Goal: Task Accomplishment & Management: Manage account settings

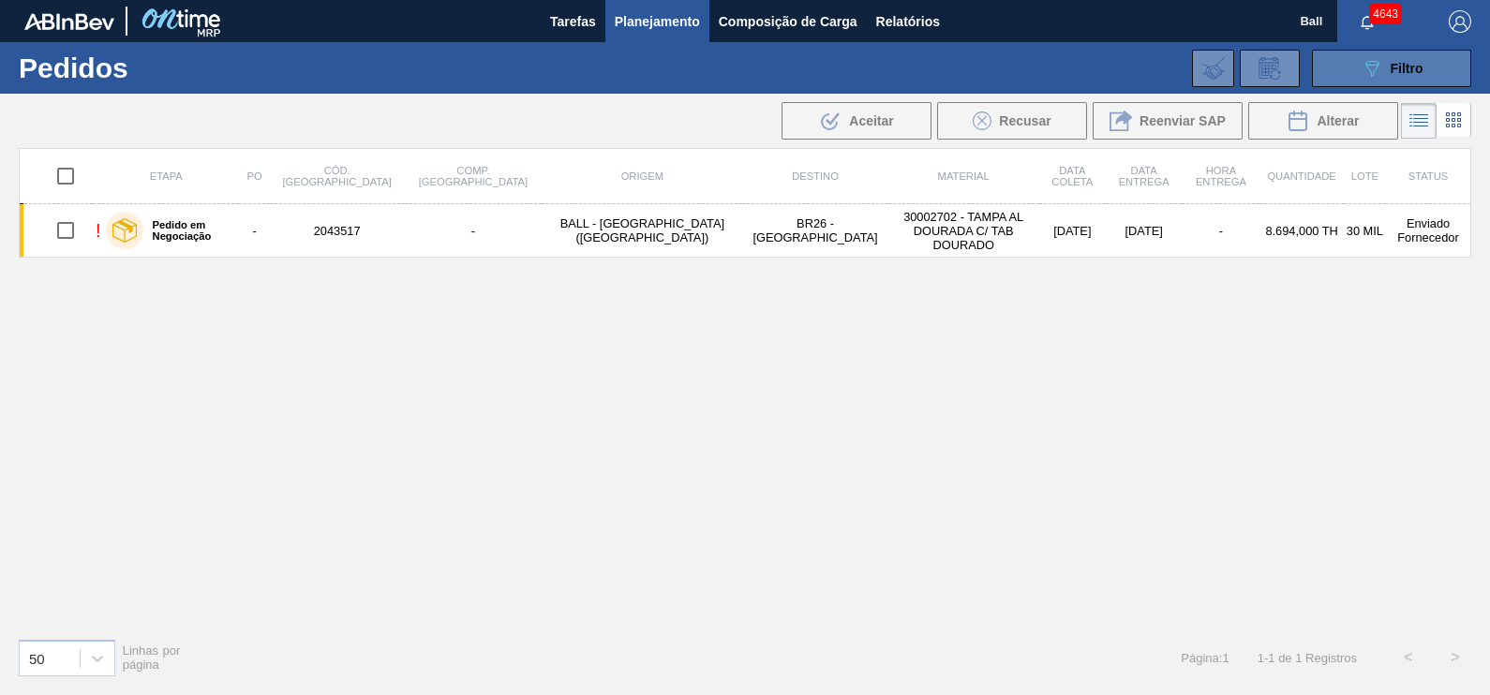
click at [1410, 70] on span "Filtro" at bounding box center [1407, 68] width 33 height 15
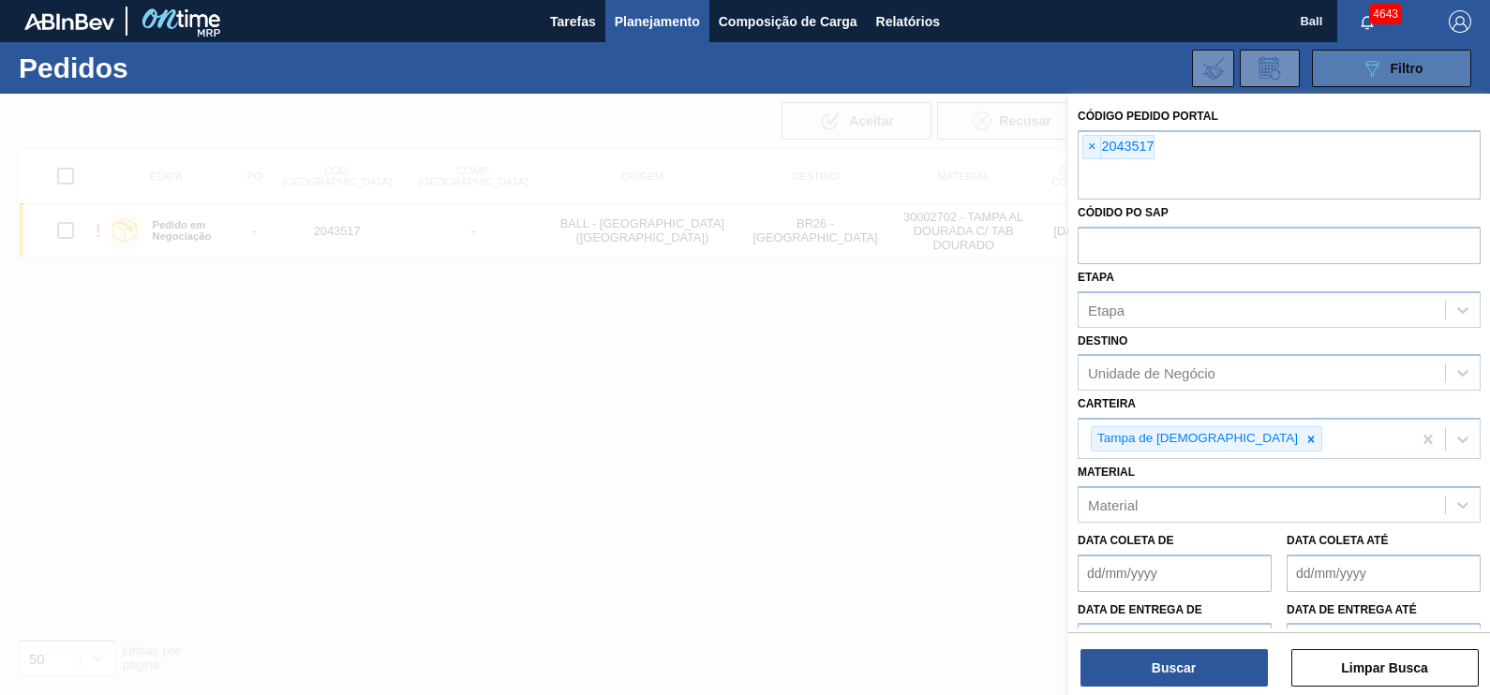
click at [1410, 70] on span "Filtro" at bounding box center [1407, 68] width 33 height 15
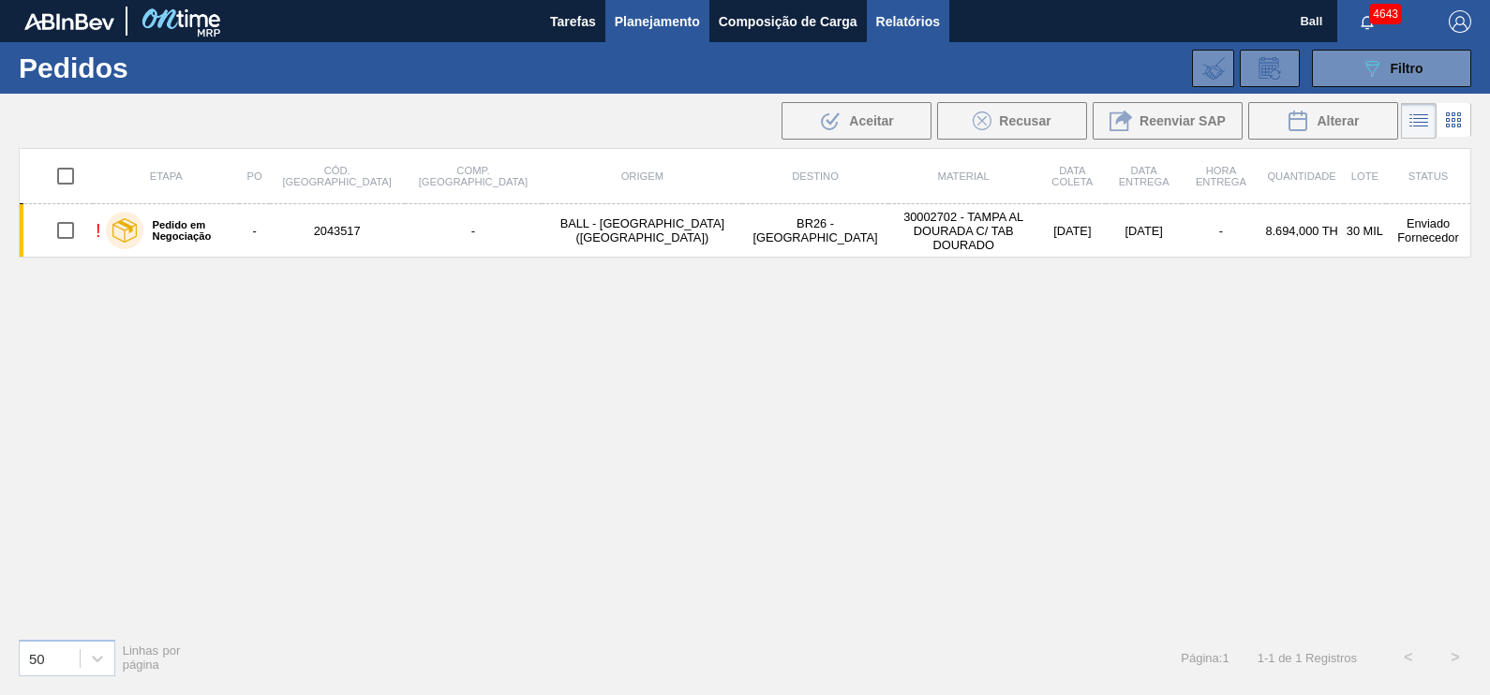
click at [897, 19] on span "Relatórios" at bounding box center [908, 21] width 64 height 22
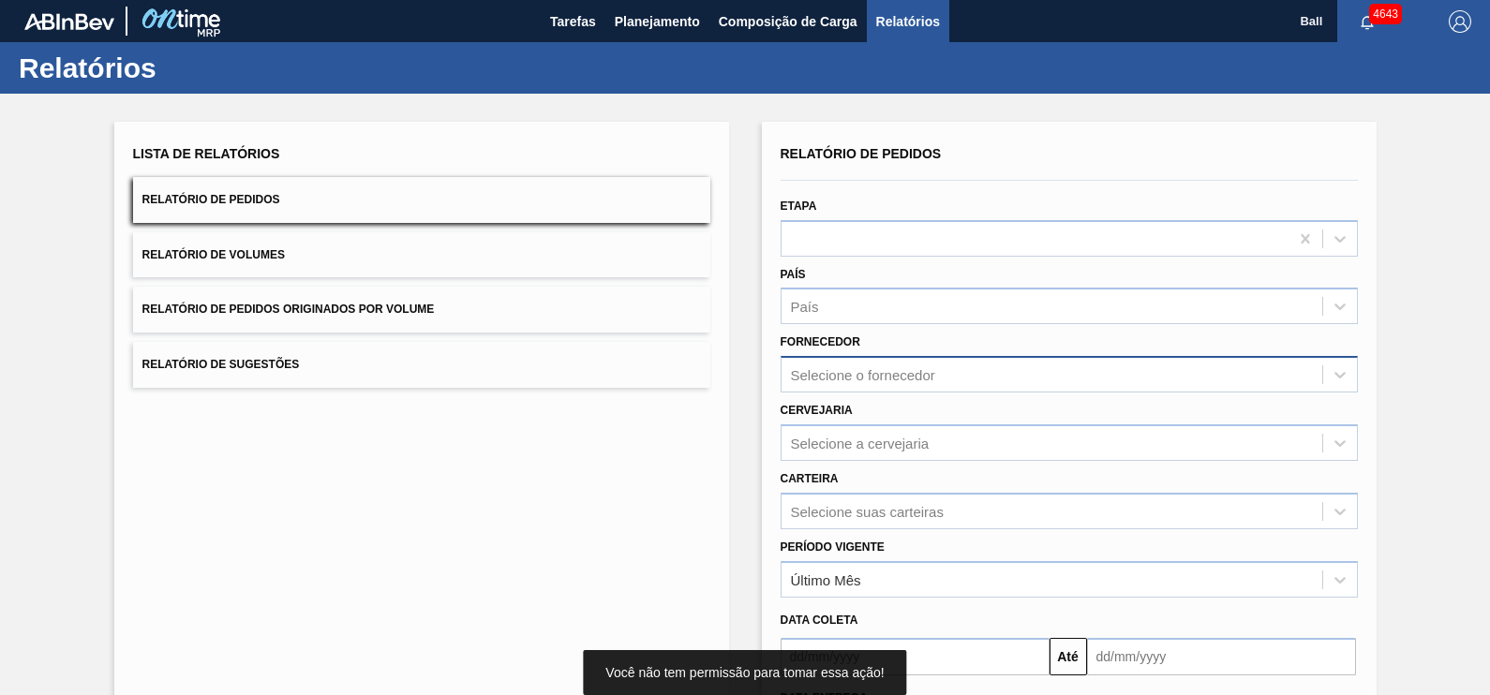
click at [863, 374] on div "Selecione o fornecedor" at bounding box center [863, 375] width 144 height 16
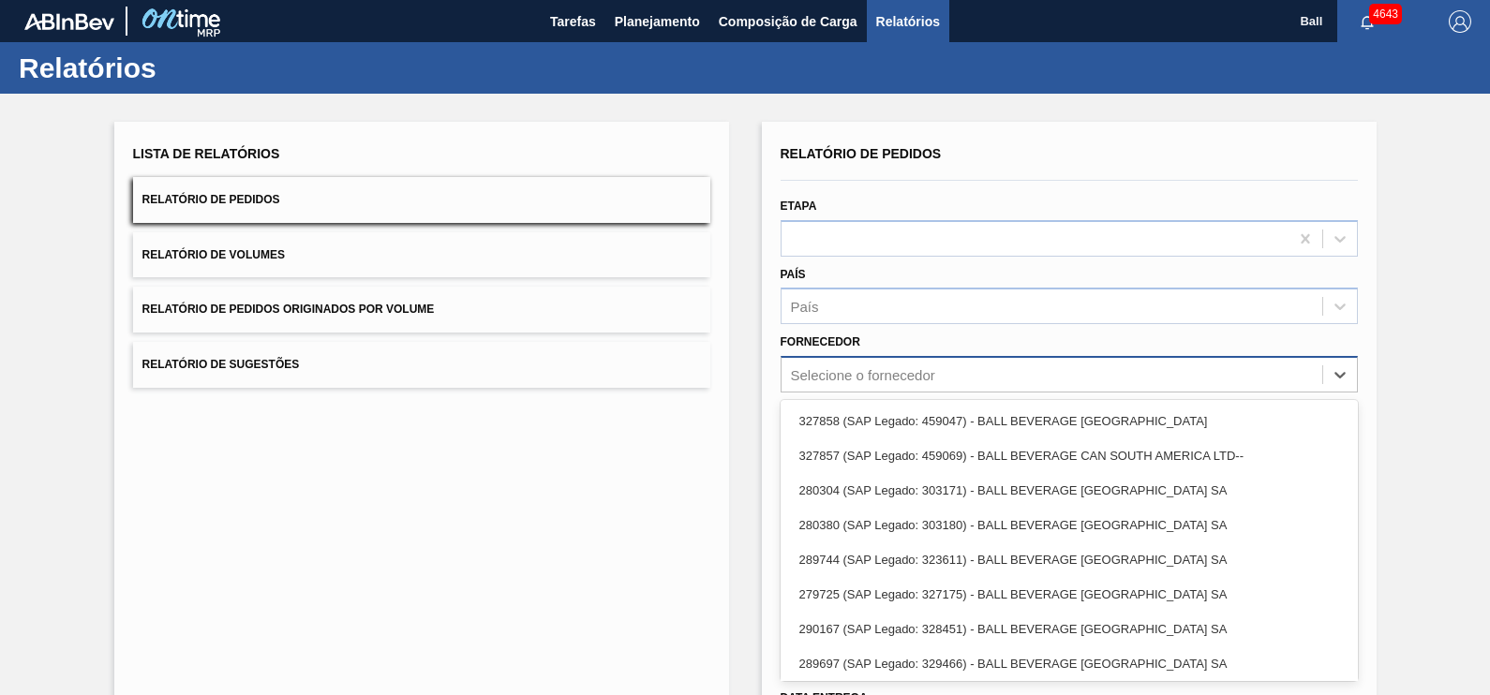
click at [863, 374] on div "Selecione o fornecedor" at bounding box center [863, 375] width 144 height 16
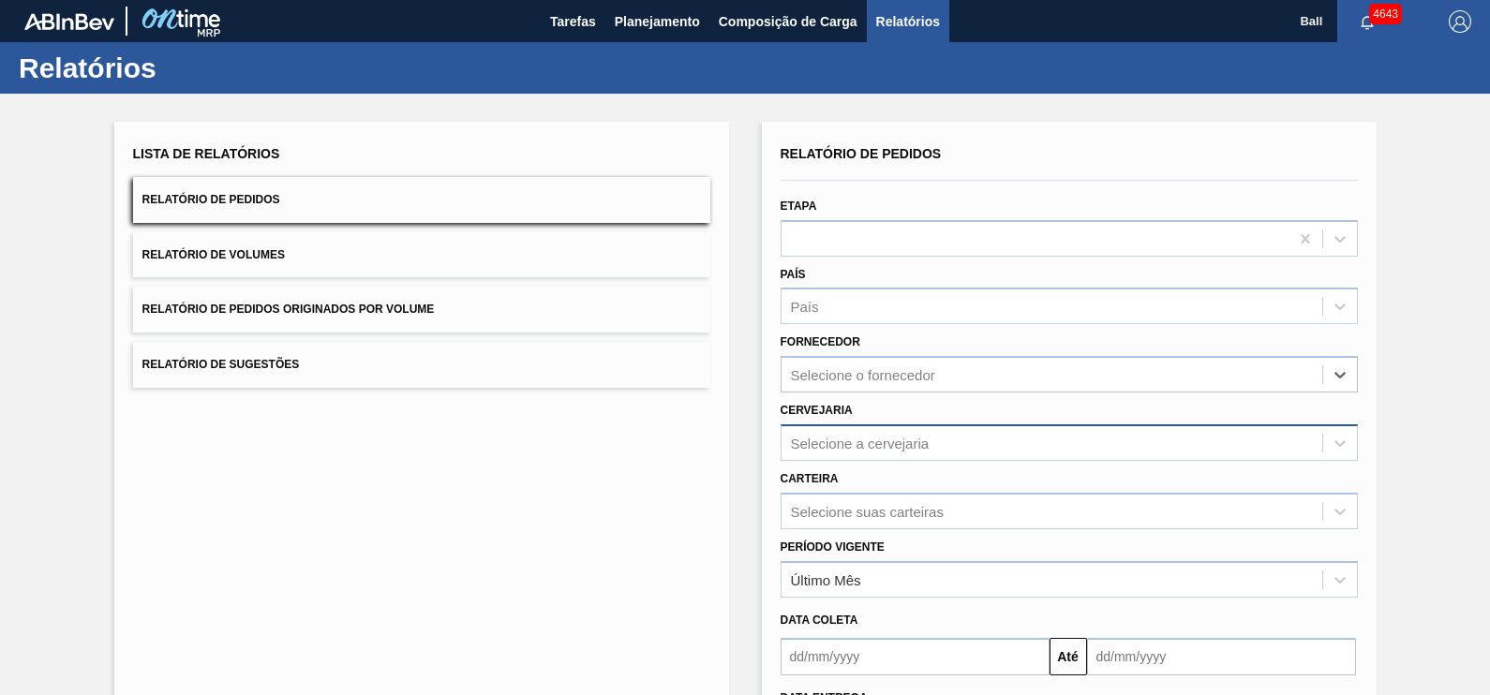
click at [863, 431] on div "Selecione a cervejaria" at bounding box center [1069, 442] width 577 height 37
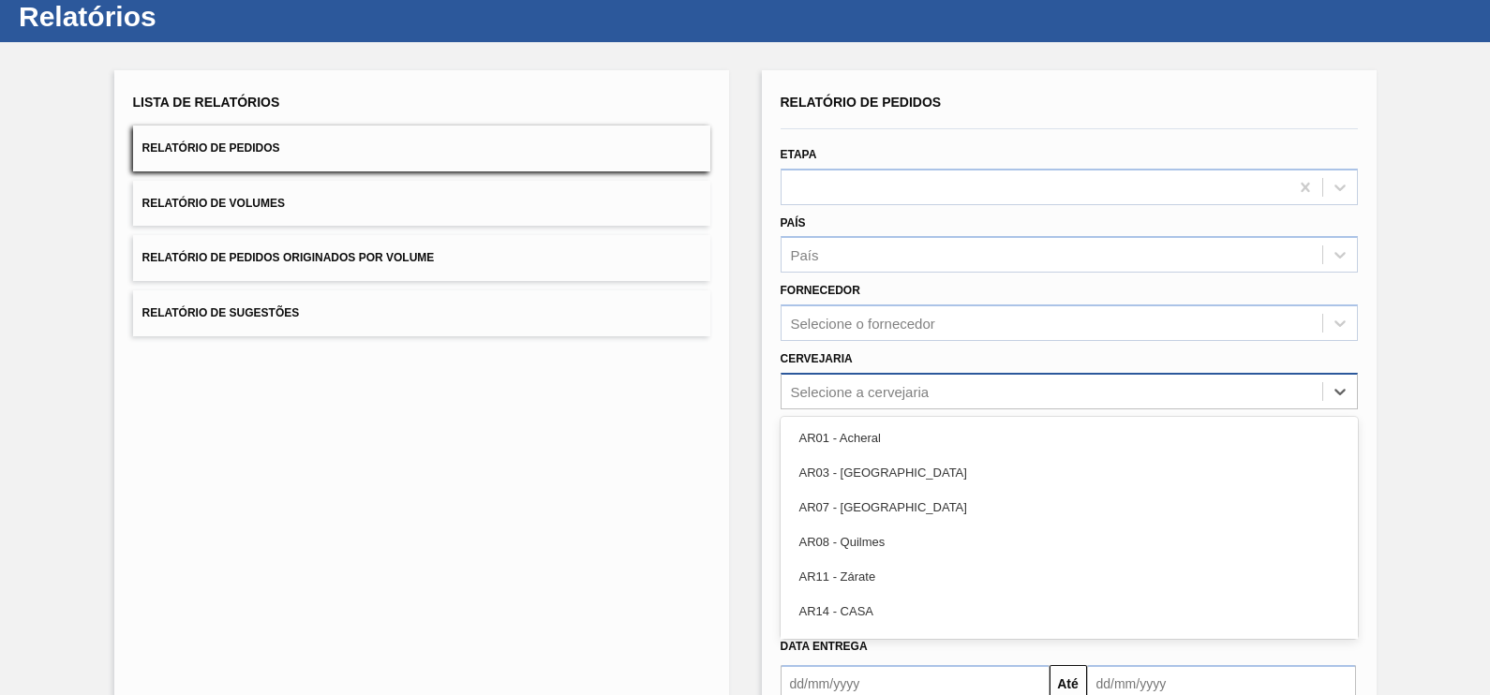
scroll to position [60, 0]
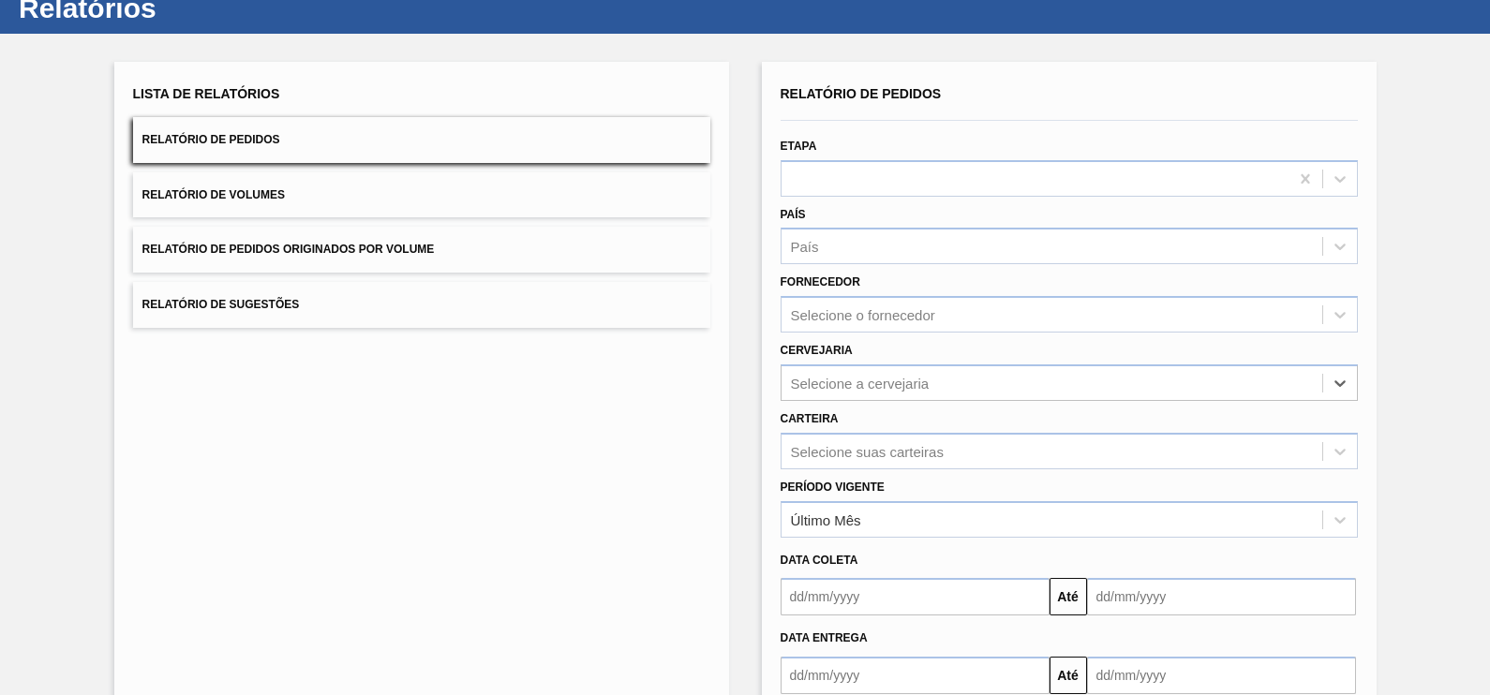
paste input "AGUDOS"
type input "AGUDOS"
paste input "AQUIRAZ"
type input "AQUIRAZ"
paste input "CAMAÇARI"
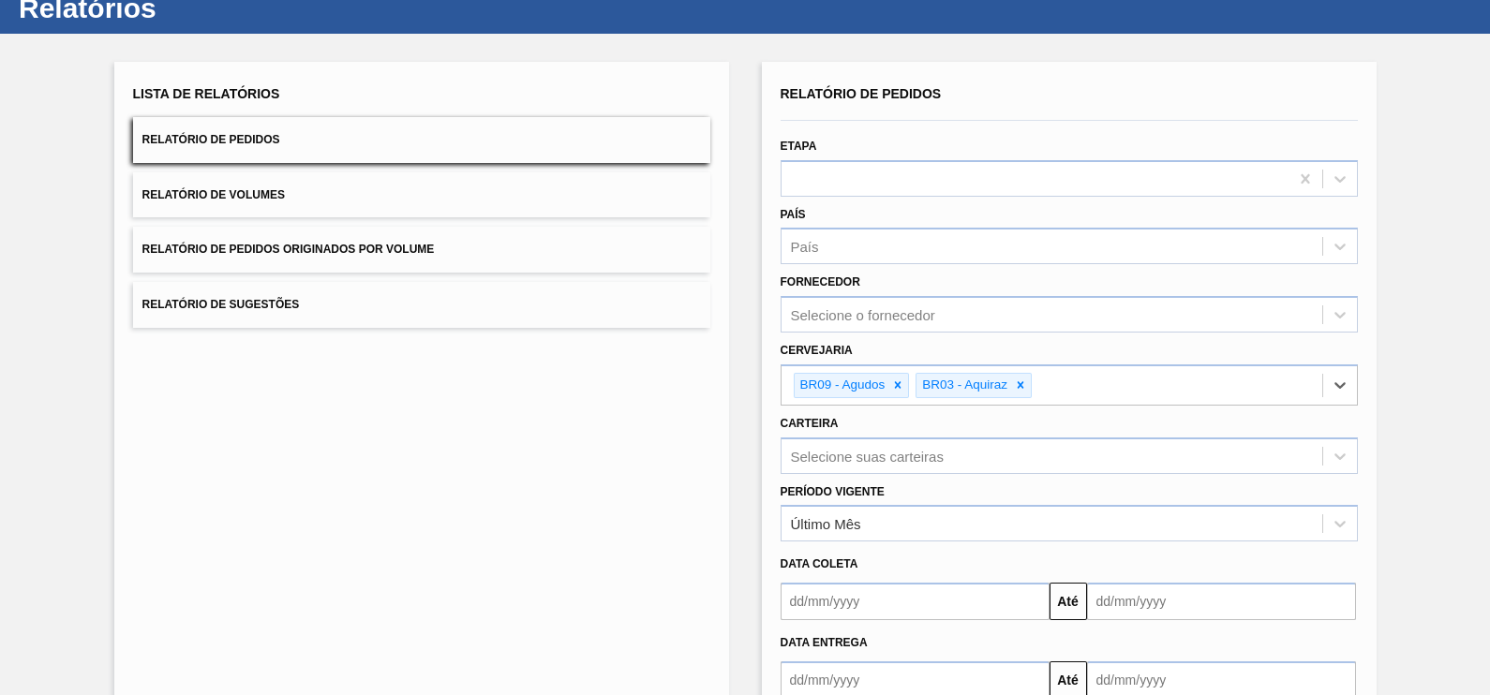
type input "CAMAÇARI"
paste input "BR10"
type input "BR10"
paste input "BR16"
type input "BR16"
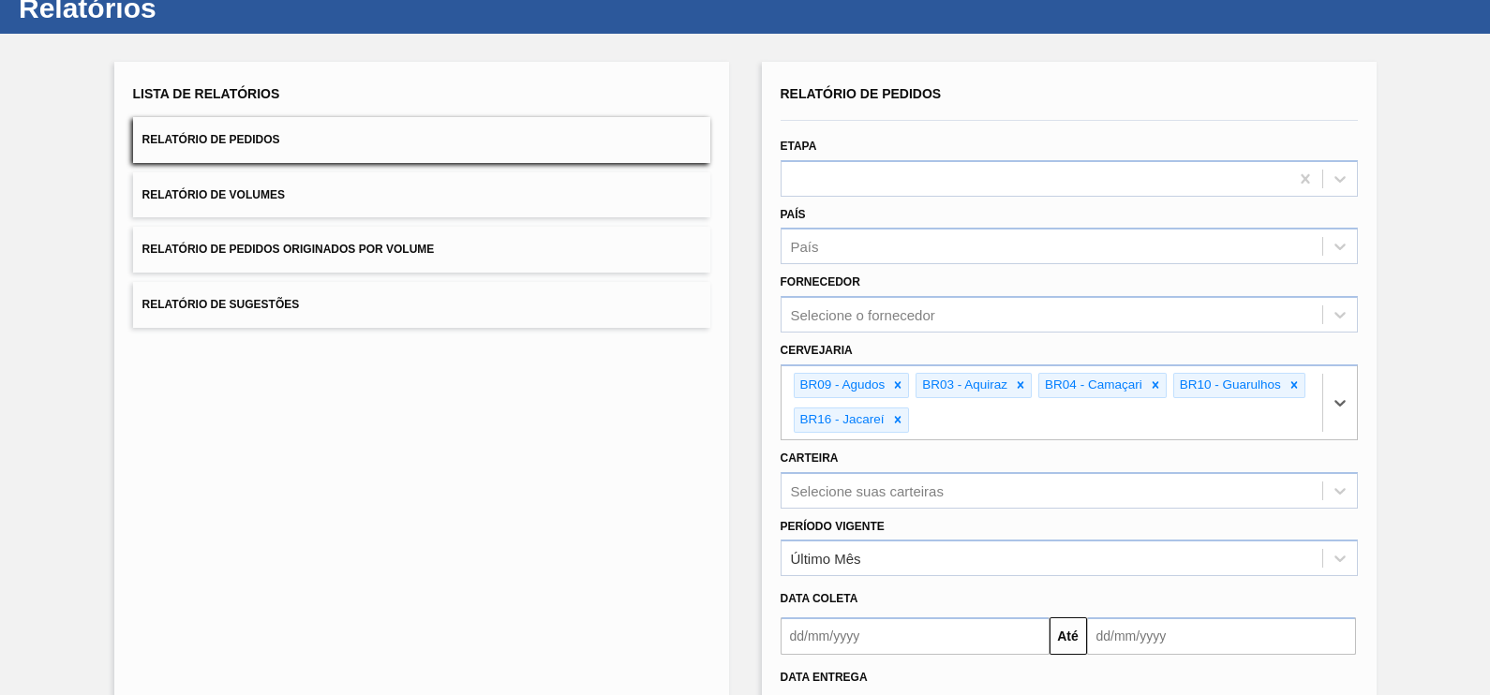
paste input "BR23"
type input "BR23"
paste input "BR15"
type input "BR15"
paste input "BR21"
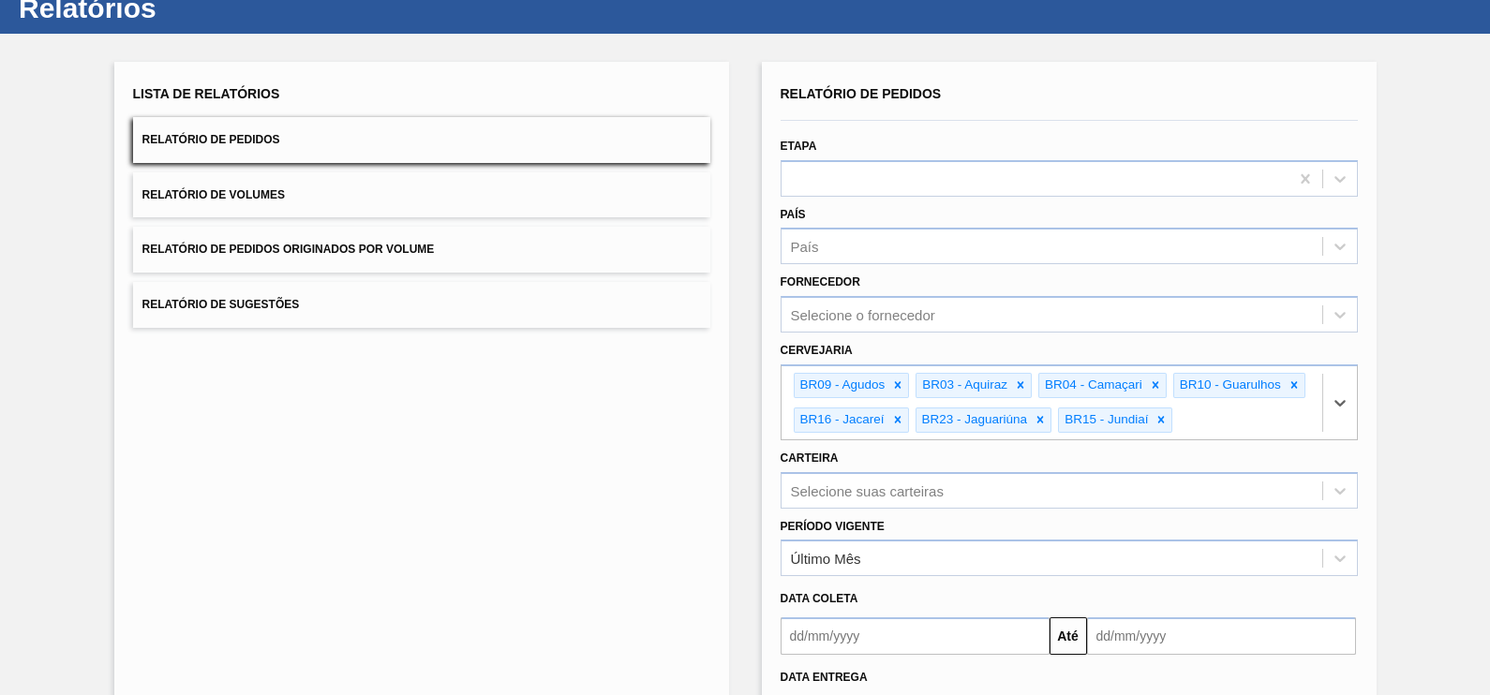
type input "BR21"
paste input "BR07"
type input "BR07"
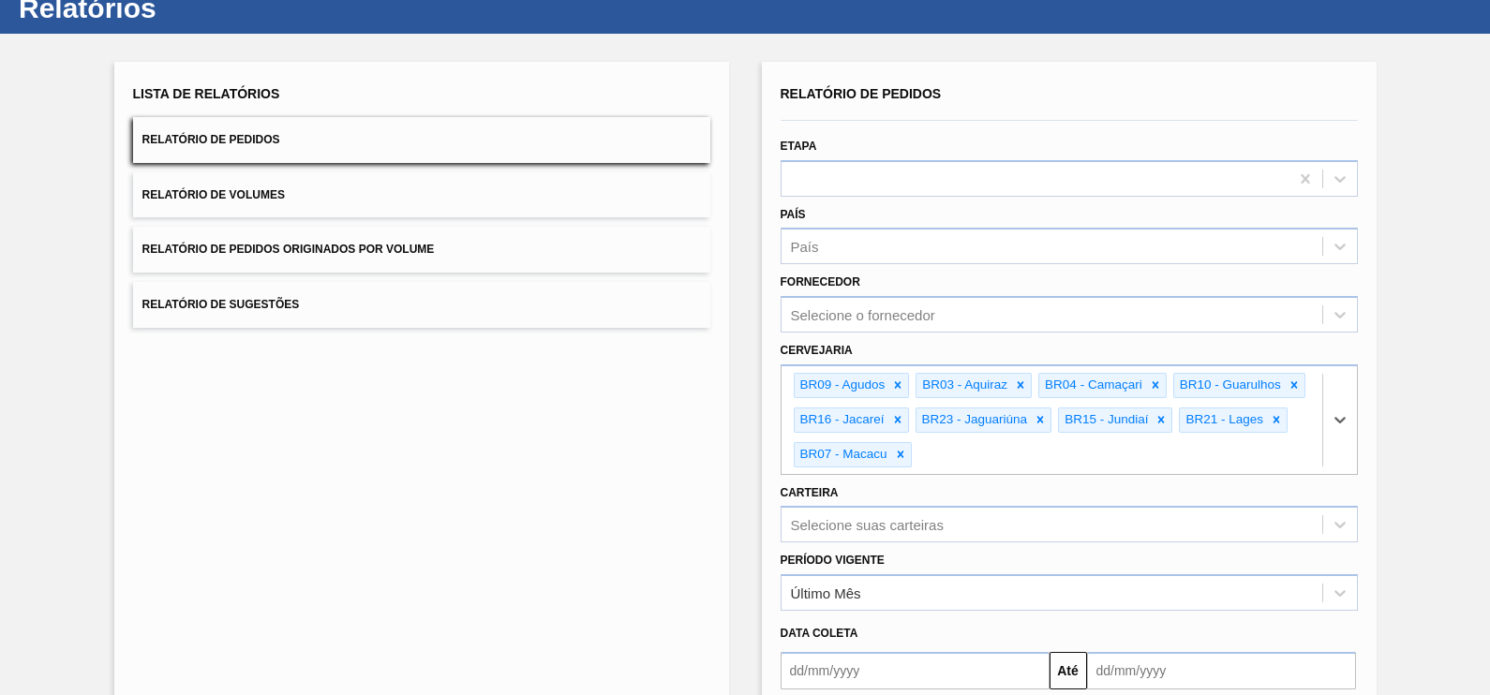
paste input "BR11"
type input "BR11"
paste input "BR19"
type input "BR19"
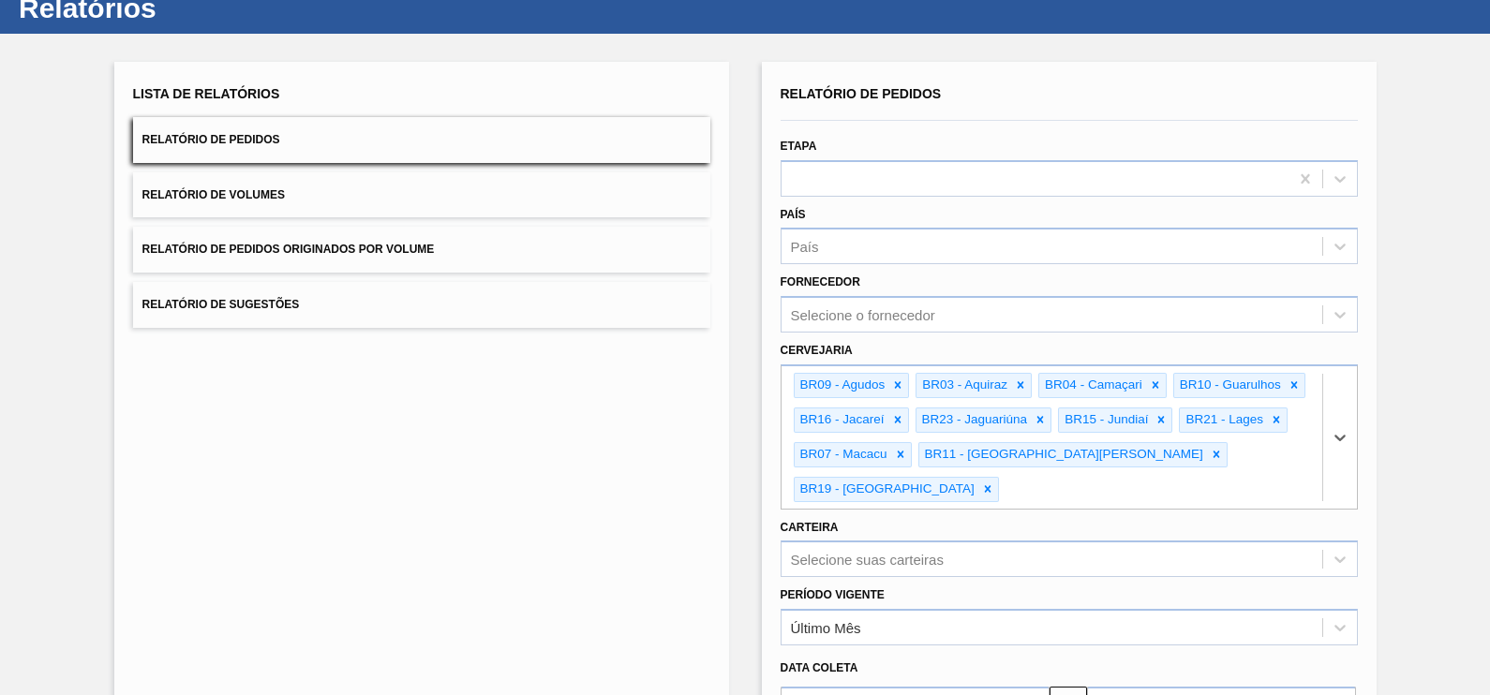
paste input "BR18"
type input "BR18"
paste input "BR24"
type input "BR24"
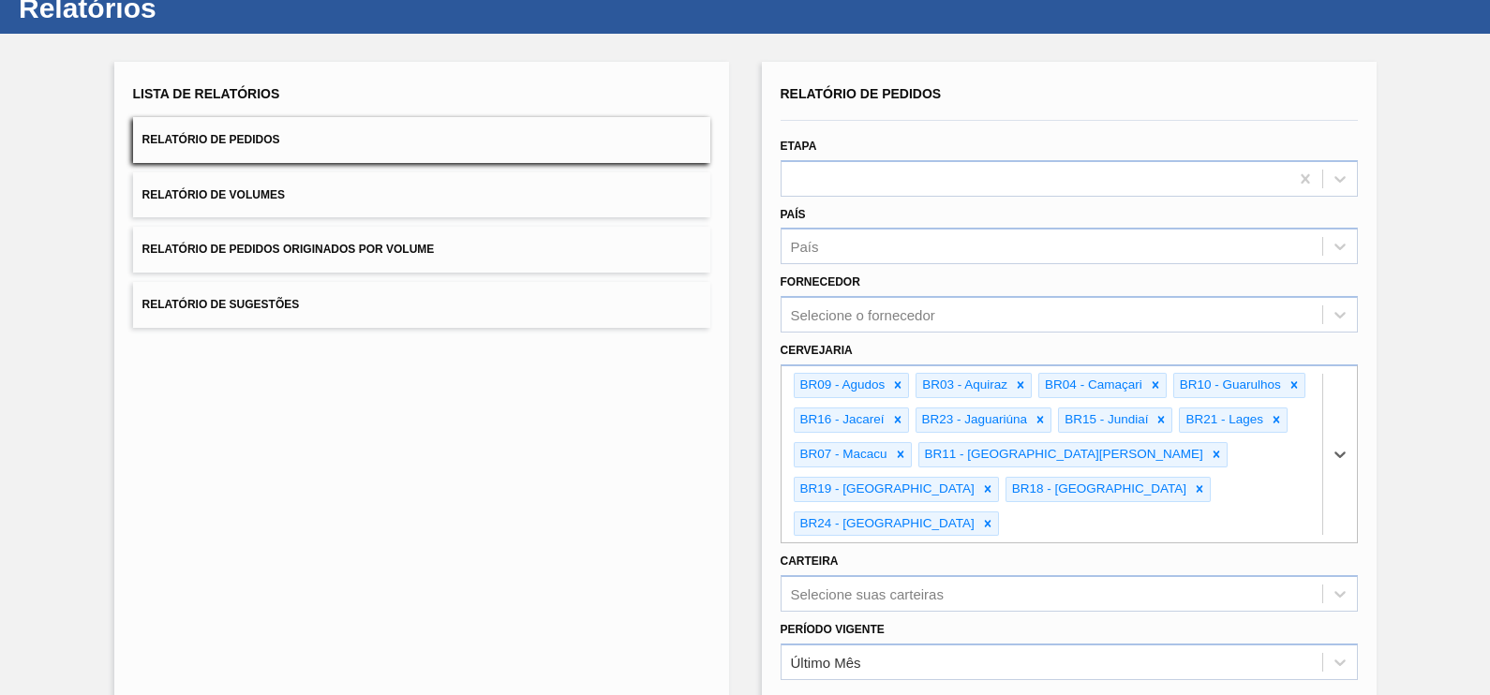
paste input "BR02"
type input "BR02"
paste input "BR08"
type input "BR08"
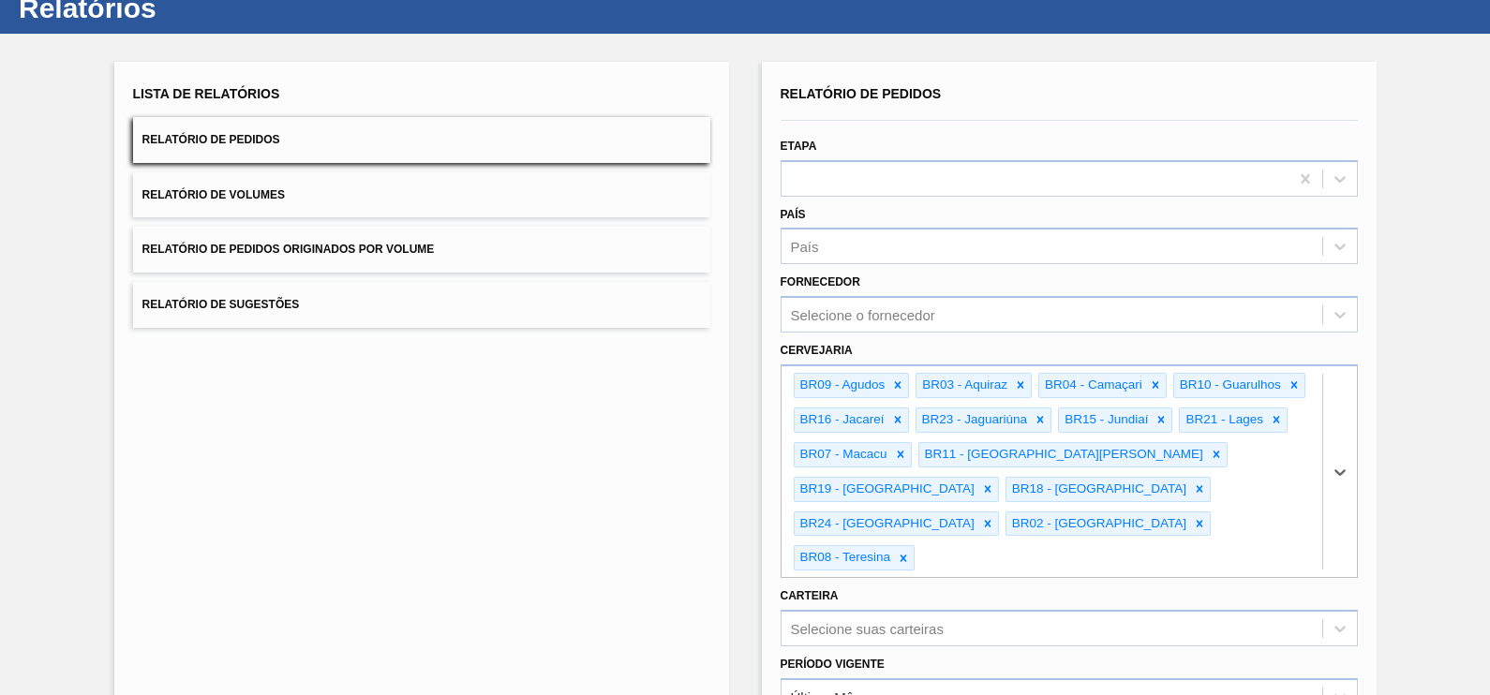
paste input "BR22"
type input "BR22"
click at [543, 440] on div "Lista de Relatórios Relatório de Pedidos Relatório de Volumes Relatório de Pedi…" at bounding box center [421, 512] width 615 height 901
click at [853, 583] on div "Carteira Selecione suas carteiras" at bounding box center [1069, 615] width 577 height 64
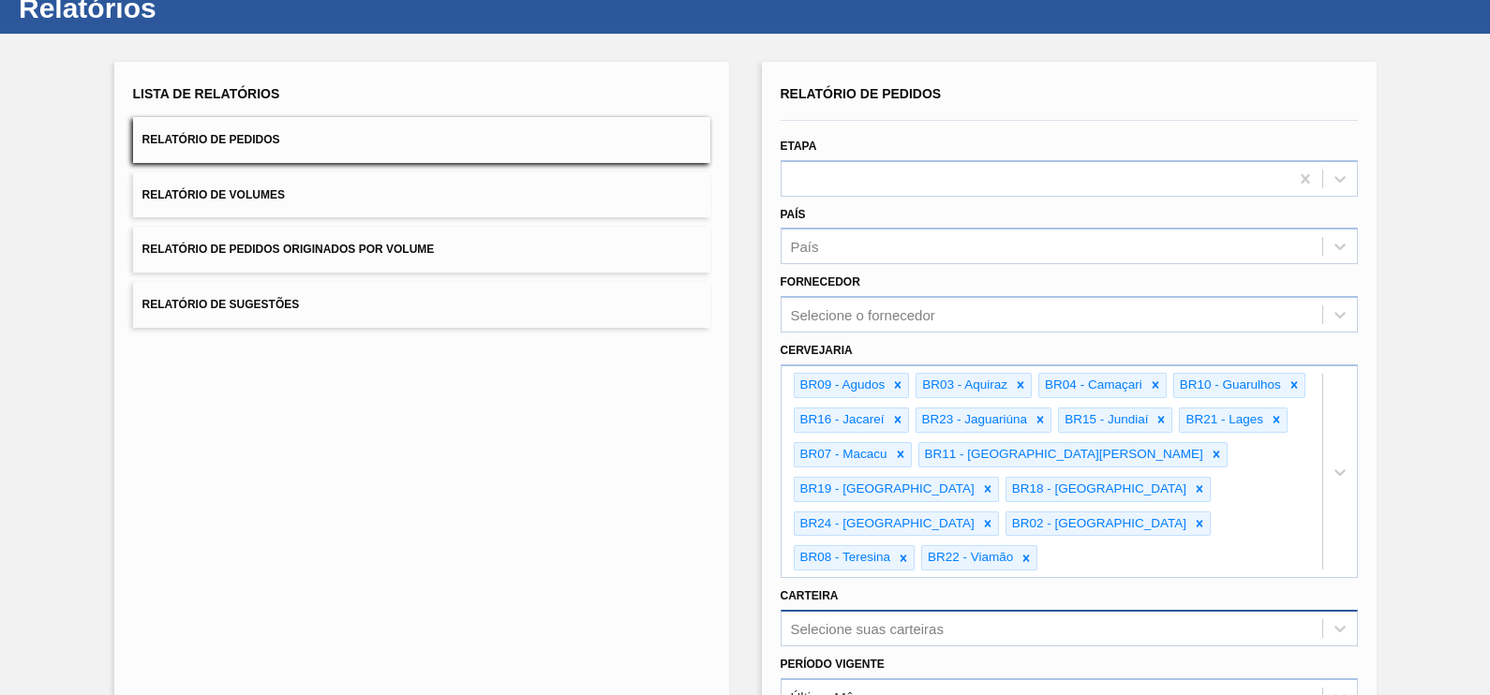
click at [841, 610] on div "Selecione suas carteiras" at bounding box center [1069, 628] width 577 height 37
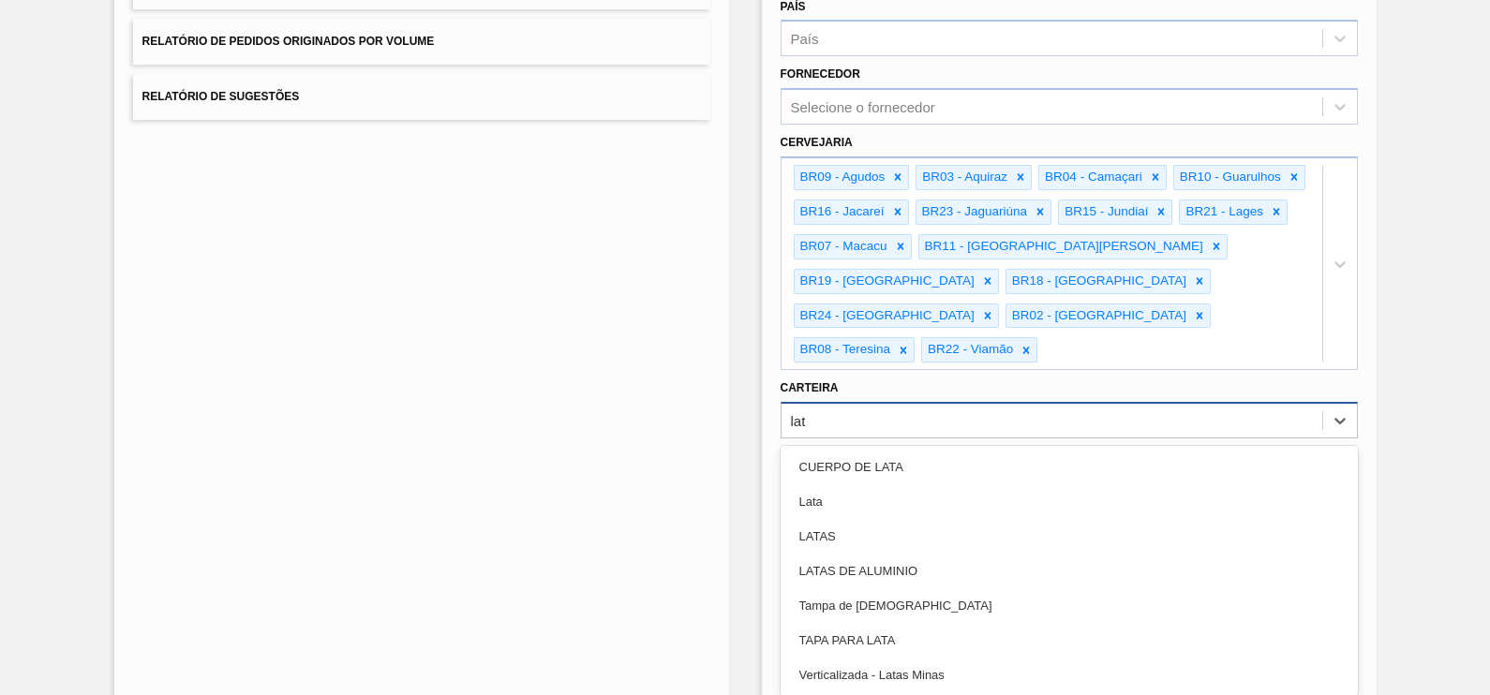
type input "lata"
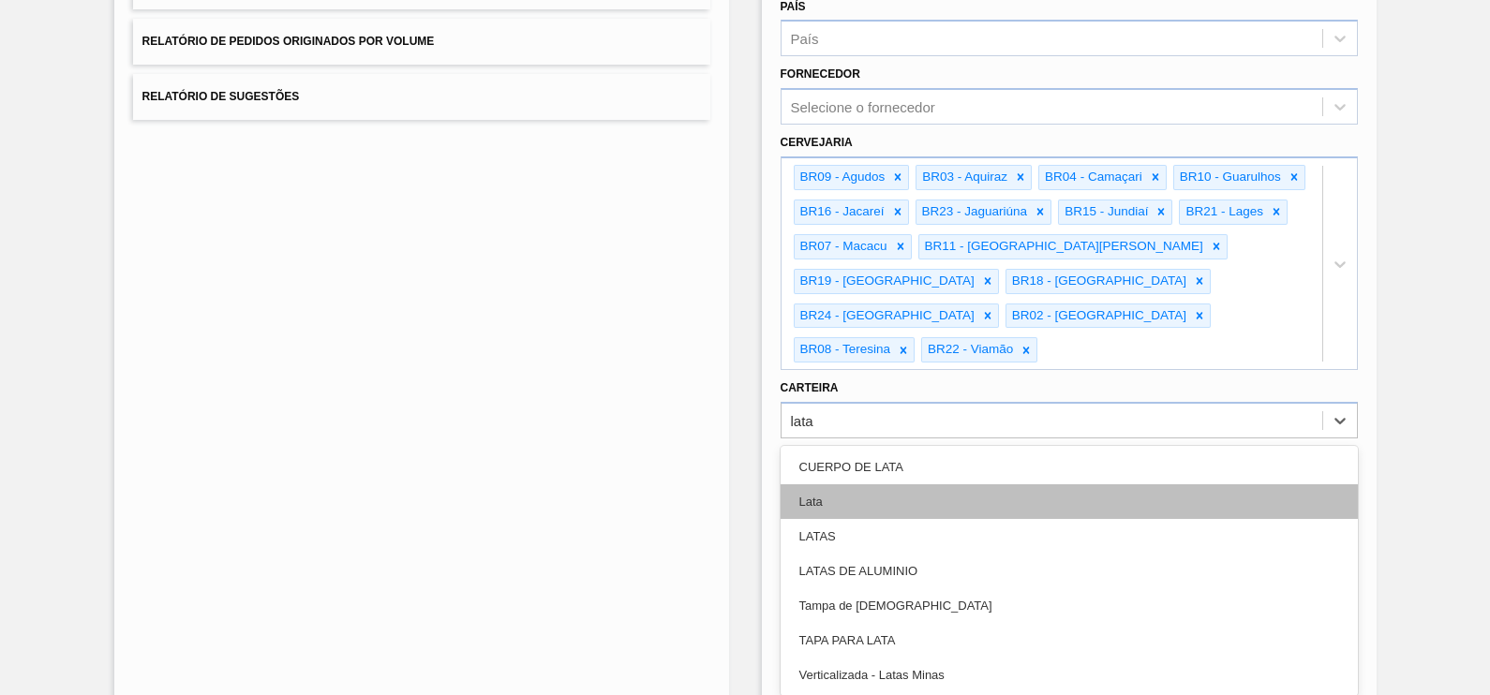
click at [840, 484] on div "Lata" at bounding box center [1069, 501] width 577 height 35
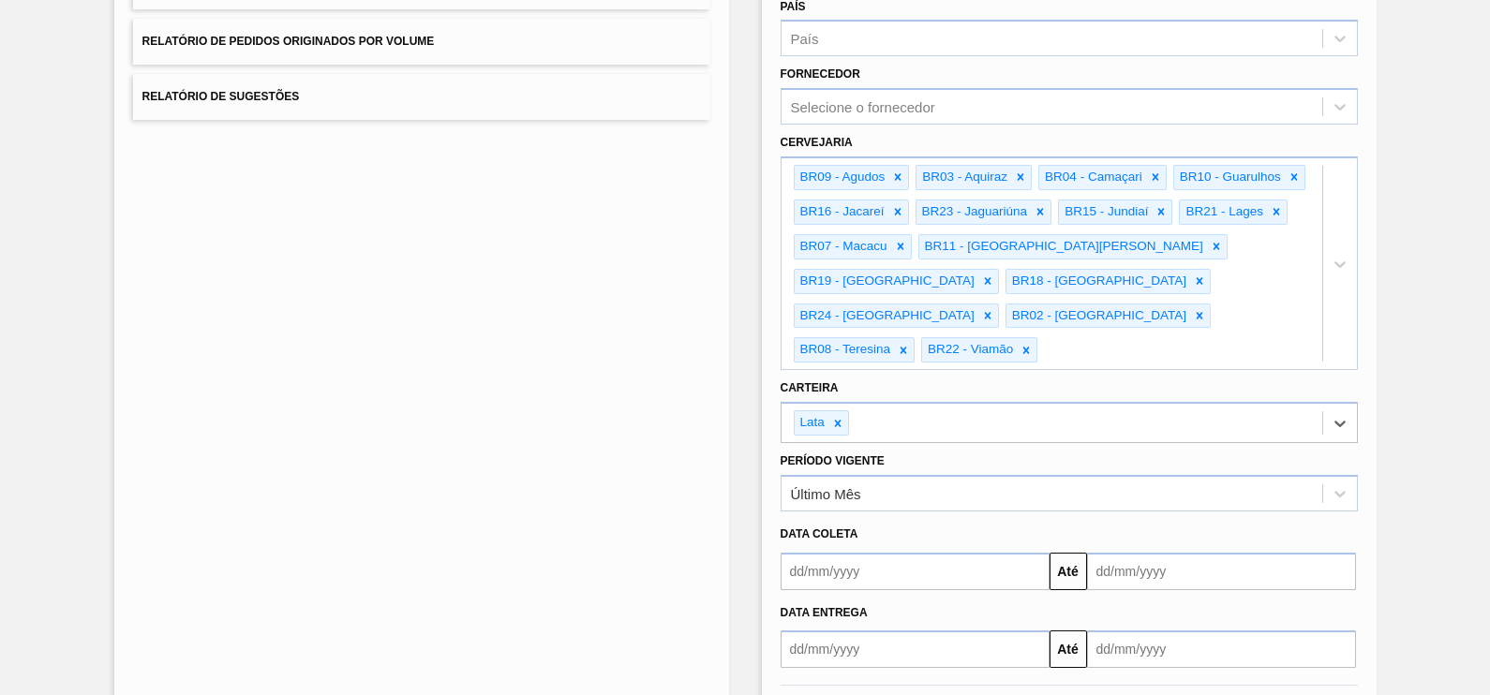
click at [584, 471] on div "Lista de Relatórios Relatório de Pedidos Relatório de Volumes Relatório de Pedi…" at bounding box center [421, 306] width 615 height 904
click at [819, 485] on div "Último Mês" at bounding box center [826, 493] width 70 height 16
click at [610, 445] on div "Lista de Relatórios Relatório de Pedidos Relatório de Volumes Relatório de Pedi…" at bounding box center [421, 306] width 615 height 904
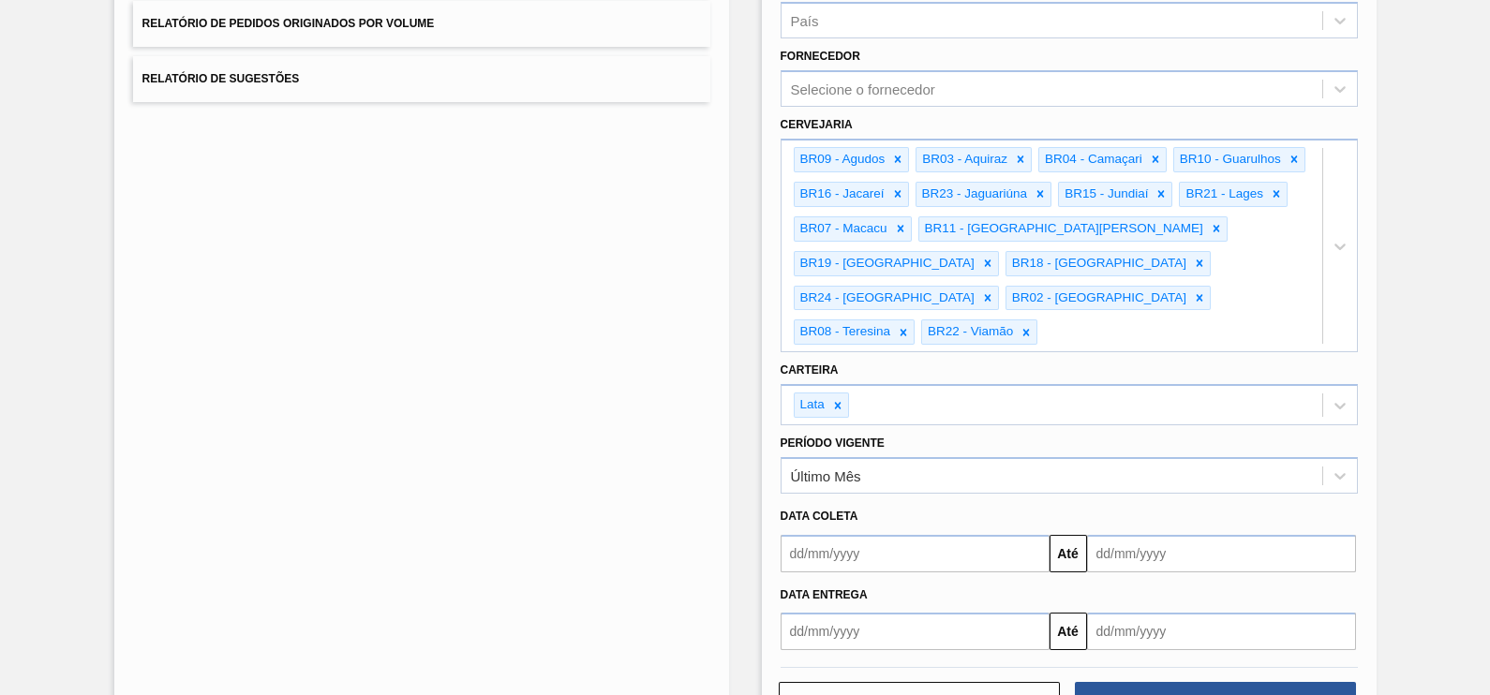
scroll to position [314, 0]
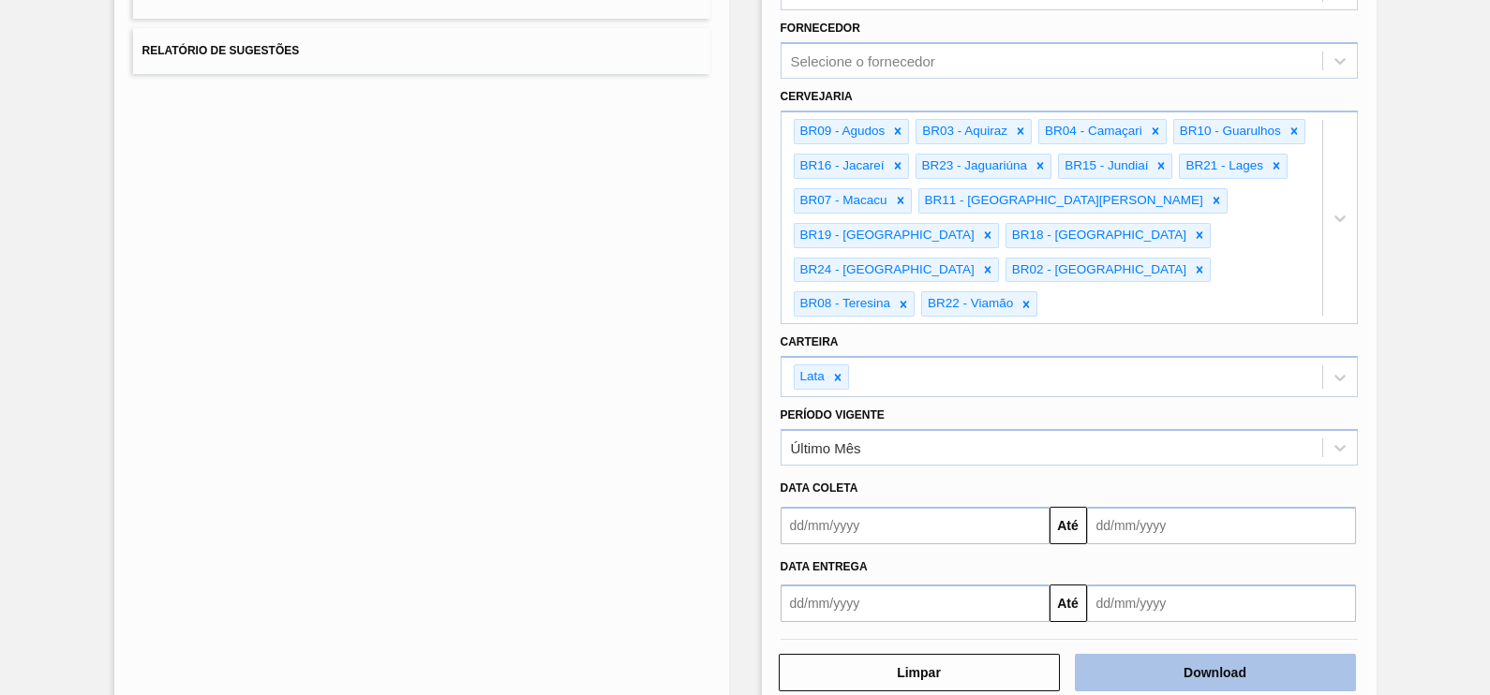
click at [1289, 654] on button "Download" at bounding box center [1215, 672] width 281 height 37
click at [1422, 184] on div "Lista de Relatórios Relatório de Pedidos Relatório de Volumes Relatório de Pedi…" at bounding box center [745, 258] width 1490 height 956
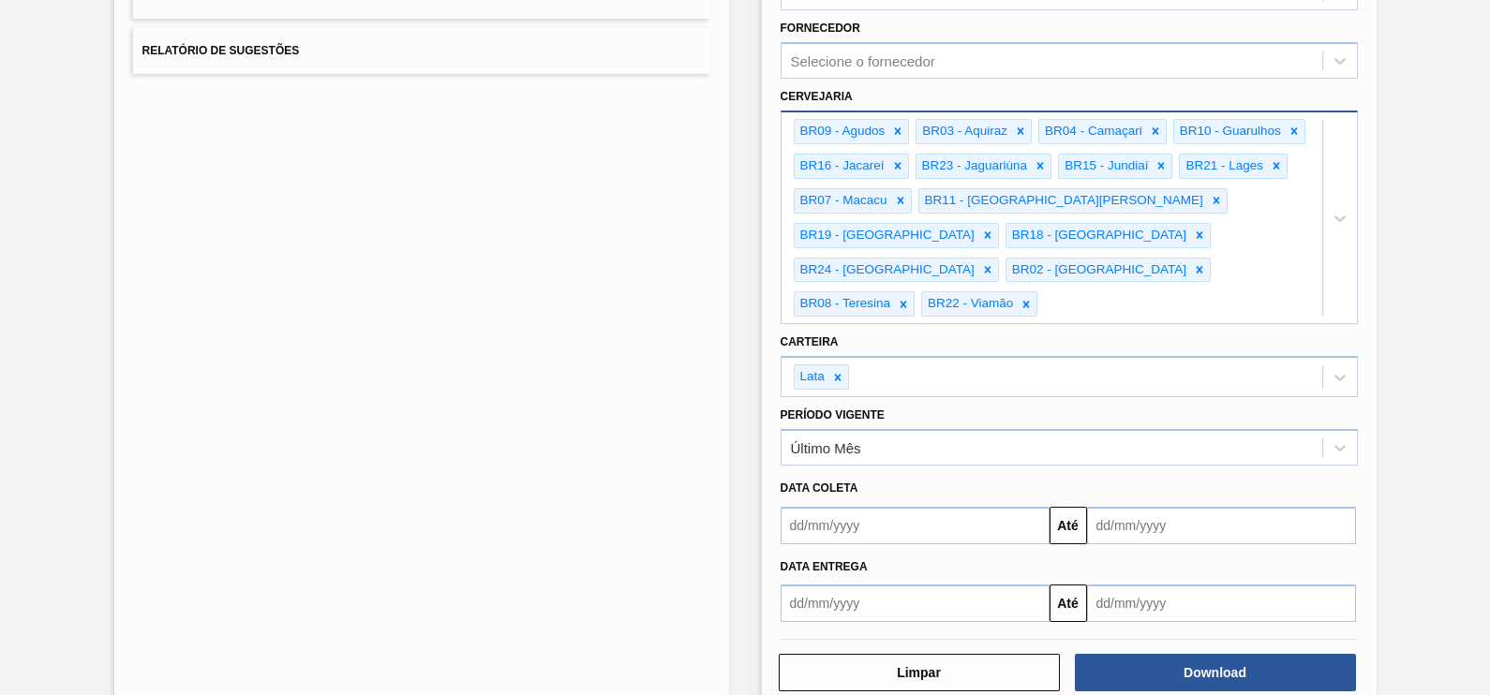
scroll to position [0, 0]
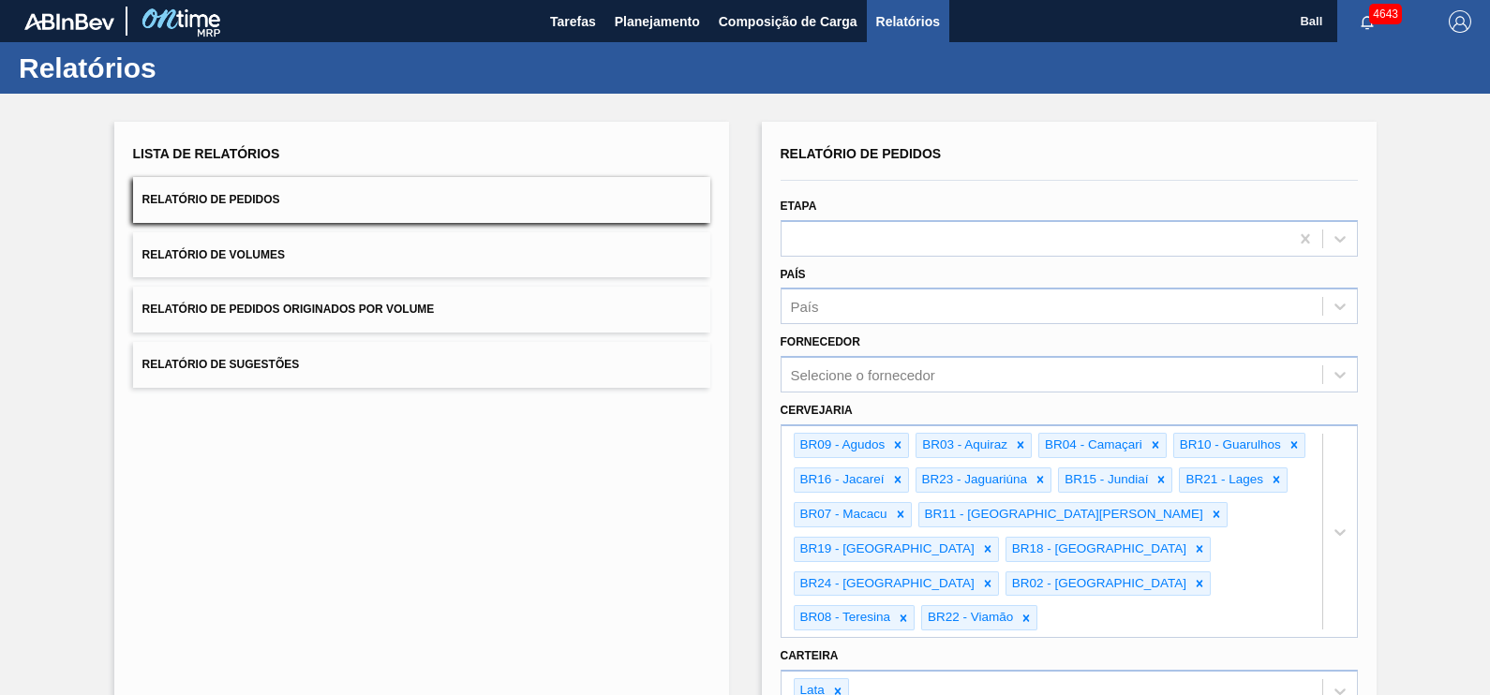
click at [246, 254] on span "Relatório de Volumes" at bounding box center [213, 254] width 142 height 13
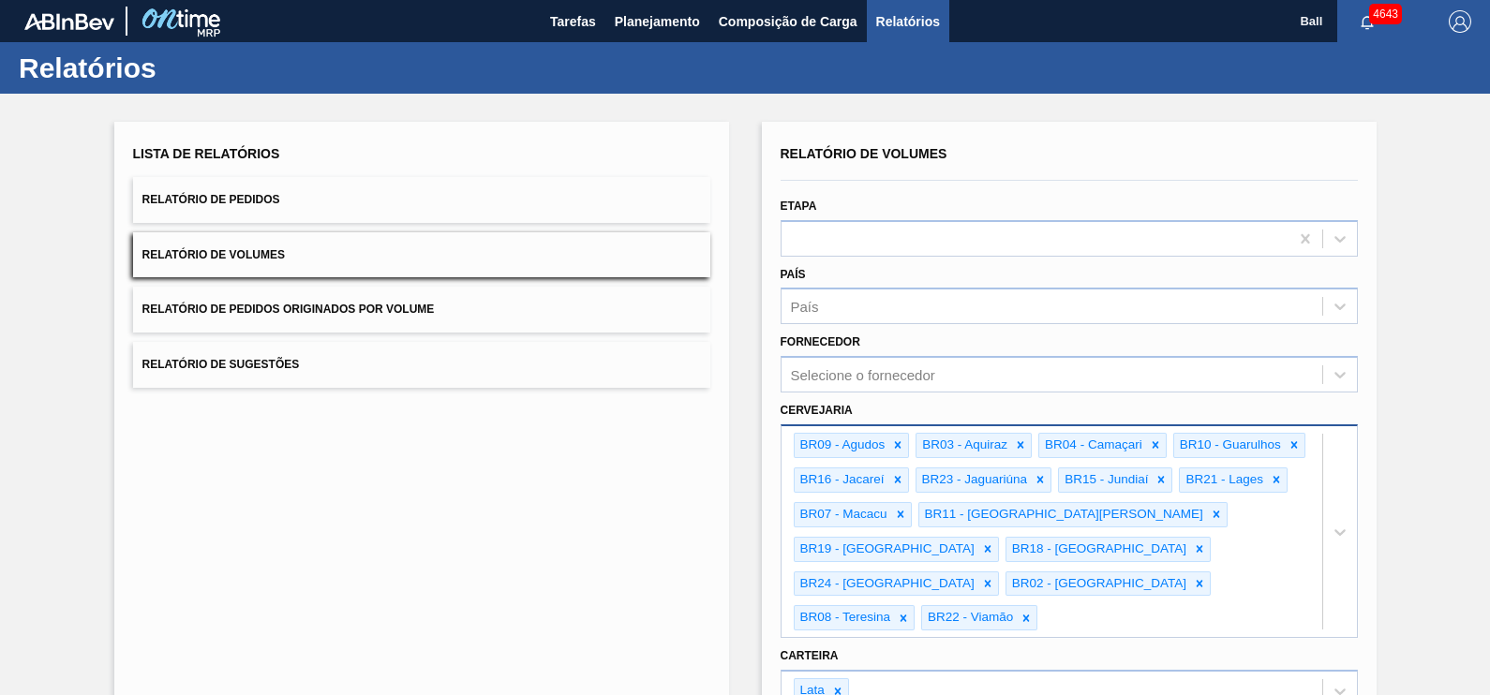
scroll to position [314, 0]
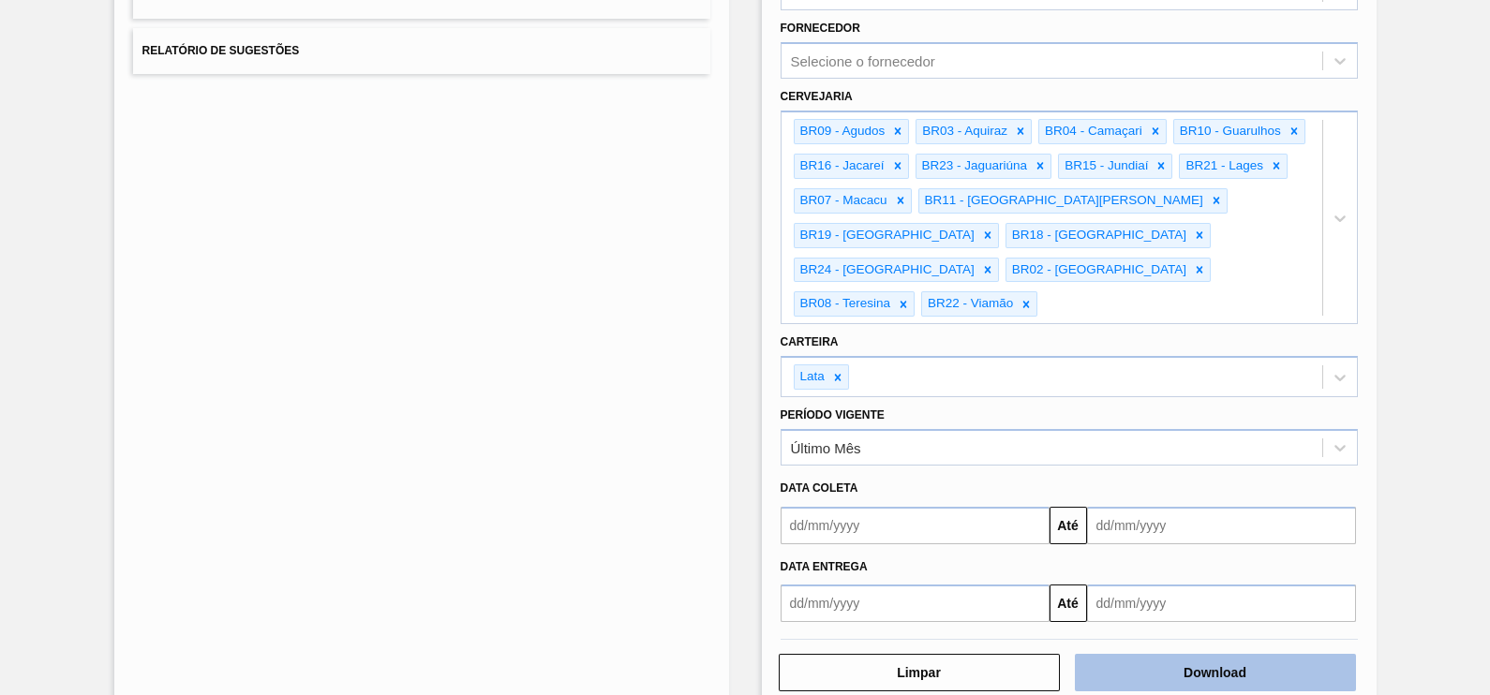
click at [1217, 654] on button "Download" at bounding box center [1215, 672] width 281 height 37
click at [1437, 347] on div "Lista de Relatórios Relatório de Pedidos Relatório de Volumes Relatório de Pedi…" at bounding box center [745, 258] width 1490 height 956
click at [1459, 292] on div "Lista de Relatórios Relatório de Pedidos Relatório de Volumes Relatório de Pedi…" at bounding box center [745, 258] width 1490 height 956
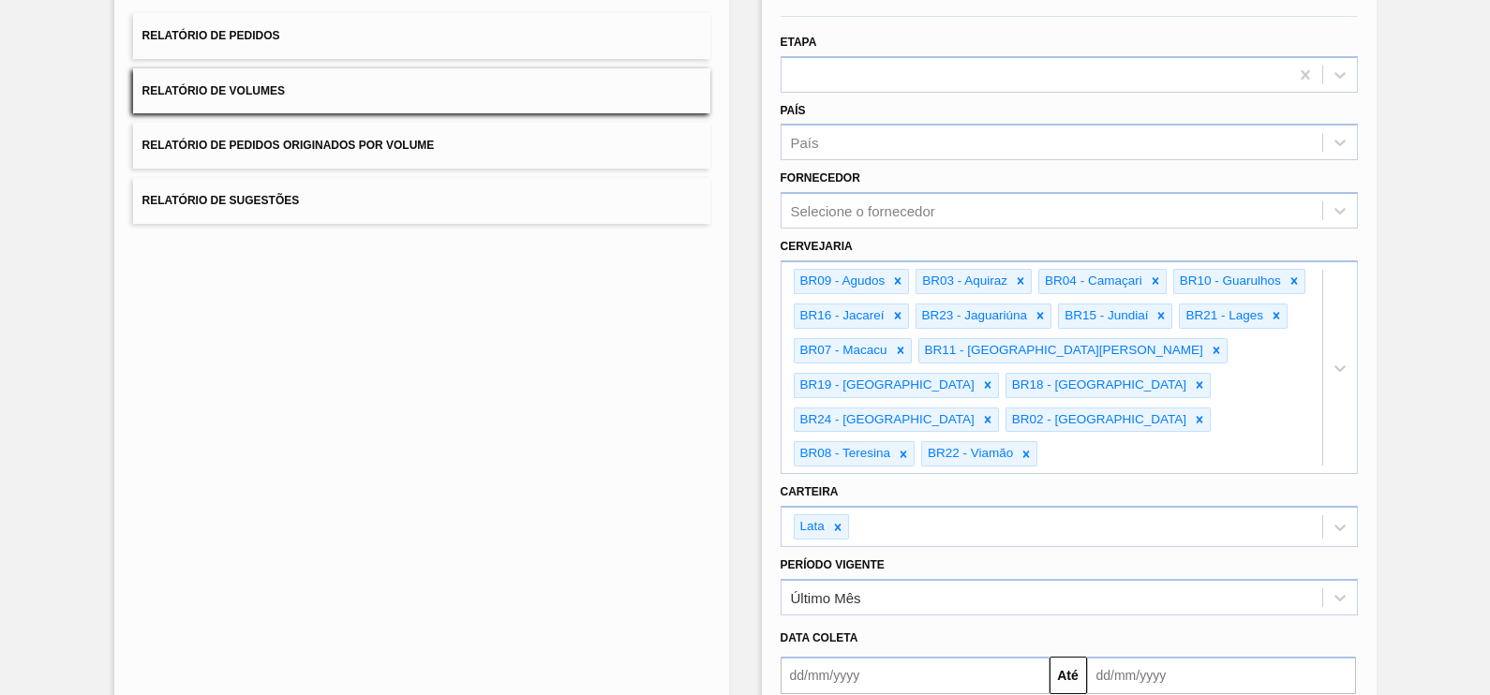
scroll to position [0, 0]
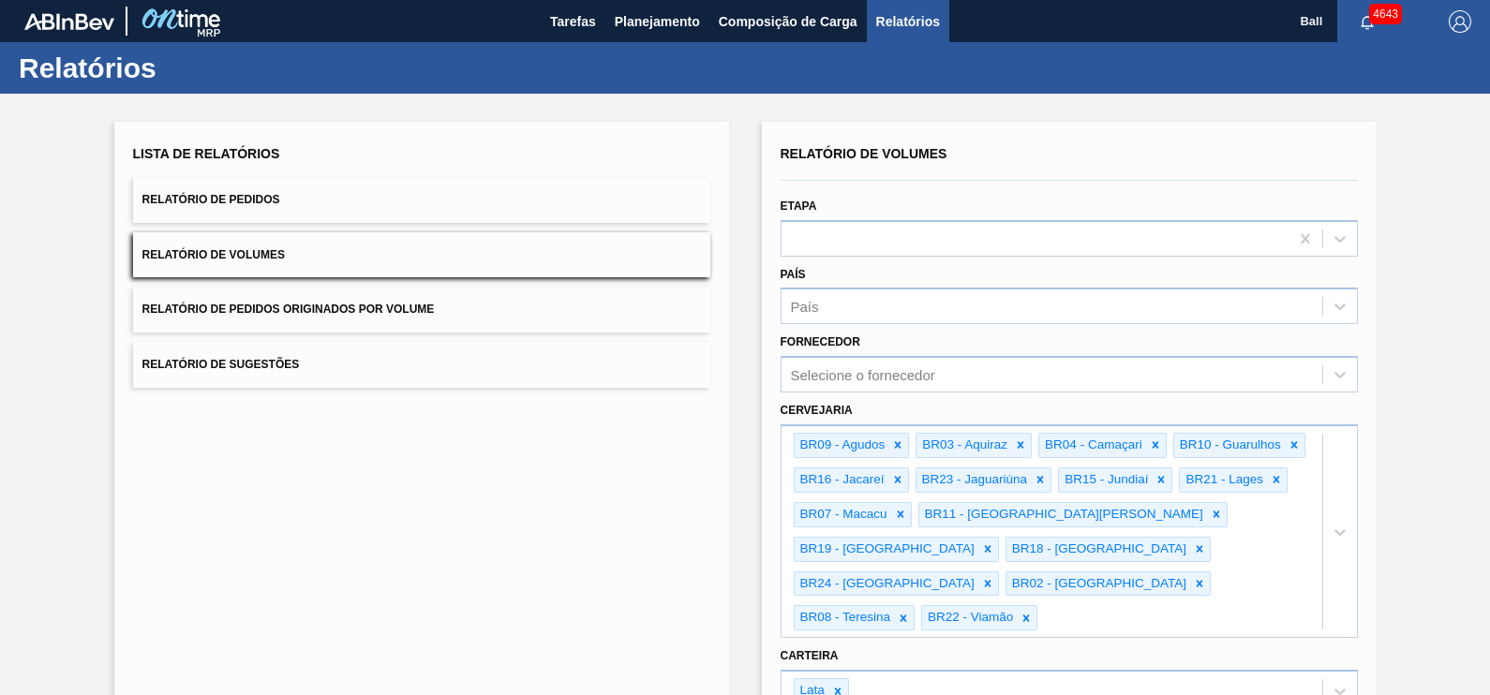
click at [450, 451] on div "Lista de Relatórios Relatório de Pedidos Relatório de Volumes Relatório de Pedi…" at bounding box center [421, 574] width 615 height 904
click at [638, 27] on span "Planejamento" at bounding box center [657, 21] width 85 height 22
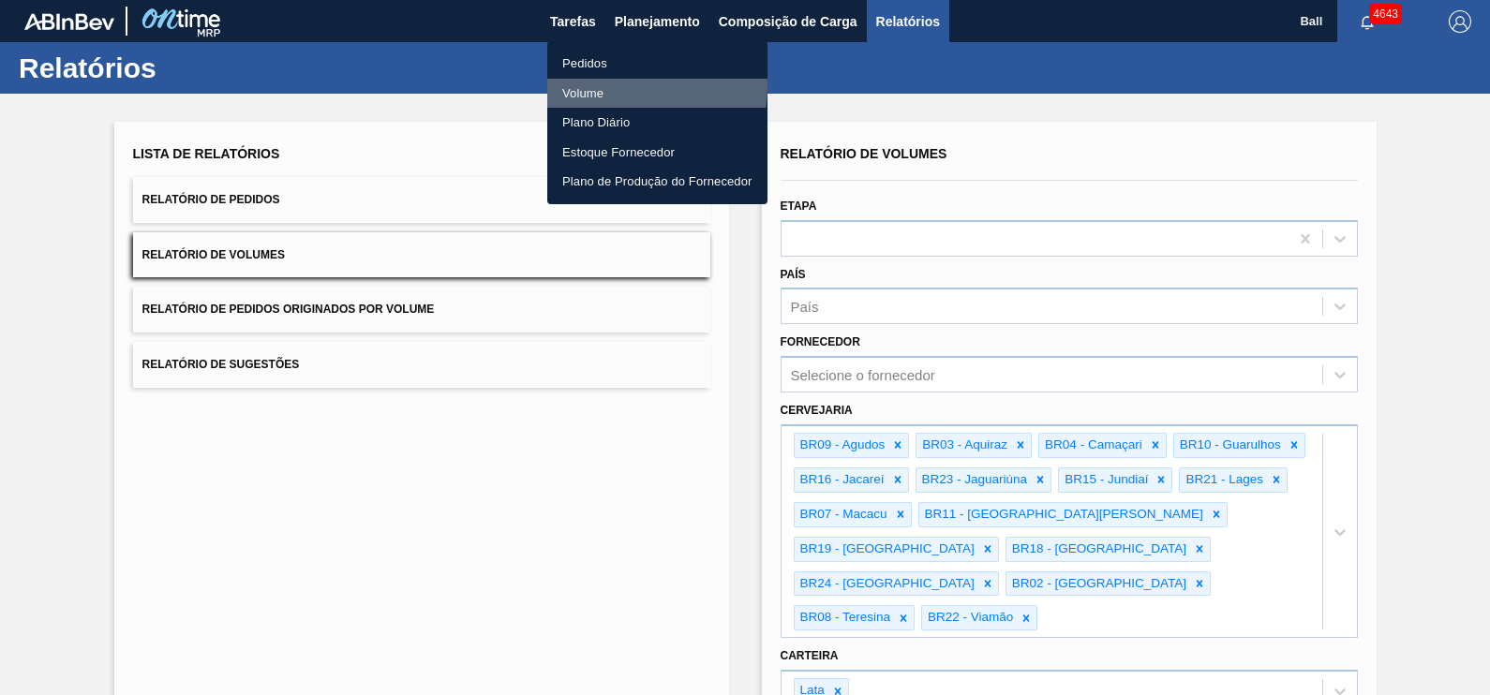
click at [605, 85] on li "Volume" at bounding box center [657, 94] width 220 height 30
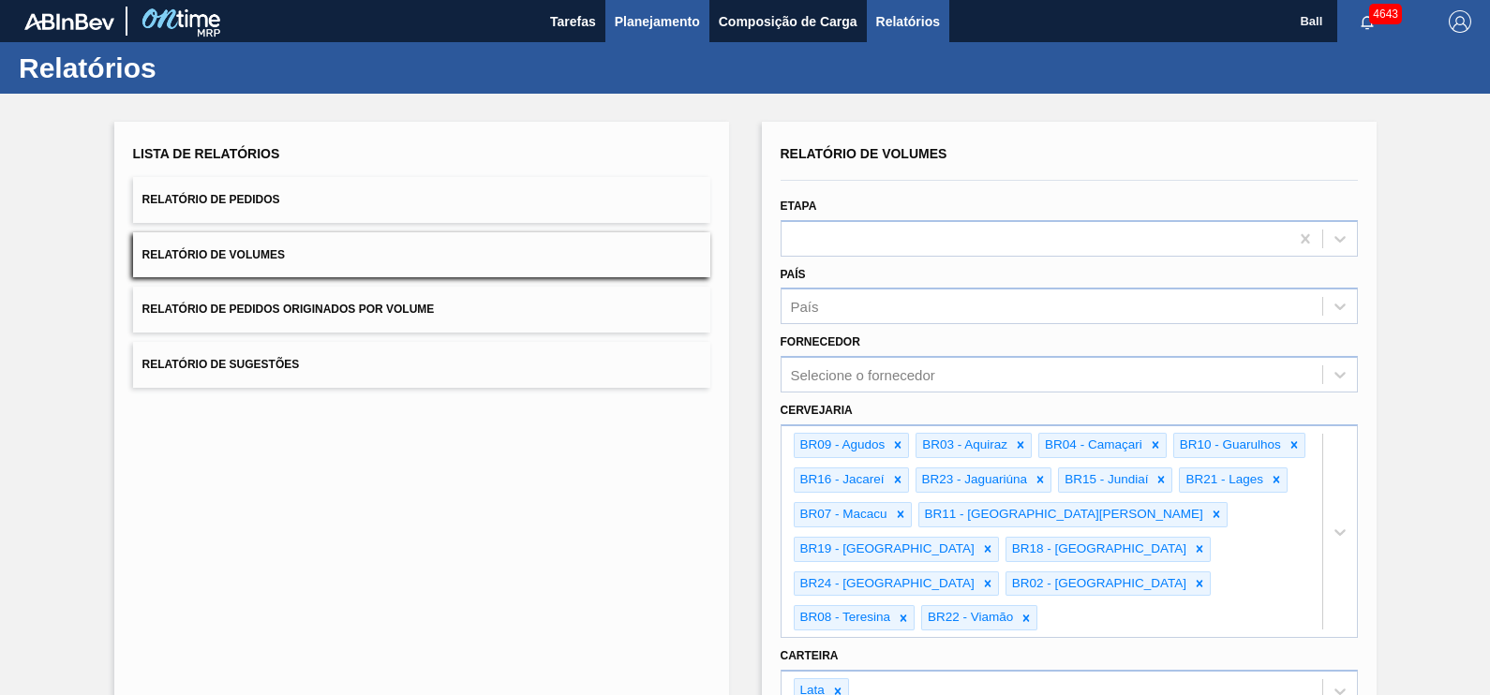
click at [644, 23] on span "Planejamento" at bounding box center [657, 21] width 85 height 22
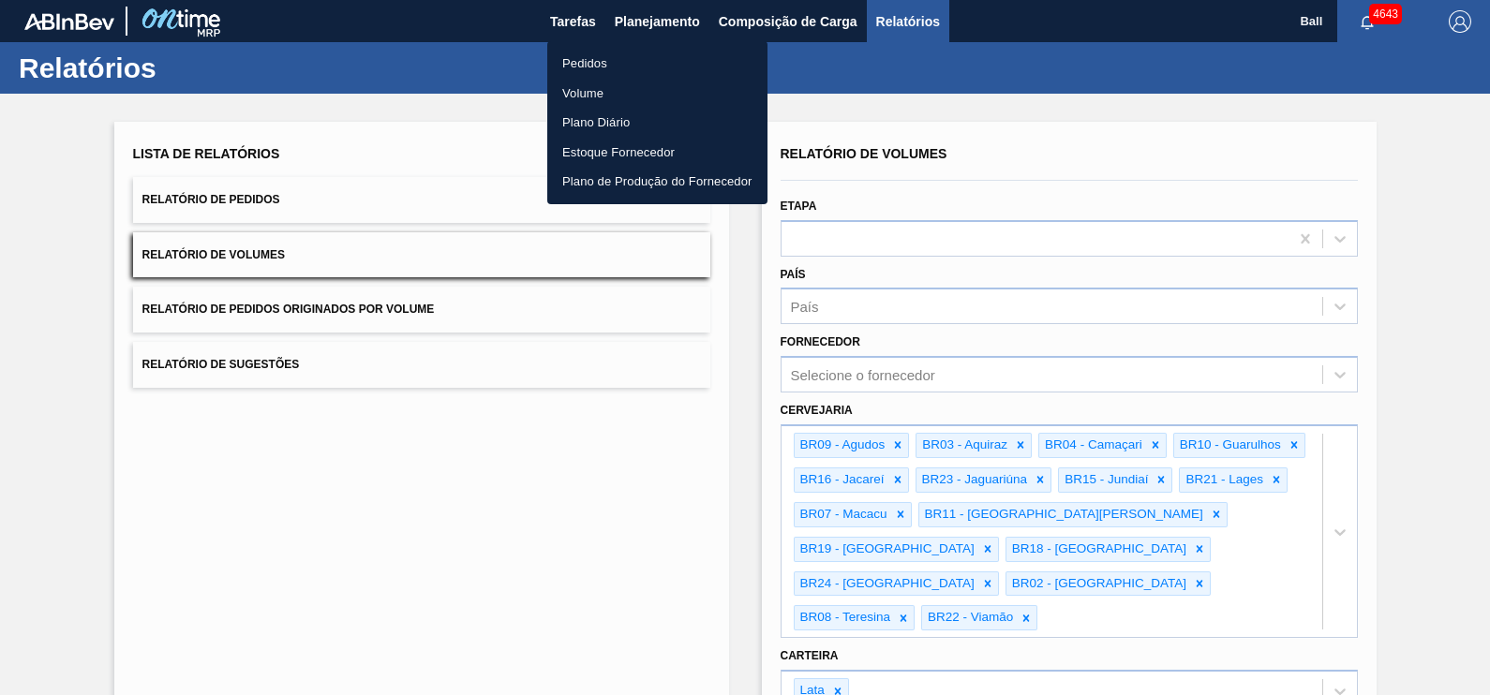
click at [590, 89] on li "Volume" at bounding box center [657, 94] width 220 height 30
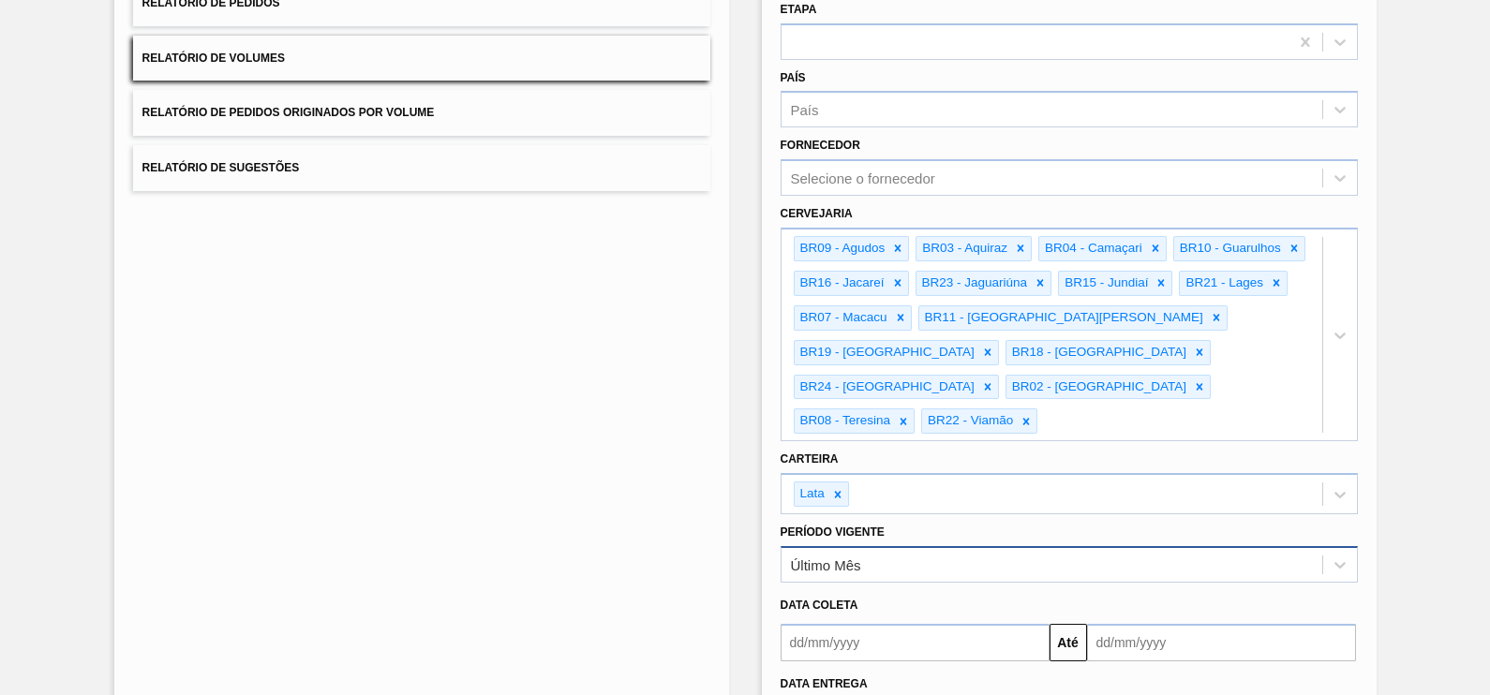
scroll to position [233, 0]
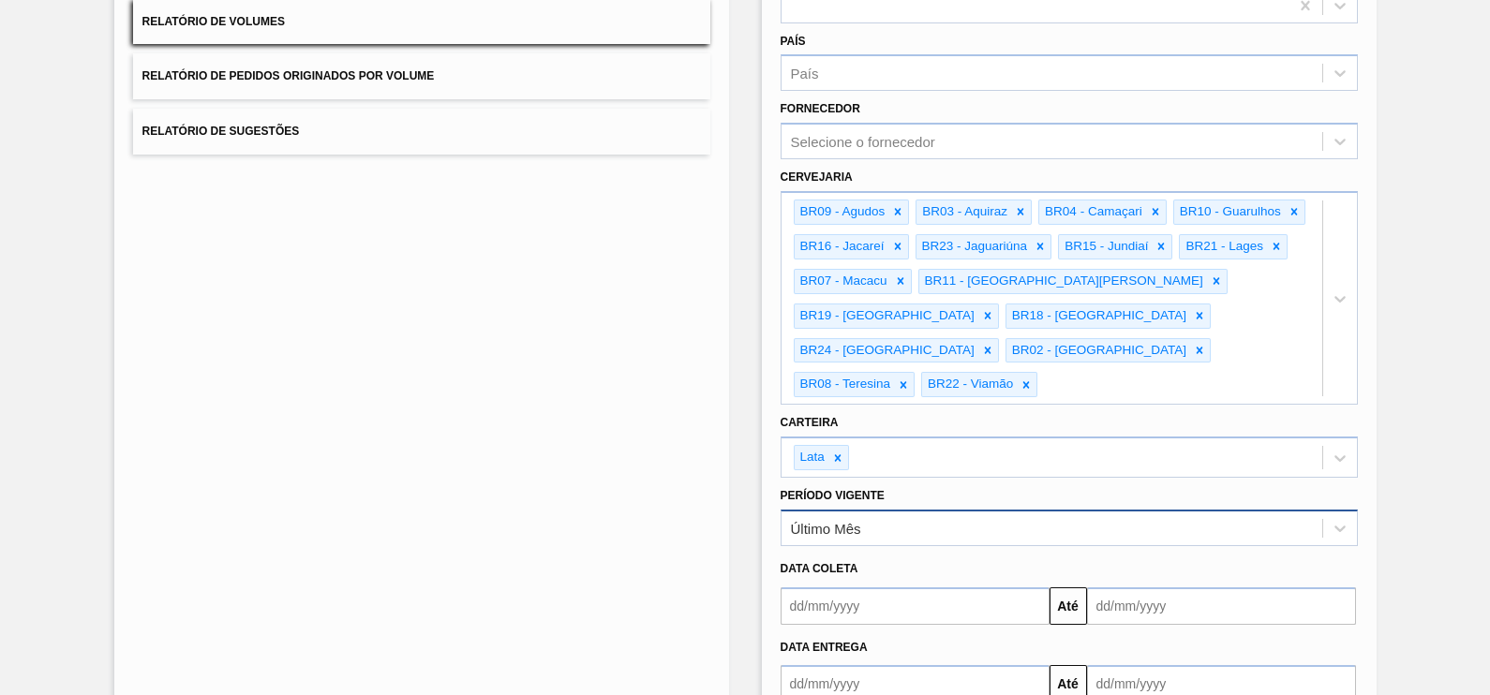
click at [867, 514] on div "Último Mês" at bounding box center [1051, 527] width 541 height 27
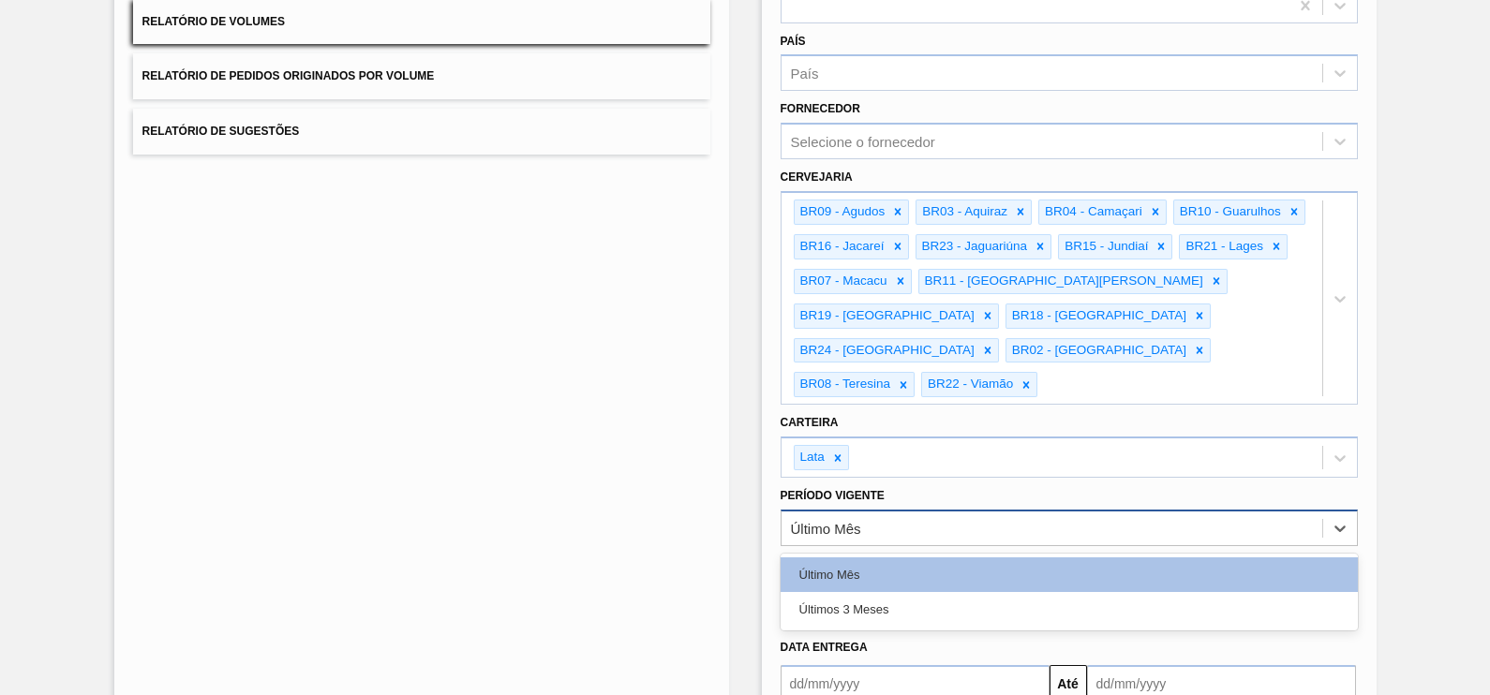
click at [867, 514] on div "Último Mês" at bounding box center [1051, 527] width 541 height 27
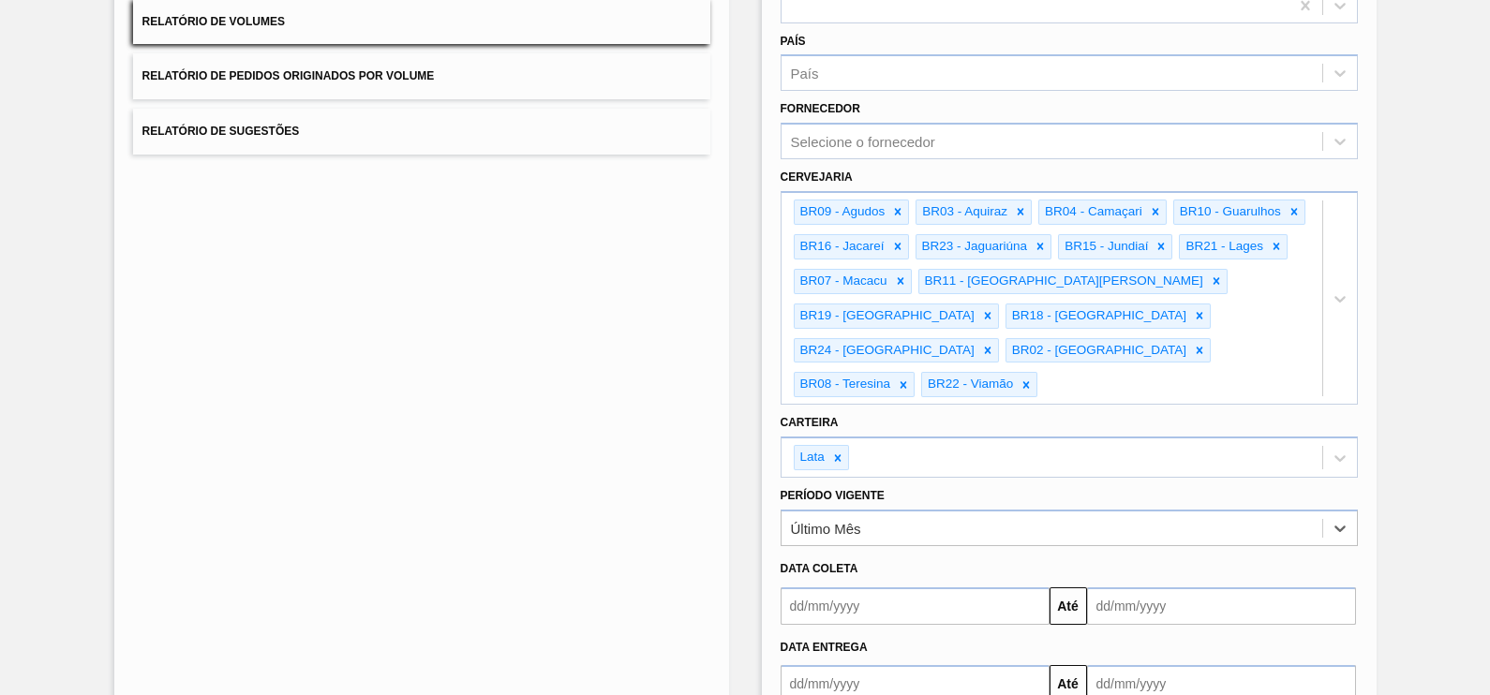
click at [882, 588] on input "text" at bounding box center [915, 606] width 269 height 37
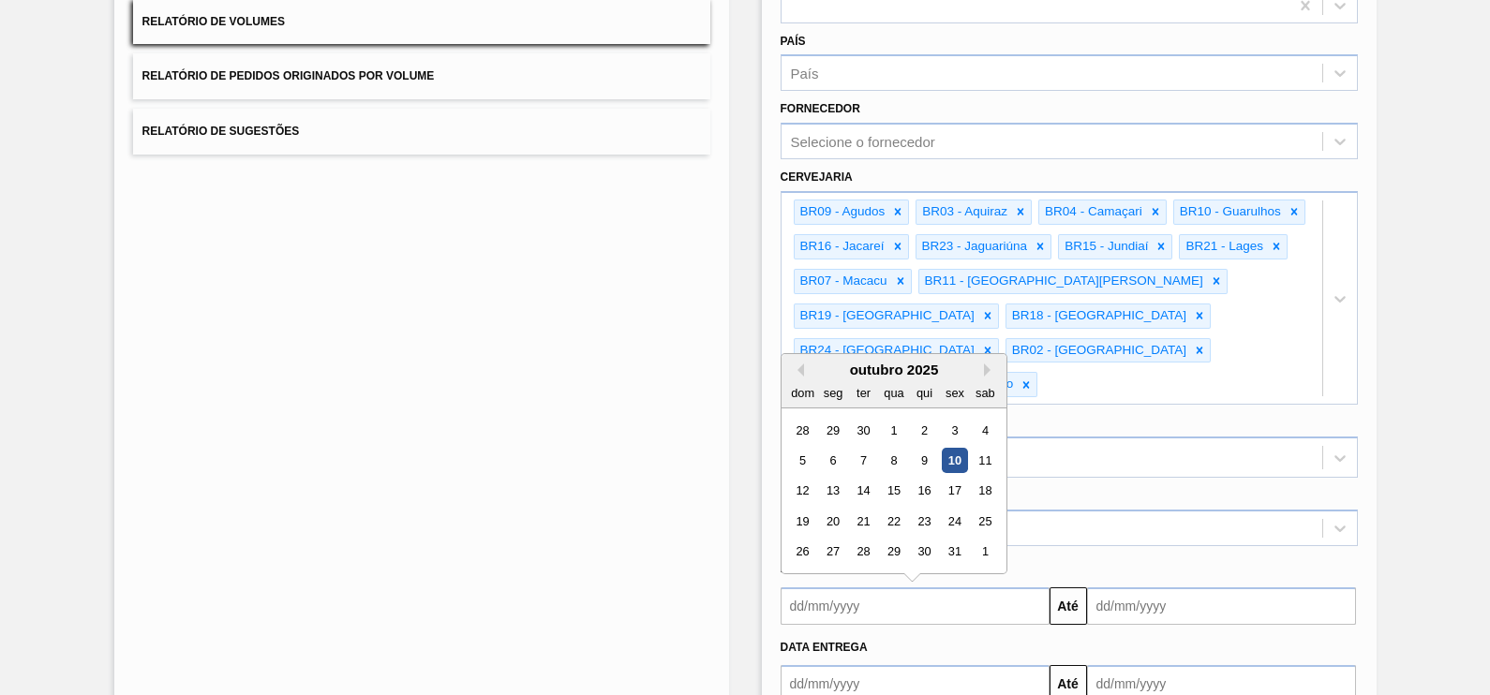
click at [800, 588] on input "text" at bounding box center [915, 606] width 269 height 37
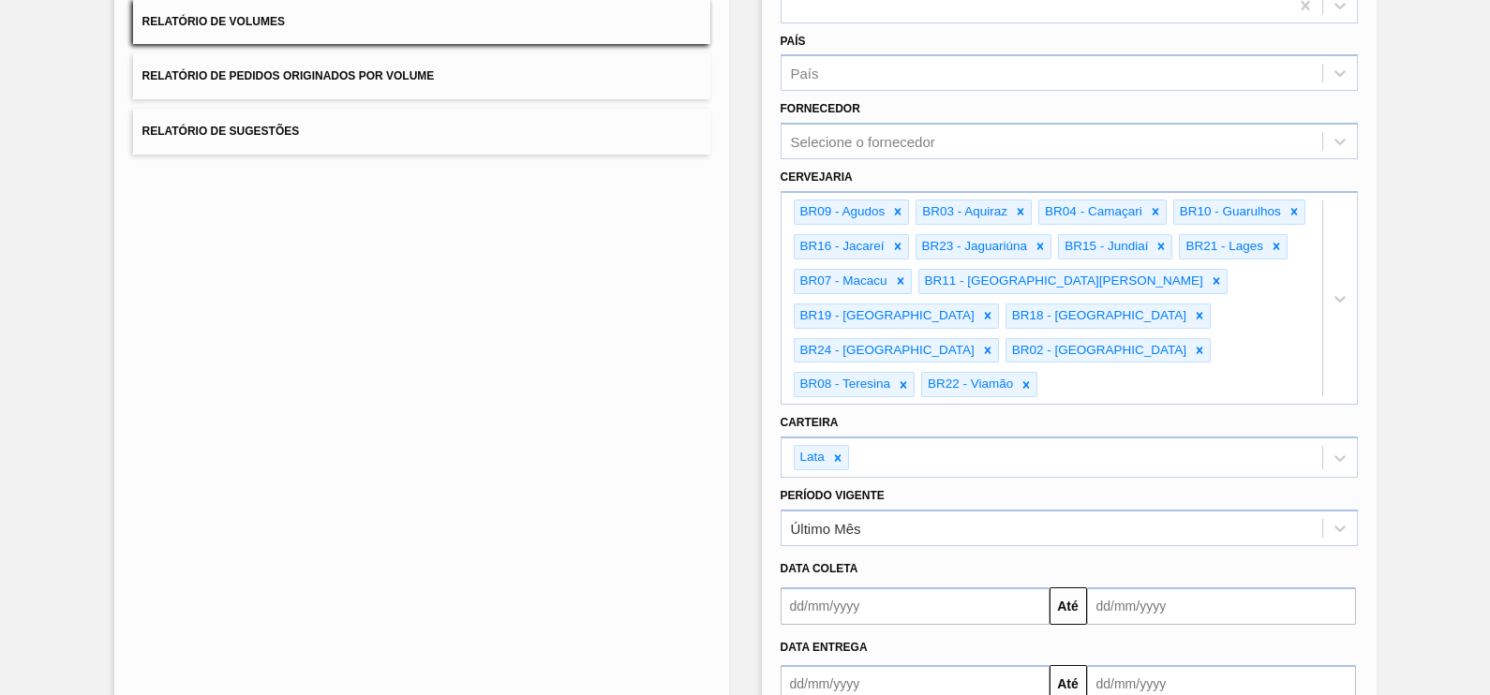
click at [585, 542] on div "Lista de Relatórios Relatório de Pedidos Relatório de Volumes Relatório de Pedi…" at bounding box center [421, 340] width 615 height 904
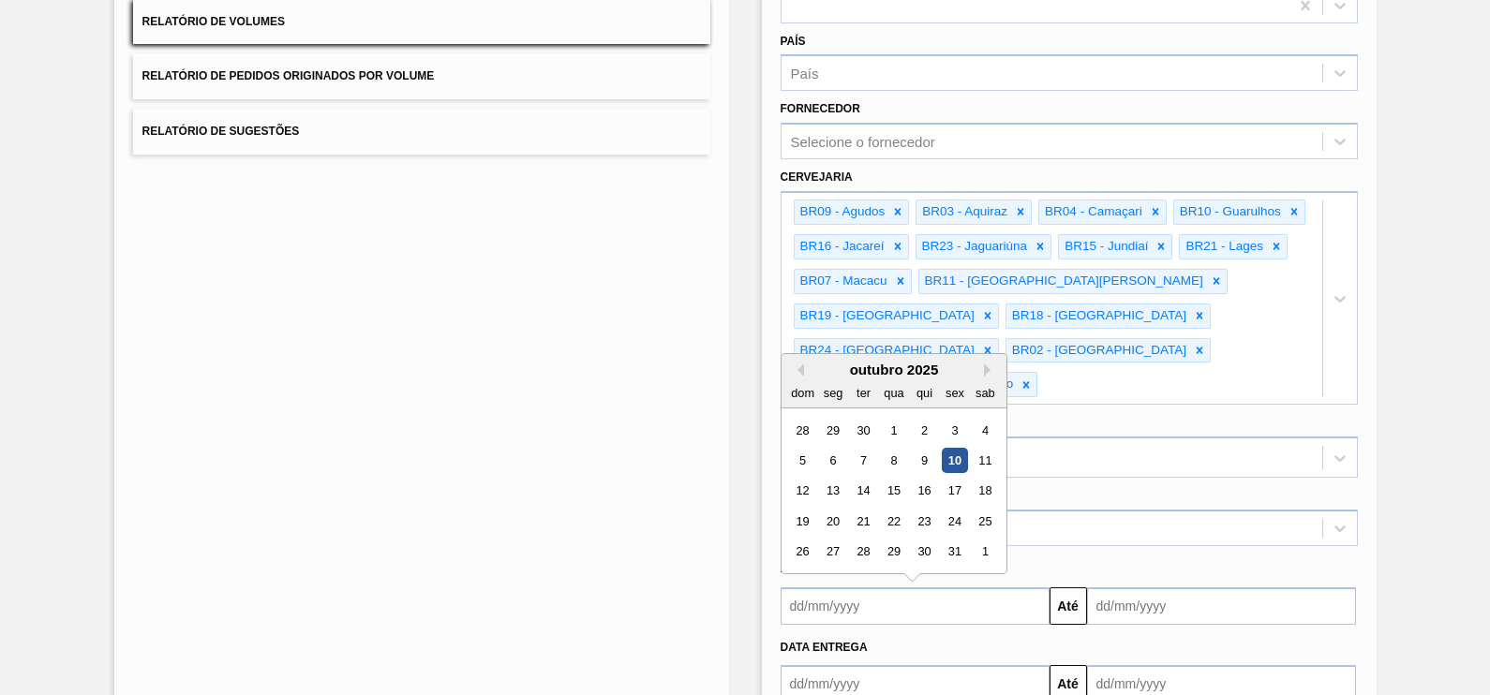
click at [926, 588] on input "text" at bounding box center [915, 606] width 269 height 37
drag, startPoint x: 921, startPoint y: 560, endPoint x: 913, endPoint y: 556, distance: 9.6
click at [920, 588] on input "text" at bounding box center [915, 606] width 269 height 37
click at [901, 417] on div "1" at bounding box center [893, 429] width 25 height 25
type input "01/10/2025"
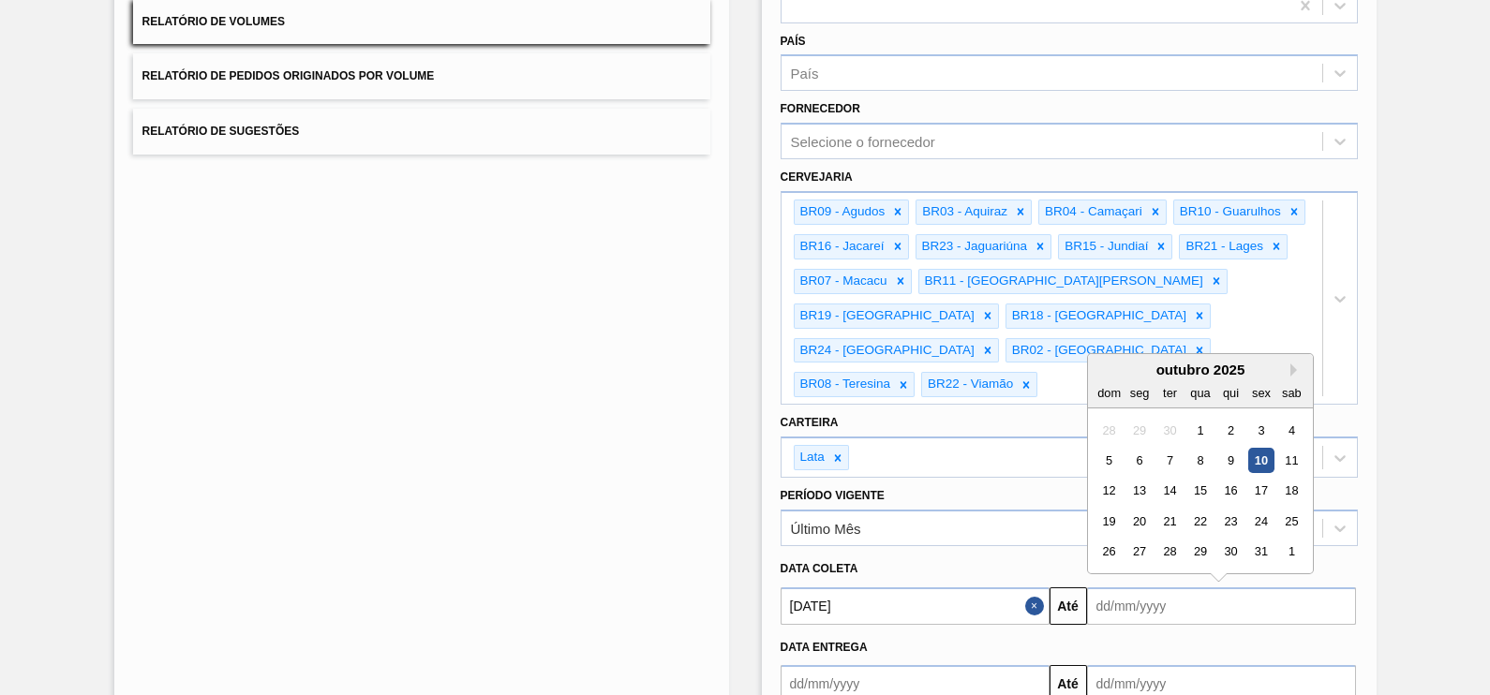
click at [1244, 588] on input "text" at bounding box center [1221, 606] width 269 height 37
click at [1157, 588] on input "text" at bounding box center [1221, 606] width 269 height 37
click at [1167, 588] on input "text" at bounding box center [1221, 606] width 269 height 37
click at [1270, 539] on div "31" at bounding box center [1260, 551] width 25 height 25
type input "31/10/2025"
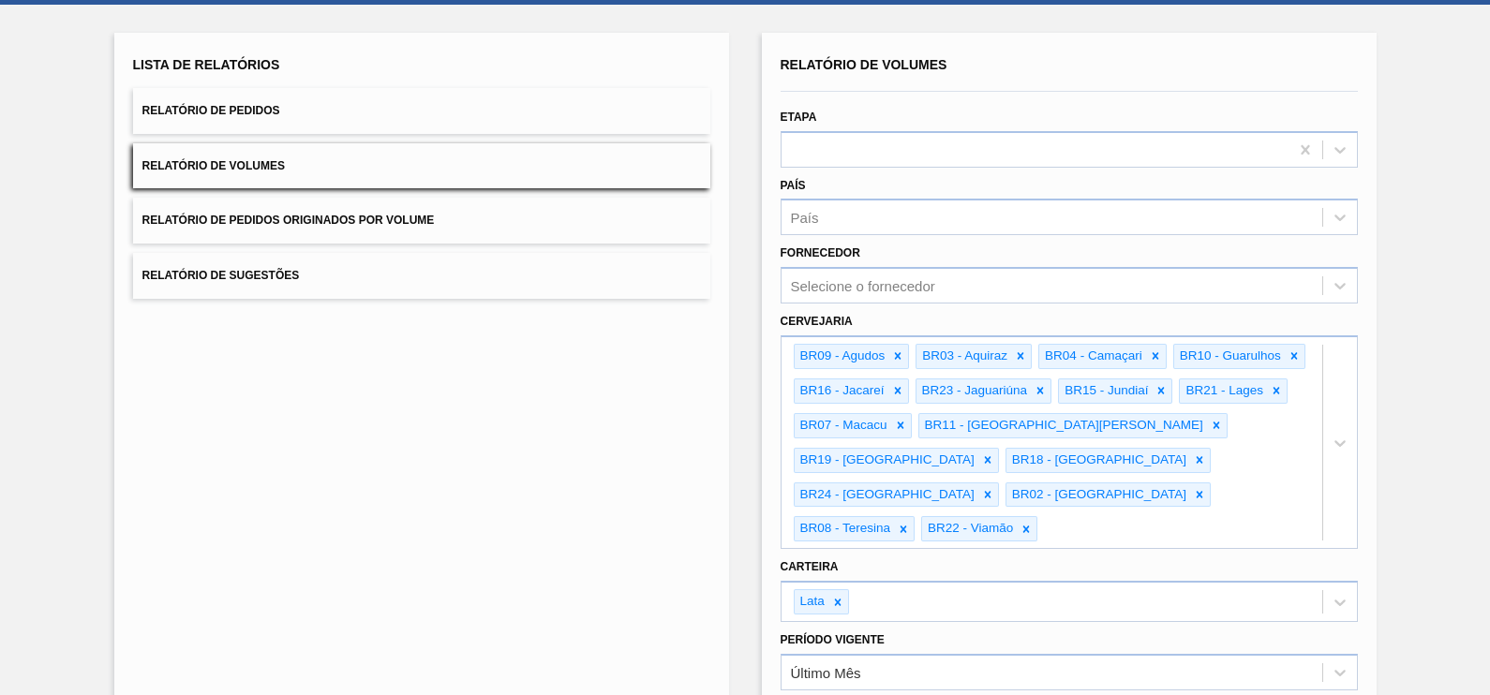
scroll to position [80, 0]
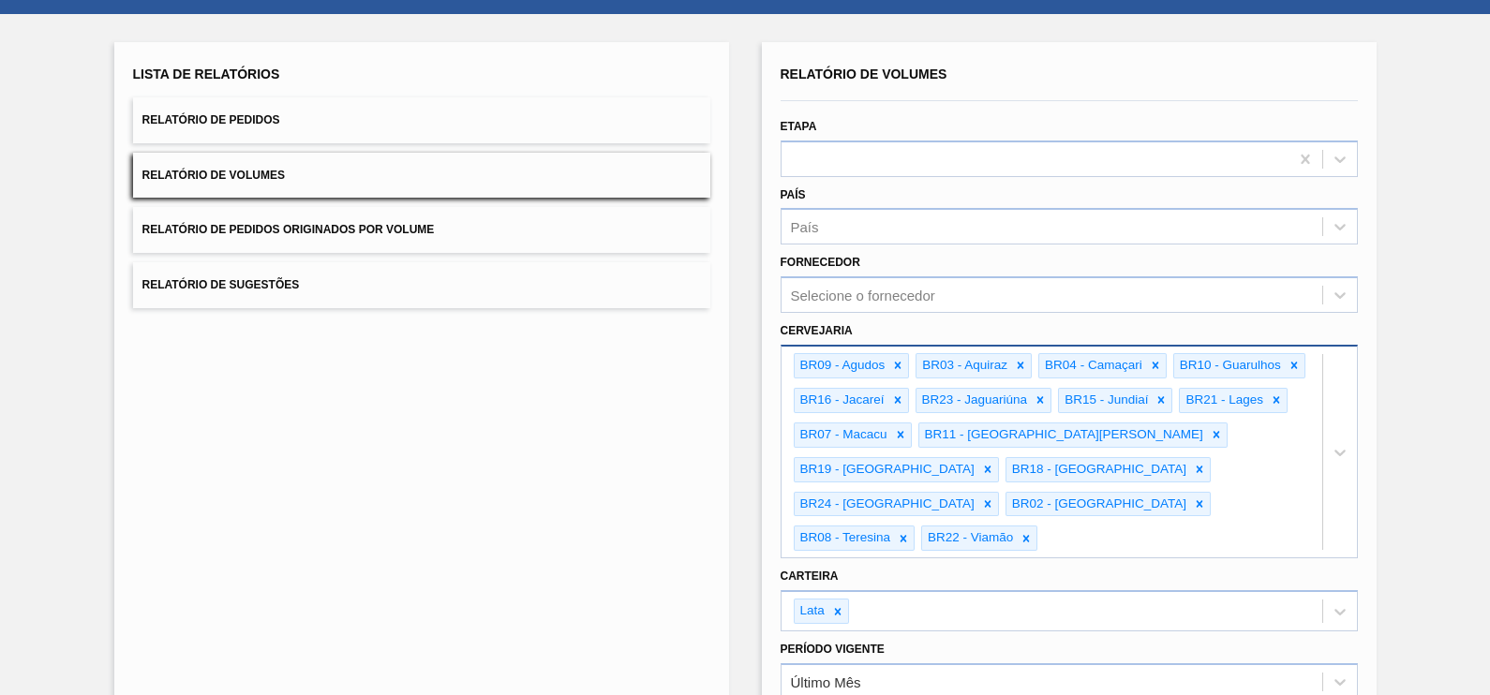
click at [1204, 511] on div "BR09 - Agudos BR03 - Aquiraz BR04 - Camaçari BR10 - Guarulhos BR16 - Jacareí BR…" at bounding box center [1069, 452] width 577 height 214
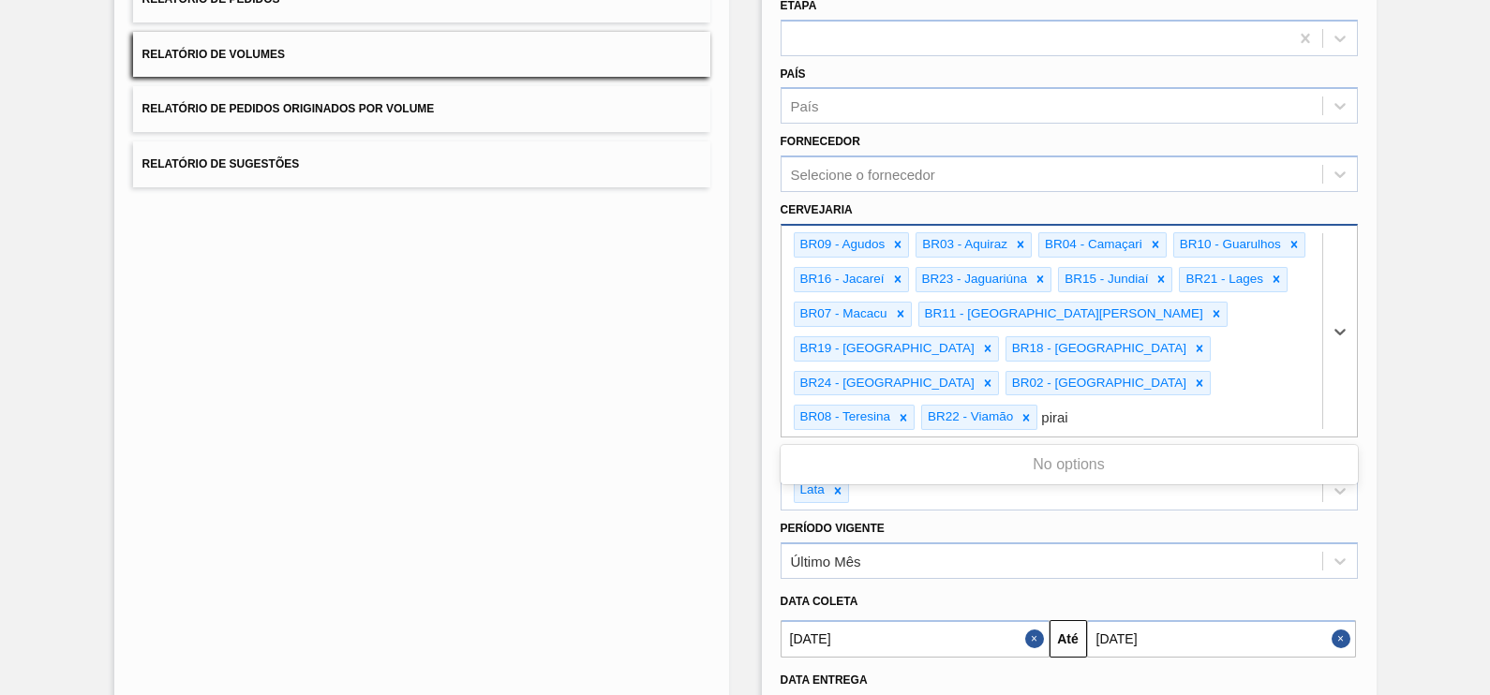
type input "pira"
click at [1239, 315] on div "BR09 - Agudos BR03 - Aquiraz BR04 - Camaçari BR10 - Guarulhos BR16 - Jacareí BR…" at bounding box center [1051, 331] width 541 height 211
click at [1268, 350] on div "BR09 - Agudos BR03 - Aquiraz BR04 - Camaçari BR10 - Guarulhos BR16 - Jacareí BR…" at bounding box center [1051, 331] width 541 height 211
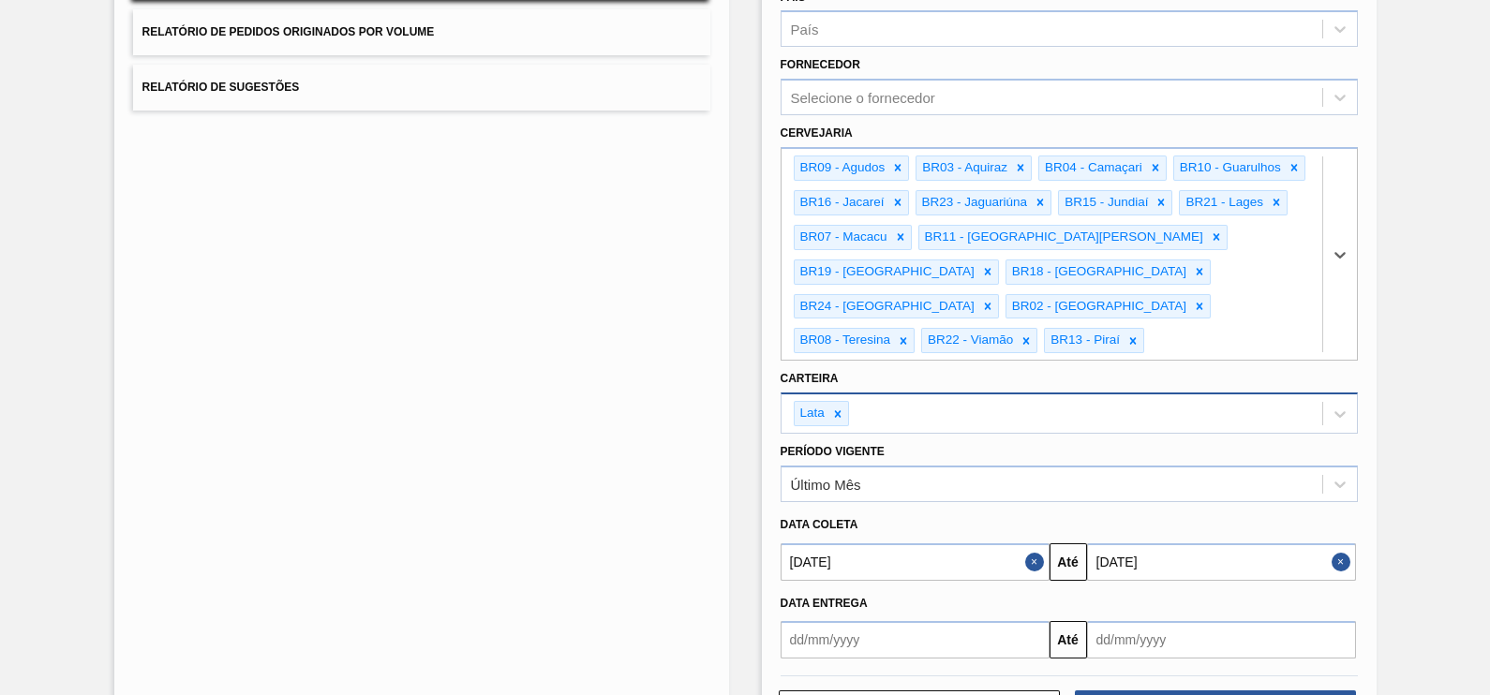
scroll to position [314, 0]
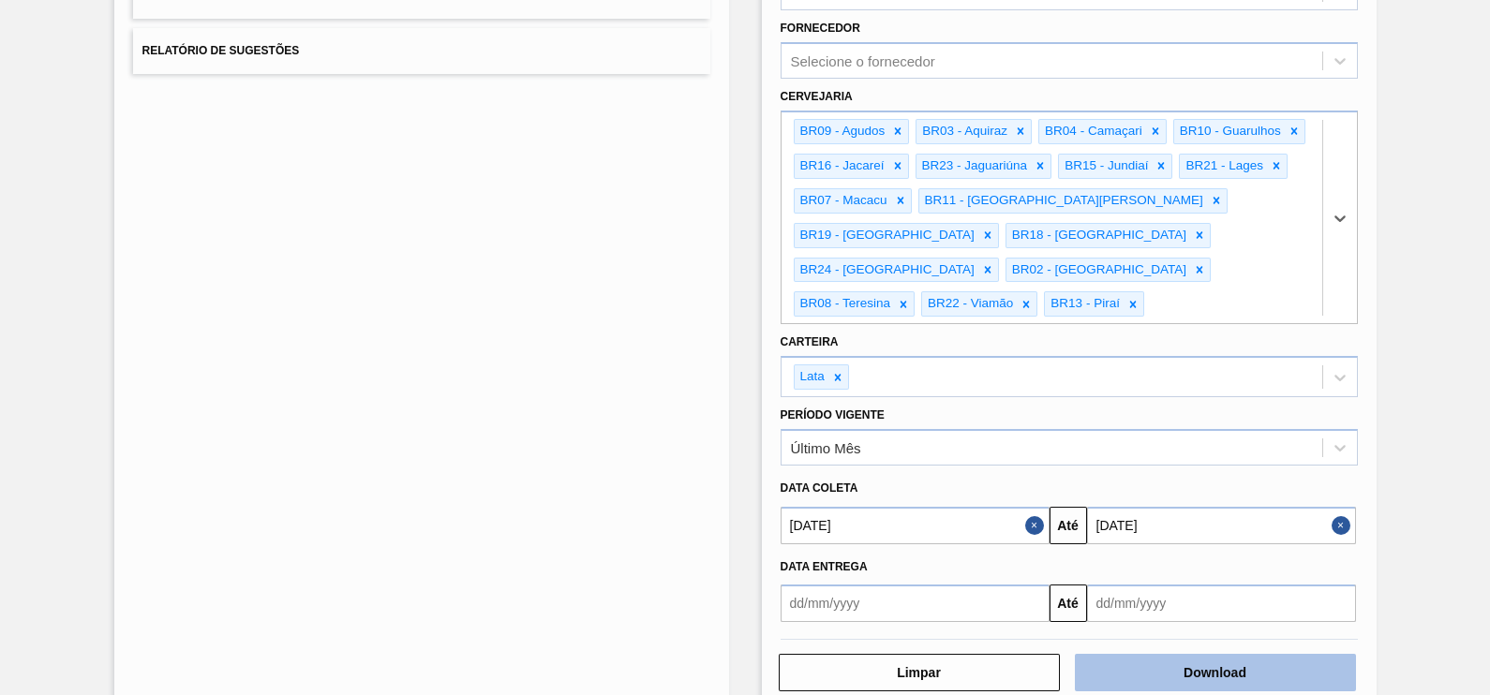
click at [1284, 654] on button "Download" at bounding box center [1215, 672] width 281 height 37
click at [1431, 52] on div "Lista de Relatórios Relatório de Pedidos Relatório de Volumes Relatório de Pedi…" at bounding box center [745, 258] width 1490 height 956
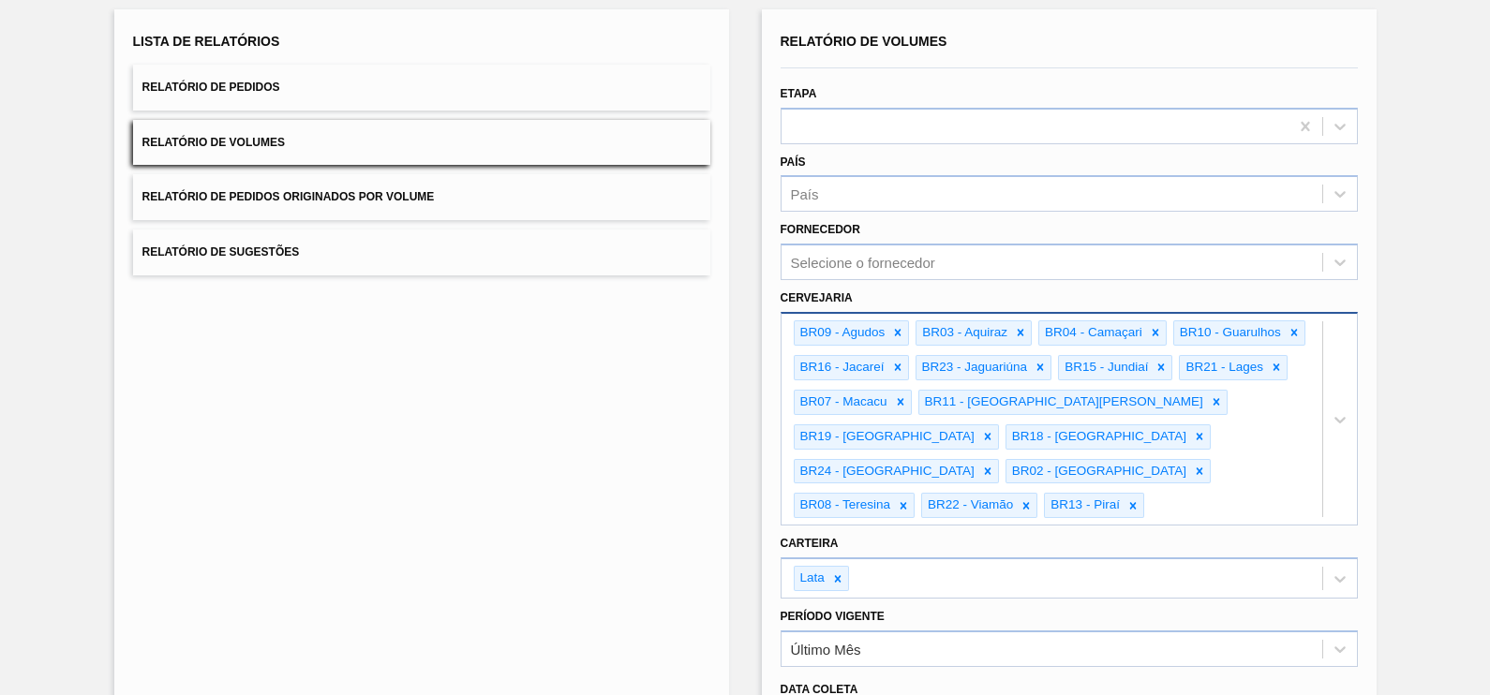
scroll to position [0, 0]
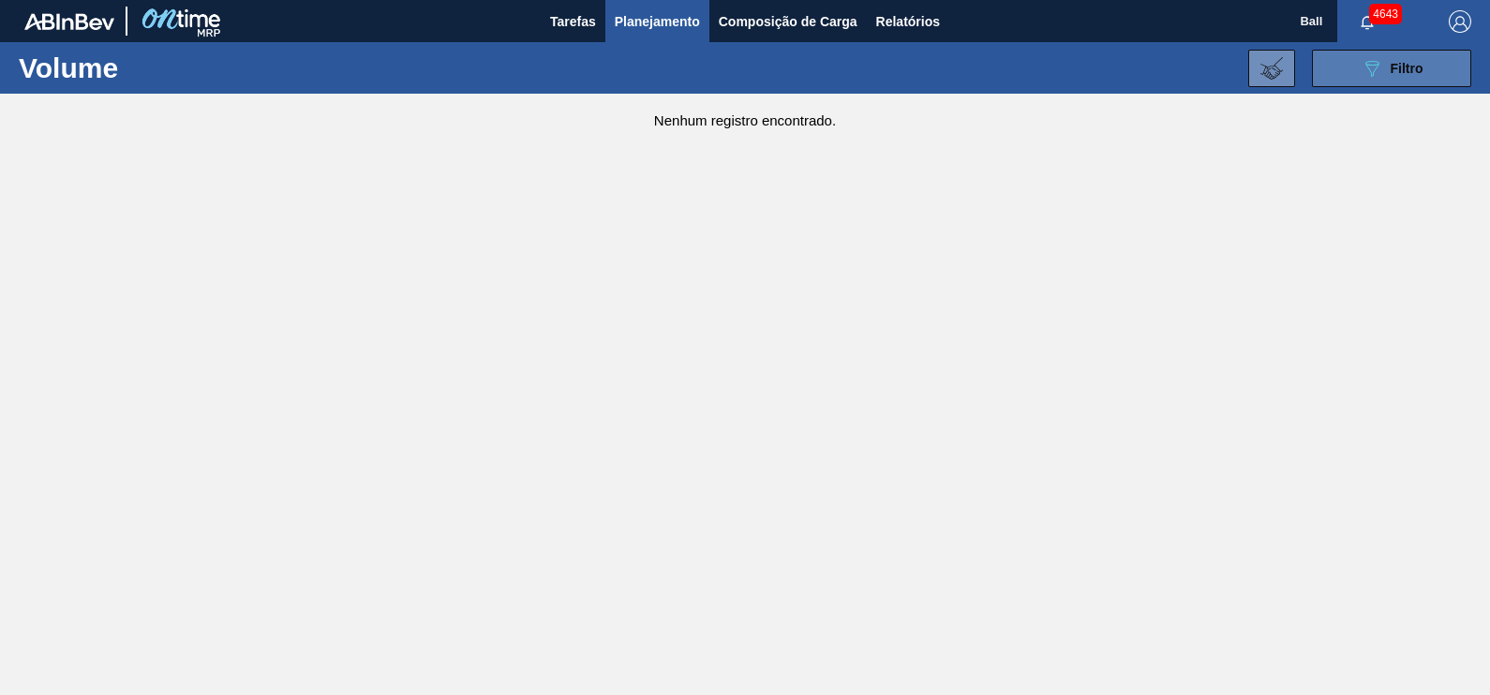
click at [1404, 78] on div "089F7B8B-B2A5-4AFE-B5C0-19BA573D28AC Filtro" at bounding box center [1392, 68] width 63 height 22
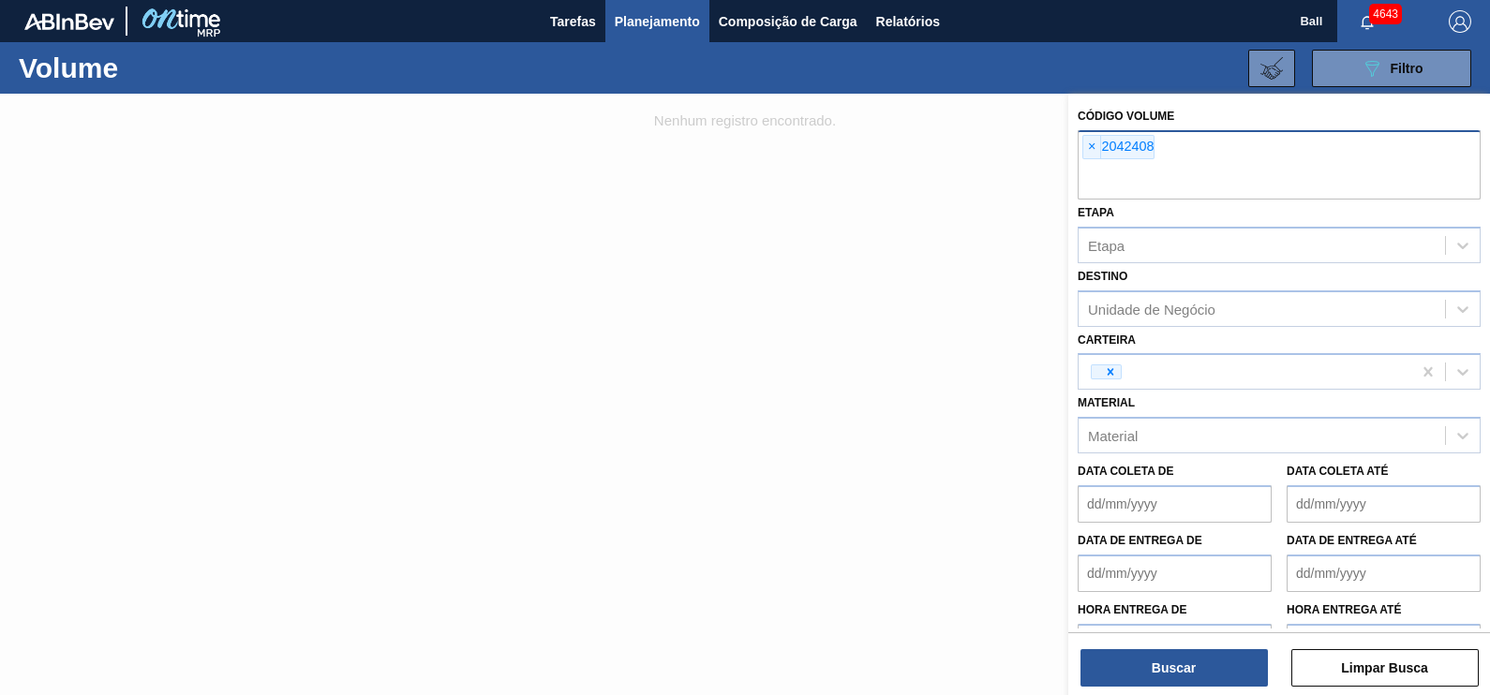
click at [1171, 184] on input "text" at bounding box center [1279, 182] width 403 height 36
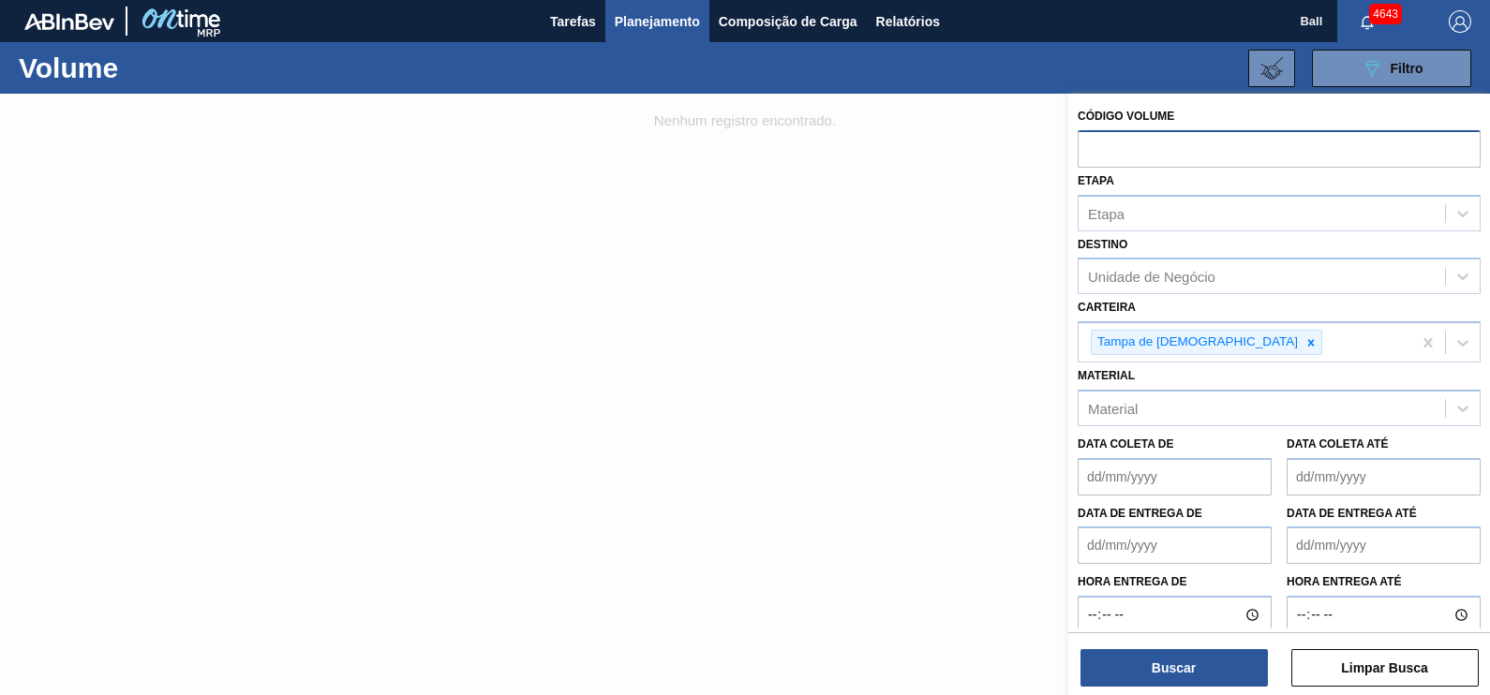
paste input "303160"
click at [1304, 341] on icon at bounding box center [1310, 342] width 13 height 13
type input "303160"
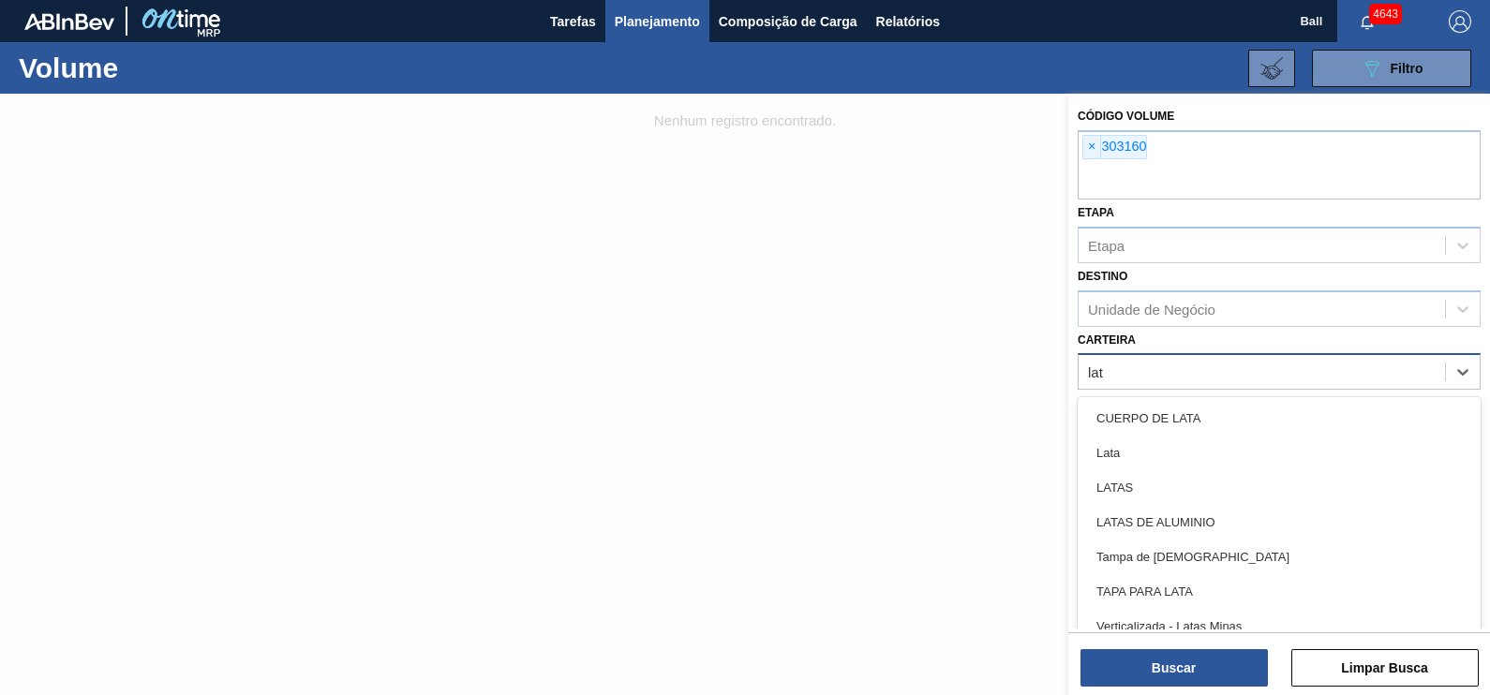
type input "lata"
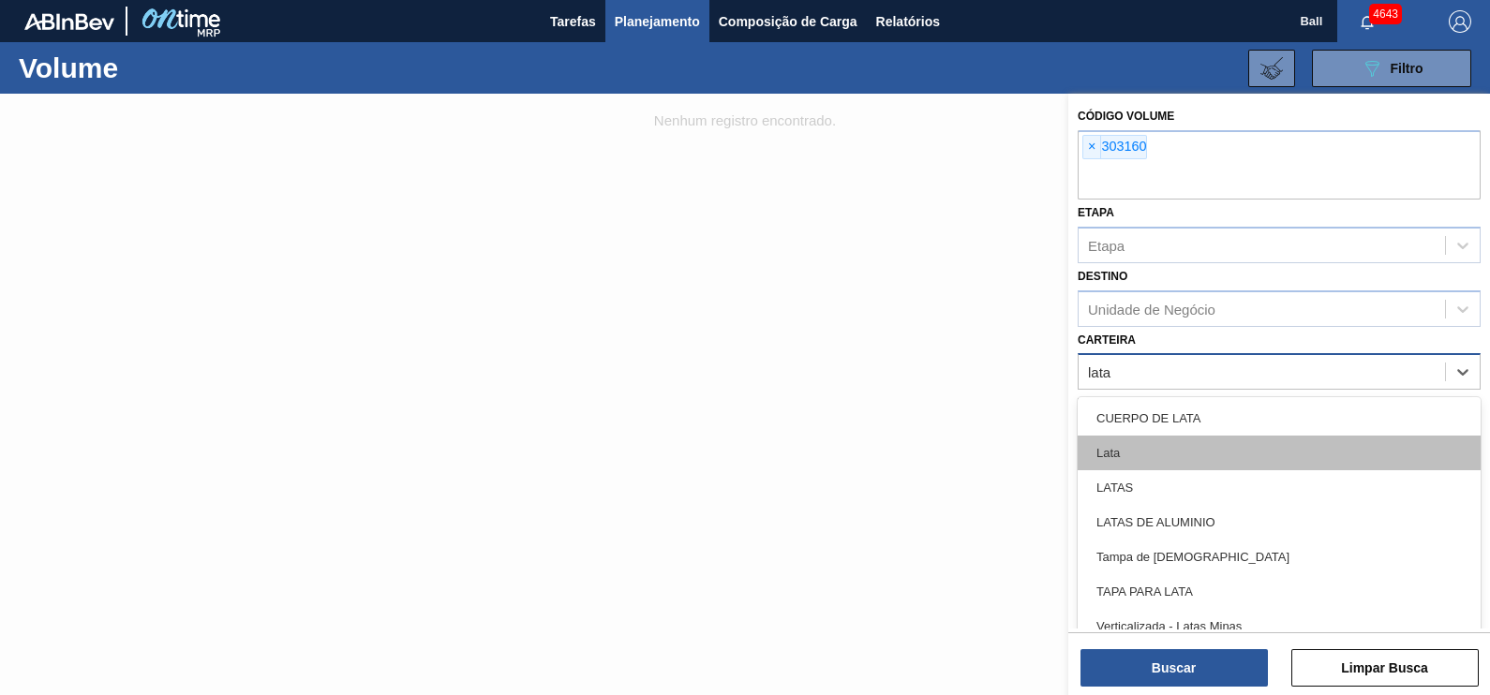
click at [1111, 454] on div "Lata" at bounding box center [1279, 453] width 403 height 35
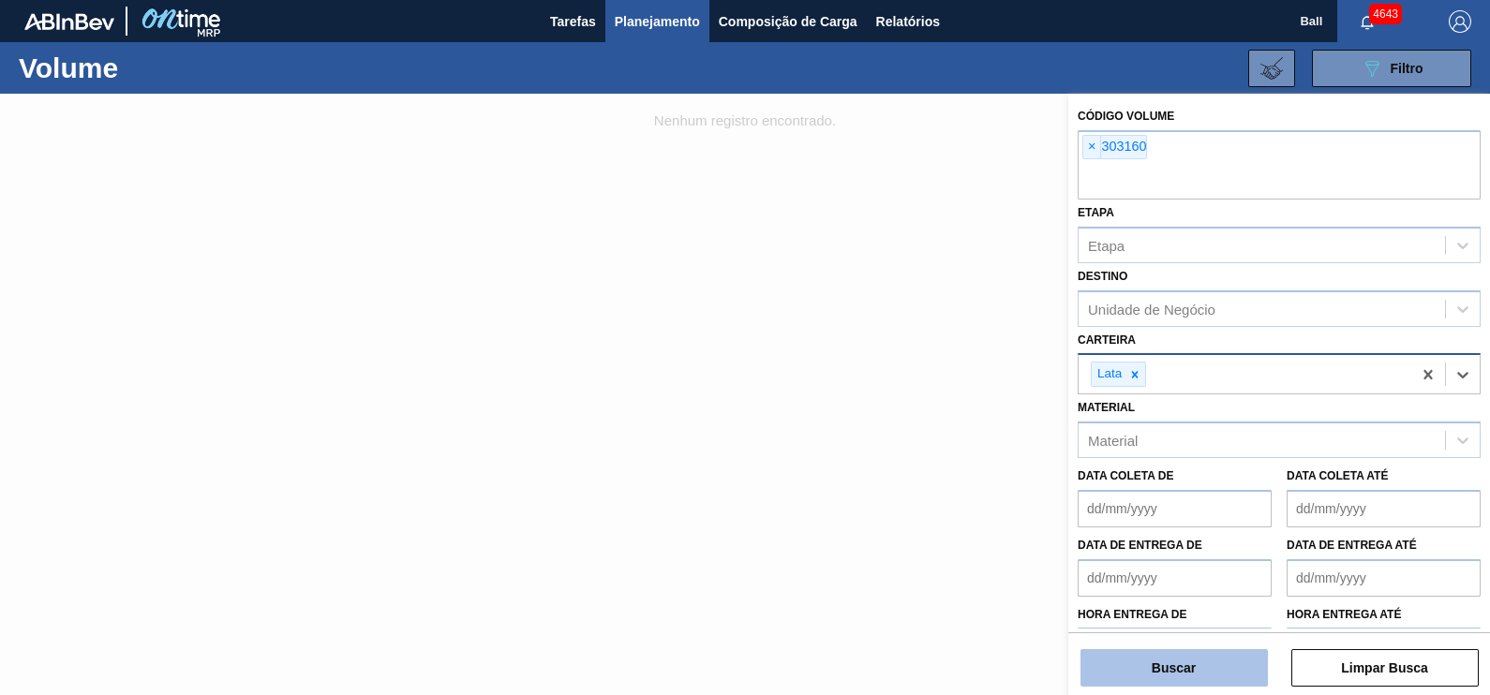
click at [1229, 675] on button "Buscar" at bounding box center [1173, 667] width 187 height 37
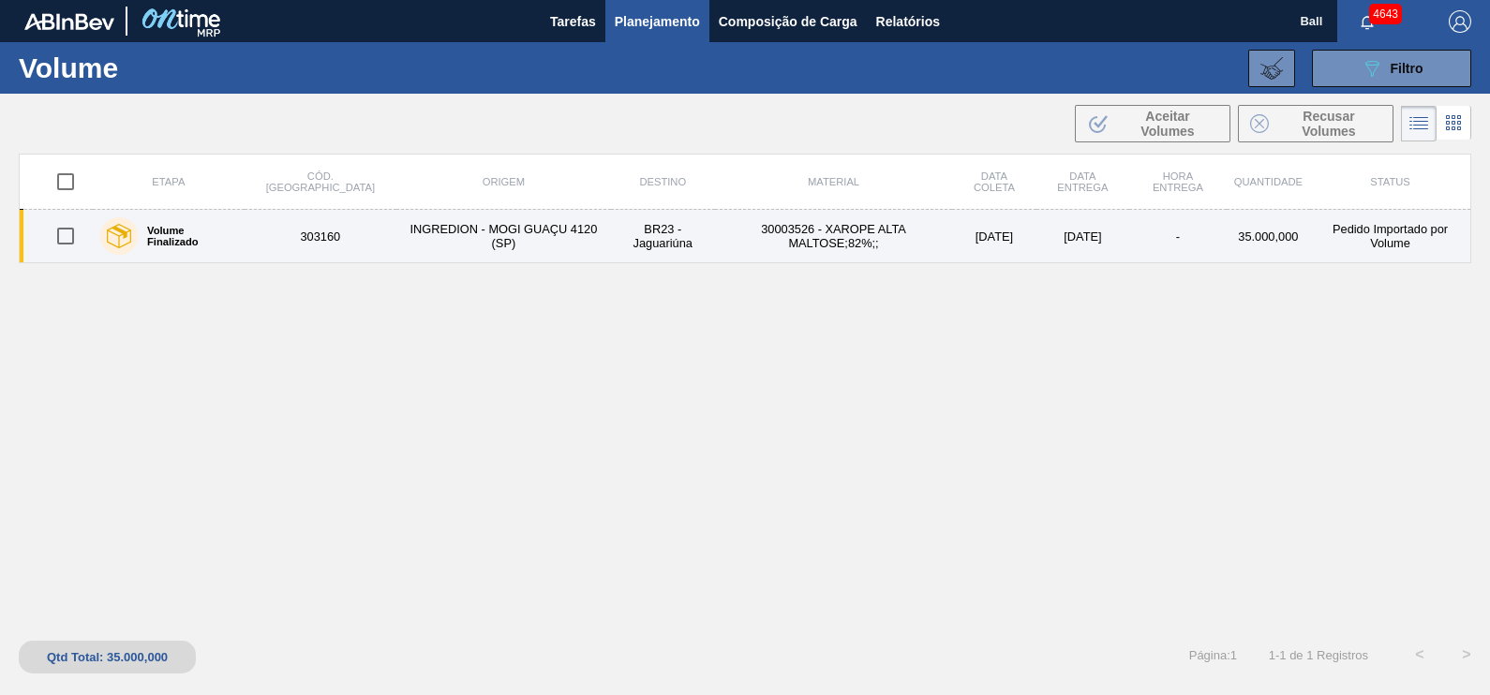
click at [557, 234] on td "INGREDION - MOGI GUAÇU 4120 (SP)" at bounding box center [503, 236] width 215 height 53
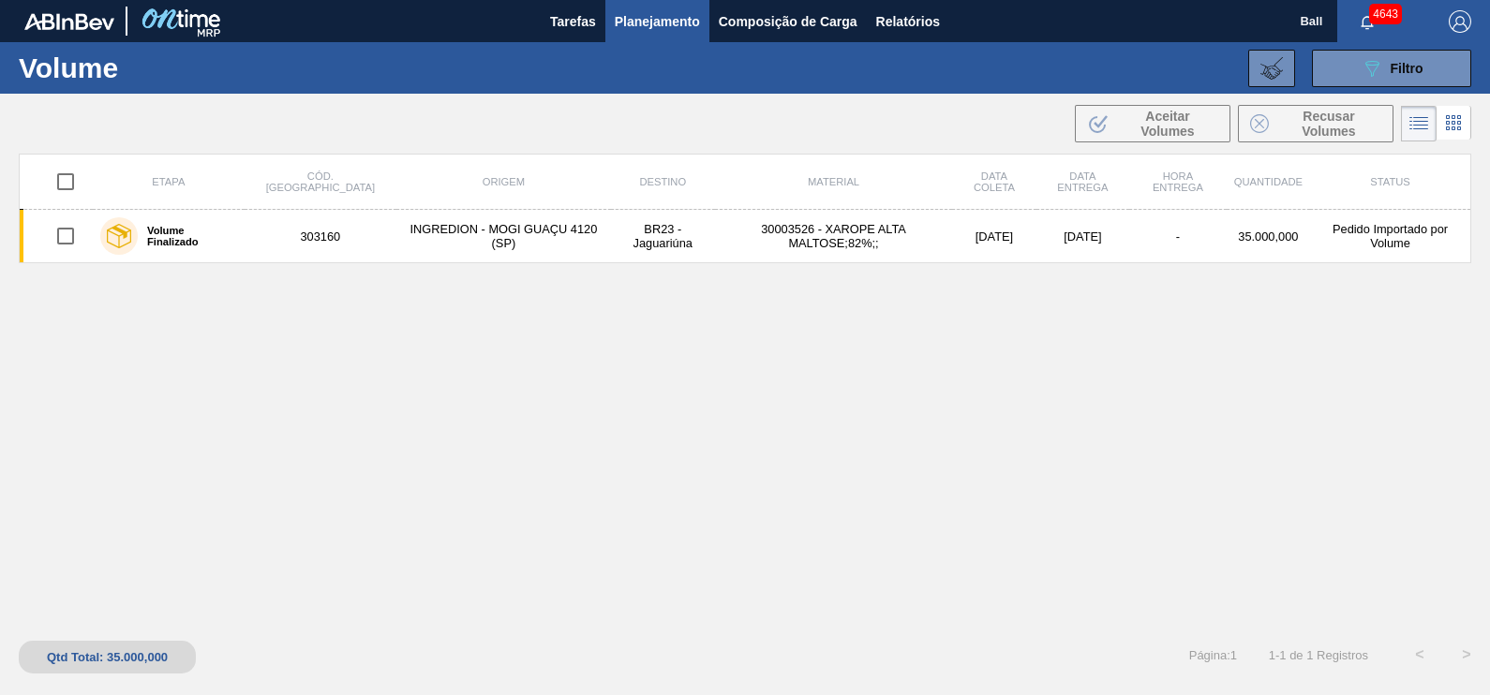
click at [476, 341] on div "Etapa Cód. Pedido Origem Destino Material Data coleta Data Entrega Hora Entrega…" at bounding box center [745, 389] width 1452 height 470
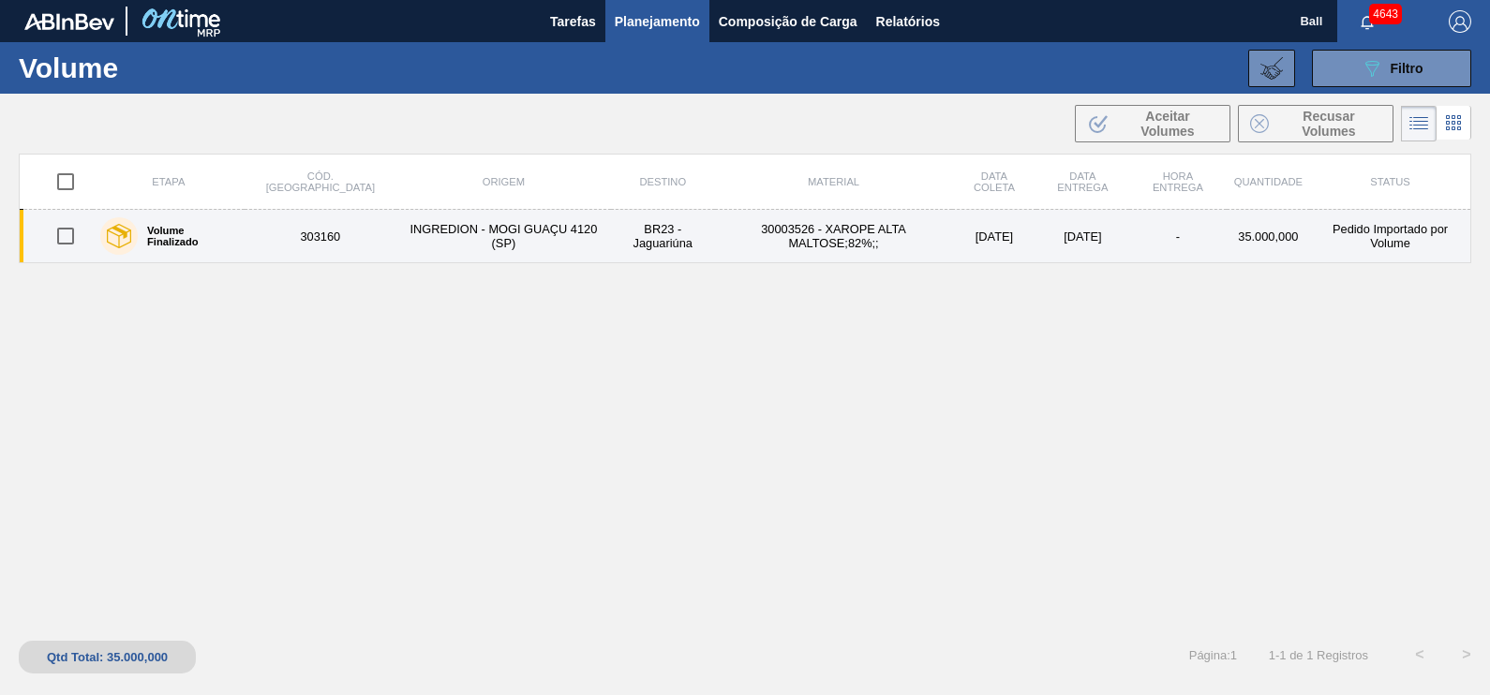
click at [715, 237] on td "30003526 - XAROPE ALTA MALTOSE;82%;;" at bounding box center [833, 236] width 237 height 53
click at [65, 232] on input "checkbox" at bounding box center [65, 235] width 39 height 39
checkbox input "true"
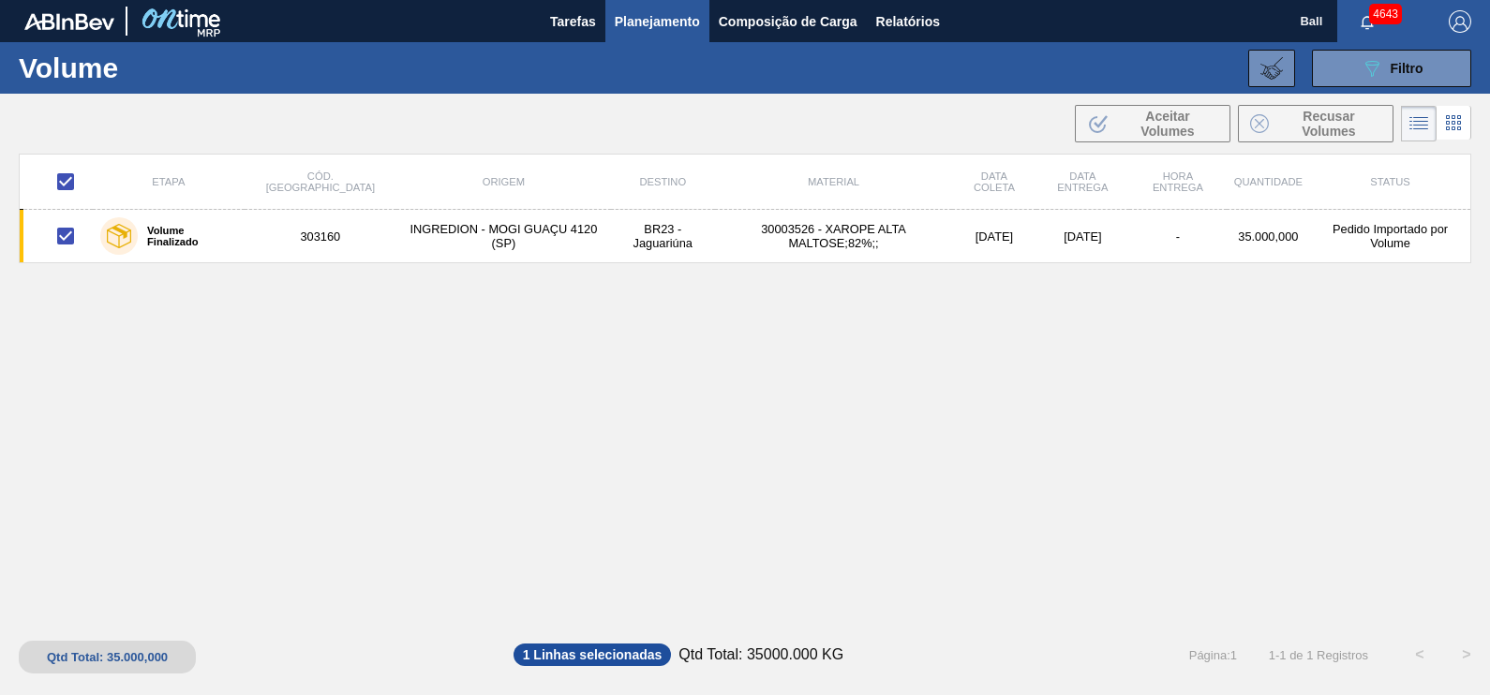
click at [713, 484] on div "Etapa Cód. Pedido Origem Destino Material Data coleta Data Entrega Hora Entrega…" at bounding box center [745, 389] width 1452 height 470
click at [1260, 382] on div "Etapa Cód. Pedido Origem Destino Material Data coleta Data Entrega Hora Entrega…" at bounding box center [745, 389] width 1452 height 470
drag, startPoint x: 220, startPoint y: 249, endPoint x: 1045, endPoint y: 462, distance: 851.6
click at [1045, 462] on div "Etapa Cód. Pedido Origem Destino Material Data coleta Data Entrega Hora Entrega…" at bounding box center [745, 389] width 1452 height 470
click at [725, 541] on div "Etapa Cód. Pedido Origem Destino Material Data coleta Data Entrega Hora Entrega…" at bounding box center [745, 389] width 1452 height 470
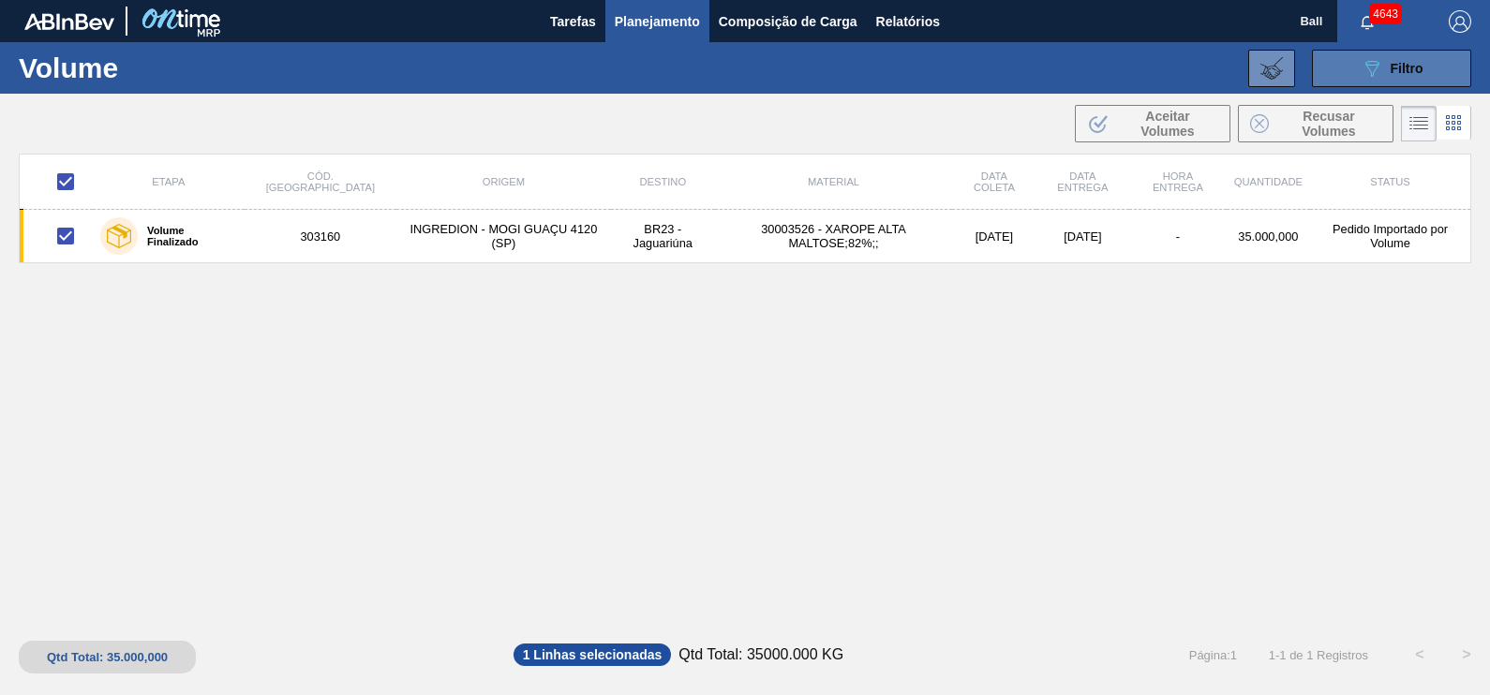
click at [1369, 67] on icon "089F7B8B-B2A5-4AFE-B5C0-19BA573D28AC" at bounding box center [1372, 68] width 22 height 22
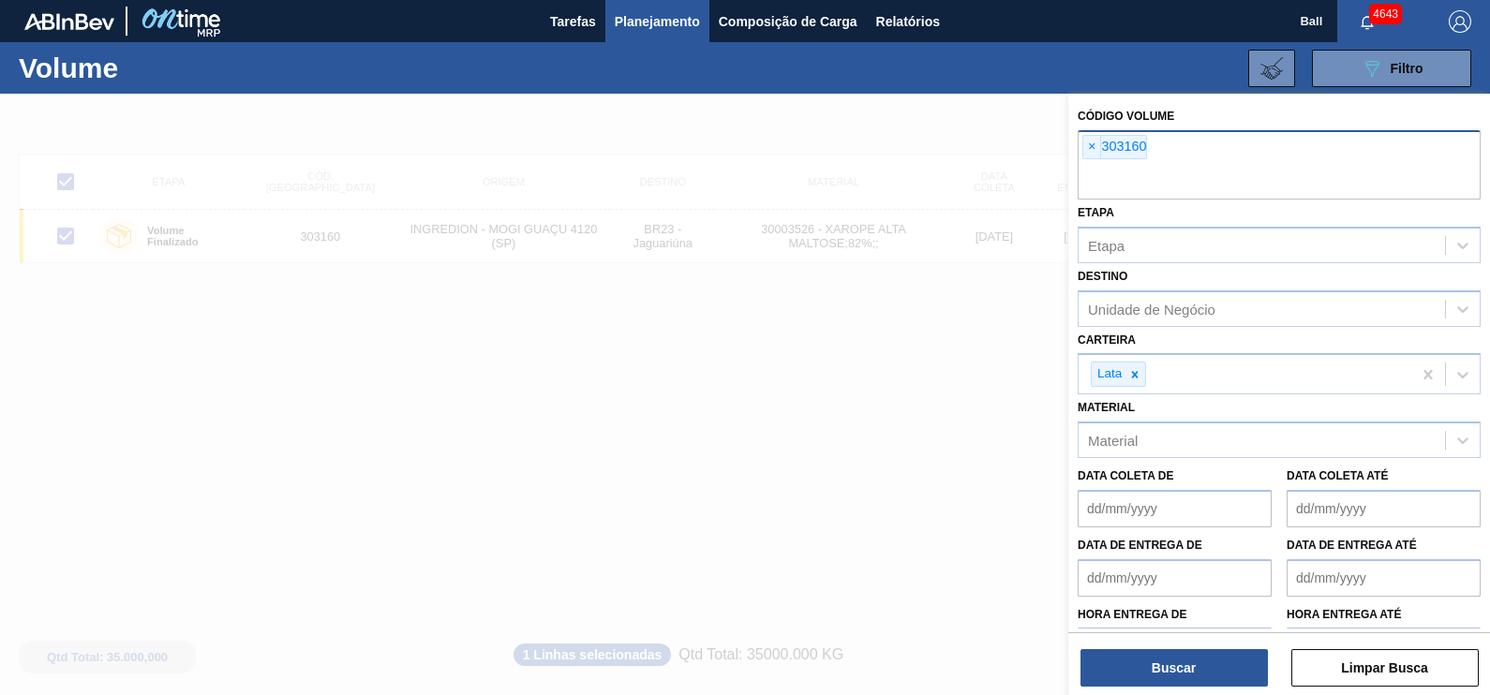
click at [1180, 178] on input "text" at bounding box center [1279, 182] width 403 height 36
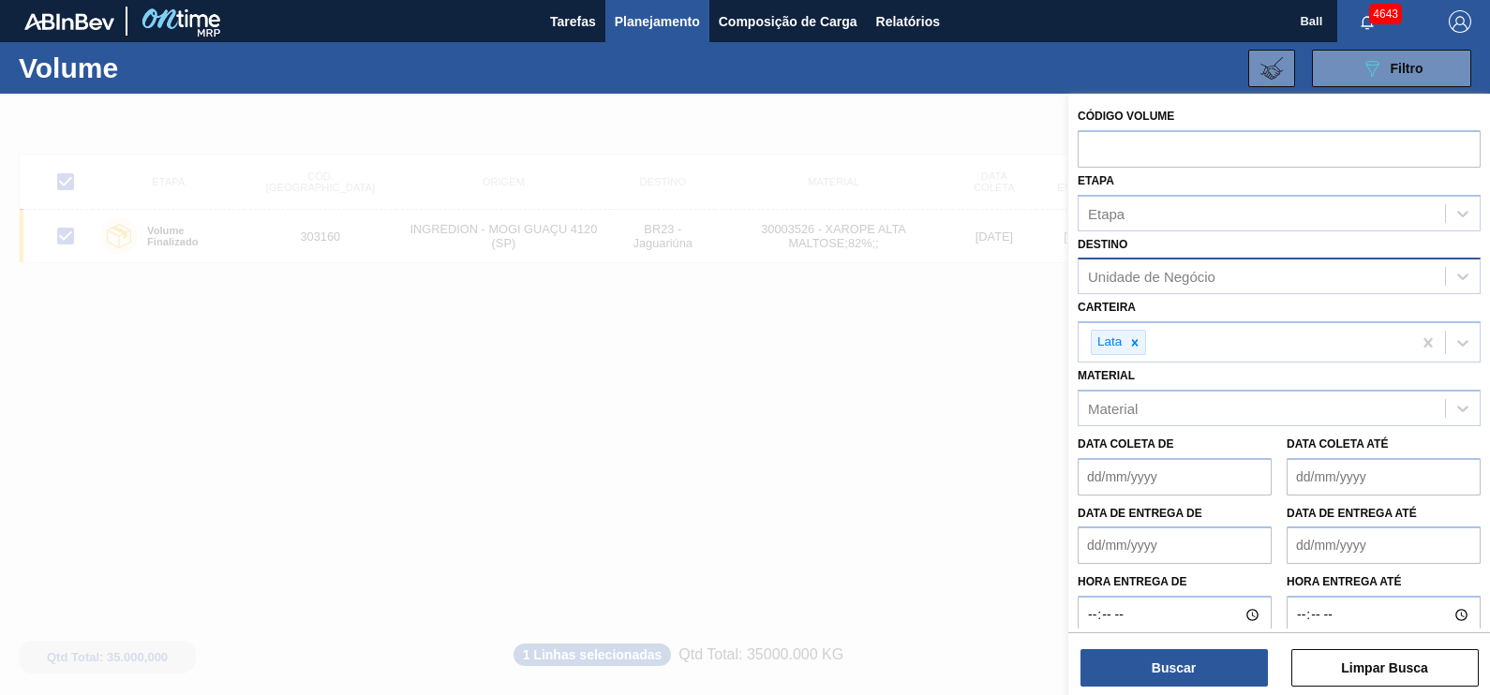
click at [1220, 267] on div "Unidade de Negócio" at bounding box center [1262, 276] width 366 height 27
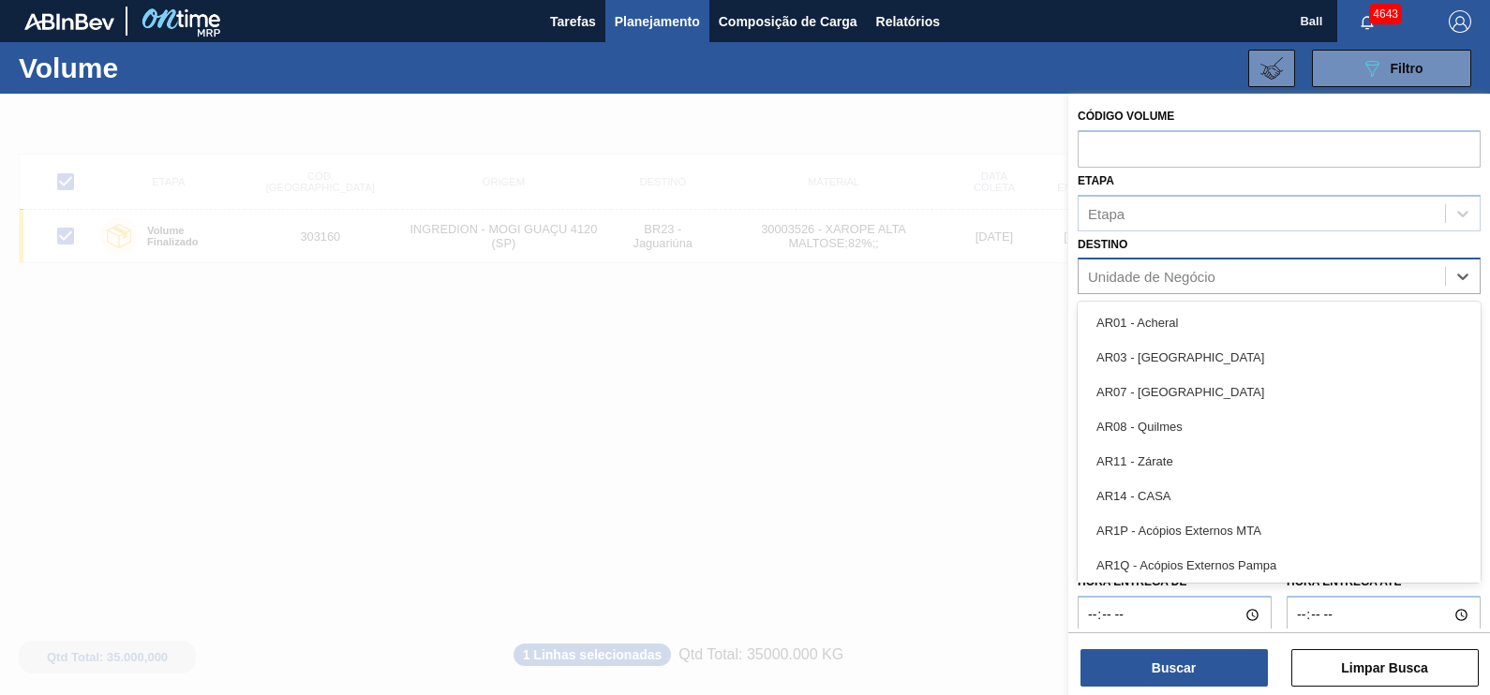
click at [1220, 267] on div "Unidade de Negócio" at bounding box center [1262, 276] width 366 height 27
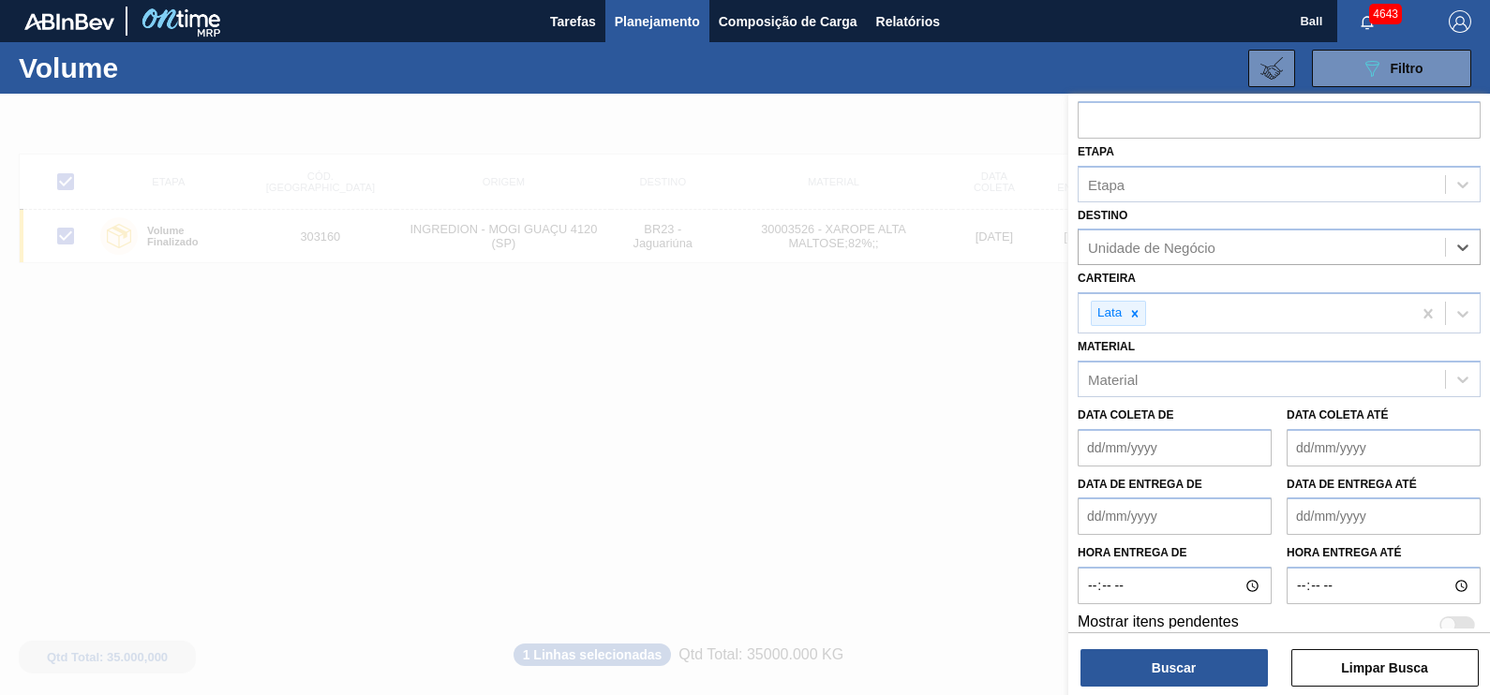
scroll to position [43, 0]
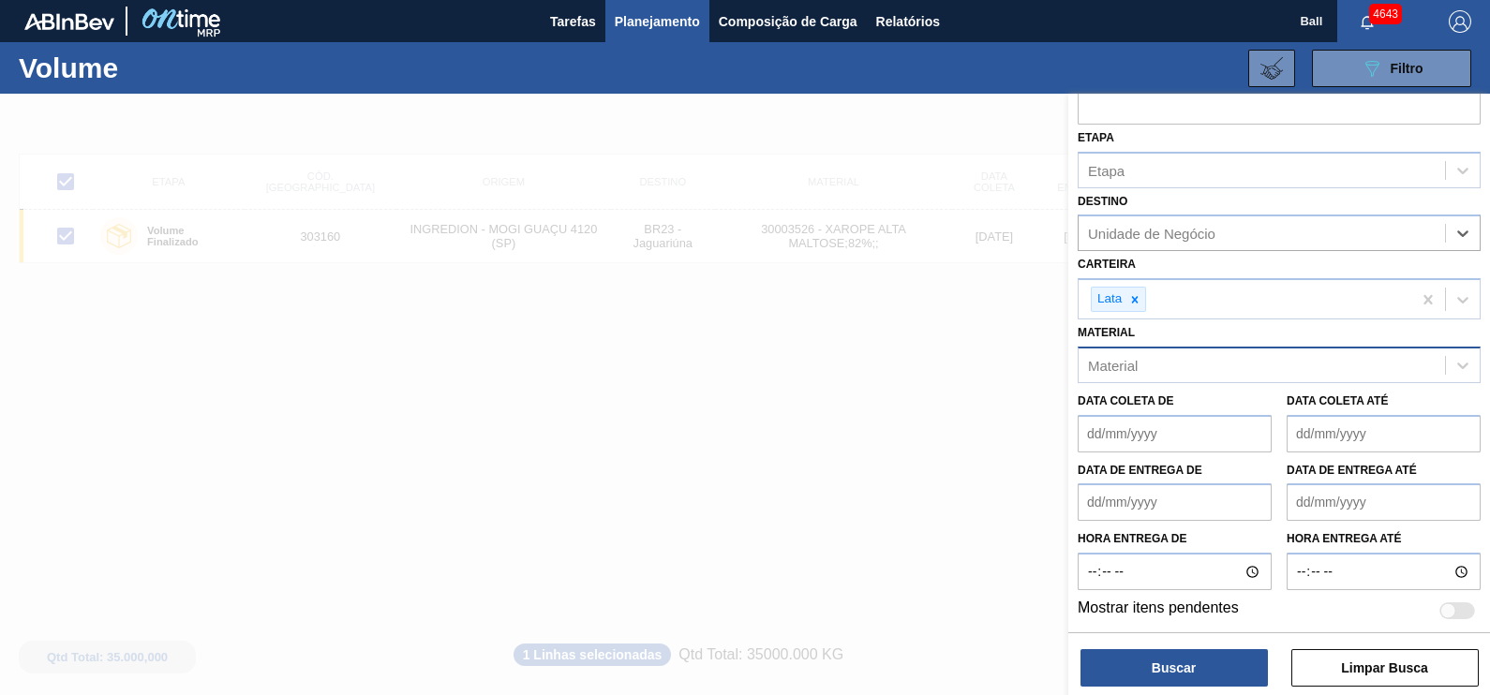
click at [1232, 368] on div "Material" at bounding box center [1262, 364] width 366 height 27
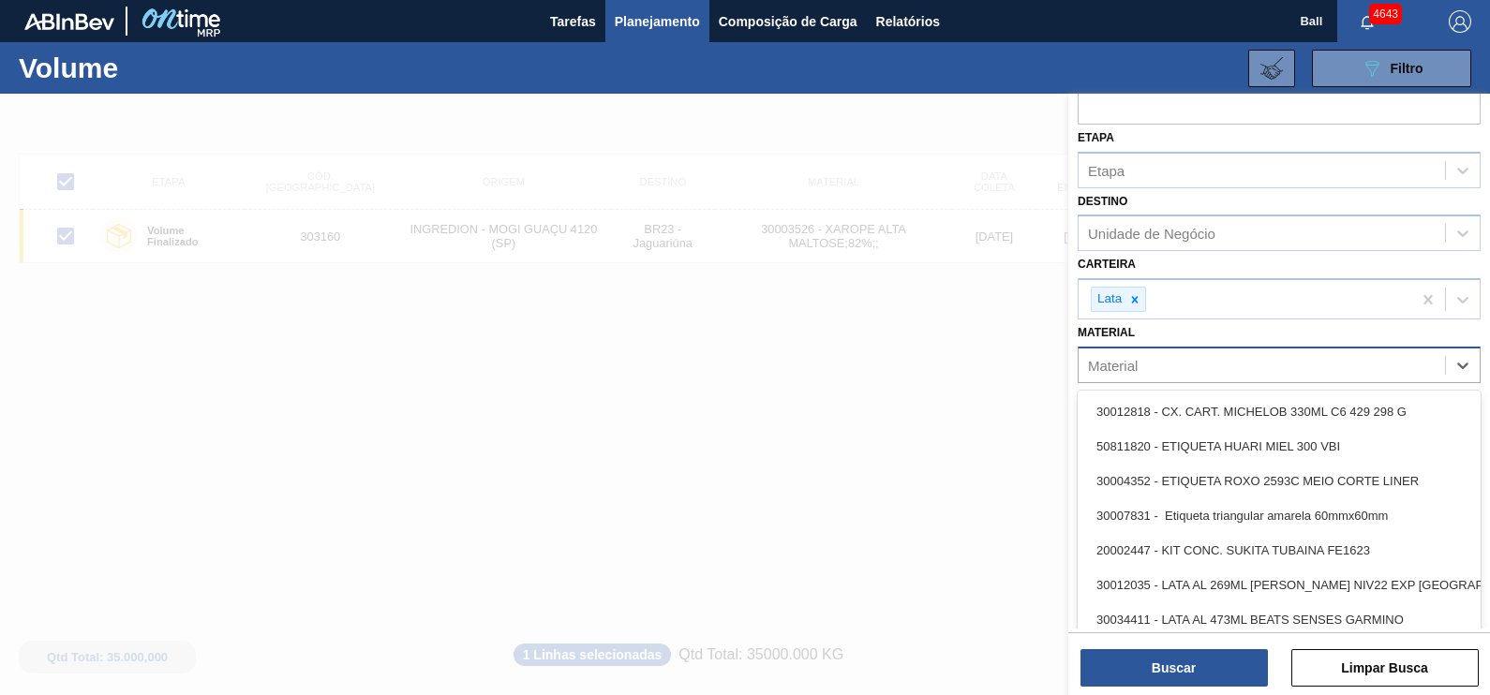
click at [1232, 368] on div "Material" at bounding box center [1262, 364] width 366 height 27
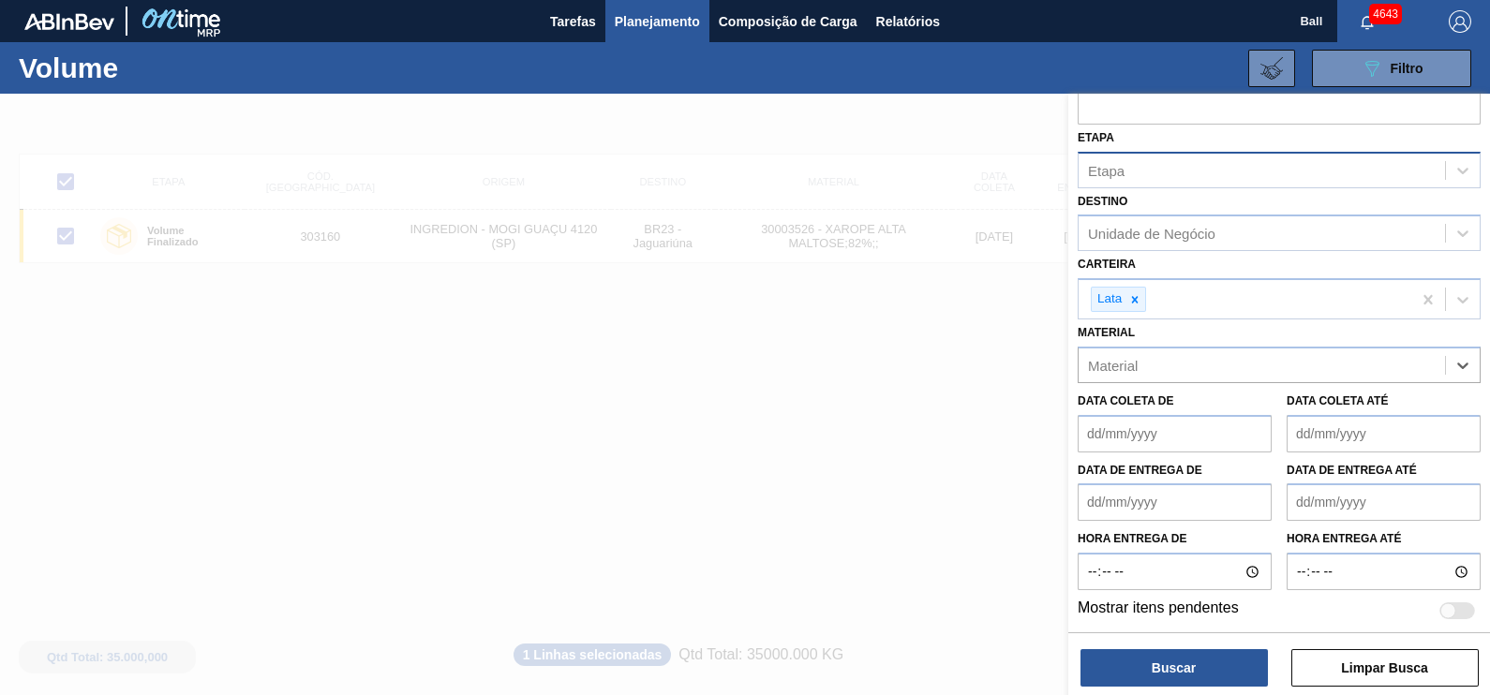
scroll to position [0, 0]
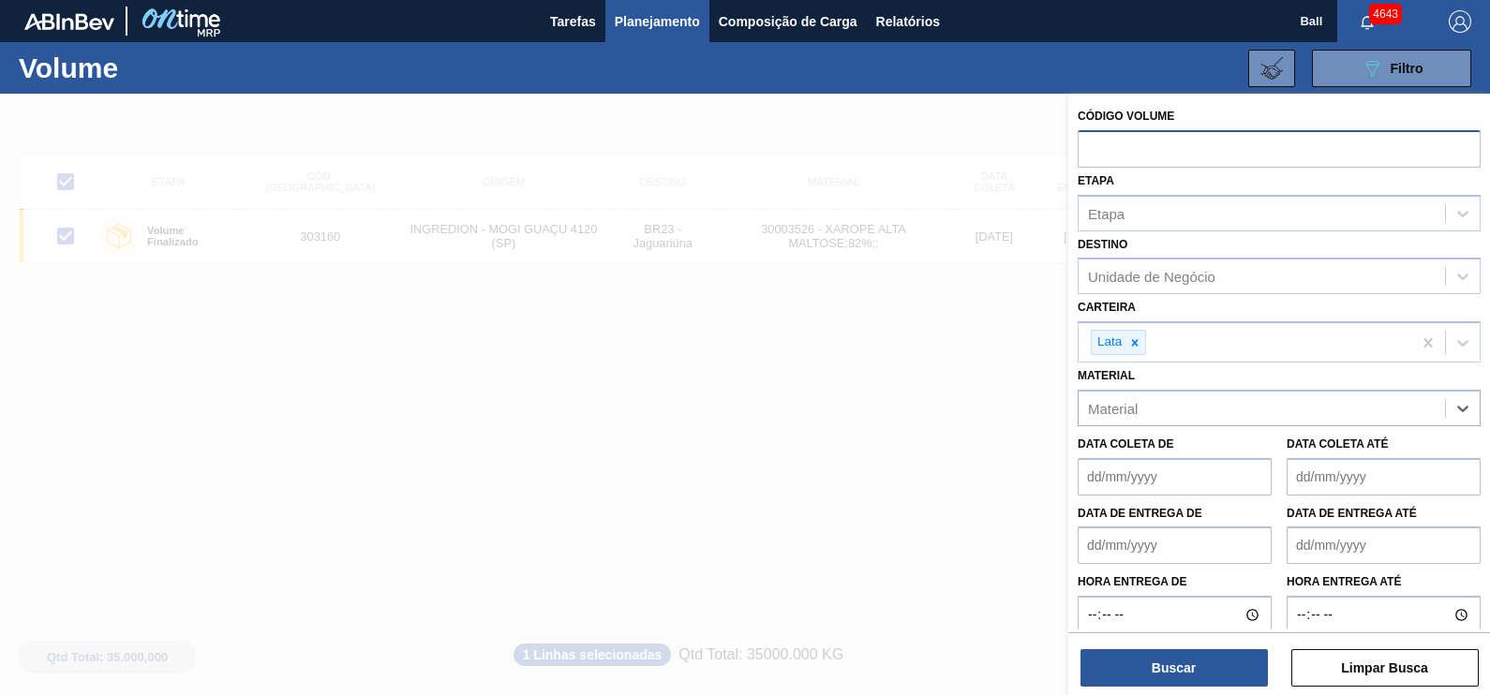
click at [1181, 148] on input "text" at bounding box center [1279, 148] width 403 height 36
click at [1455, 204] on icon at bounding box center [1462, 213] width 19 height 19
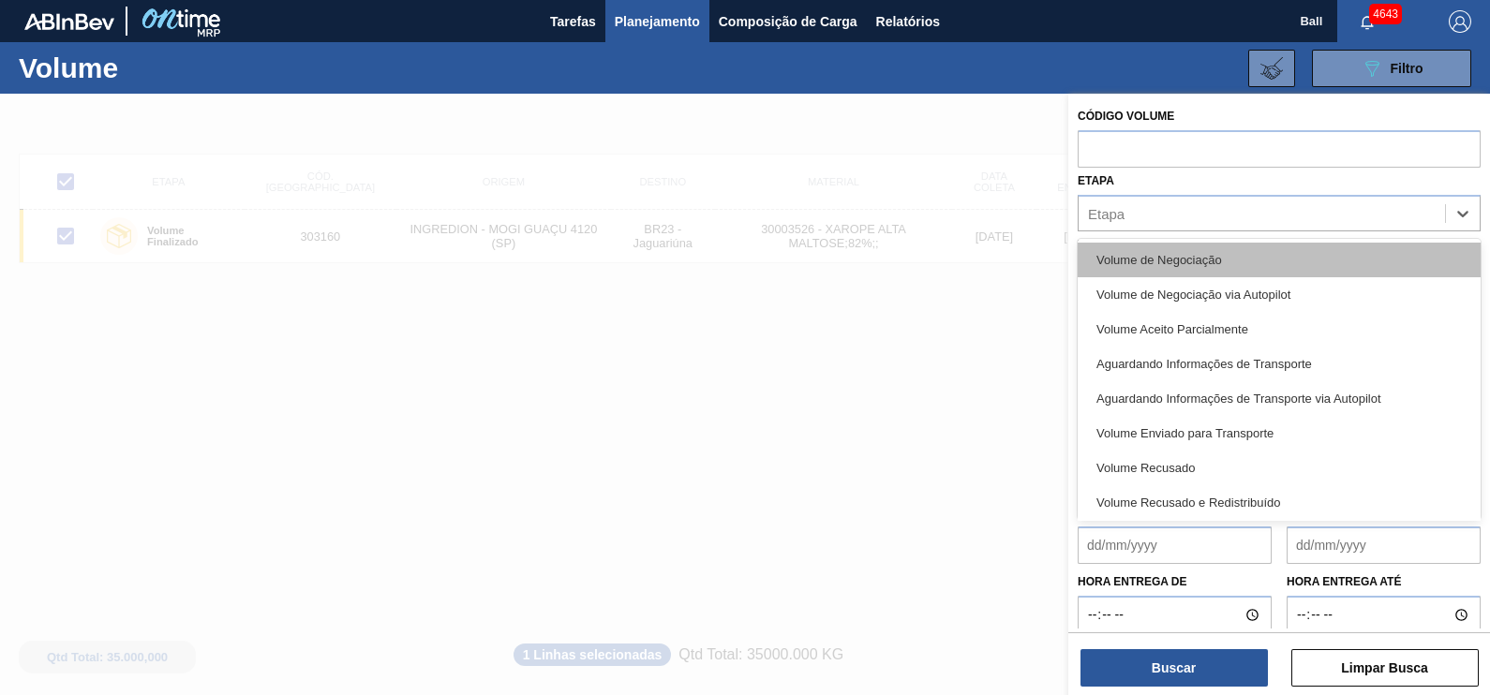
click at [1312, 260] on div "Volume de Negociação" at bounding box center [1279, 260] width 403 height 35
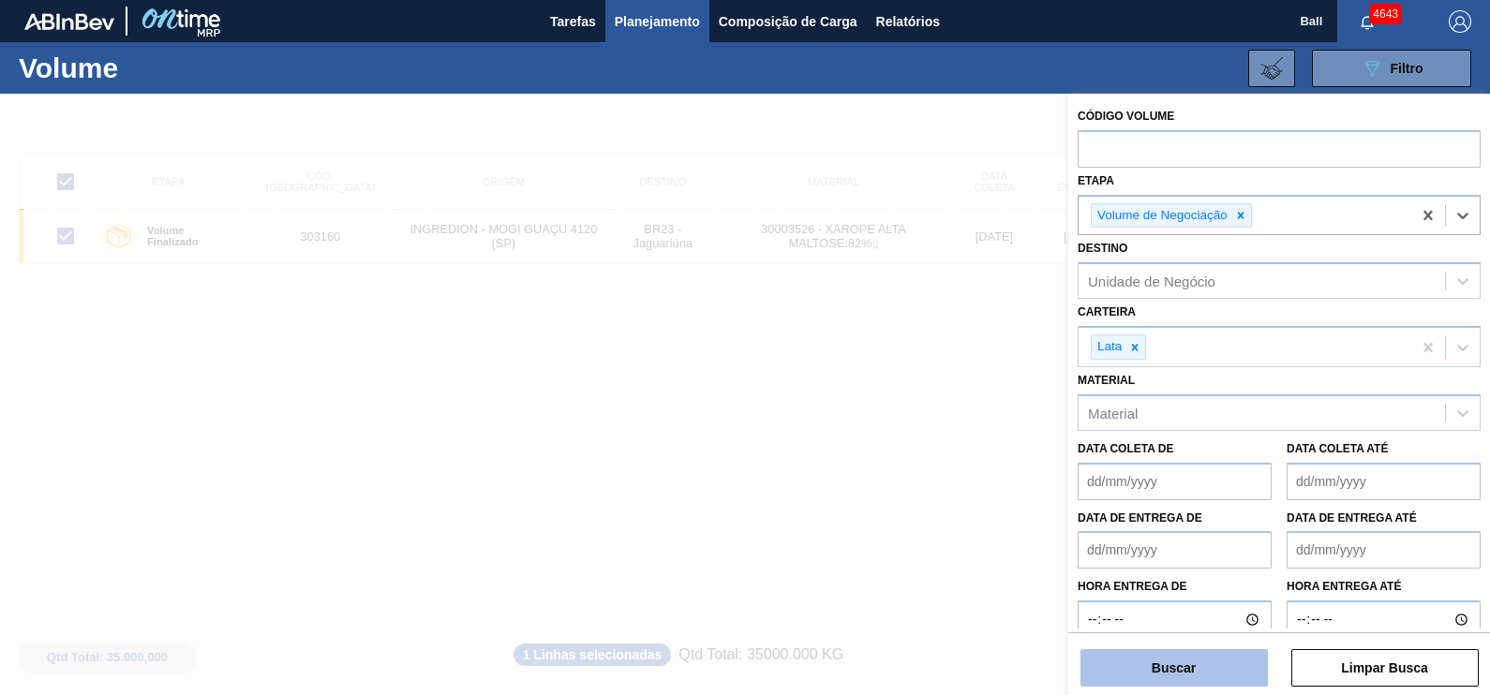
click at [1200, 670] on button "Buscar" at bounding box center [1173, 667] width 187 height 37
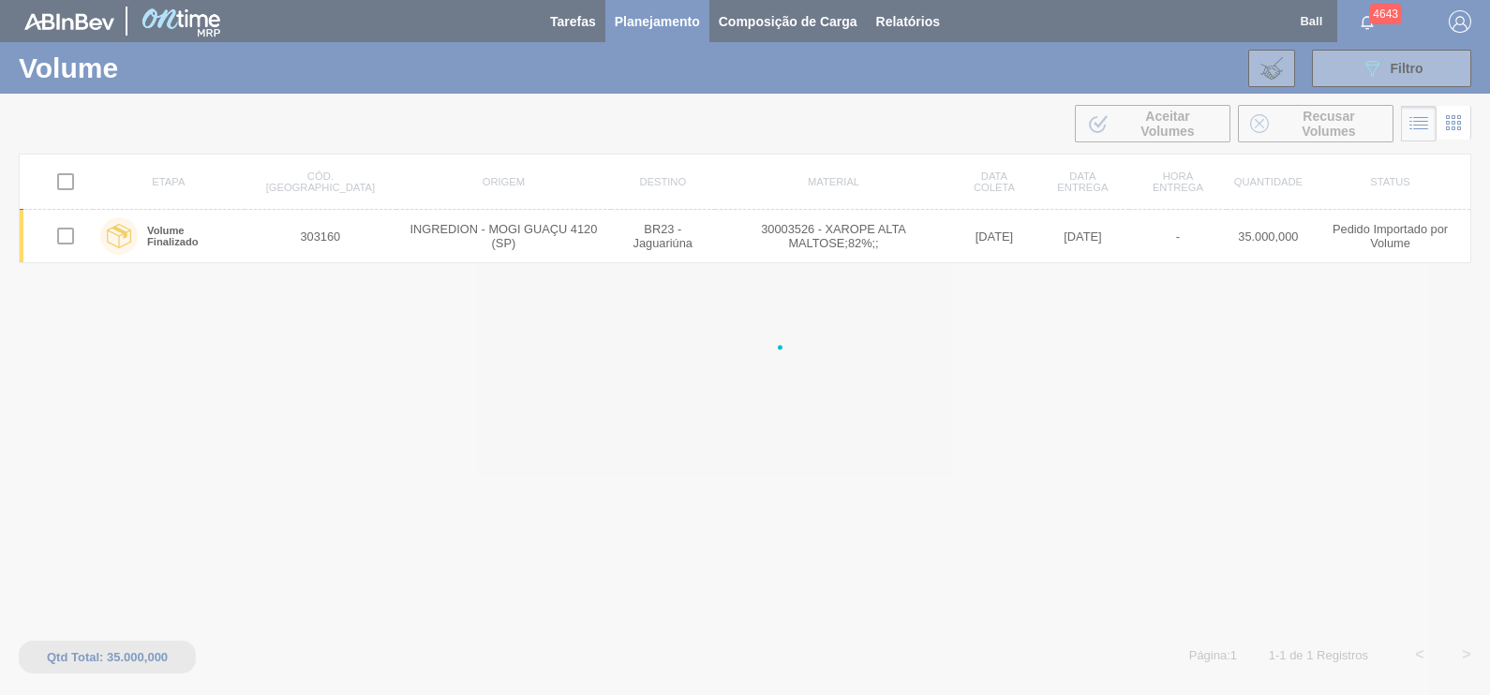
checkbox input "false"
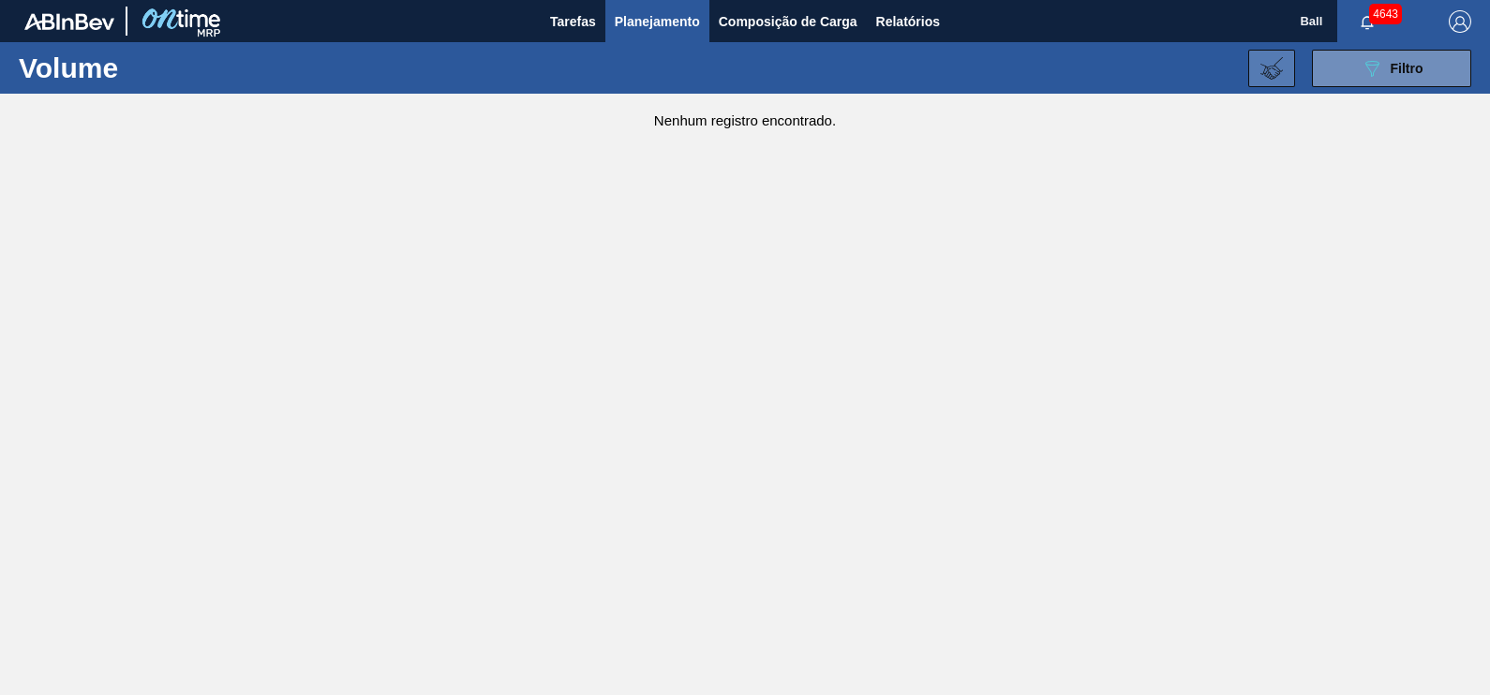
click at [1252, 70] on button at bounding box center [1271, 68] width 47 height 37
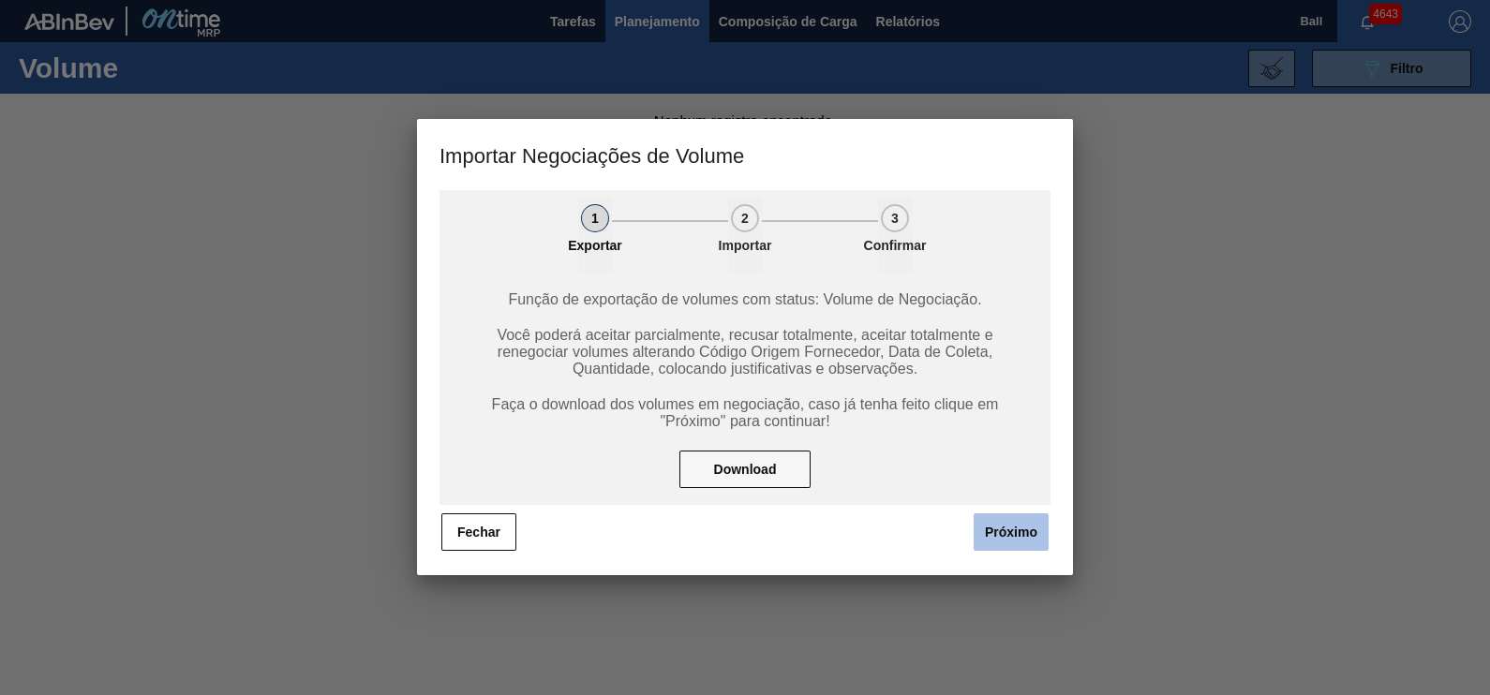
click at [1017, 525] on button "Próximo" at bounding box center [1011, 532] width 75 height 37
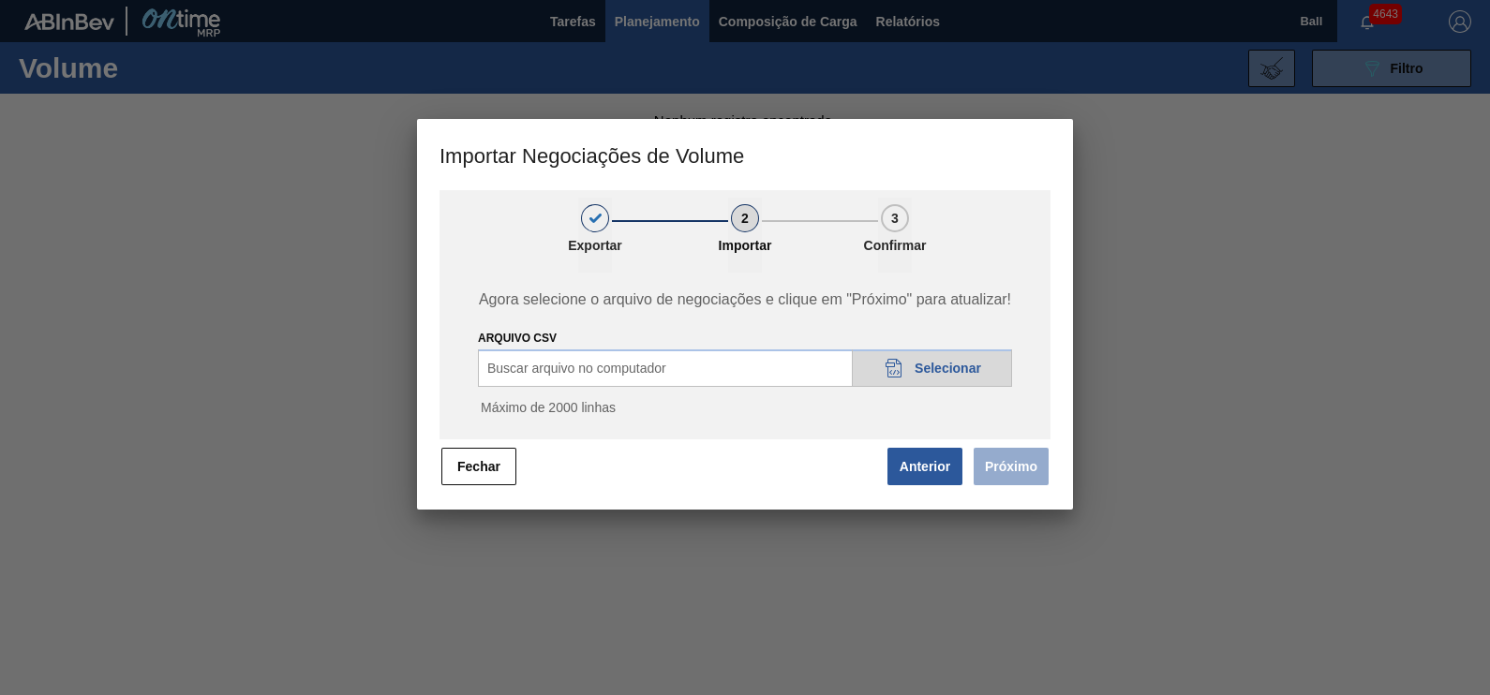
click at [942, 369] on div "ARQUIVO CSV Buscar arquivo no computador 20DAD902-3625-4257-8FDA-0C0CB19E2A3D S…" at bounding box center [745, 377] width 534 height 101
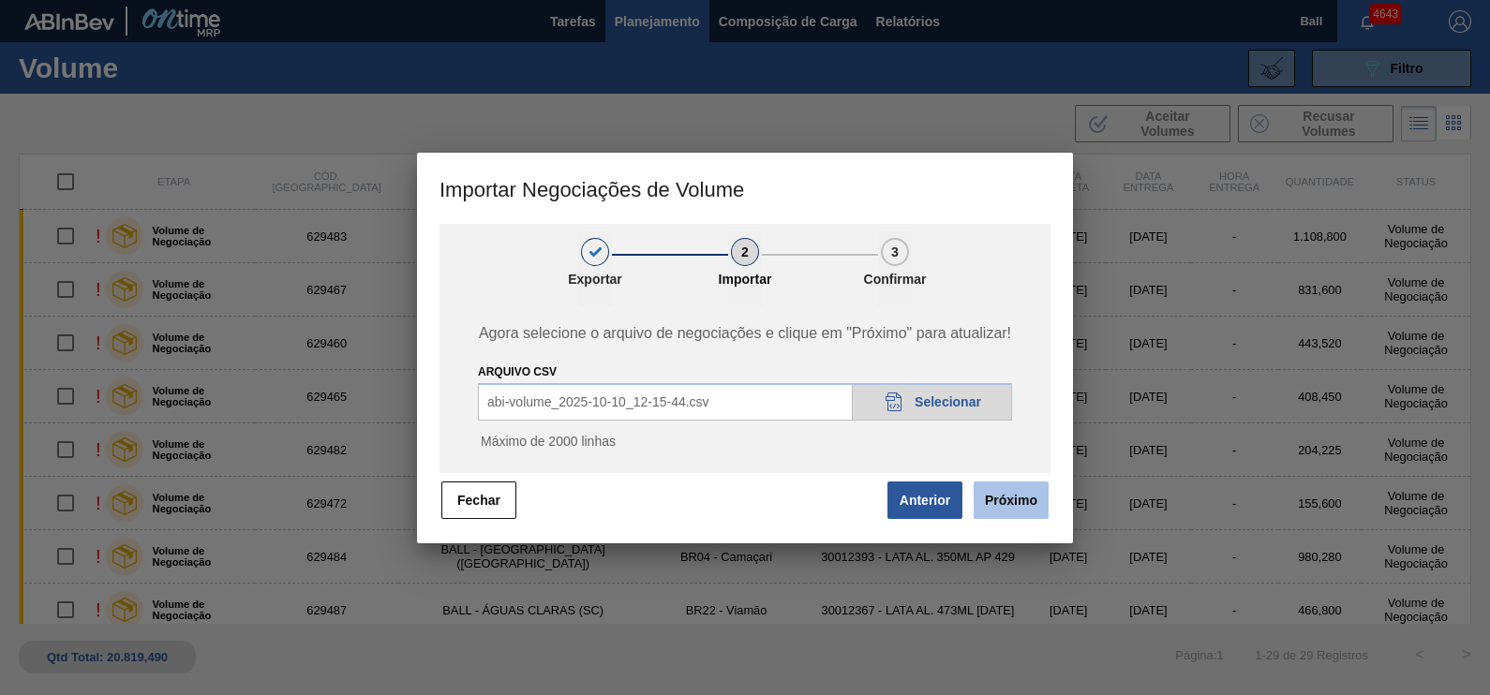
click at [1034, 515] on button "Próximo" at bounding box center [1011, 500] width 75 height 37
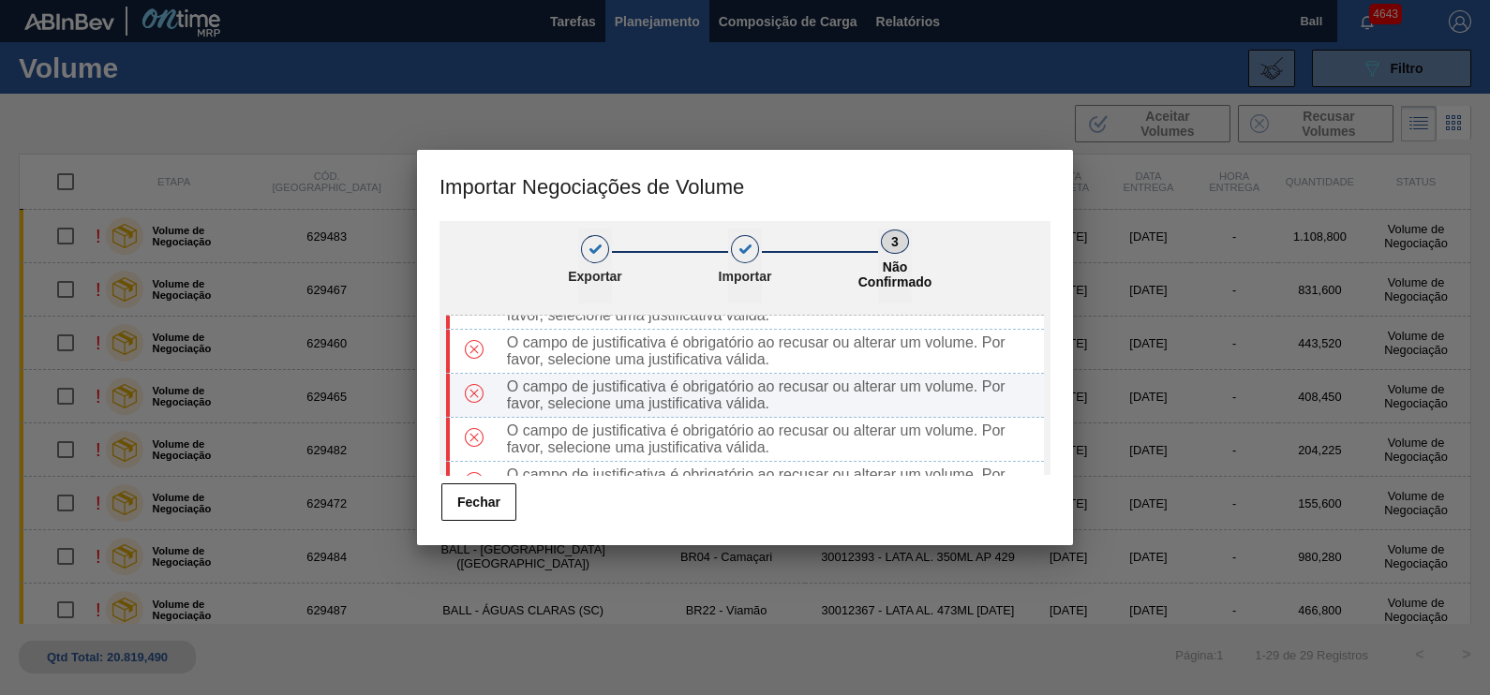
scroll to position [96, 0]
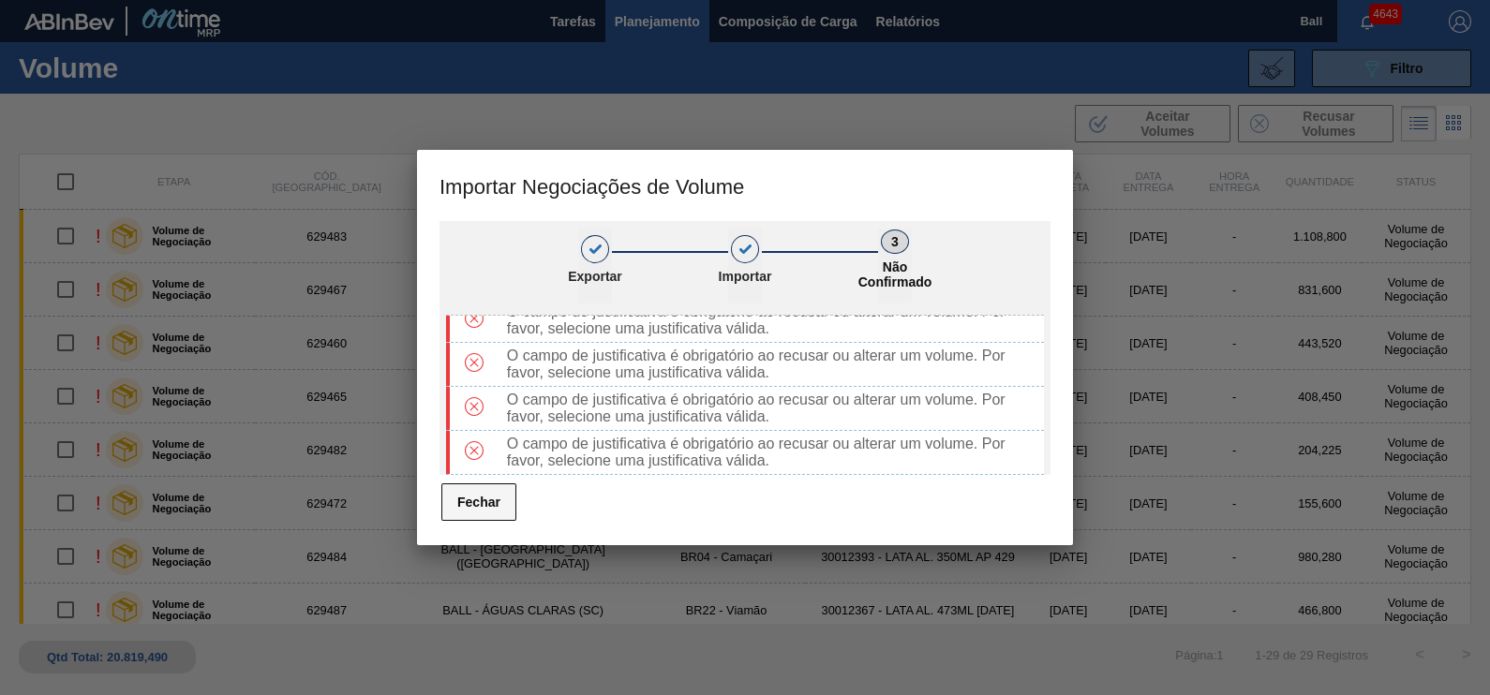
click at [485, 499] on button "Fechar" at bounding box center [478, 502] width 75 height 37
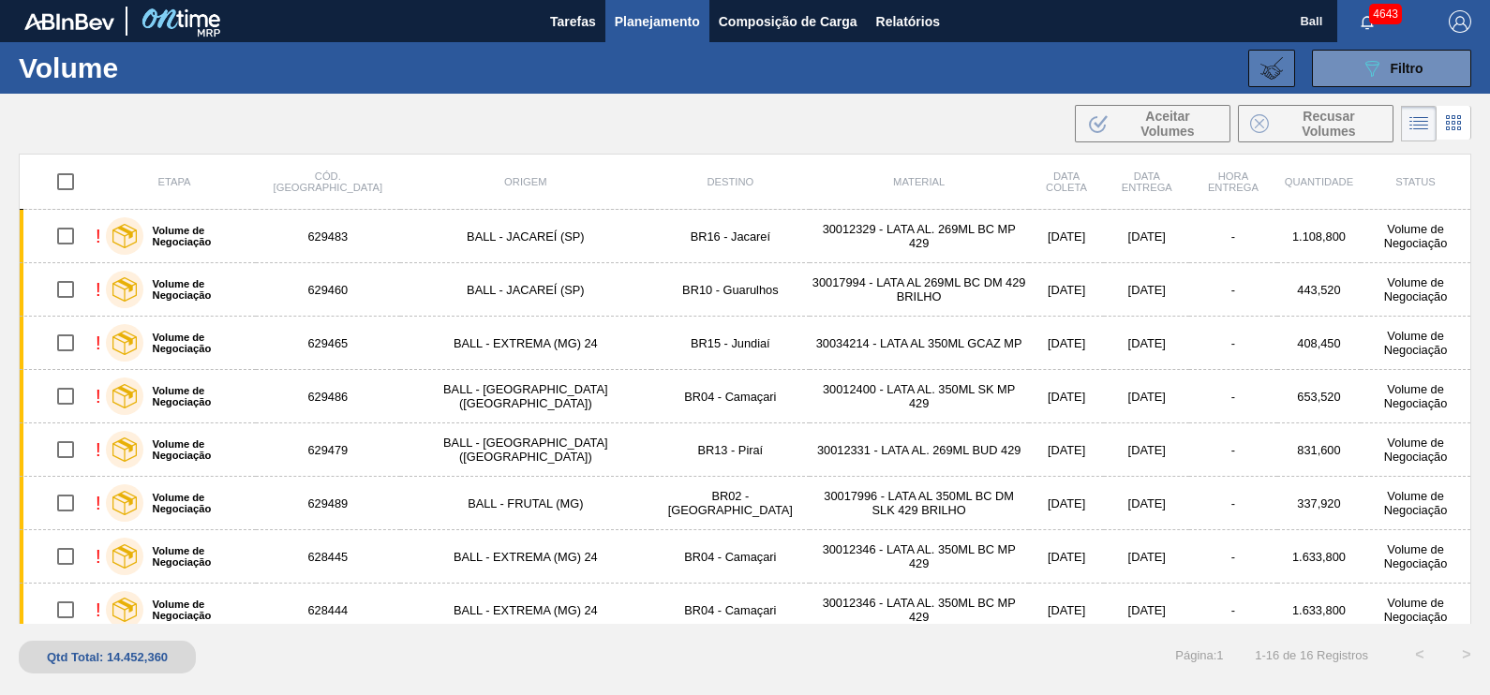
drag, startPoint x: 1296, startPoint y: 75, endPoint x: 1273, endPoint y: 80, distance: 23.9
click at [1284, 78] on div "089F7B8B-B2A5-4AFE-B5C0-19BA573D28AC Filtro Código Volume Etapa Volume de Negoc…" at bounding box center [885, 68] width 1191 height 56
click at [1269, 79] on icon at bounding box center [1271, 68] width 22 height 22
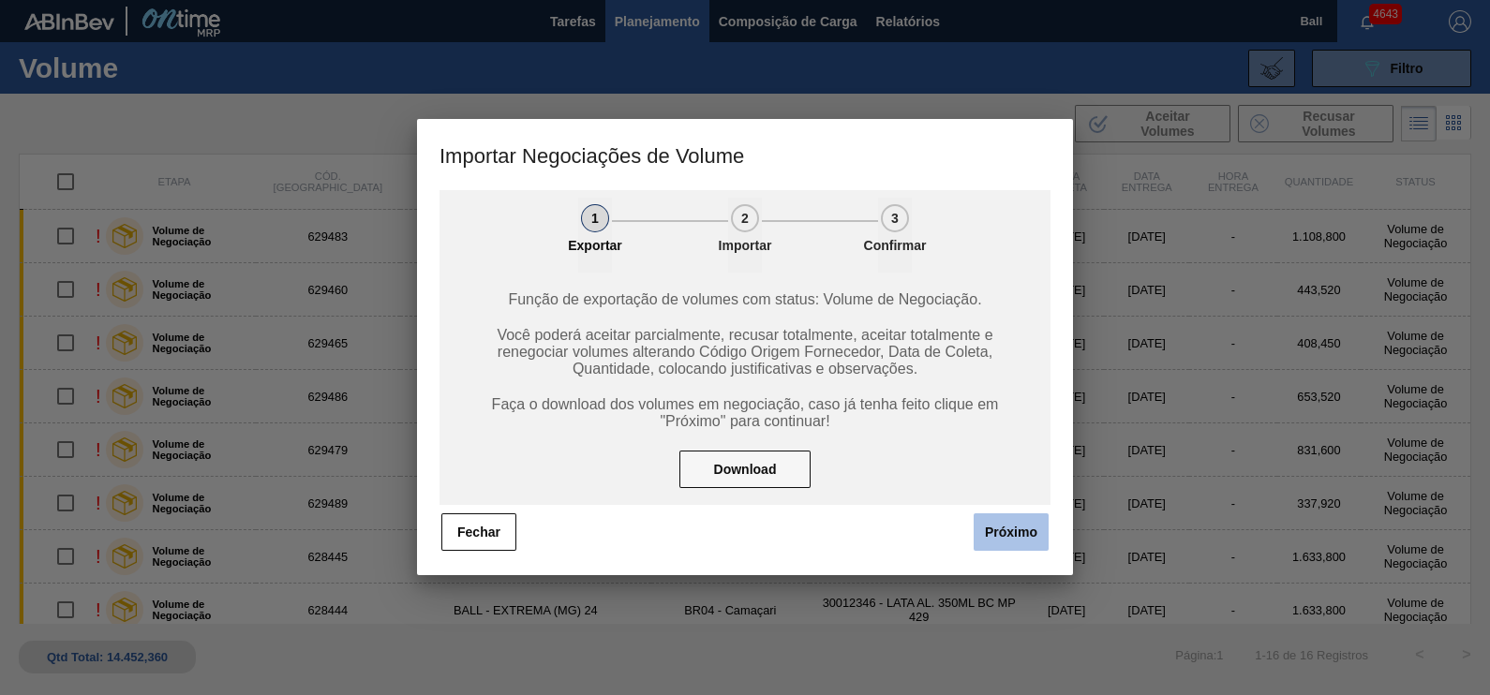
click at [1008, 537] on button "Próximo" at bounding box center [1011, 532] width 75 height 37
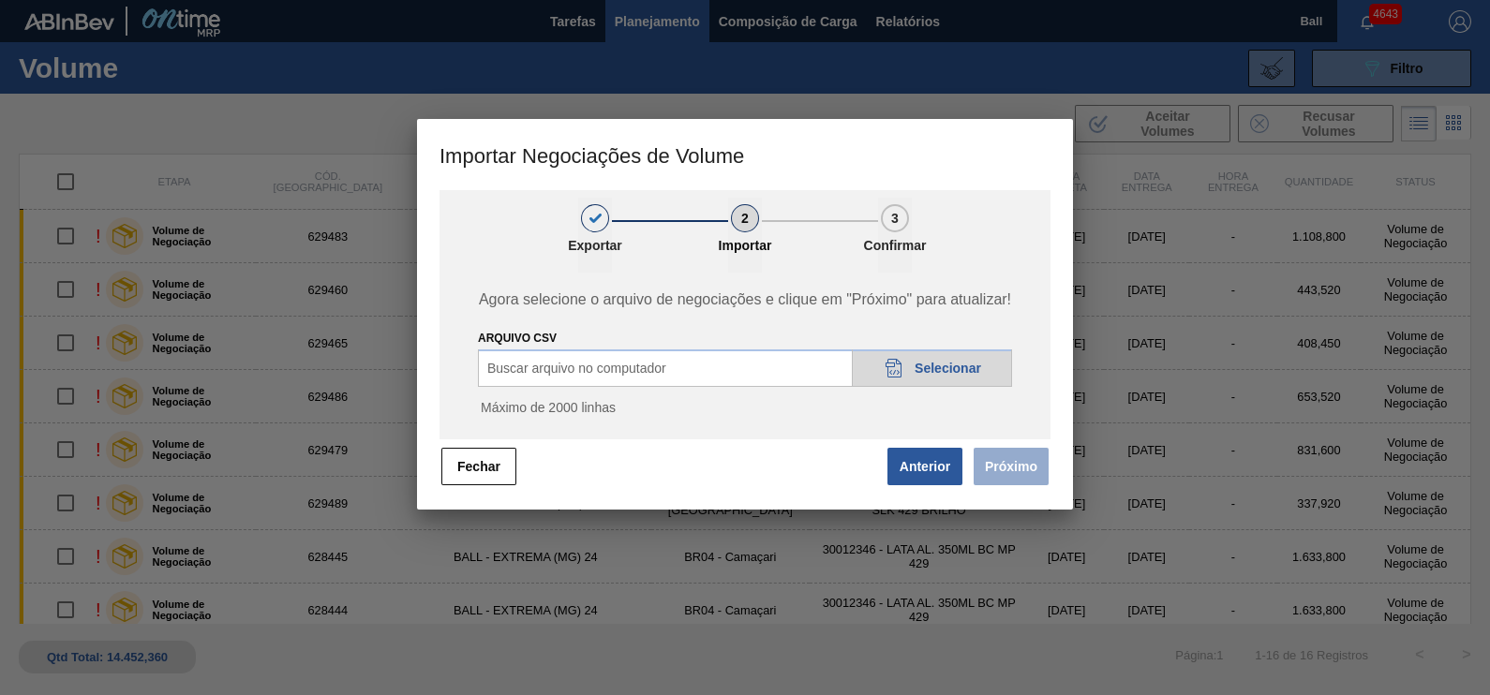
click at [884, 365] on icon "20DAD902-3625-4257-8FDA-0C0CB19E2A3D" at bounding box center [894, 368] width 22 height 22
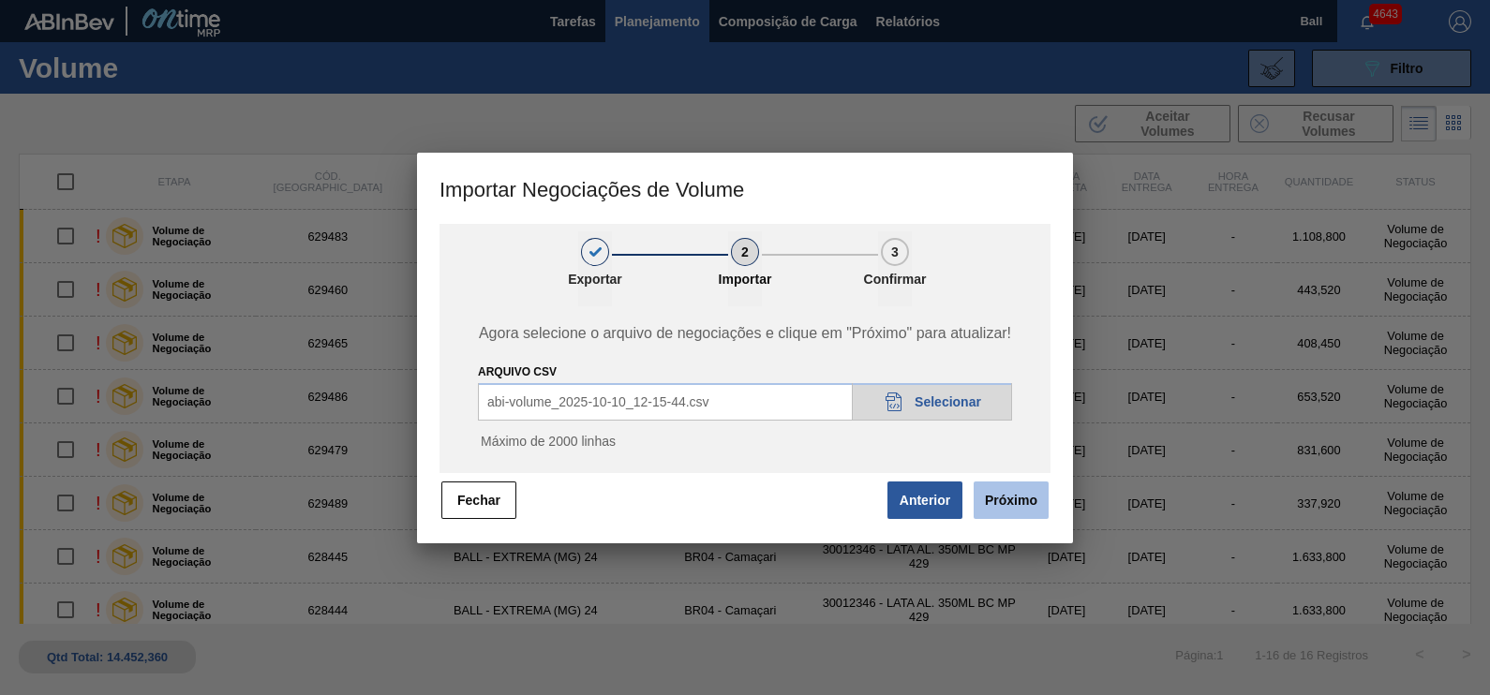
click at [997, 504] on button "Próximo" at bounding box center [1011, 500] width 75 height 37
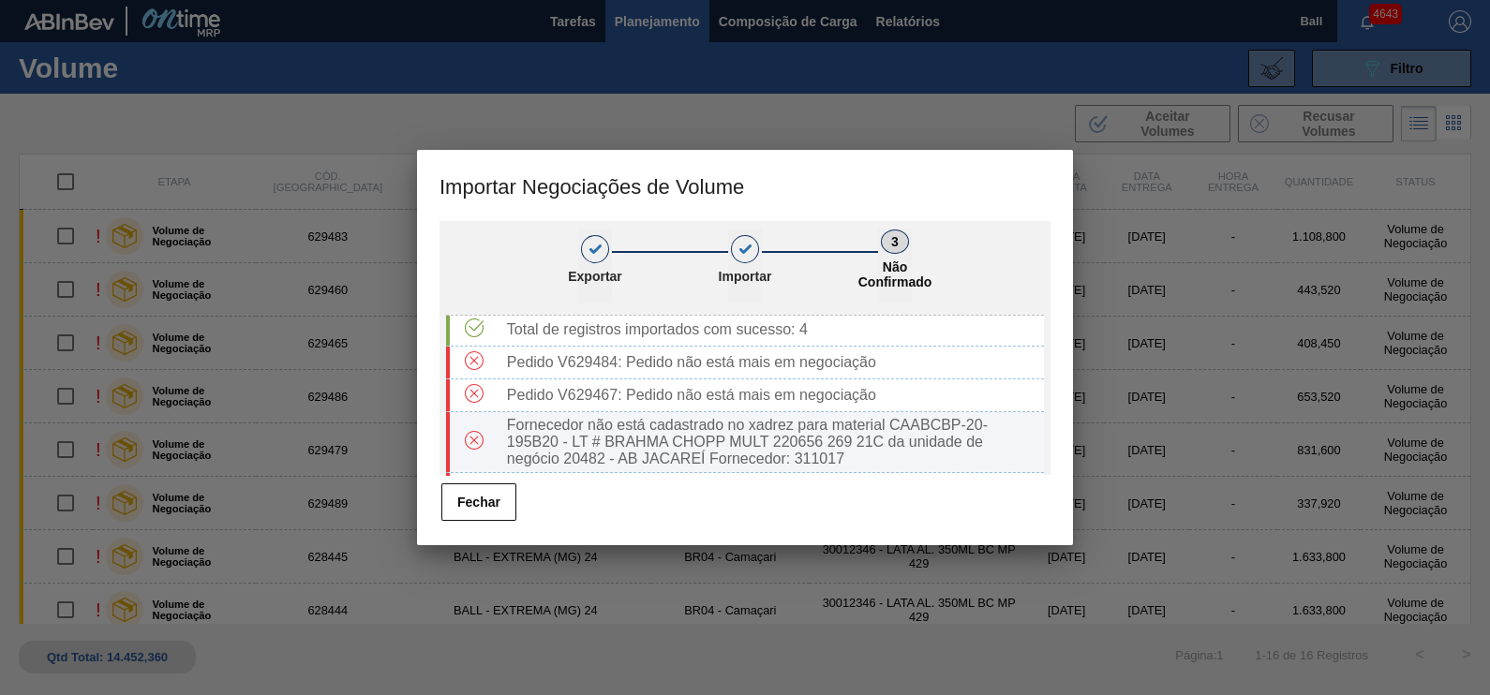
scroll to position [0, 0]
drag, startPoint x: 886, startPoint y: 431, endPoint x: 559, endPoint y: 444, distance: 326.4
click at [555, 442] on div "Fornecedor não está cadastrado no xadrez para material CAABCBP-20-195B20 - LT #…" at bounding box center [771, 444] width 544 height 51
copy div "CAABCBP-20-195B20"
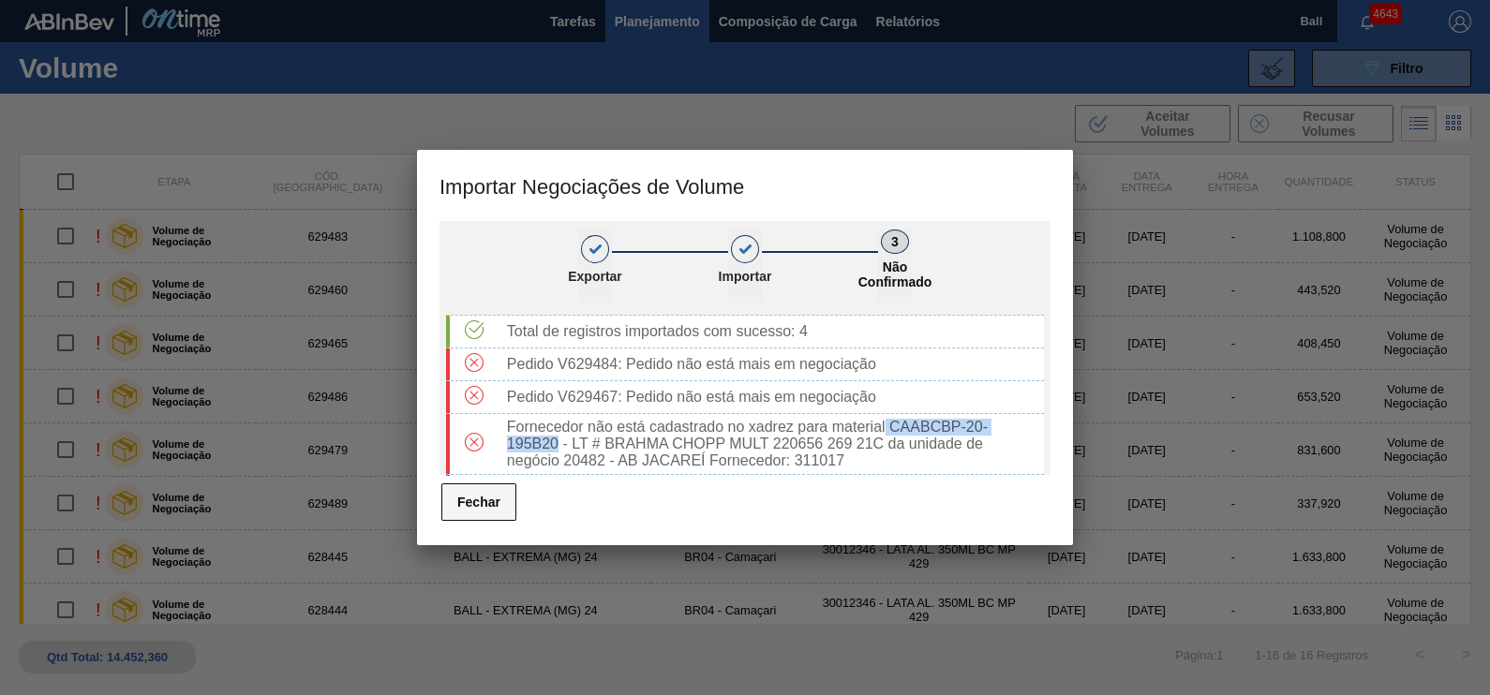
click at [456, 506] on button "Fechar" at bounding box center [478, 502] width 75 height 37
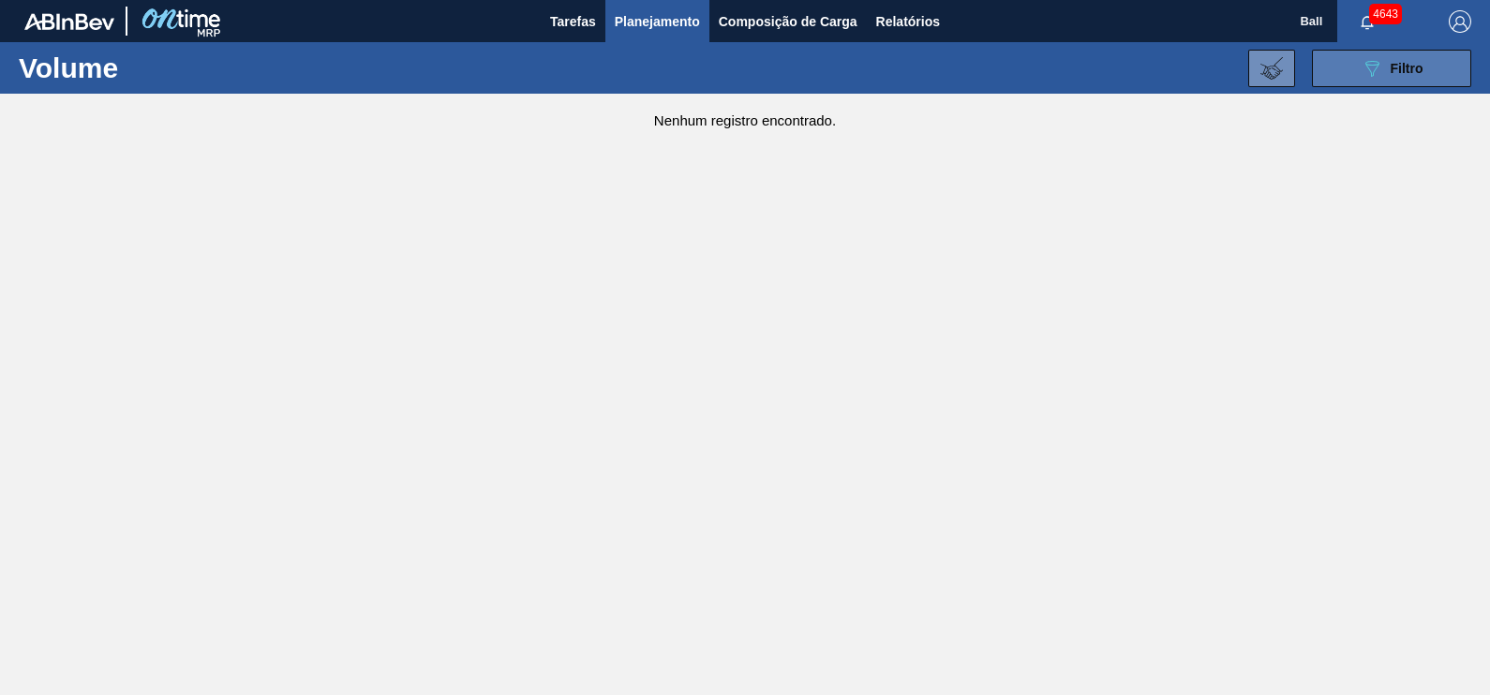
click at [1357, 66] on button "089F7B8B-B2A5-4AFE-B5C0-19BA573D28AC Filtro" at bounding box center [1391, 68] width 159 height 37
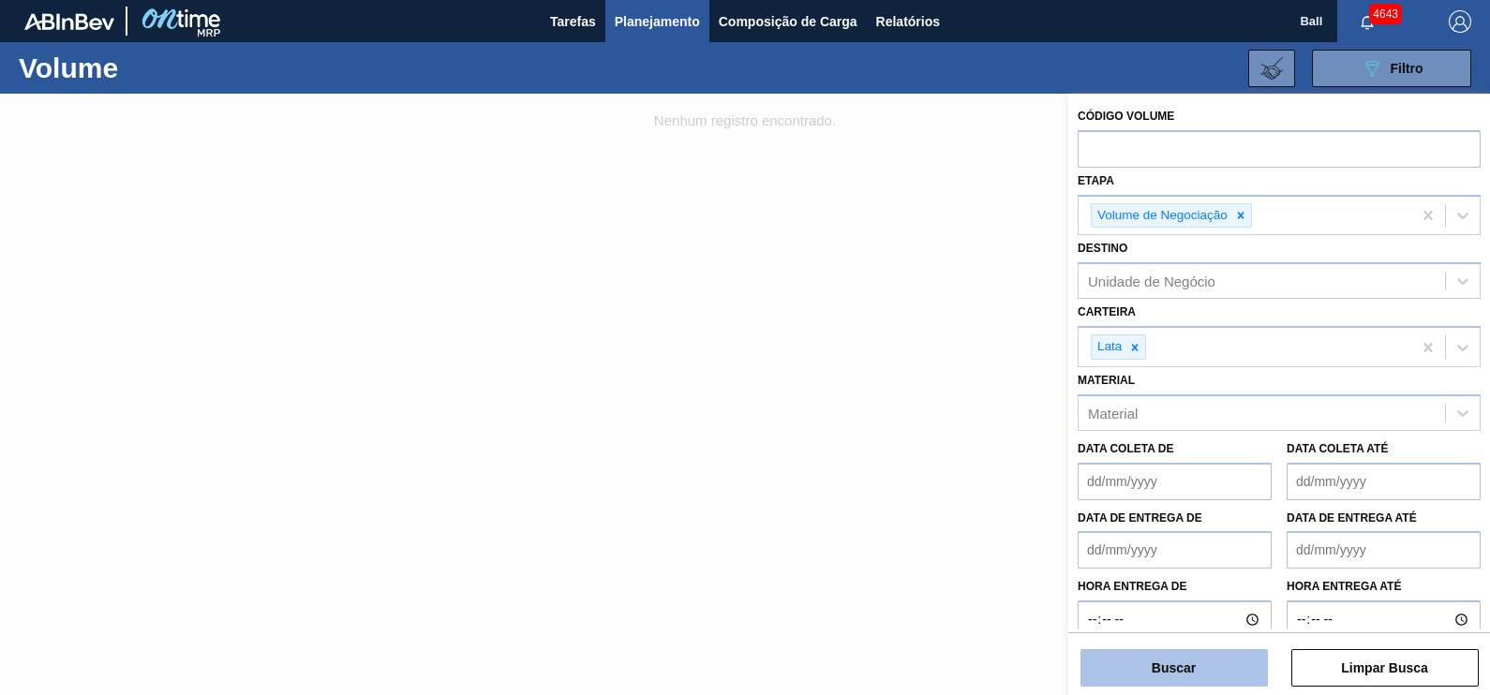
click at [1213, 665] on button "Buscar" at bounding box center [1173, 667] width 187 height 37
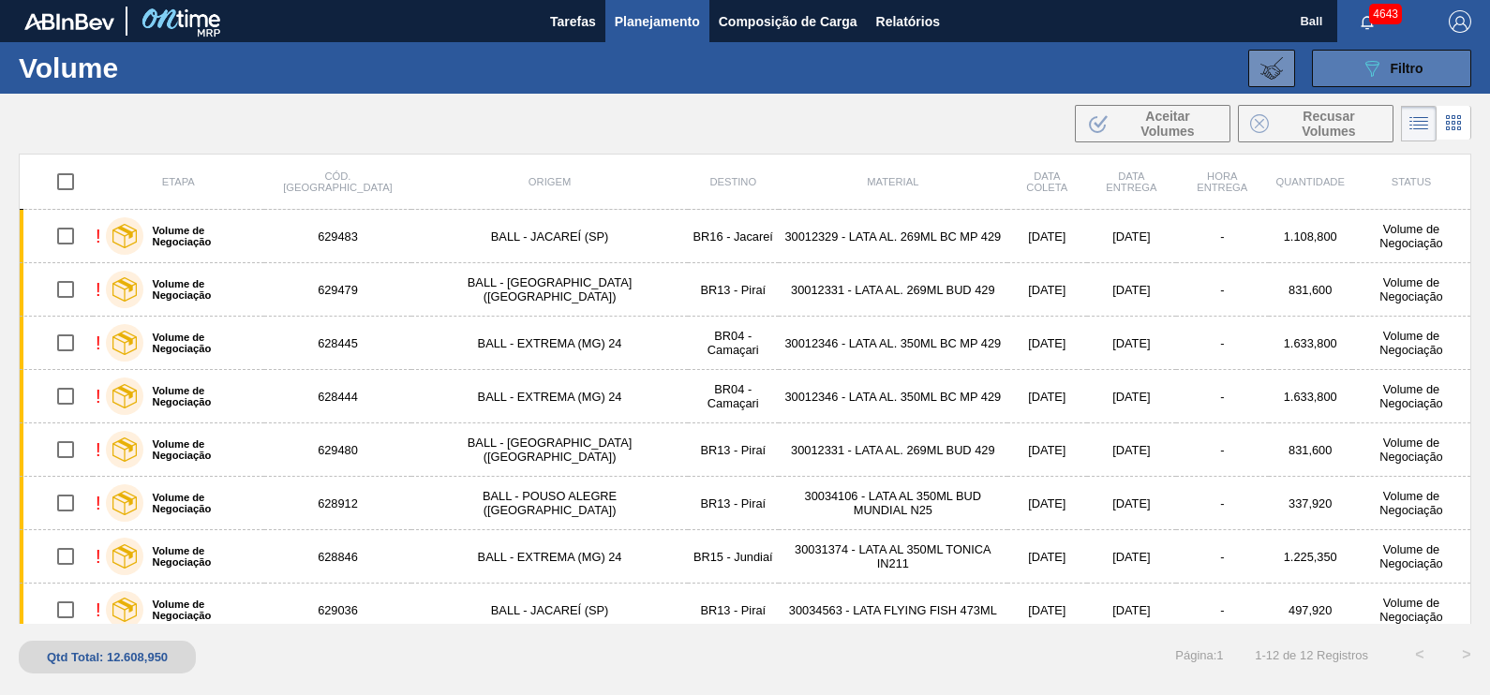
click at [1421, 75] on div "089F7B8B-B2A5-4AFE-B5C0-19BA573D28AC Filtro" at bounding box center [1392, 68] width 63 height 22
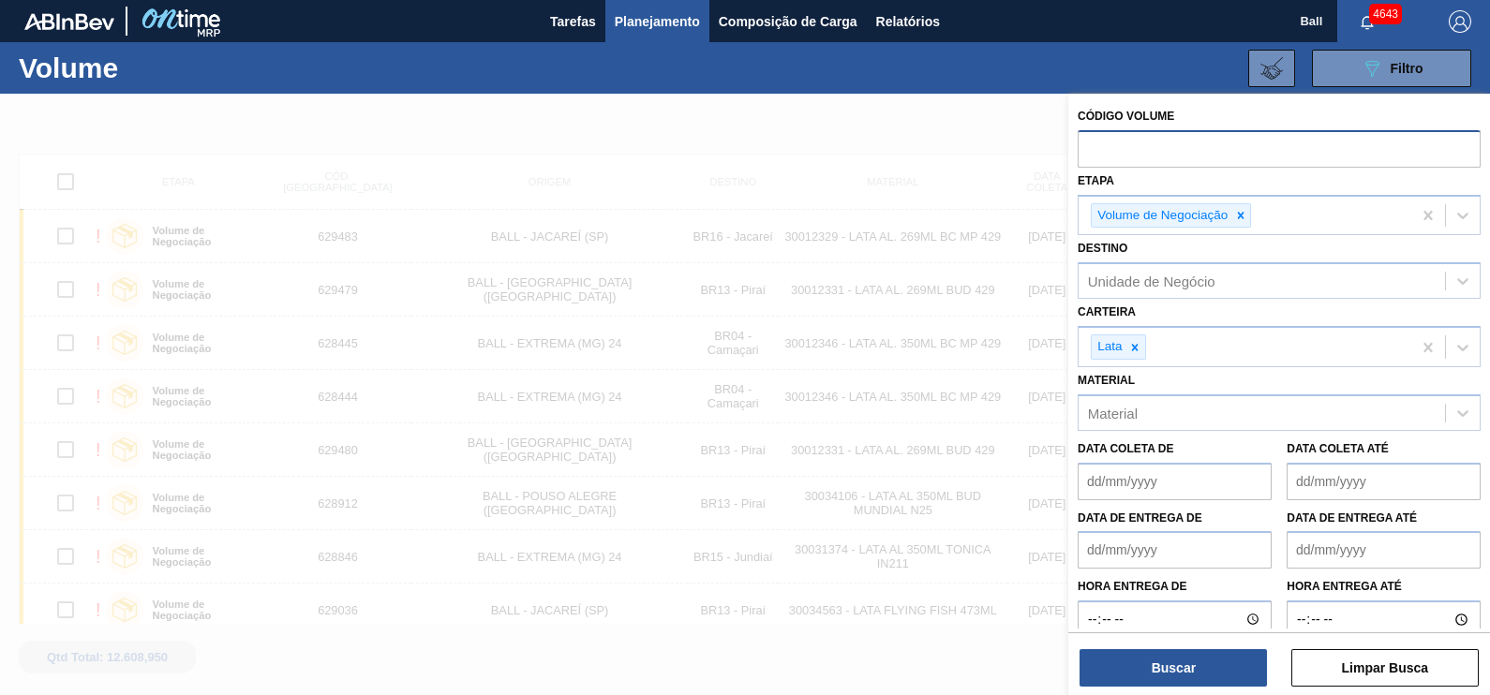
click at [1186, 145] on input "text" at bounding box center [1279, 148] width 403 height 36
paste input "V629483"
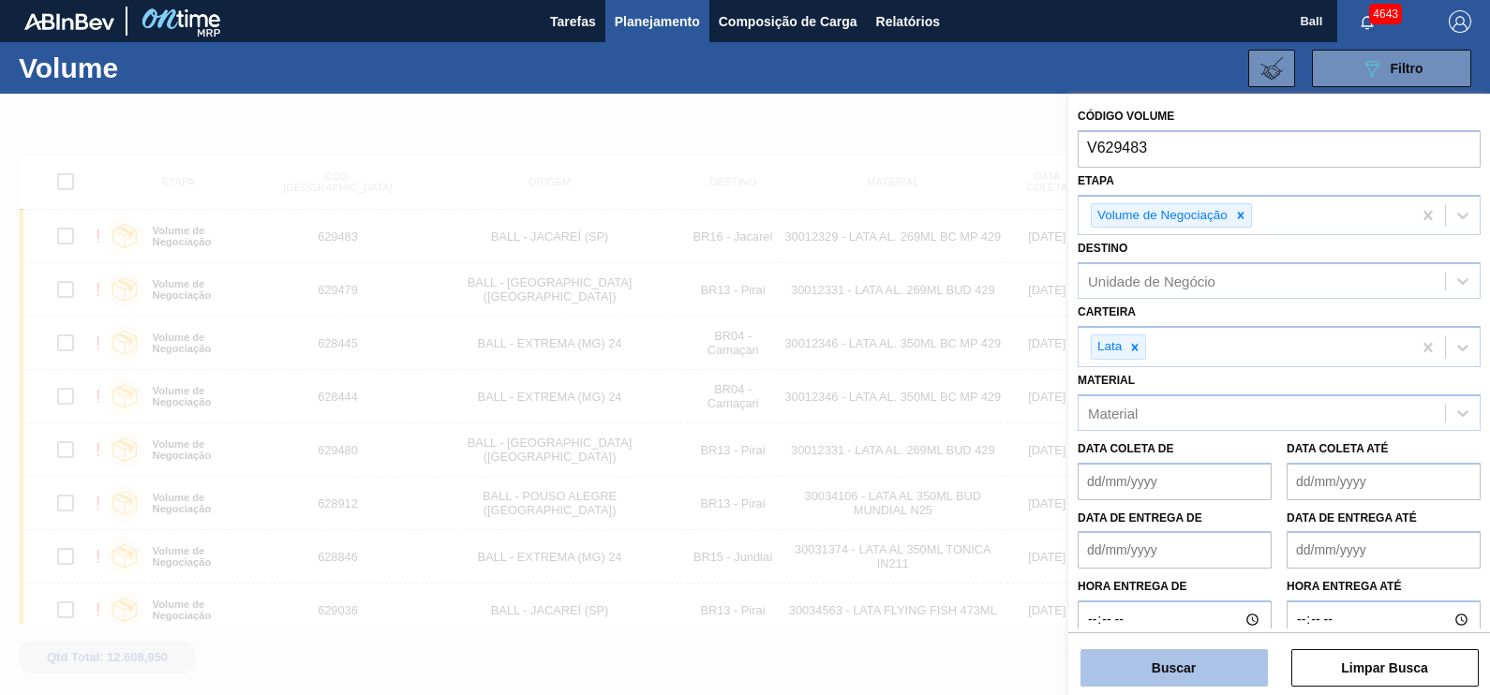
type input "V629483"
click at [1205, 677] on button "Buscar" at bounding box center [1173, 667] width 187 height 37
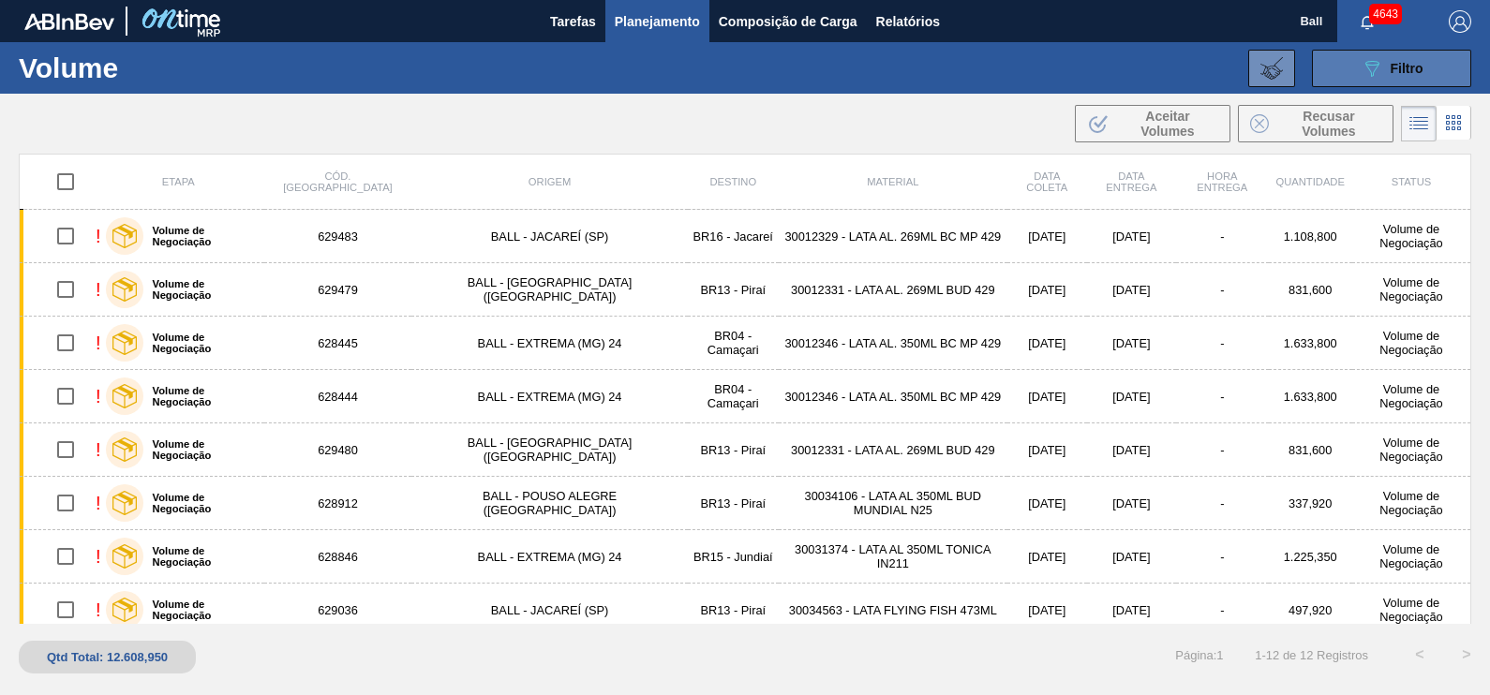
click at [1451, 55] on button "089F7B8B-B2A5-4AFE-B5C0-19BA573D28AC Filtro" at bounding box center [1391, 68] width 159 height 37
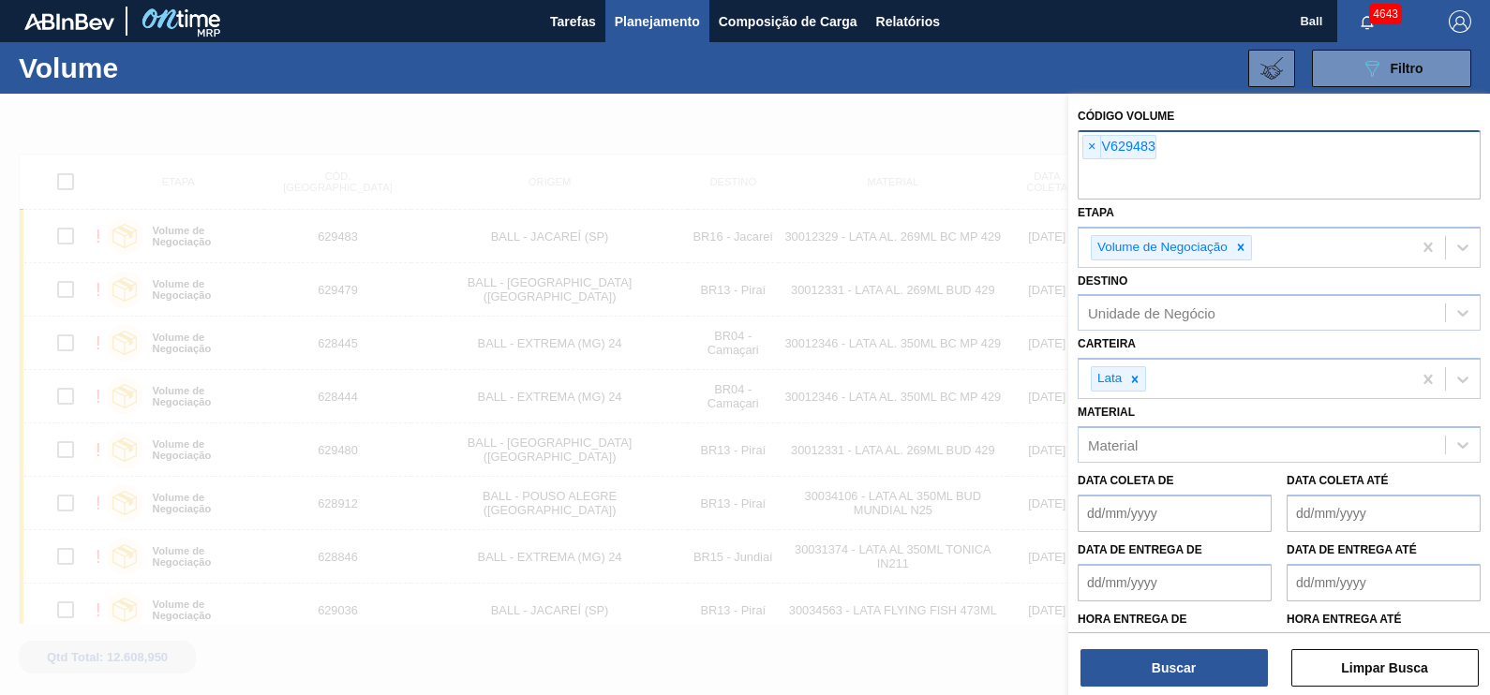
click at [1215, 171] on input "text" at bounding box center [1279, 182] width 403 height 36
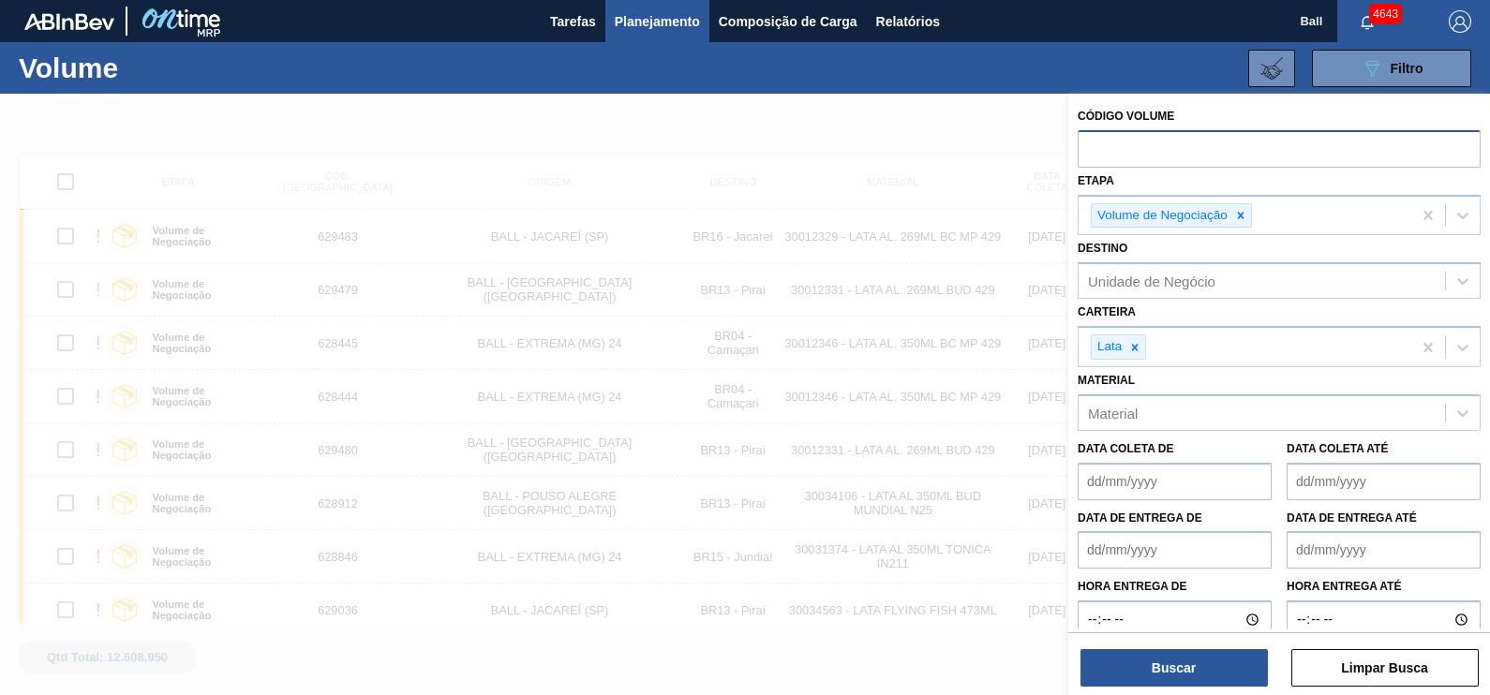
paste input "V629483"
type input "629483"
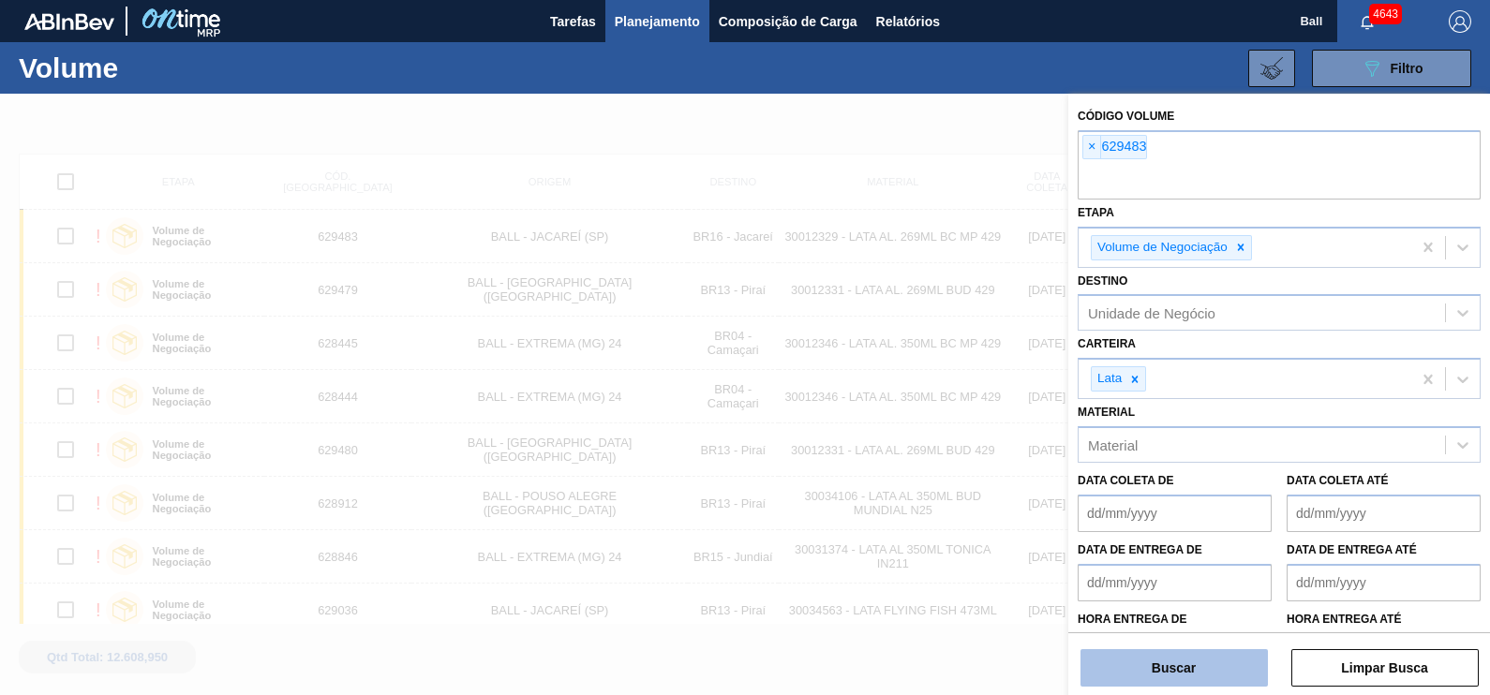
click at [1152, 649] on button "Buscar" at bounding box center [1173, 667] width 187 height 37
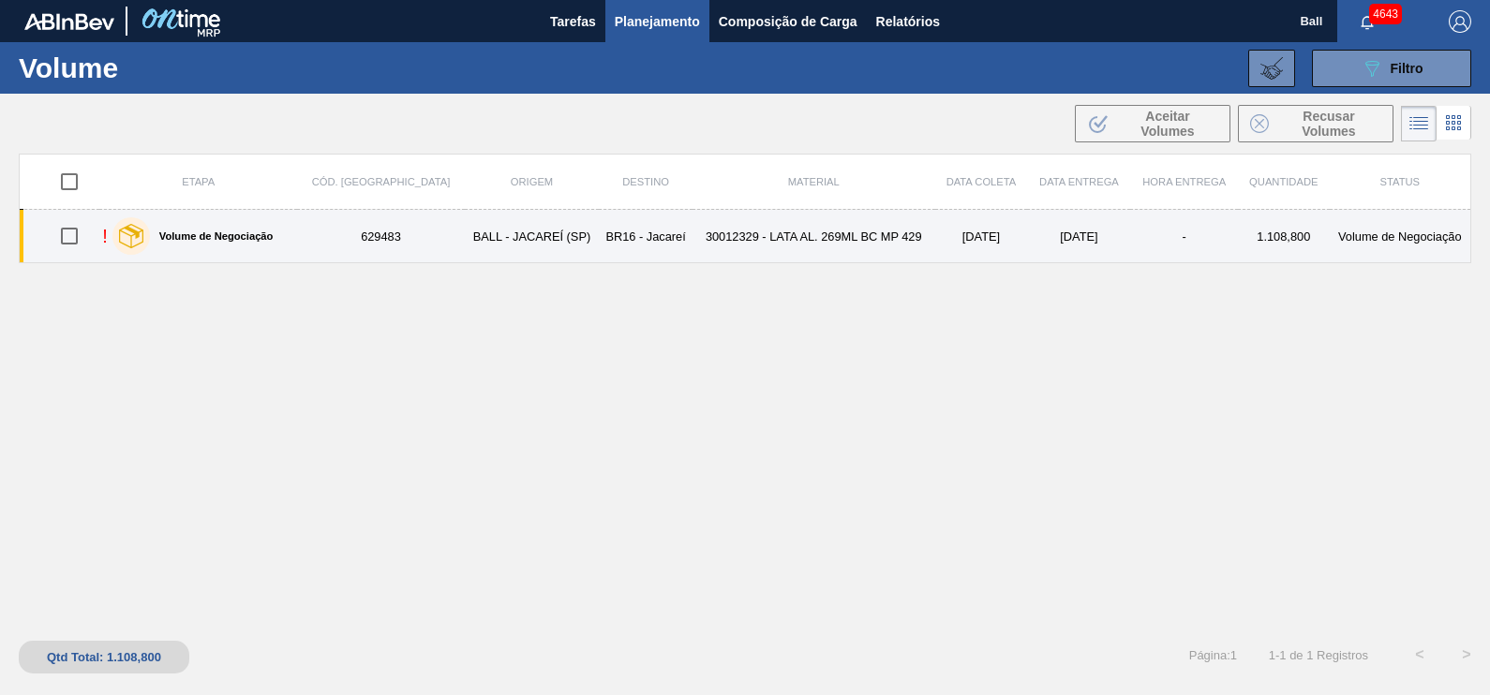
click at [66, 241] on input "checkbox" at bounding box center [69, 235] width 39 height 39
checkbox input "true"
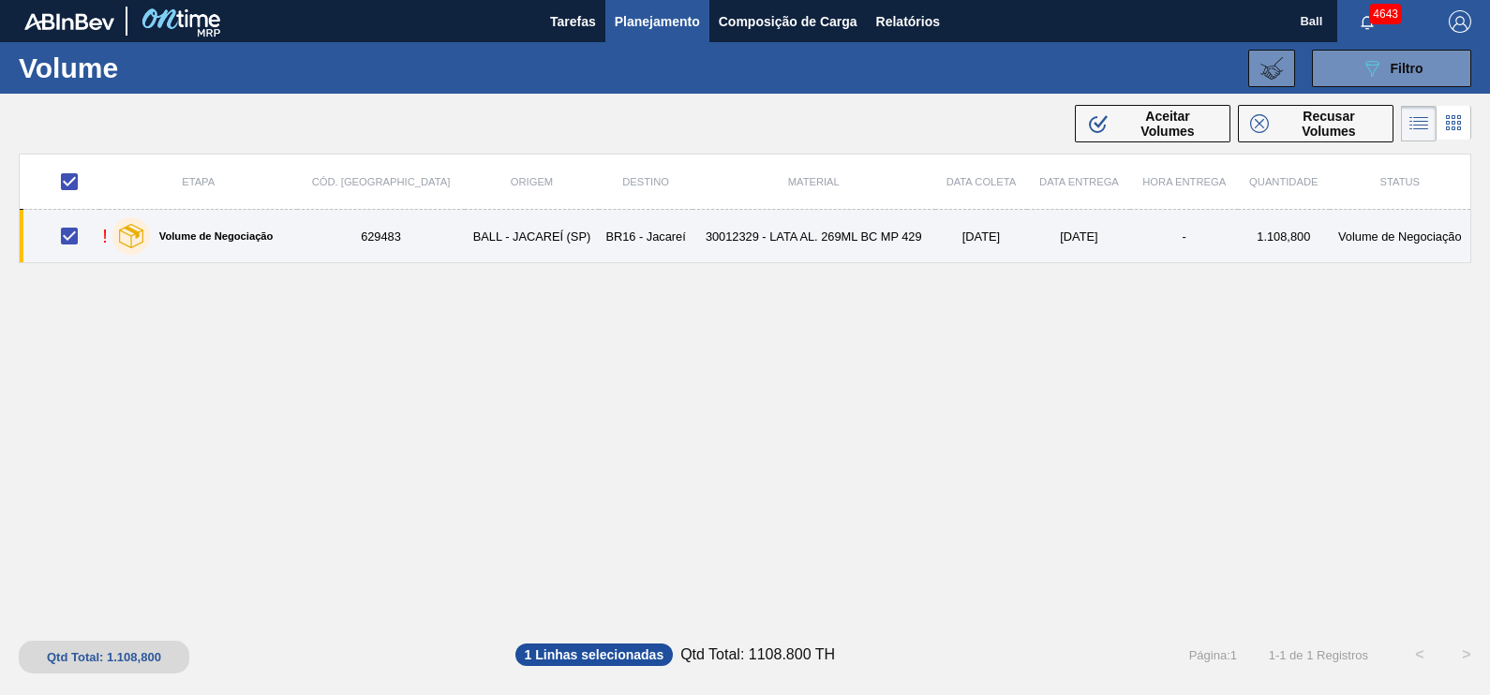
click at [230, 234] on label "Volume de Negociação" at bounding box center [212, 236] width 124 height 11
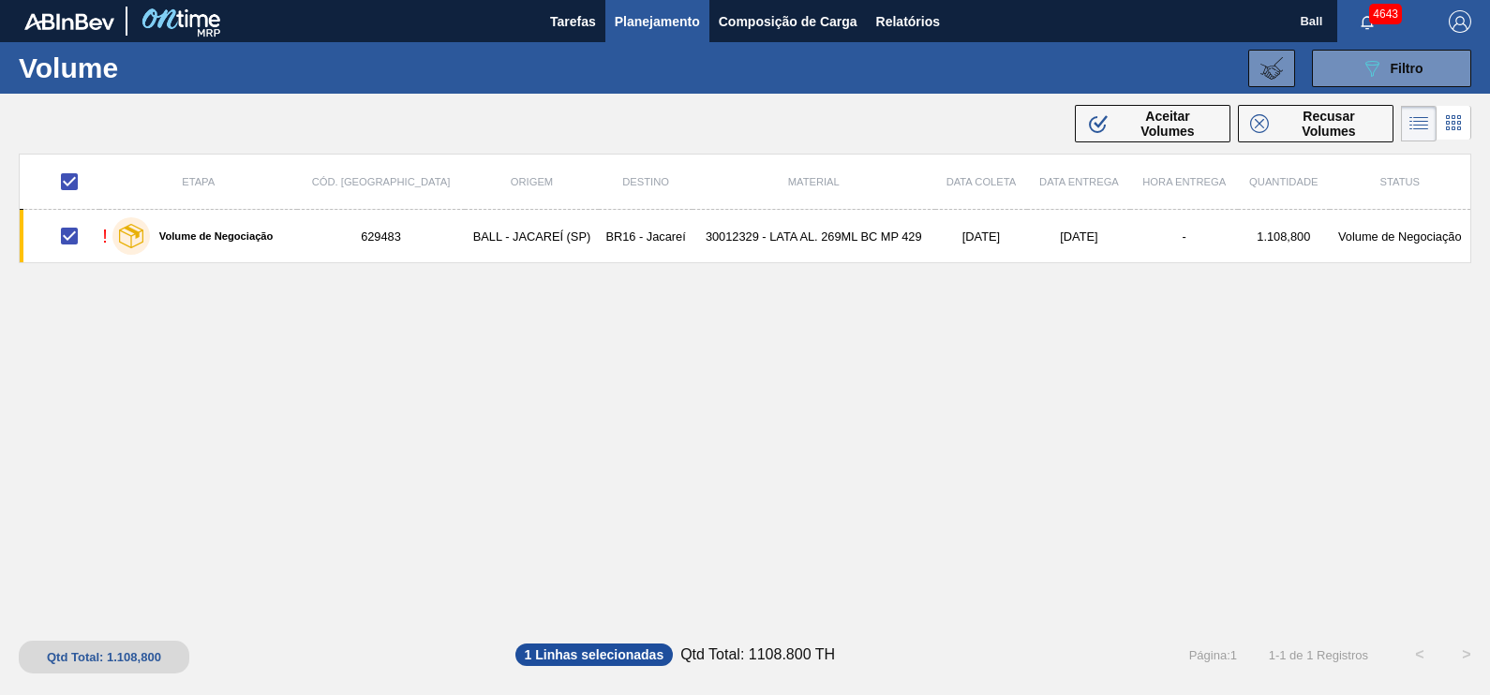
click at [920, 370] on div "Etapa Cód. Pedido Origem Destino Material Data coleta Data Entrega Hora Entrega…" at bounding box center [745, 389] width 1452 height 470
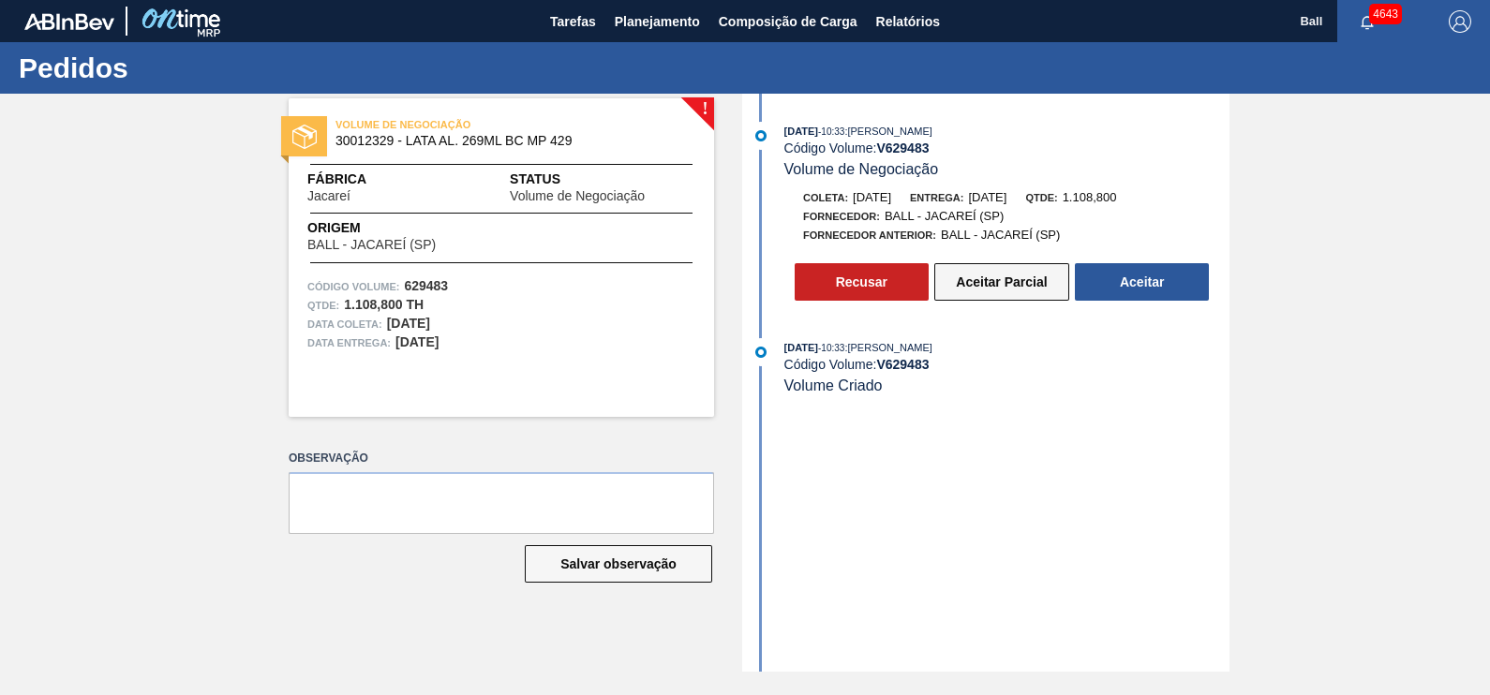
click at [993, 294] on button "Aceitar Parcial" at bounding box center [1001, 281] width 135 height 37
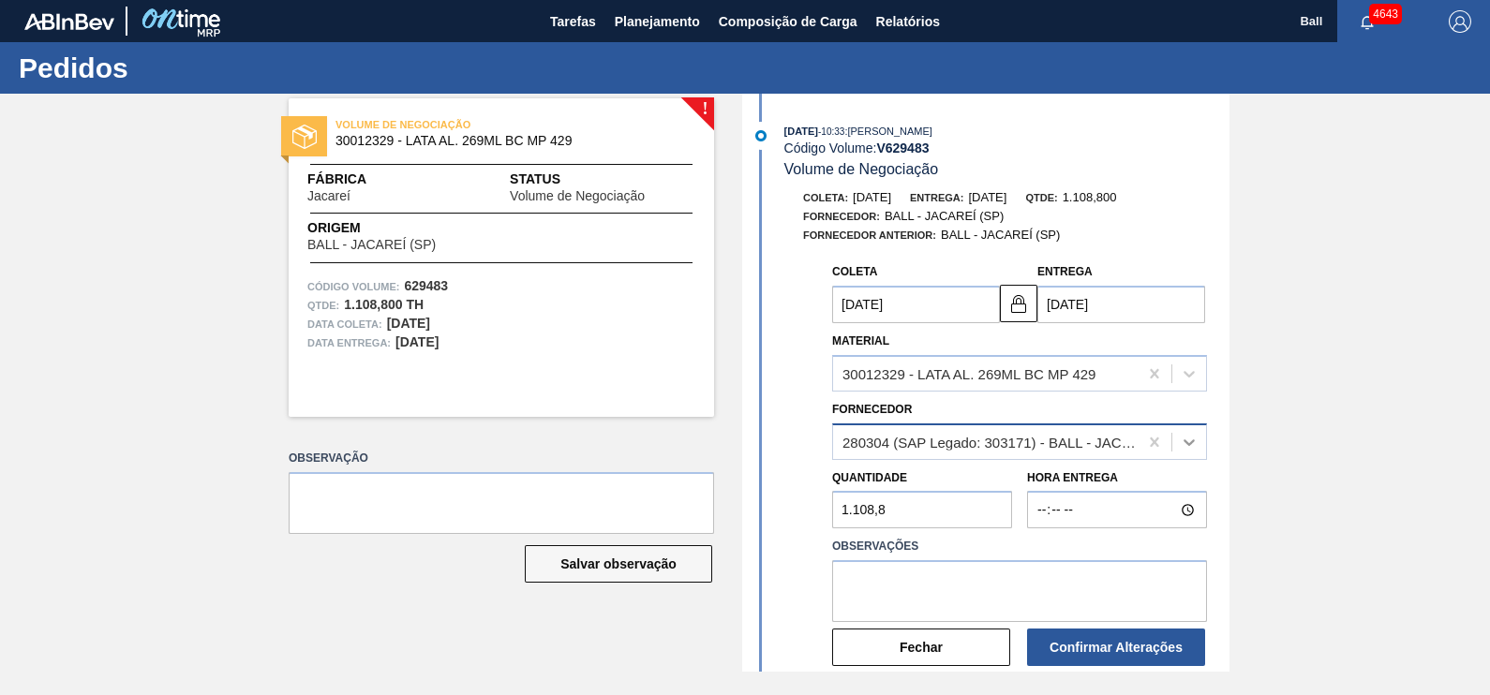
click at [1198, 439] on div at bounding box center [1189, 442] width 34 height 34
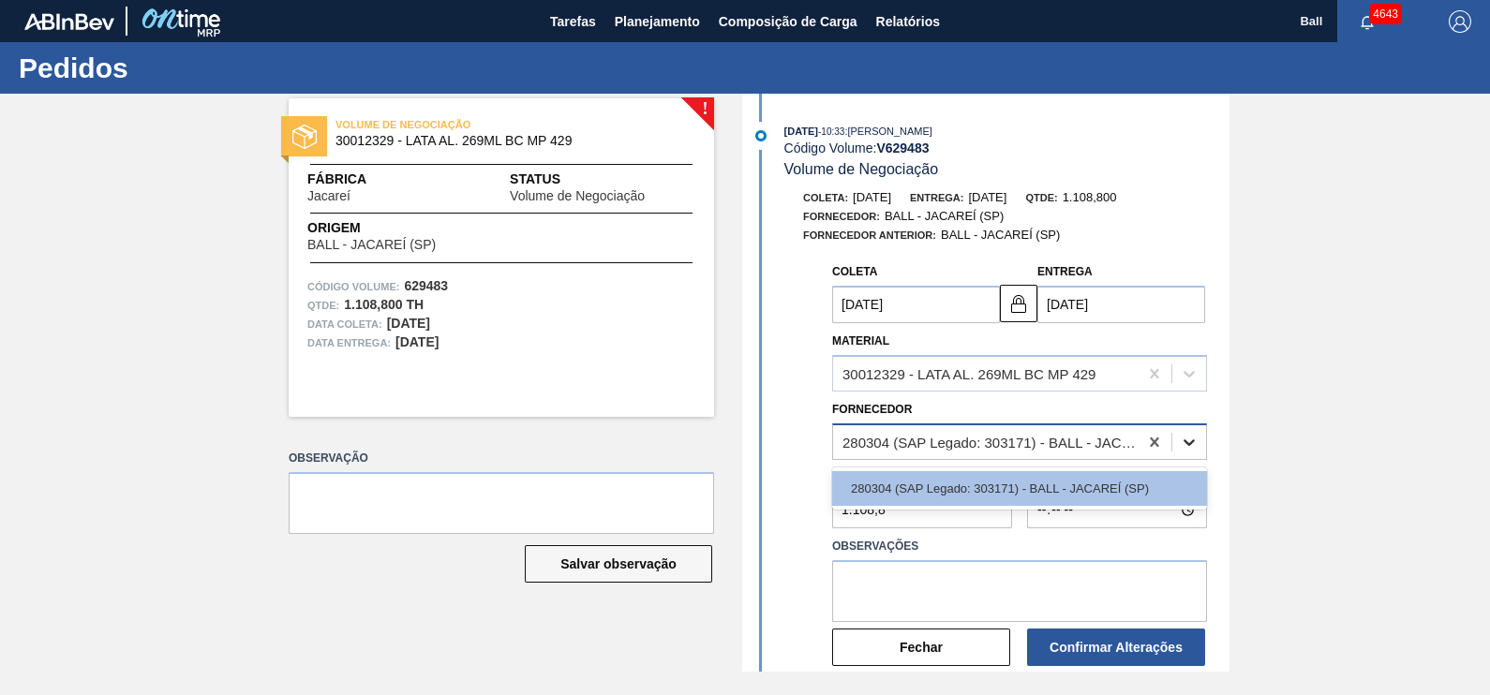
click at [1198, 439] on div at bounding box center [1189, 442] width 34 height 34
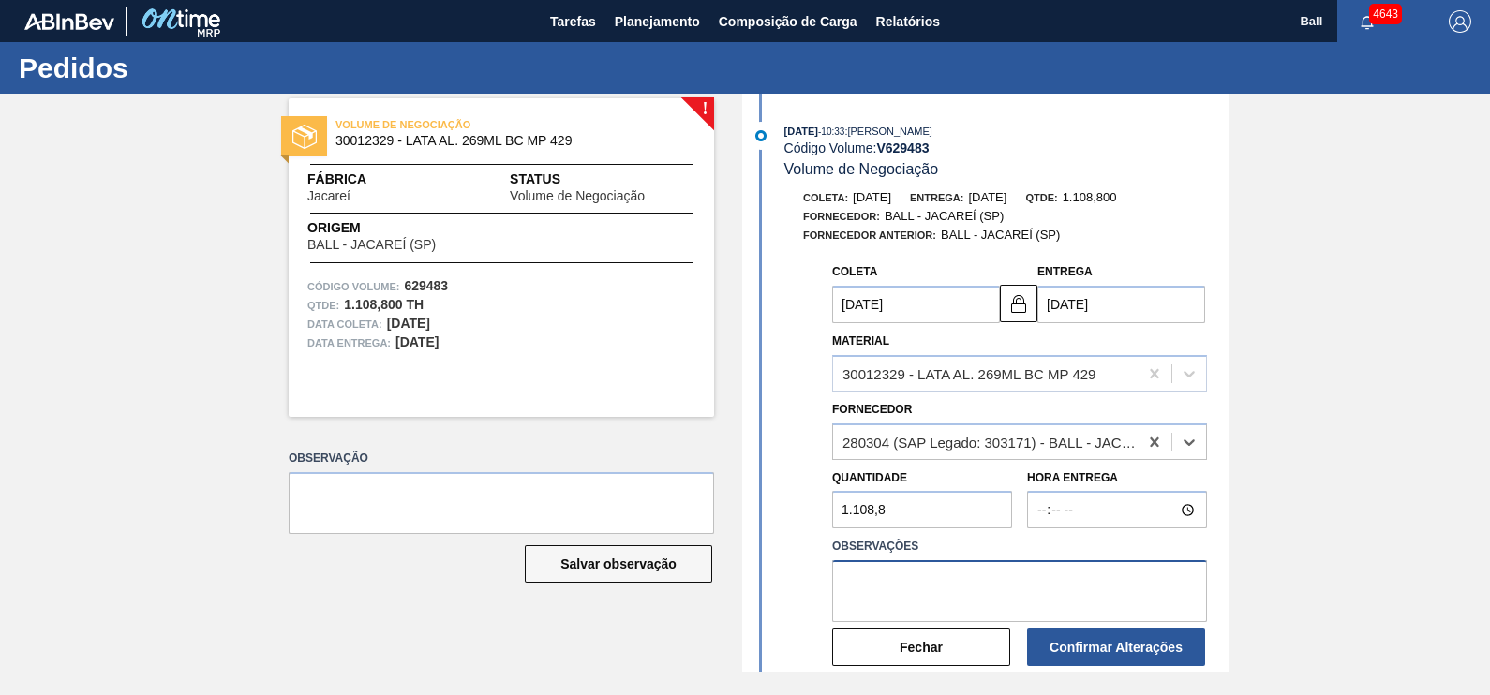
click at [1092, 600] on textarea at bounding box center [1019, 591] width 375 height 62
click at [875, 637] on button "Fechar" at bounding box center [921, 647] width 178 height 37
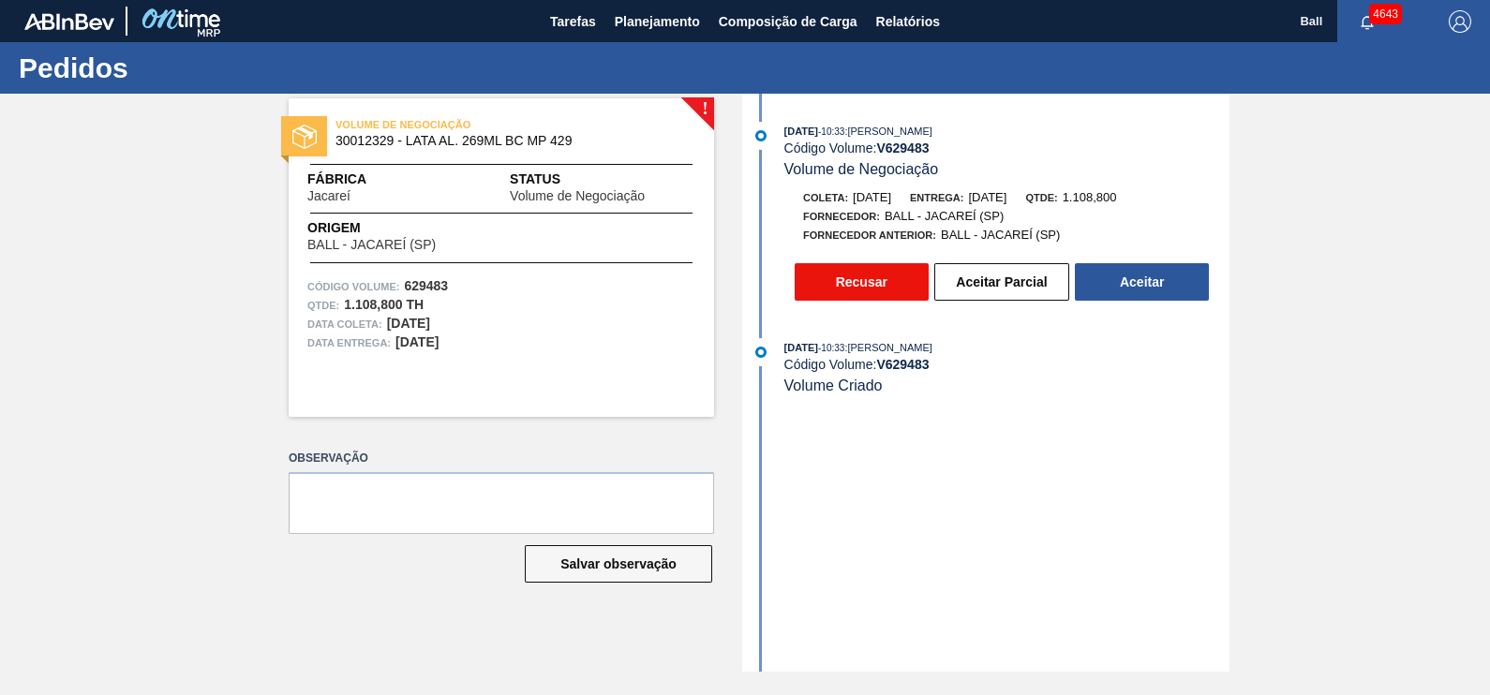
click at [915, 292] on button "Recusar" at bounding box center [862, 281] width 134 height 37
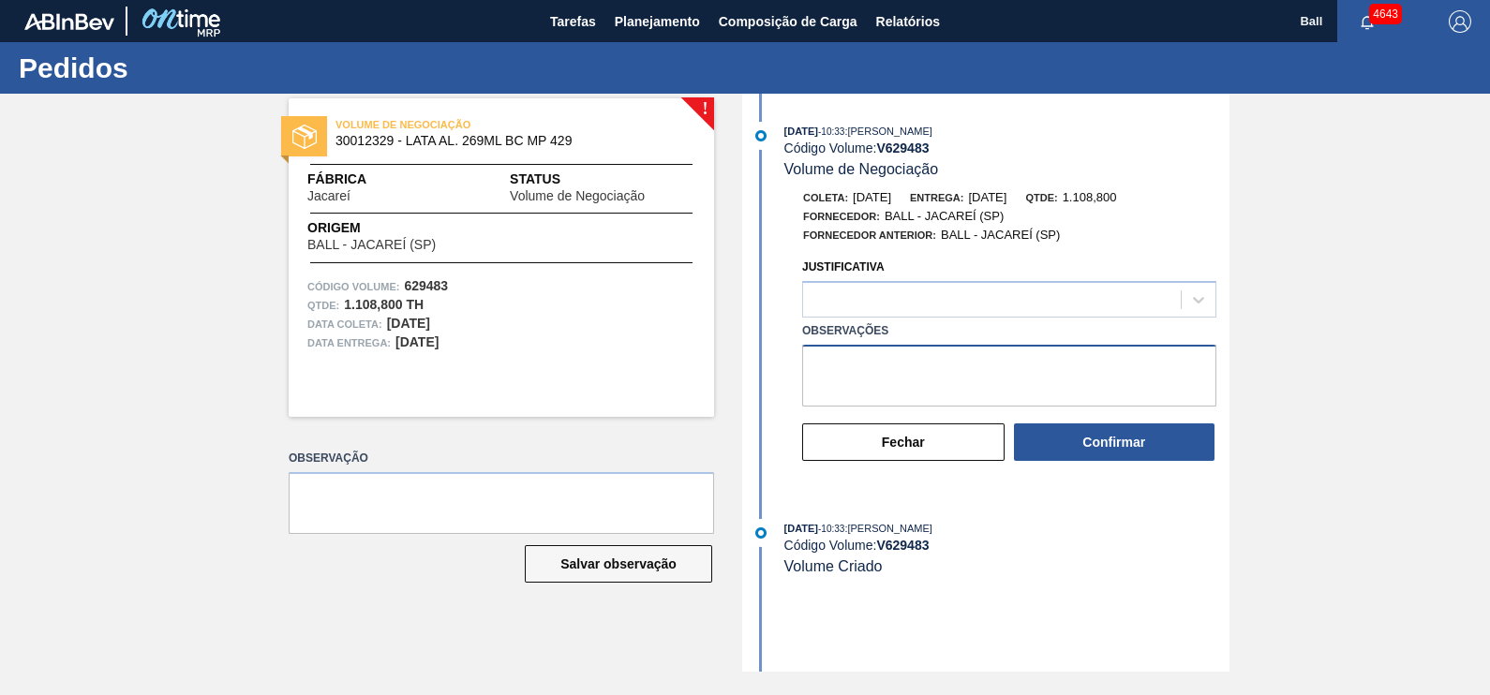
click at [971, 380] on textarea "Observações" at bounding box center [1009, 376] width 414 height 62
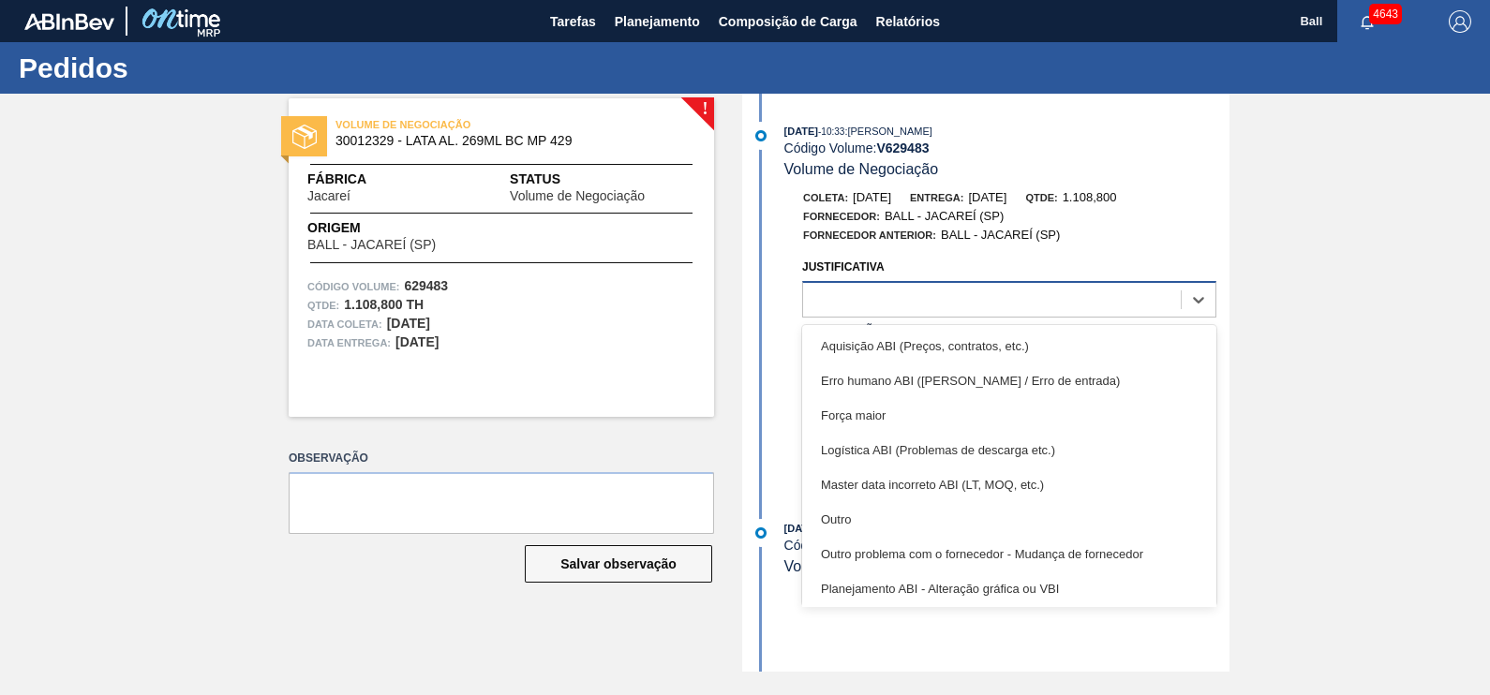
click at [1064, 293] on div at bounding box center [992, 300] width 378 height 27
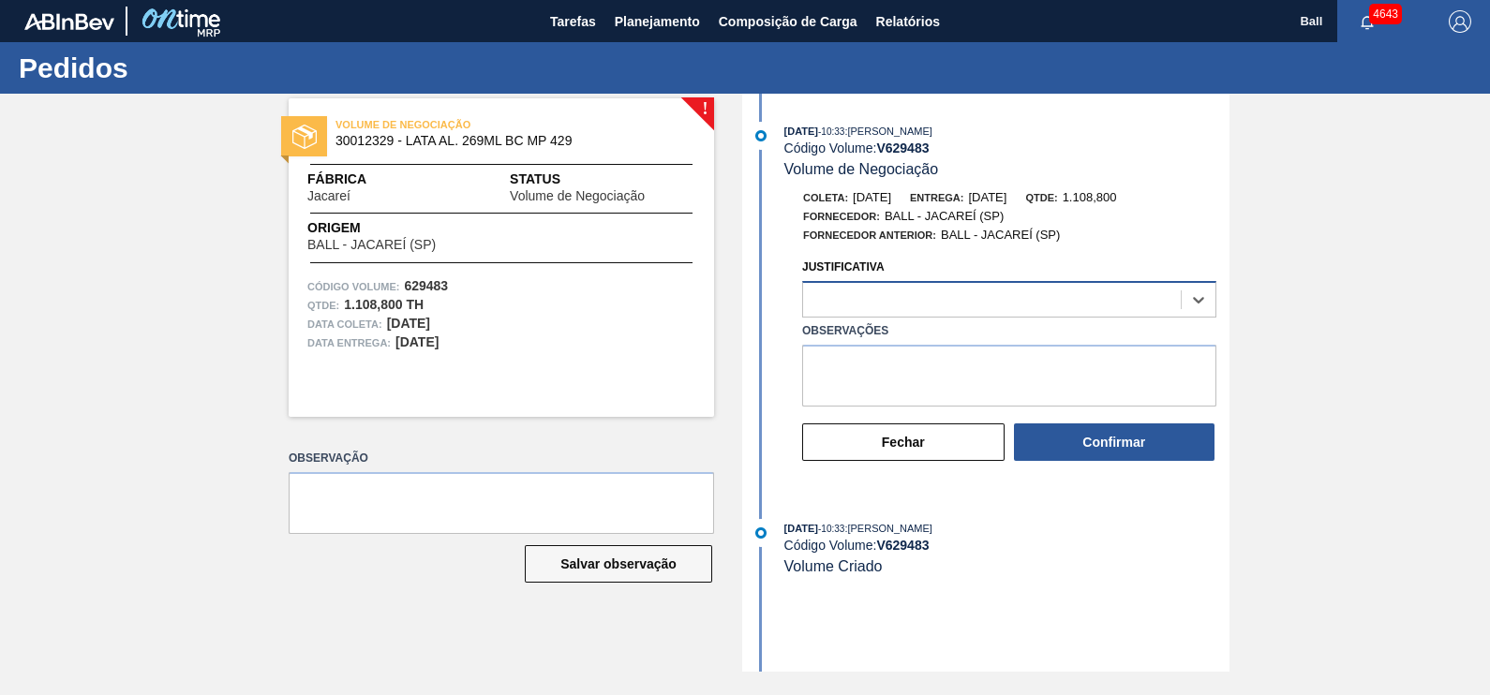
click at [1064, 293] on div at bounding box center [992, 300] width 378 height 27
click at [1064, 299] on div at bounding box center [992, 300] width 378 height 27
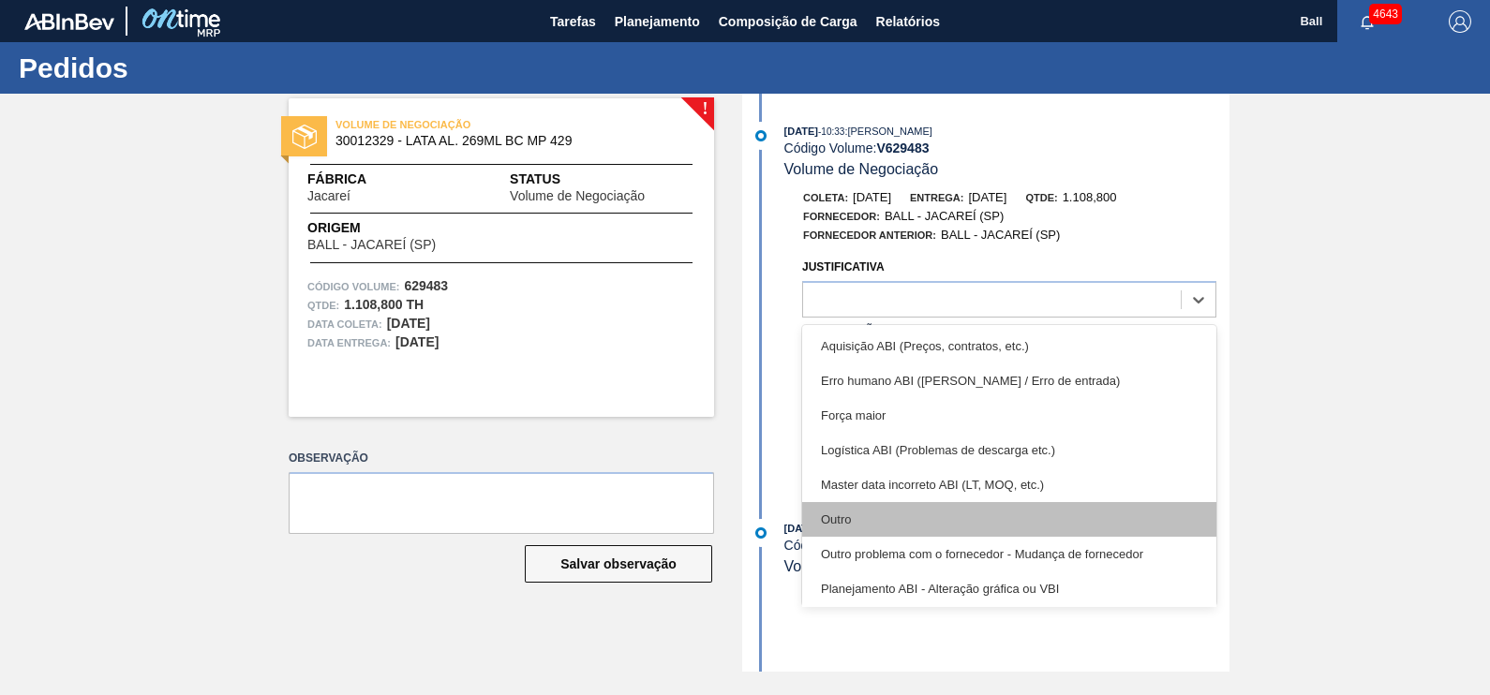
click at [942, 510] on div "Outro" at bounding box center [1009, 519] width 414 height 35
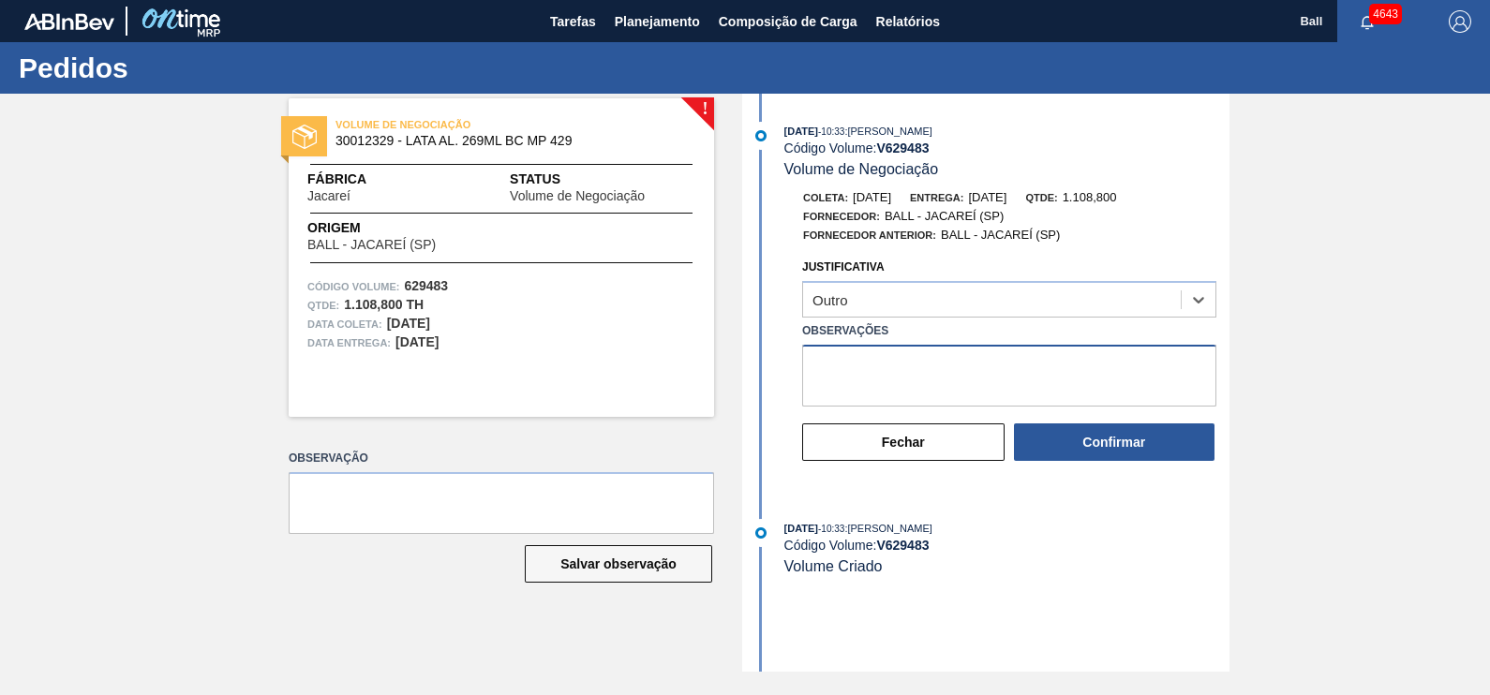
click at [946, 384] on textarea "Observações" at bounding box center [1009, 376] width 414 height 62
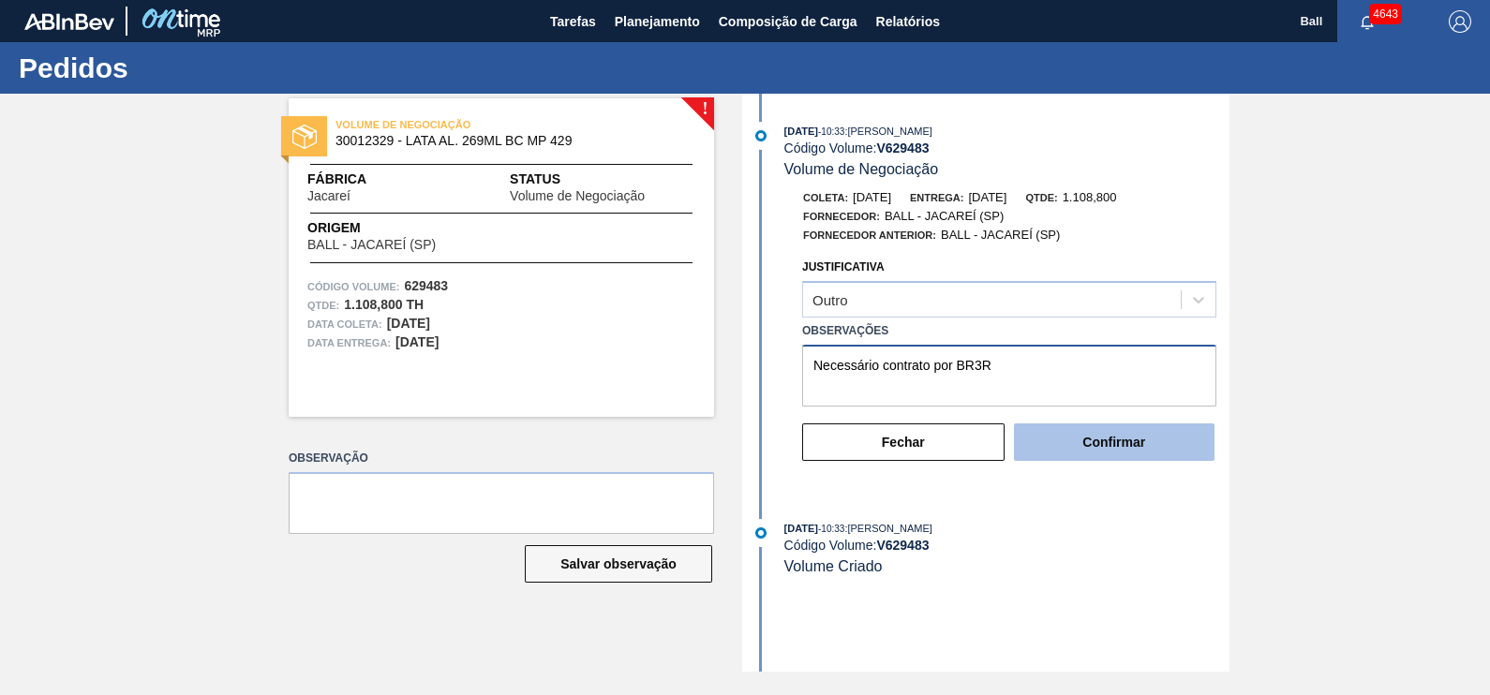
type textarea "Necessário contrato por BR3R"
click at [1078, 429] on button "Confirmar" at bounding box center [1114, 442] width 201 height 37
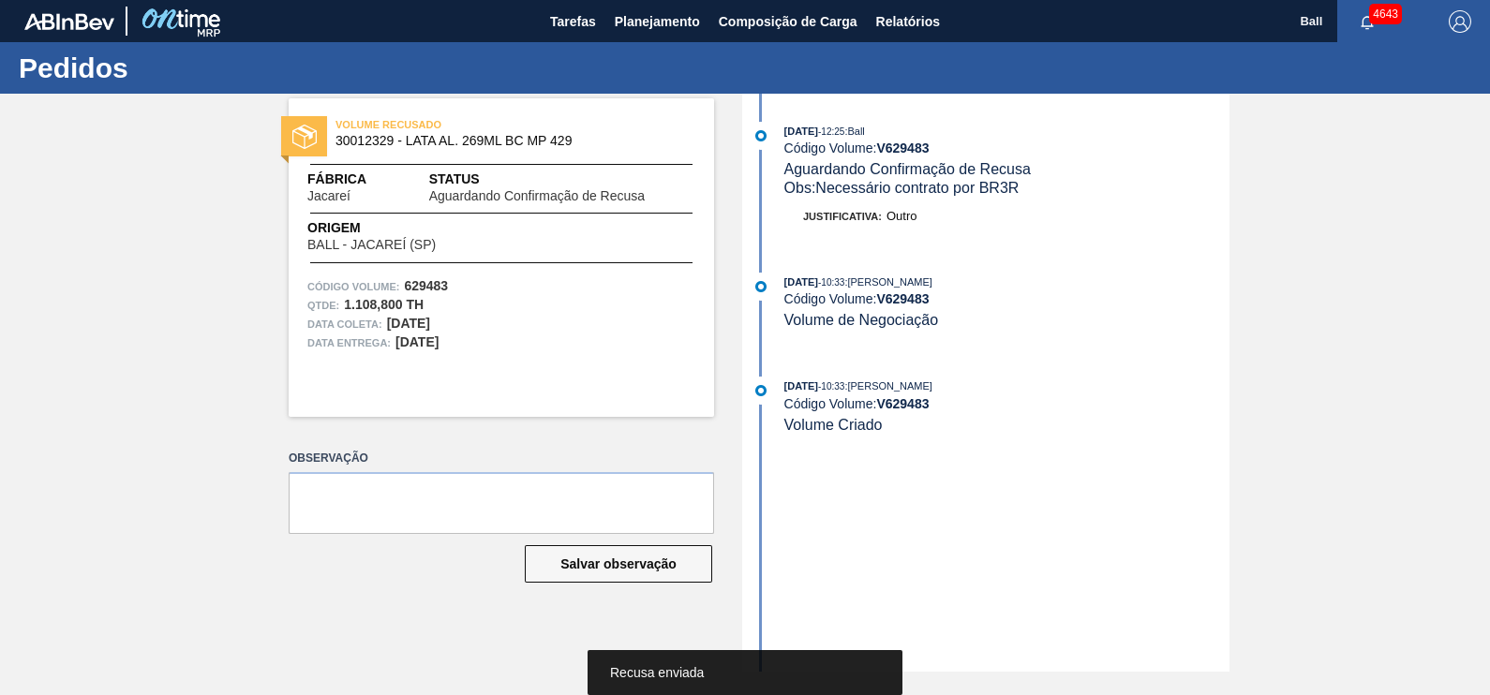
click at [915, 139] on div "[DATE] 12:25 : Ball" at bounding box center [1006, 131] width 445 height 19
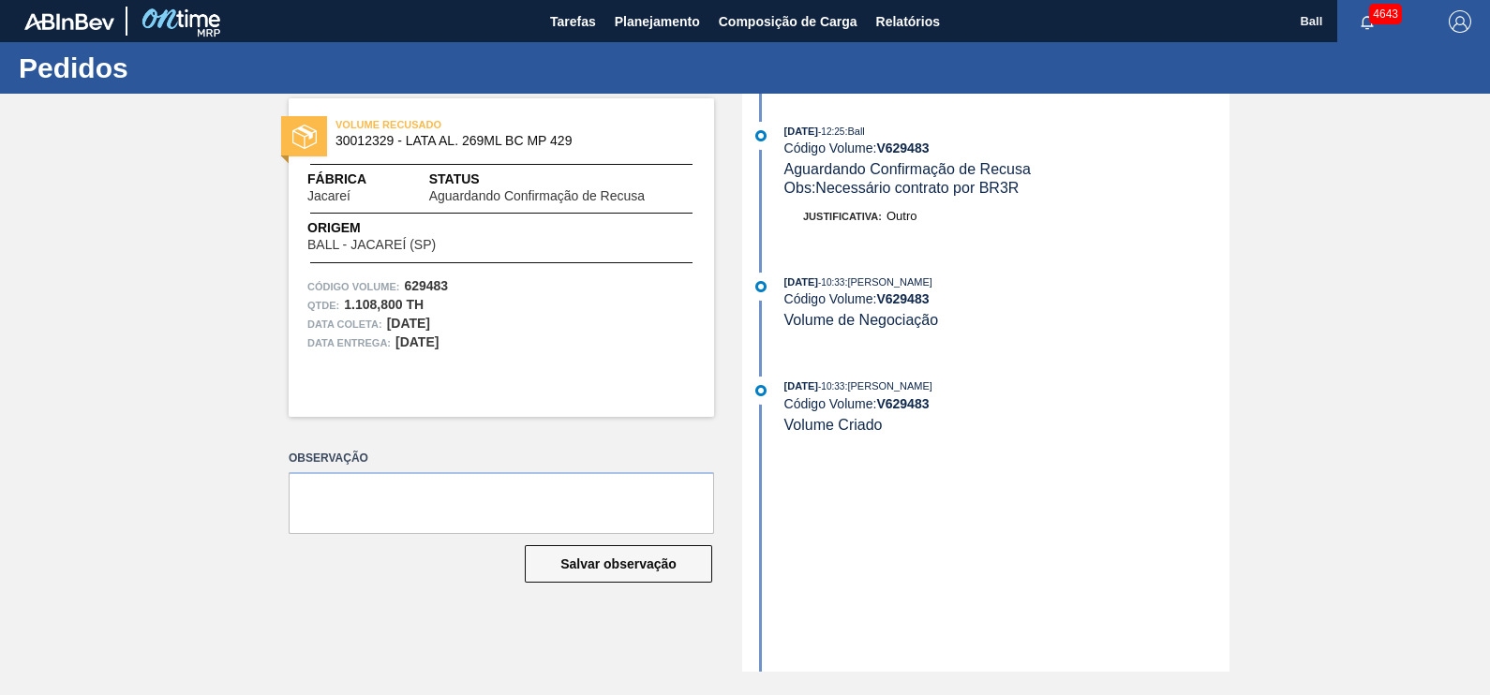
click at [915, 139] on div "[DATE] 12:25 : Ball" at bounding box center [1006, 131] width 445 height 19
click at [915, 141] on div "[DATE] 12:25 : Ball" at bounding box center [1006, 131] width 445 height 19
click at [916, 144] on strong "V 629483" at bounding box center [902, 148] width 52 height 15
copy strong "V 629483"
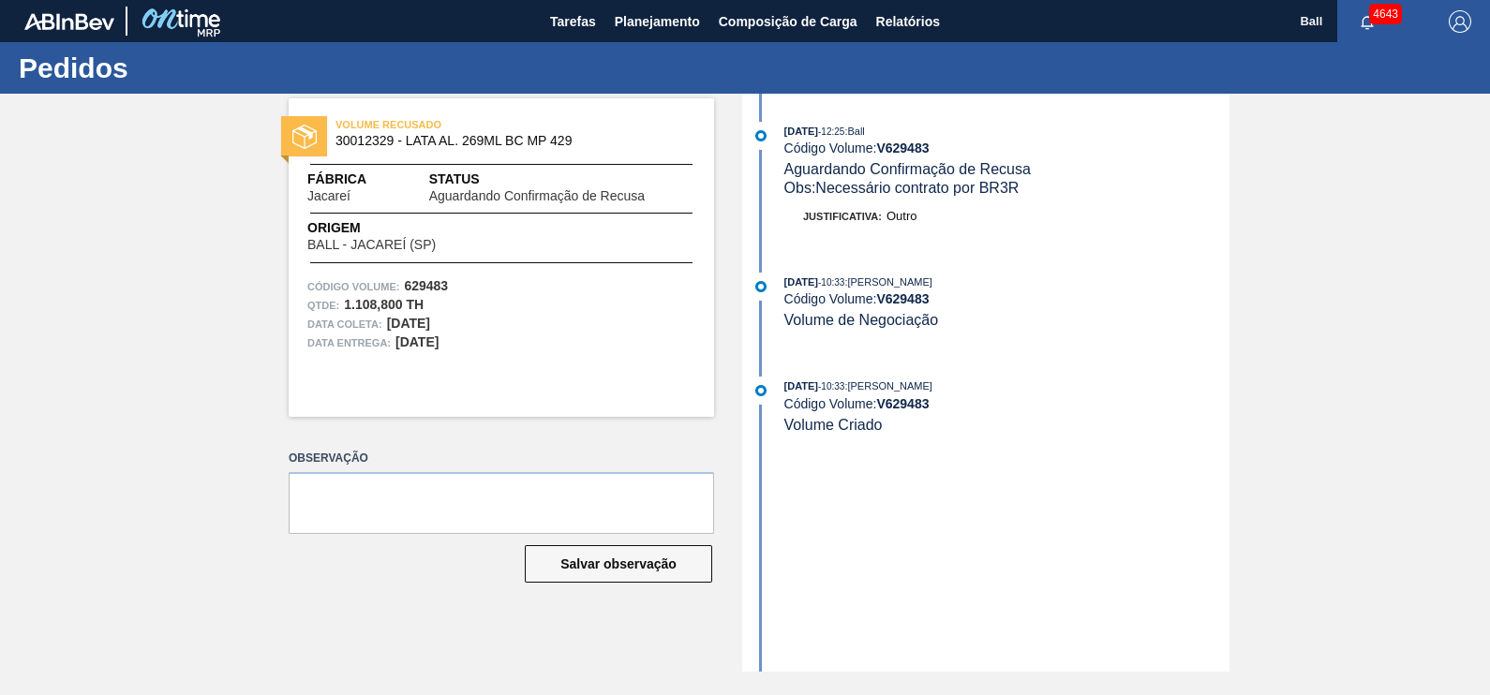
click at [1159, 235] on div "Justificativa: Outro" at bounding box center [988, 221] width 483 height 28
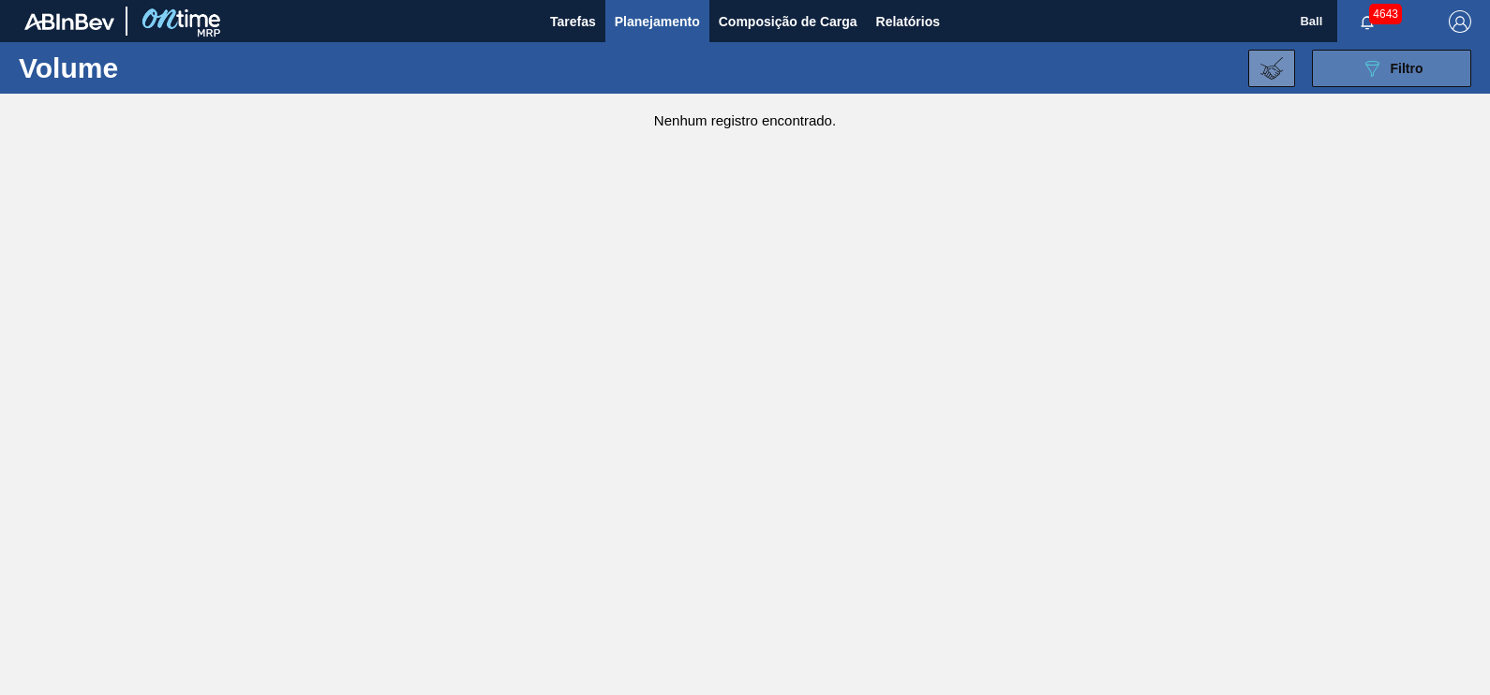
click at [1384, 66] on div "089F7B8B-B2A5-4AFE-B5C0-19BA573D28AC Filtro" at bounding box center [1392, 68] width 63 height 22
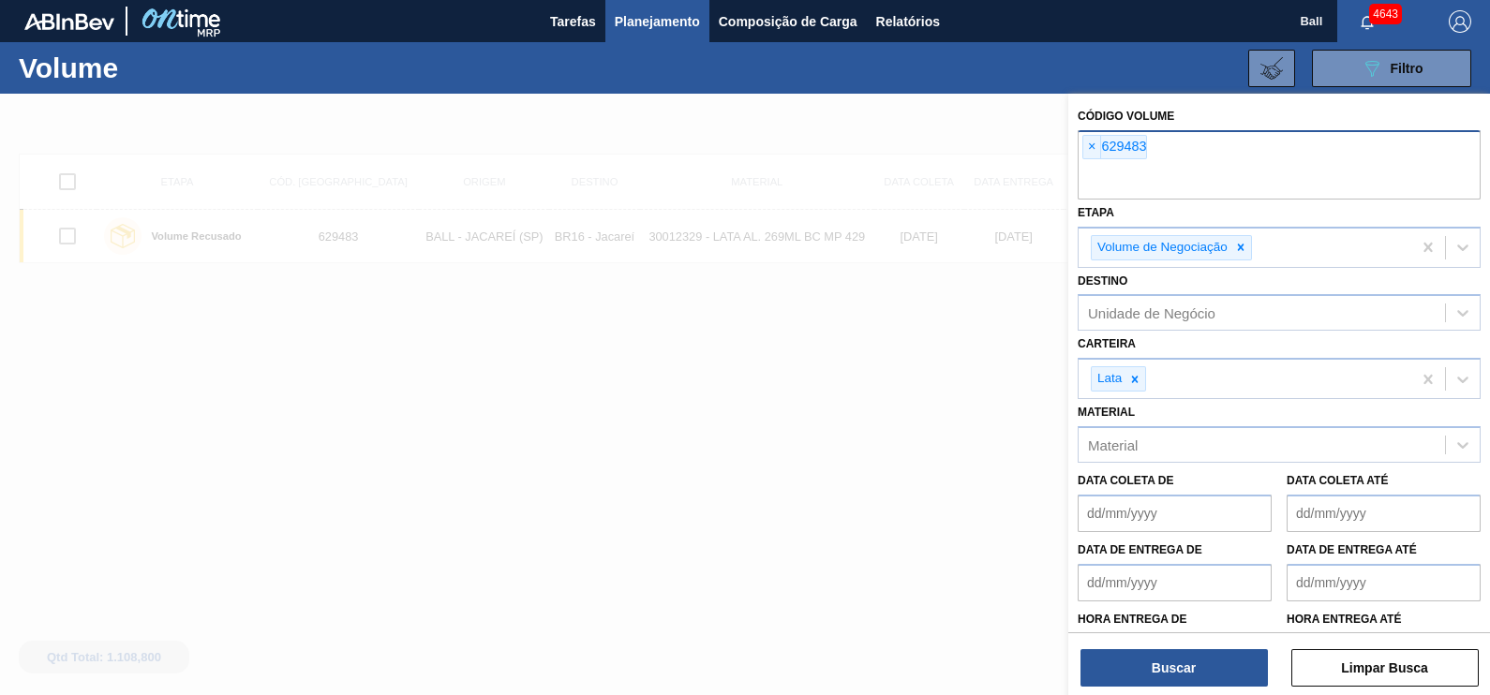
click at [1208, 189] on input "text" at bounding box center [1279, 182] width 403 height 36
click at [798, 320] on div at bounding box center [745, 441] width 1490 height 695
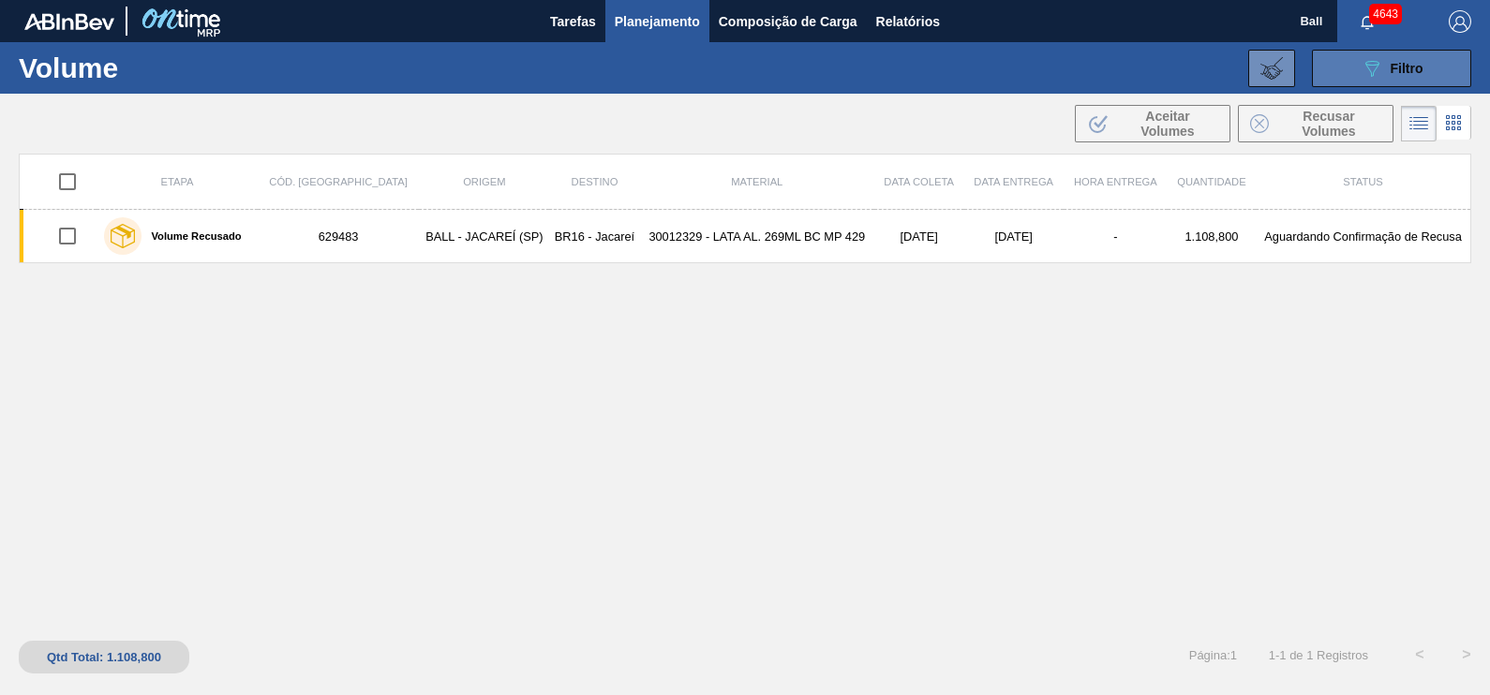
click at [1382, 76] on icon "089F7B8B-B2A5-4AFE-B5C0-19BA573D28AC" at bounding box center [1372, 68] width 22 height 22
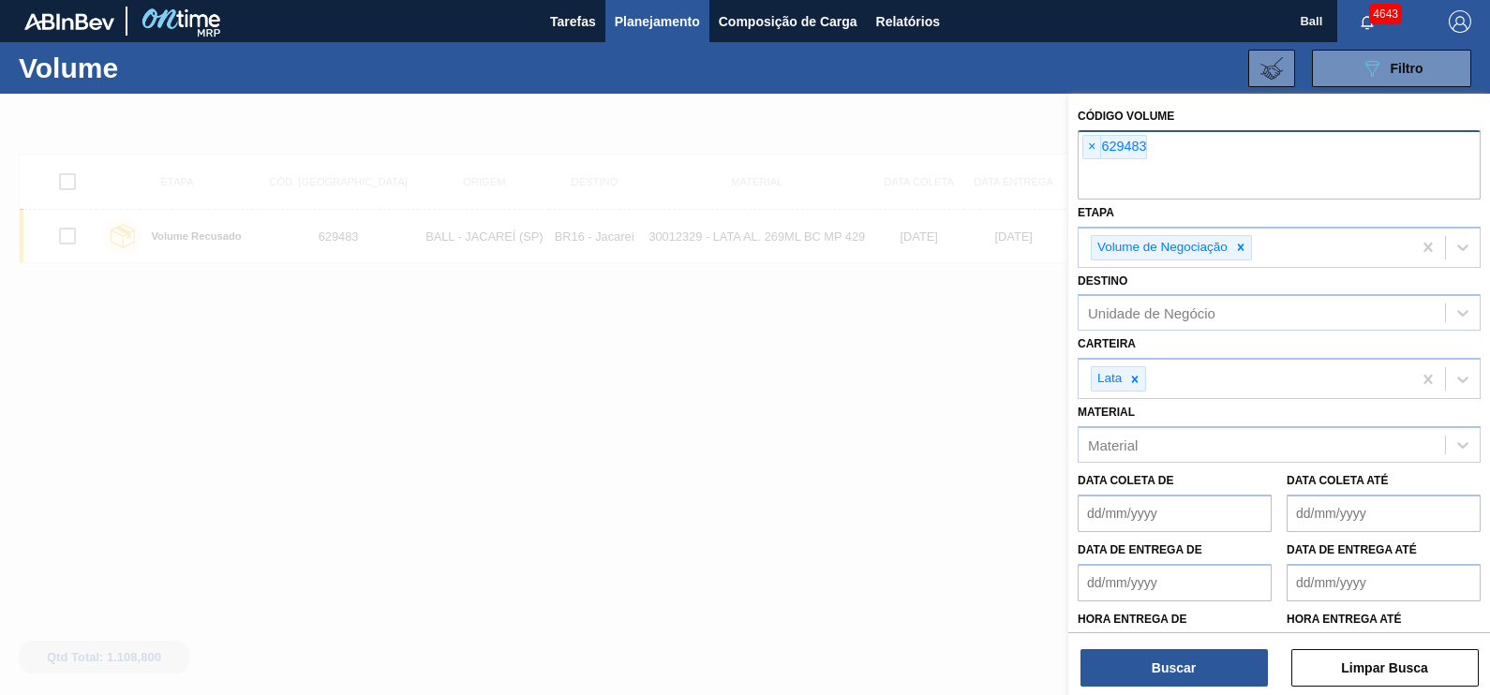
click at [1224, 192] on input "text" at bounding box center [1279, 182] width 403 height 36
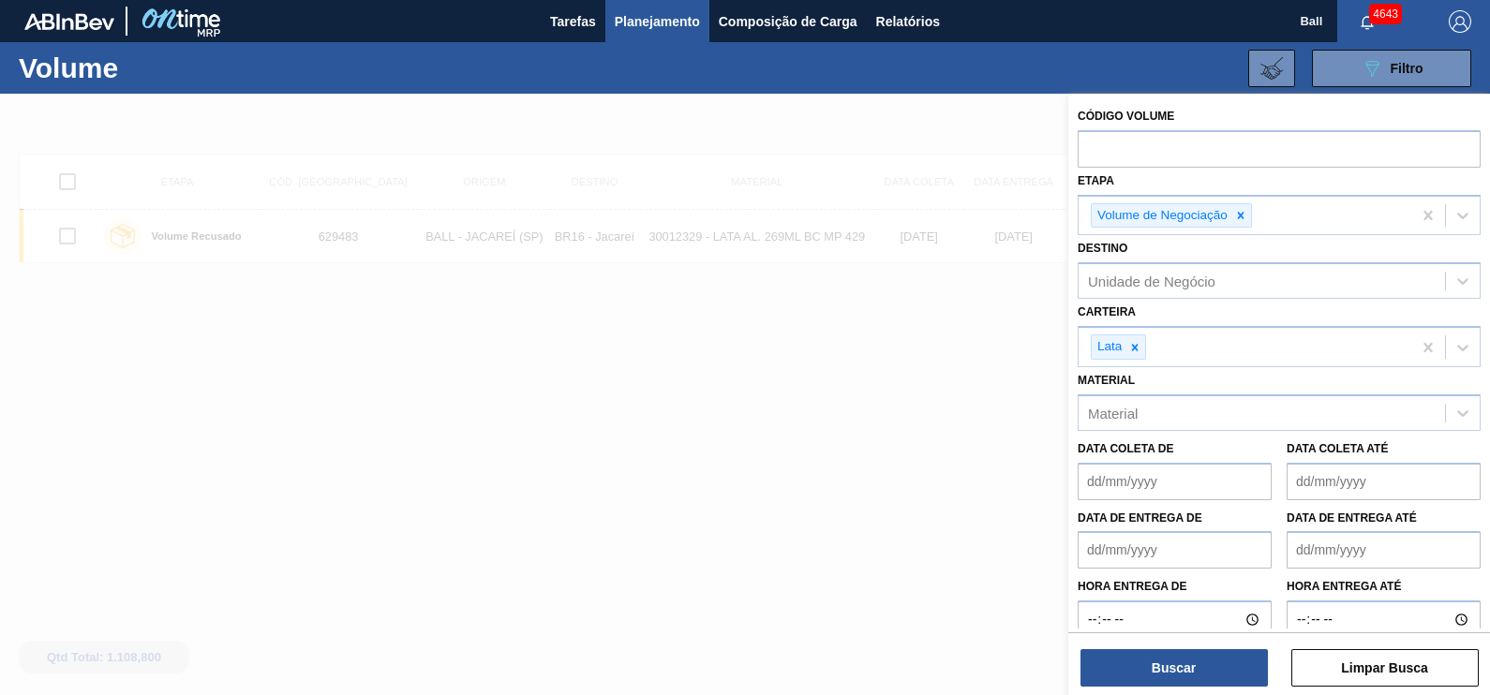
click at [651, 336] on div at bounding box center [745, 441] width 1490 height 695
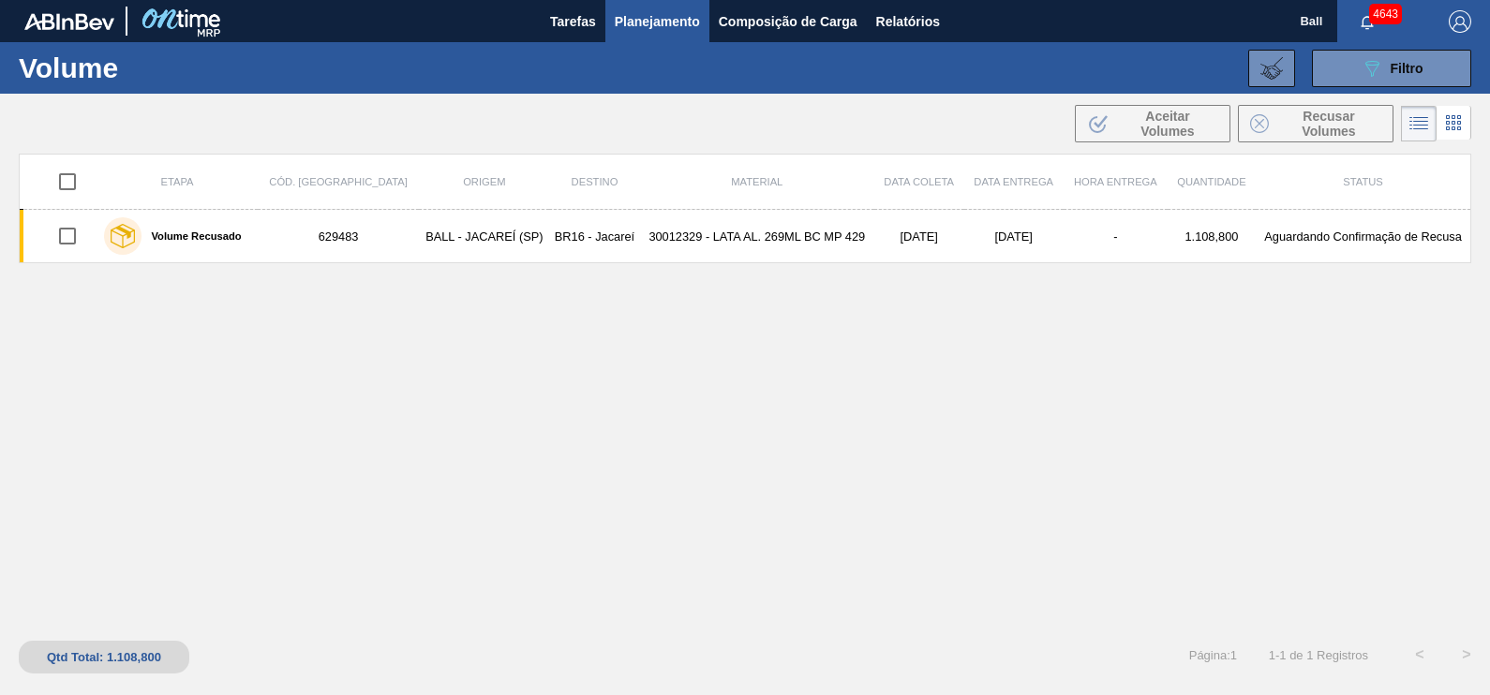
click at [698, 416] on div "Etapa Cód. Pedido Origem Destino Material Data coleta Data Entrega Hora Entrega…" at bounding box center [745, 389] width 1452 height 470
click at [1376, 55] on button "089F7B8B-B2A5-4AFE-B5C0-19BA573D28AC Filtro" at bounding box center [1391, 68] width 159 height 37
click at [427, 354] on div "Etapa Cód. Pedido Origem Destino Material Data coleta Data Entrega Hora Entrega…" at bounding box center [745, 389] width 1452 height 470
click at [892, 366] on div "Etapa Cód. Pedido Origem Destino Material Data coleta Data Entrega Hora Entrega…" at bounding box center [745, 389] width 1452 height 470
click at [1429, 73] on button "089F7B8B-B2A5-4AFE-B5C0-19BA573D28AC Filtro" at bounding box center [1391, 68] width 159 height 37
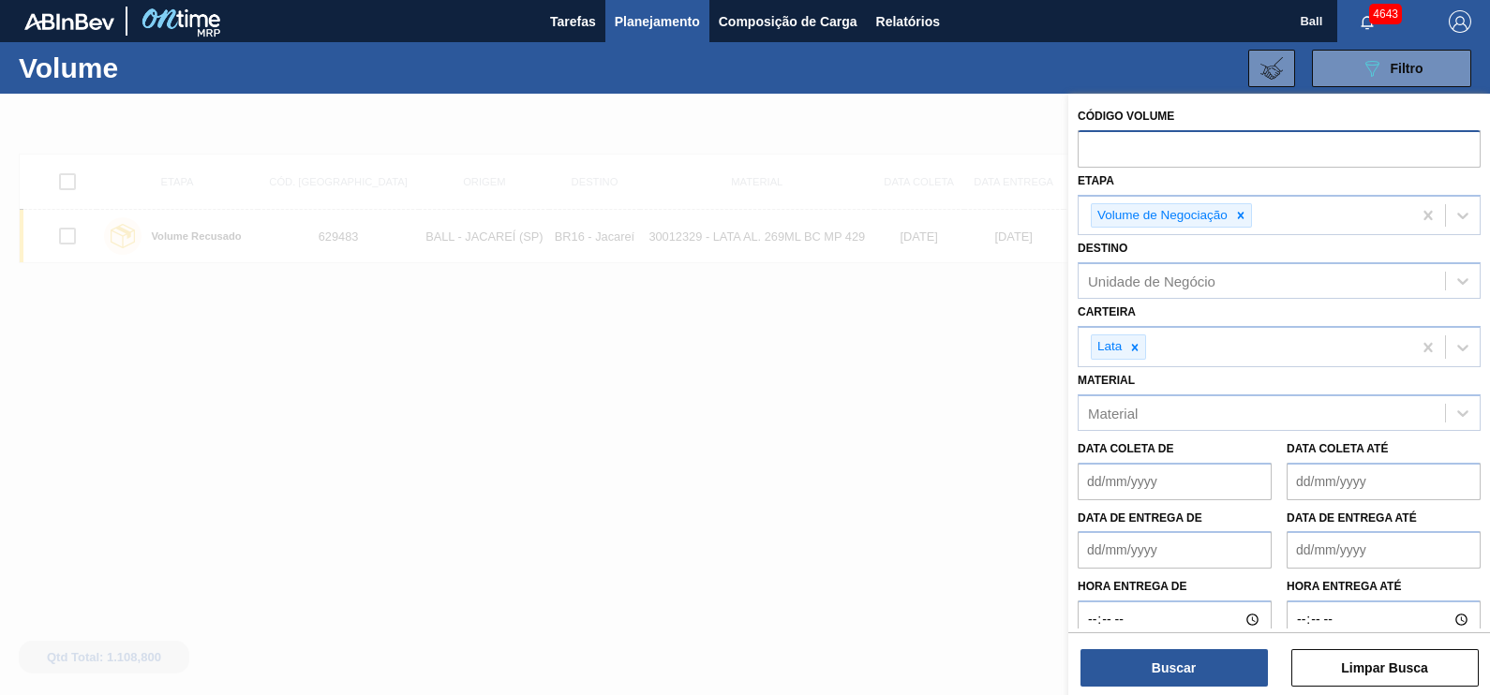
click at [1176, 145] on input "text" at bounding box center [1279, 148] width 403 height 36
paste input "V628444"
type input "628444"
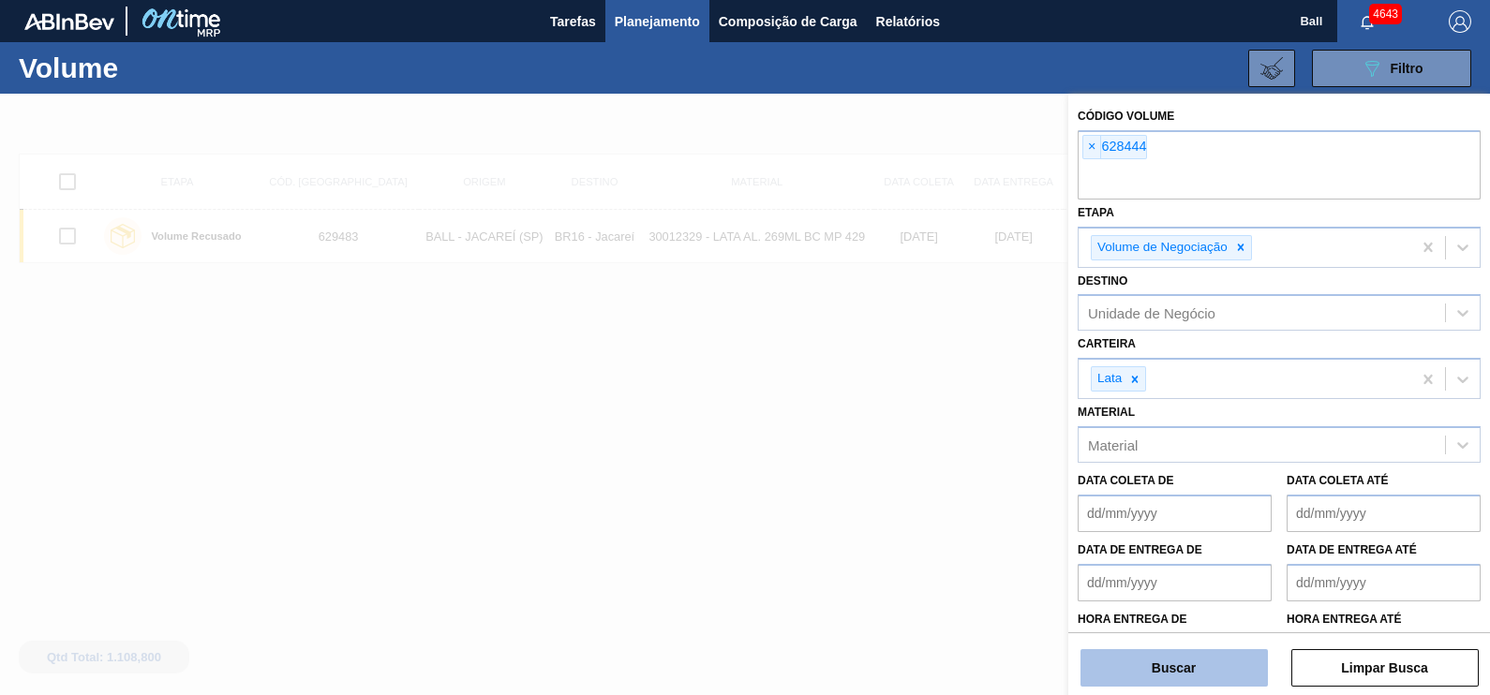
click at [1216, 665] on button "Buscar" at bounding box center [1173, 667] width 187 height 37
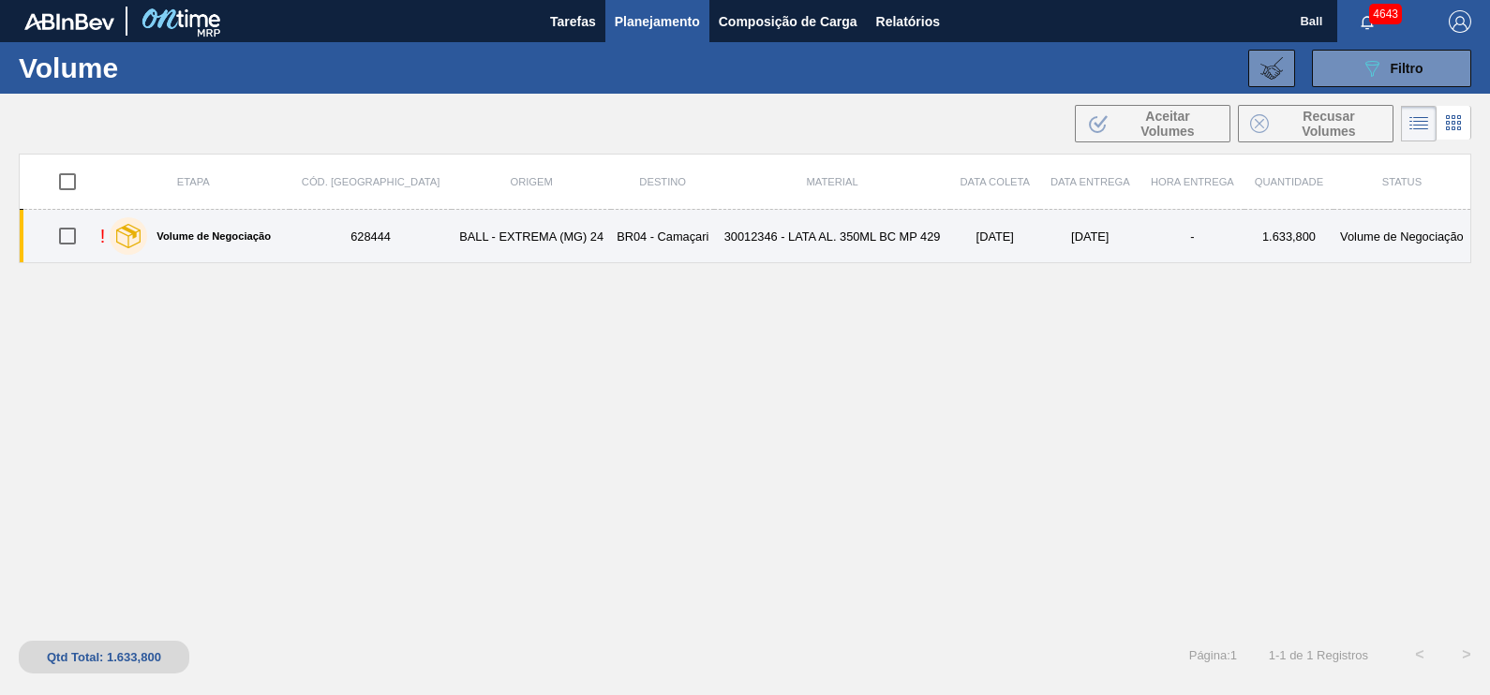
click at [322, 245] on td "628444" at bounding box center [371, 236] width 163 height 53
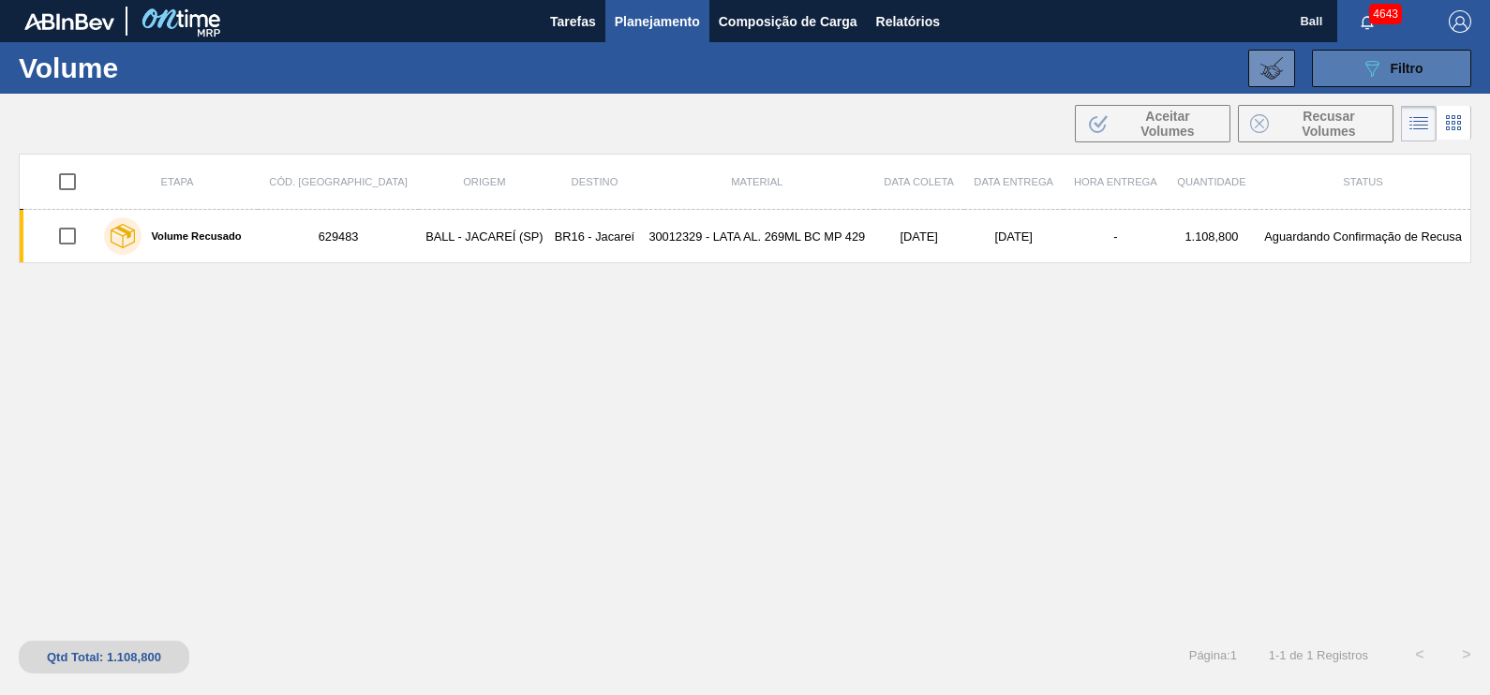
click at [1358, 66] on button "089F7B8B-B2A5-4AFE-B5C0-19BA573D28AC Filtro" at bounding box center [1391, 68] width 159 height 37
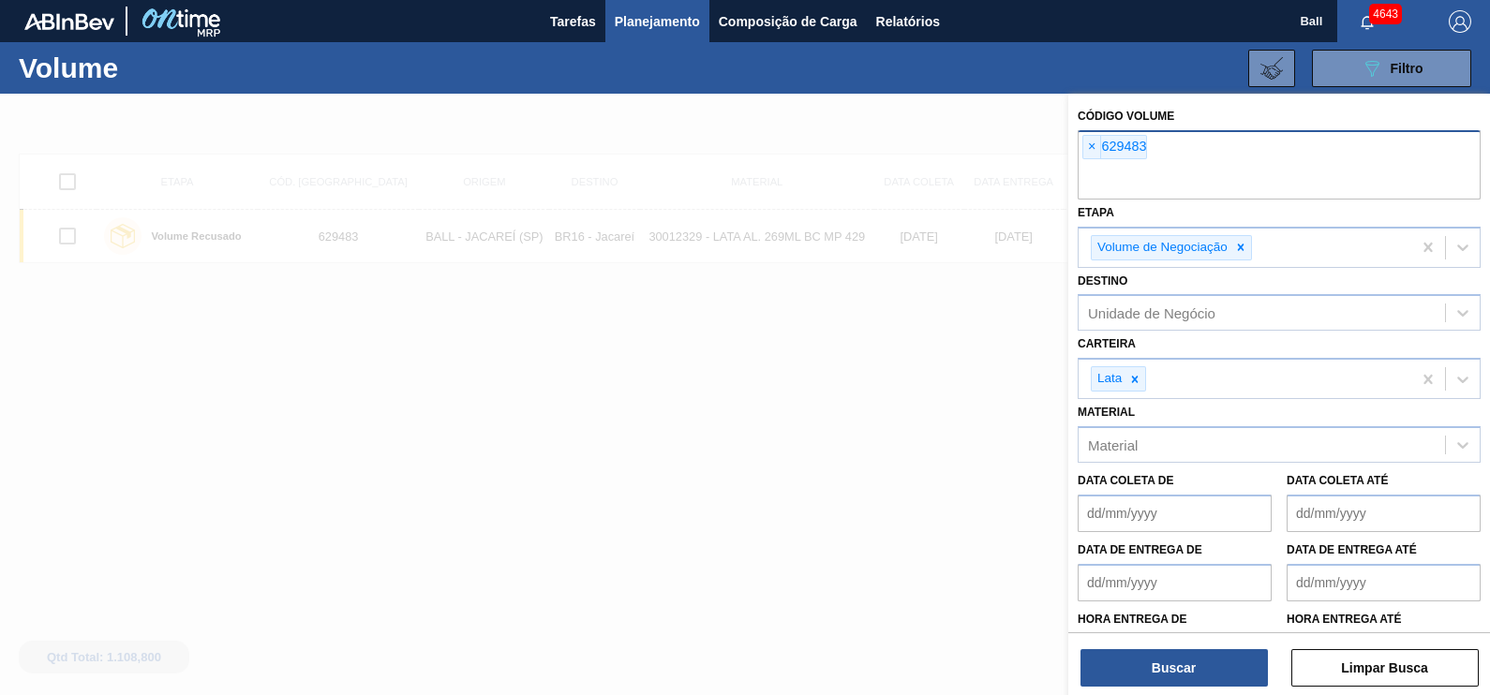
click at [1212, 165] on input "text" at bounding box center [1279, 182] width 403 height 36
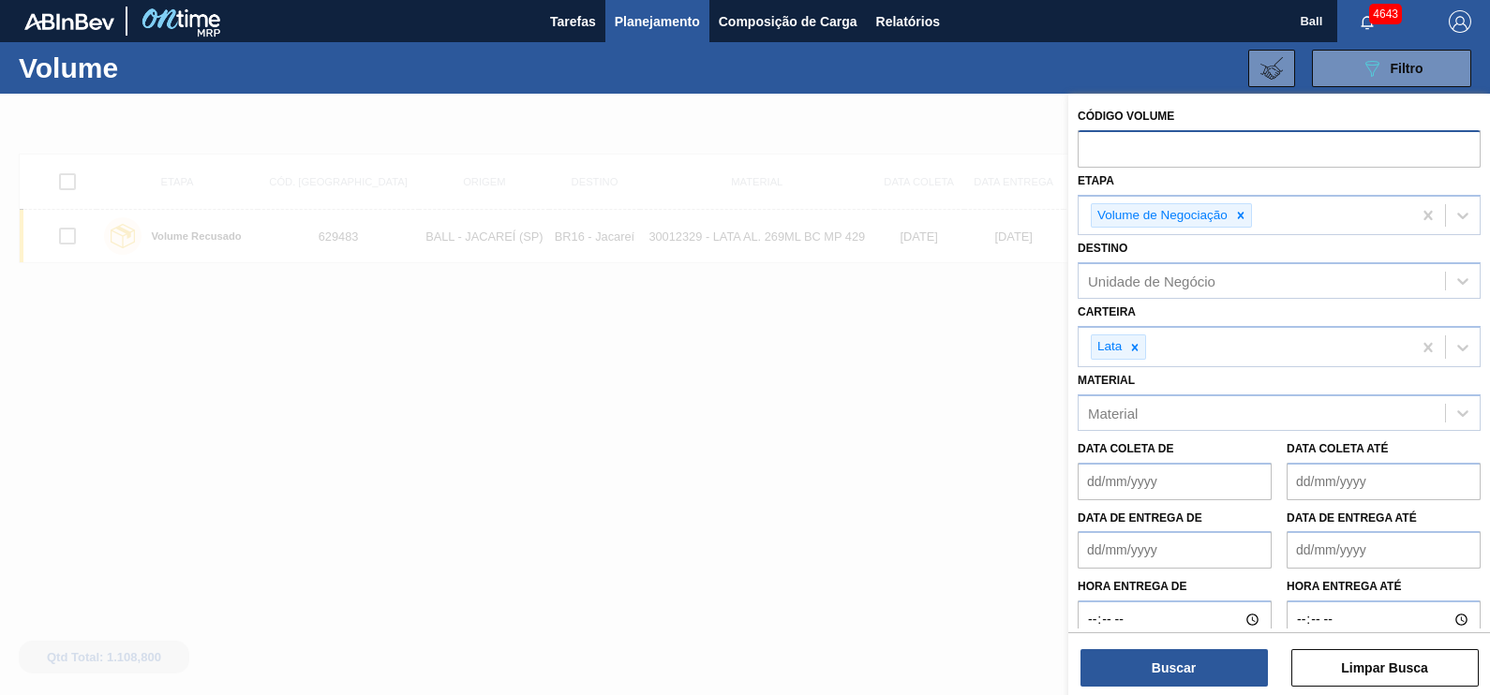
paste input "text"
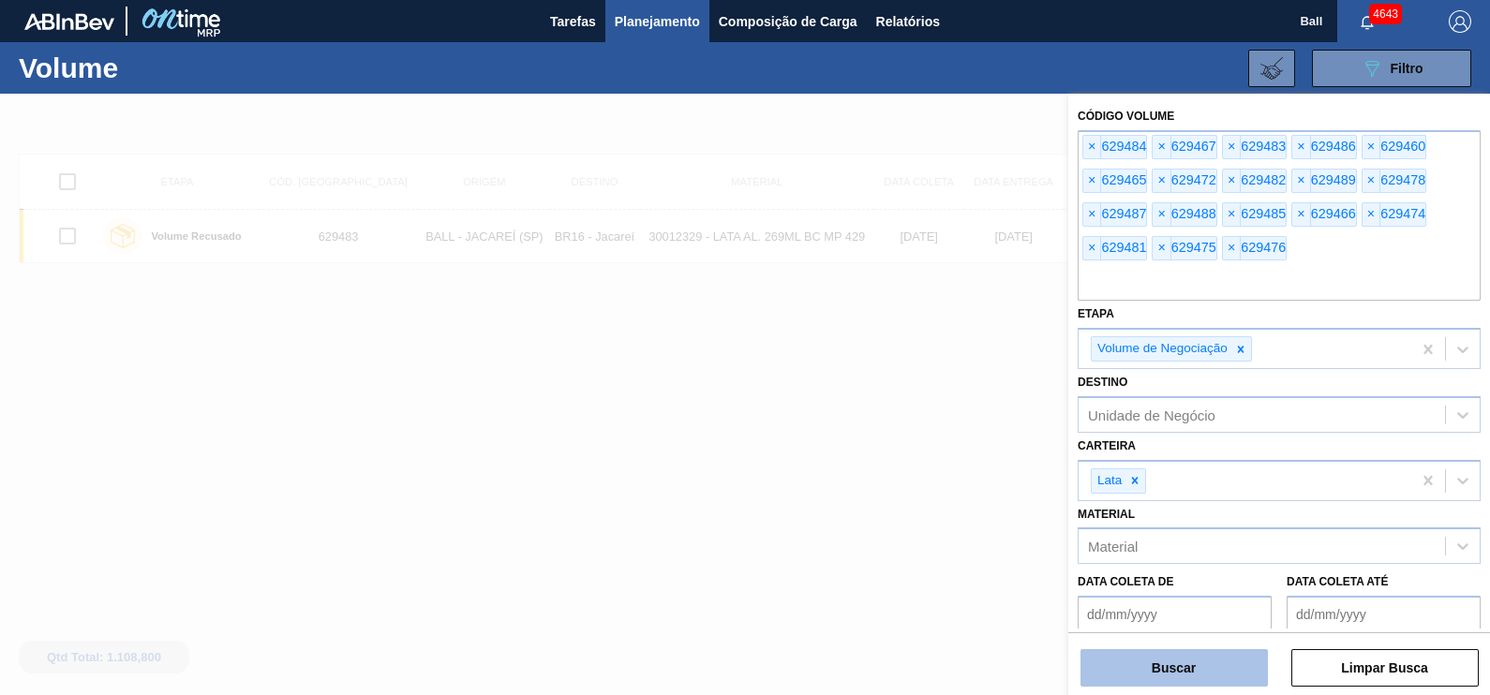
click at [1195, 675] on button "Buscar" at bounding box center [1173, 667] width 187 height 37
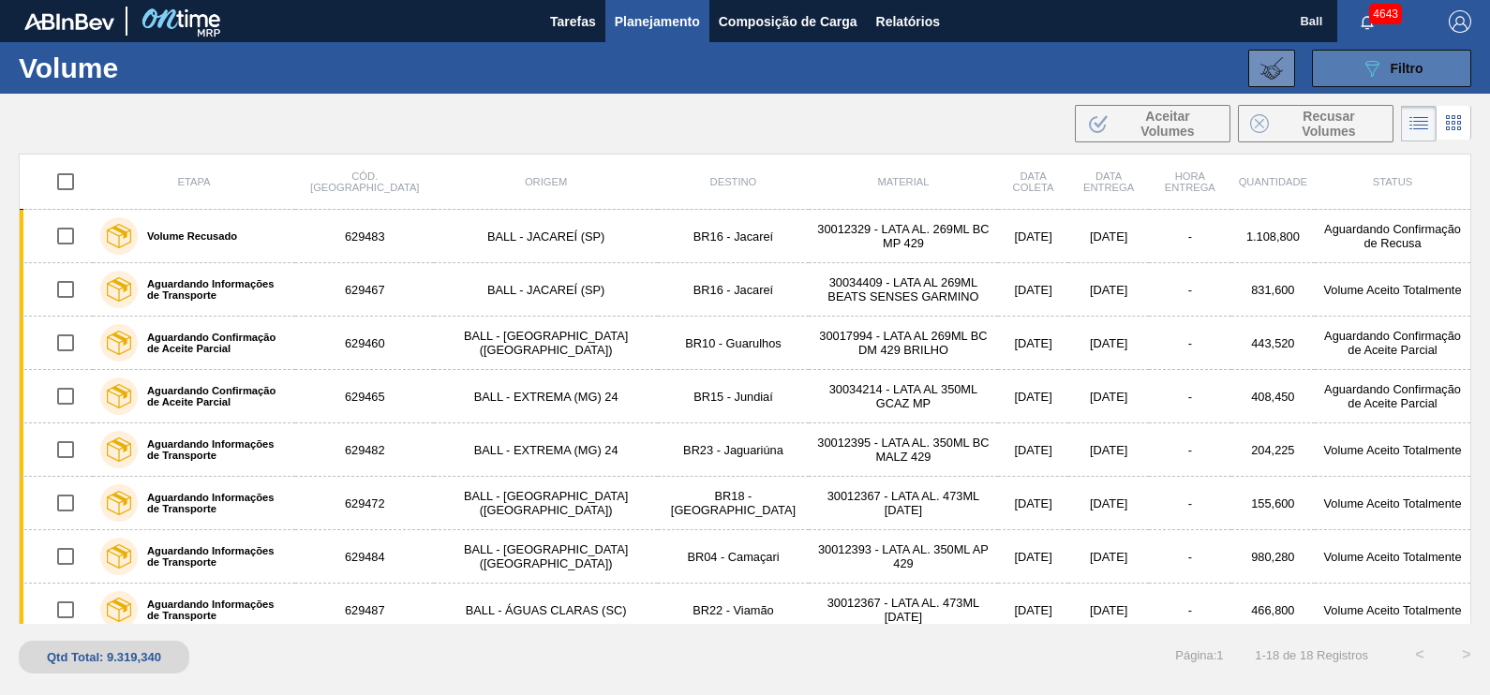
click at [1392, 62] on span "Filtro" at bounding box center [1407, 68] width 33 height 15
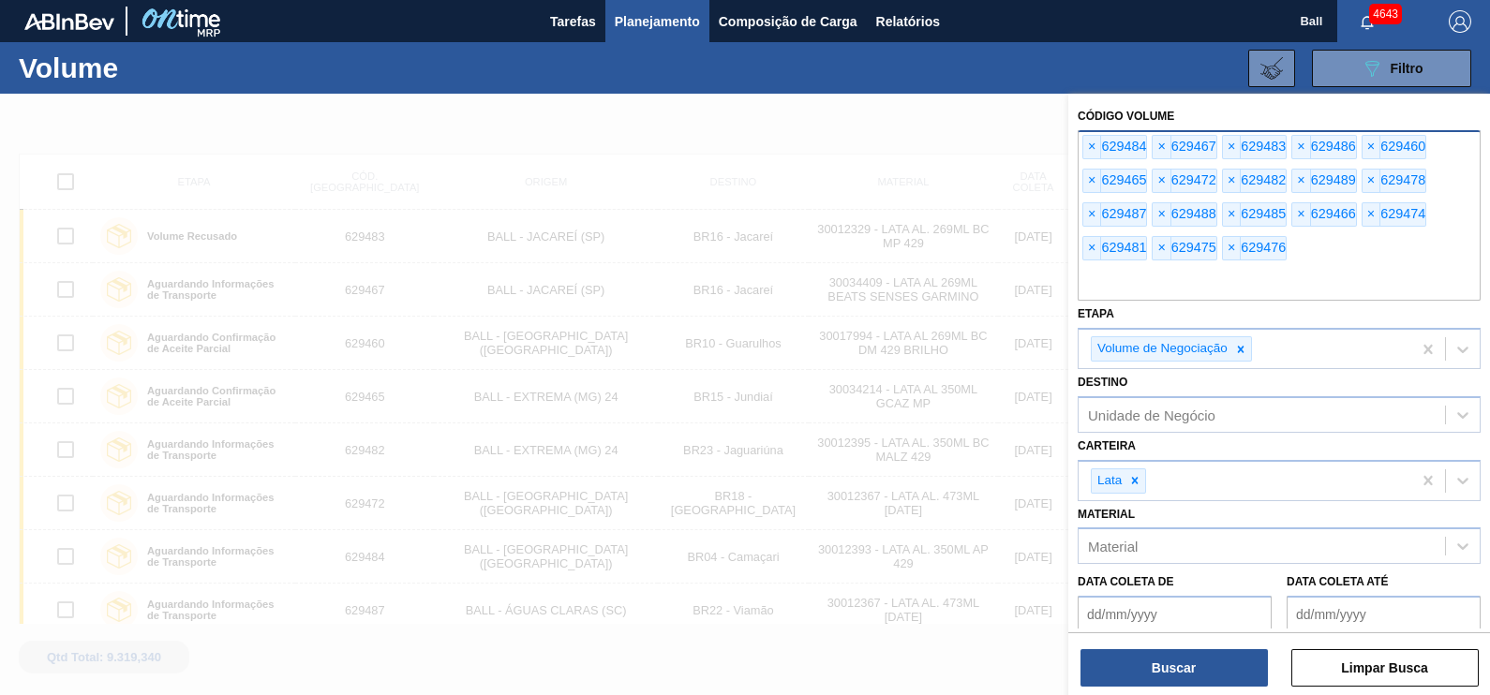
click at [1256, 265] on input "text" at bounding box center [1279, 283] width 403 height 36
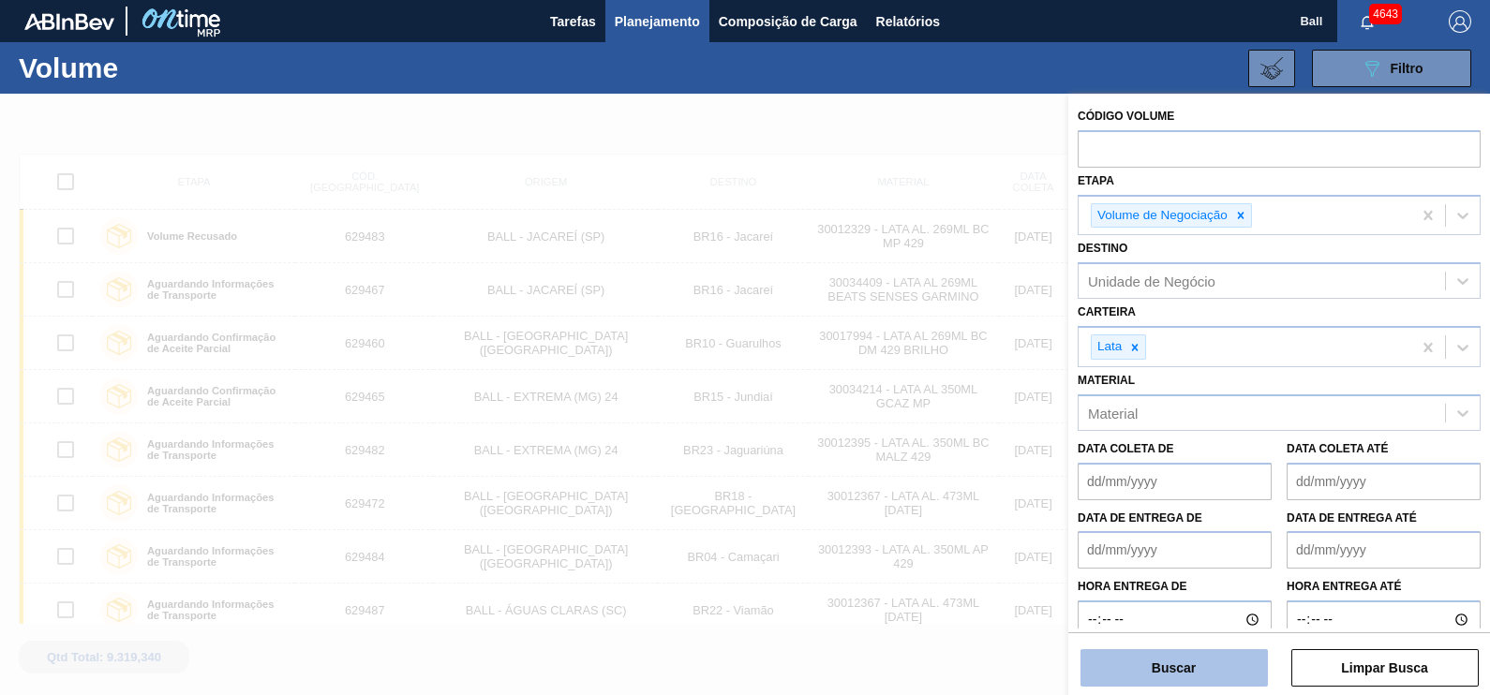
click at [1199, 663] on button "Buscar" at bounding box center [1173, 667] width 187 height 37
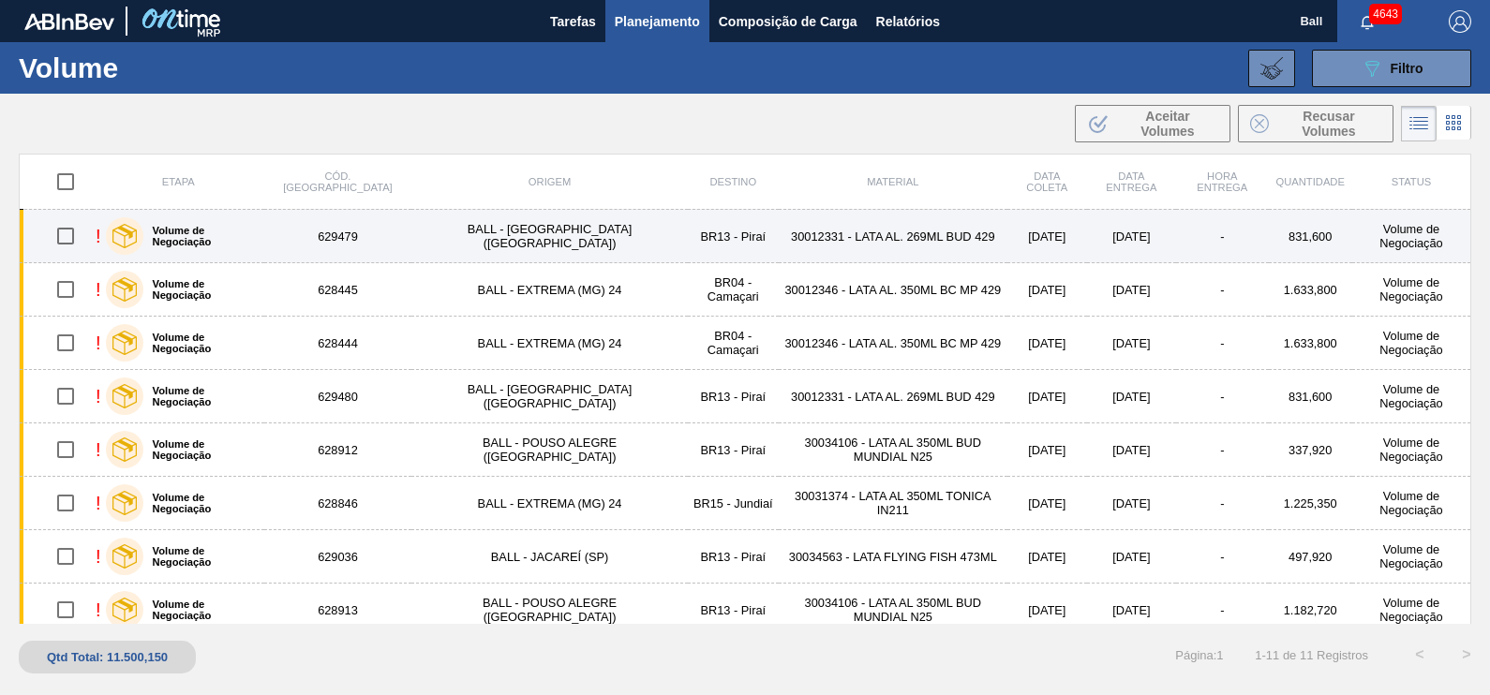
click at [514, 244] on td "BALL - TRÊS RIOS (RJ)" at bounding box center [548, 236] width 275 height 53
drag, startPoint x: 317, startPoint y: 233, endPoint x: 352, endPoint y: 243, distance: 36.8
click at [257, 235] on label "Volume de Negociação" at bounding box center [199, 236] width 113 height 22
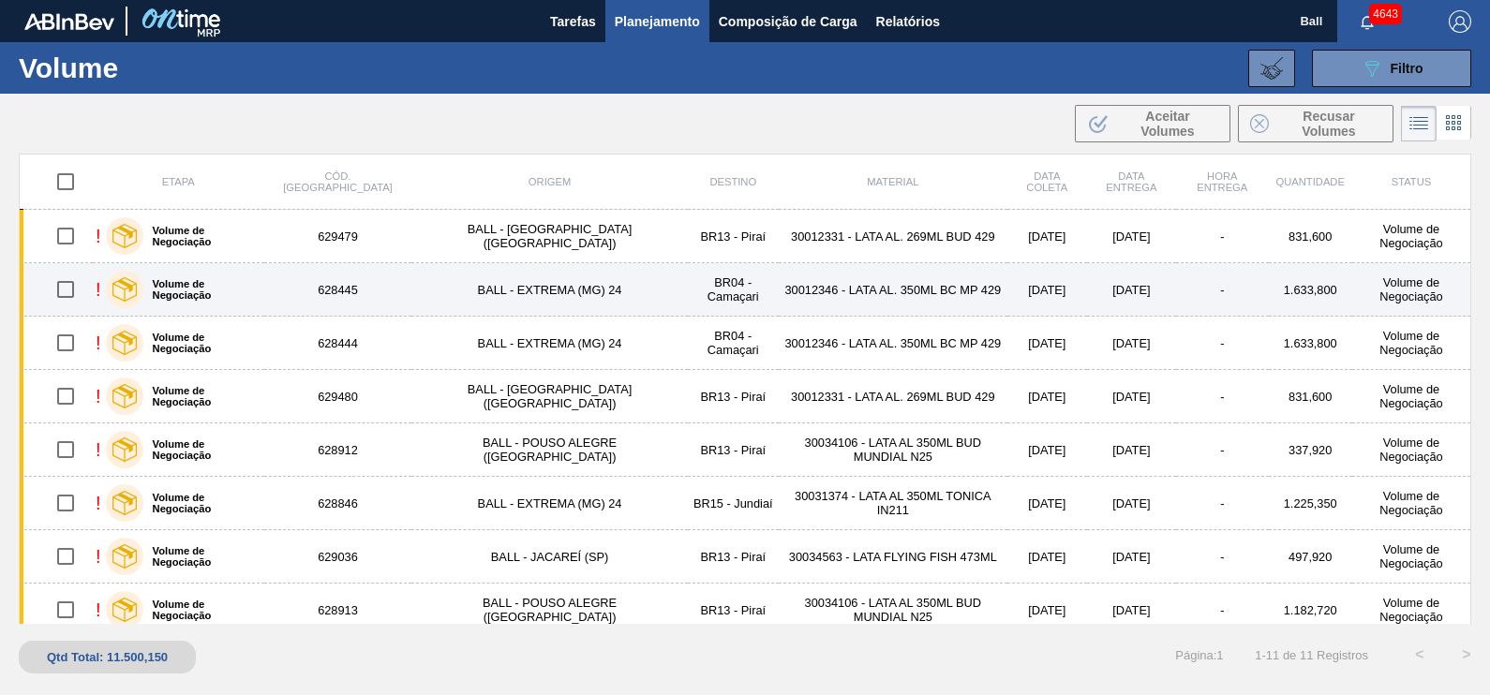
click at [73, 286] on input "checkbox" at bounding box center [65, 289] width 39 height 39
checkbox input "true"
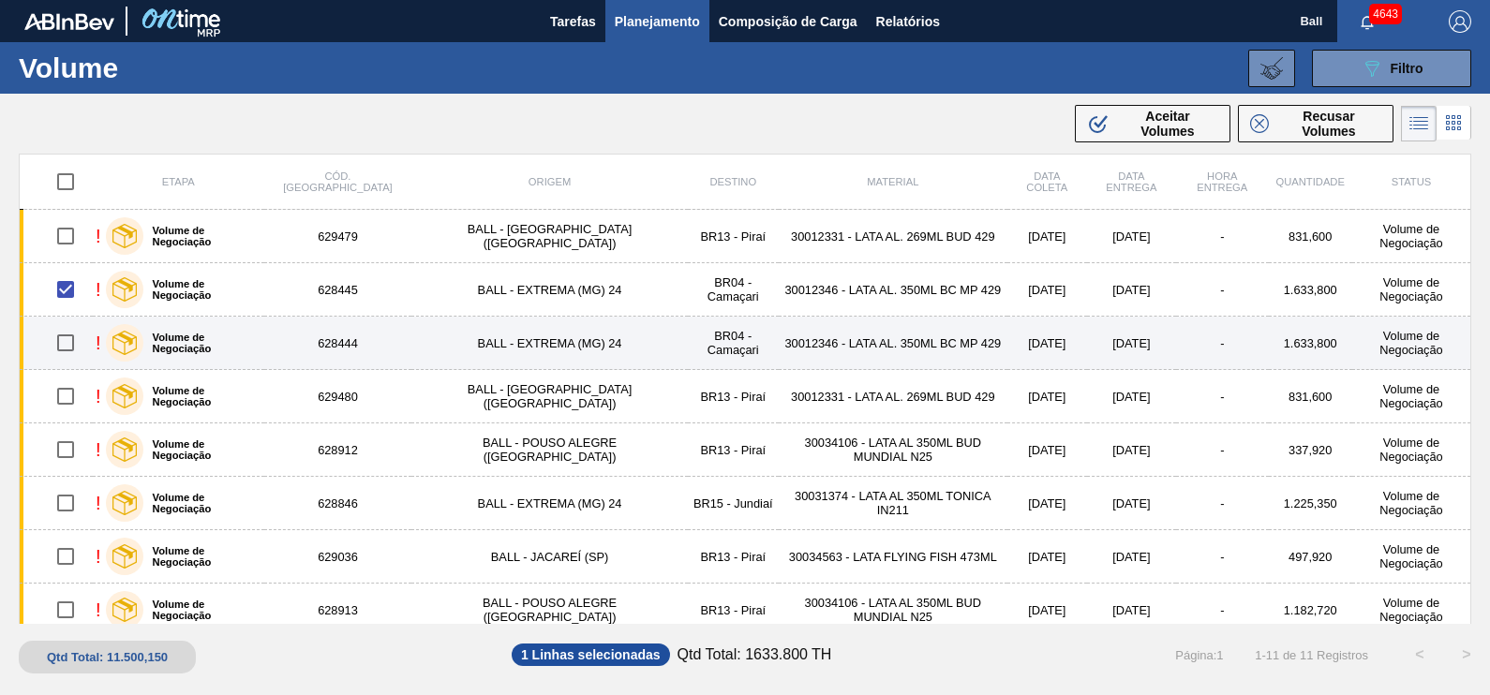
click at [68, 339] on input "checkbox" at bounding box center [65, 342] width 39 height 39
checkbox input "true"
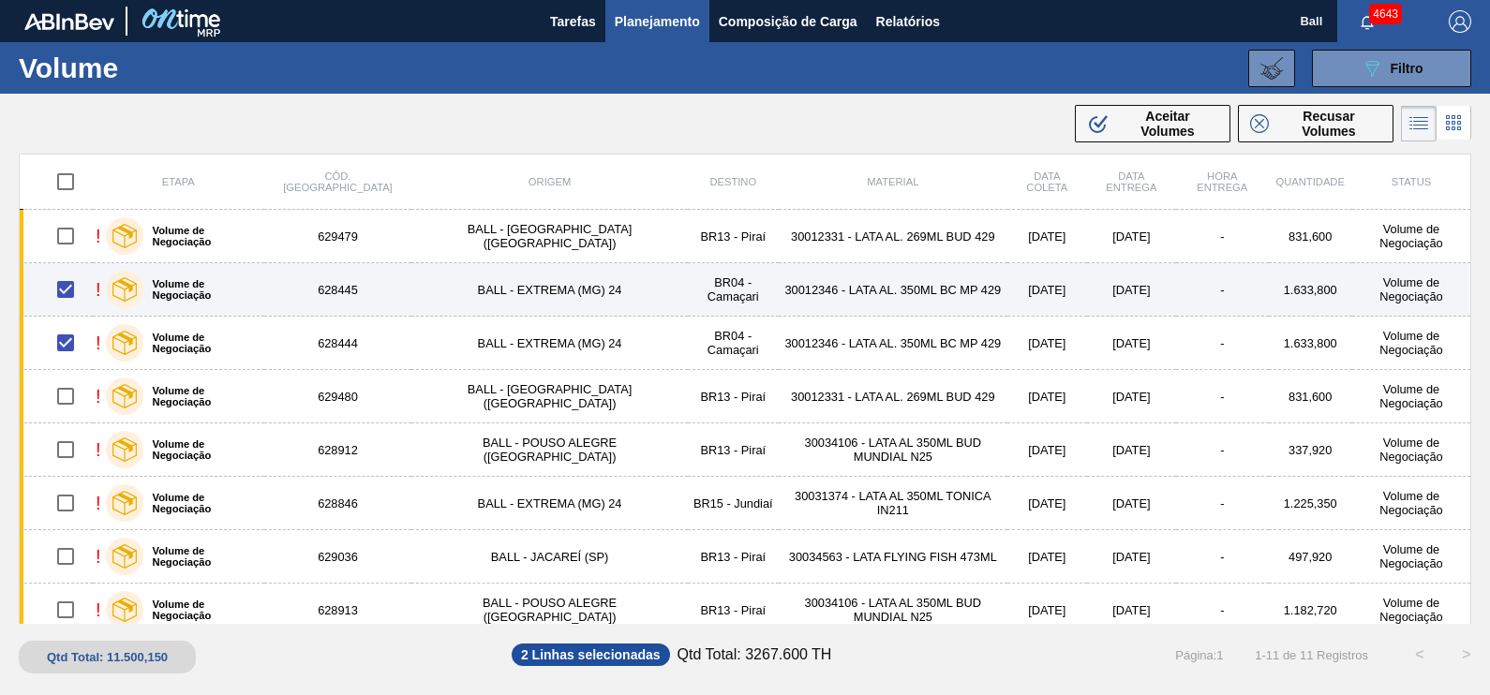
click at [60, 276] on input "checkbox" at bounding box center [65, 289] width 39 height 39
checkbox input "false"
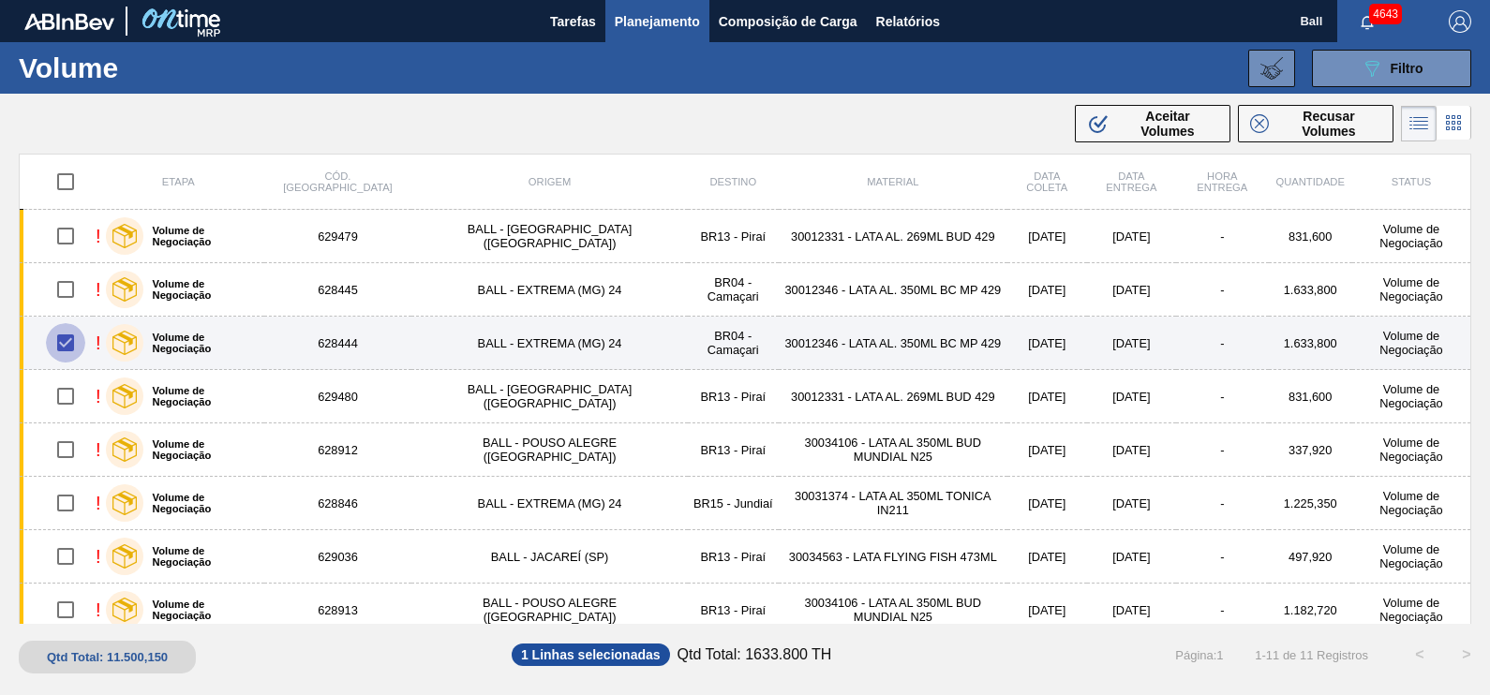
click at [72, 335] on input "checkbox" at bounding box center [65, 342] width 39 height 39
checkbox input "false"
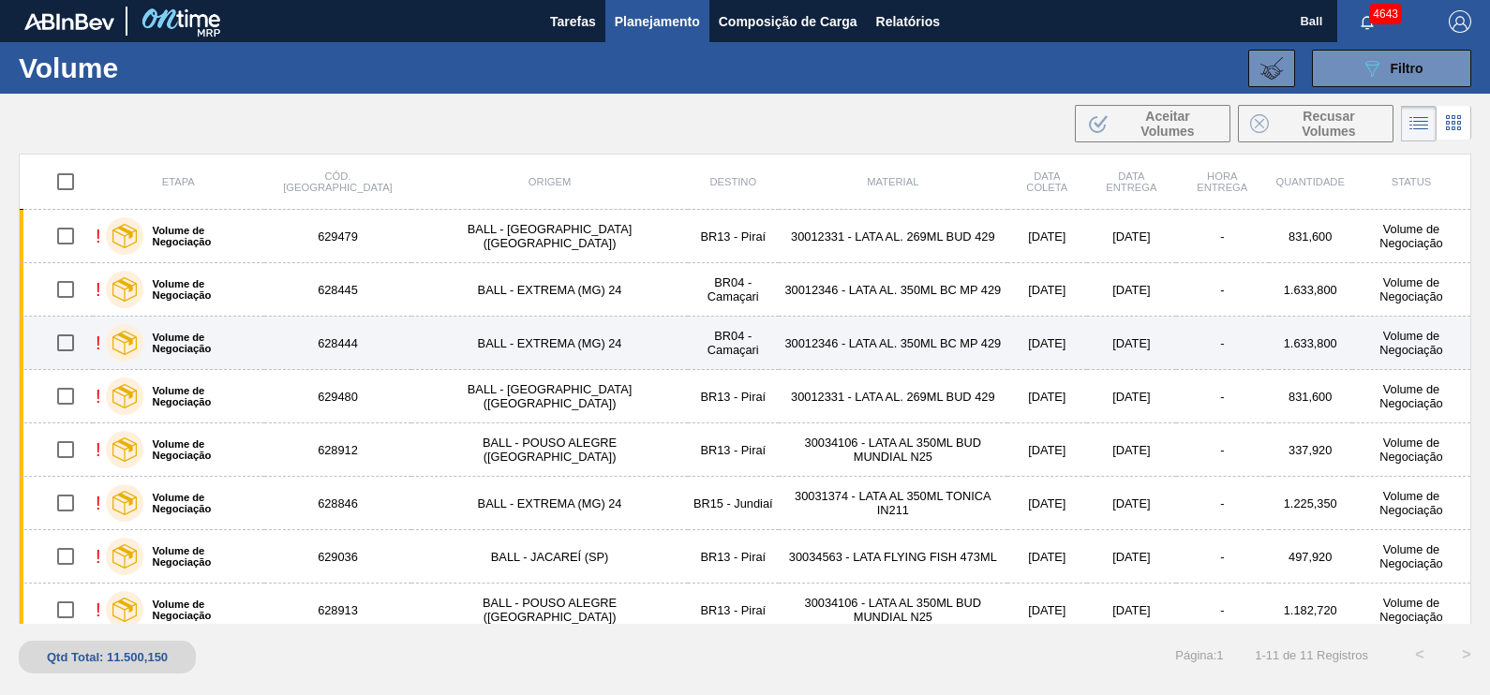
click at [224, 348] on div "Volume de Negociação" at bounding box center [181, 343] width 160 height 47
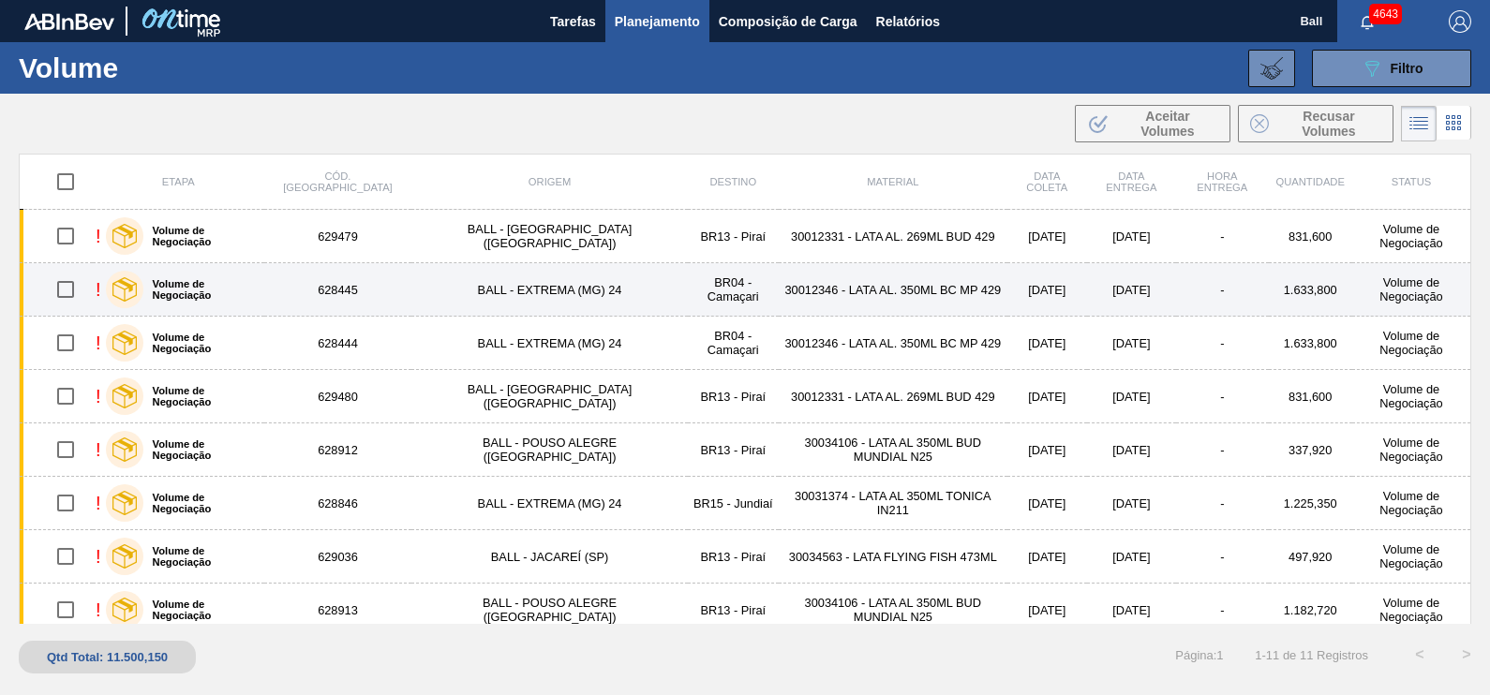
click at [204, 272] on div "Volume de Negociação" at bounding box center [181, 289] width 160 height 47
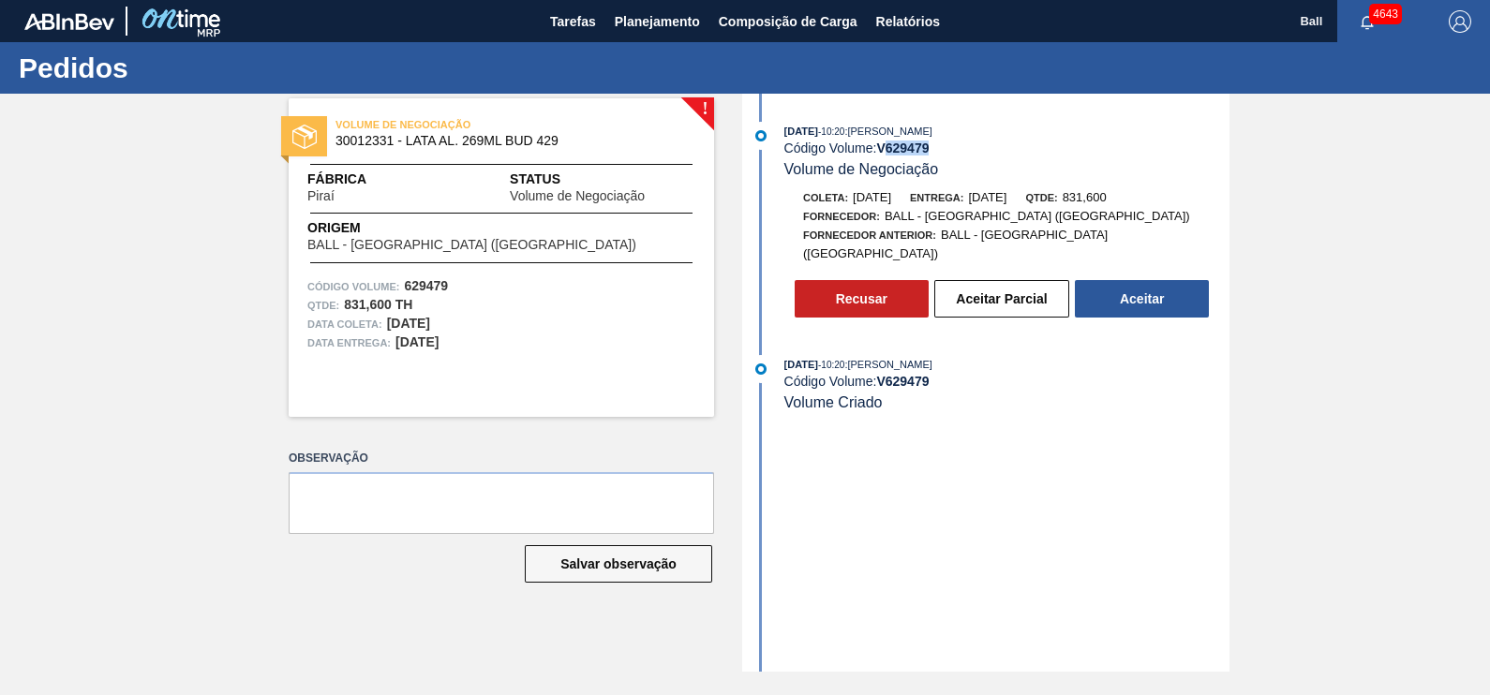
drag, startPoint x: 931, startPoint y: 144, endPoint x: 890, endPoint y: 146, distance: 41.3
click at [890, 146] on div "Código Volume: V 629479" at bounding box center [1006, 148] width 445 height 15
copy strong "629479"
click at [1313, 221] on div "! VOLUME DE NEGOCIAÇÃO 30012331 - LATA AL. 269ML BUD 429 Fábrica Piraí Status V…" at bounding box center [745, 383] width 1490 height 578
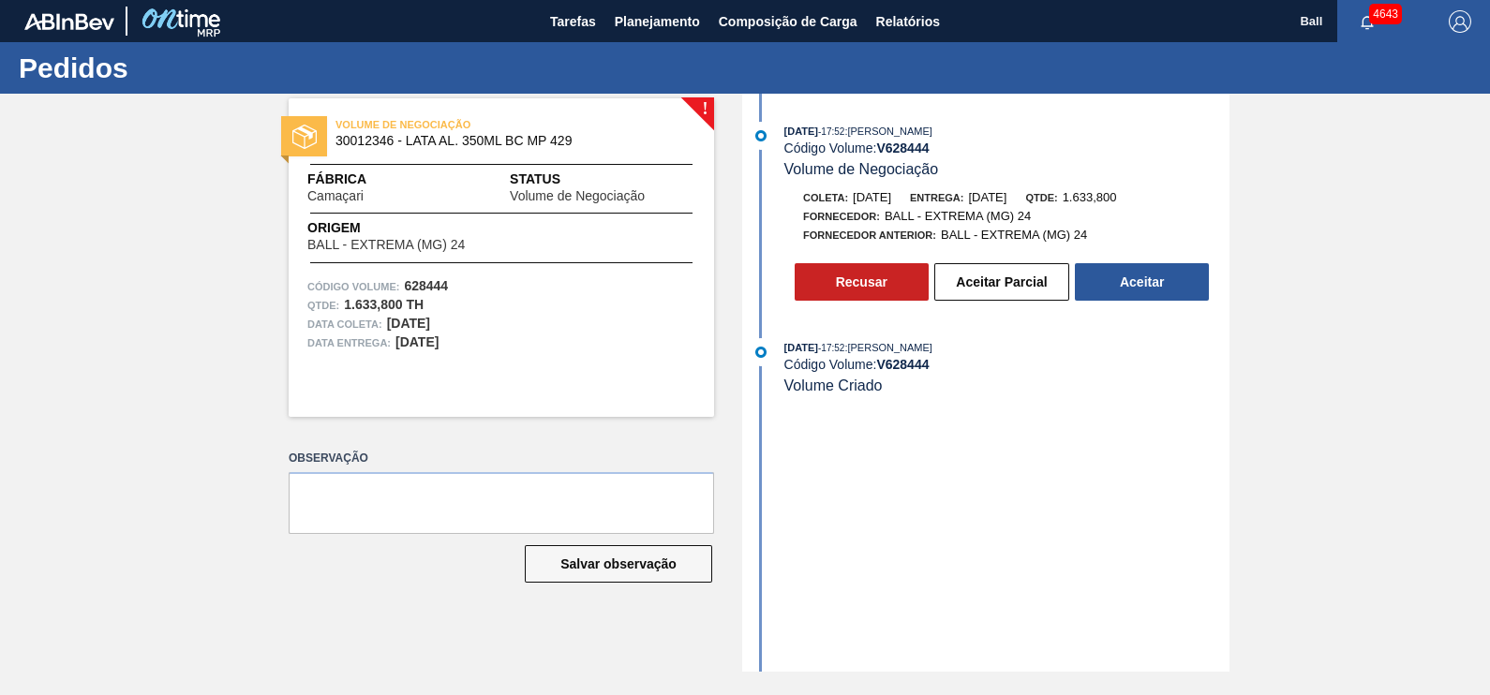
click at [902, 145] on strong "V 628444" at bounding box center [902, 148] width 52 height 15
copy div "Código Volume: V 628444"
click at [970, 484] on div "06/10/2025 - 17:52 : MARILIA RIBEIRO BALARDIN Código Volume: V 628444 Volume de…" at bounding box center [988, 383] width 483 height 578
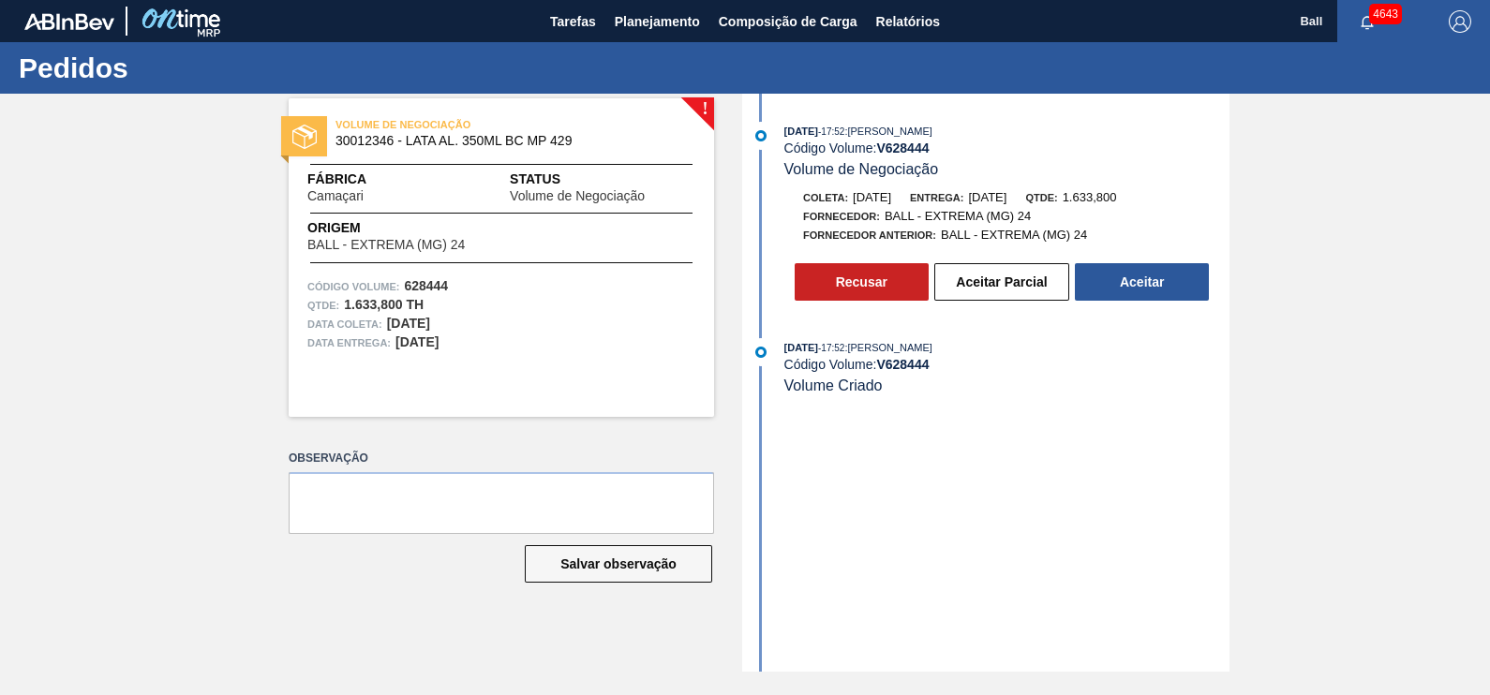
click at [963, 305] on div "06/10/2025 - 17:52 : MARILIA RIBEIRO BALARDIN Código Volume: V 628444 Volume de…" at bounding box center [988, 216] width 483 height 188
click at [971, 272] on button "Aceitar Parcial" at bounding box center [1001, 281] width 135 height 37
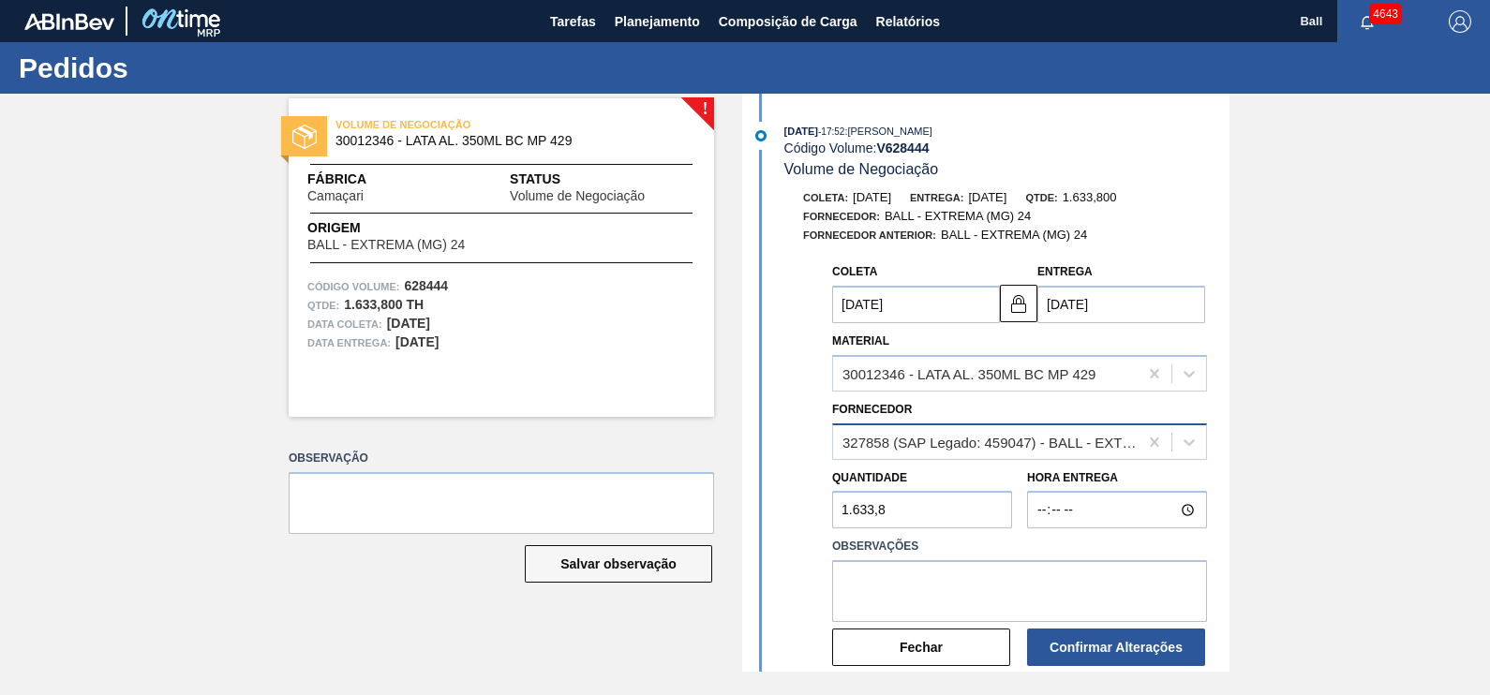
click at [1039, 440] on div "327858 (SAP Legado: 459047) - BALL - EXTREMA (MG) 24" at bounding box center [990, 442] width 297 height 16
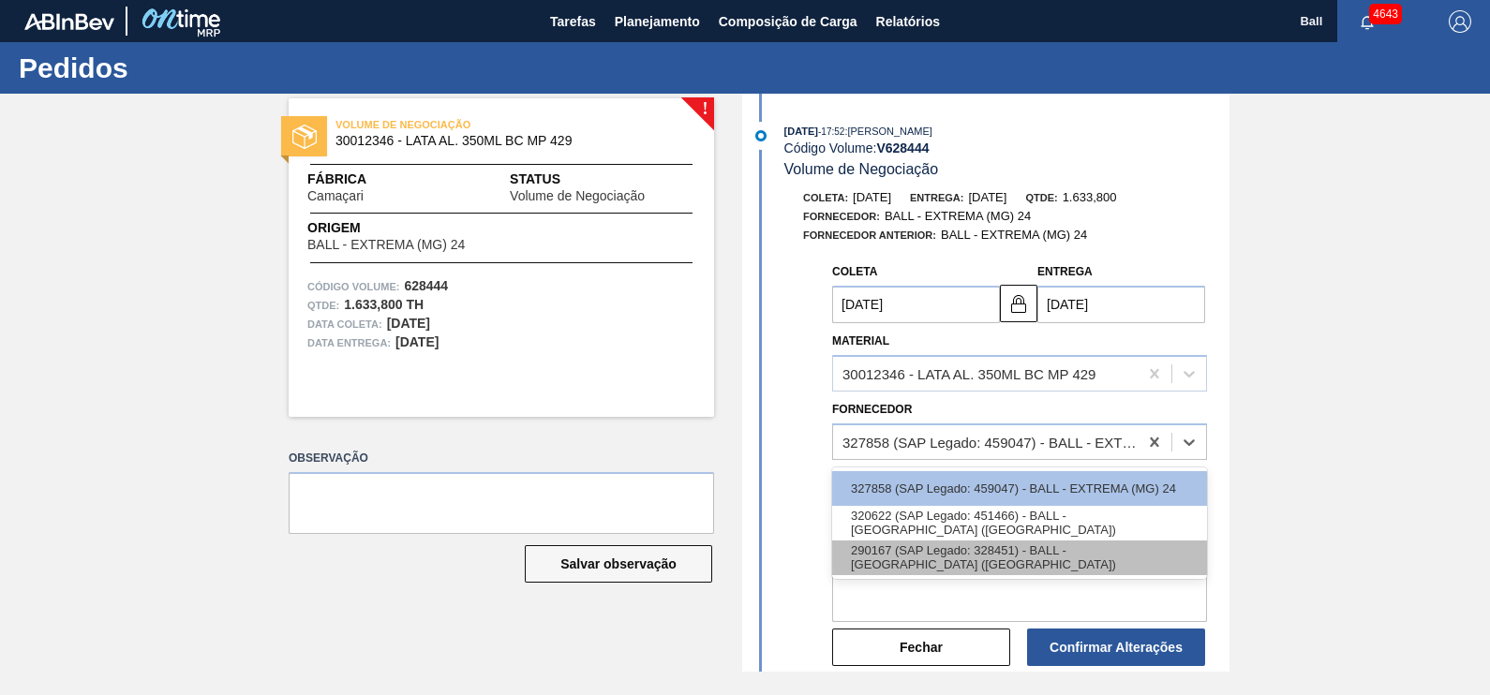
click at [1068, 550] on div "290167 (SAP Legado: 328451) - BALL - BRASÍLIA (DF)" at bounding box center [1019, 558] width 375 height 35
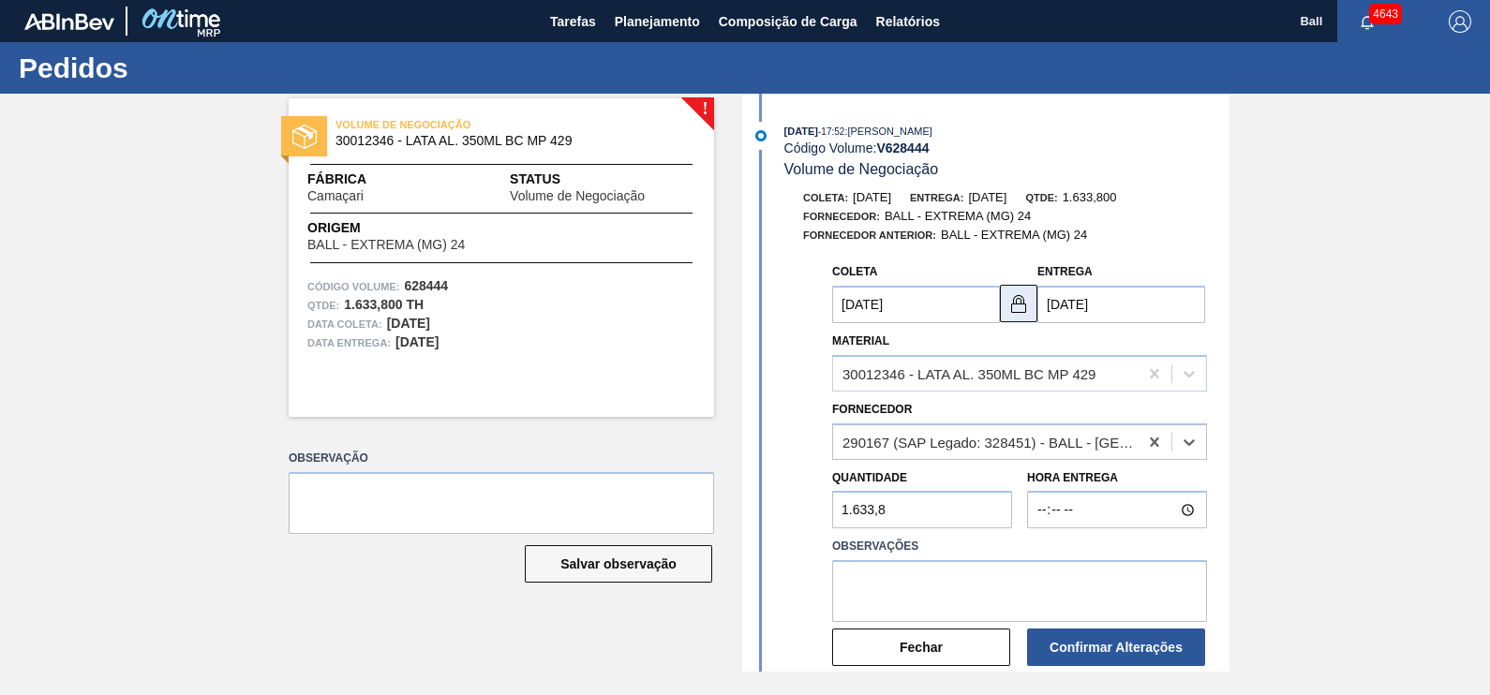
click at [1023, 309] on img at bounding box center [1018, 303] width 22 height 22
click at [1022, 315] on img at bounding box center [1018, 303] width 22 height 22
click at [1031, 307] on button at bounding box center [1018, 303] width 37 height 37
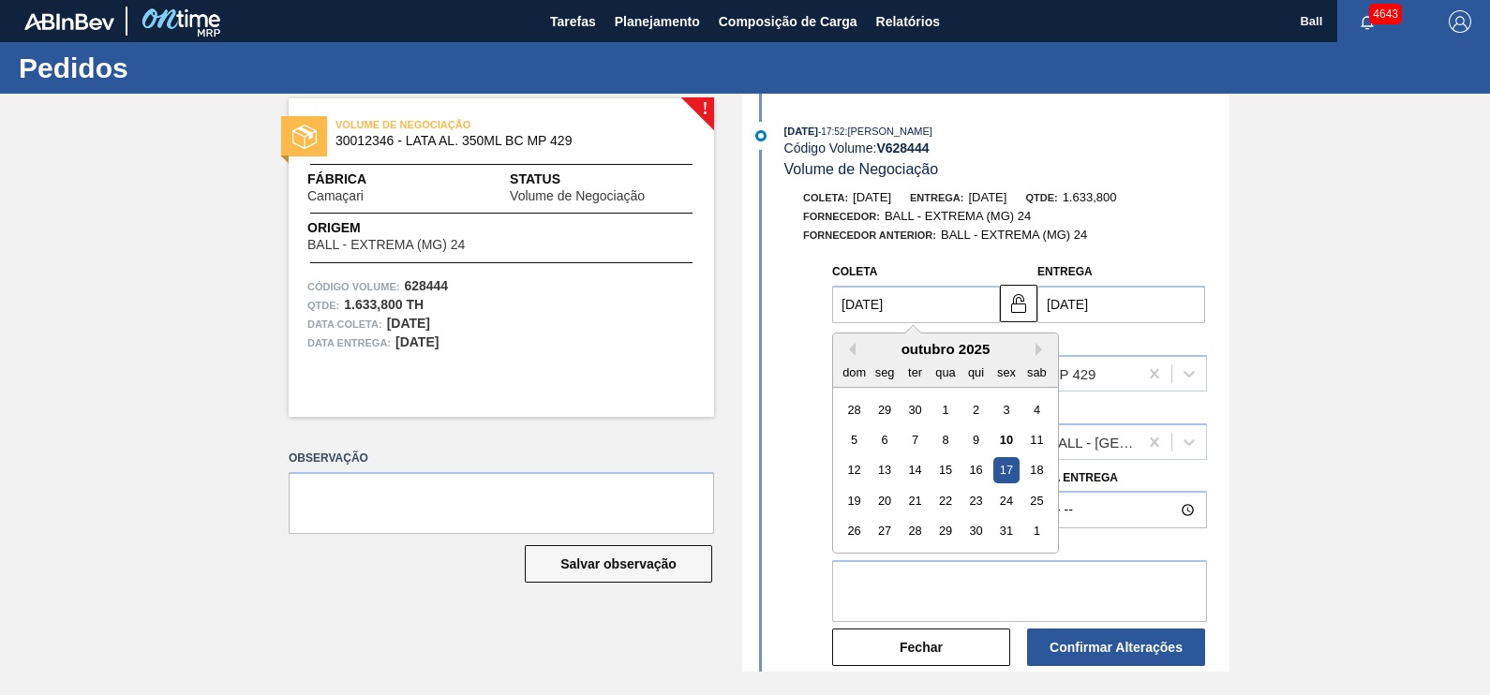
click at [919, 319] on input "17/10/2025" at bounding box center [916, 304] width 168 height 37
click at [975, 471] on div "16" at bounding box center [975, 470] width 25 height 25
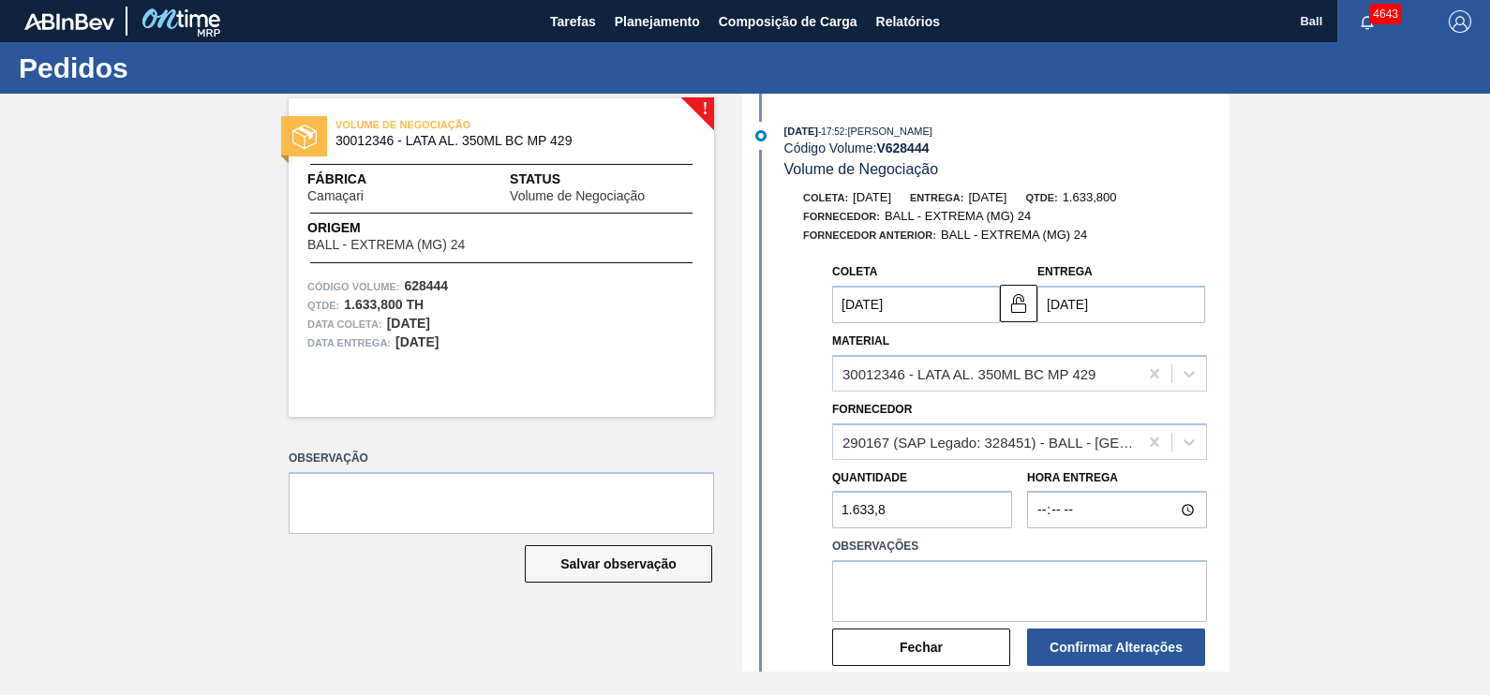
click at [784, 322] on div "Coleta 16/10/2025 Entrega 20/10/2025 Material 30012346 - LATA AL. 350ML BC MP 4…" at bounding box center [988, 470] width 483 height 433
click at [801, 322] on div "Coleta 16/10/2025 Entrega 20/10/2025 Material 30012346 - LATA AL. 350ML BC MP 4…" at bounding box center [1004, 461] width 419 height 414
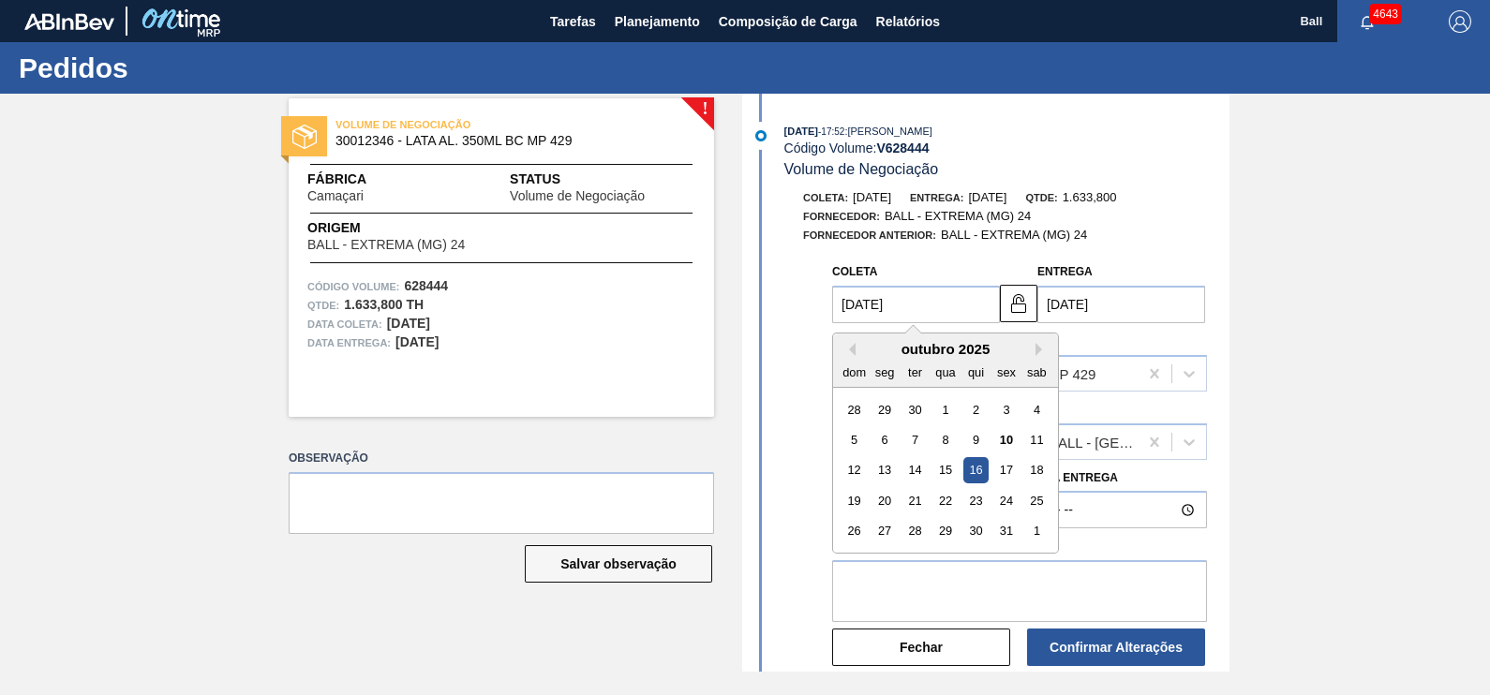
click at [945, 308] on input "16/10/2025" at bounding box center [916, 304] width 168 height 37
click at [1007, 469] on div "17" at bounding box center [1005, 470] width 25 height 25
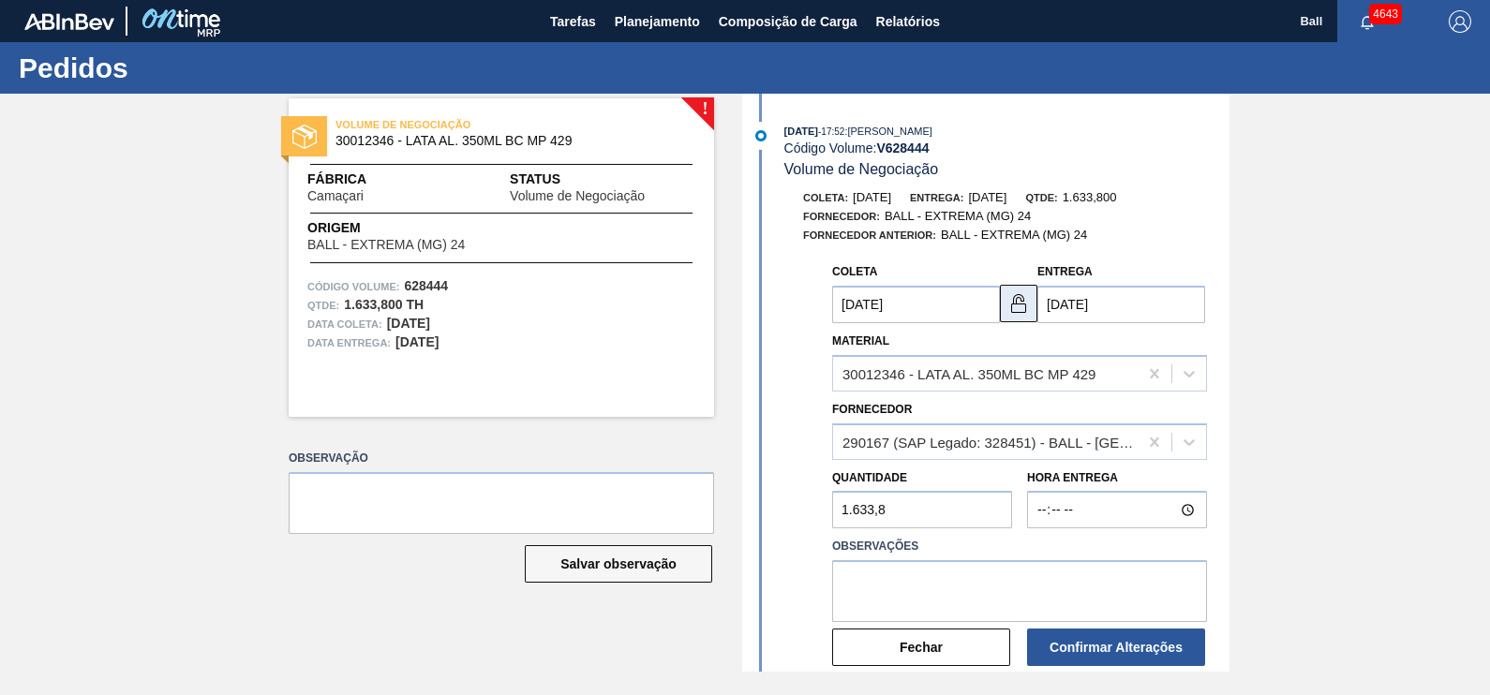
click at [1020, 315] on img at bounding box center [1018, 303] width 22 height 22
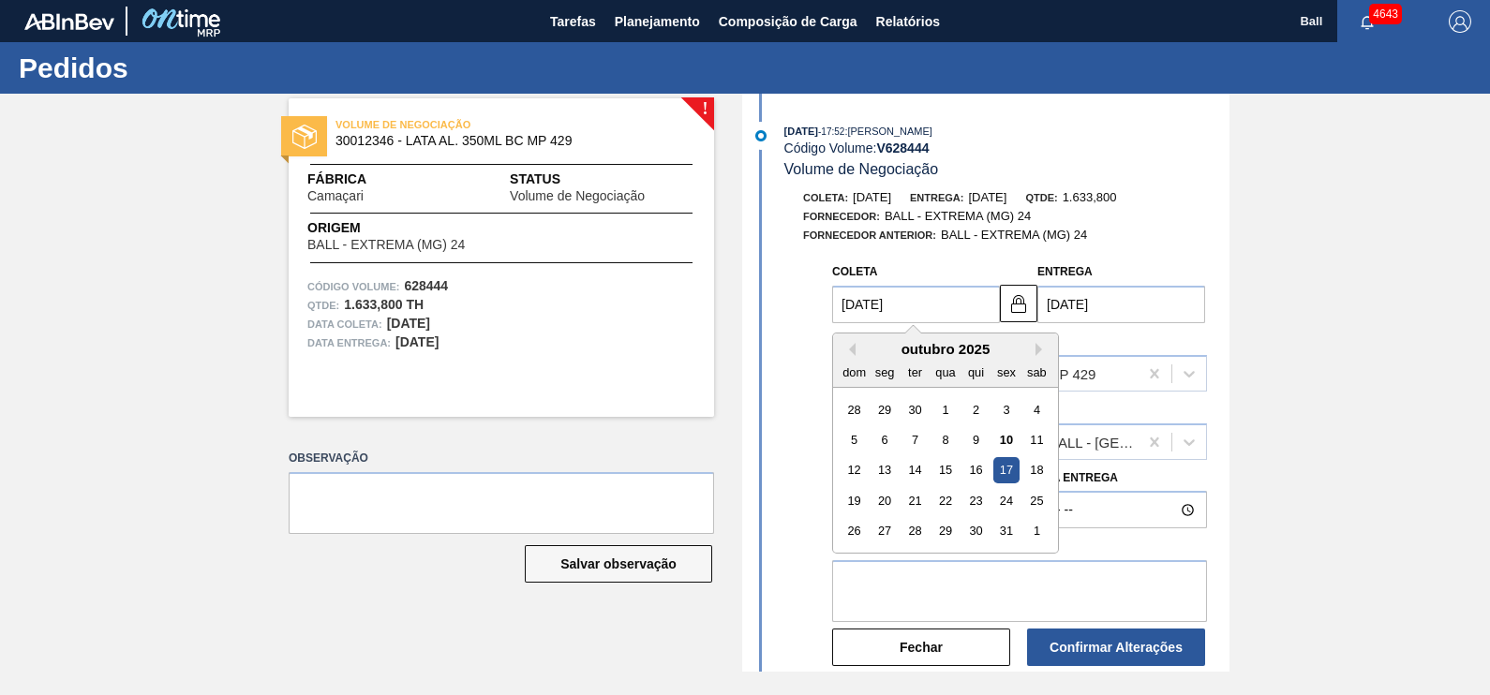
click at [945, 316] on input "17/10/2025" at bounding box center [916, 304] width 168 height 37
click at [979, 472] on div "16" at bounding box center [975, 470] width 25 height 25
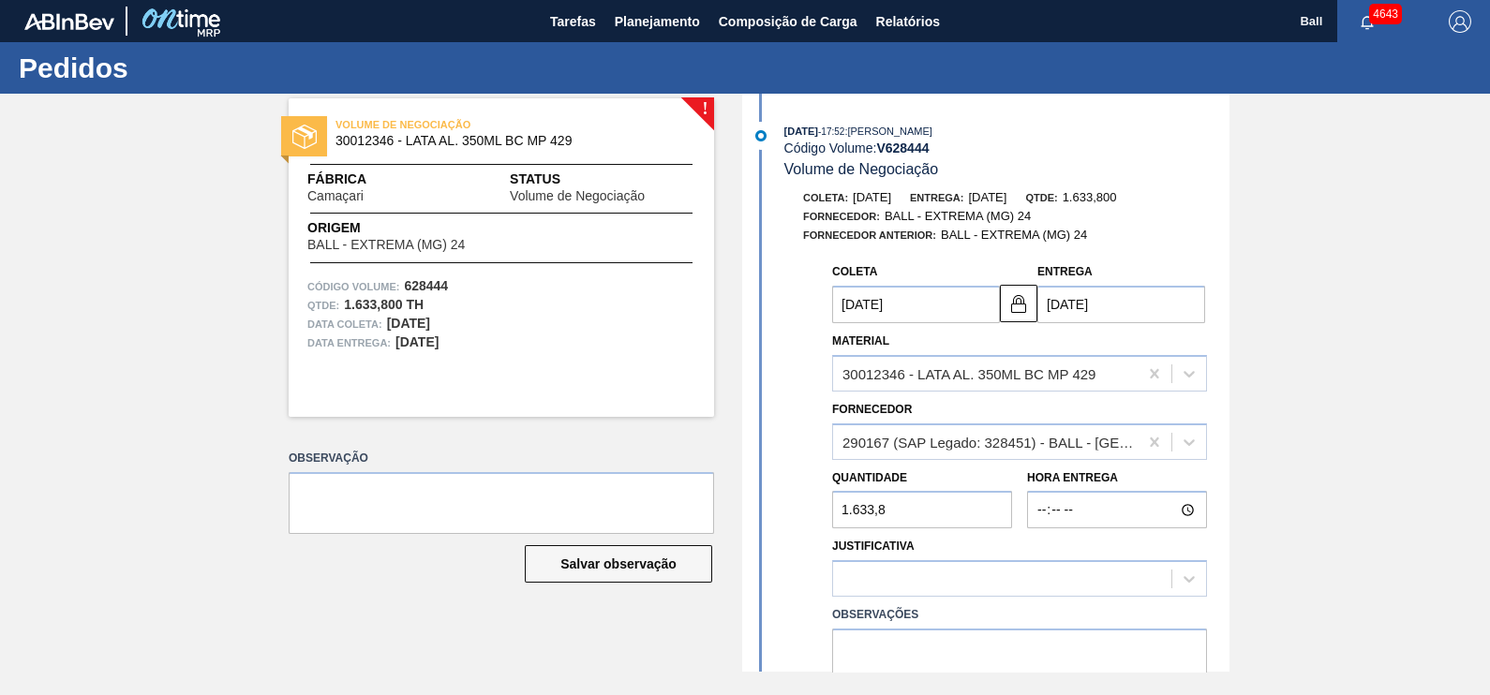
type input "16/10/2025"
type input "19/10/2025"
click at [787, 341] on div "Coleta 16/10/2025 Entrega 19/10/2025 Material 30012346 - LATA AL. 350ML BC MP 4…" at bounding box center [988, 504] width 483 height 501
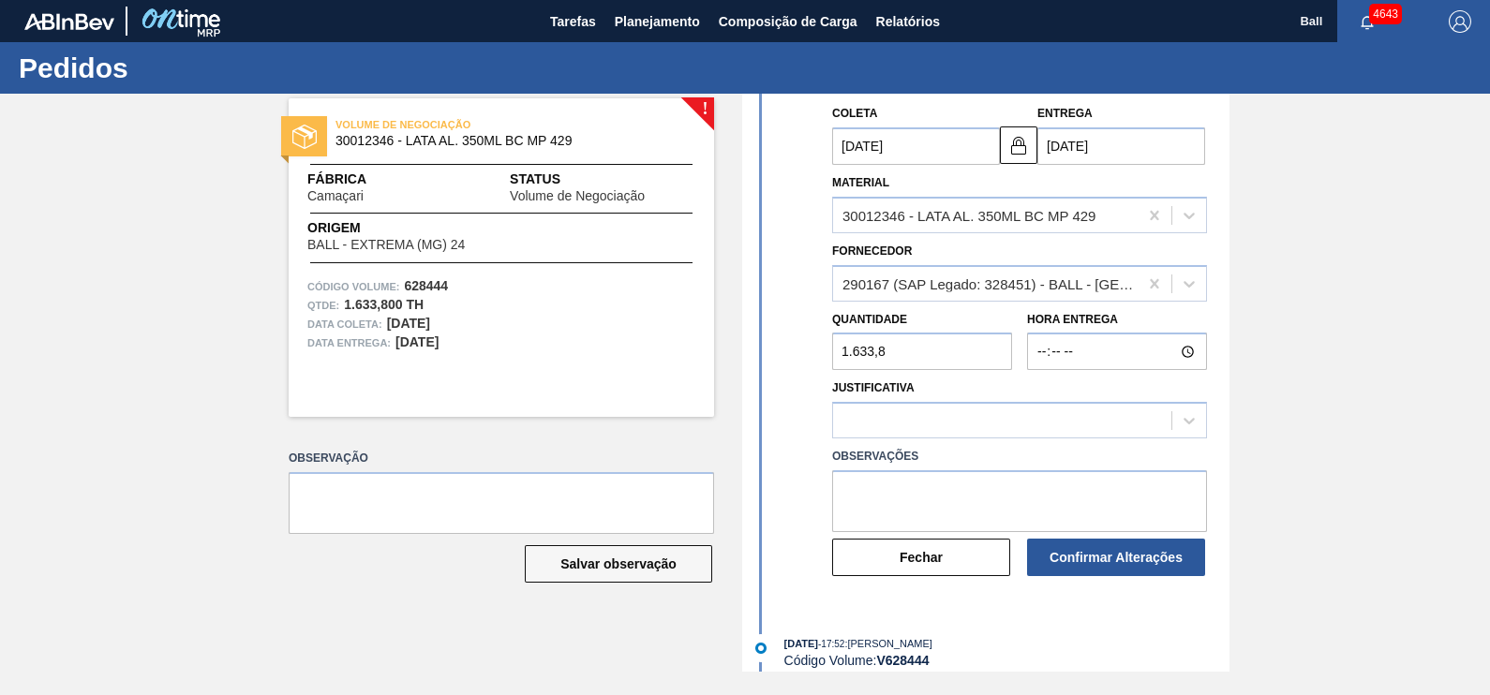
scroll to position [200, 0]
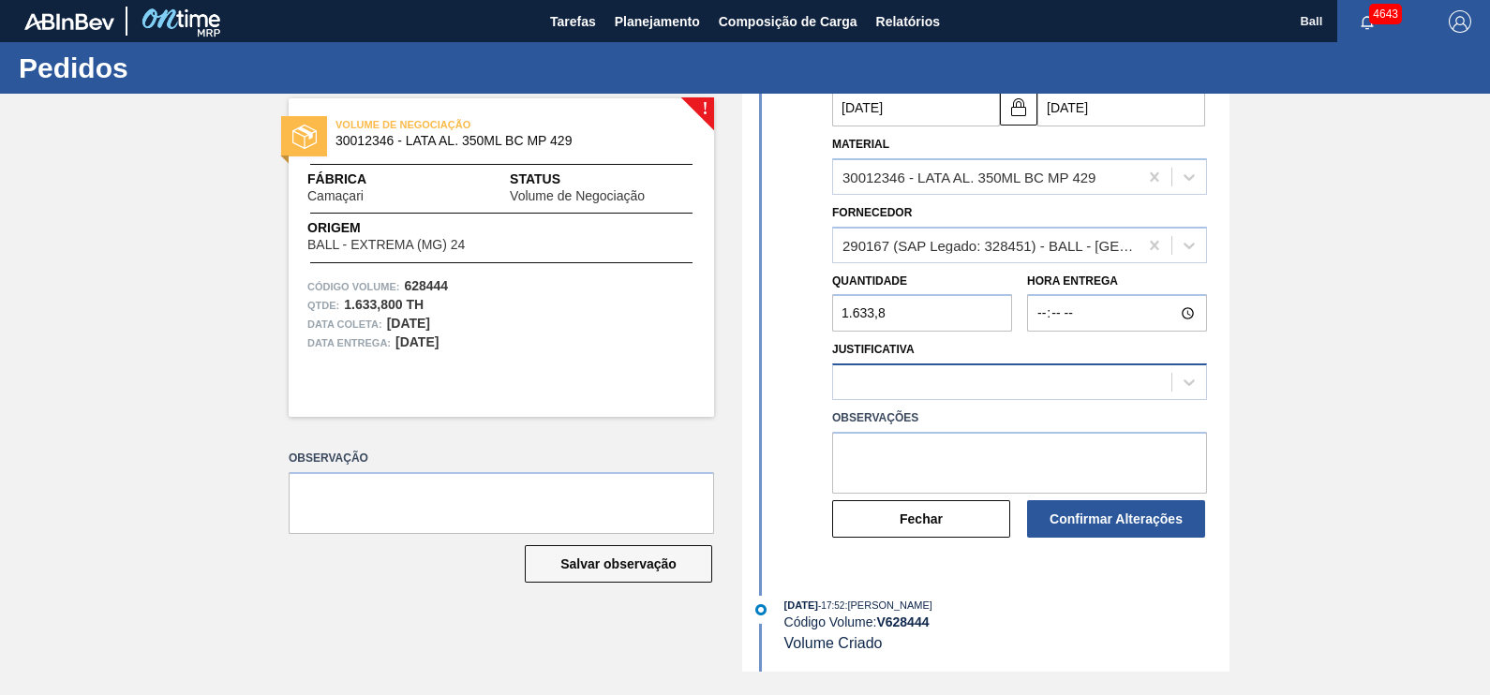
click at [1053, 391] on div at bounding box center [1002, 382] width 338 height 27
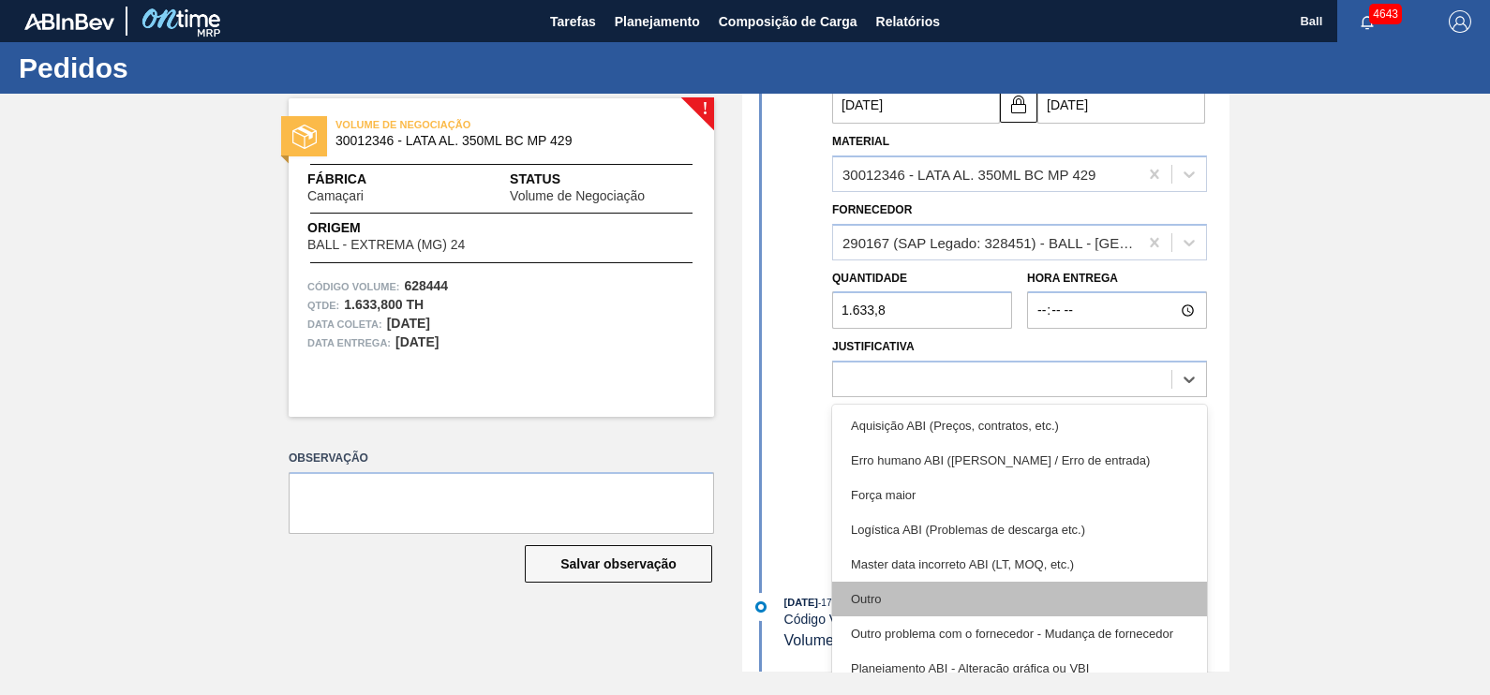
click at [977, 588] on div "Outro" at bounding box center [1019, 599] width 375 height 35
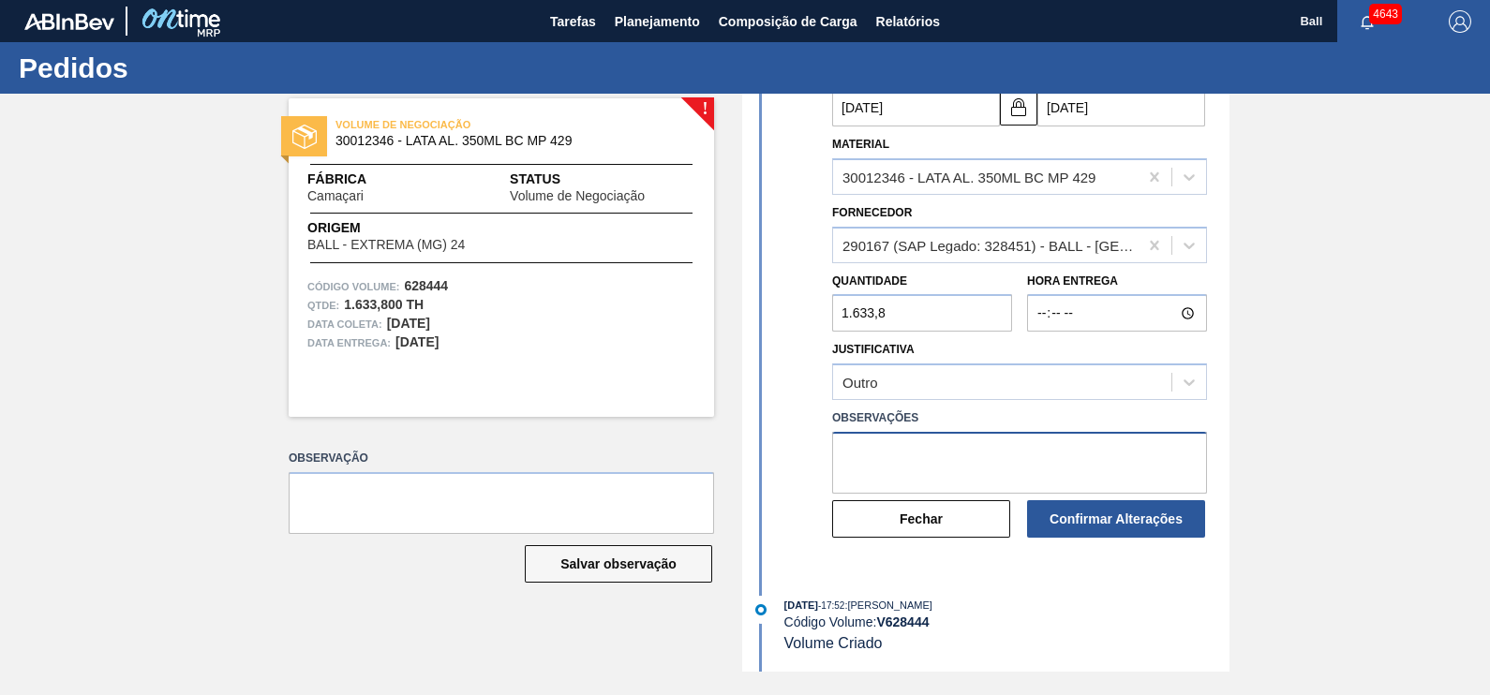
click at [981, 474] on textarea at bounding box center [1019, 463] width 375 height 62
type textarea "CONFORME DEFAULT"
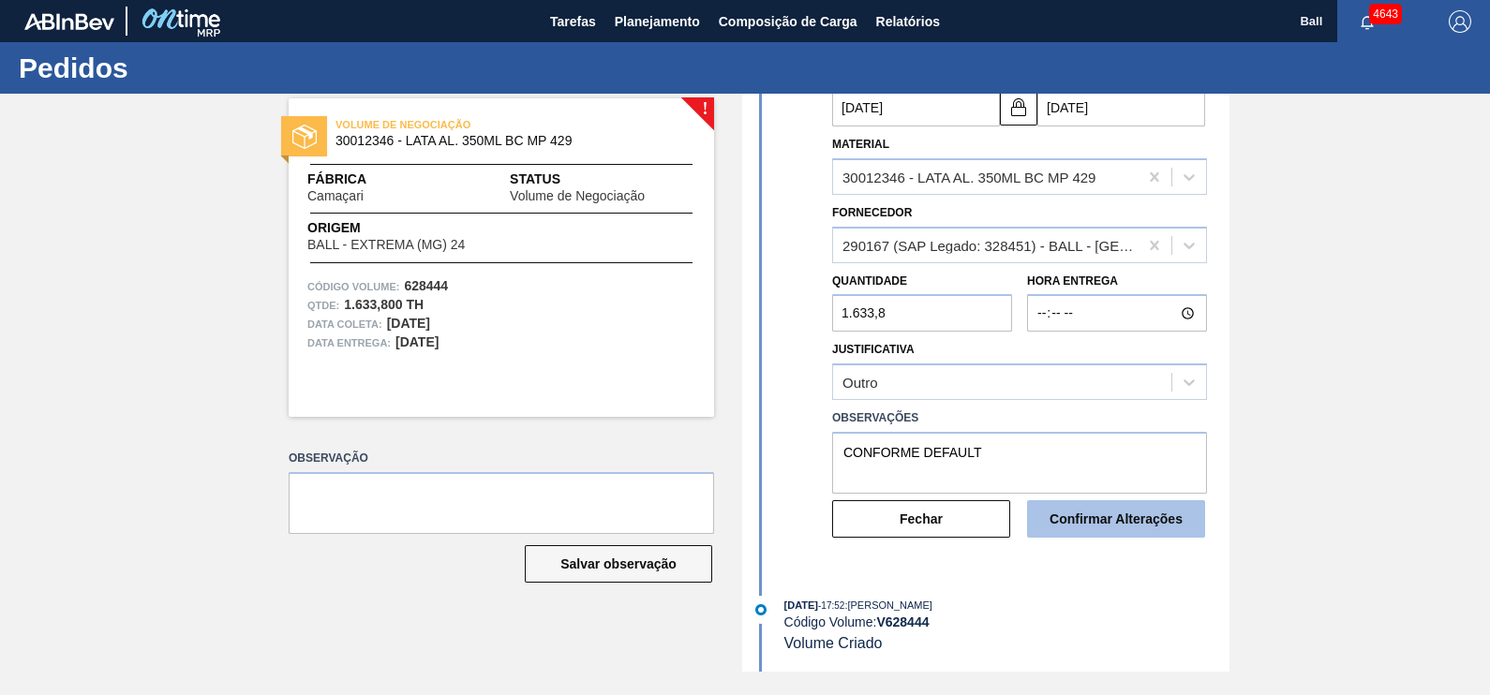
click at [1105, 527] on button "Confirmar Alterações" at bounding box center [1116, 518] width 178 height 37
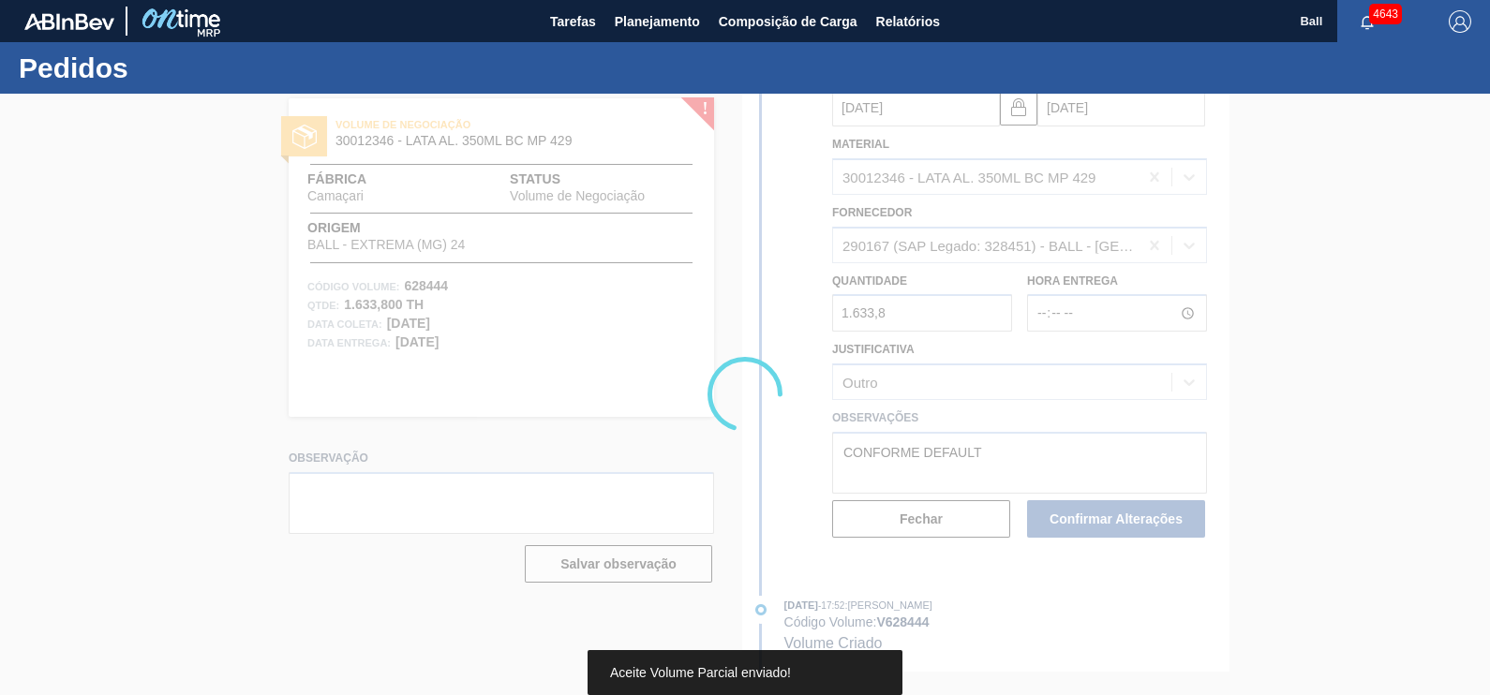
scroll to position [0, 0]
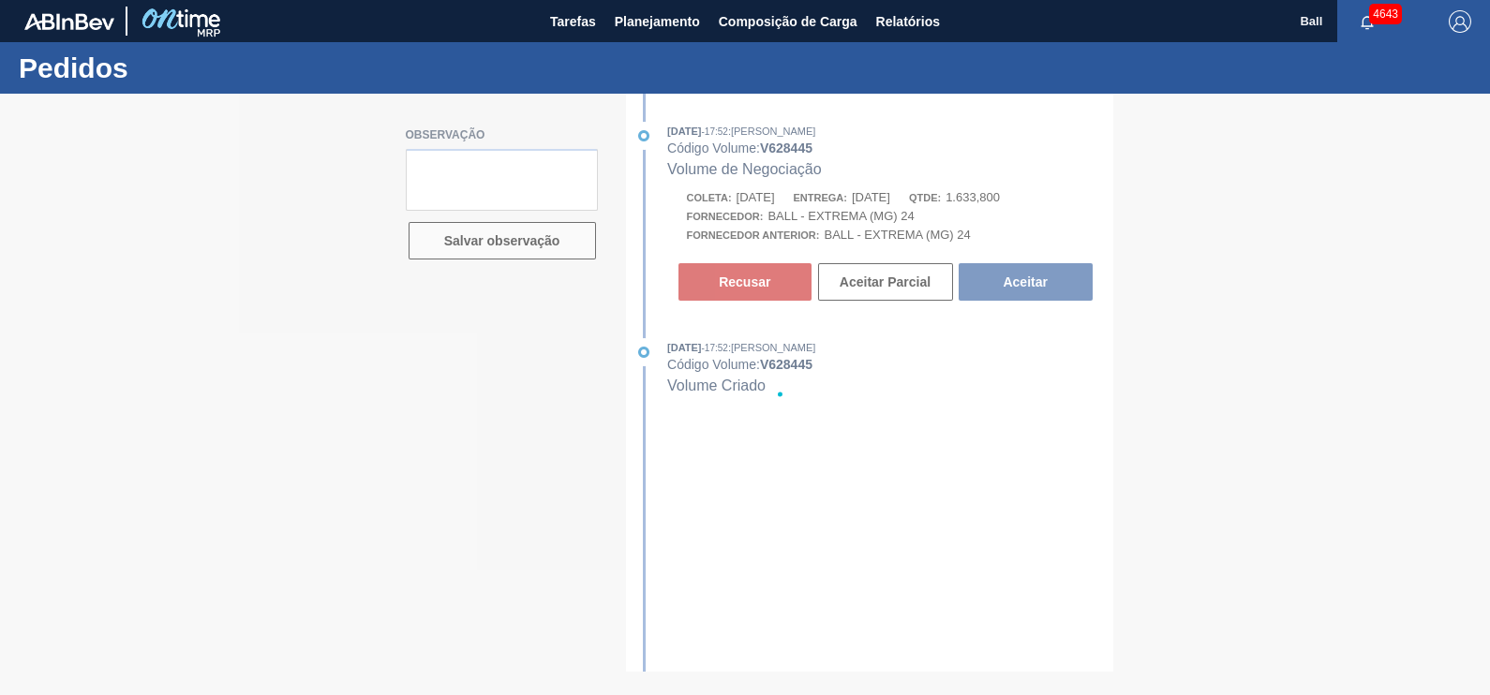
click at [900, 292] on div at bounding box center [745, 395] width 1490 height 602
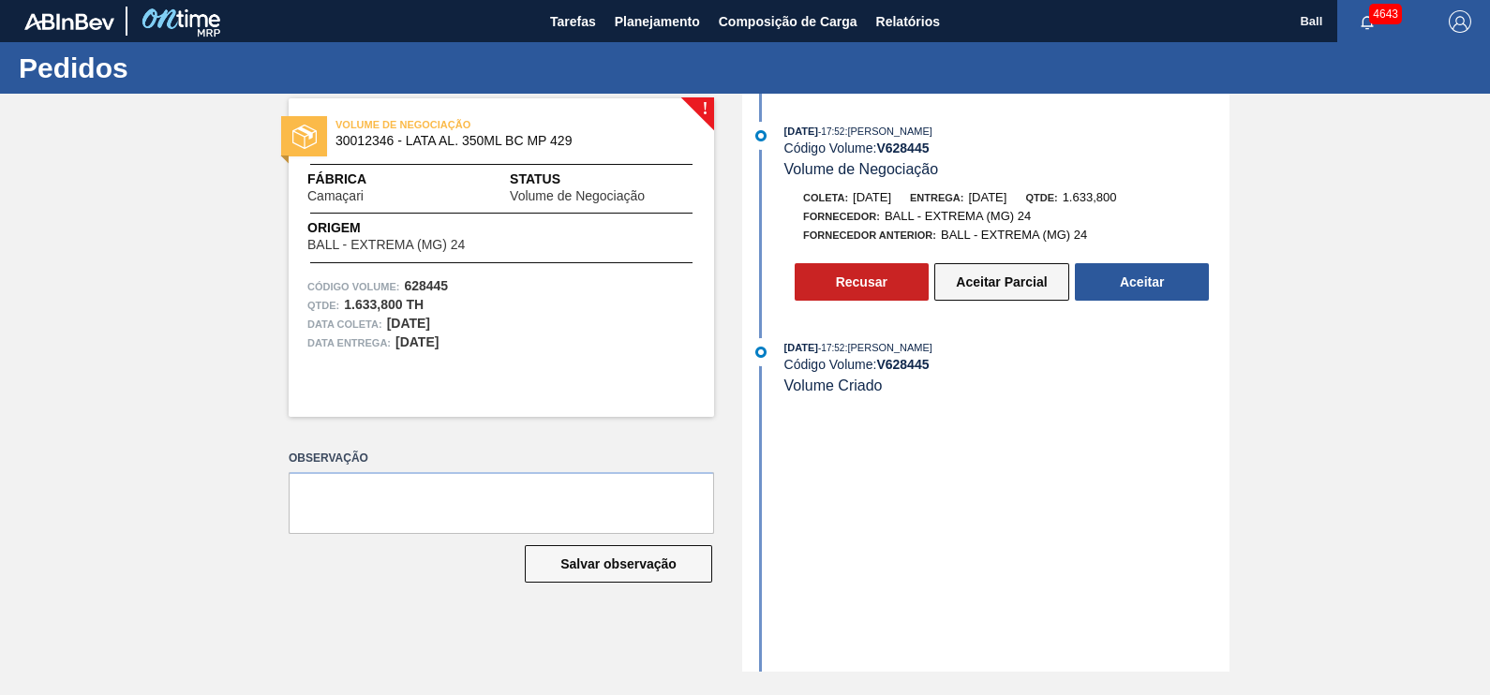
click at [992, 293] on button "Aceitar Parcial" at bounding box center [1001, 281] width 135 height 37
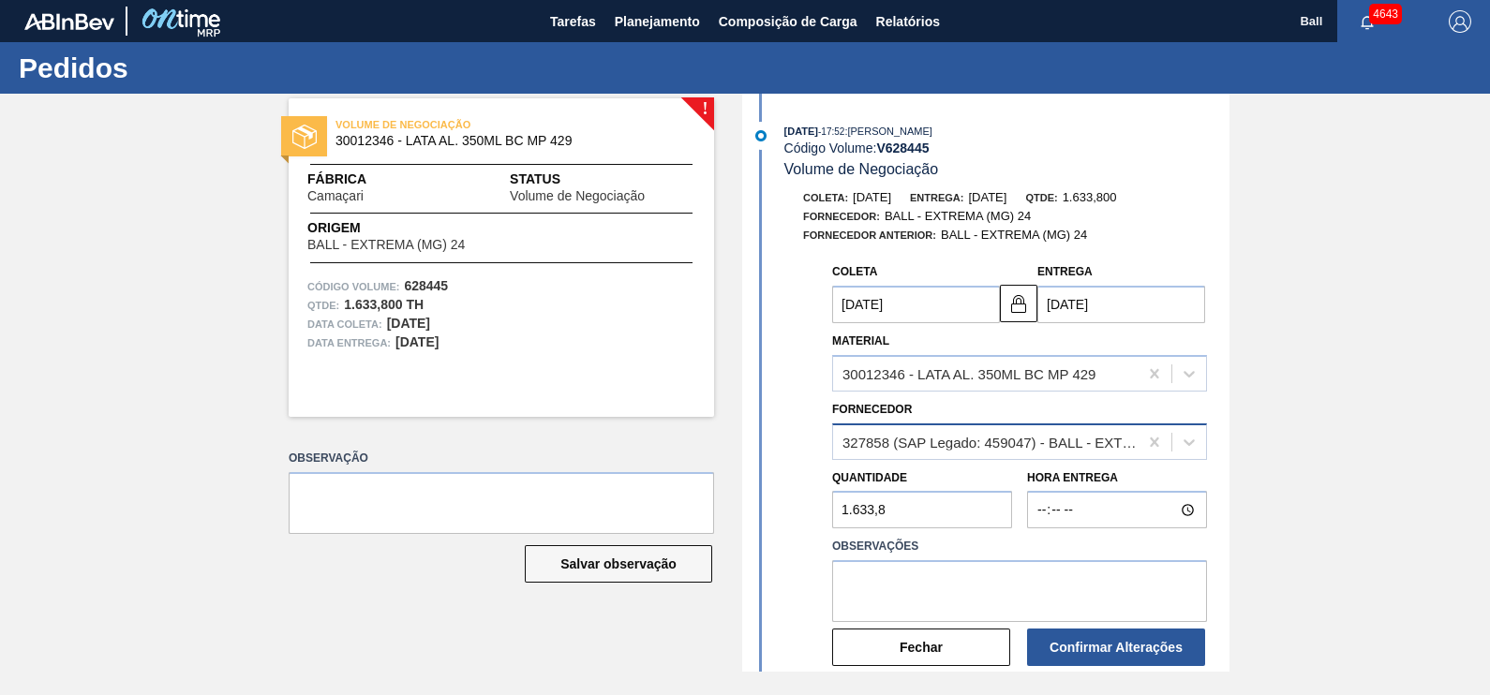
click at [1055, 450] on div "327858 (SAP Legado: 459047) - BALL - EXTREMA (MG) 24" at bounding box center [990, 442] width 297 height 16
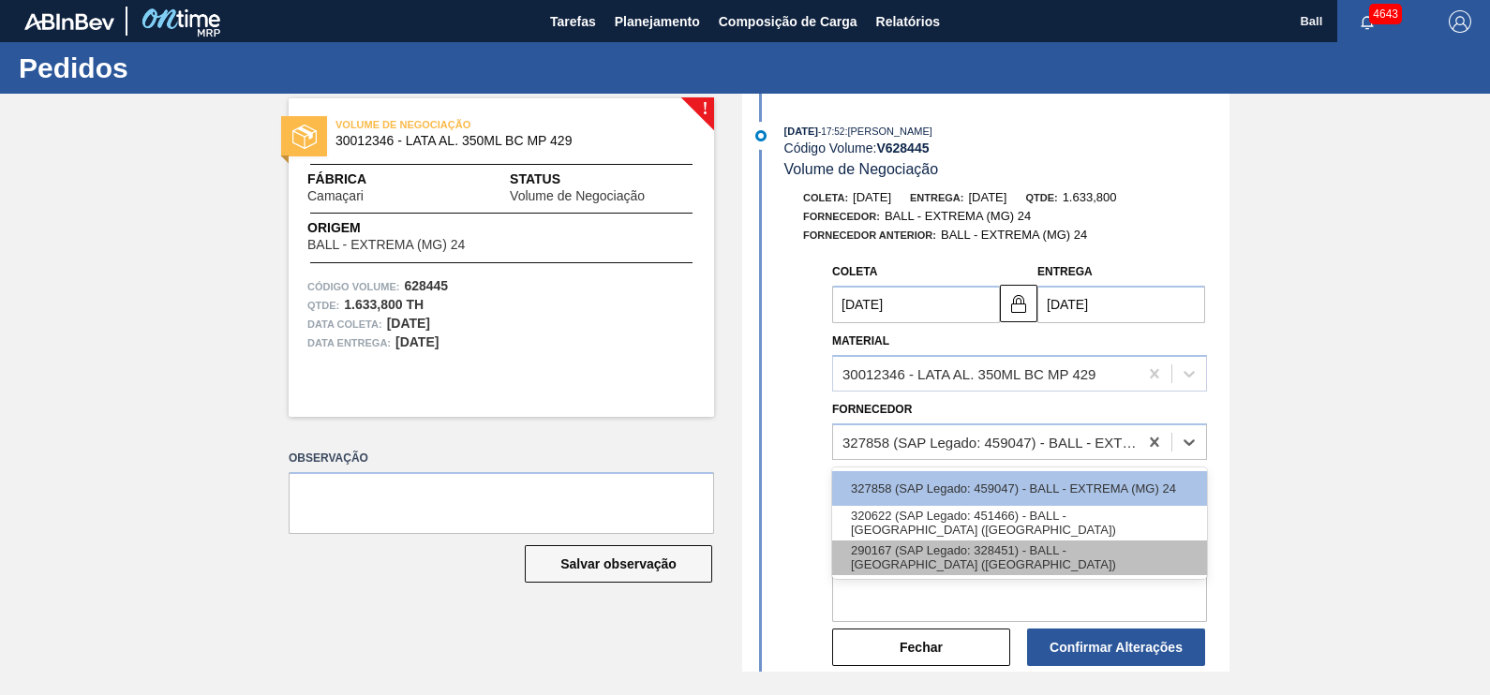
click at [1054, 558] on div "290167 (SAP Legado: 328451) - BALL - [GEOGRAPHIC_DATA] ([GEOGRAPHIC_DATA])" at bounding box center [1019, 558] width 375 height 35
type input "[DATE]"
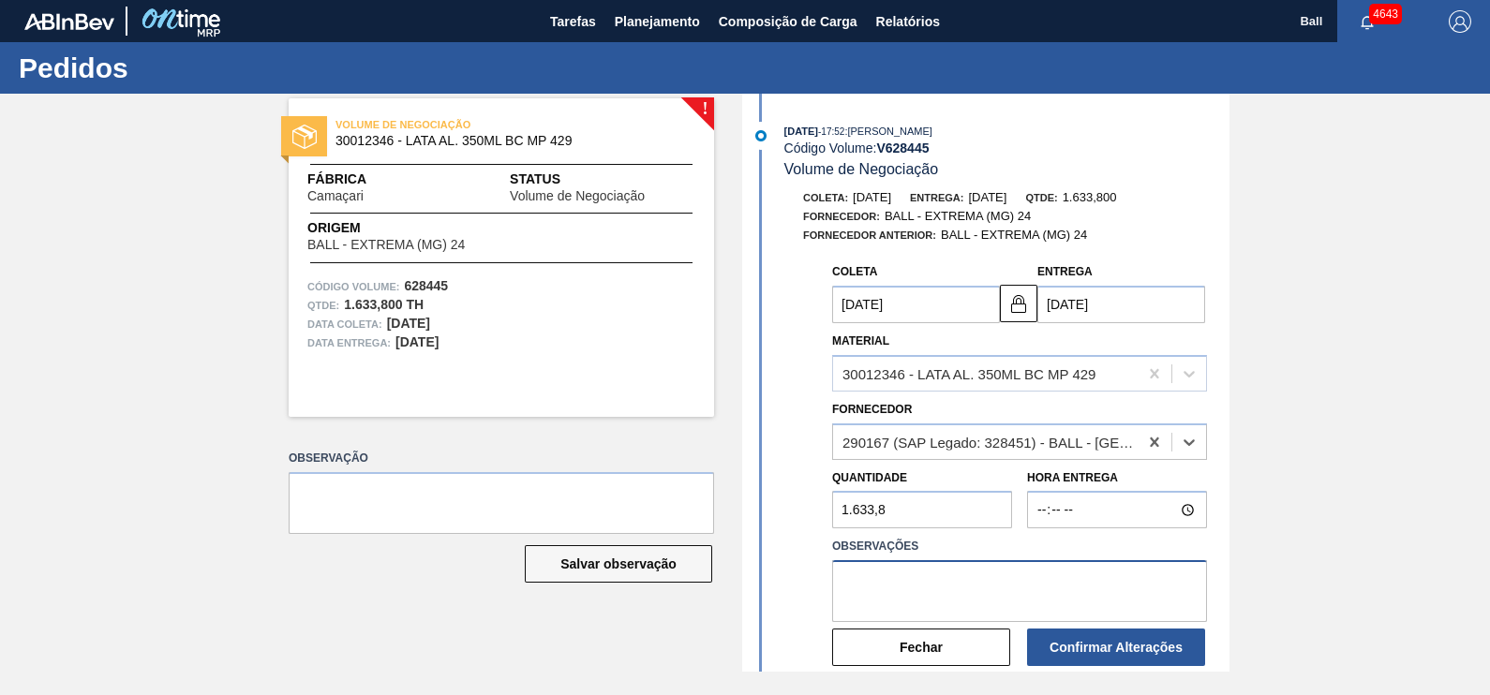
click at [942, 576] on textarea at bounding box center [1019, 591] width 375 height 62
click at [1168, 239] on div "Fornecedor Anterior: BALL - EXTREMA (MG) 24" at bounding box center [1006, 235] width 445 height 19
click at [1056, 588] on textarea "CONFORME DEFAUL" at bounding box center [1019, 591] width 375 height 62
type textarea "CONFORME DEFAULT"
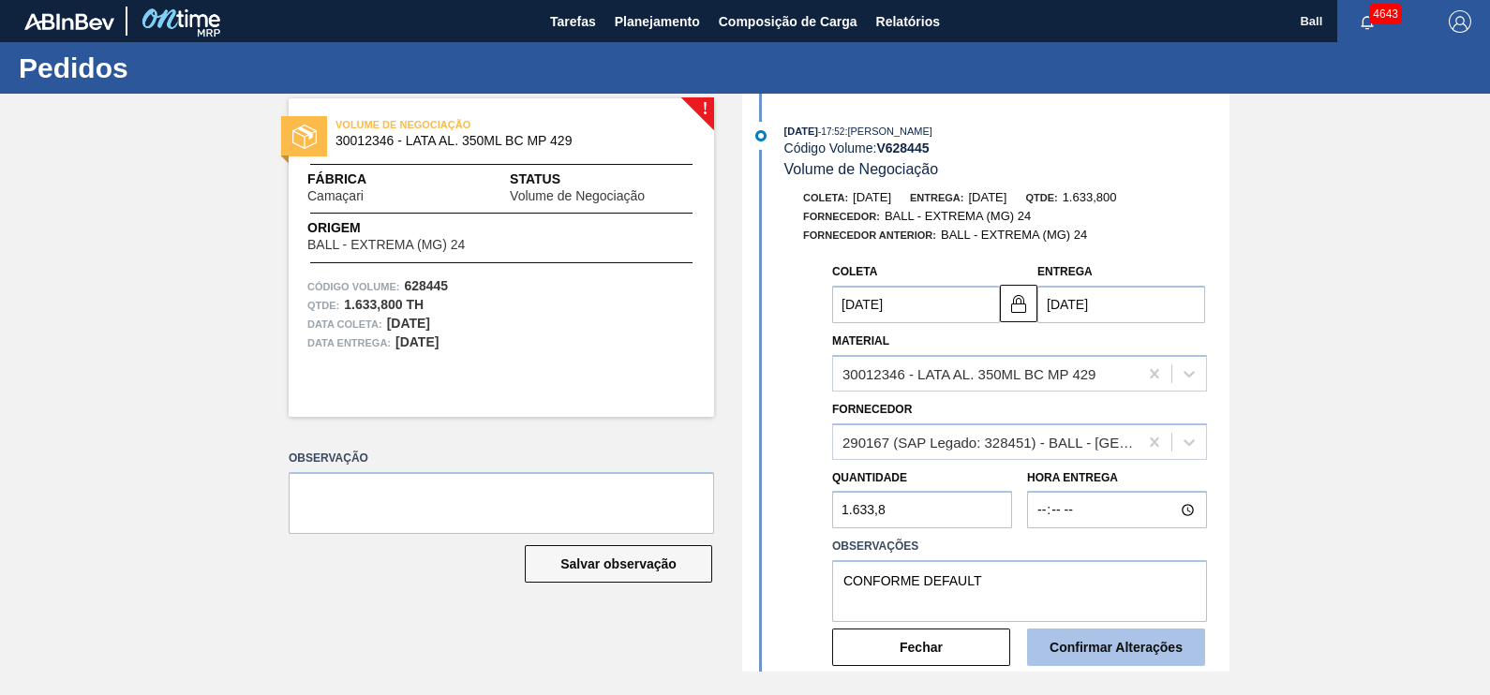
click at [1107, 656] on button "Confirmar Alterações" at bounding box center [1116, 647] width 178 height 37
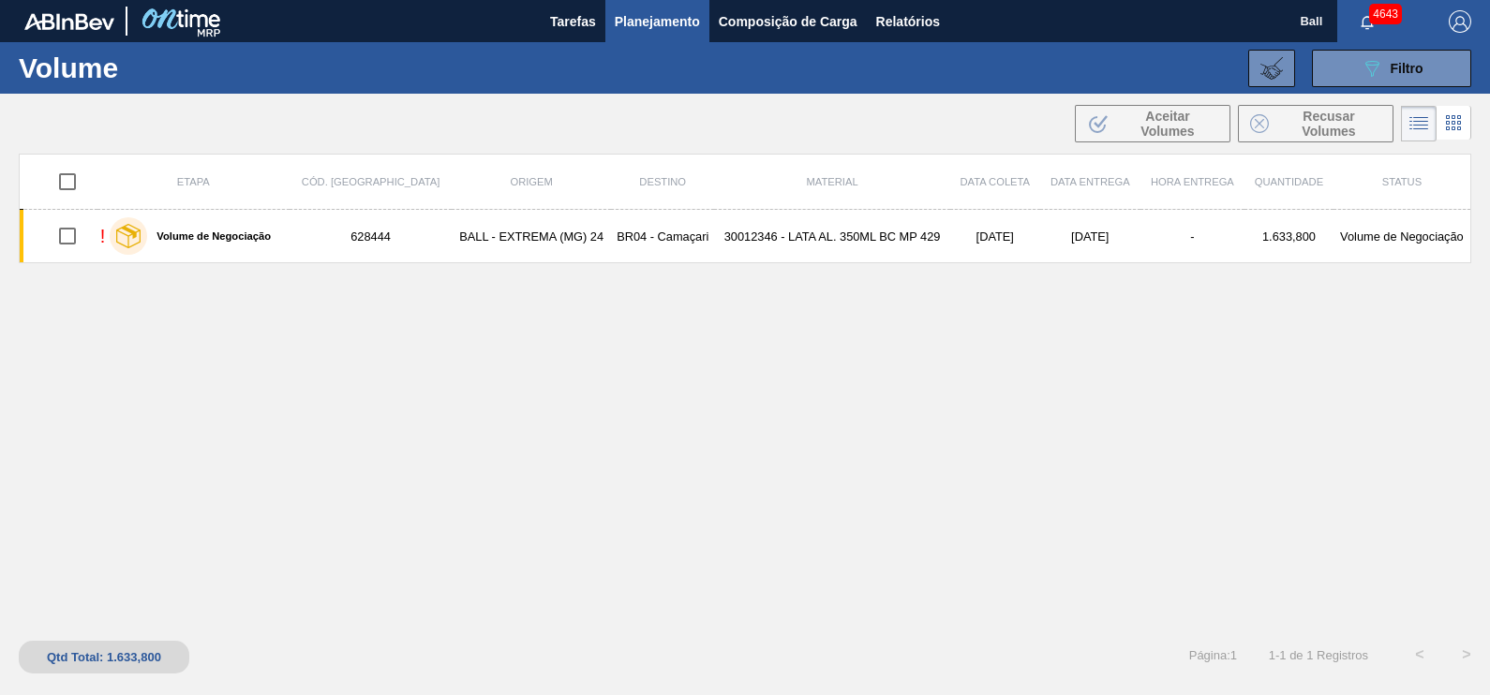
click at [610, 378] on div "Etapa Cód. Pedido Origem Destino Material Data coleta Data Entrega Hora Entrega…" at bounding box center [745, 389] width 1452 height 470
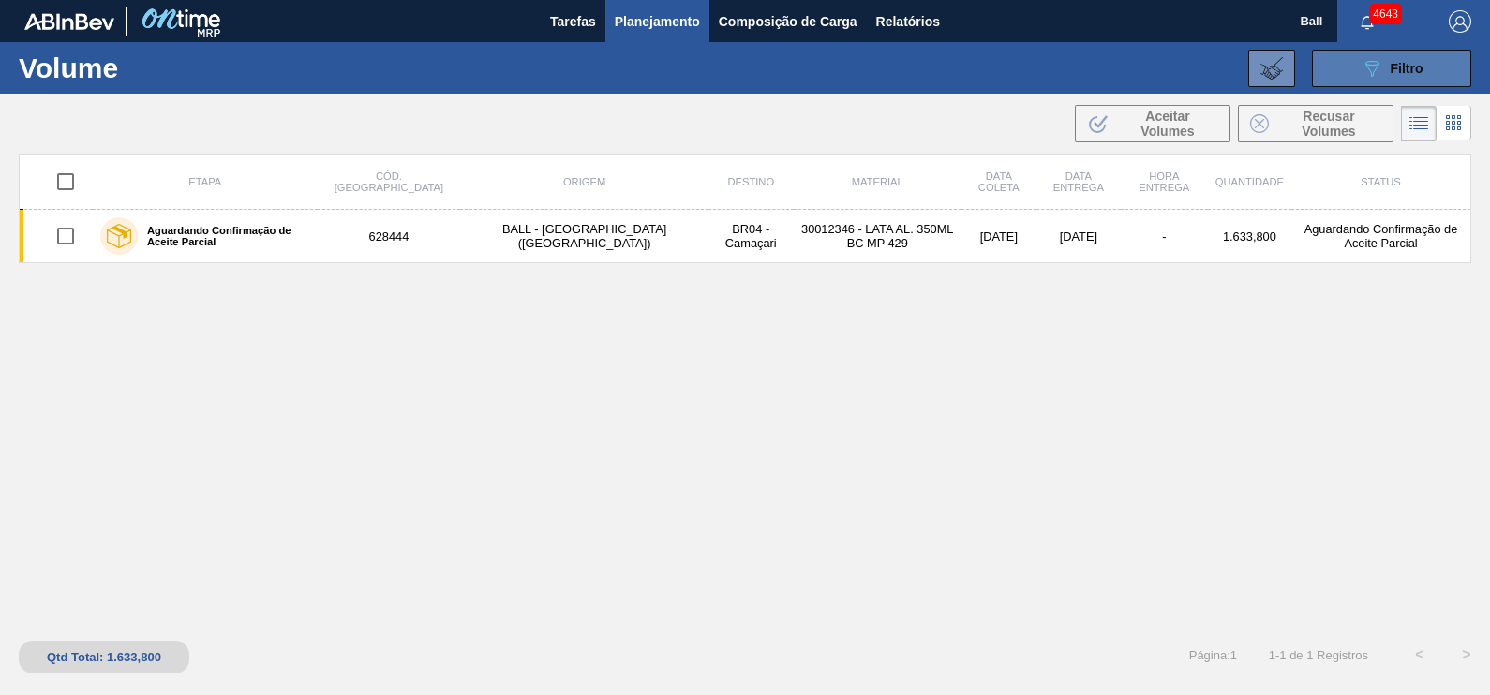
click at [1375, 69] on icon "089F7B8B-B2A5-4AFE-B5C0-19BA573D28AC" at bounding box center [1372, 68] width 22 height 22
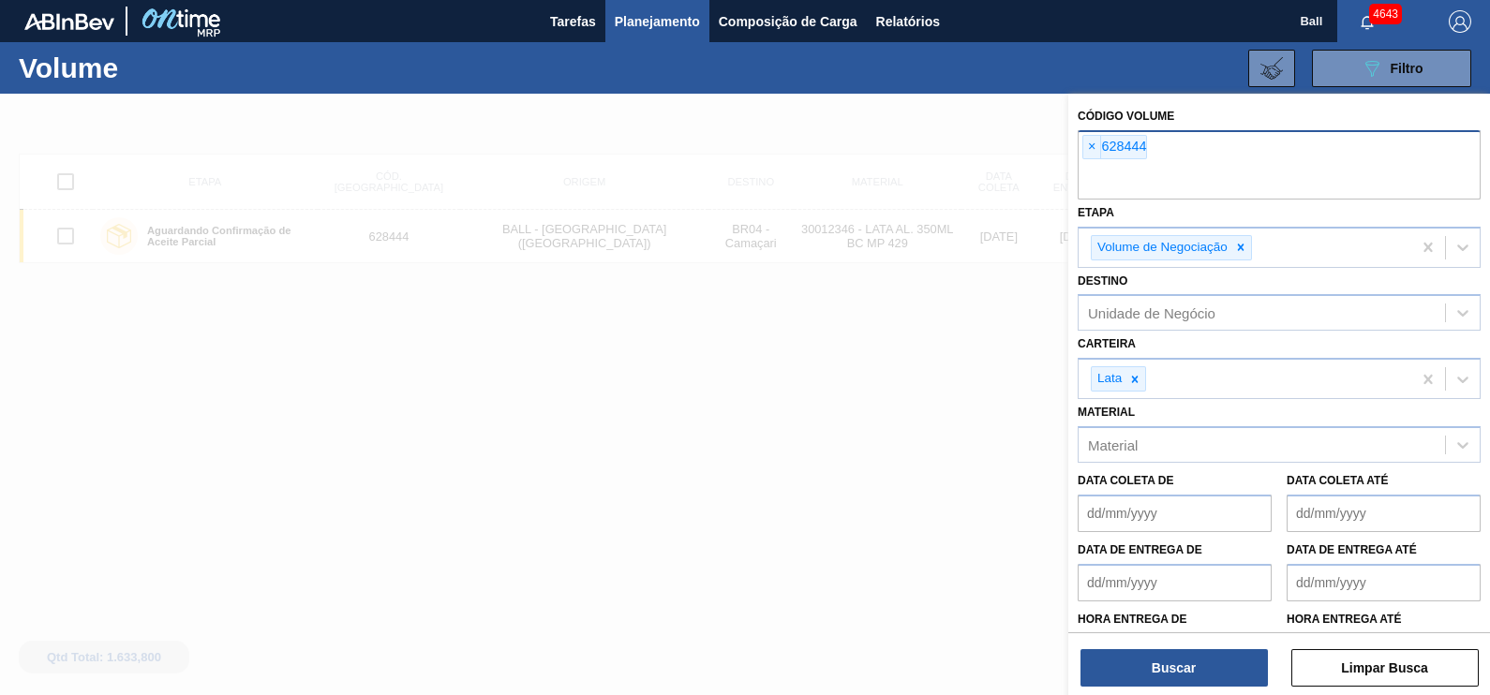
click at [1190, 180] on input "text" at bounding box center [1279, 182] width 403 height 36
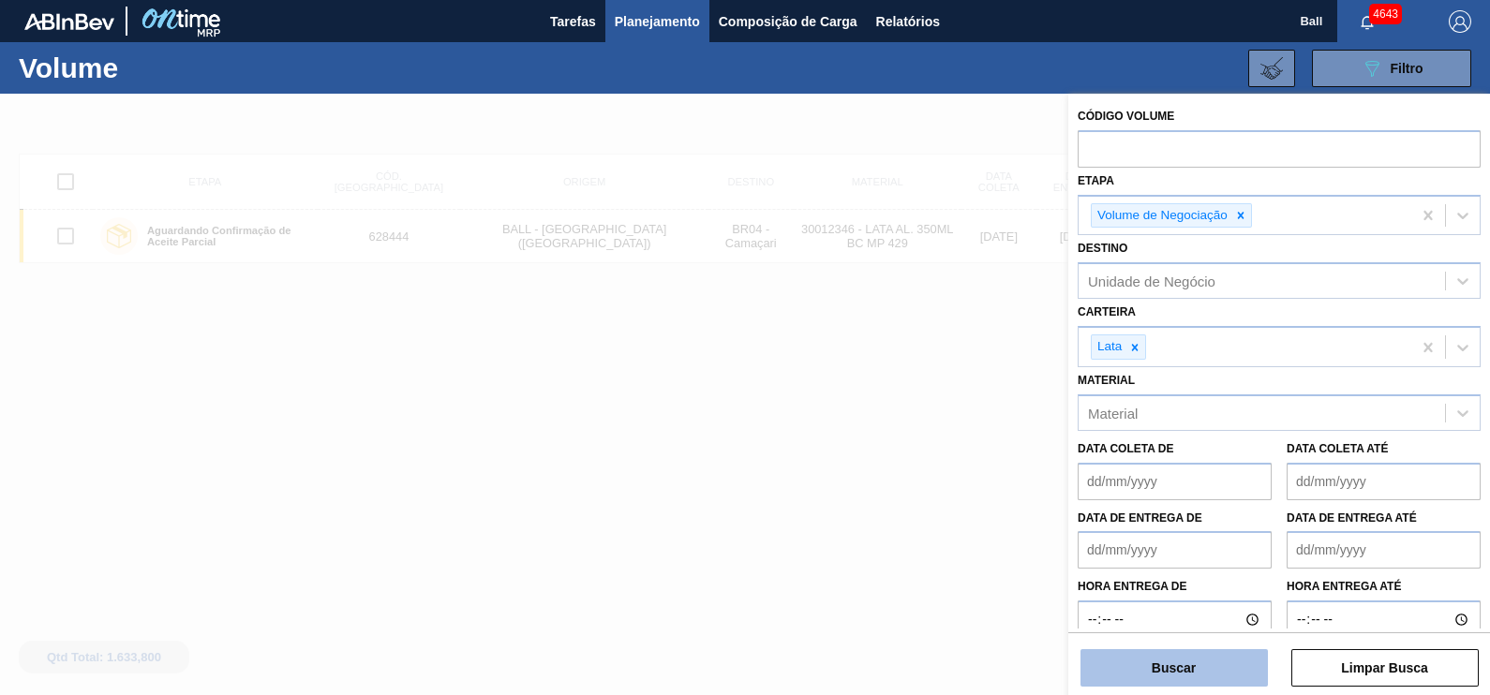
click at [1219, 658] on button "Buscar" at bounding box center [1173, 667] width 187 height 37
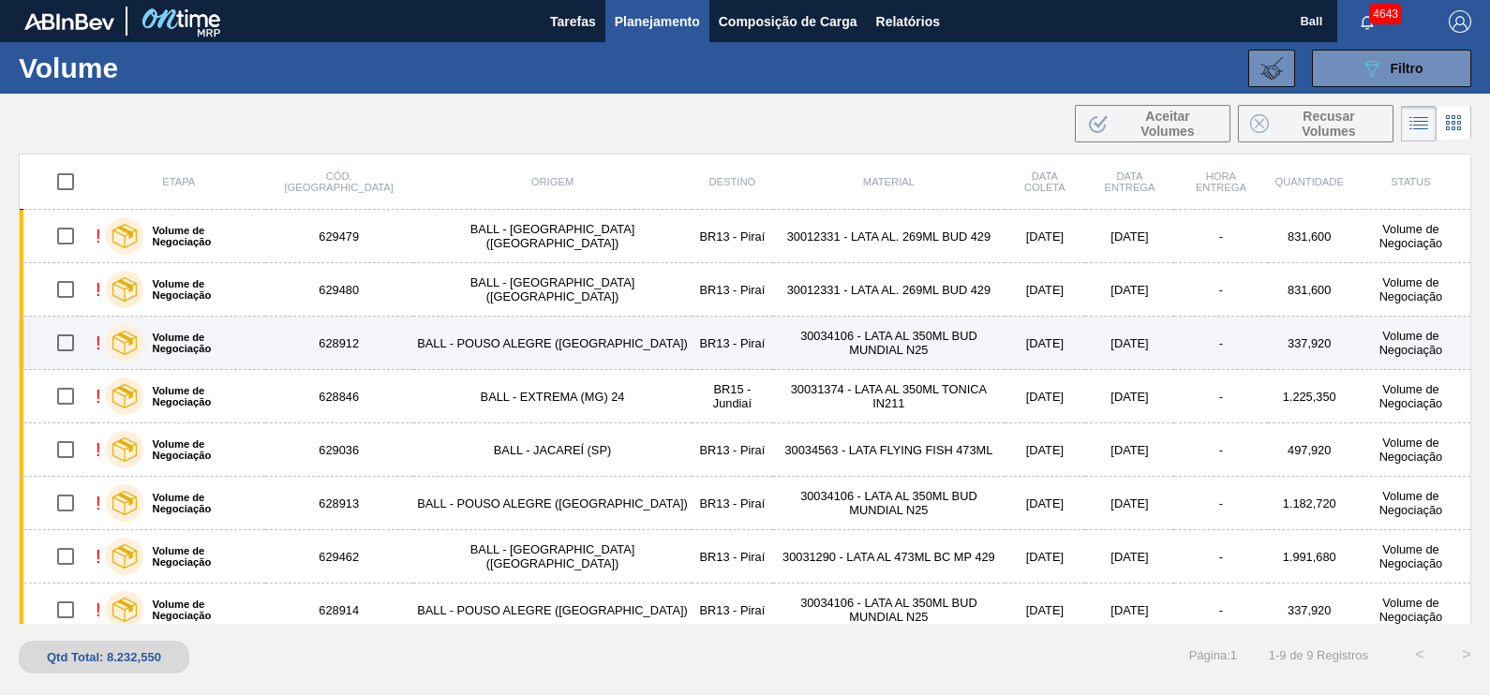
scroll to position [64, 0]
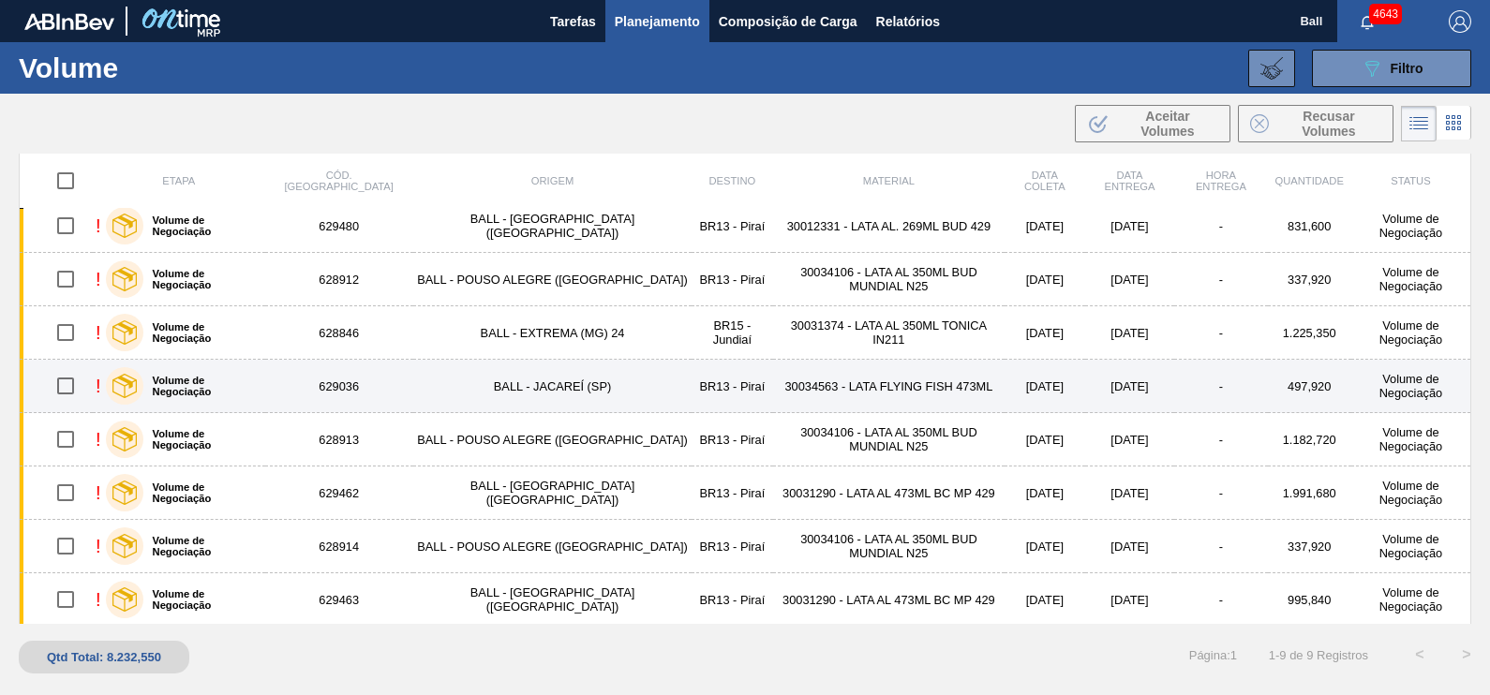
click at [532, 388] on td "BALL - JACAREÍ (SP)" at bounding box center [552, 386] width 278 height 53
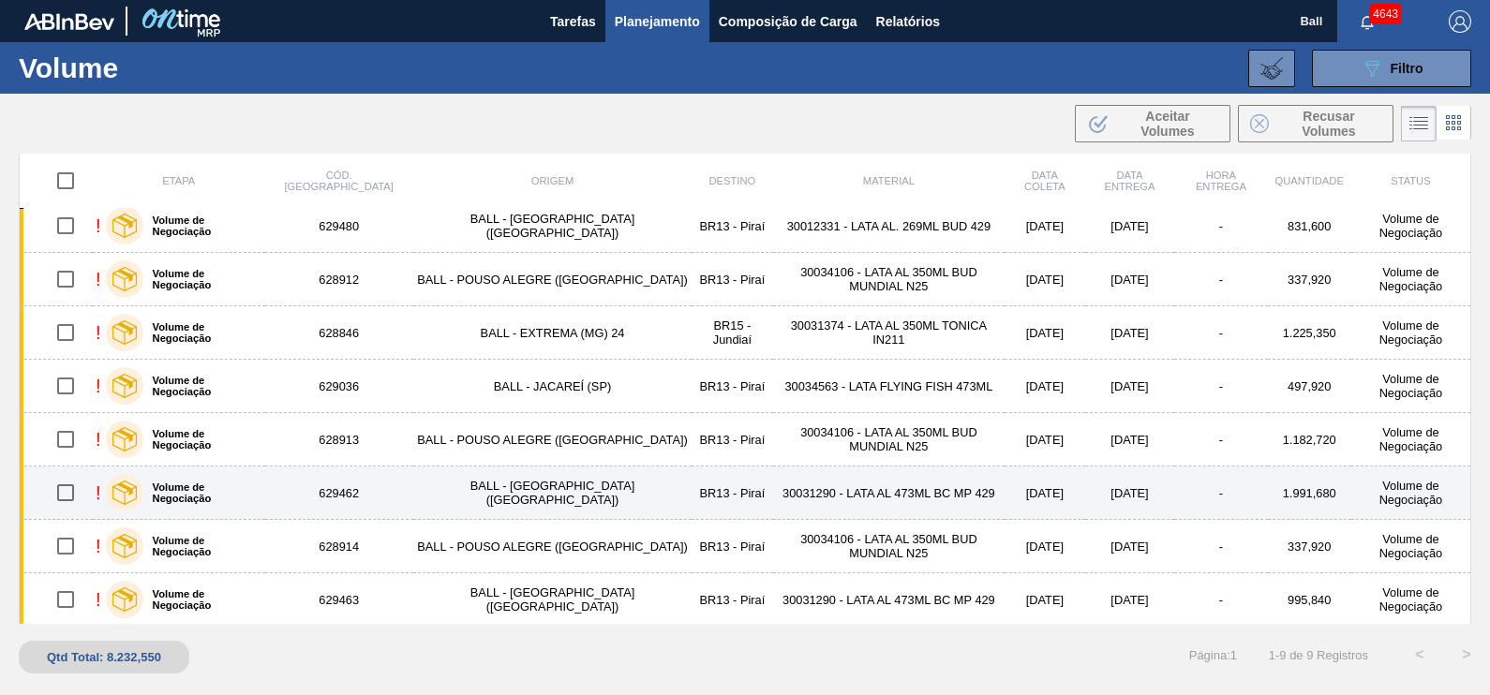
scroll to position [0, 0]
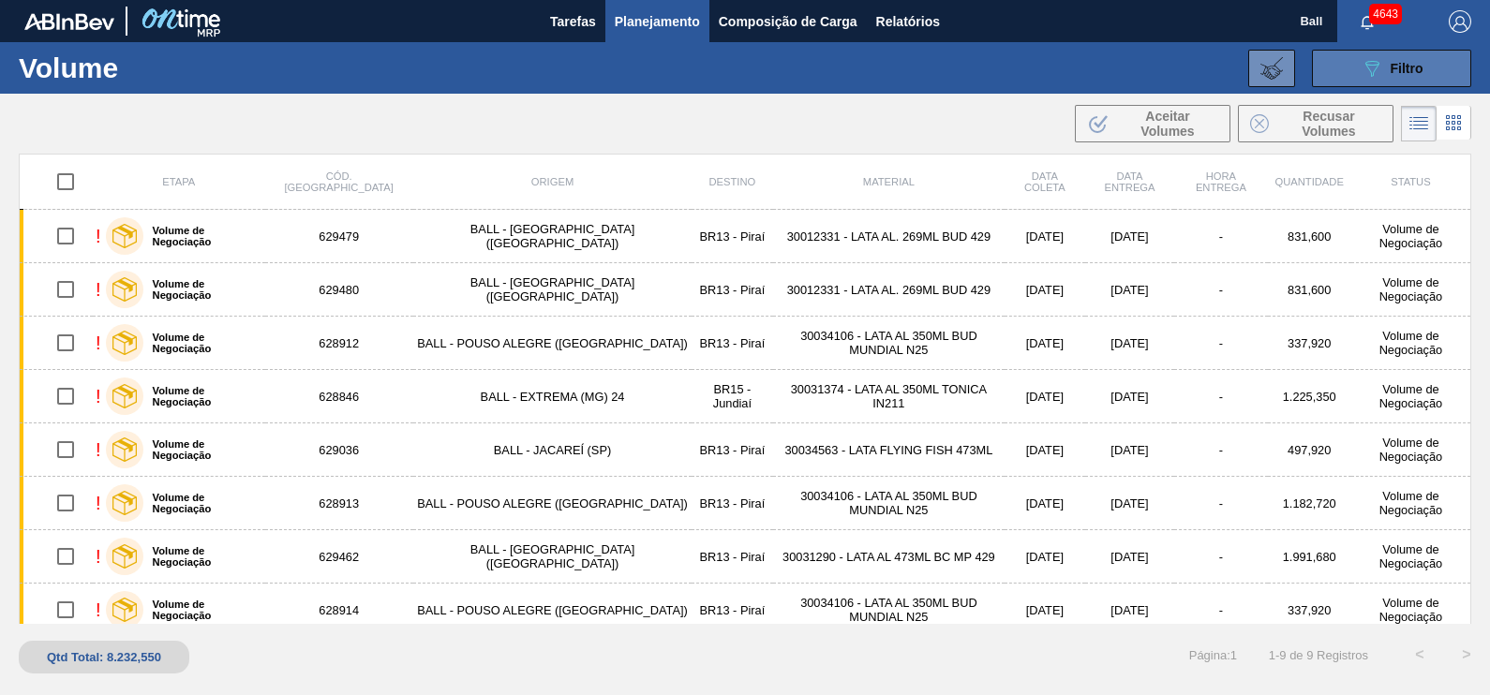
click at [1434, 80] on button "089F7B8B-B2A5-4AFE-B5C0-19BA573D28AC Filtro" at bounding box center [1391, 68] width 159 height 37
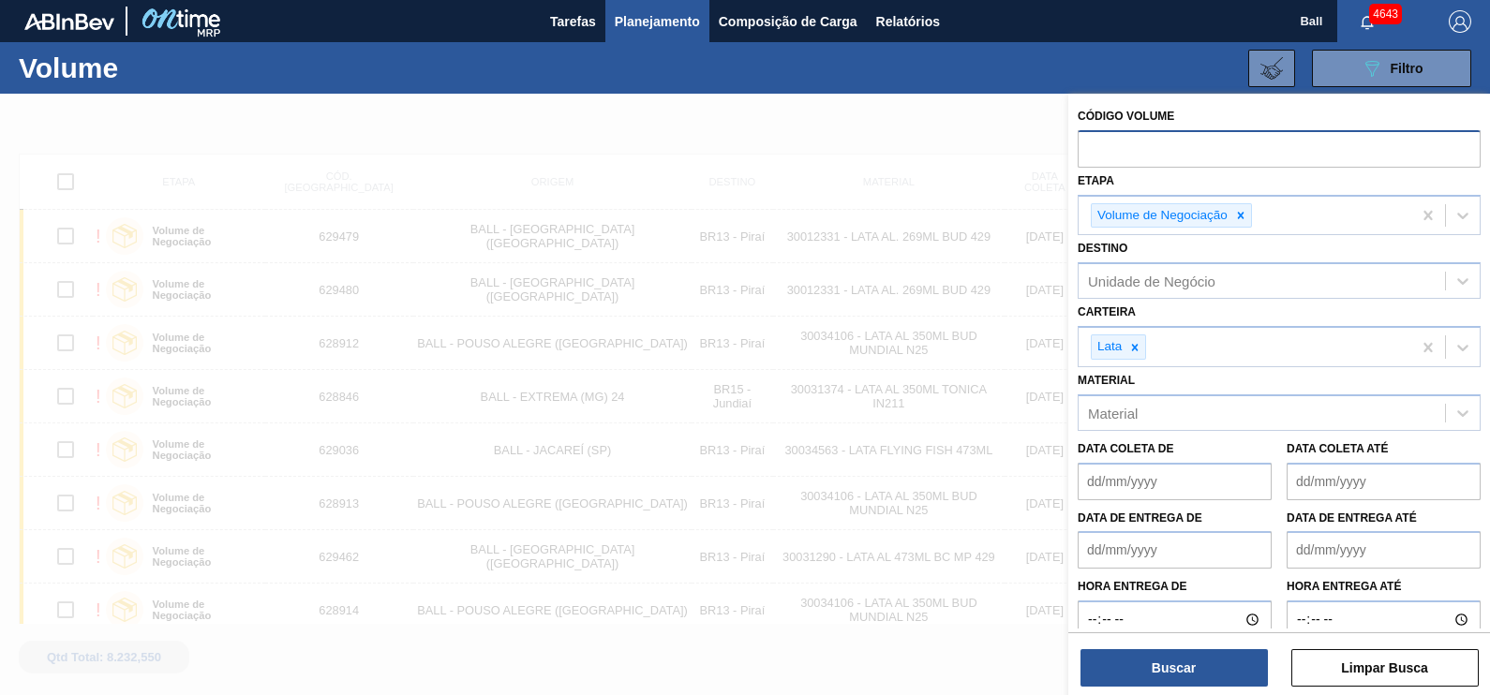
click at [1187, 153] on input "text" at bounding box center [1279, 148] width 403 height 36
paste input "text"
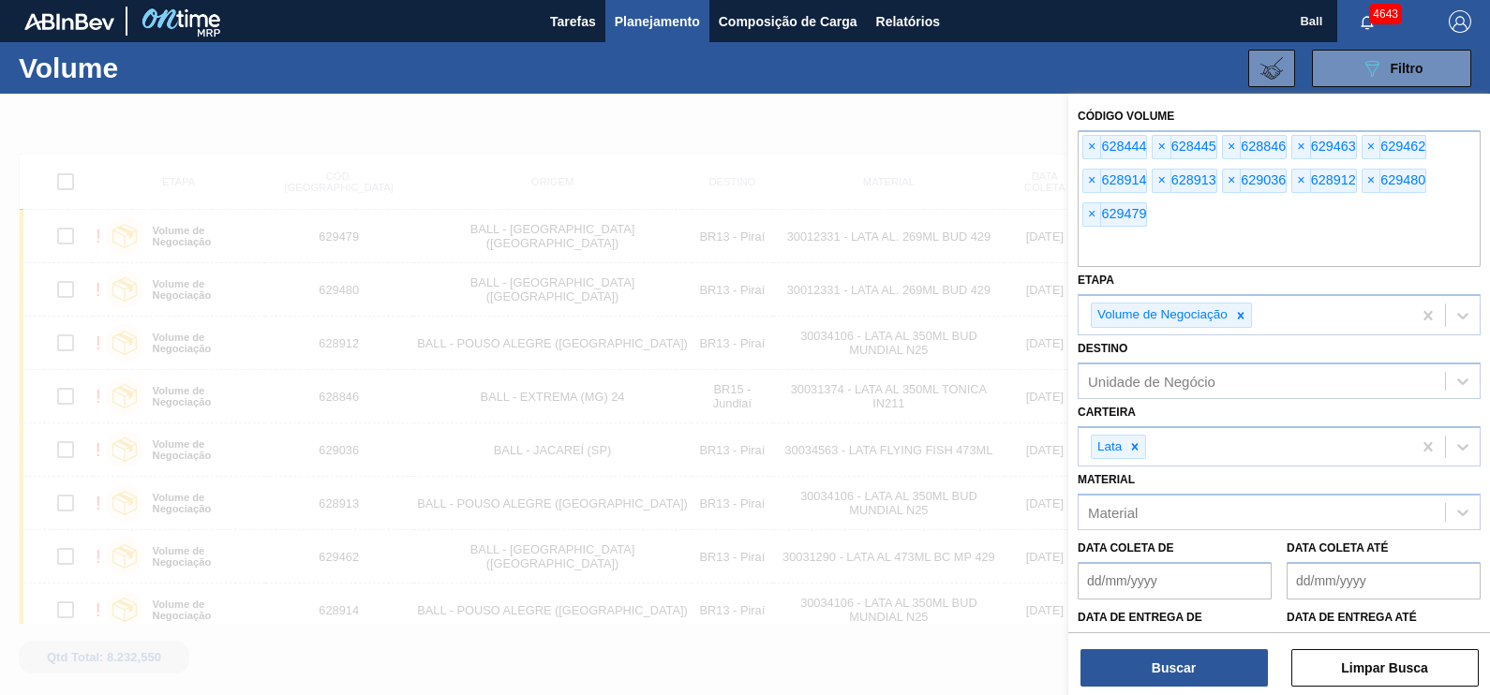
click at [1197, 688] on div "Código Volume × 628444 × 628445 × 628846 × 629463 × 629462 × 628914 × 628913 × …" at bounding box center [1279, 396] width 422 height 605
click at [1195, 678] on button "Buscar" at bounding box center [1173, 667] width 187 height 37
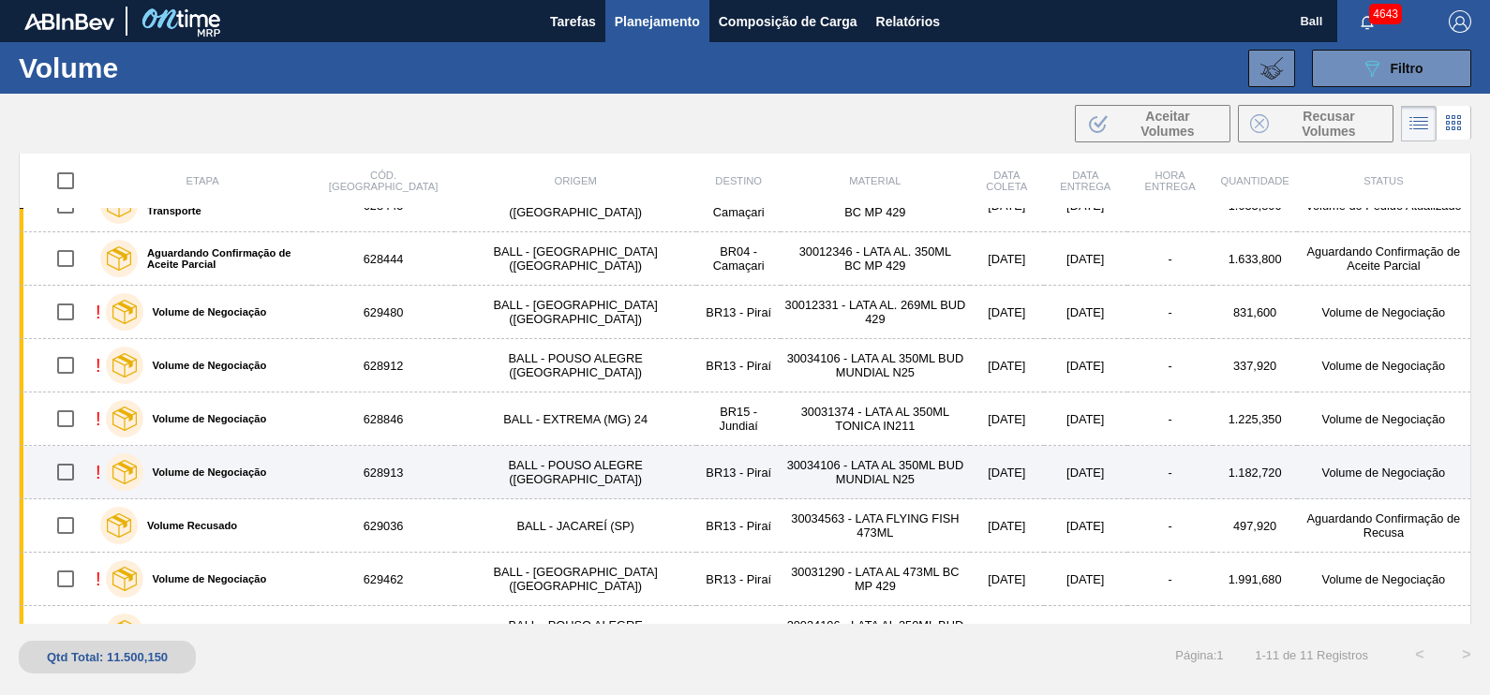
scroll to position [171, 0]
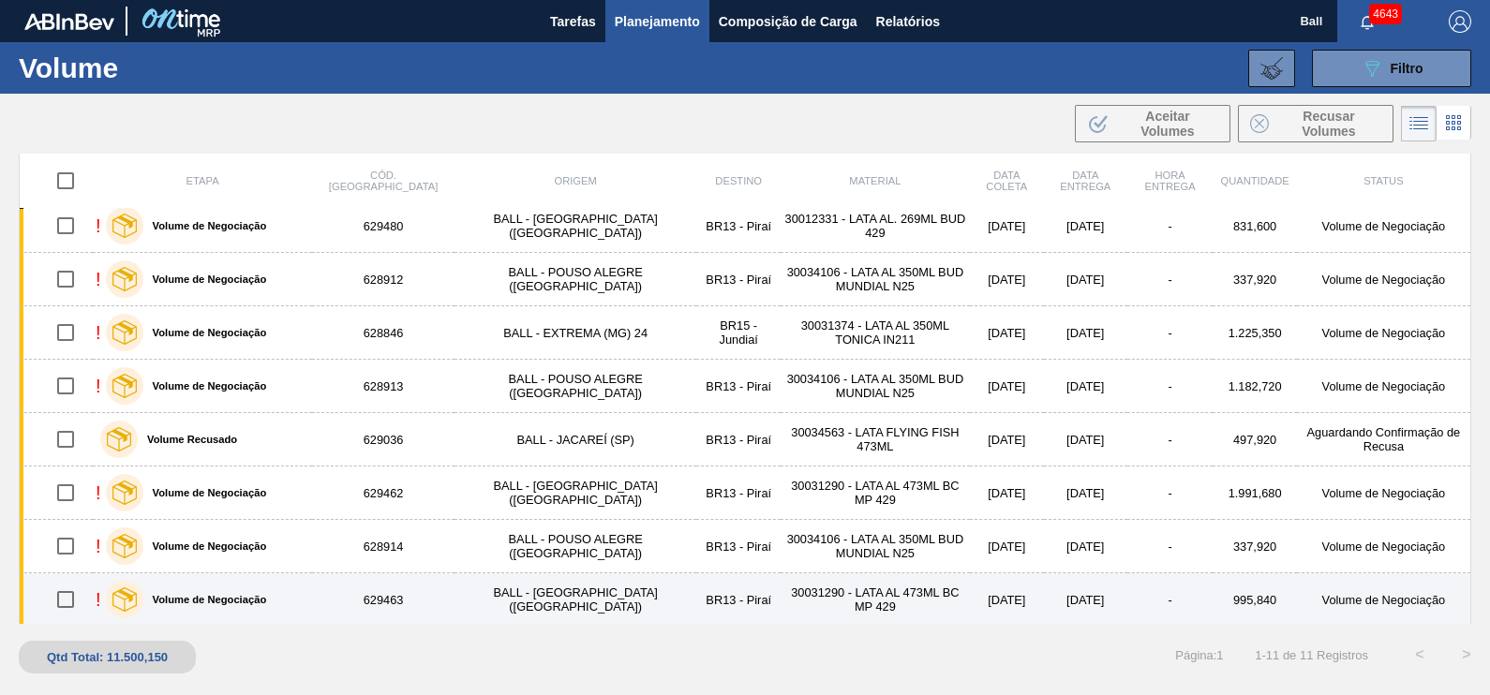
click at [380, 601] on td "629463" at bounding box center [383, 599] width 142 height 53
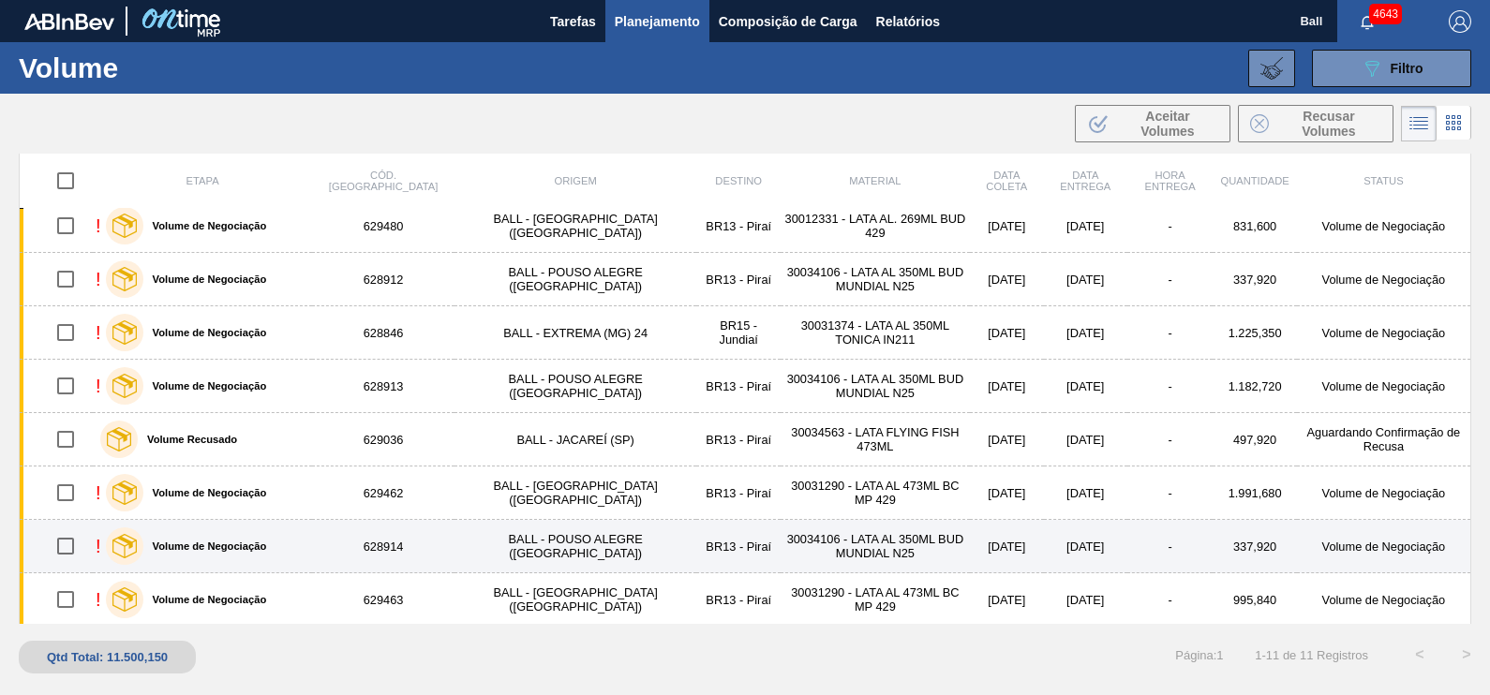
click at [379, 542] on td "628914" at bounding box center [383, 546] width 142 height 53
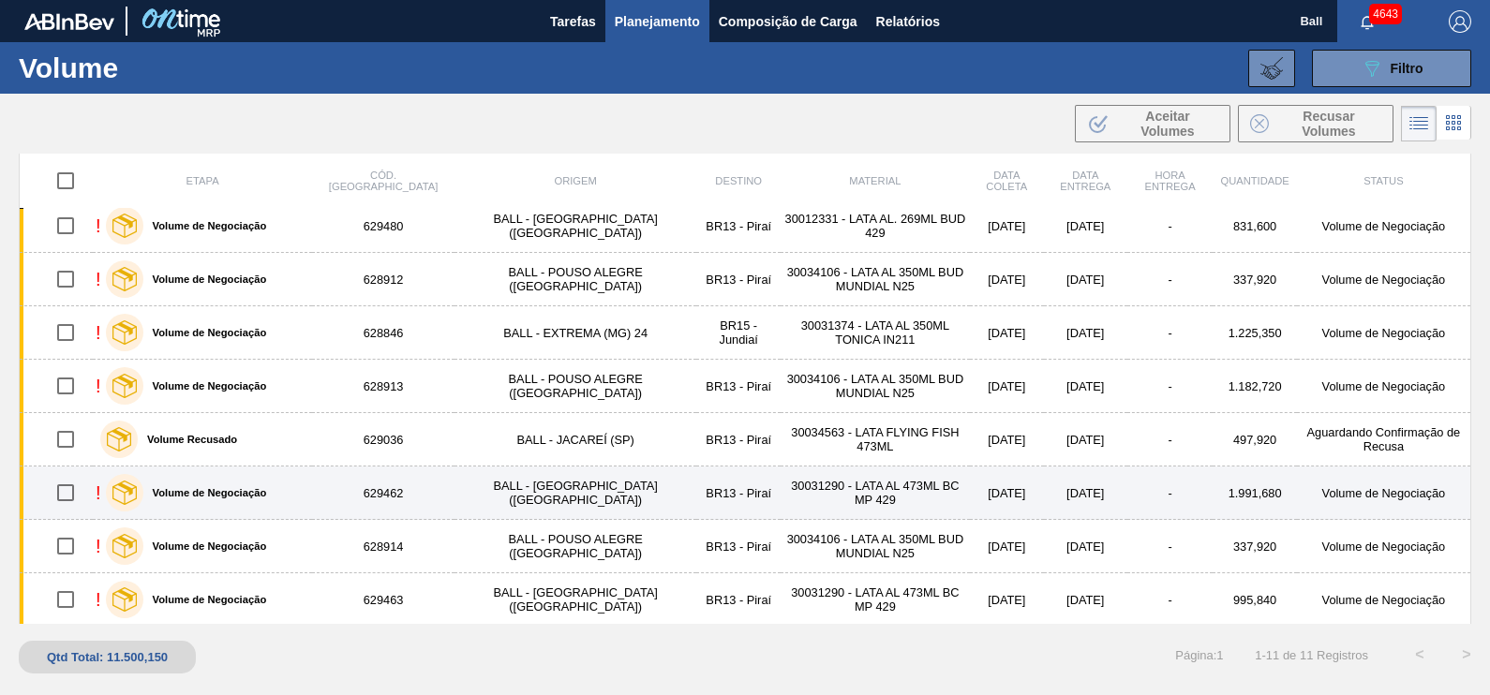
click at [379, 492] on td "629462" at bounding box center [383, 493] width 142 height 53
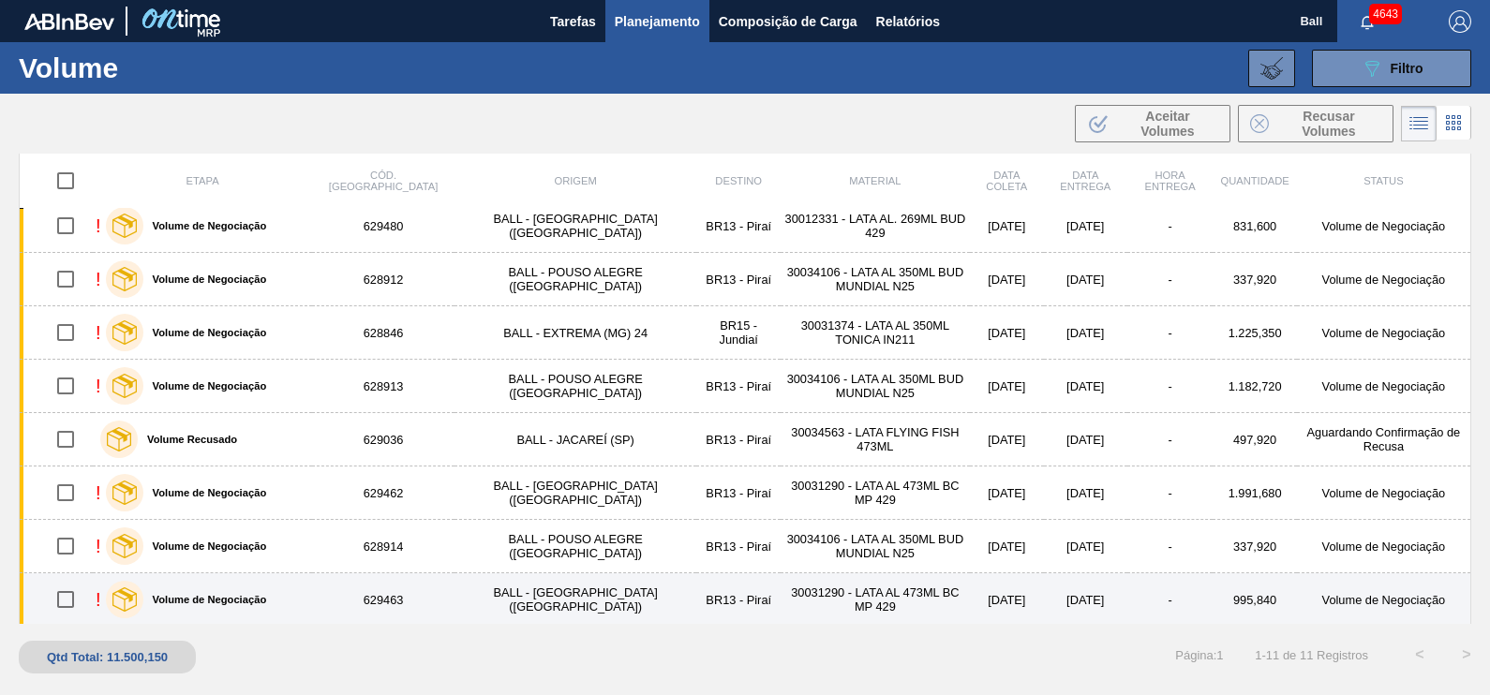
click at [77, 593] on input "checkbox" at bounding box center [65, 599] width 39 height 39
checkbox input "true"
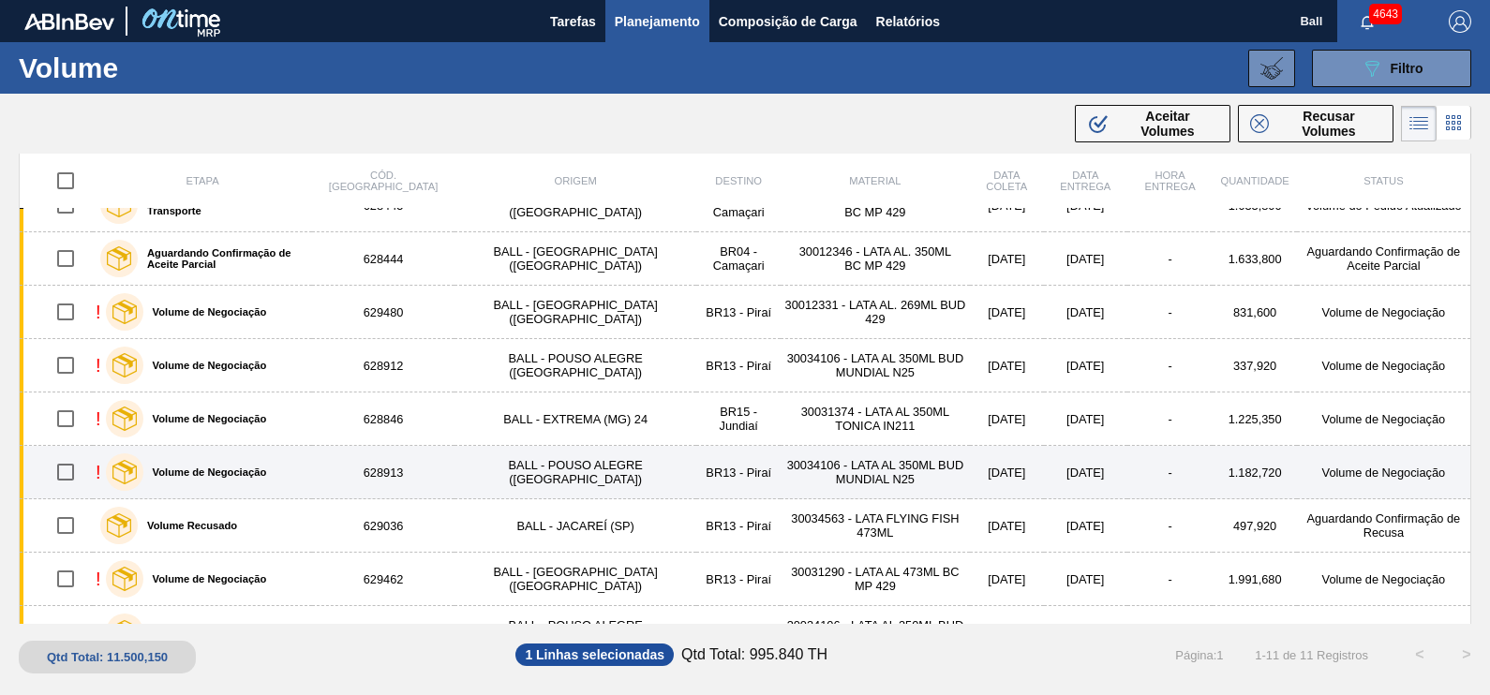
scroll to position [0, 0]
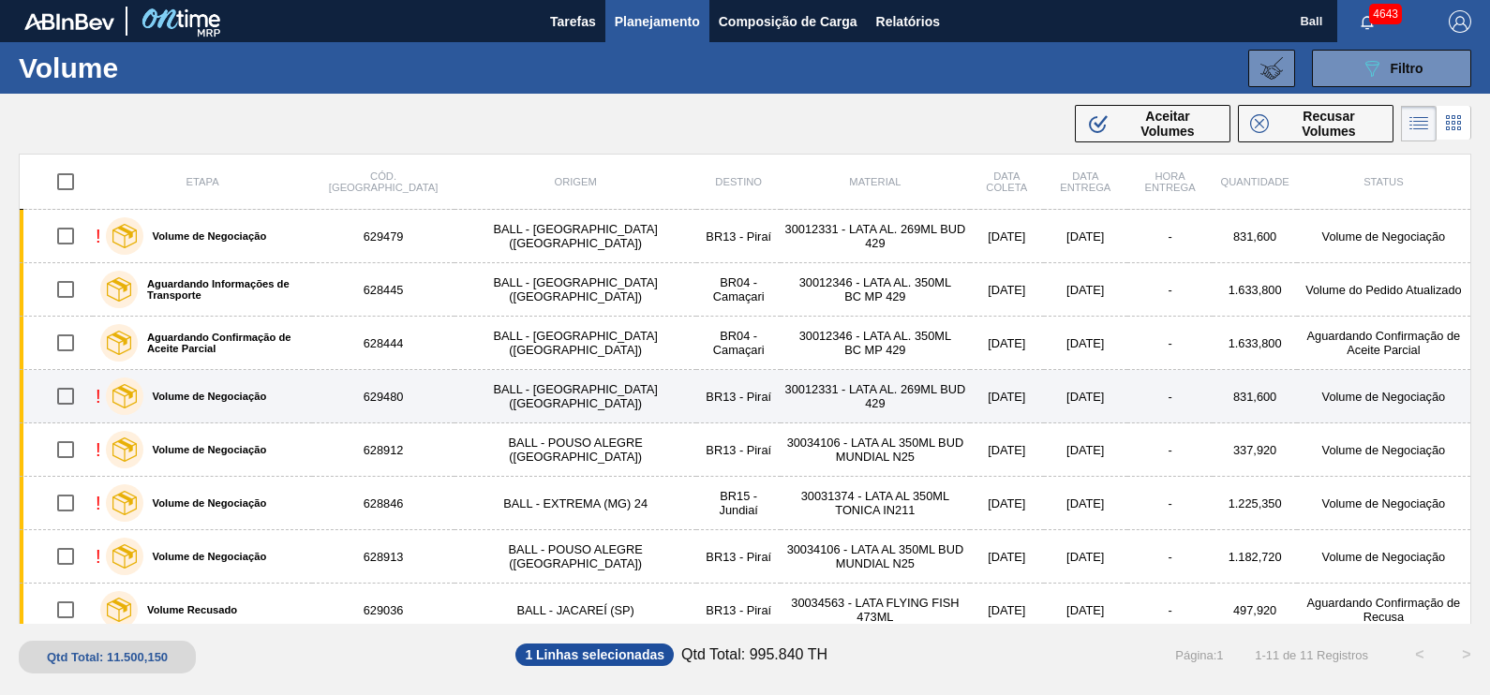
click at [65, 394] on input "checkbox" at bounding box center [65, 396] width 39 height 39
checkbox input "true"
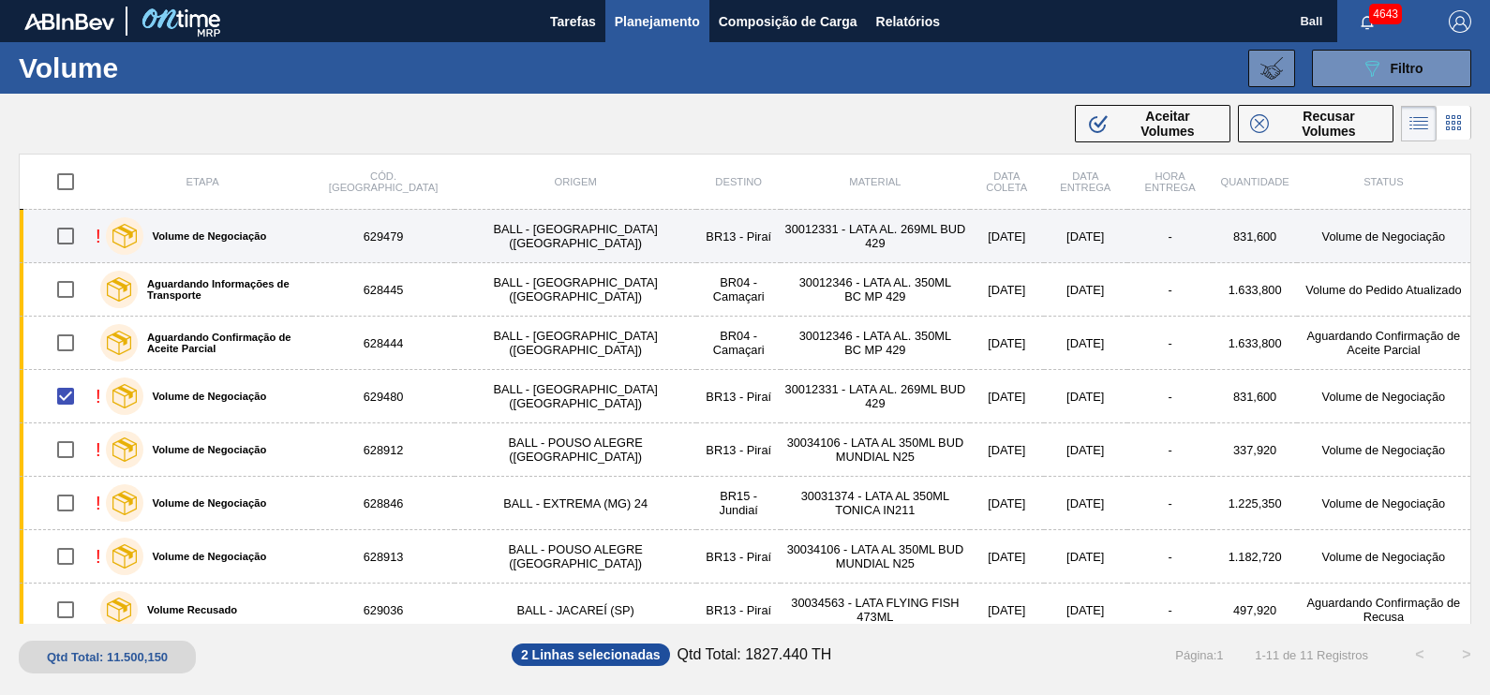
click at [70, 230] on input "checkbox" at bounding box center [65, 235] width 39 height 39
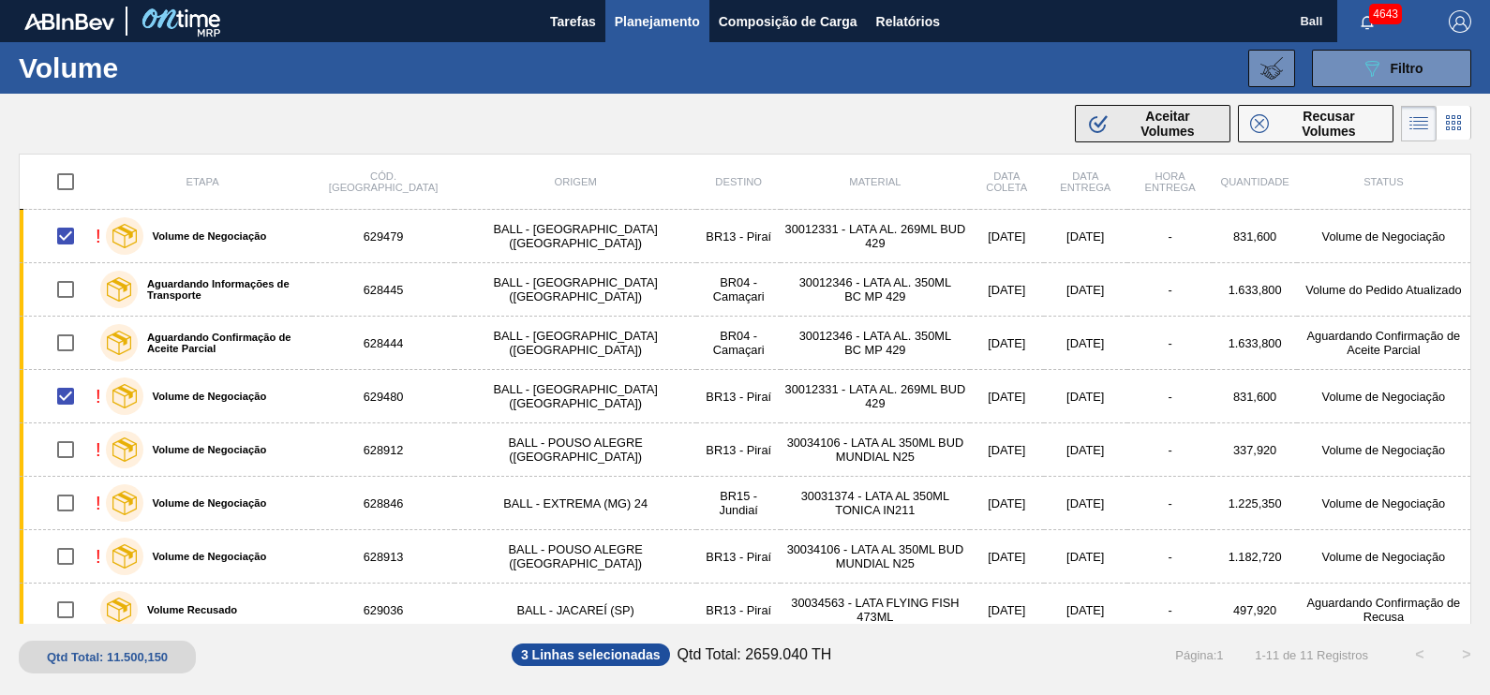
click at [1165, 117] on span "Aceitar Volumes" at bounding box center [1167, 124] width 101 height 30
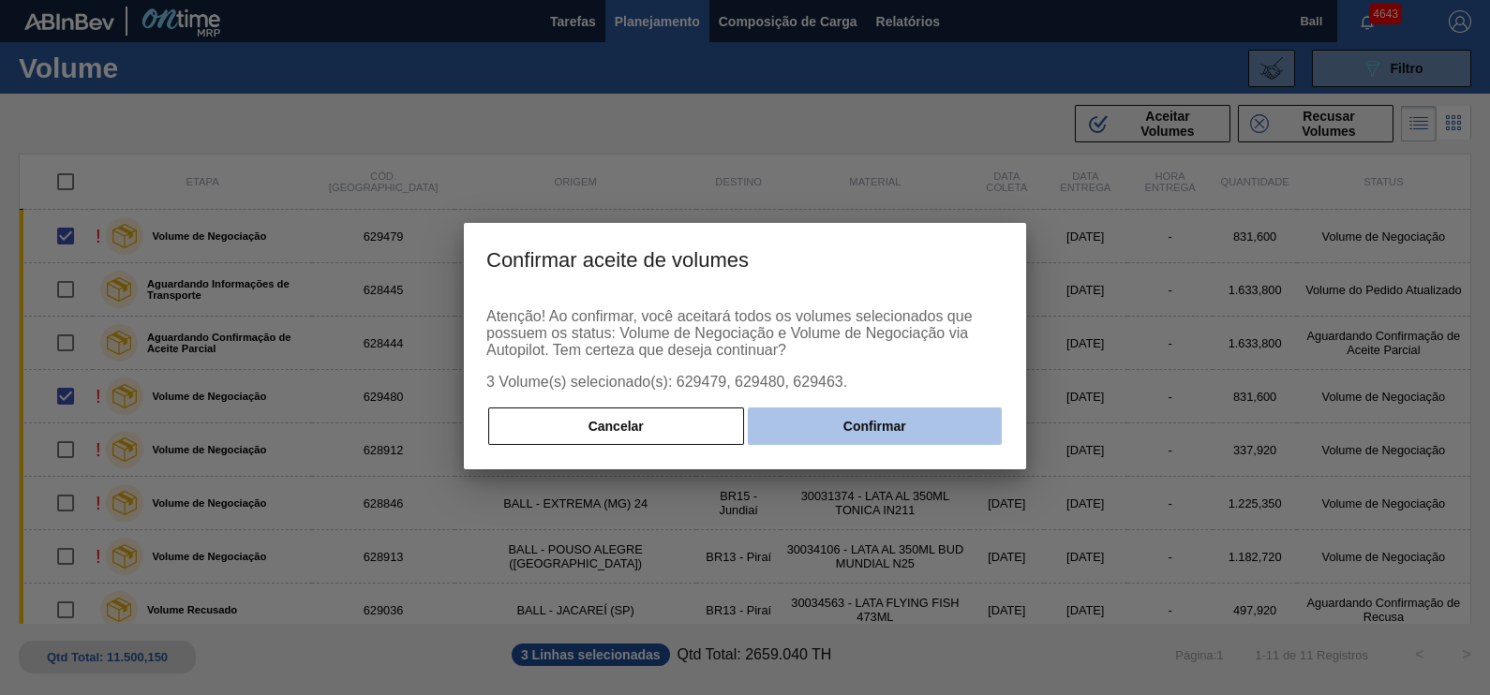
click at [901, 435] on button "Confirmar" at bounding box center [875, 426] width 254 height 37
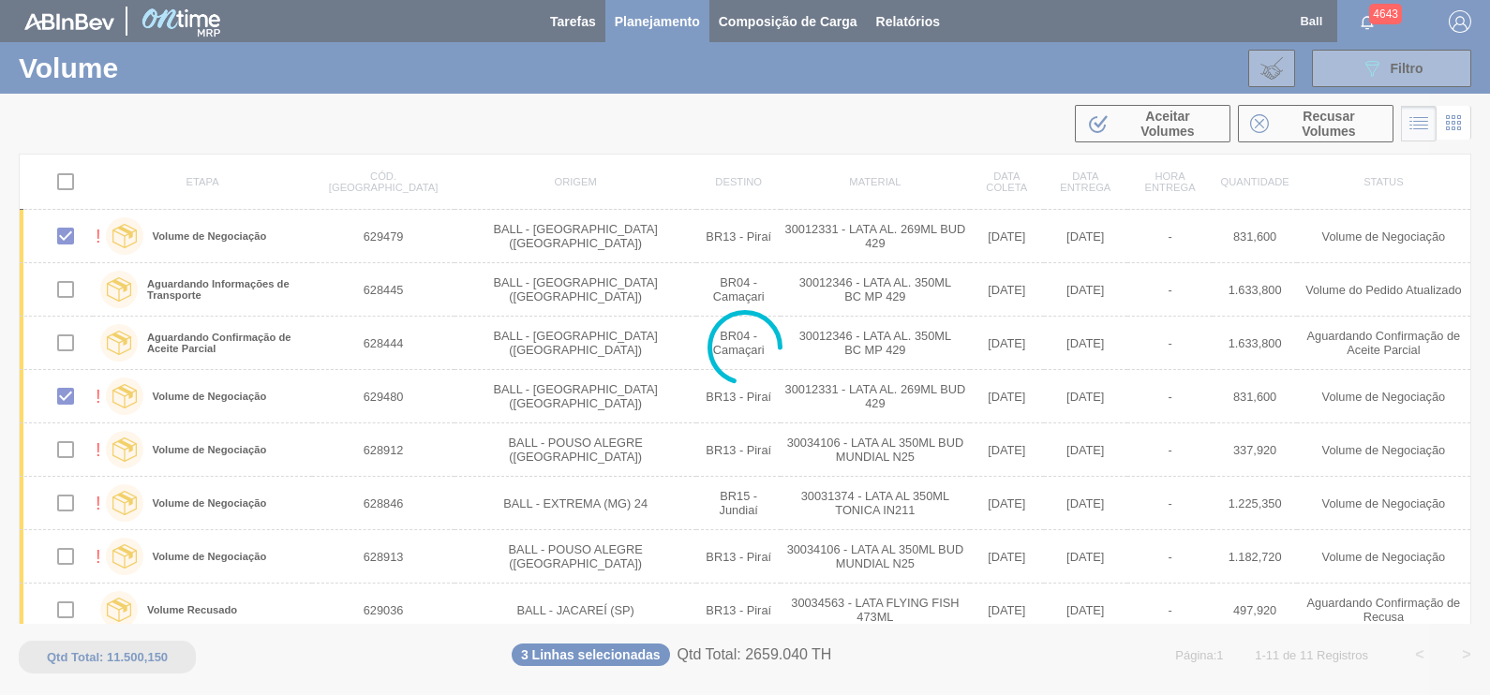
checkbox input "false"
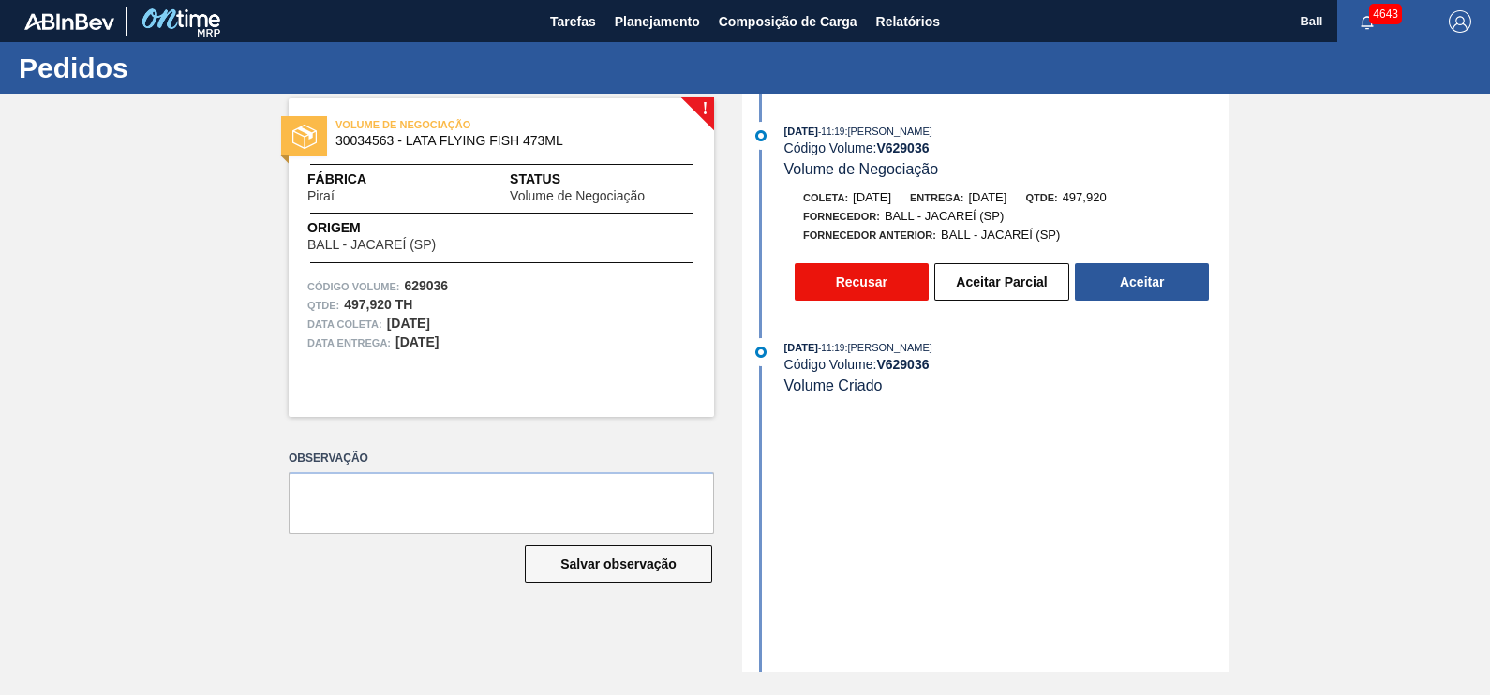
click at [867, 294] on button "Recusar" at bounding box center [862, 281] width 134 height 37
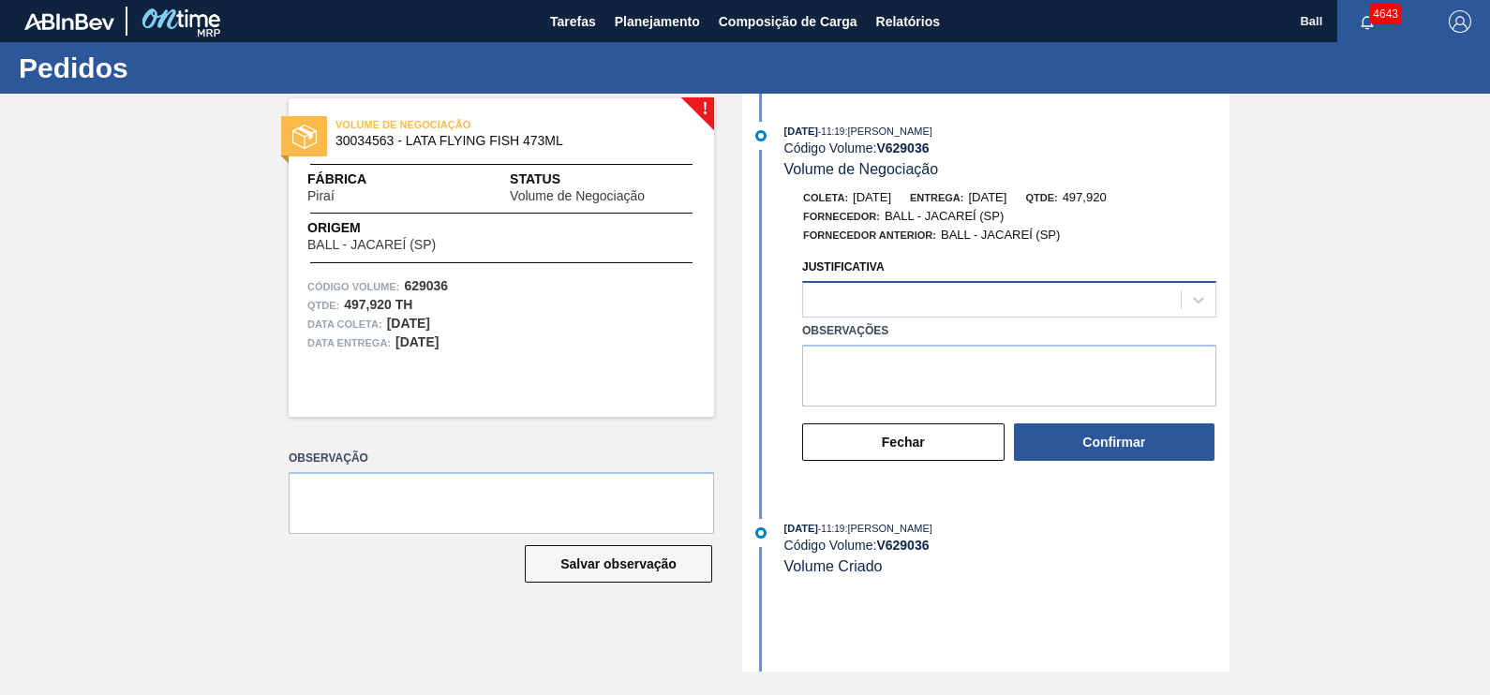
click at [1026, 300] on div at bounding box center [992, 300] width 378 height 27
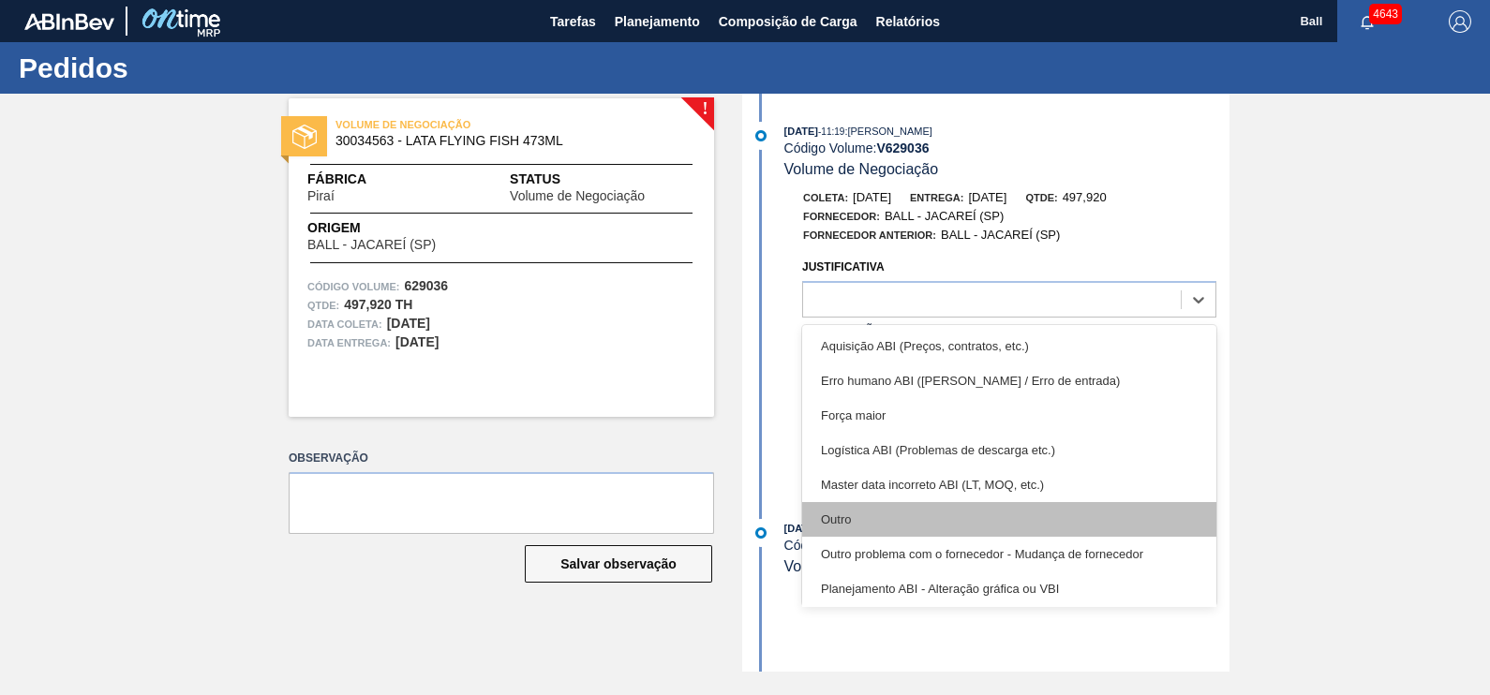
click at [987, 513] on div "Outro" at bounding box center [1009, 519] width 414 height 35
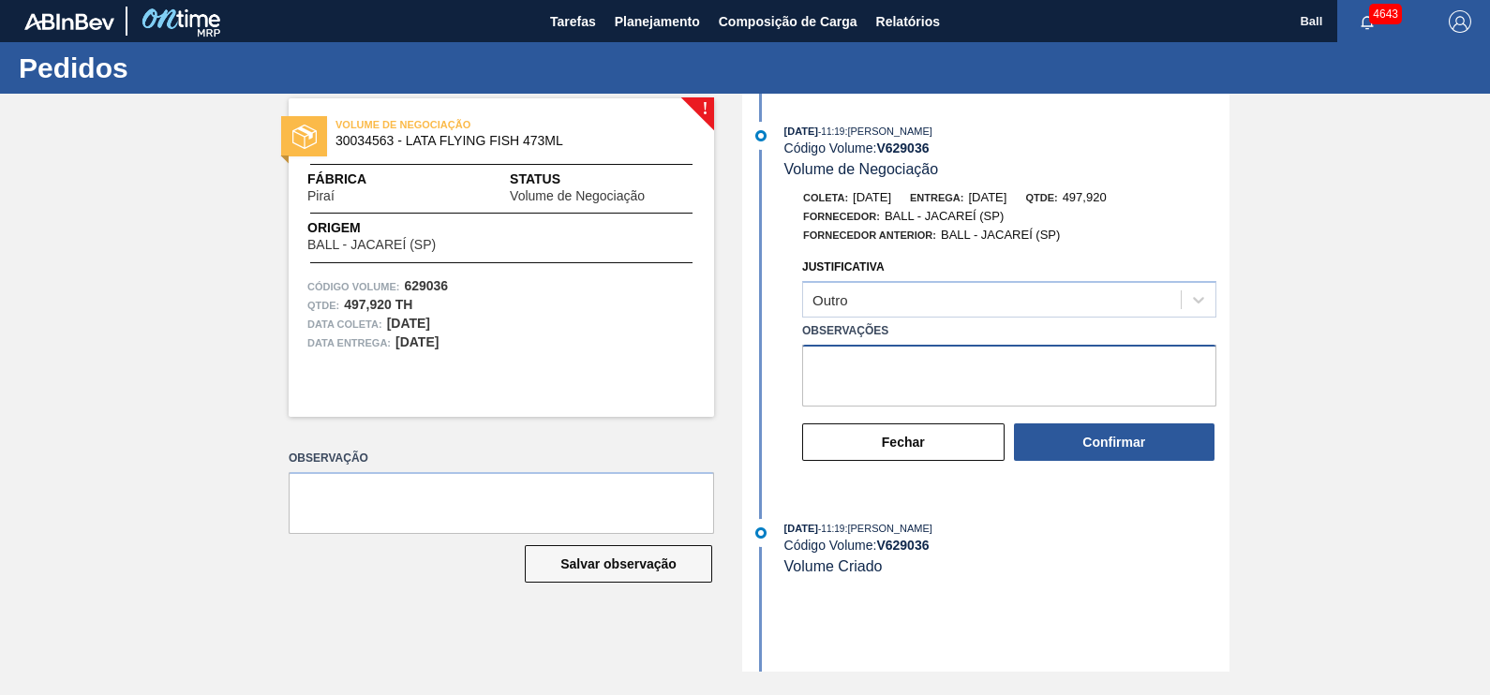
click at [937, 392] on textarea "Observações" at bounding box center [1009, 376] width 414 height 62
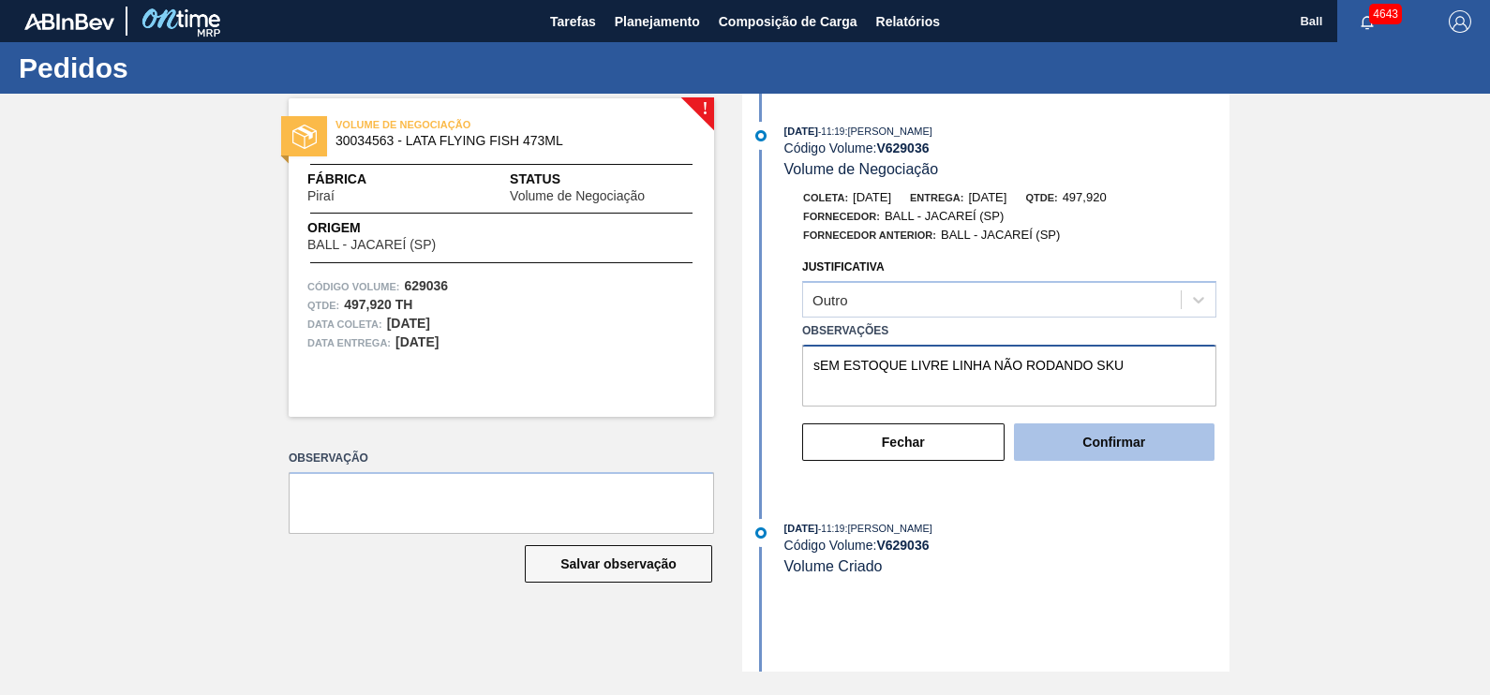
type textarea "sEM ESTOQUE LIVRE LINHA NÃO RODANDO SKU"
click at [1111, 433] on button "Confirmar" at bounding box center [1114, 442] width 201 height 37
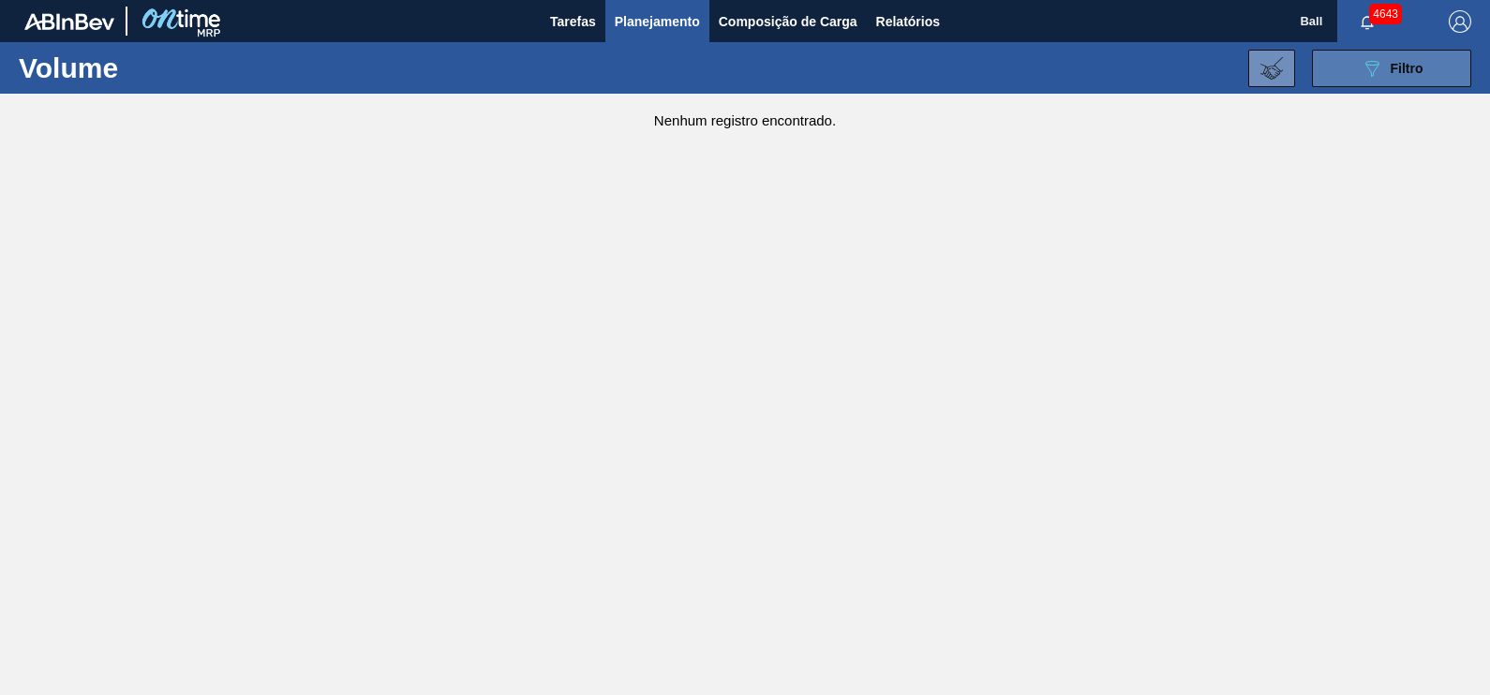
drag, startPoint x: 1345, startPoint y: 79, endPoint x: 1355, endPoint y: 75, distance: 11.0
click at [1354, 76] on button "089F7B8B-B2A5-4AFE-B5C0-19BA573D28AC Filtro" at bounding box center [1391, 68] width 159 height 37
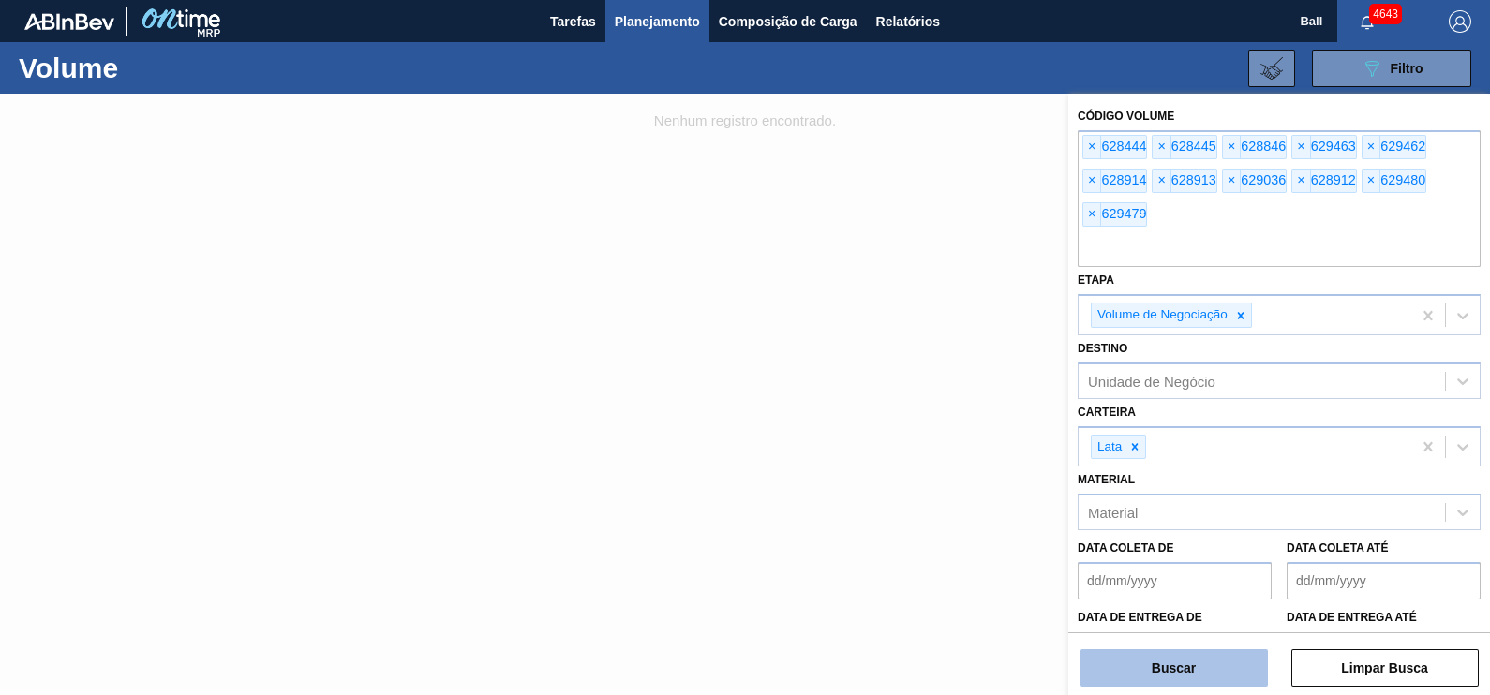
click at [1182, 667] on button "Buscar" at bounding box center [1173, 667] width 187 height 37
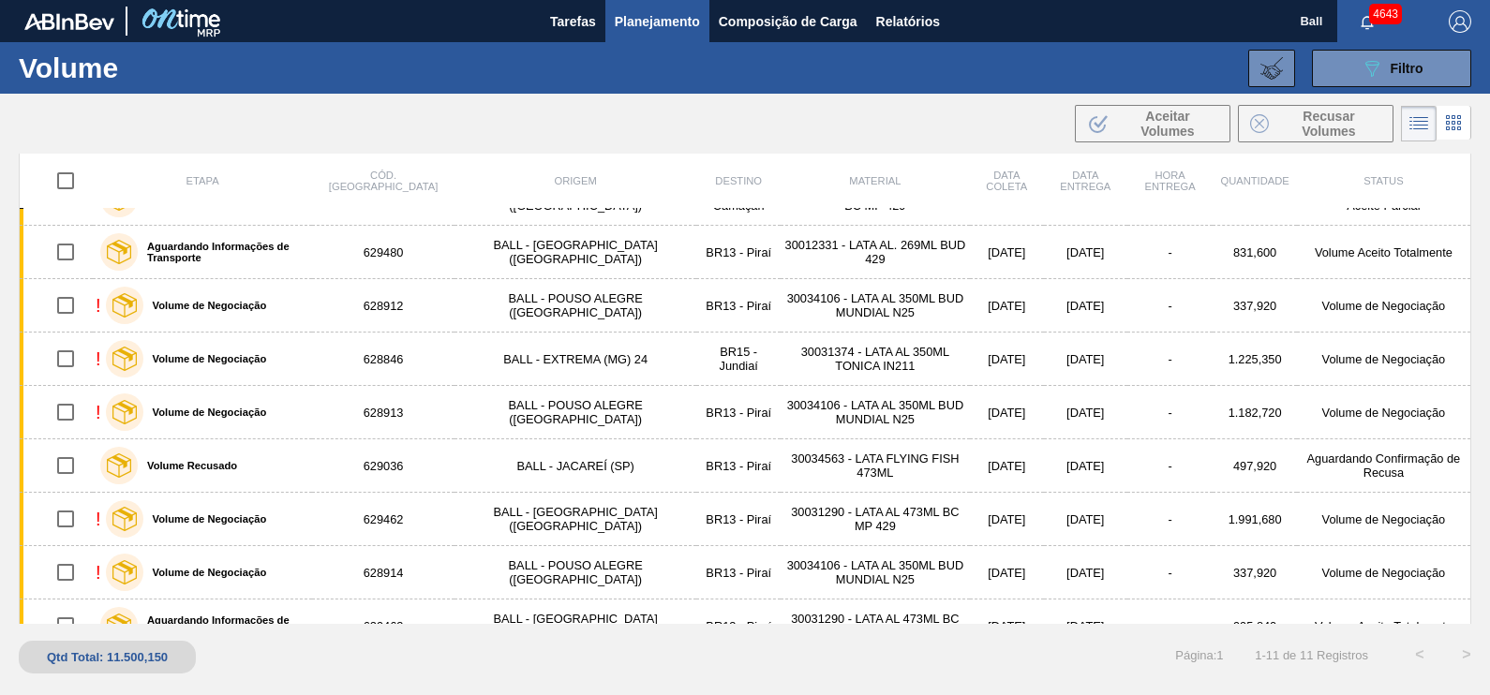
scroll to position [171, 0]
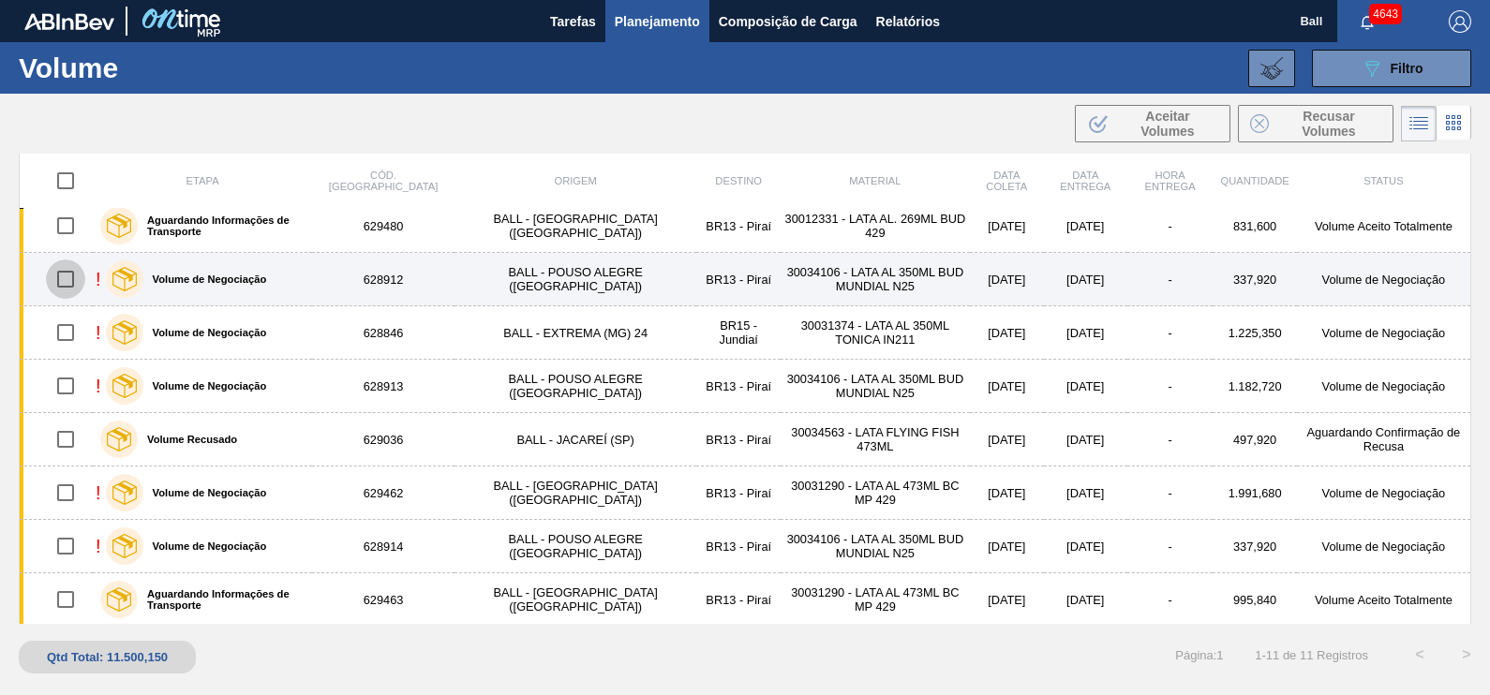
click at [67, 275] on input "checkbox" at bounding box center [65, 279] width 39 height 39
checkbox input "true"
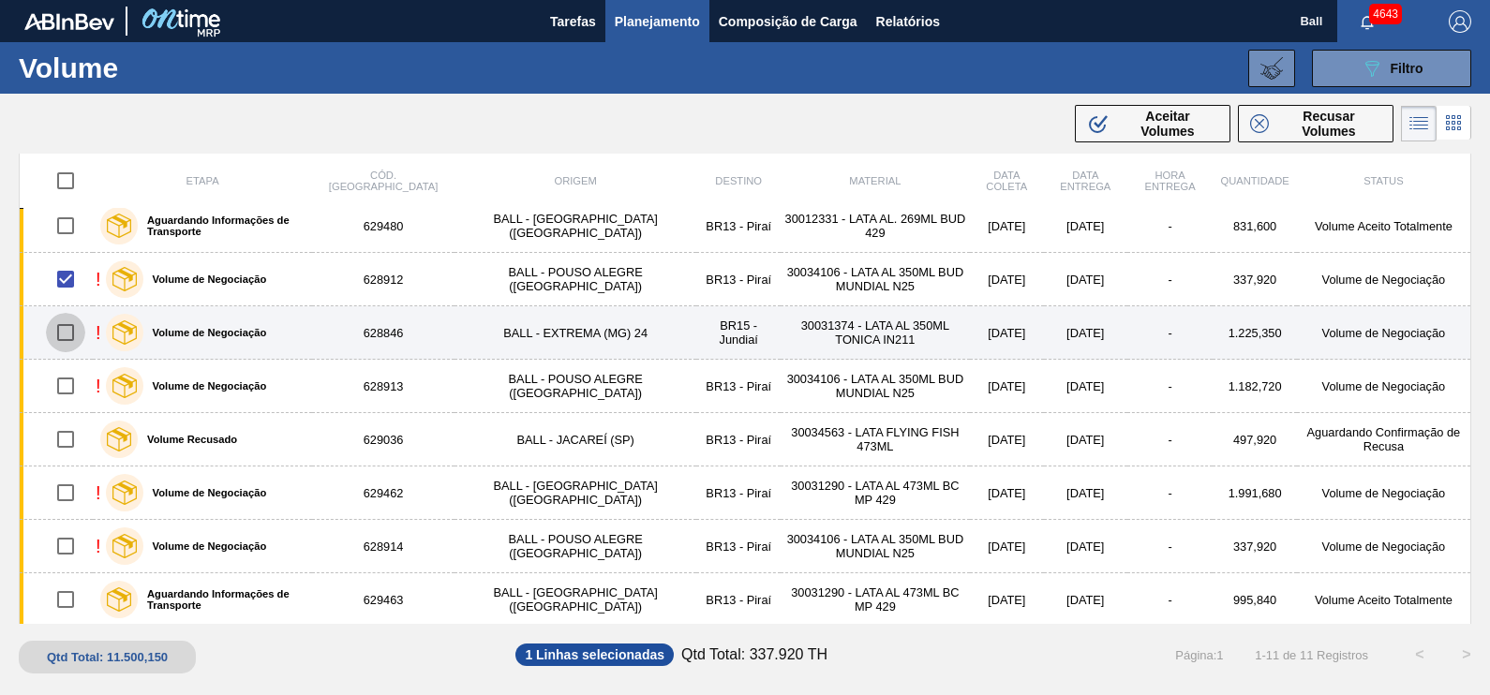
click at [67, 333] on input "checkbox" at bounding box center [65, 332] width 39 height 39
checkbox input "true"
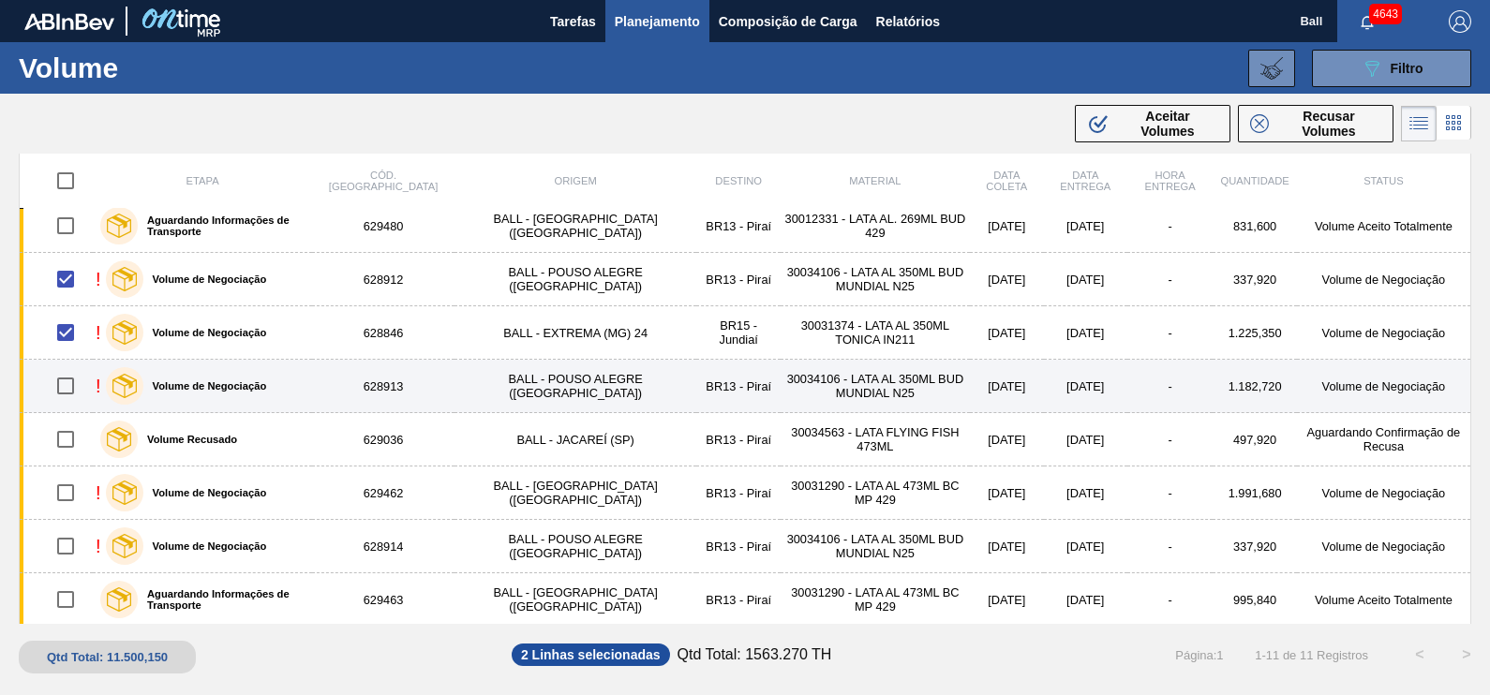
click at [61, 385] on input "checkbox" at bounding box center [65, 385] width 39 height 39
checkbox input "true"
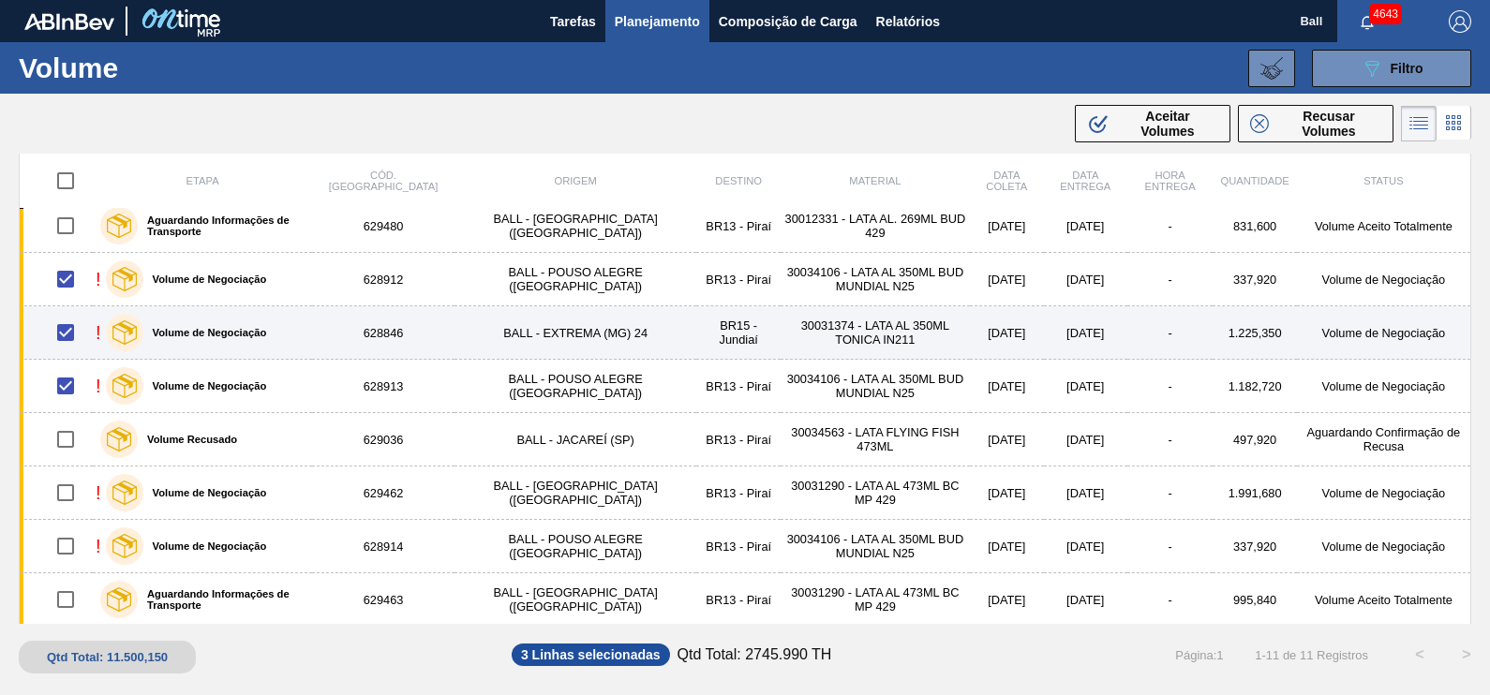
click at [61, 324] on input "checkbox" at bounding box center [65, 332] width 39 height 39
checkbox input "false"
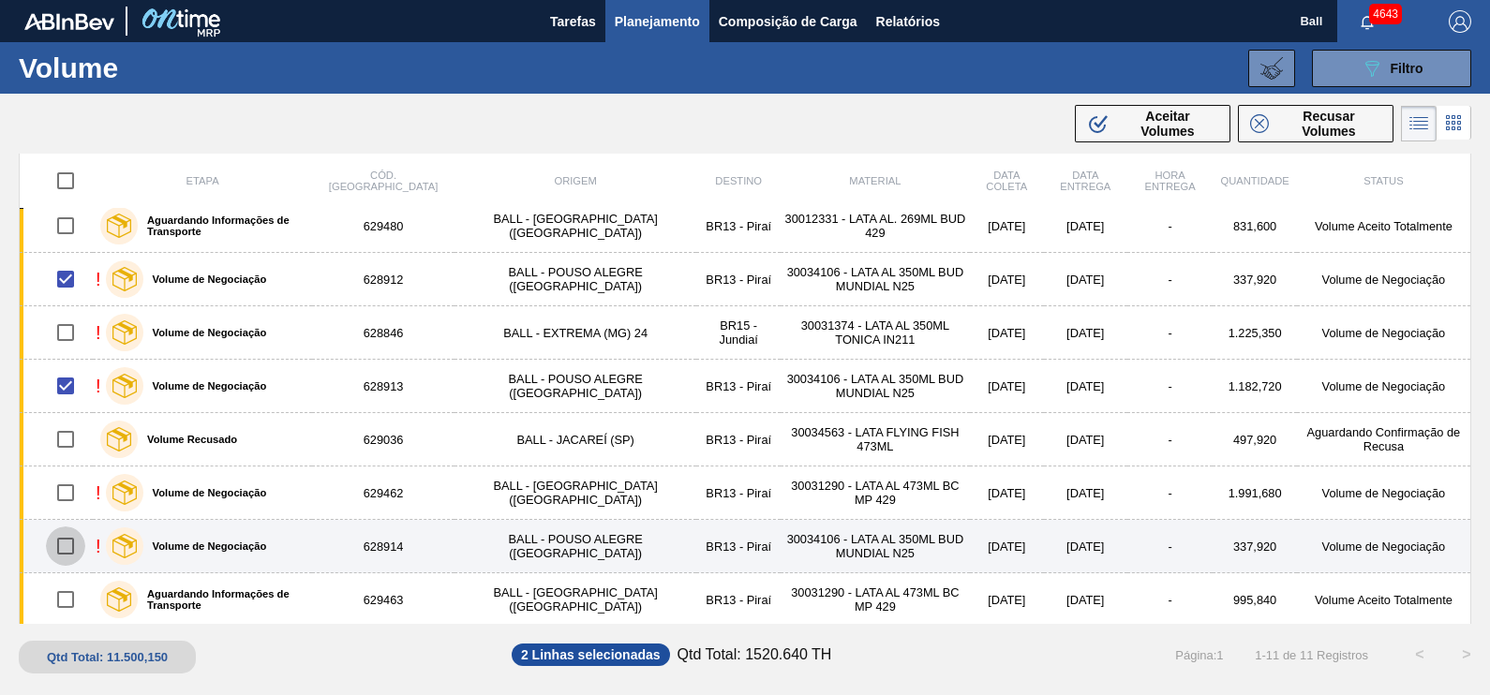
click at [65, 543] on input "checkbox" at bounding box center [65, 546] width 39 height 39
checkbox input "true"
click at [253, 549] on div "Volume de Negociação" at bounding box center [186, 546] width 171 height 47
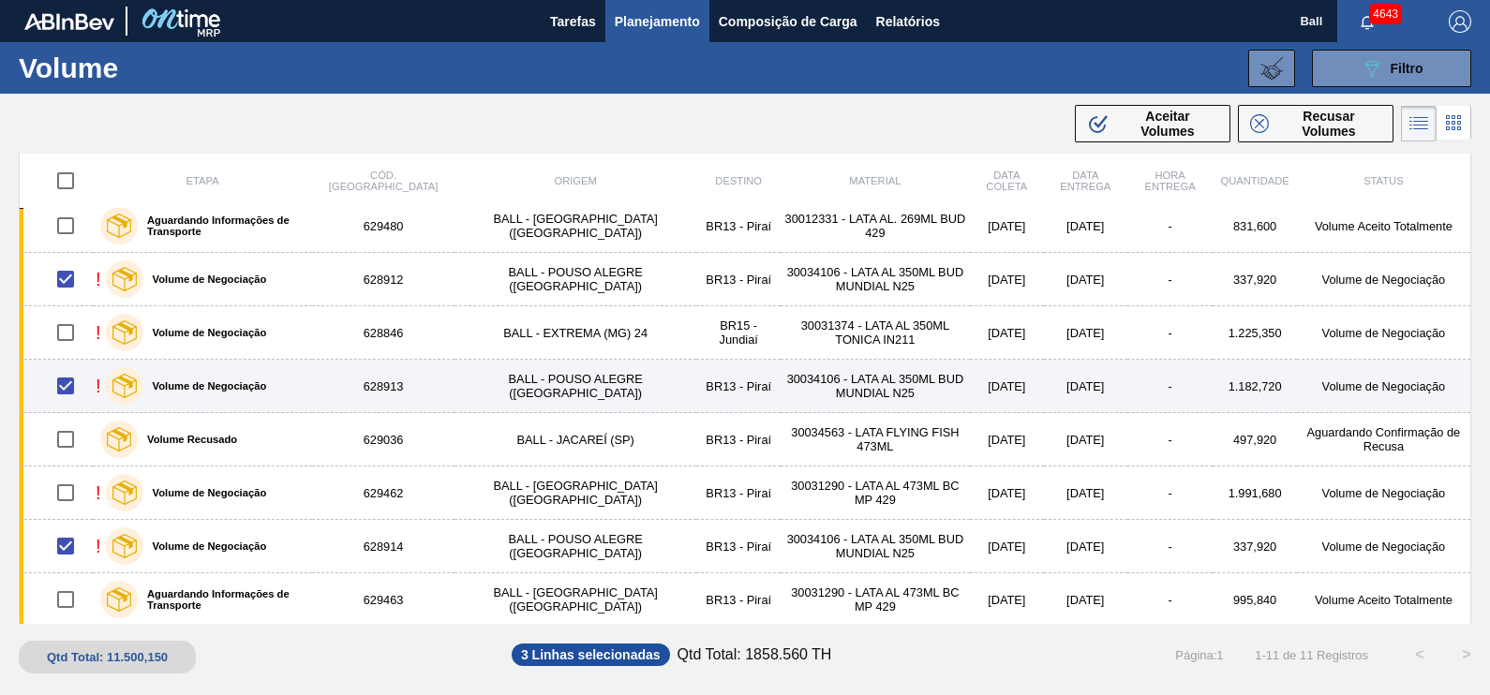
click at [243, 389] on label "Volume de Negociação" at bounding box center [205, 385] width 124 height 11
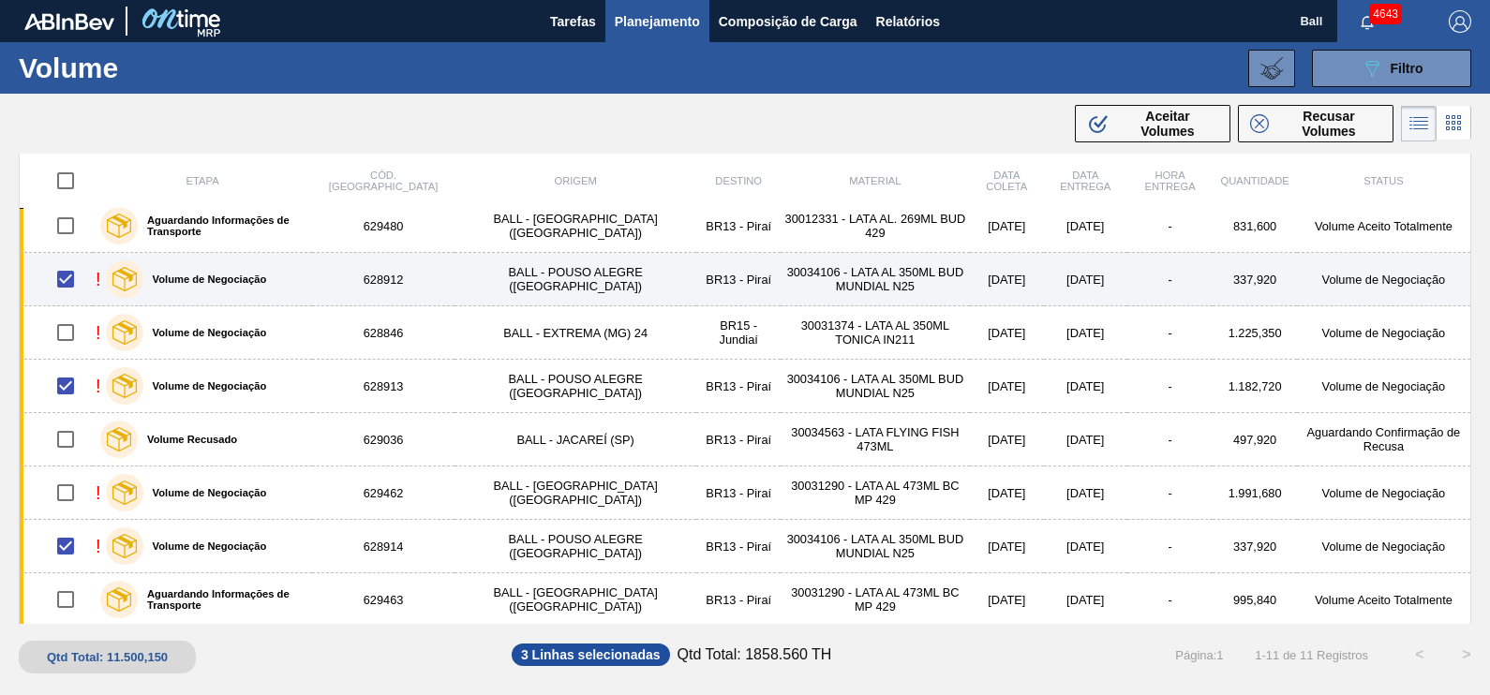
click at [231, 290] on div "Volume de Negociação" at bounding box center [186, 279] width 171 height 47
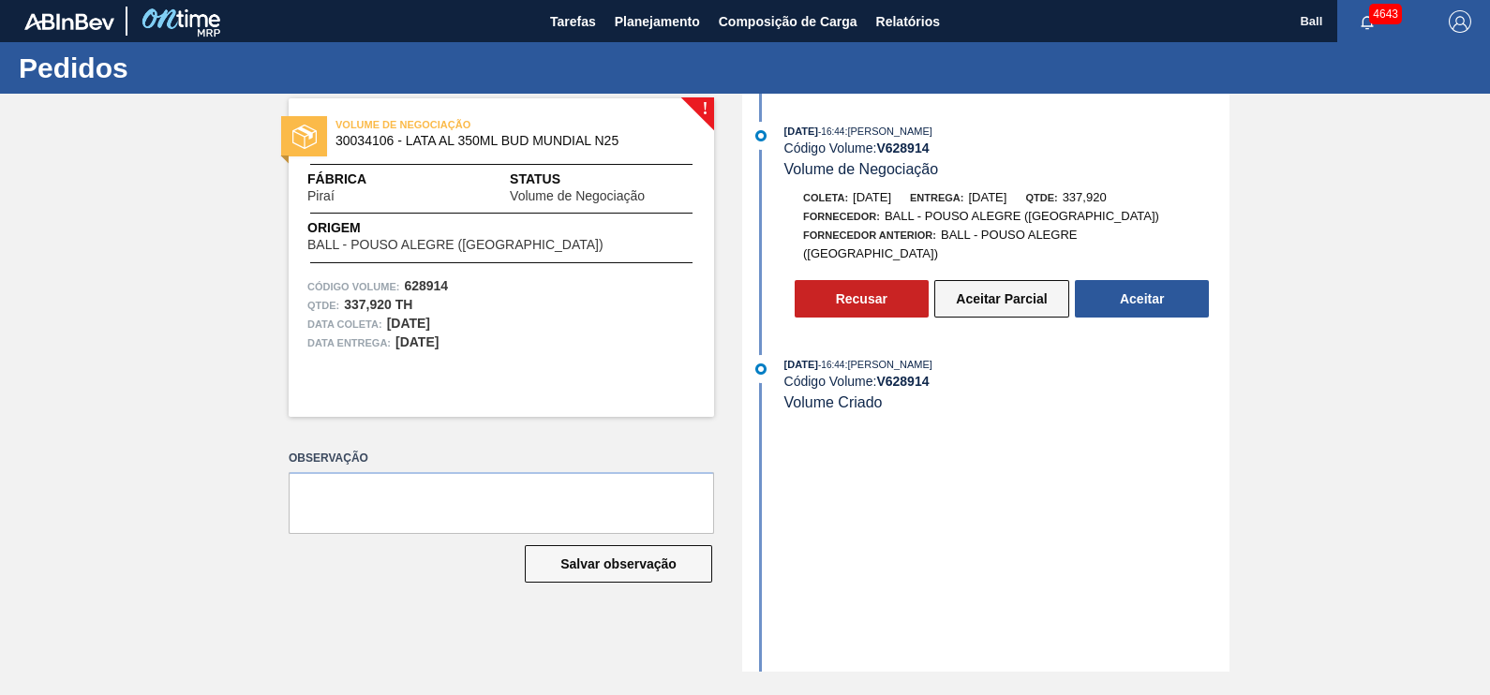
click at [1007, 289] on button "Aceitar Parcial" at bounding box center [1001, 298] width 135 height 37
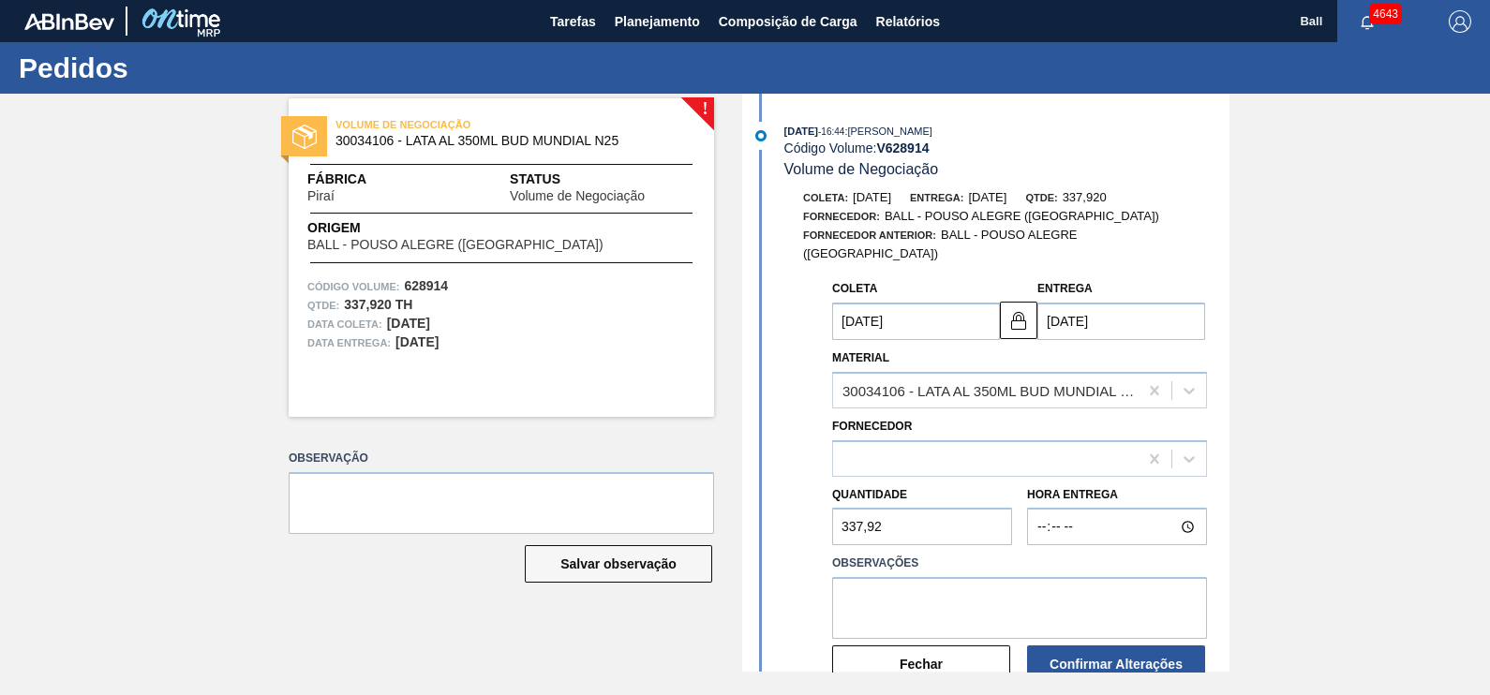
type input "[DATE]"
click at [1106, 451] on div "289744 (SAP Legado: 323611) - BALL - [GEOGRAPHIC_DATA] ([GEOGRAPHIC_DATA])" at bounding box center [990, 459] width 297 height 16
click at [942, 639] on div "Fechar Confirmar Alterações" at bounding box center [1020, 662] width 390 height 46
click at [949, 585] on textarea at bounding box center [1019, 608] width 375 height 62
click at [851, 659] on button "Fechar" at bounding box center [921, 664] width 178 height 37
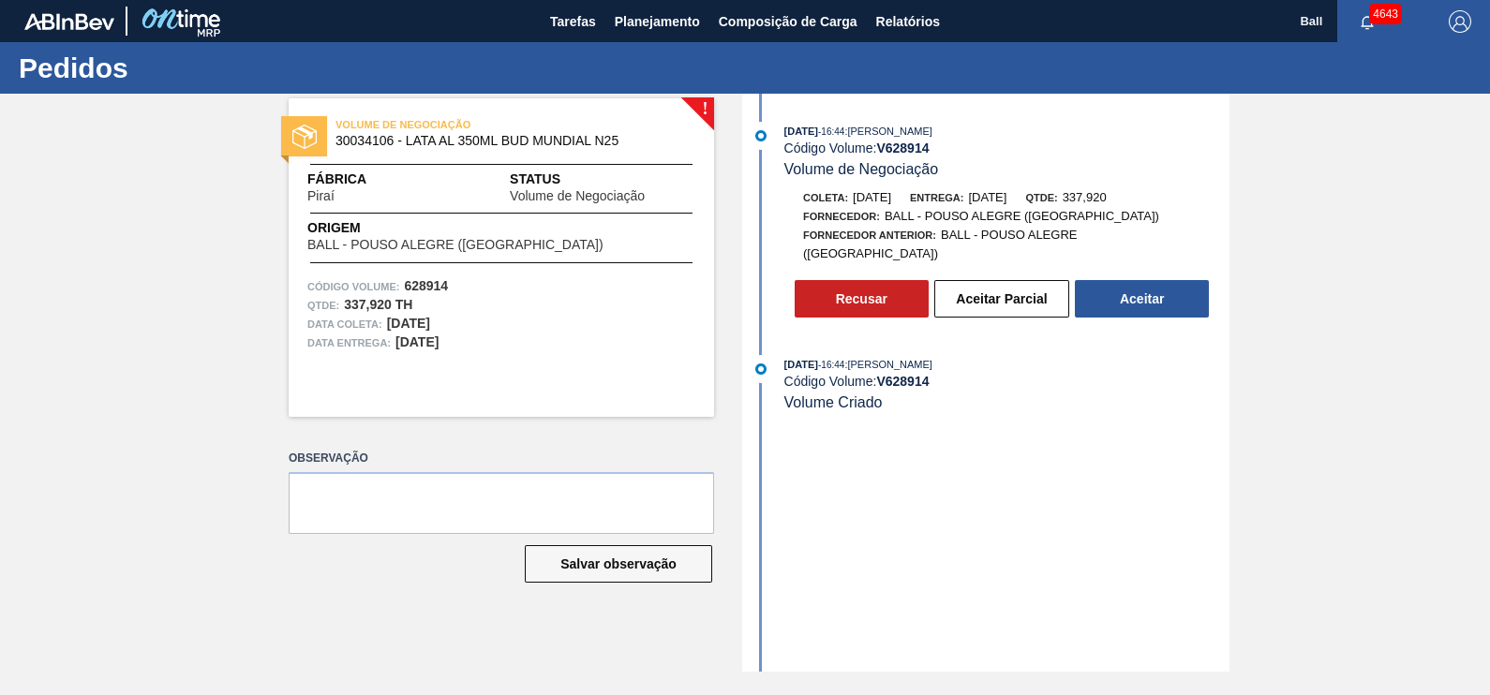
click at [856, 271] on div "Recusar Aceitar Parcial Aceitar" at bounding box center [1006, 294] width 422 height 47
click at [860, 280] on button "Recusar" at bounding box center [862, 298] width 134 height 37
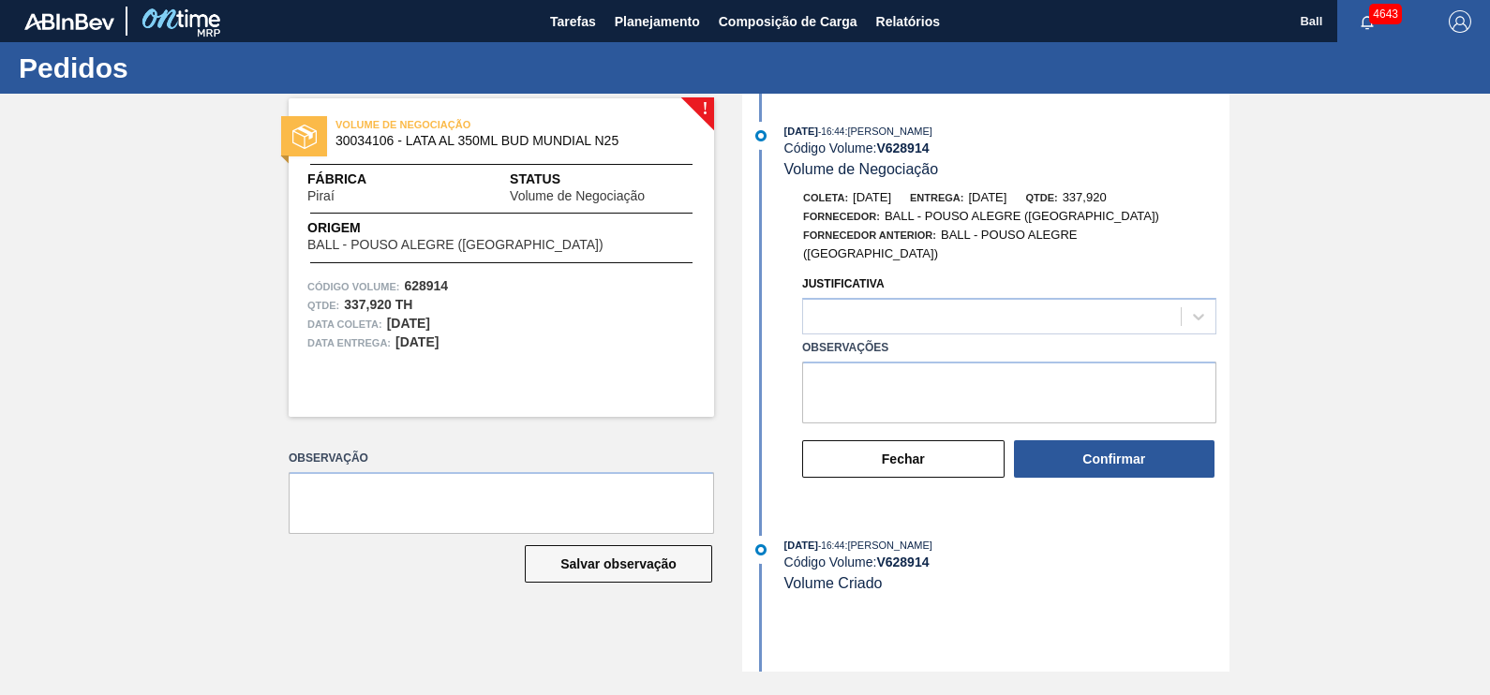
click at [959, 335] on label "Observações" at bounding box center [1009, 348] width 414 height 27
click at [959, 362] on textarea "Observações" at bounding box center [1009, 393] width 414 height 62
click at [976, 304] on div at bounding box center [992, 317] width 378 height 27
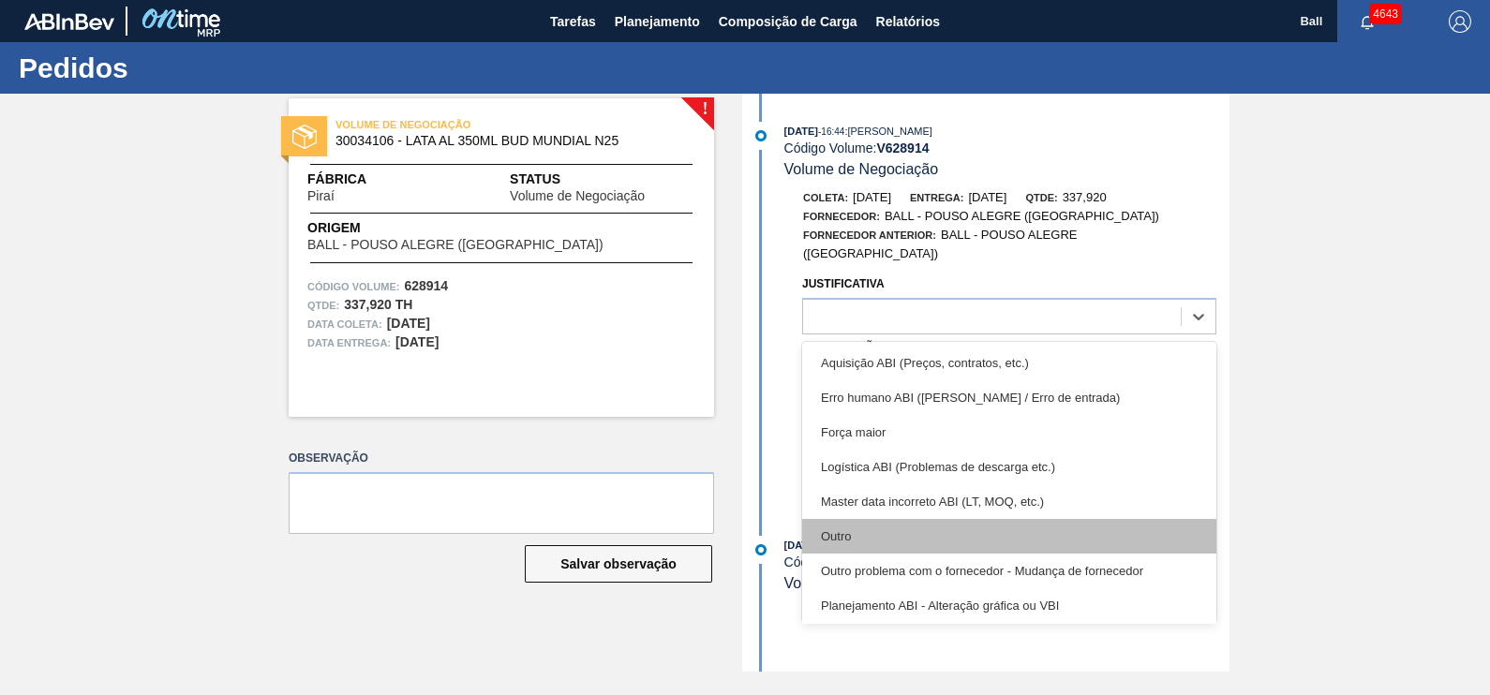
click at [886, 524] on div "Outro" at bounding box center [1009, 536] width 414 height 35
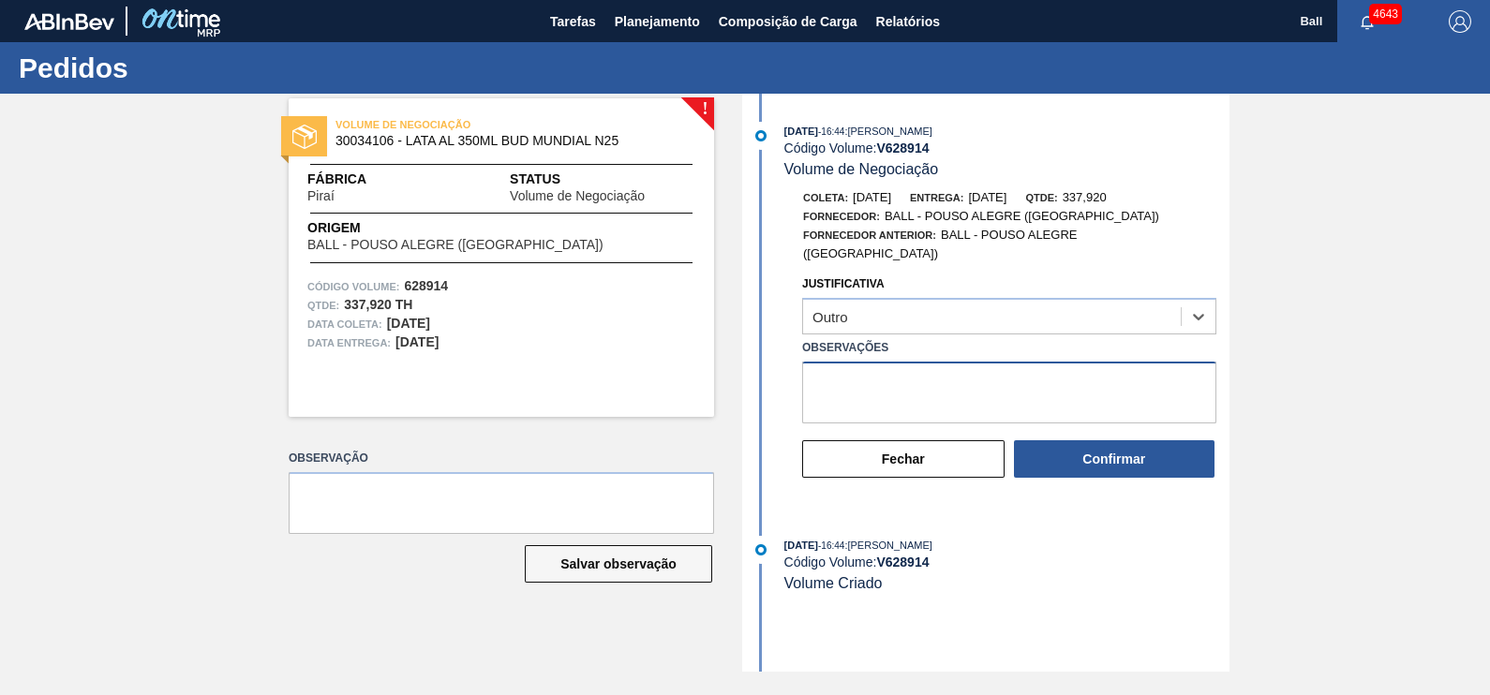
click at [937, 362] on textarea "Observações" at bounding box center [1009, 393] width 414 height 62
type textarea "AJUSTAR VERSÃO E PLANTA POR"
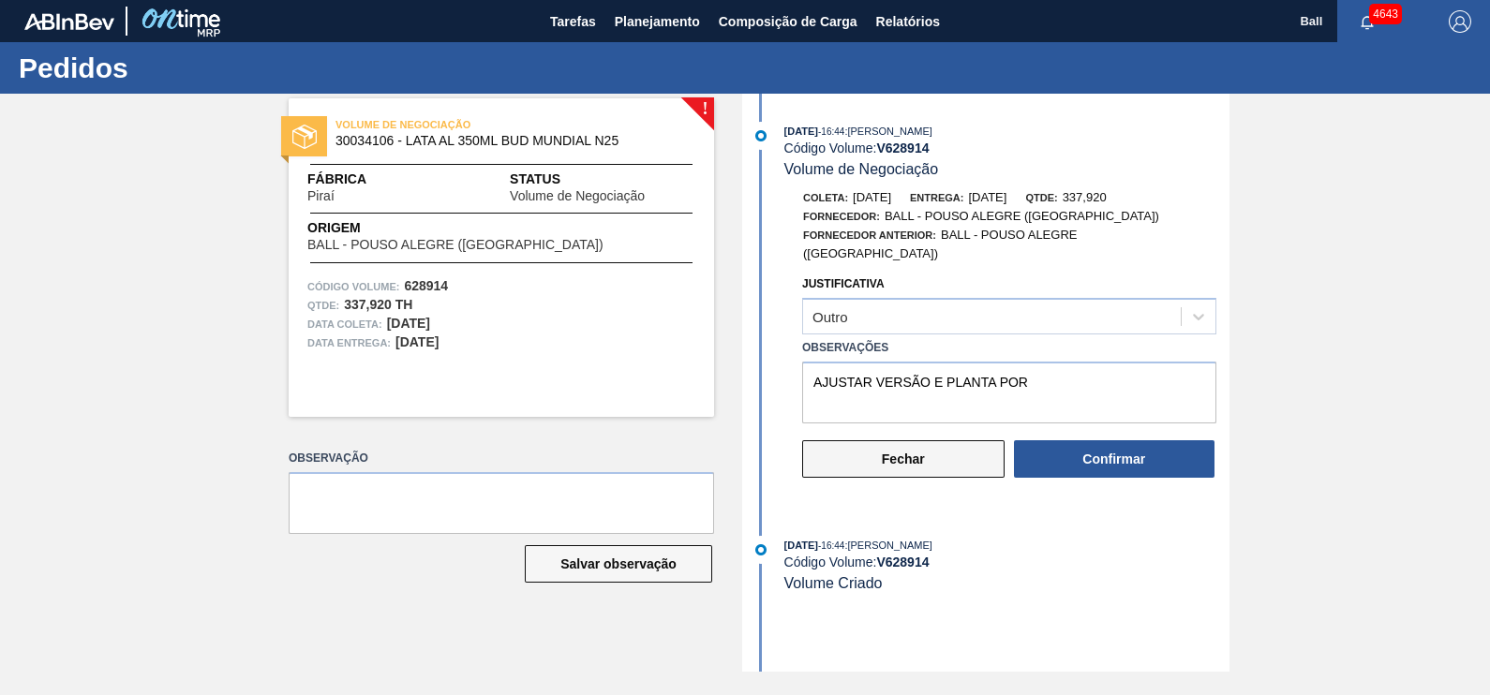
click at [918, 461] on button "Fechar" at bounding box center [903, 458] width 202 height 37
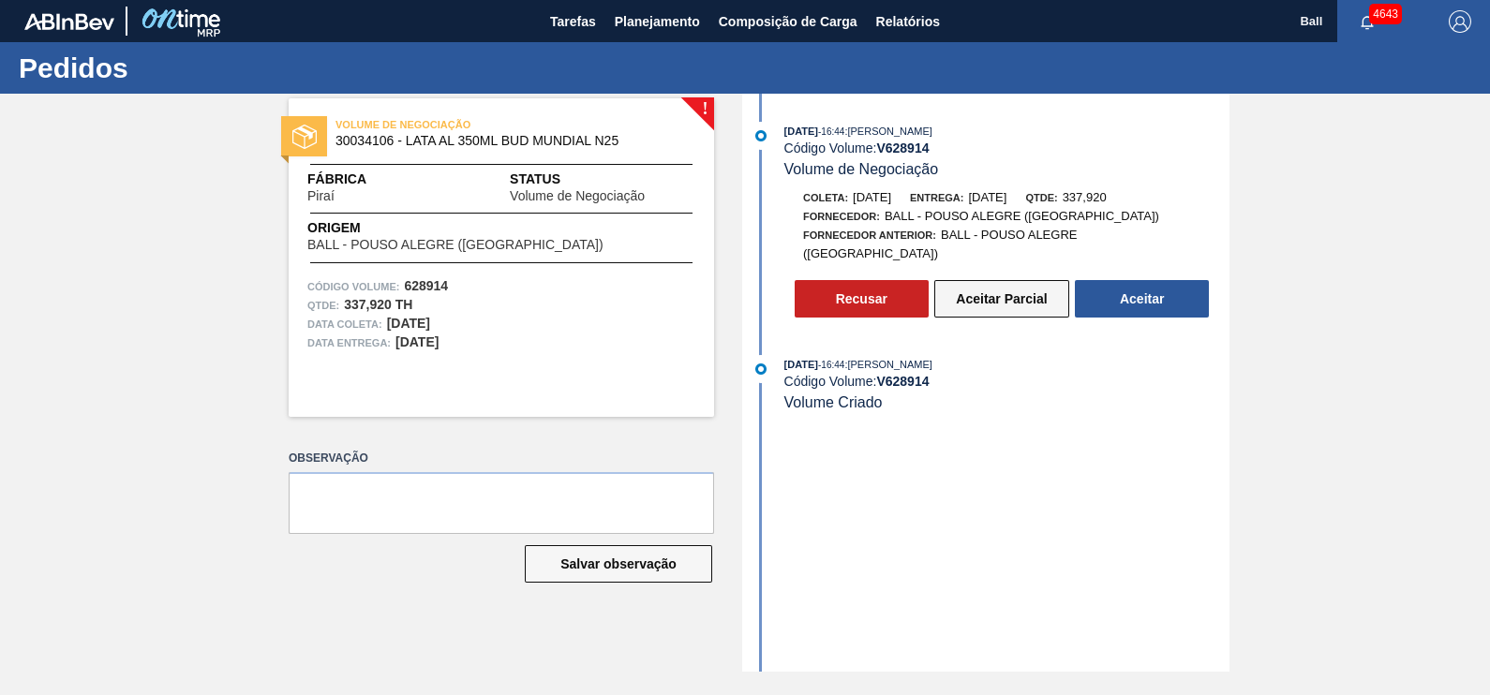
click at [997, 290] on button "Aceitar Parcial" at bounding box center [1001, 298] width 135 height 37
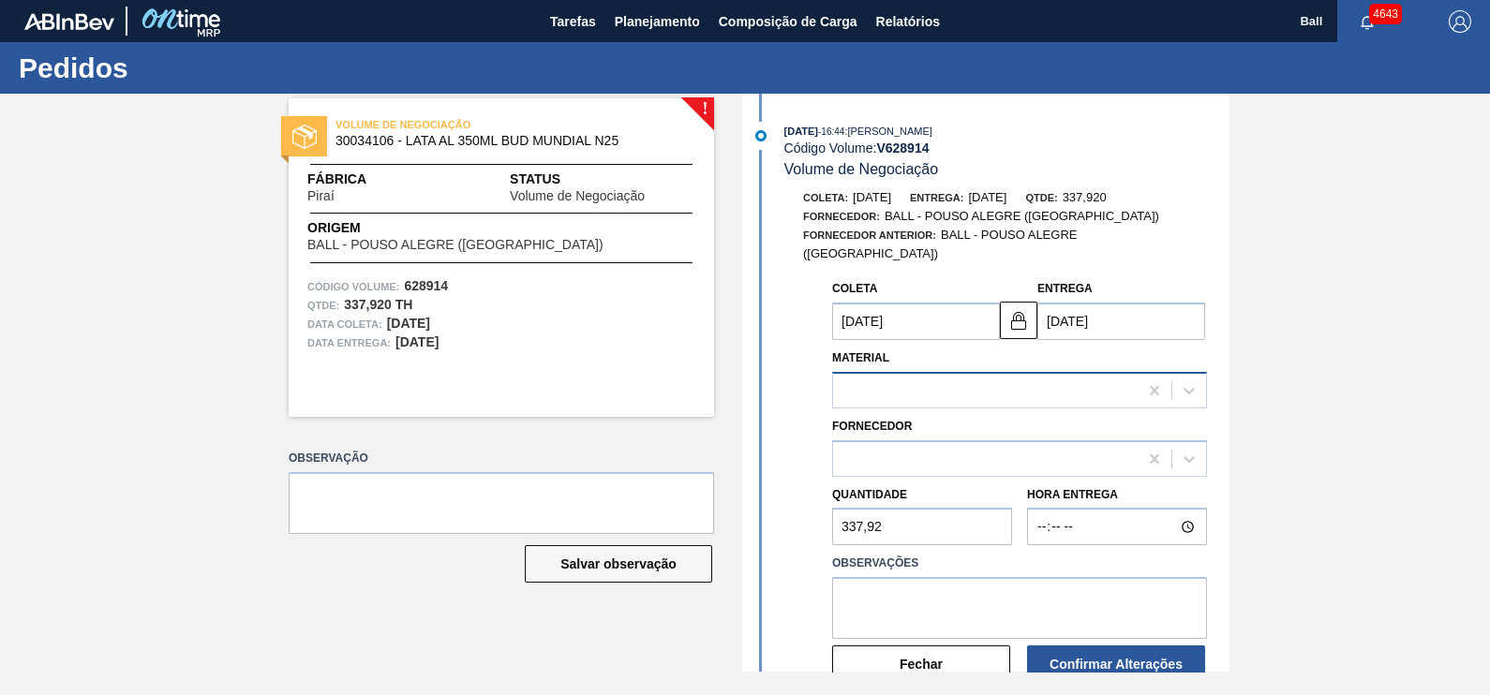
type input "23/10/2025"
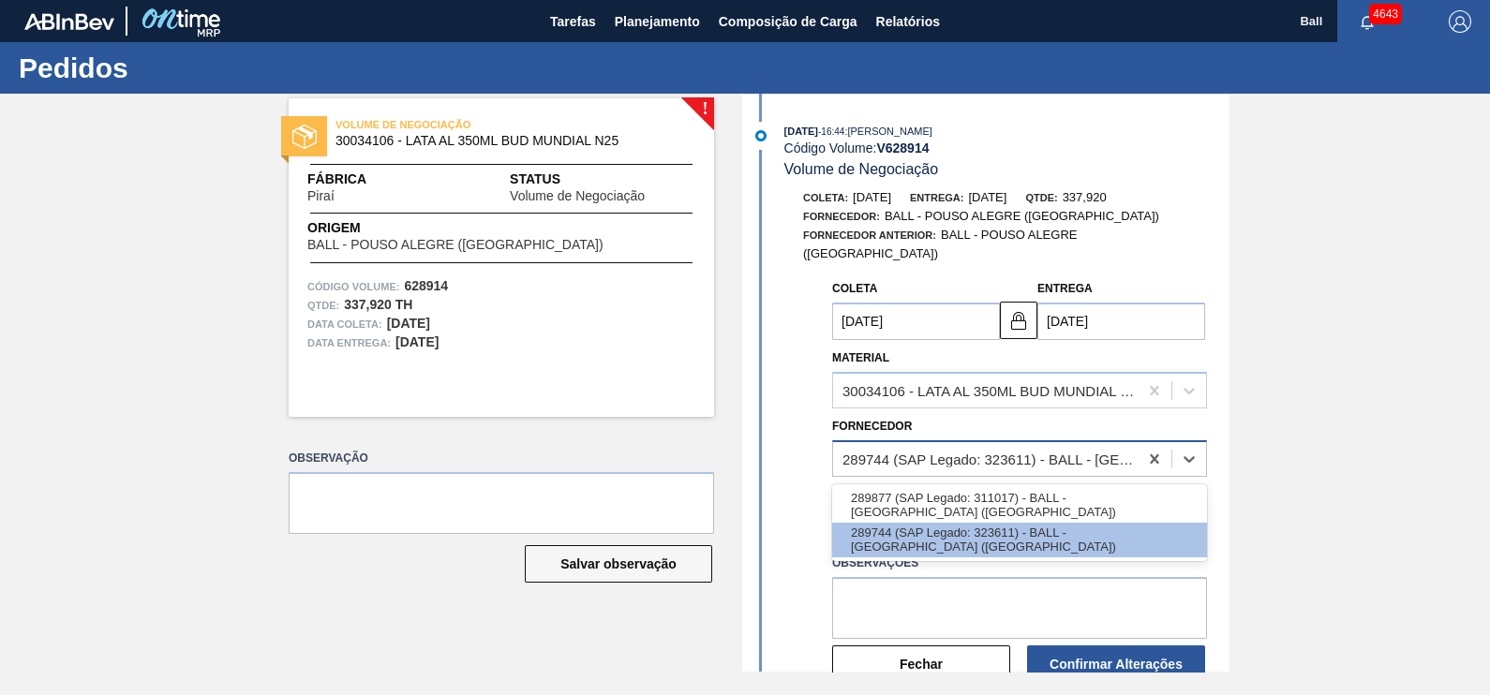
click at [1095, 454] on div "289744 (SAP Legado: 323611) - BALL - POUSO ALEGRE (MG)" at bounding box center [985, 458] width 305 height 27
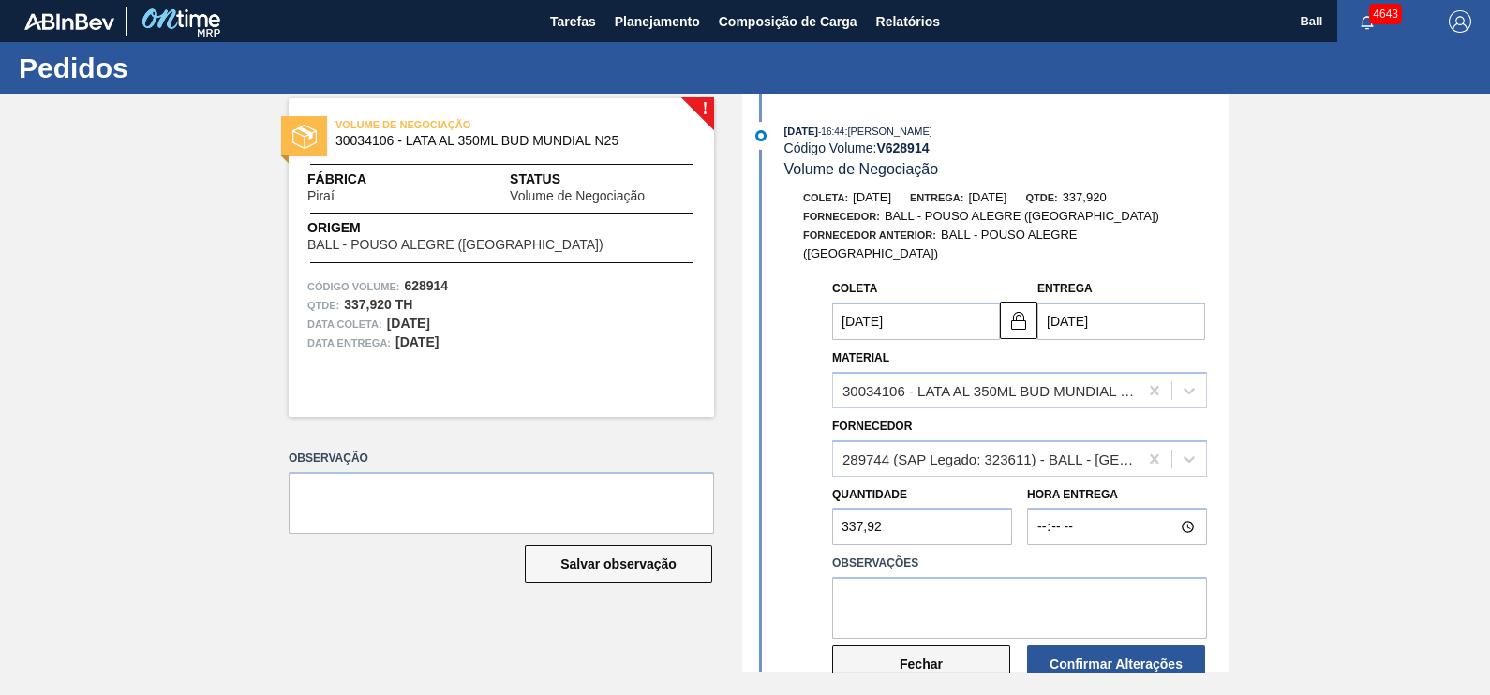
click at [938, 649] on button "Fechar" at bounding box center [921, 664] width 178 height 37
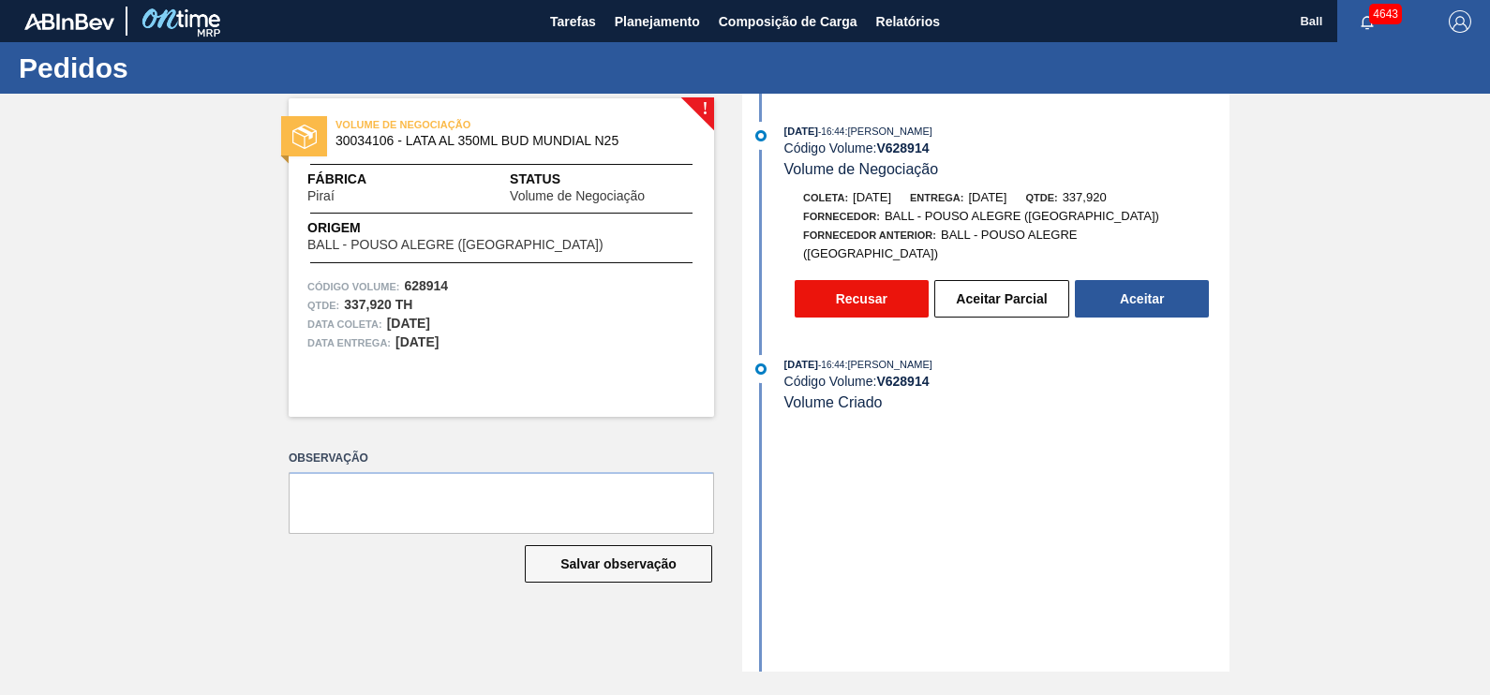
click at [850, 290] on button "Recusar" at bounding box center [862, 298] width 134 height 37
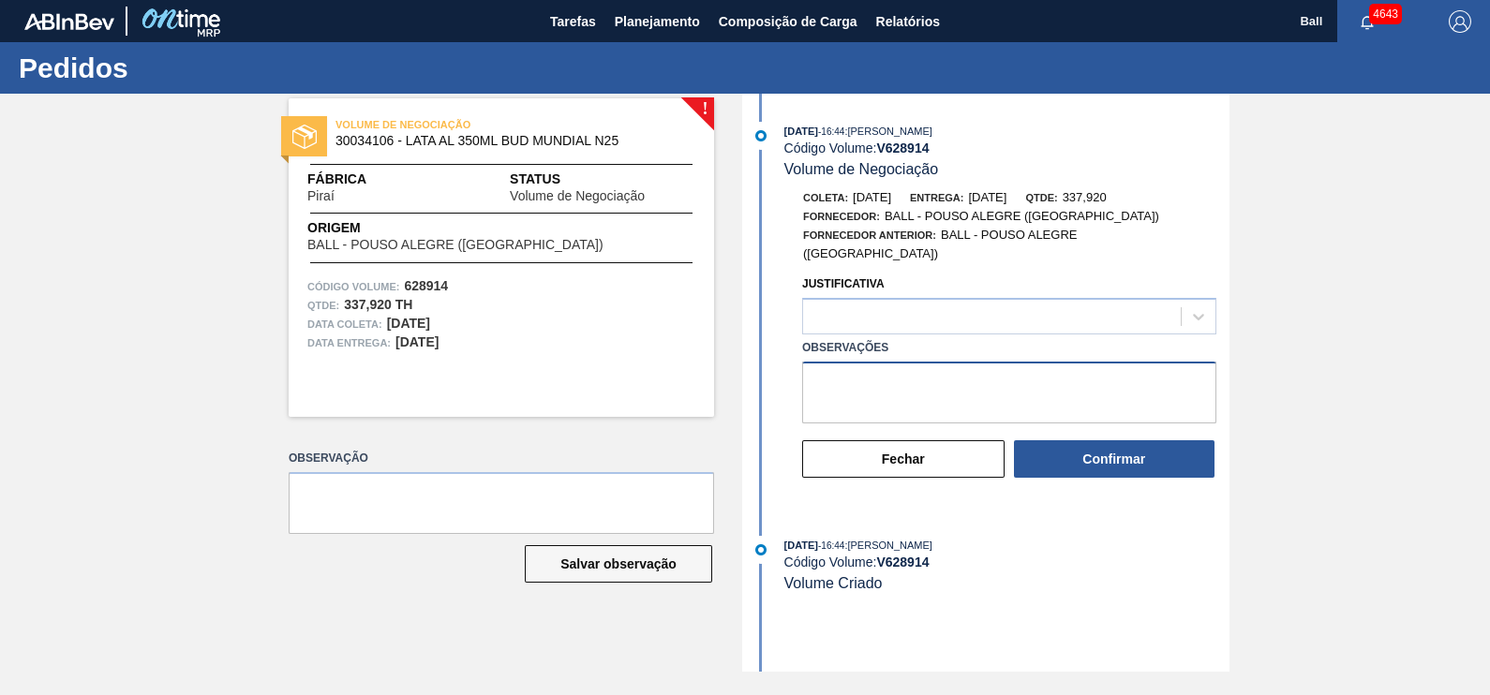
click at [919, 383] on textarea "Observações" at bounding box center [1009, 393] width 414 height 62
paste textarea "628444 628445 628846 629463 629462 628914 628913 629036 628912 629480 629479"
type textarea "628444 628445 628846 629463 629462 628914 628913 629036 628912 629480 629479"
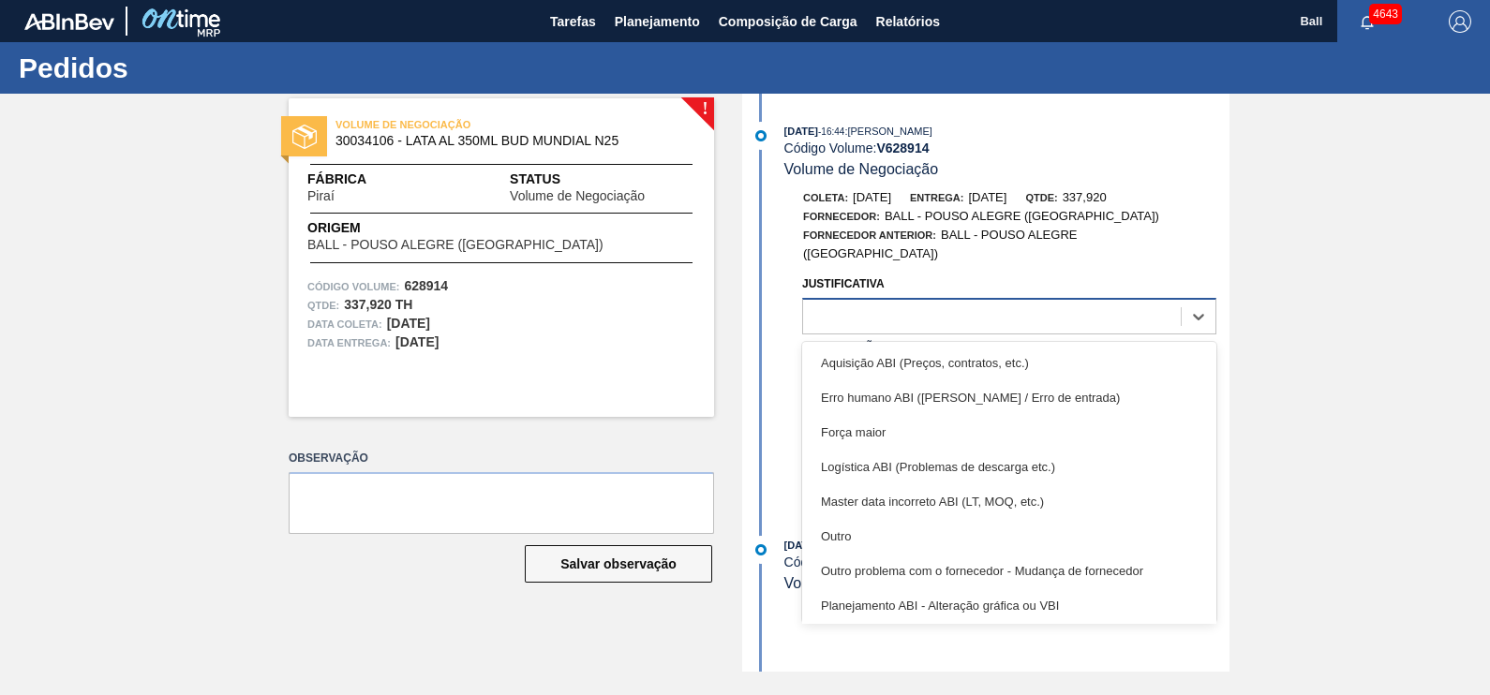
click at [1036, 304] on div at bounding box center [992, 317] width 378 height 27
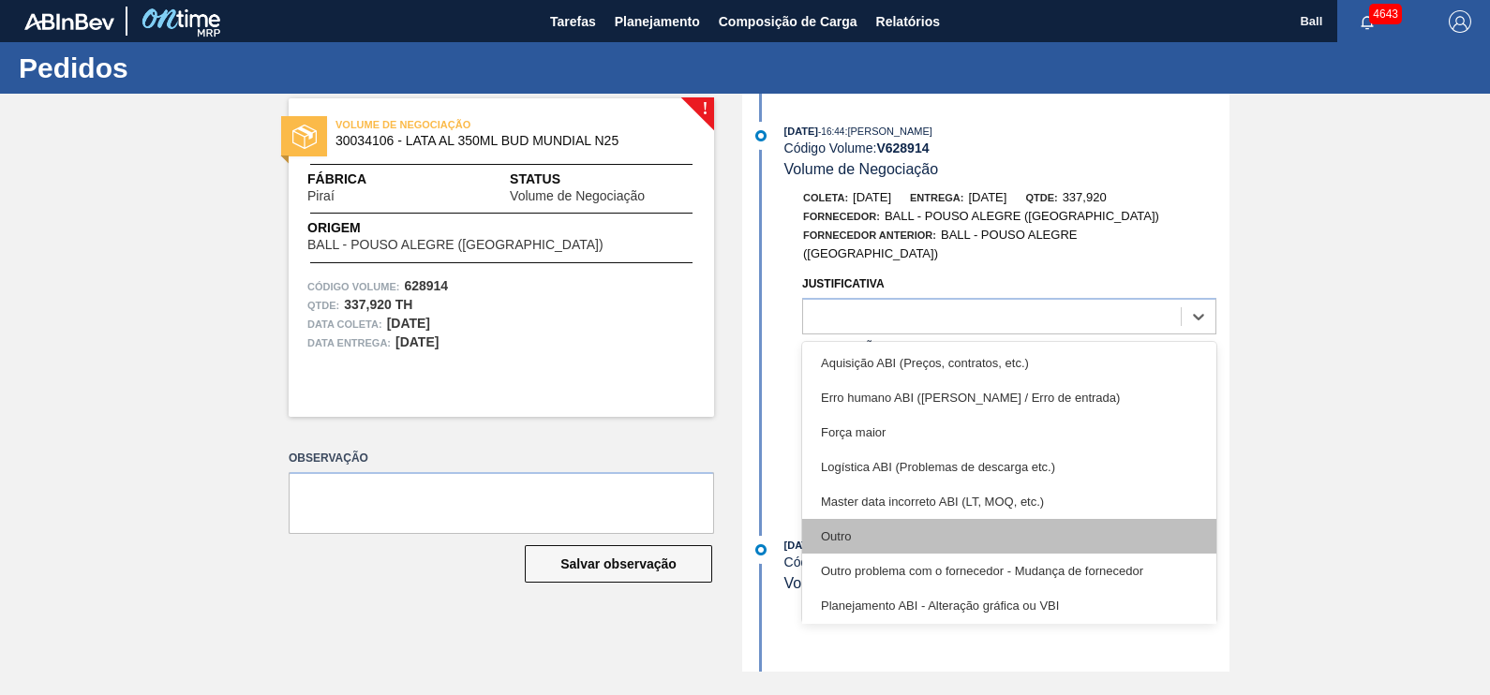
click at [929, 523] on div "Outro" at bounding box center [1009, 536] width 414 height 35
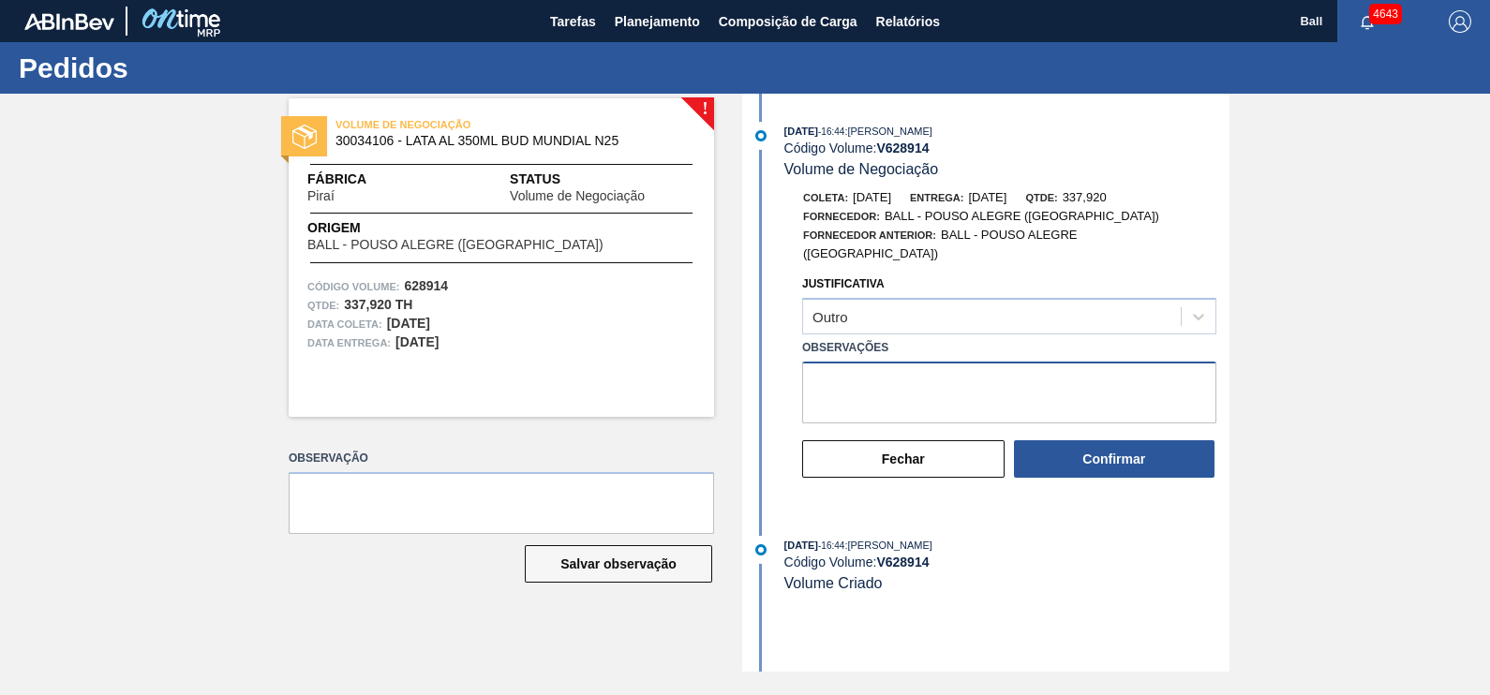
click at [940, 394] on textarea "Observações" at bounding box center [1009, 393] width 414 height 62
click at [975, 362] on textarea "AJUSTAR VERSÃO E ORIGEM POR BRJC/ CAÇAPAVA" at bounding box center [1009, 393] width 414 height 62
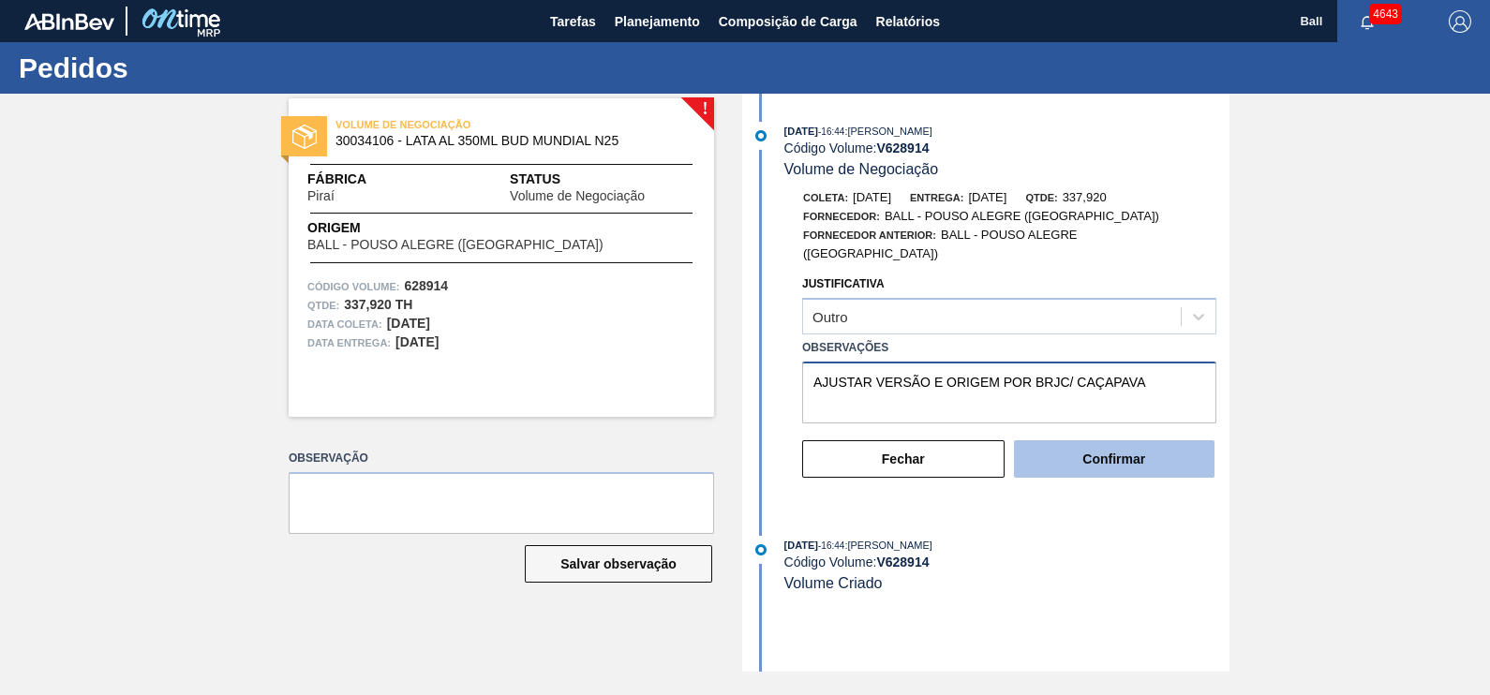
type textarea "AJUSTAR VERSÃO E ORIGEM POR BRJC/ CAÇAPAVA"
click at [1104, 440] on button "Confirmar" at bounding box center [1114, 458] width 201 height 37
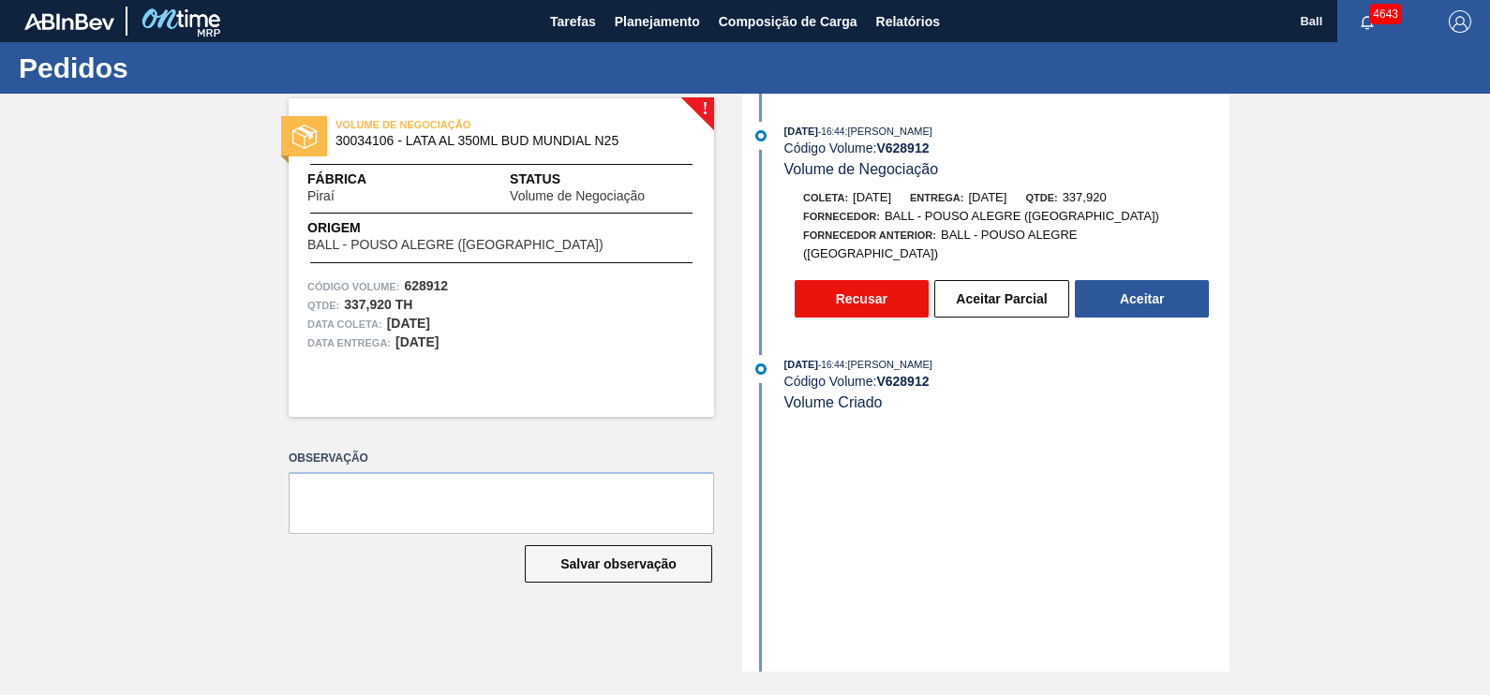
click at [867, 281] on button "Recusar" at bounding box center [862, 298] width 134 height 37
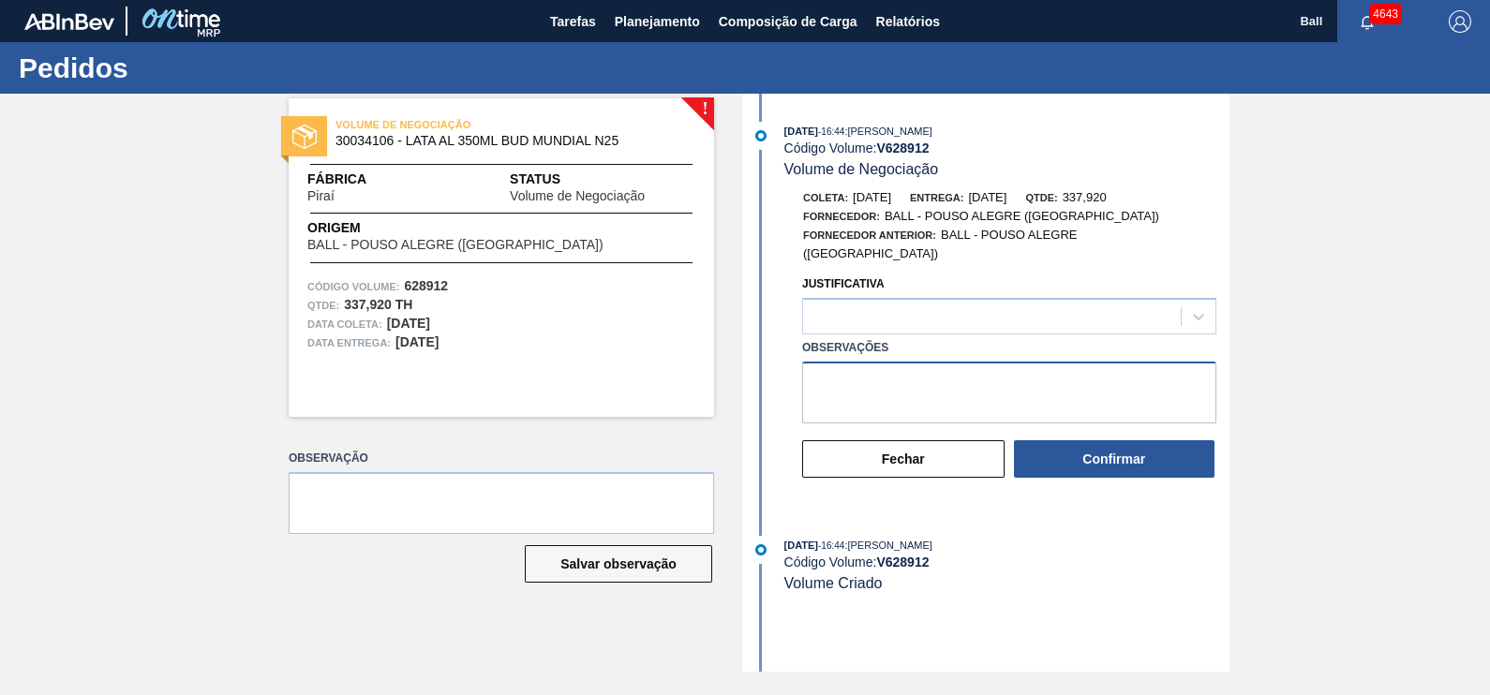
click at [1007, 370] on textarea "Observações" at bounding box center [1009, 393] width 414 height 62
paste textarea "AJUSTAR VERSÃO E ORIGEM POR BRJC/ CAÇAPAVA"
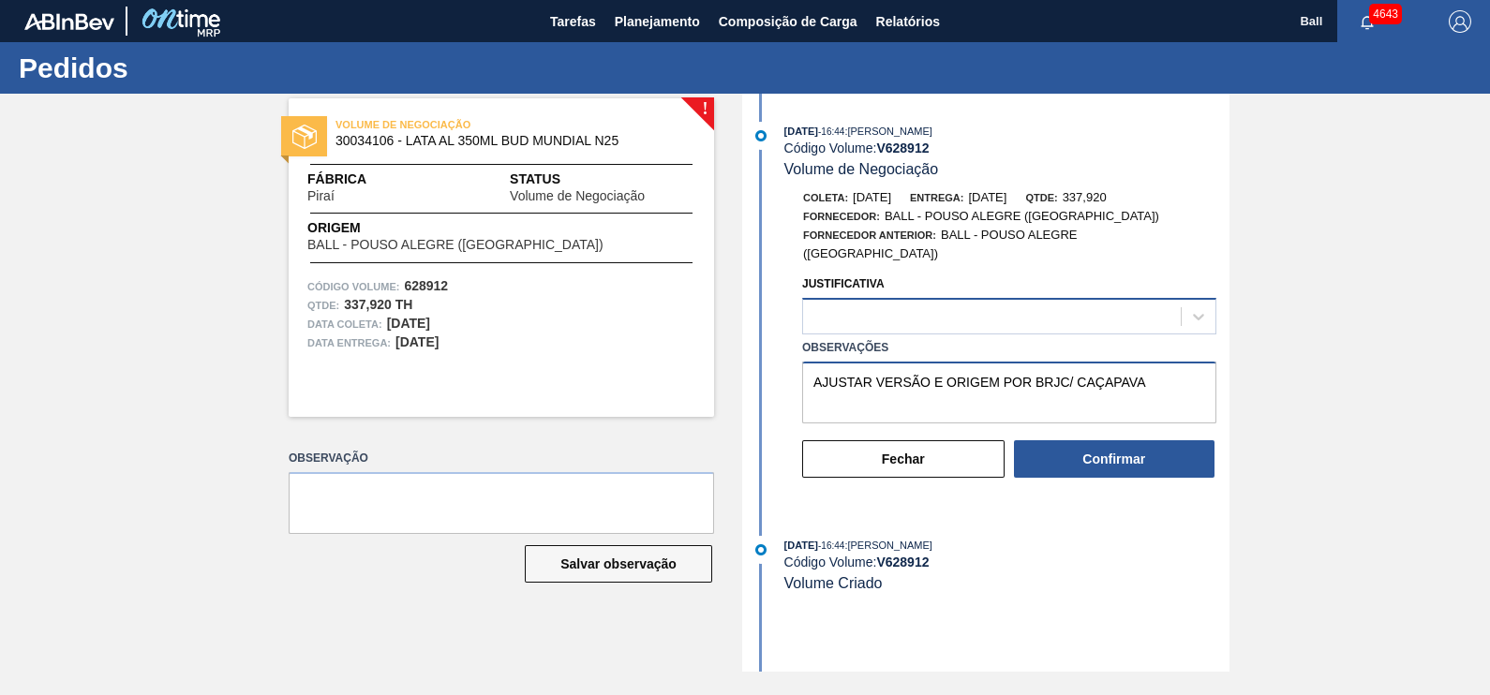
type textarea "AJUSTAR VERSÃO E ORIGEM POR BRJC/ CAÇAPAVA"
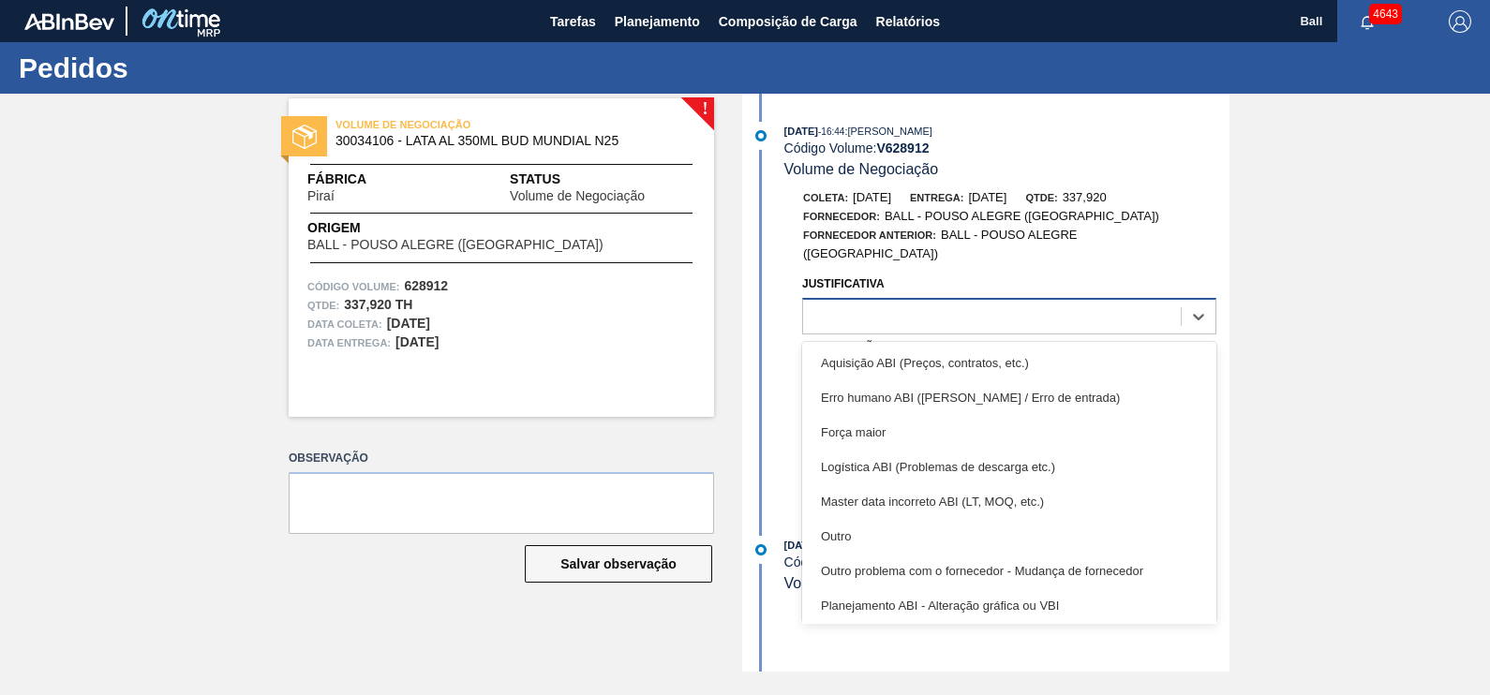
click at [1047, 314] on div at bounding box center [992, 317] width 378 height 27
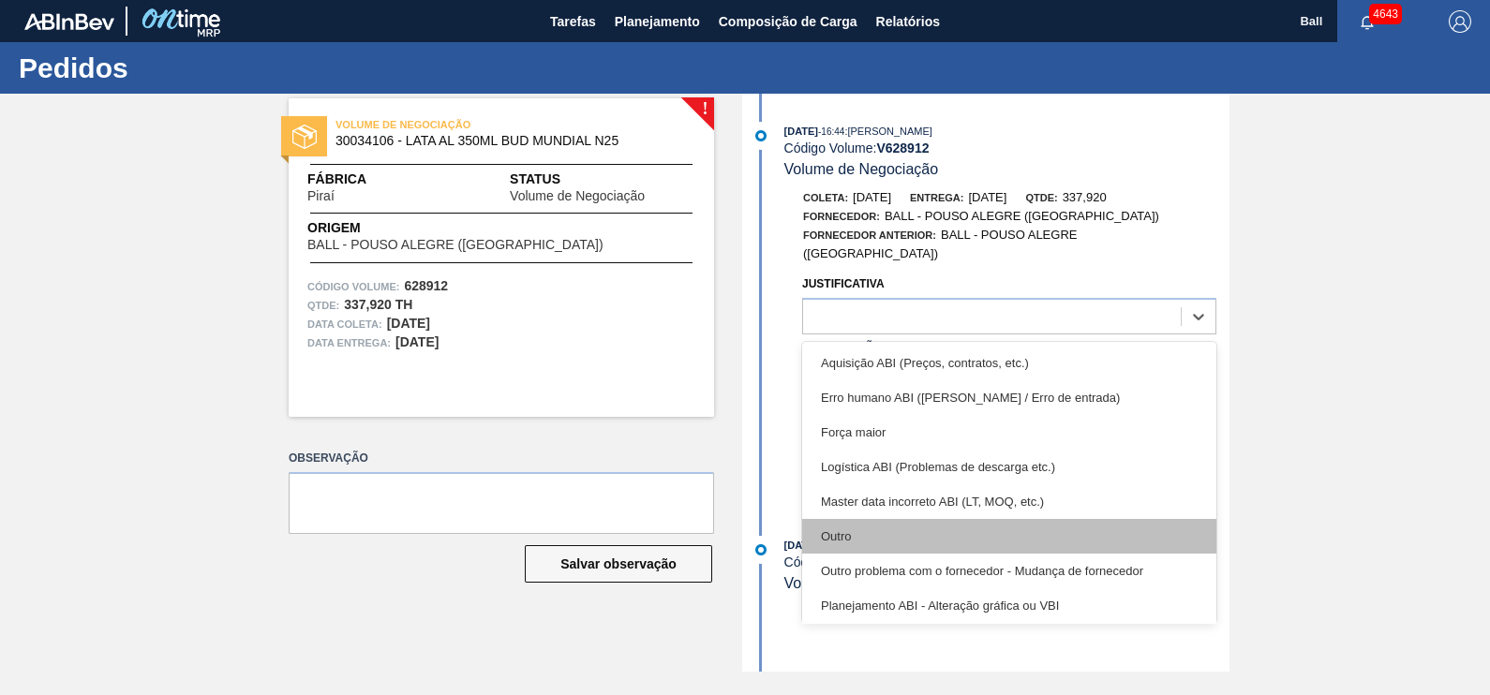
click at [915, 519] on div "Outro" at bounding box center [1009, 536] width 414 height 35
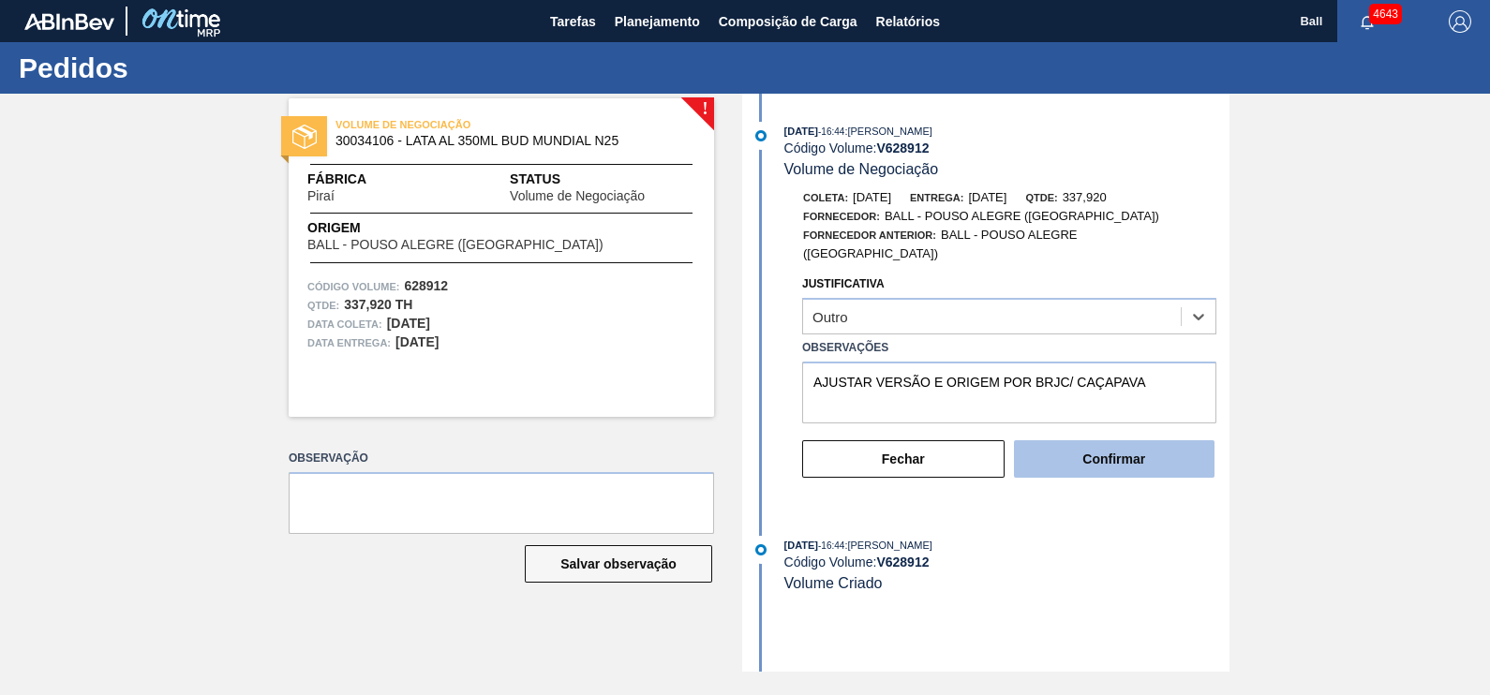
click at [1090, 457] on button "Confirmar" at bounding box center [1114, 458] width 201 height 37
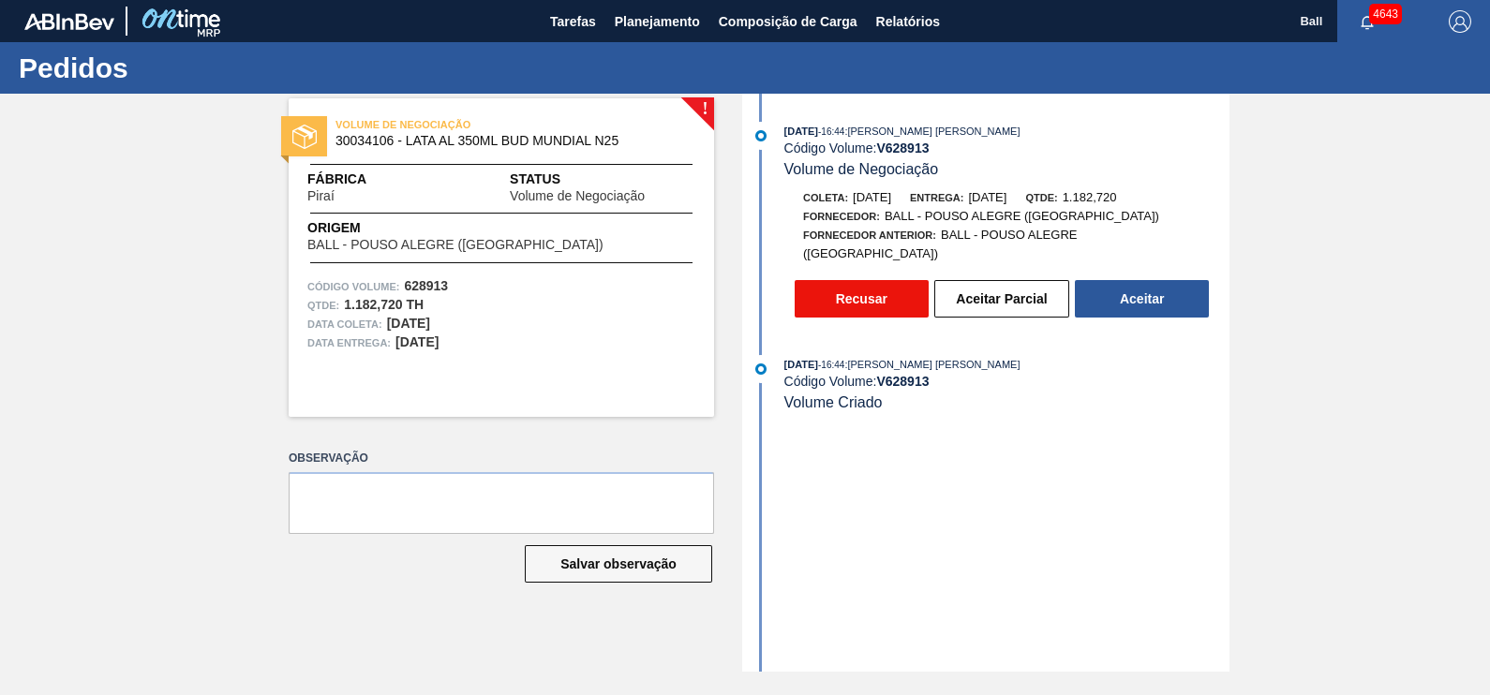
click at [856, 280] on button "Recusar" at bounding box center [862, 298] width 134 height 37
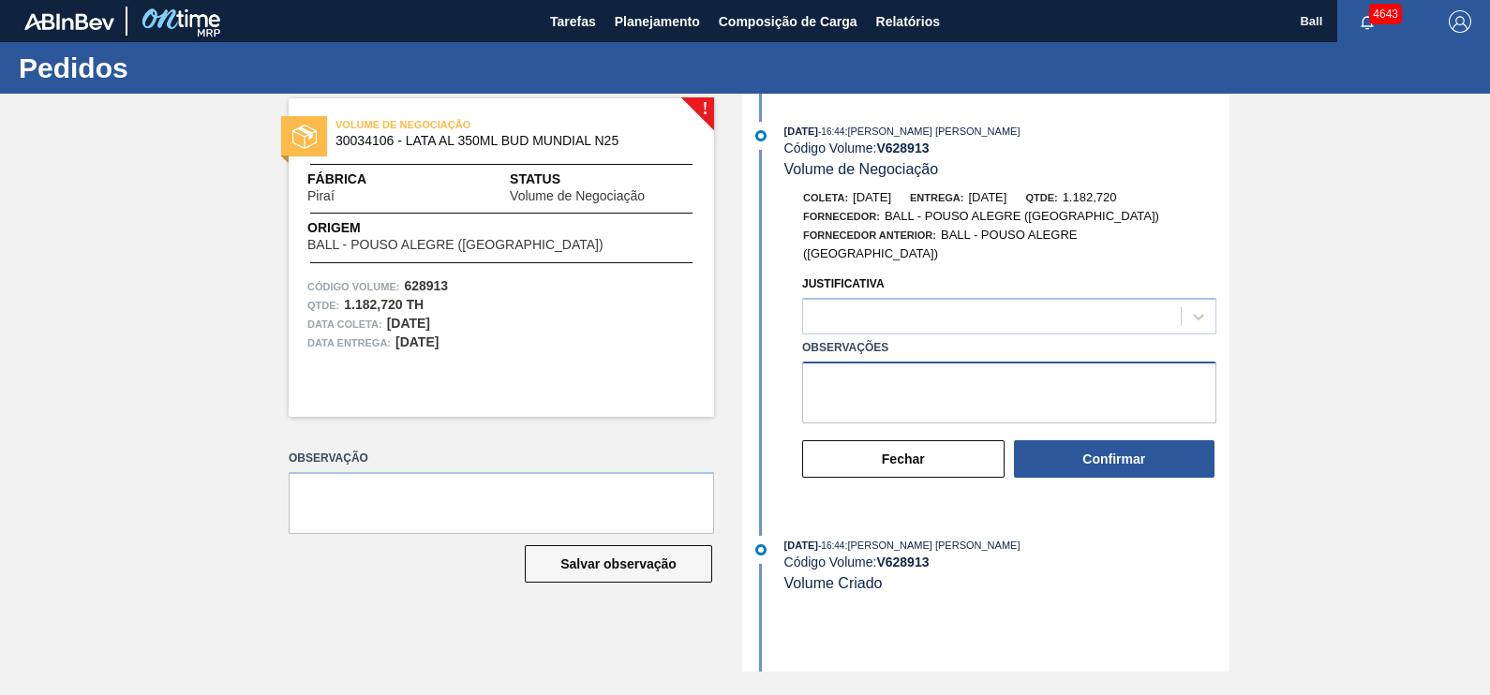
click at [991, 386] on textarea "Observações" at bounding box center [1009, 393] width 414 height 62
paste textarea "AJUSTAR VERSÃO E ORIGEM POR BRJC/ CAÇAPAVA"
type textarea "AJUSTAR VERSÃO E ORIGEM POR BRJC/ CAÇAPAVA"
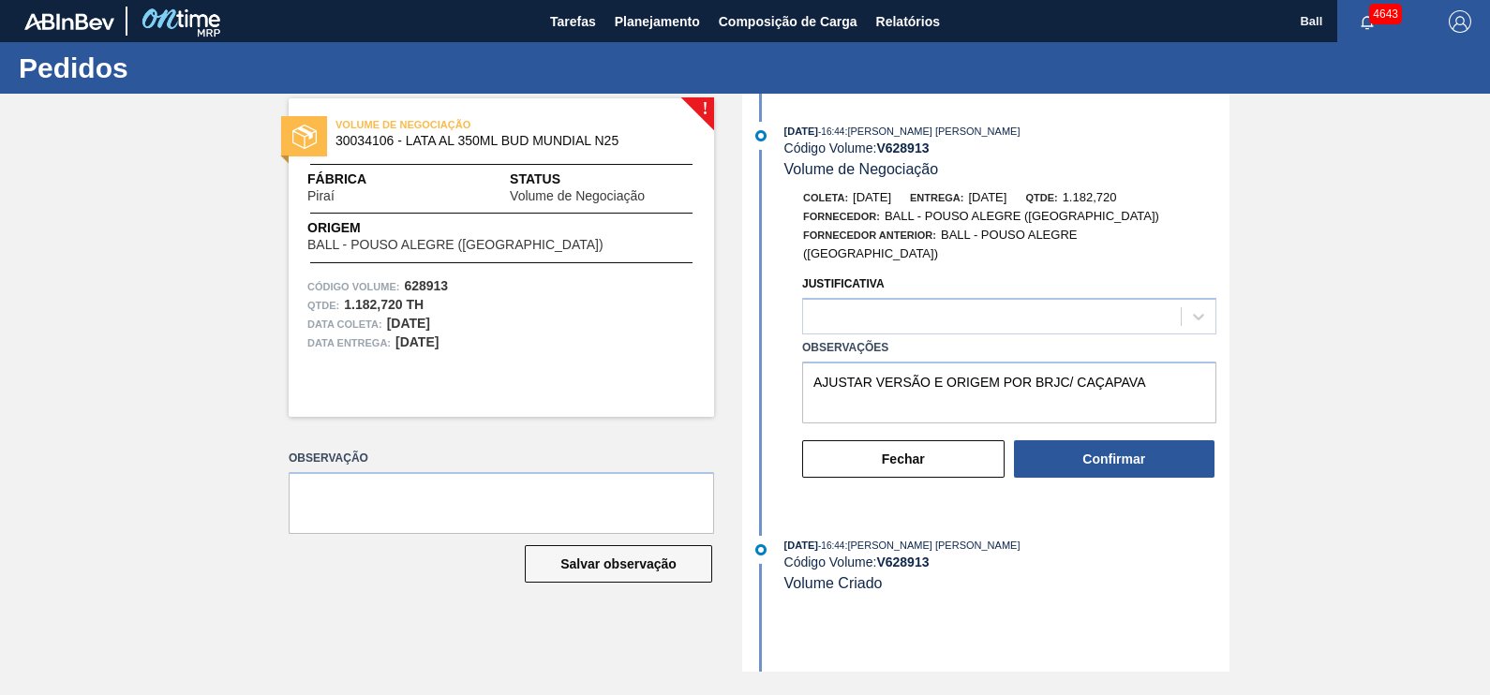
click at [966, 271] on div "Justificativa" at bounding box center [1009, 303] width 414 height 64
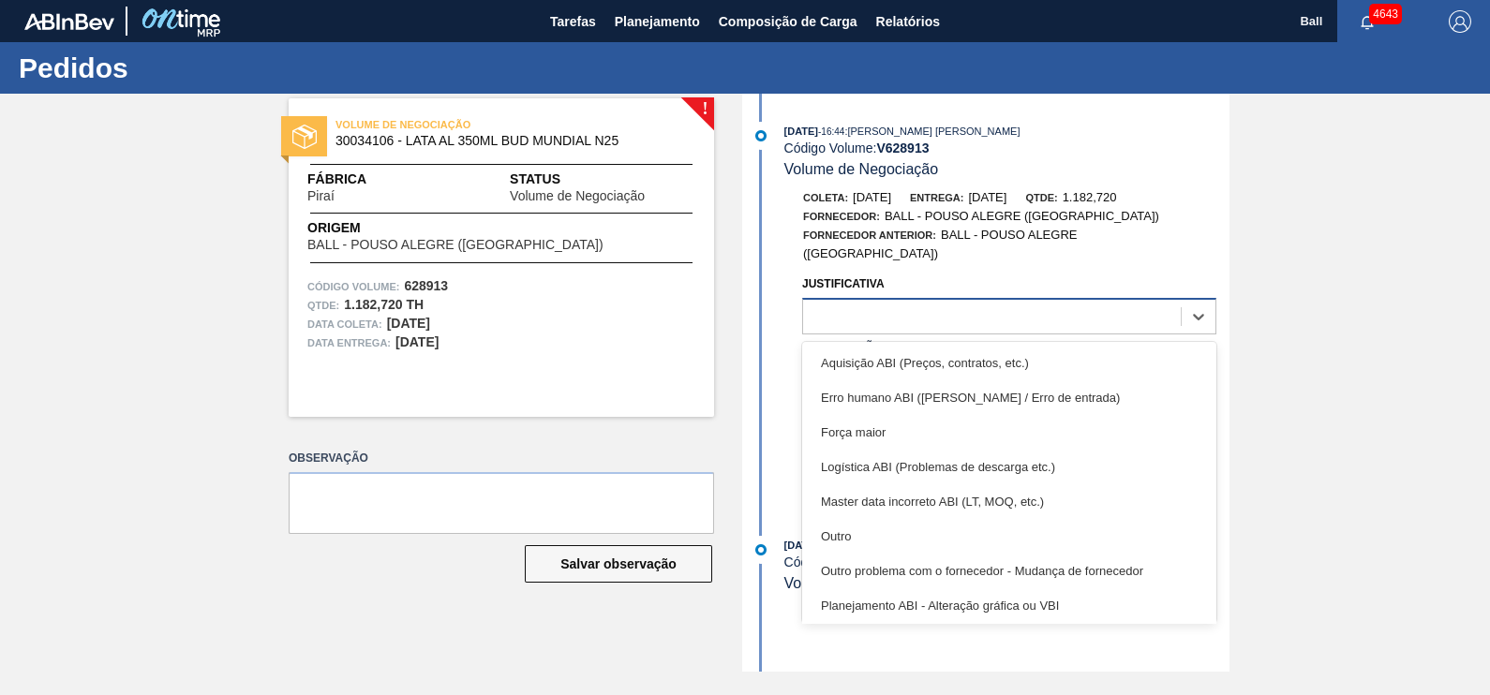
click at [965, 304] on div at bounding box center [992, 317] width 378 height 27
click at [878, 519] on div "Outro" at bounding box center [1009, 536] width 414 height 35
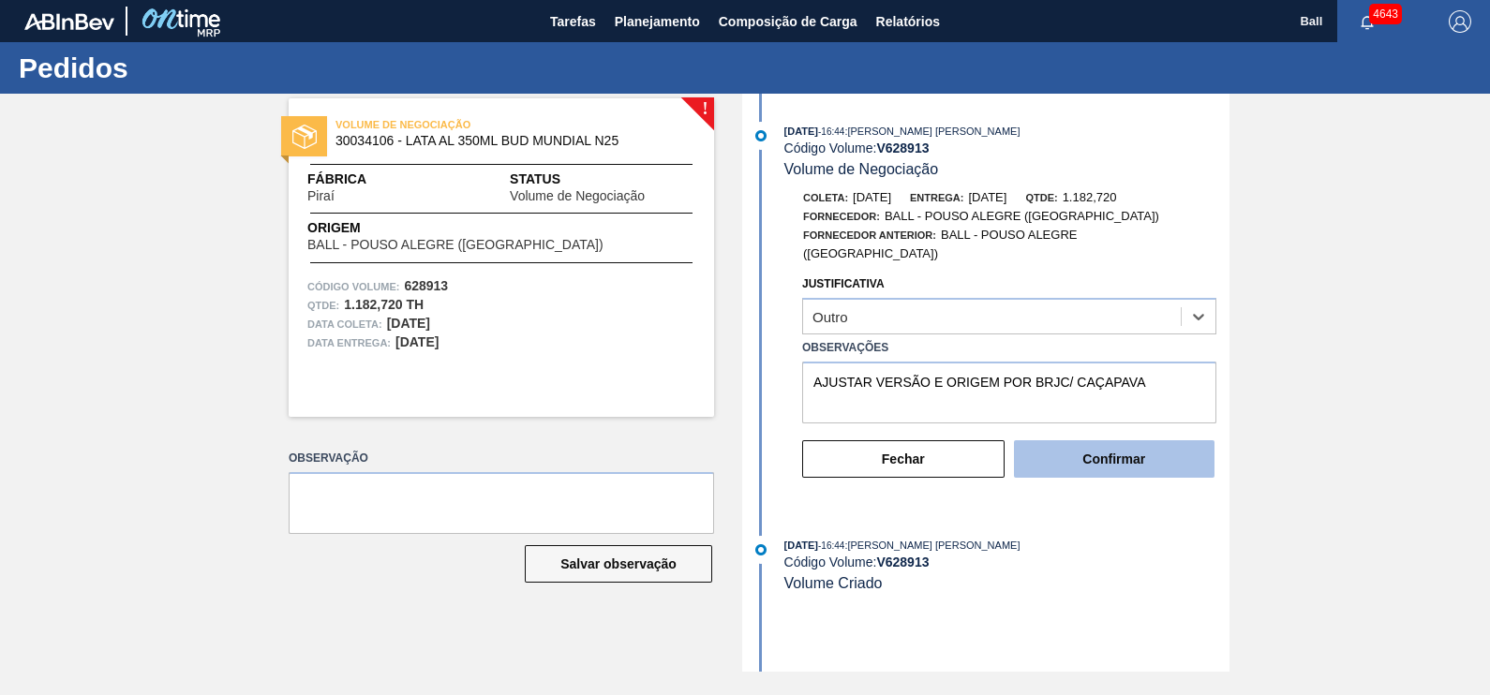
click at [1166, 454] on button "Confirmar" at bounding box center [1114, 458] width 201 height 37
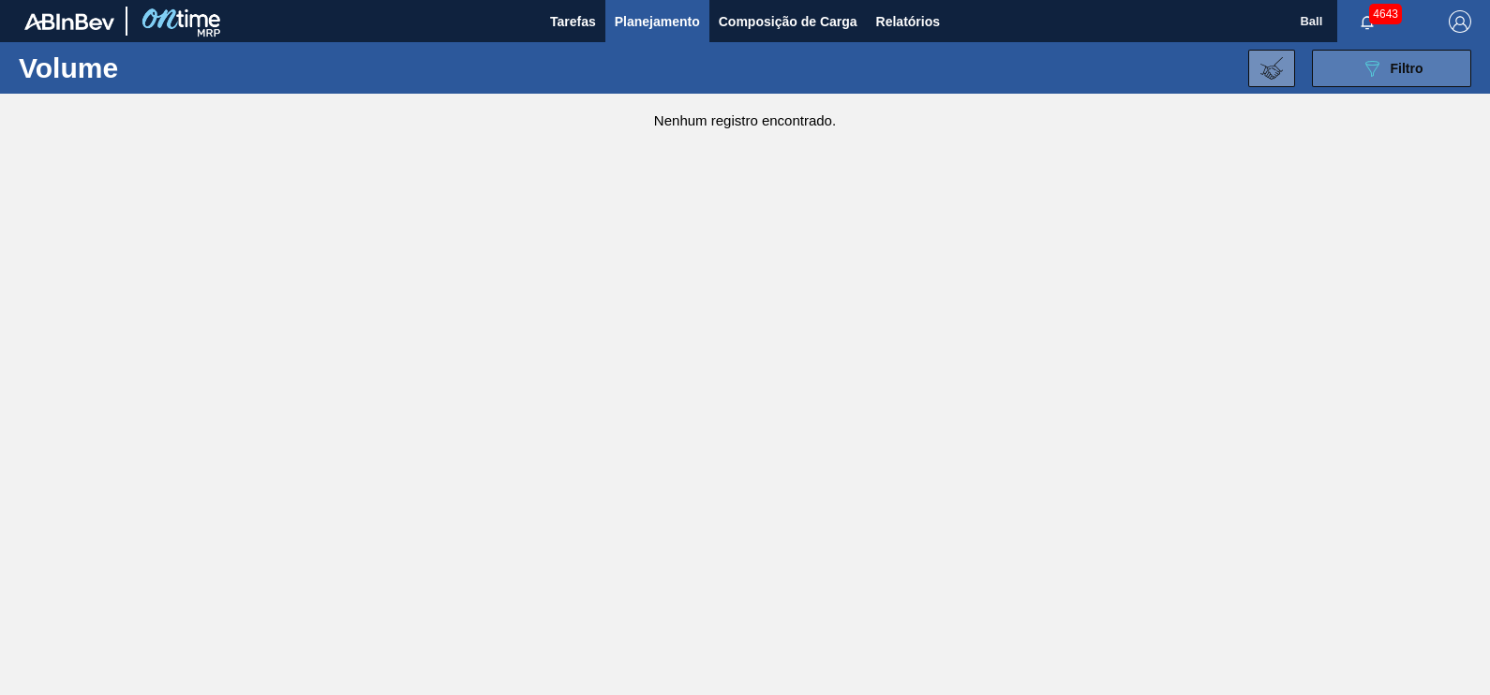
click at [1426, 56] on button "089F7B8B-B2A5-4AFE-B5C0-19BA573D28AC Filtro" at bounding box center [1391, 68] width 159 height 37
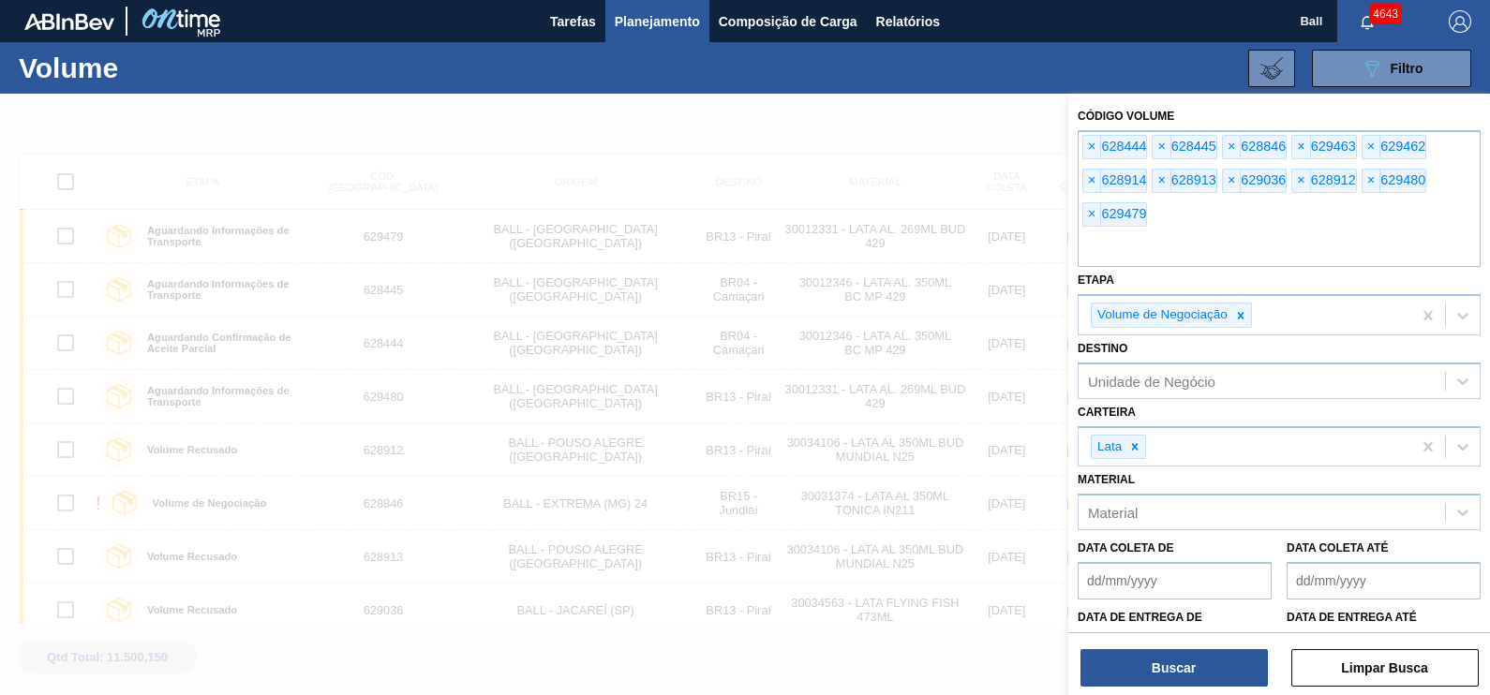
click at [1210, 692] on div "Código Volume × 628444 × 628445 × 628846 × 629463 × 629462 × 628914 × 628913 × …" at bounding box center [1279, 396] width 422 height 605
click at [1209, 679] on button "Buscar" at bounding box center [1173, 667] width 187 height 37
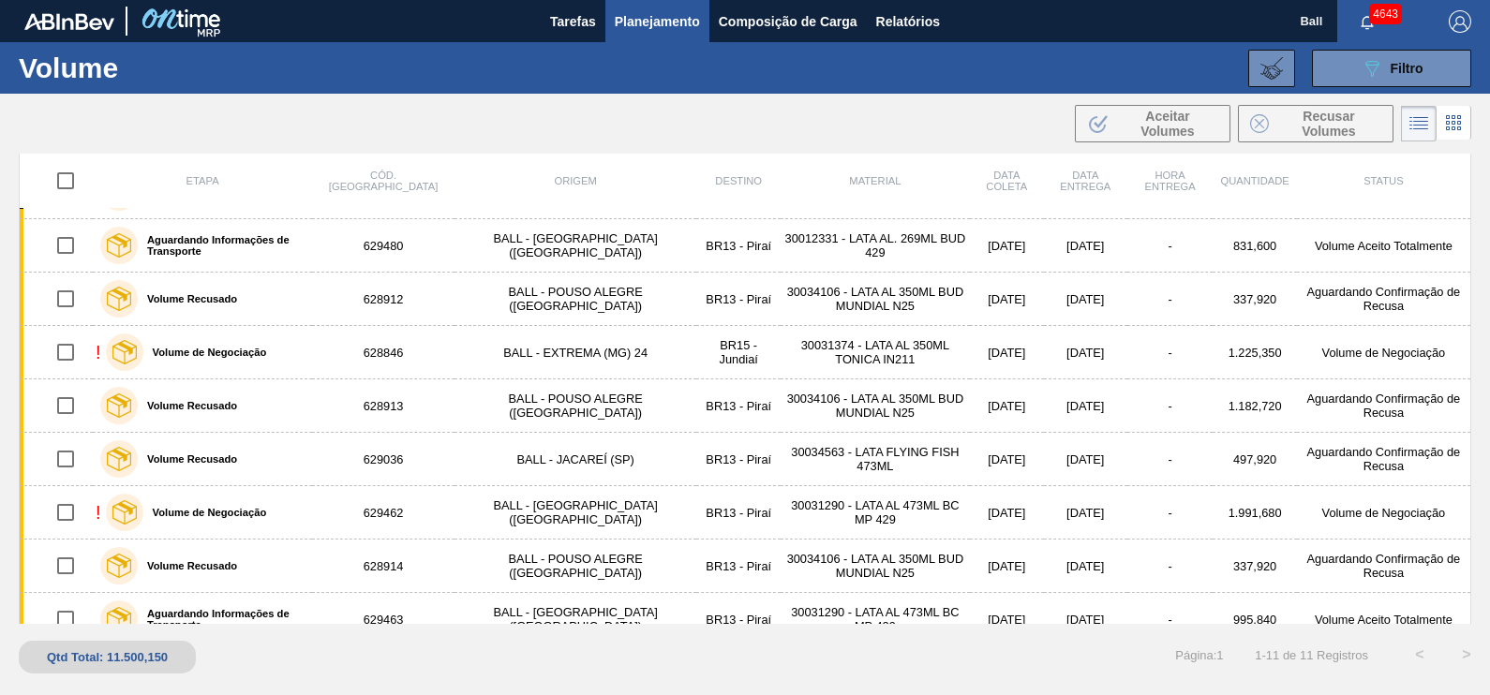
scroll to position [171, 0]
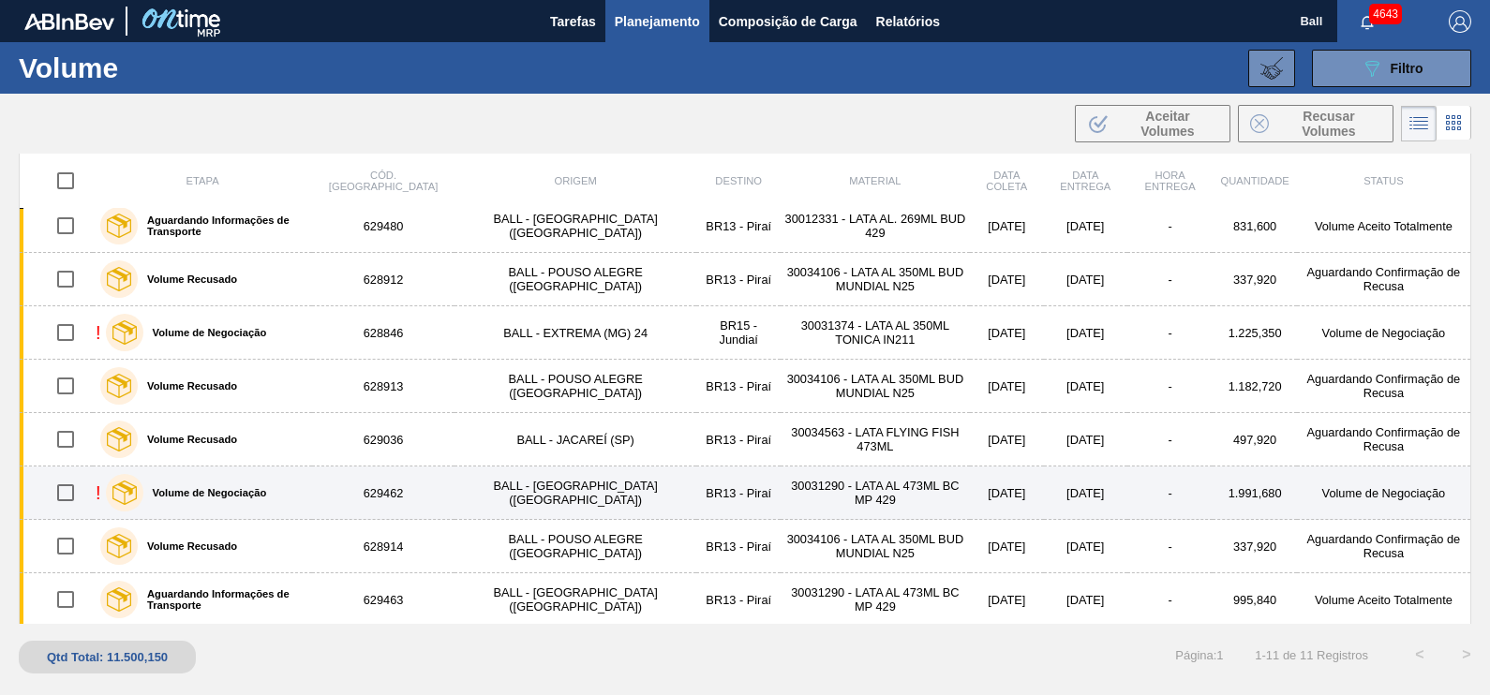
click at [309, 495] on div "! Volume de Negociação" at bounding box center [203, 492] width 214 height 47
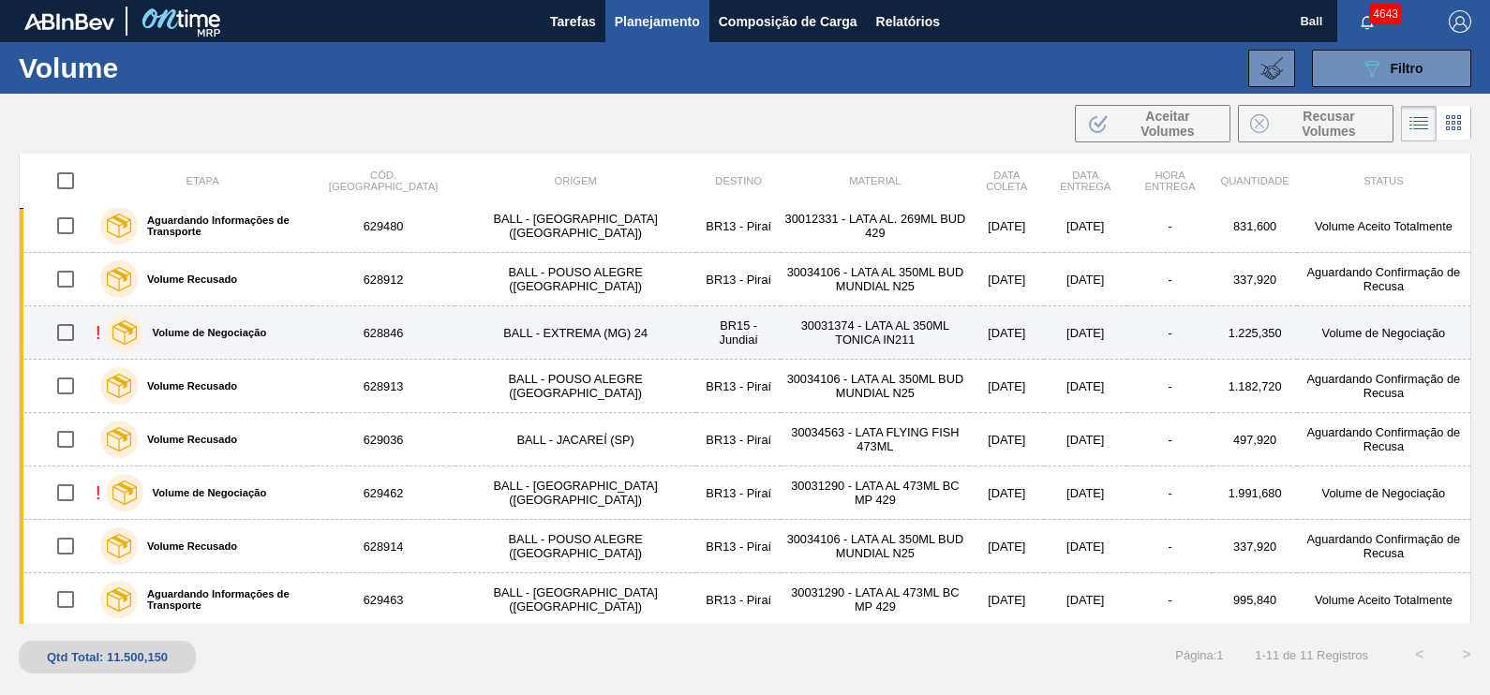
click at [308, 323] on div "! Volume de Negociação" at bounding box center [203, 332] width 214 height 47
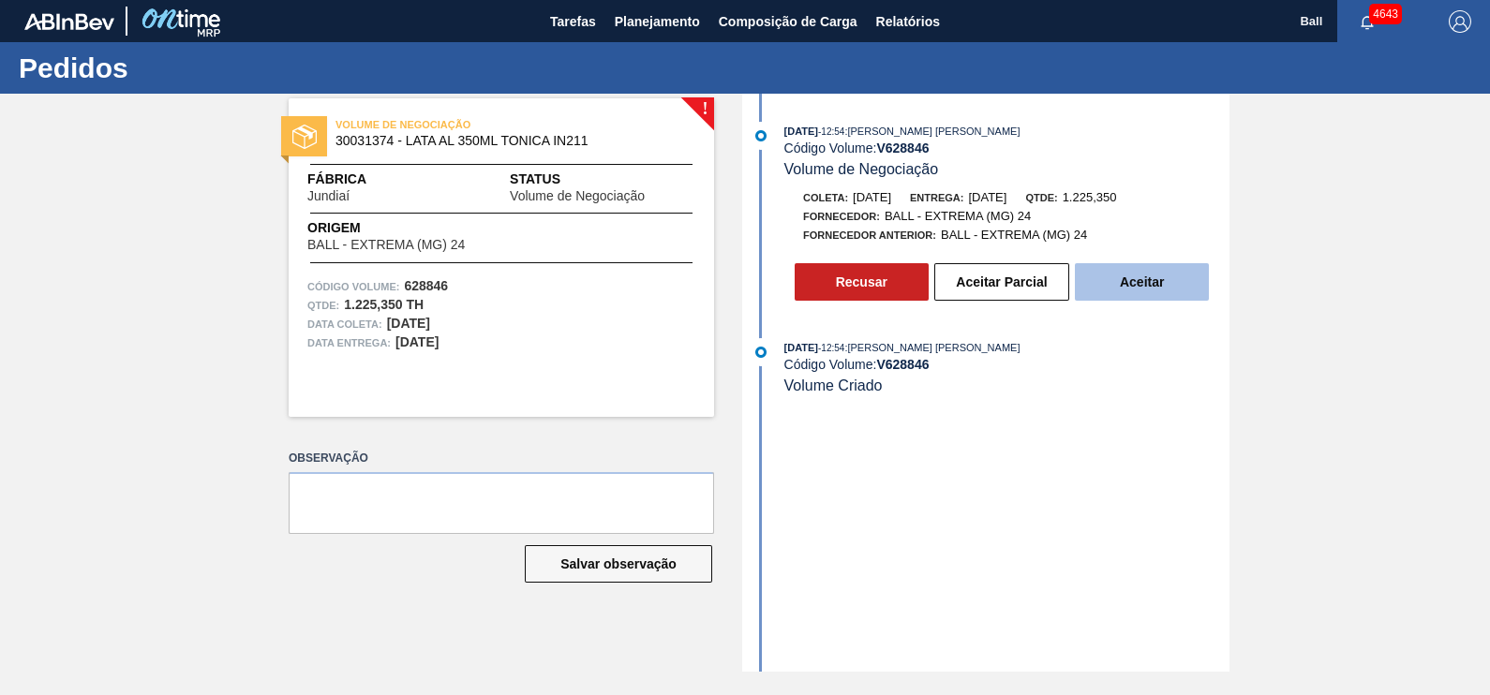
click at [1125, 285] on button "Aceitar" at bounding box center [1142, 281] width 134 height 37
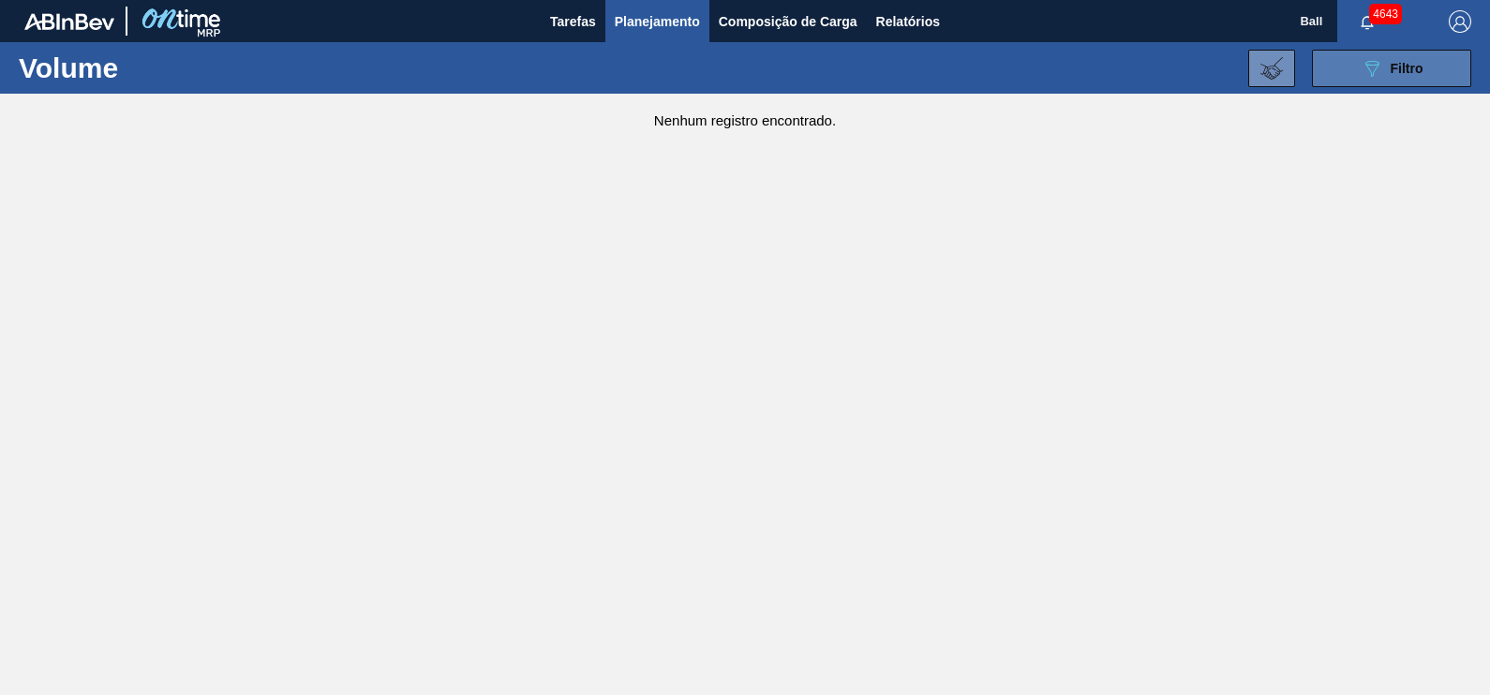
click at [1406, 52] on button "089F7B8B-B2A5-4AFE-B5C0-19BA573D28AC Filtro" at bounding box center [1391, 68] width 159 height 37
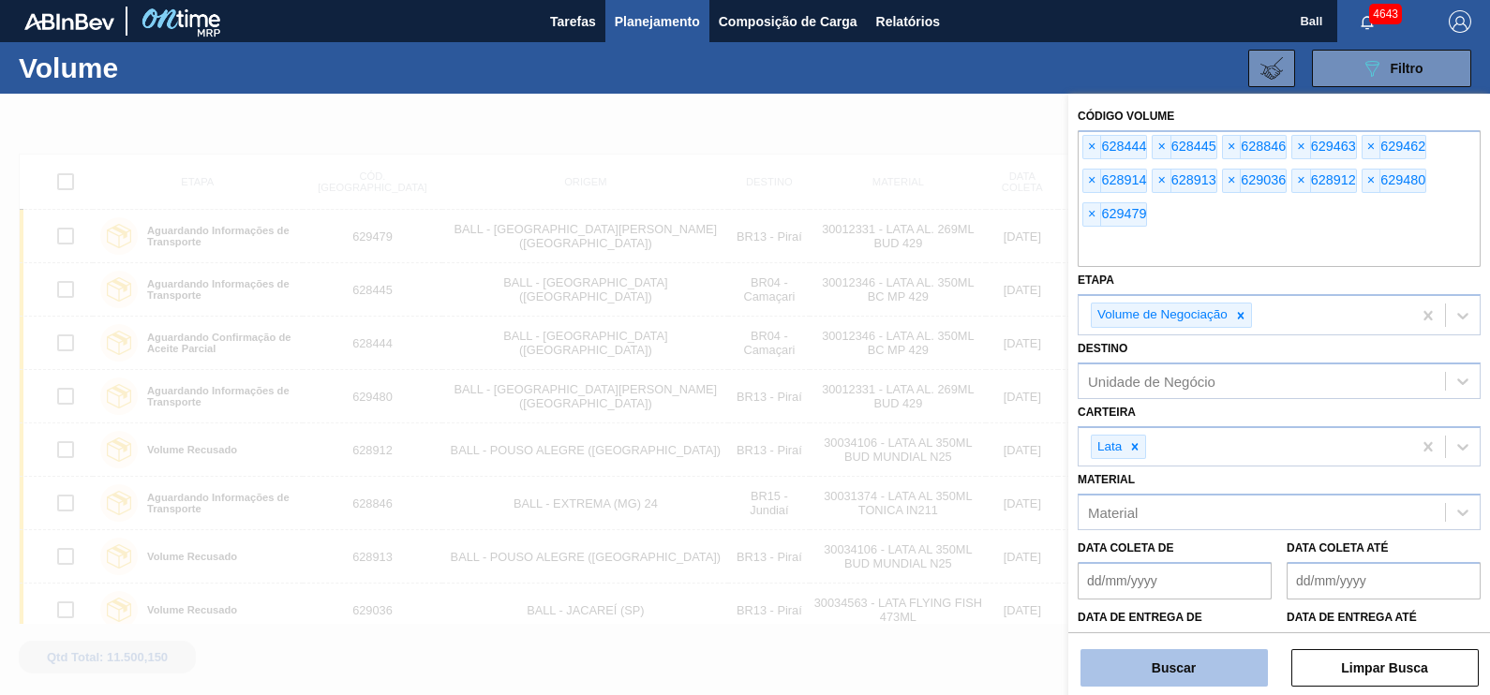
click at [1237, 677] on button "Buscar" at bounding box center [1173, 667] width 187 height 37
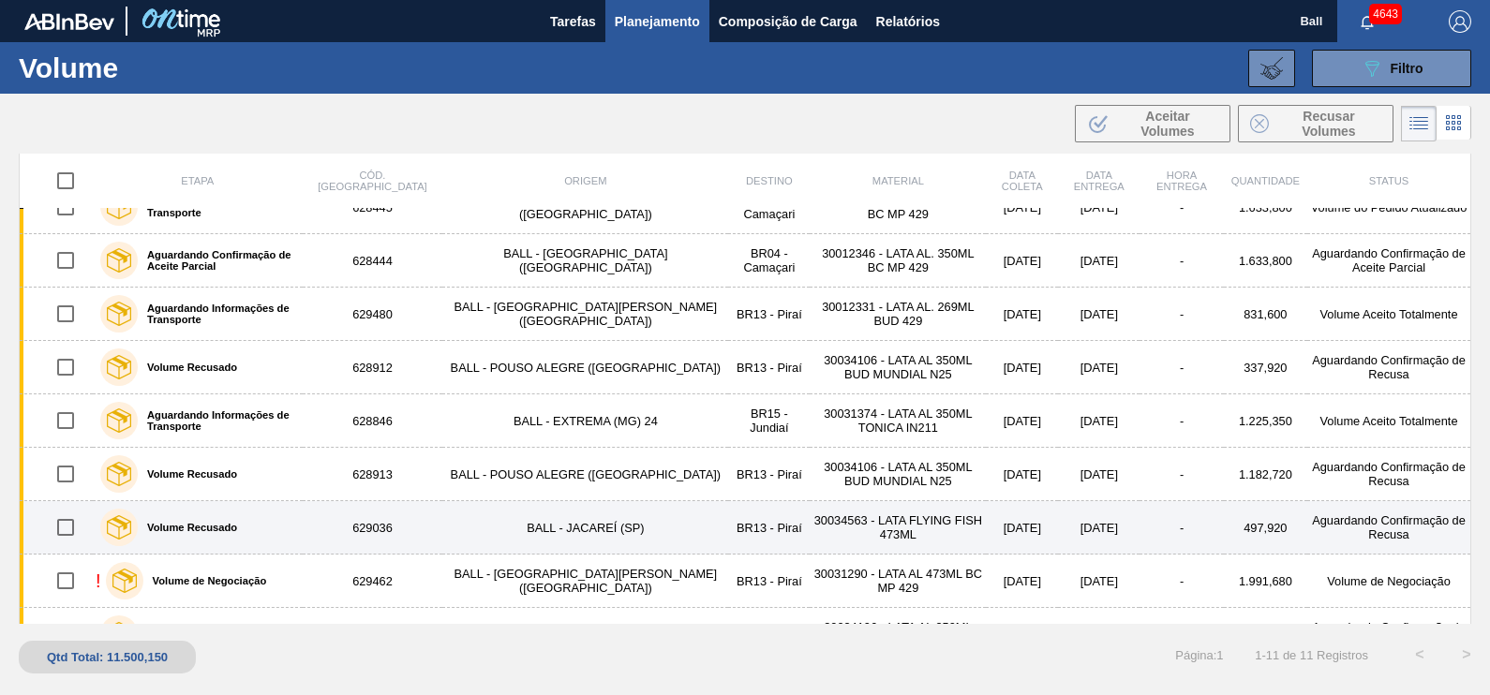
scroll to position [116, 0]
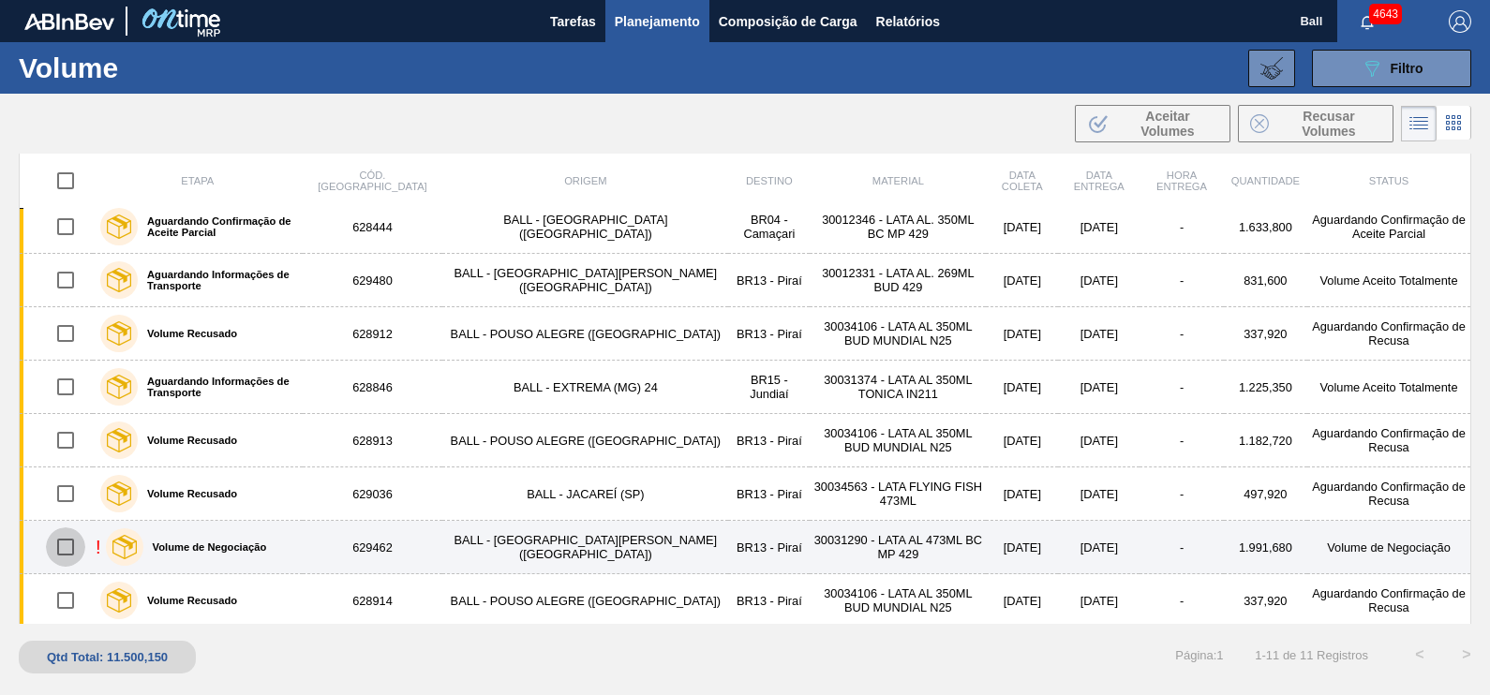
click at [54, 553] on input "checkbox" at bounding box center [65, 547] width 39 height 39
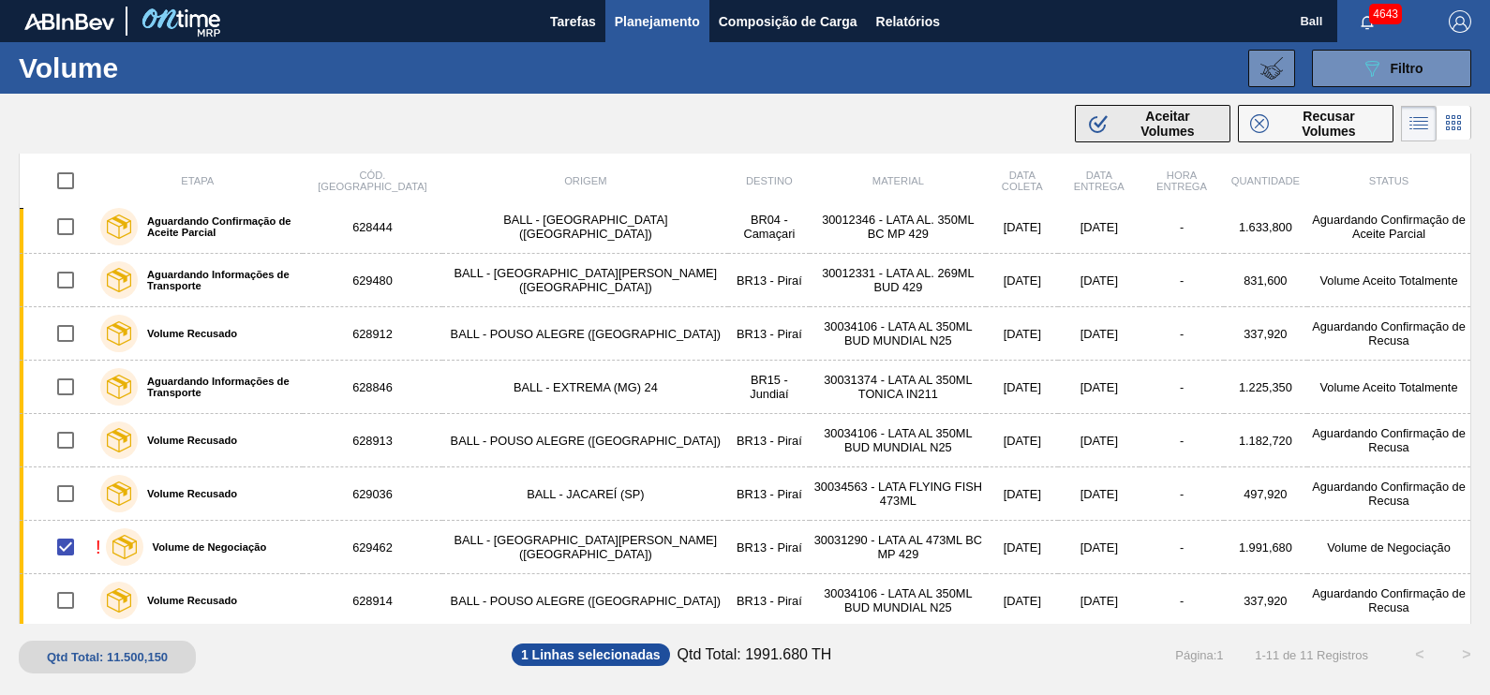
click at [1171, 124] on span "Aceitar Volumes" at bounding box center [1167, 124] width 101 height 30
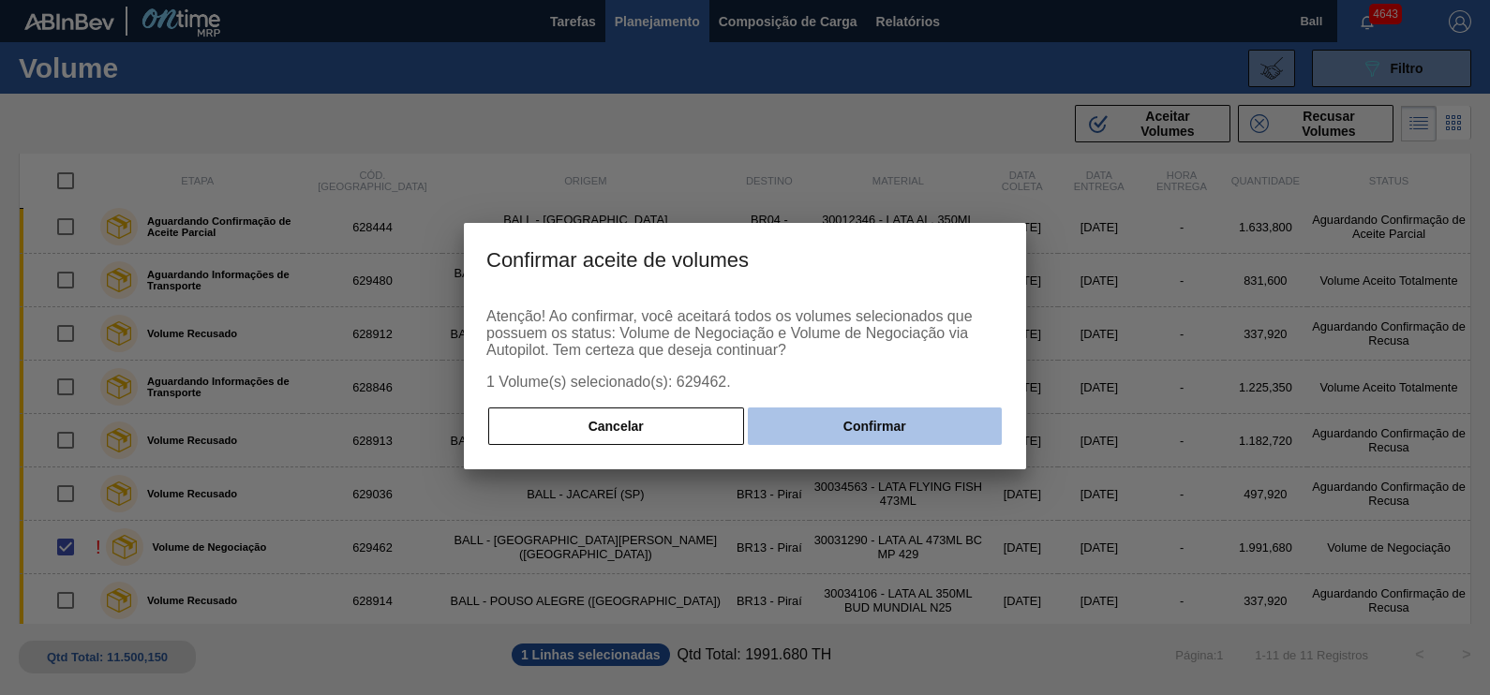
click at [904, 424] on button "Confirmar" at bounding box center [875, 426] width 254 height 37
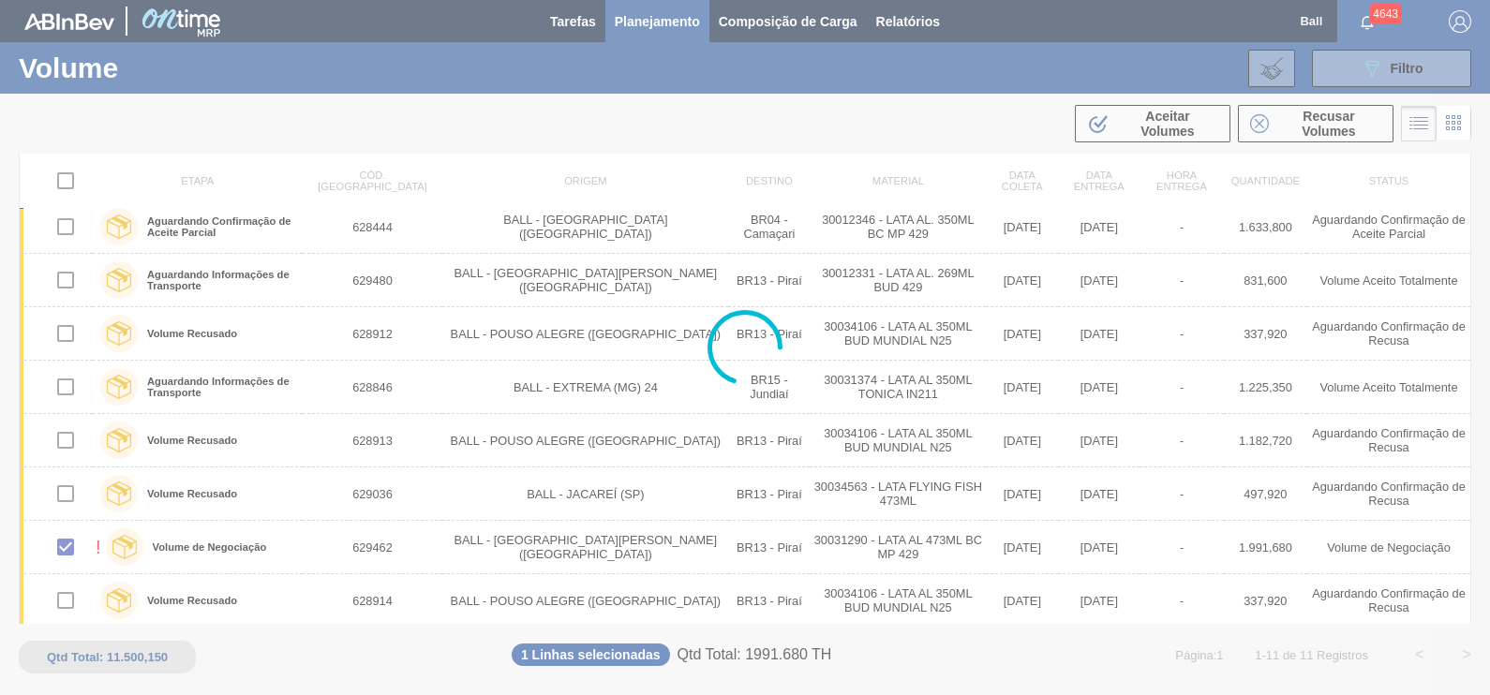
checkbox input "false"
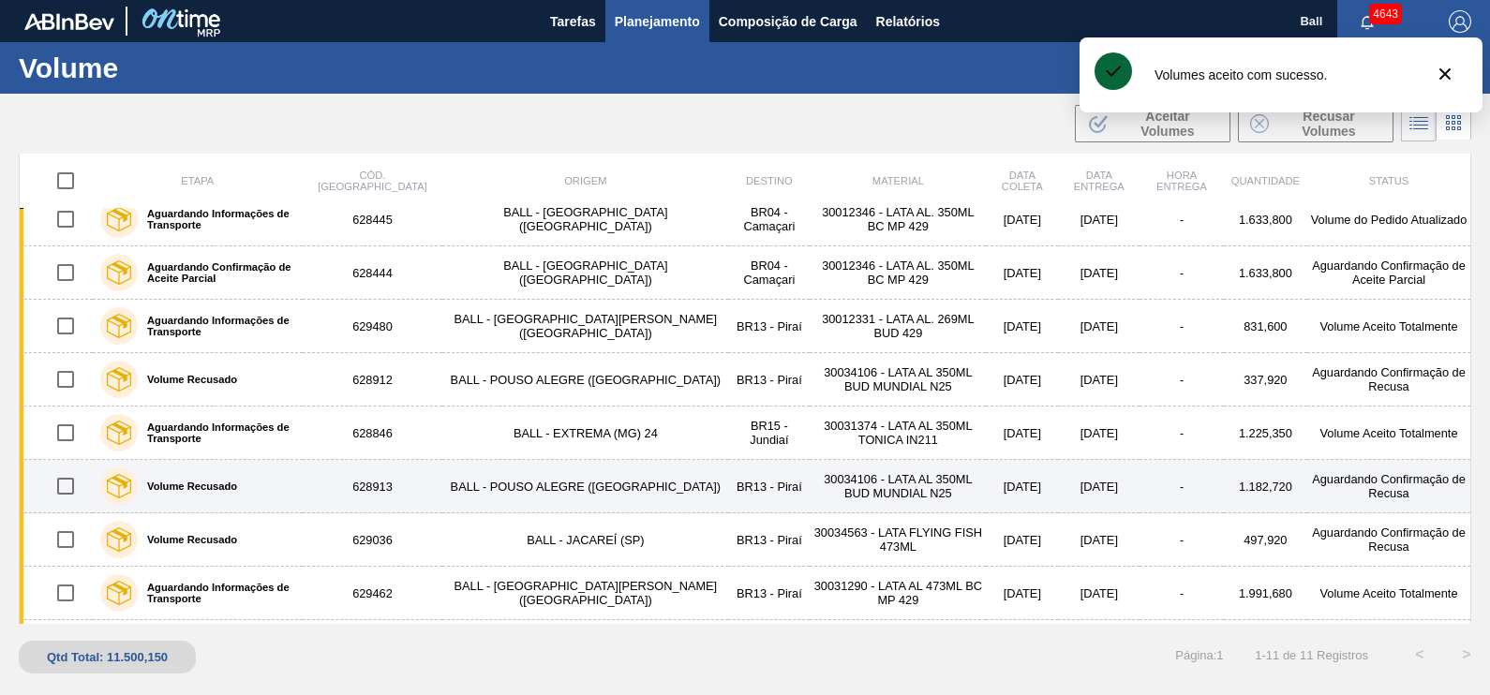
scroll to position [0, 0]
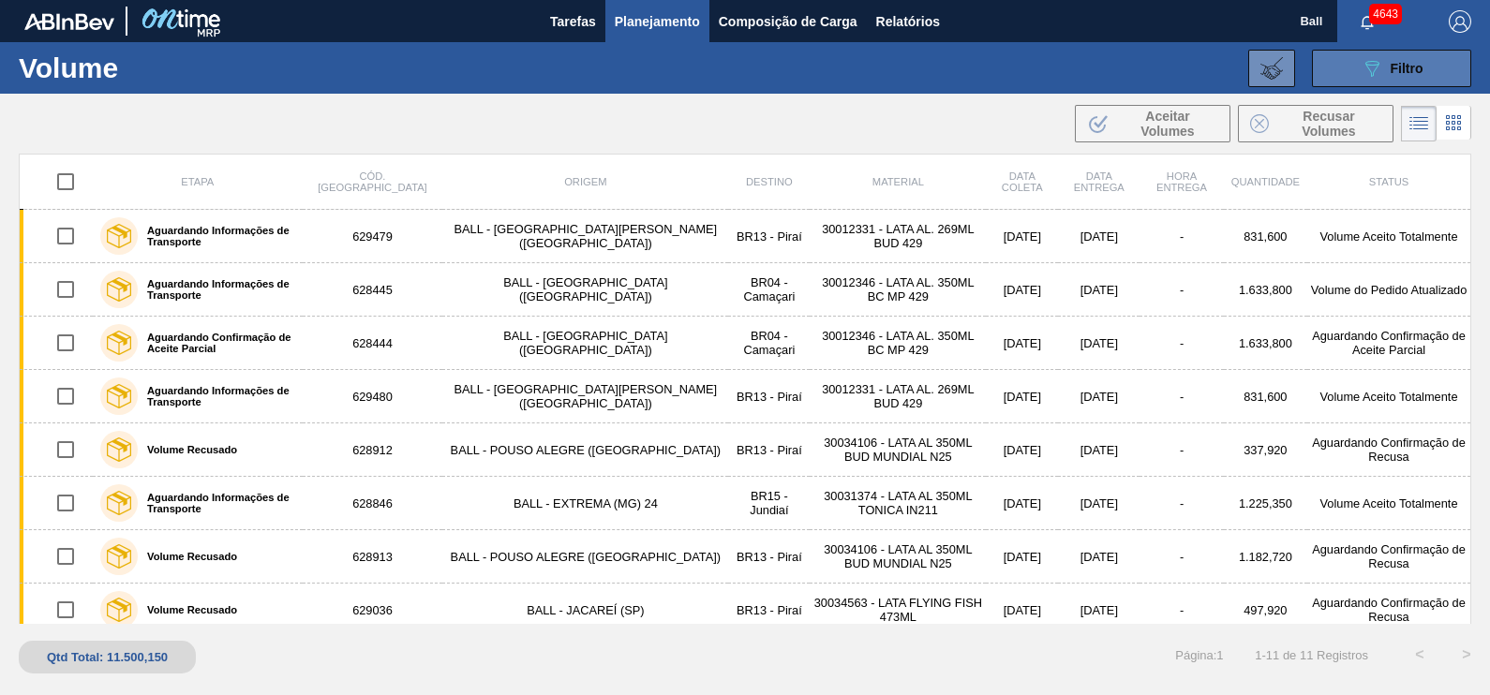
click at [1443, 79] on button "089F7B8B-B2A5-4AFE-B5C0-19BA573D28AC Filtro" at bounding box center [1391, 68] width 159 height 37
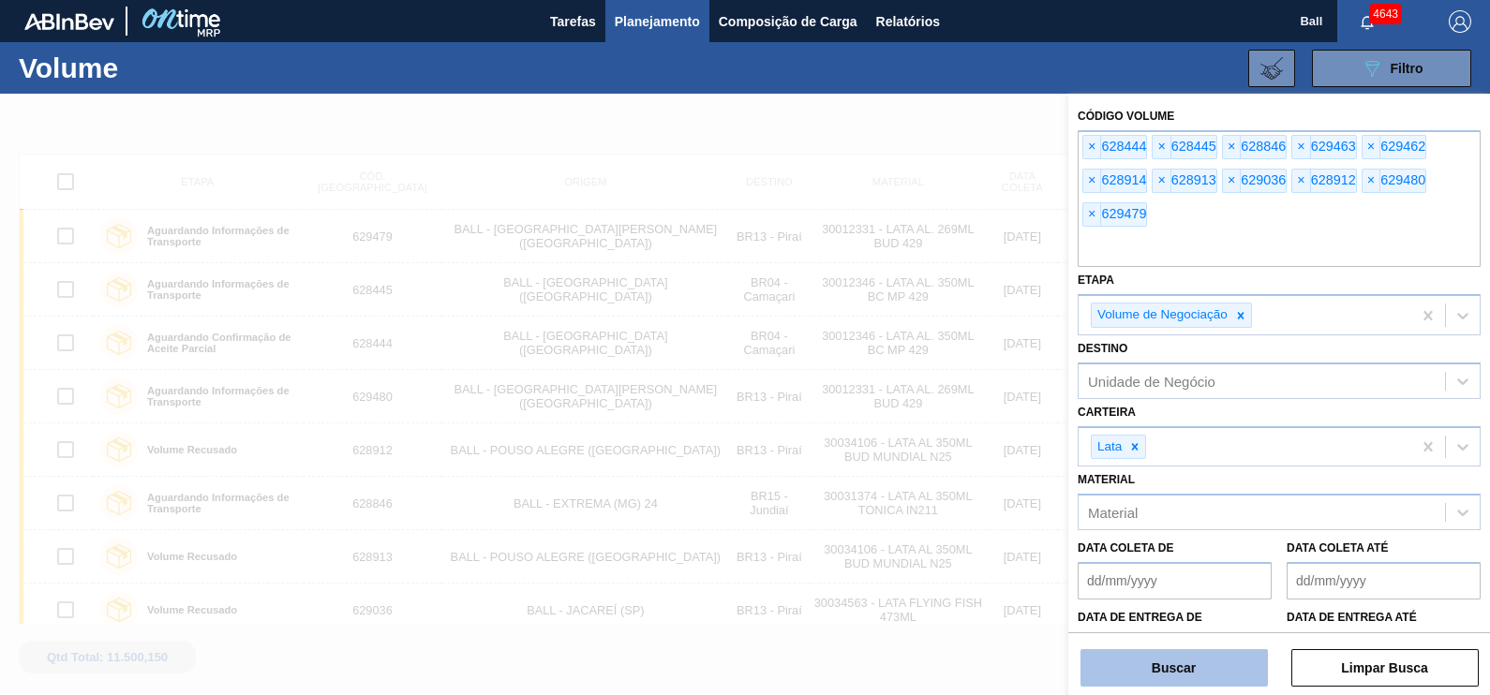
click at [1210, 675] on button "Buscar" at bounding box center [1173, 667] width 187 height 37
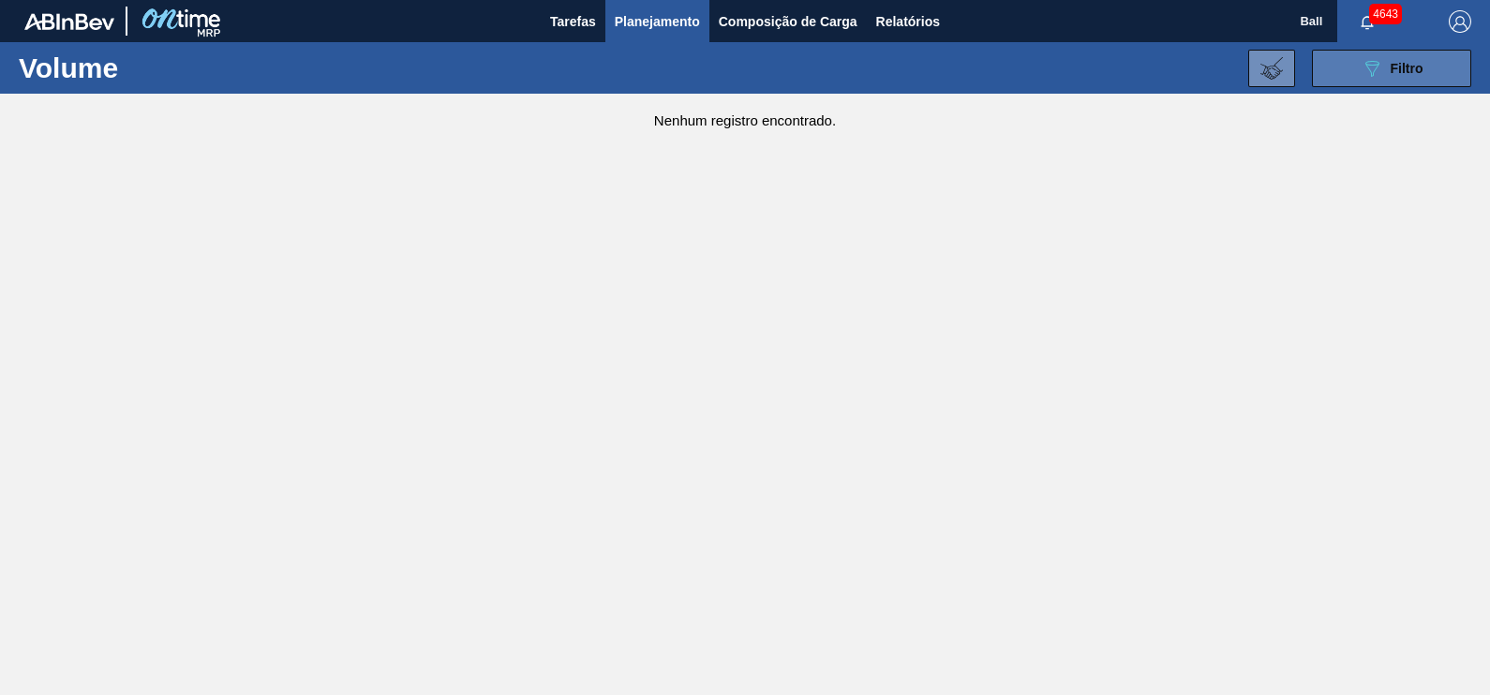
click at [1407, 80] on button "089F7B8B-B2A5-4AFE-B5C0-19BA573D28AC Filtro" at bounding box center [1391, 68] width 159 height 37
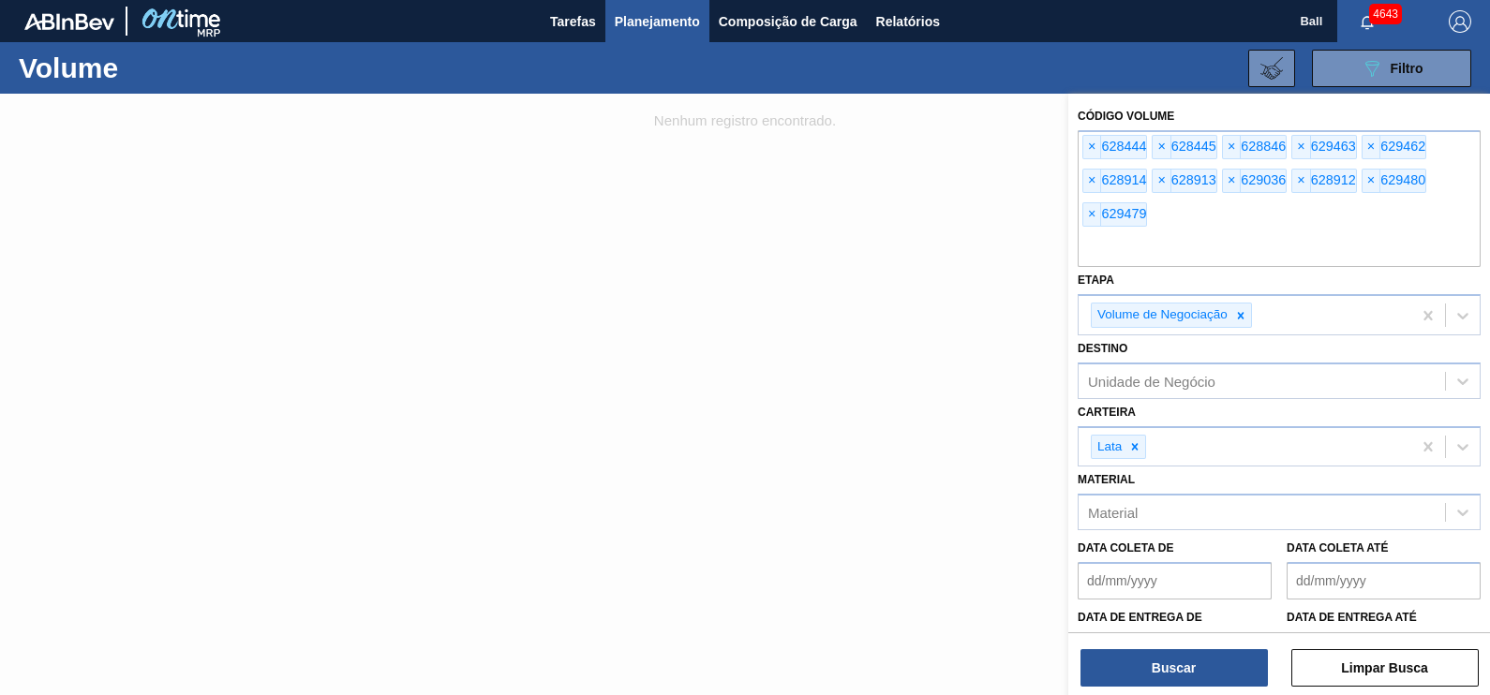
click at [783, 297] on div at bounding box center [745, 441] width 1490 height 695
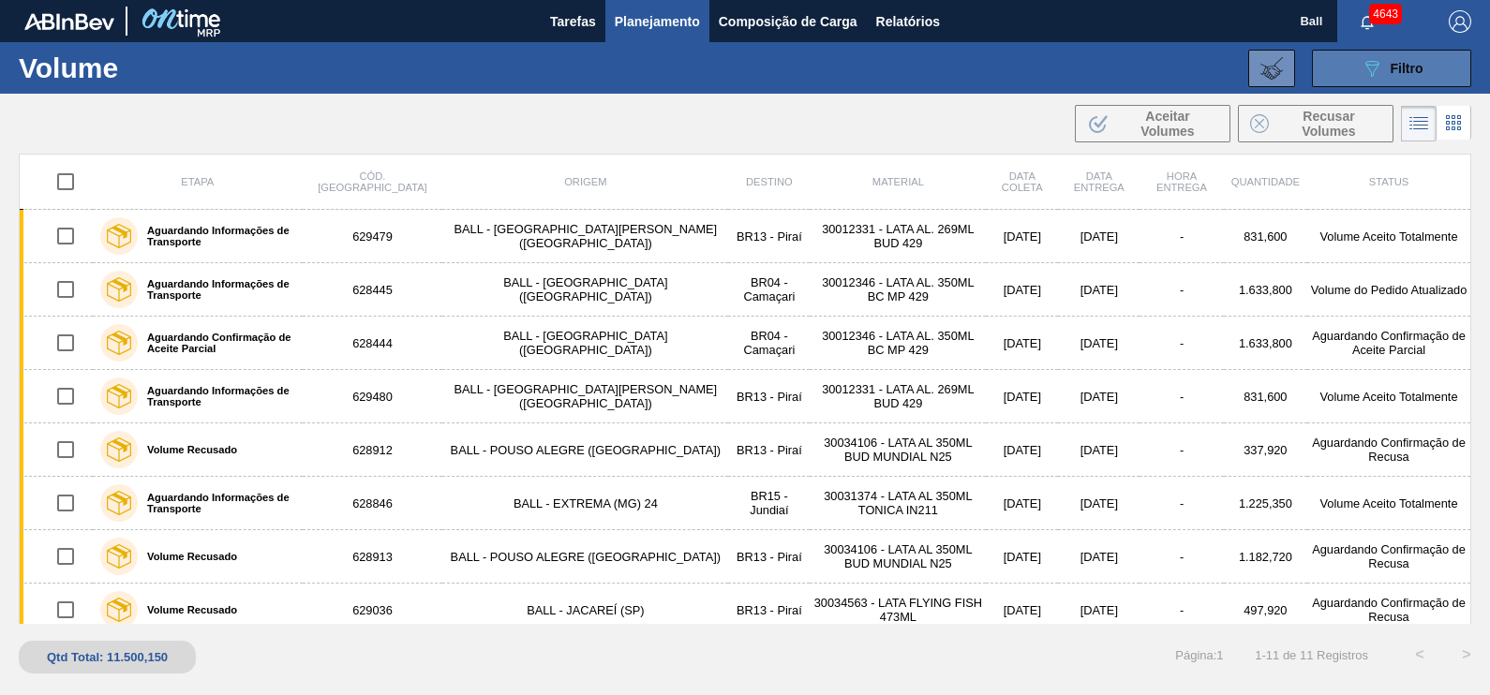
click at [1392, 66] on span "Filtro" at bounding box center [1407, 68] width 33 height 15
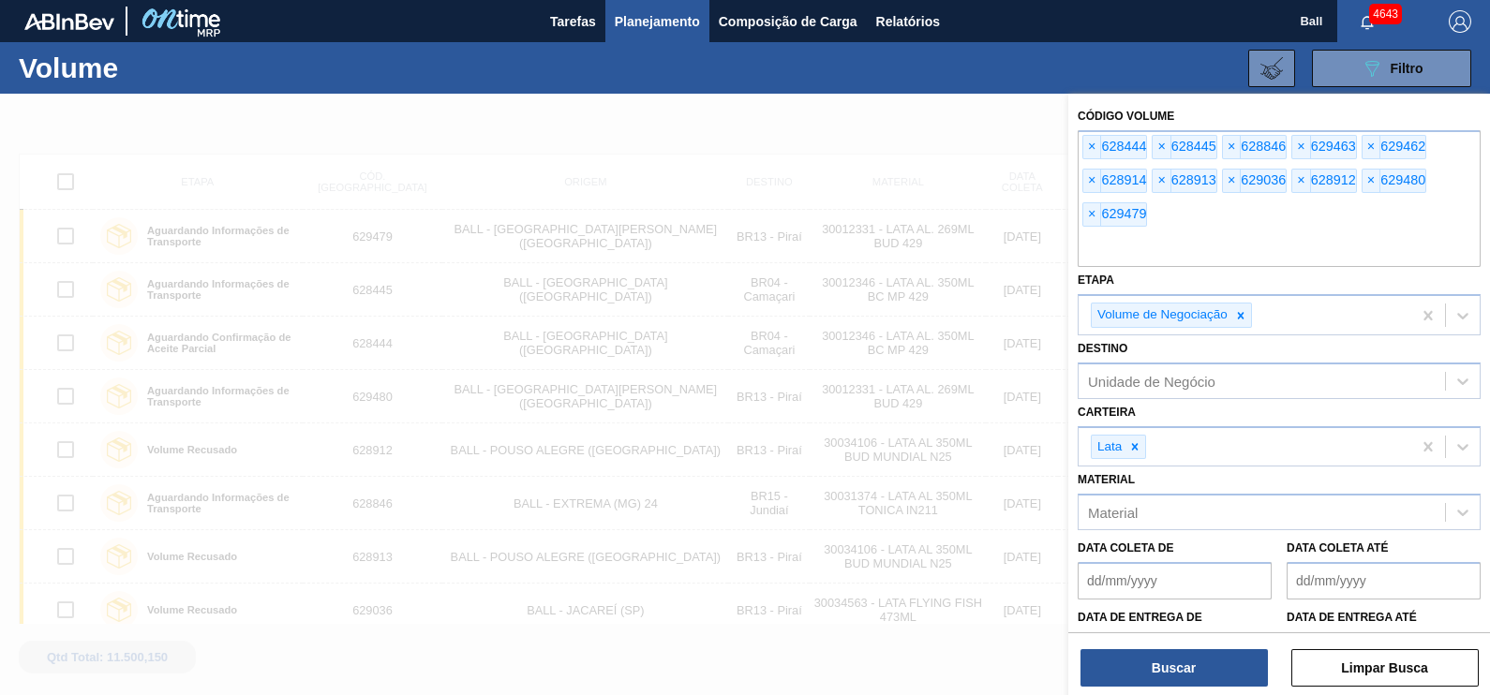
drag, startPoint x: 1173, startPoint y: 239, endPoint x: 1007, endPoint y: 246, distance: 166.0
click at [1068, 246] on div "Código Volume × 628444 × 628445 × 628846 × 629463 × 629462 × 628914 × 628913 × …" at bounding box center [1279, 441] width 422 height 695
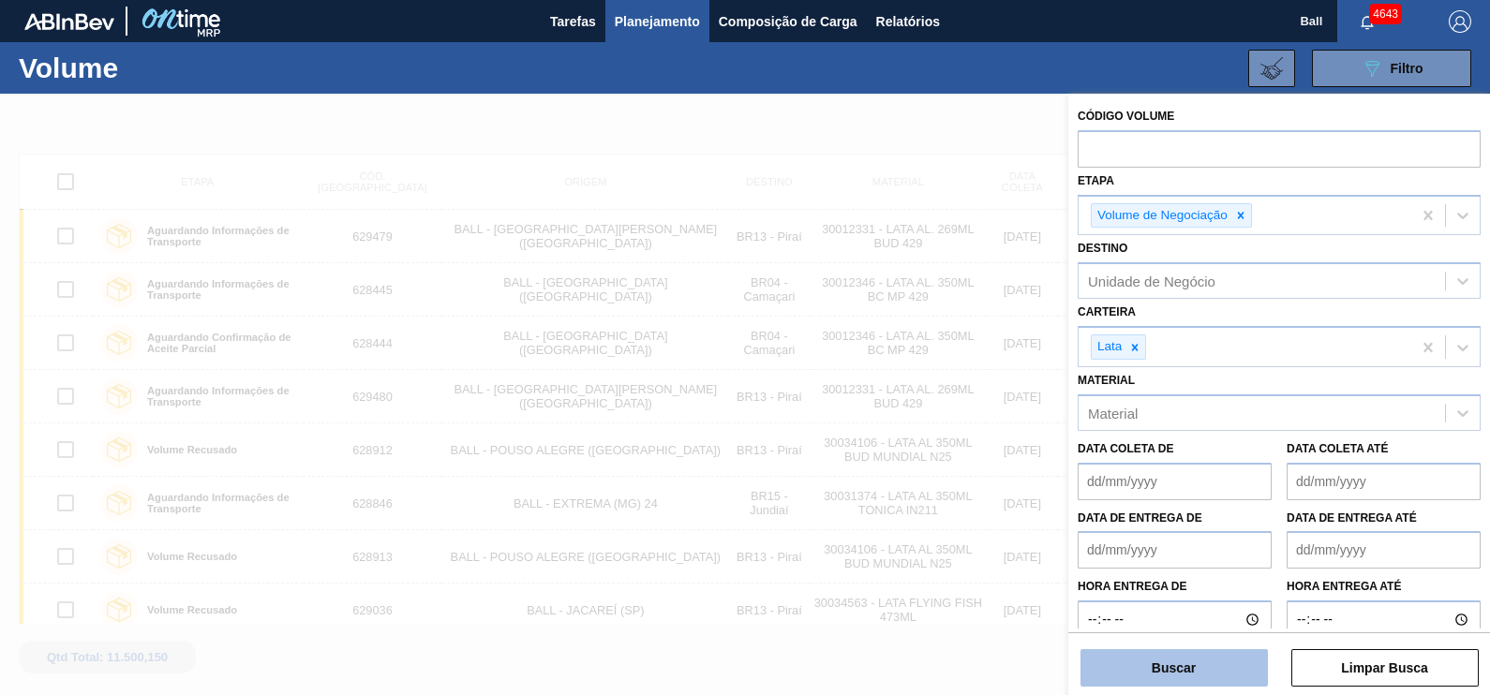
click at [1200, 684] on button "Buscar" at bounding box center [1173, 667] width 187 height 37
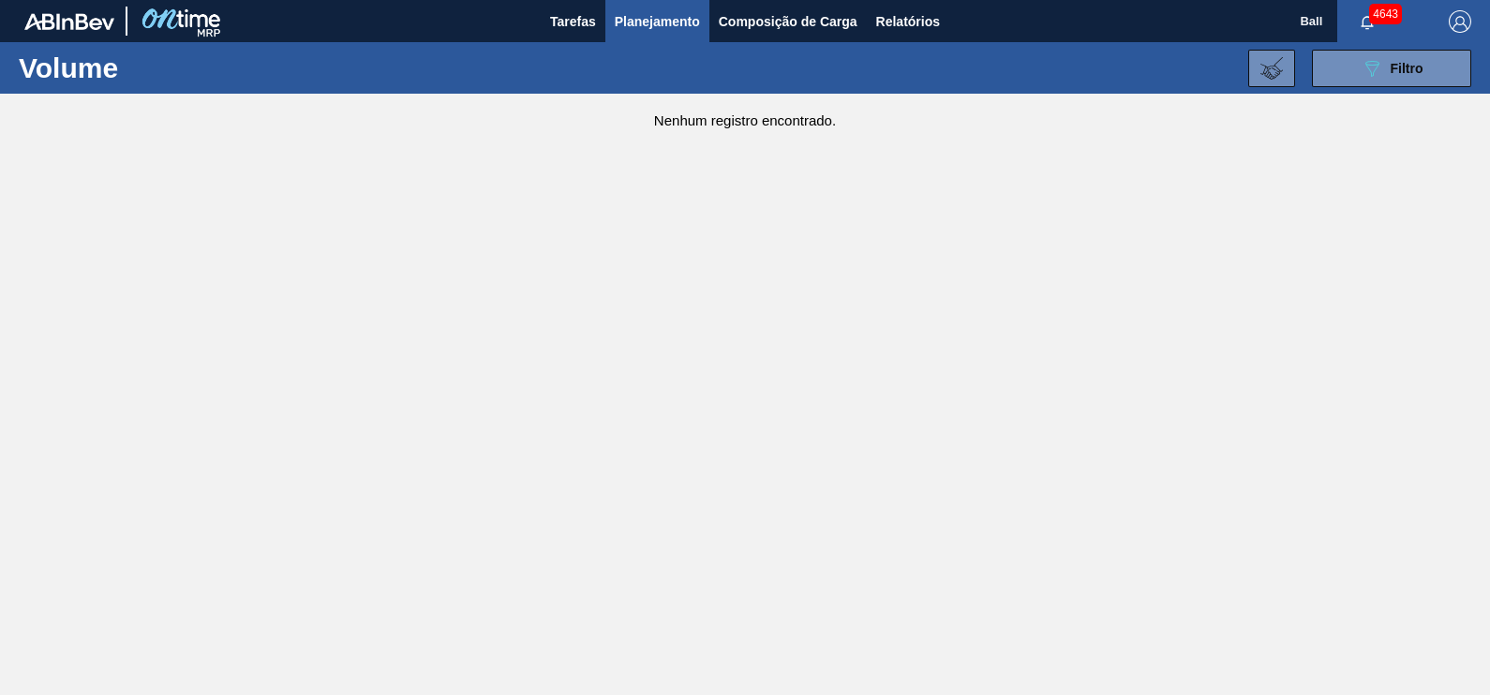
click at [1360, 93] on div "089F7B8B-B2A5-4AFE-B5C0-19BA573D28AC Filtro Código Volume Etapa Volume de Negoc…" at bounding box center [885, 68] width 1191 height 56
click at [1369, 71] on icon "089F7B8B-B2A5-4AFE-B5C0-19BA573D28AC" at bounding box center [1372, 68] width 22 height 22
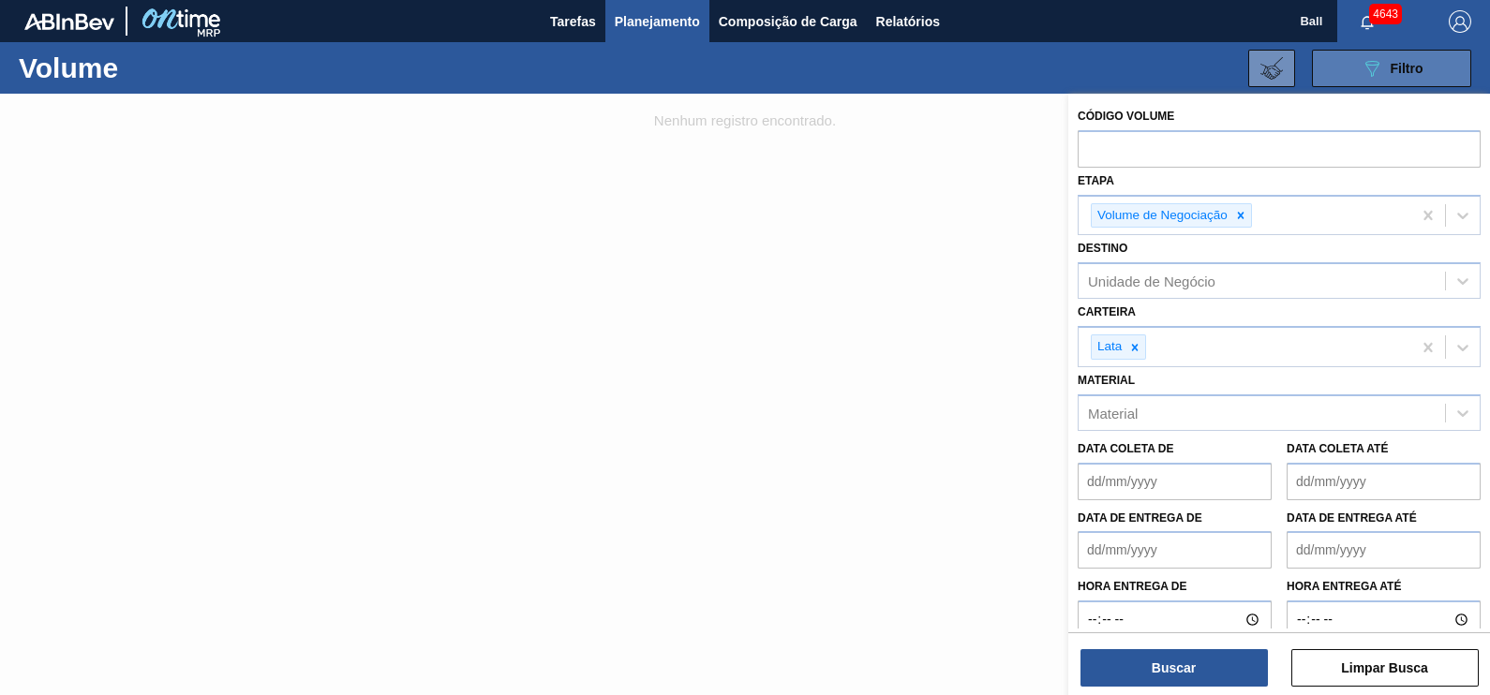
click at [1369, 71] on icon "089F7B8B-B2A5-4AFE-B5C0-19BA573D28AC" at bounding box center [1372, 68] width 22 height 22
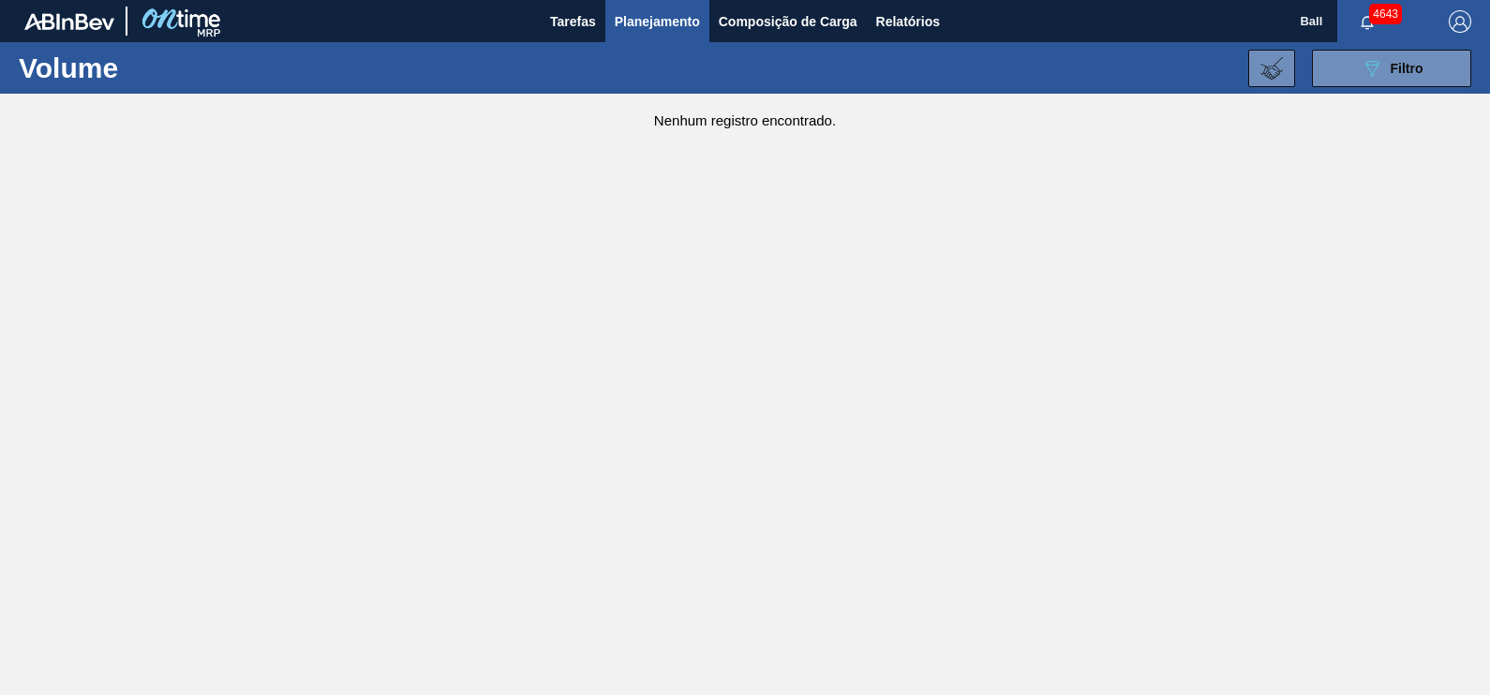
click at [923, 589] on main "Tarefas Planejamento Composição de Carga Relatórios Ball 4643 Marcar todas como…" at bounding box center [745, 347] width 1490 height 695
click at [662, 10] on span "Planejamento" at bounding box center [657, 21] width 85 height 22
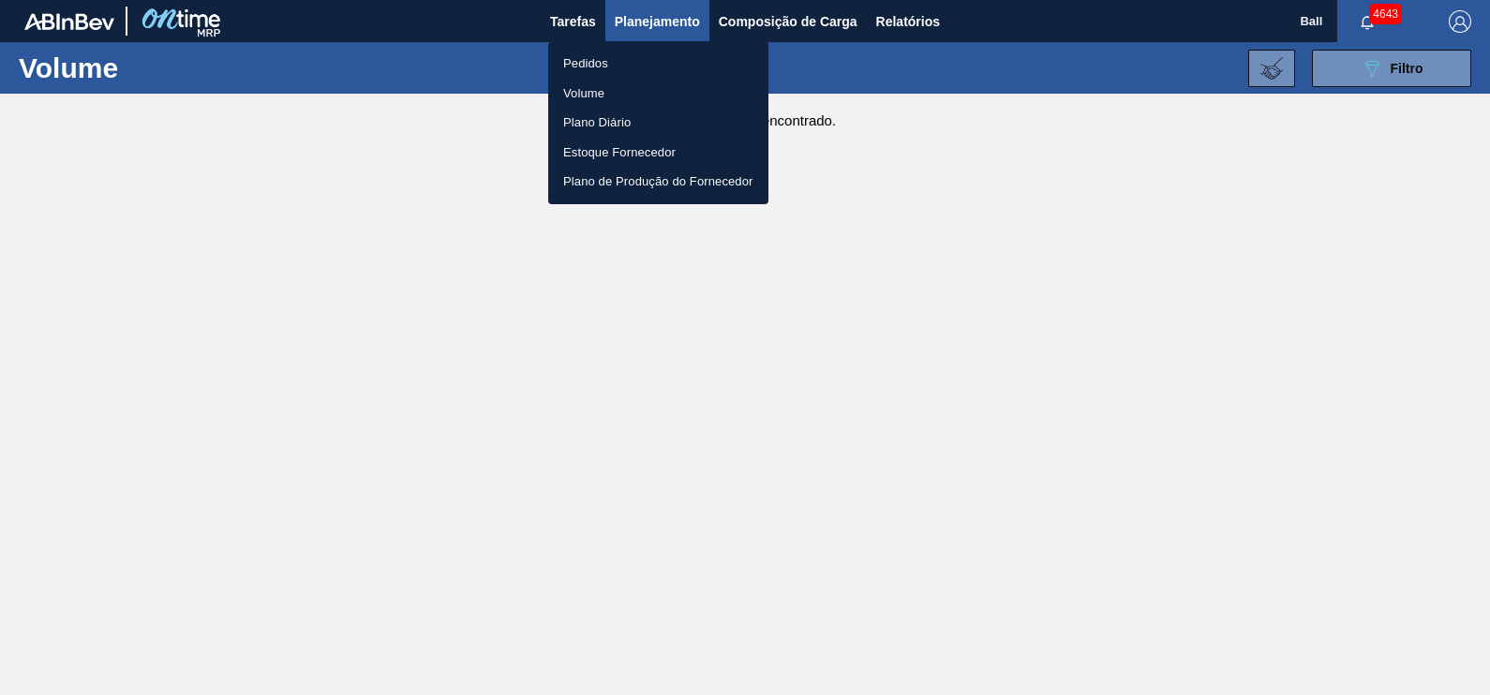
click at [607, 52] on li "Pedidos" at bounding box center [658, 64] width 220 height 30
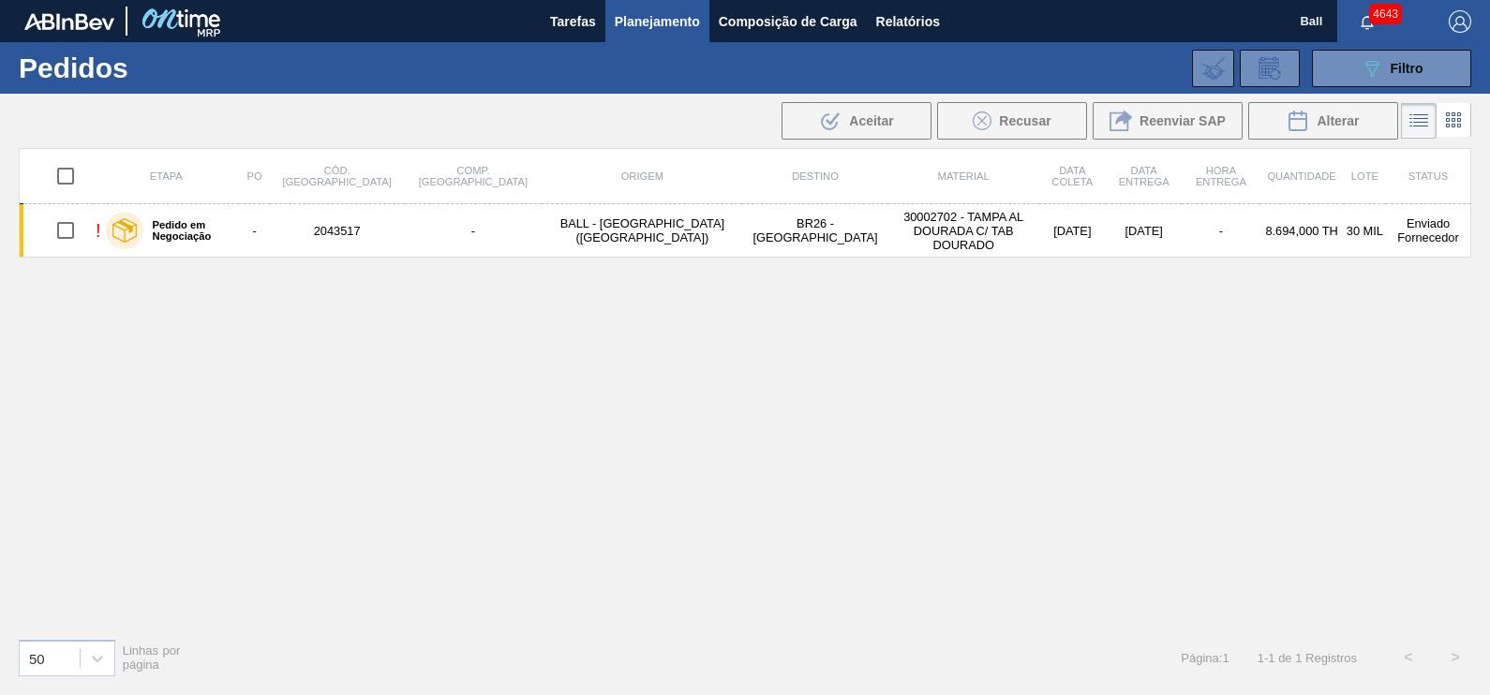
click at [1428, 86] on div "089F7B8B-B2A5-4AFE-B5C0-19BA573D28AC Filtro Código Pedido Portal × 2043517 Códi…" at bounding box center [885, 68] width 1191 height 56
click at [1424, 76] on button "089F7B8B-B2A5-4AFE-B5C0-19BA573D28AC Filtro" at bounding box center [1391, 68] width 159 height 37
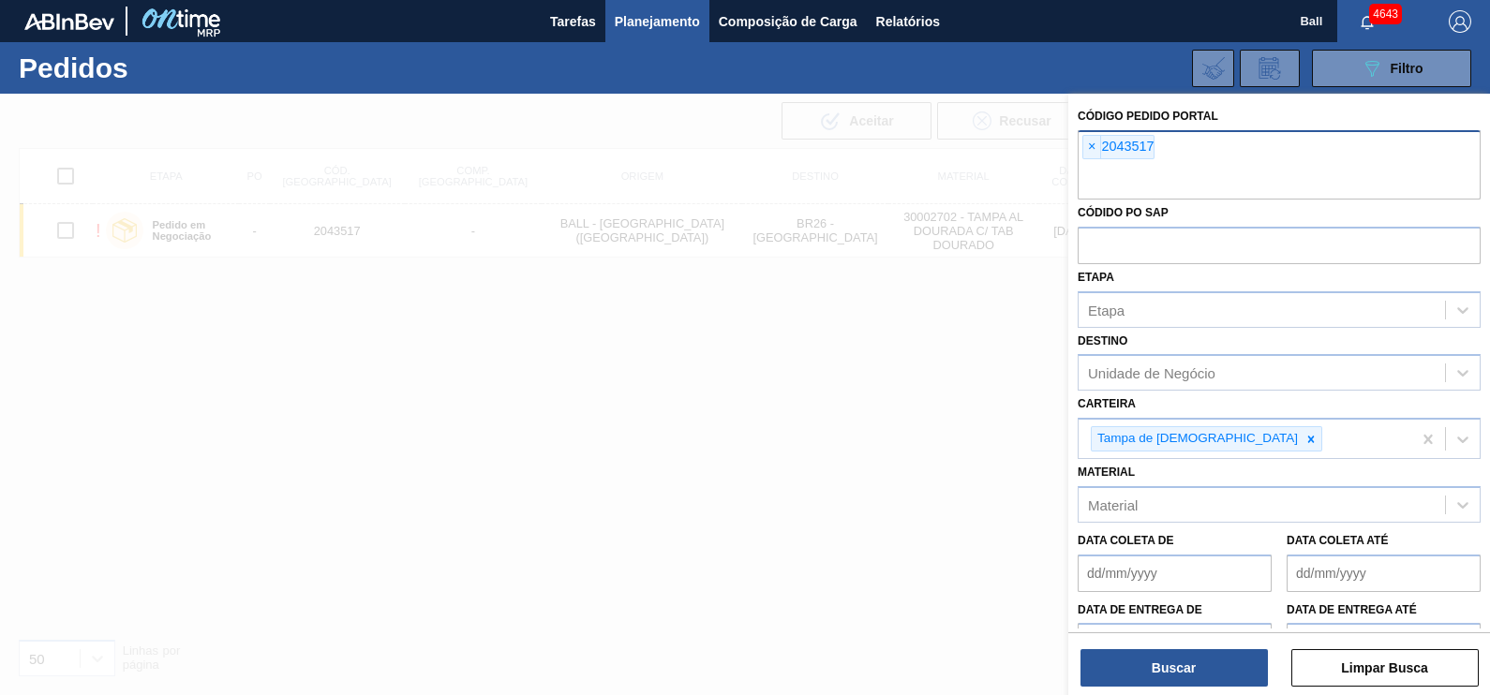
click at [1199, 156] on div "× 2043517" at bounding box center [1279, 164] width 403 height 69
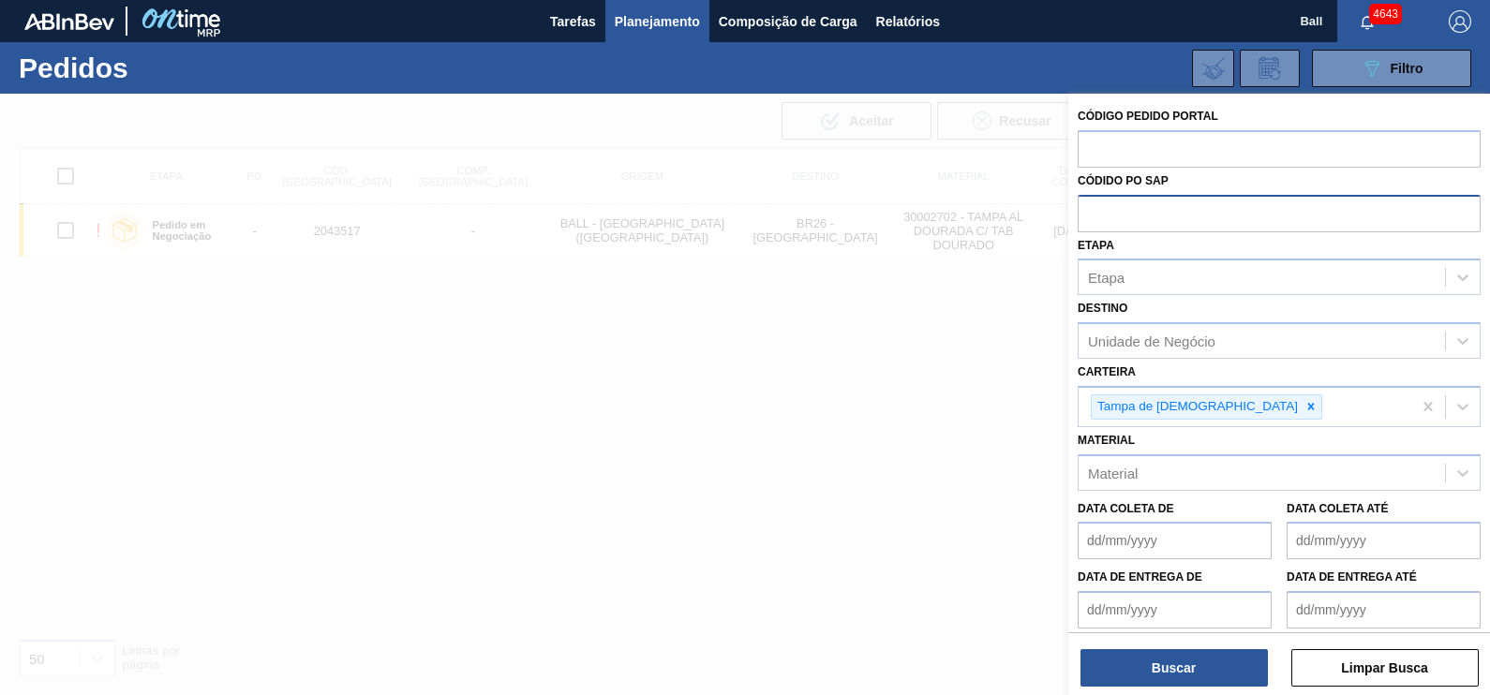
click at [1163, 211] on input "text" at bounding box center [1279, 213] width 403 height 36
paste input "text"
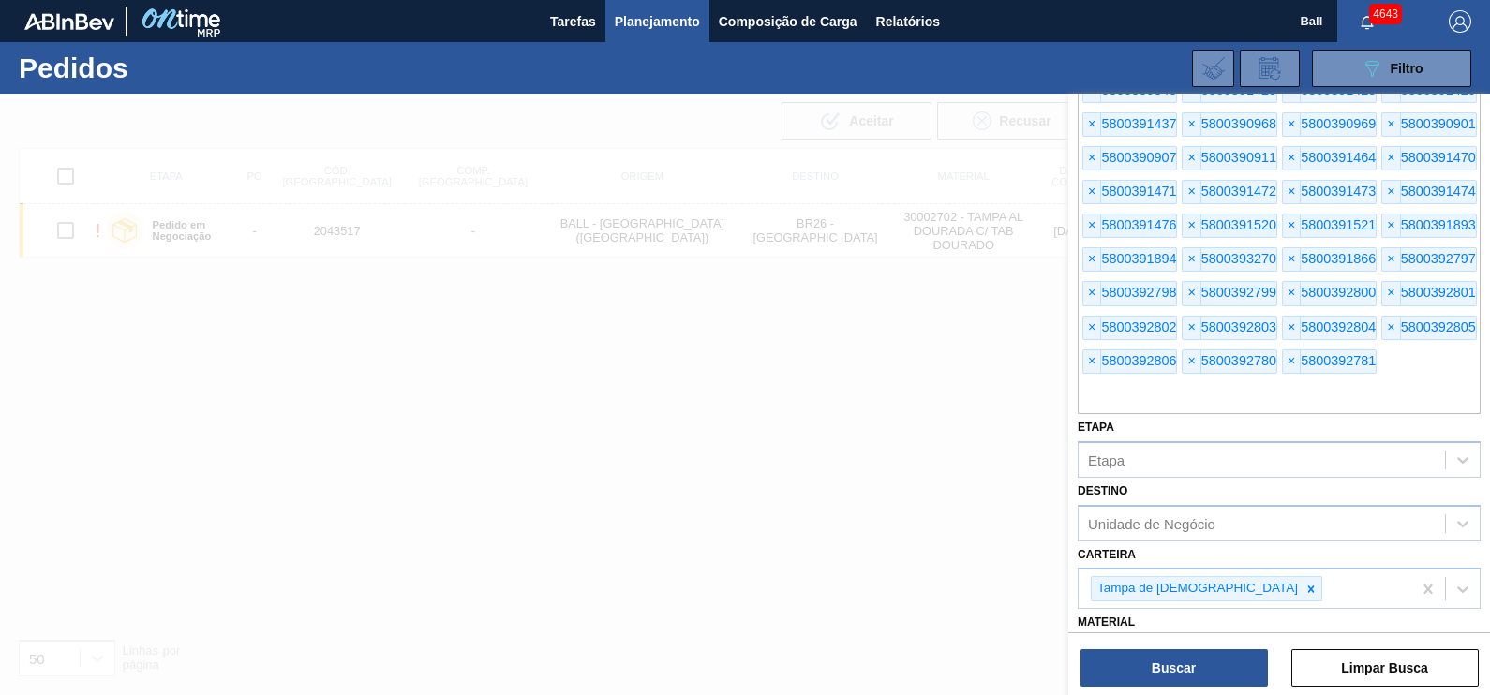
scroll to position [446, 0]
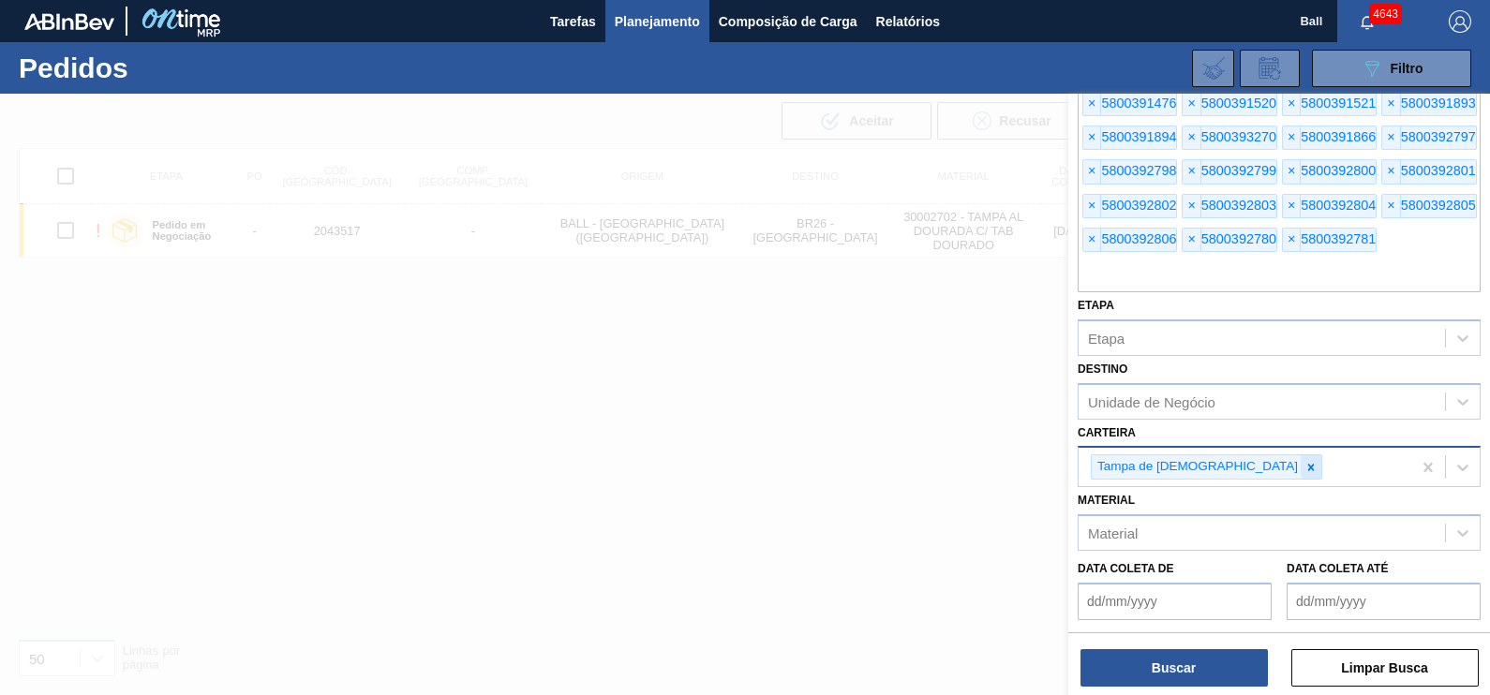
click at [1301, 463] on div at bounding box center [1311, 466] width 21 height 23
click at [1185, 463] on div "Carteira" at bounding box center [1262, 465] width 366 height 27
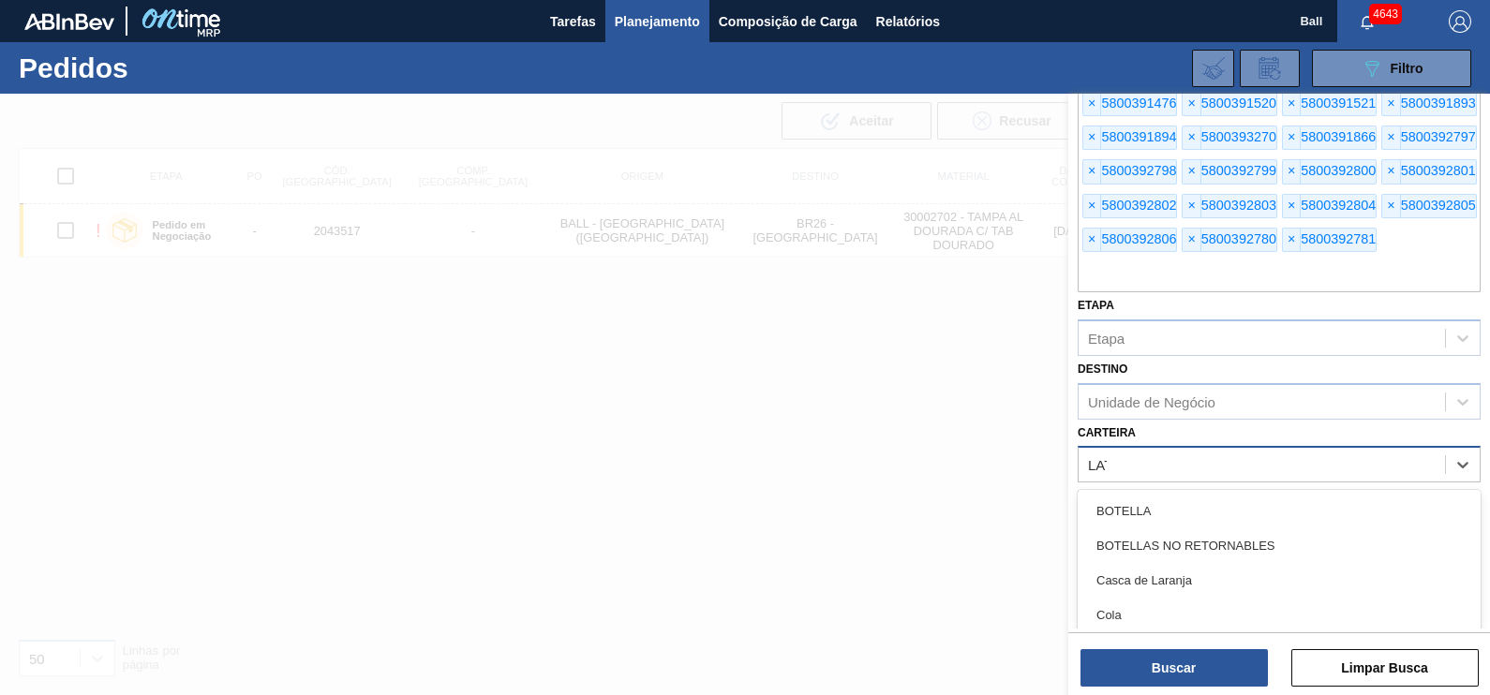
type input "LATA"
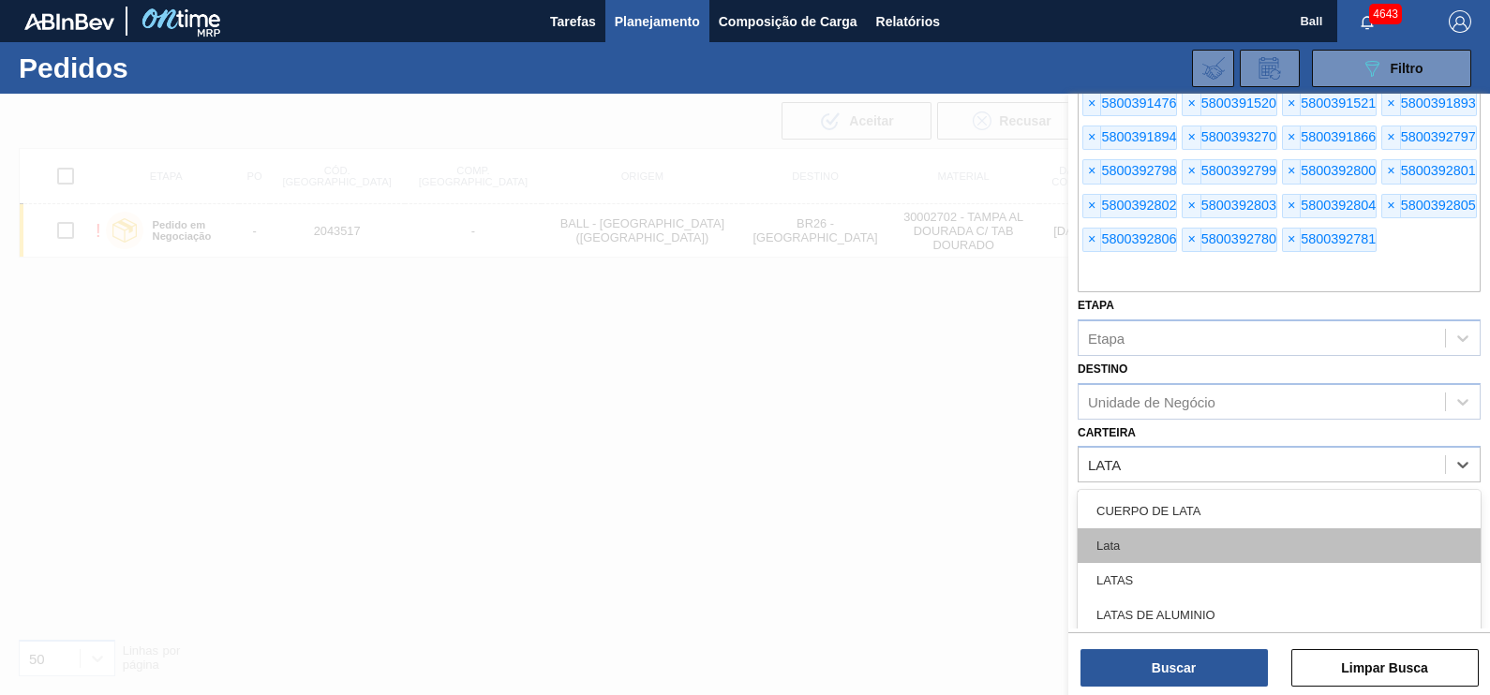
click at [1140, 536] on div "Lata" at bounding box center [1279, 545] width 403 height 35
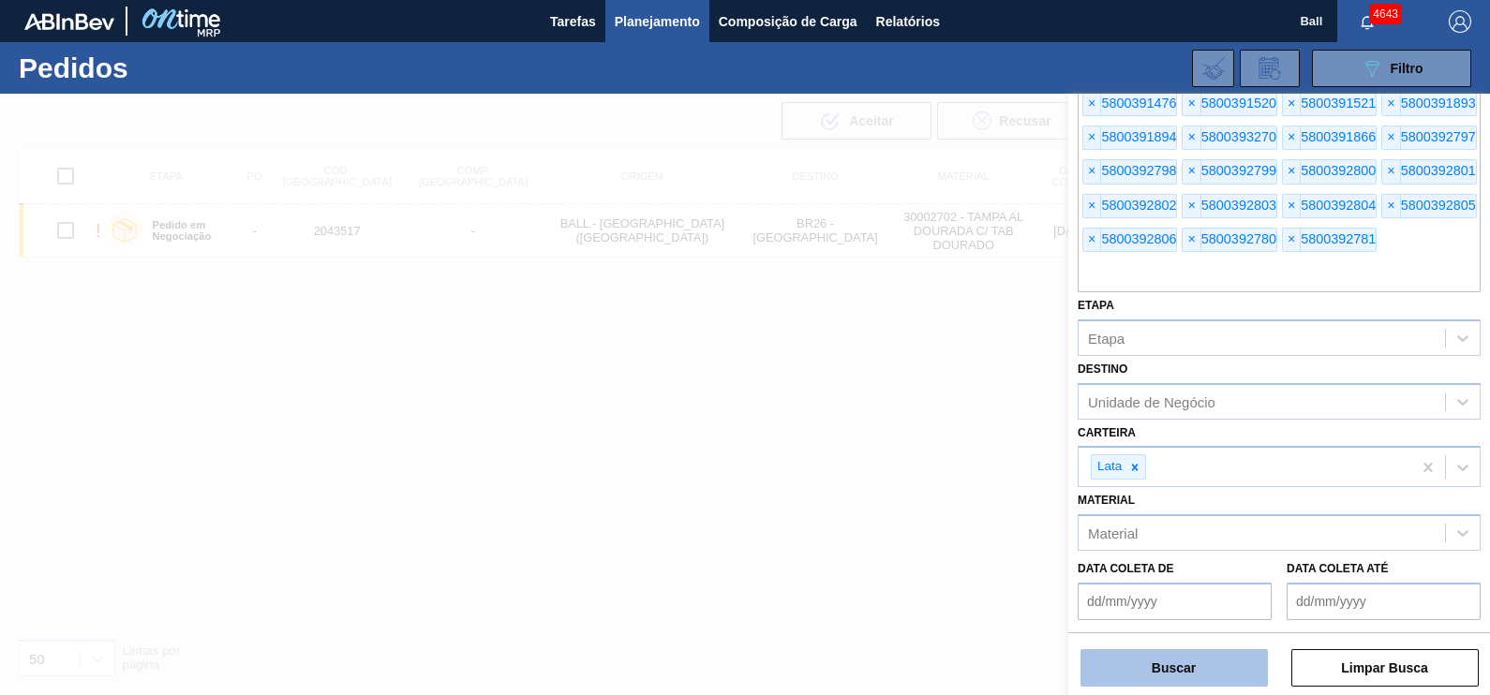
click at [1162, 662] on button "Buscar" at bounding box center [1173, 667] width 187 height 37
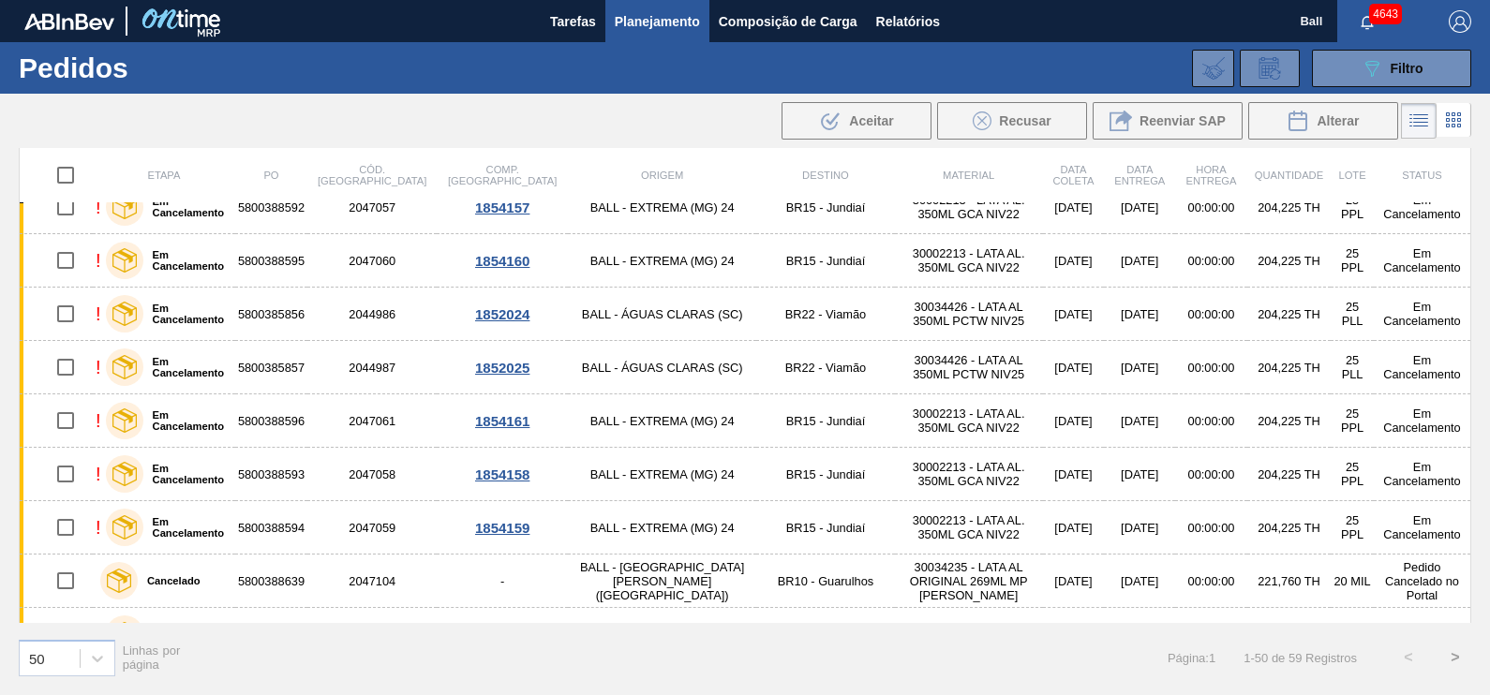
scroll to position [0, 0]
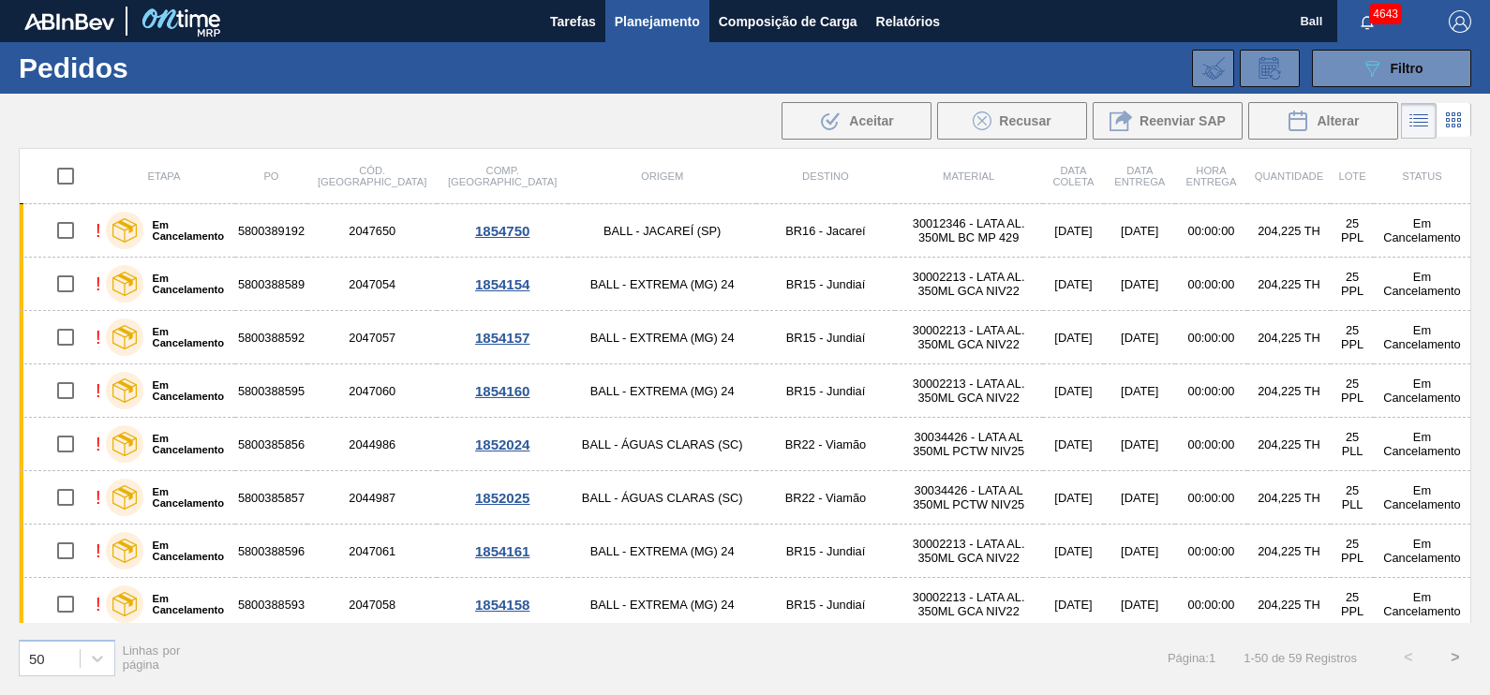
click at [59, 172] on input "checkbox" at bounding box center [65, 175] width 39 height 39
checkbox input "true"
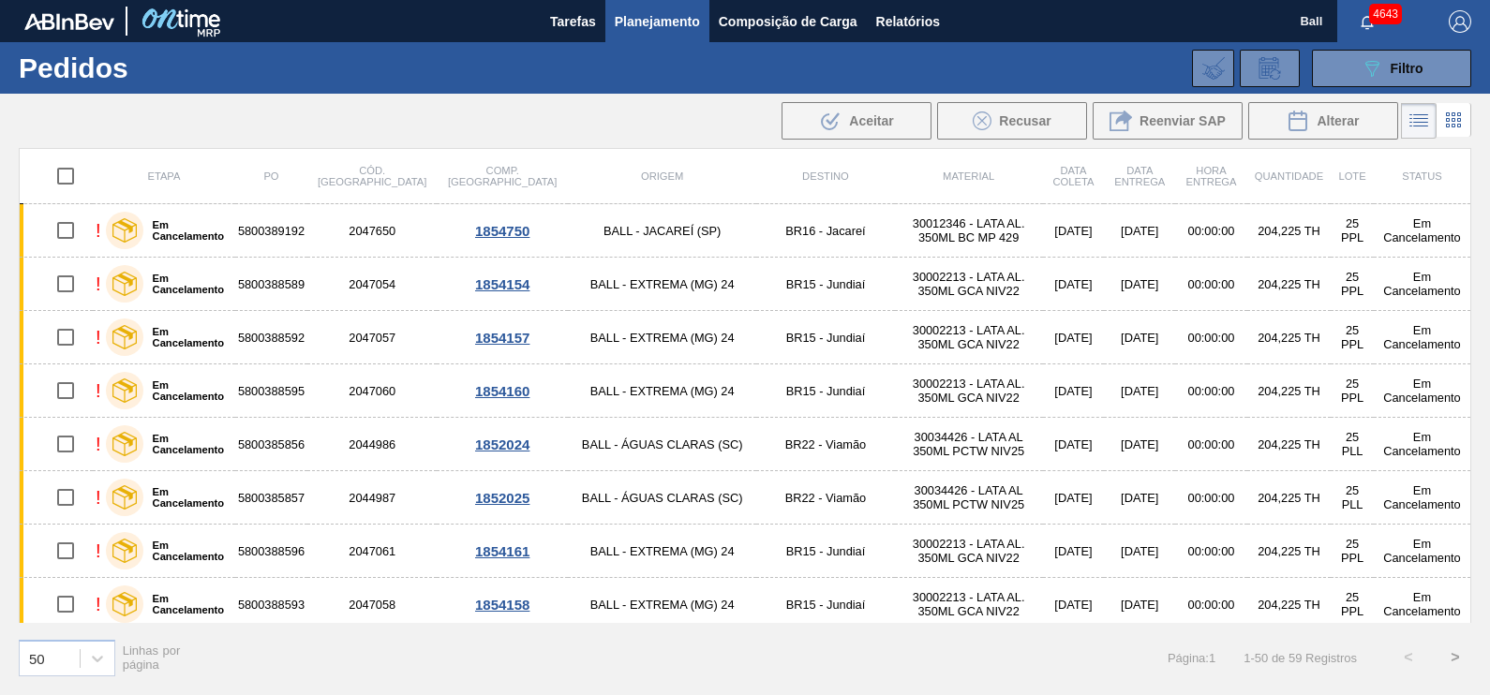
checkbox input "true"
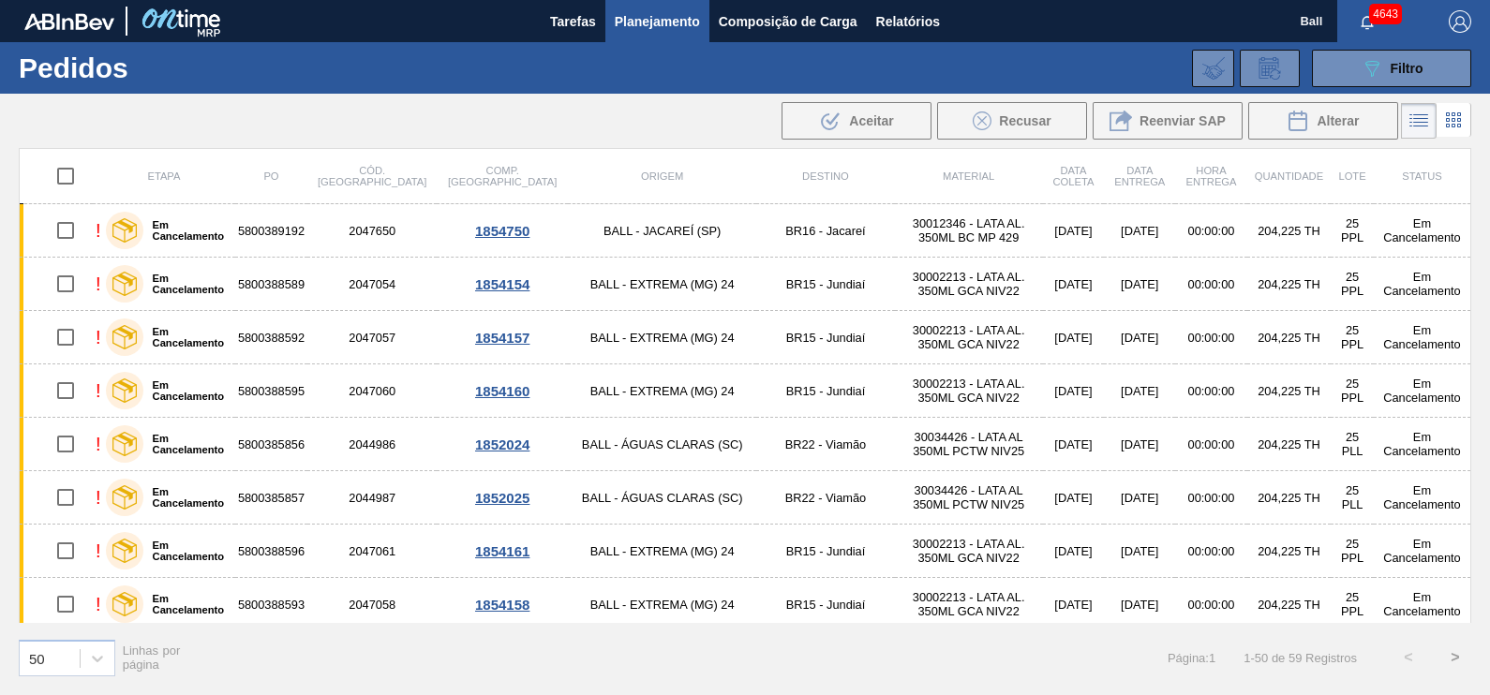
checkbox input "true"
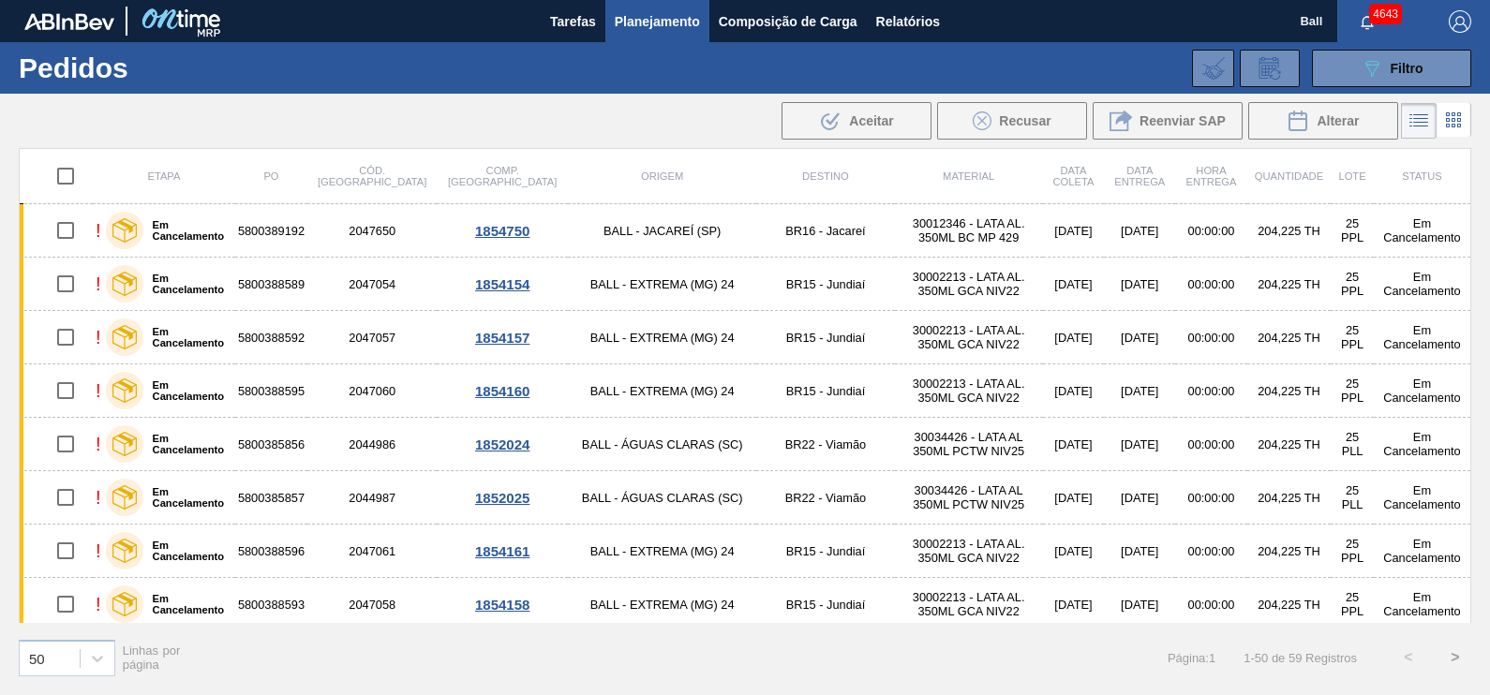
checkbox input "true"
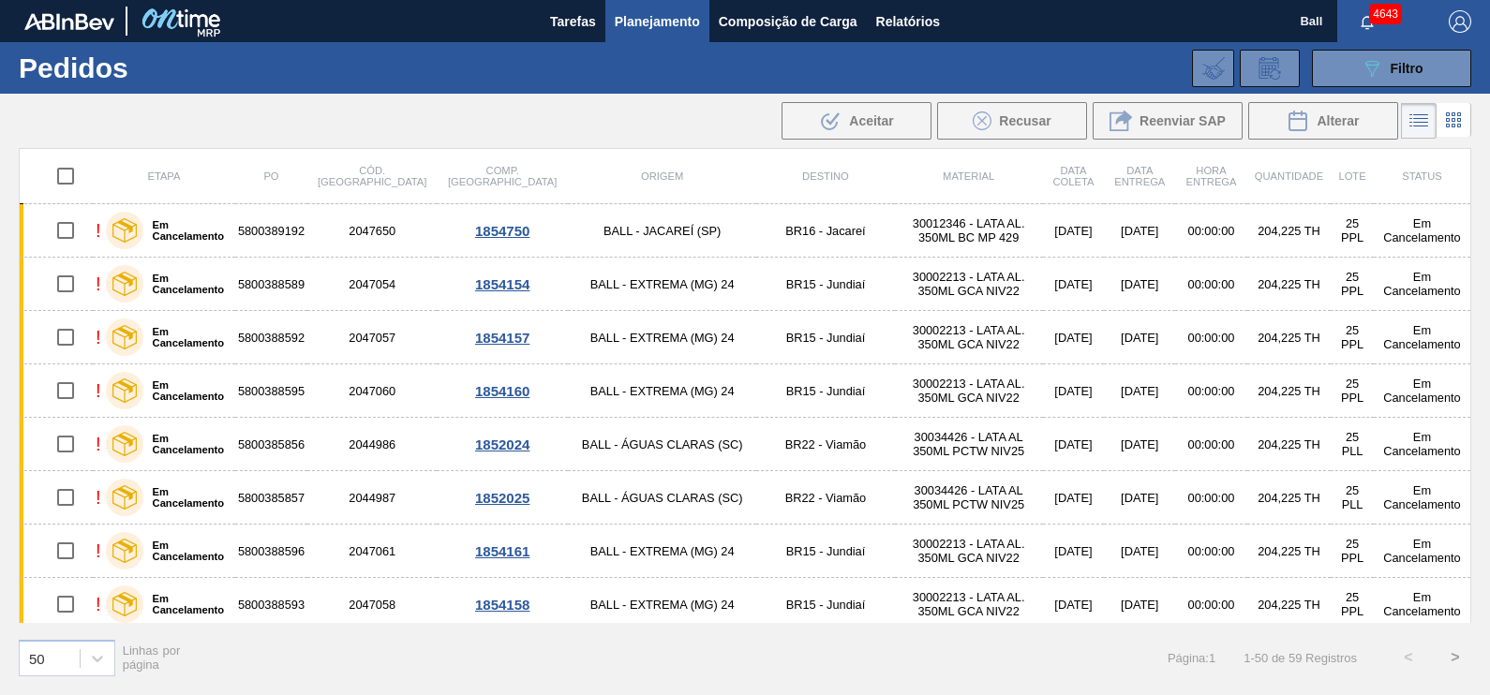
checkbox input "true"
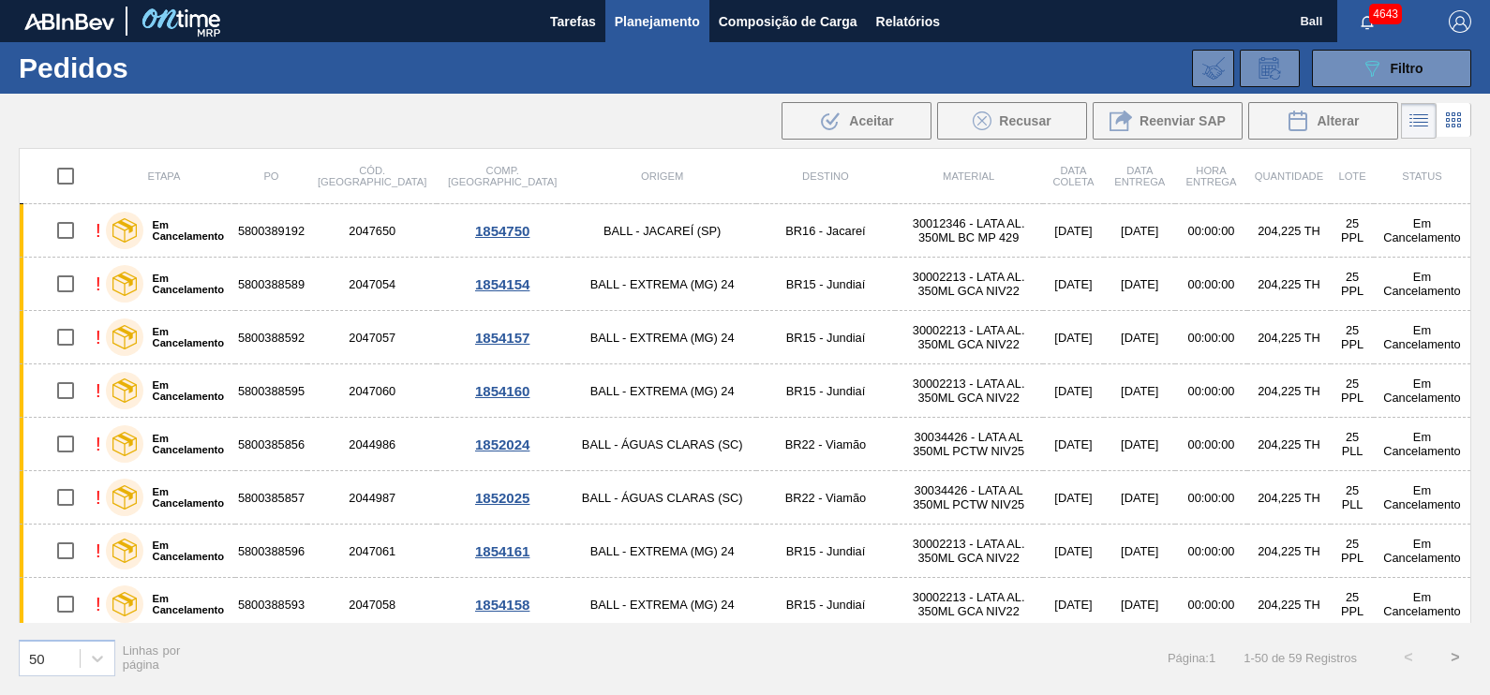
checkbox input "true"
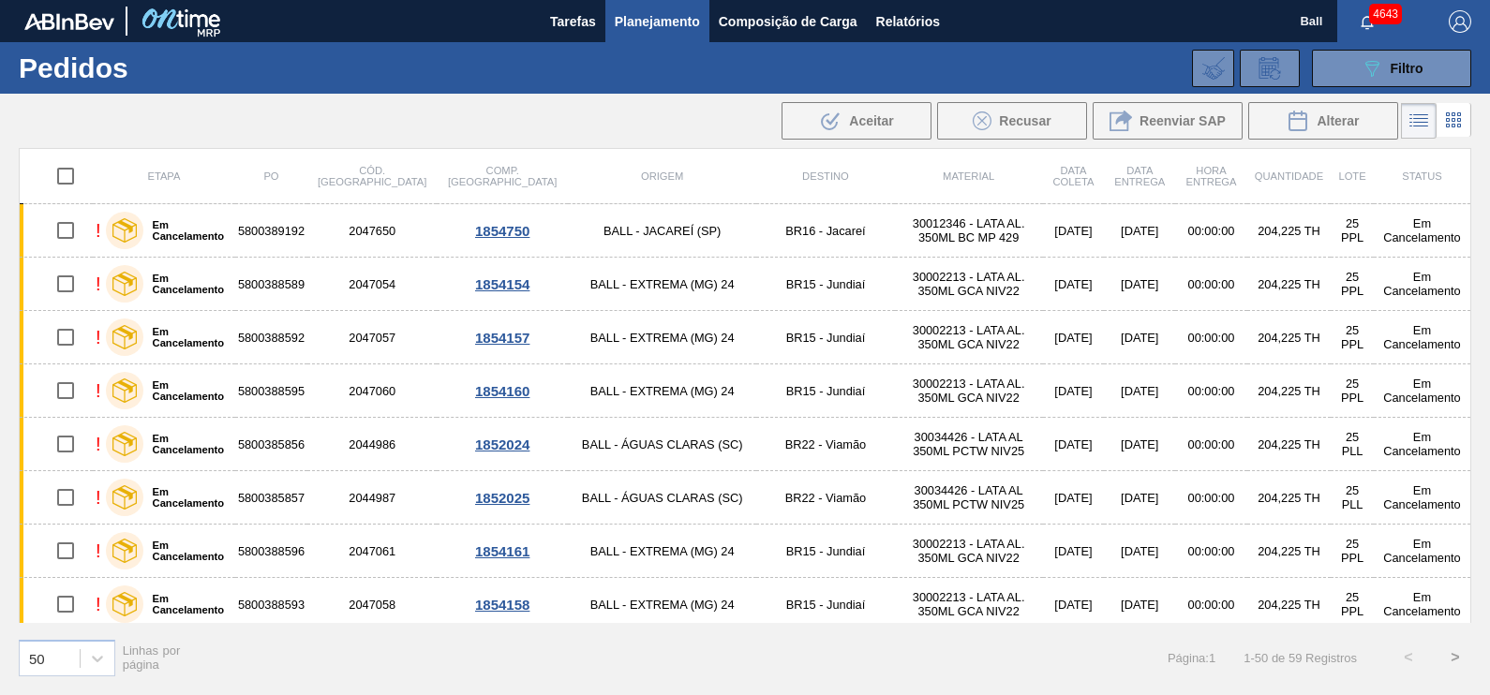
checkbox input "true"
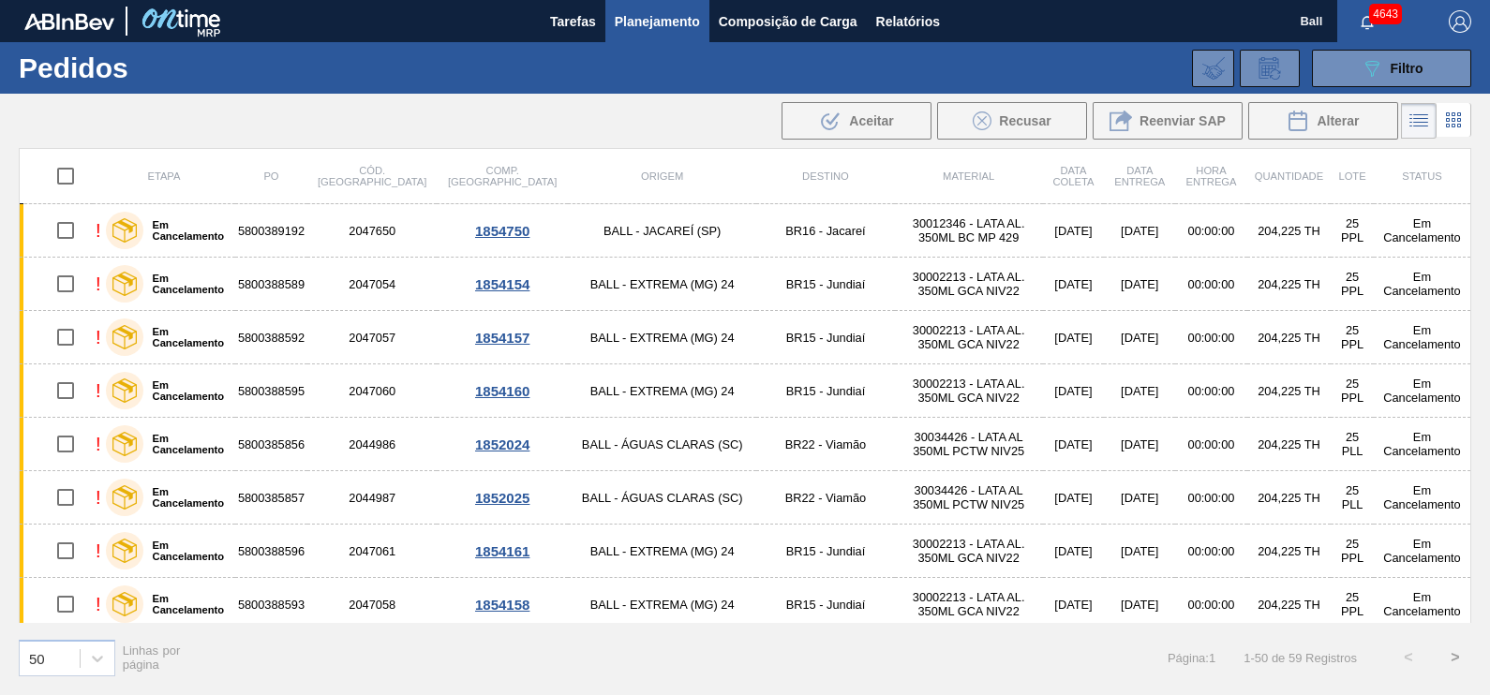
checkbox input "true"
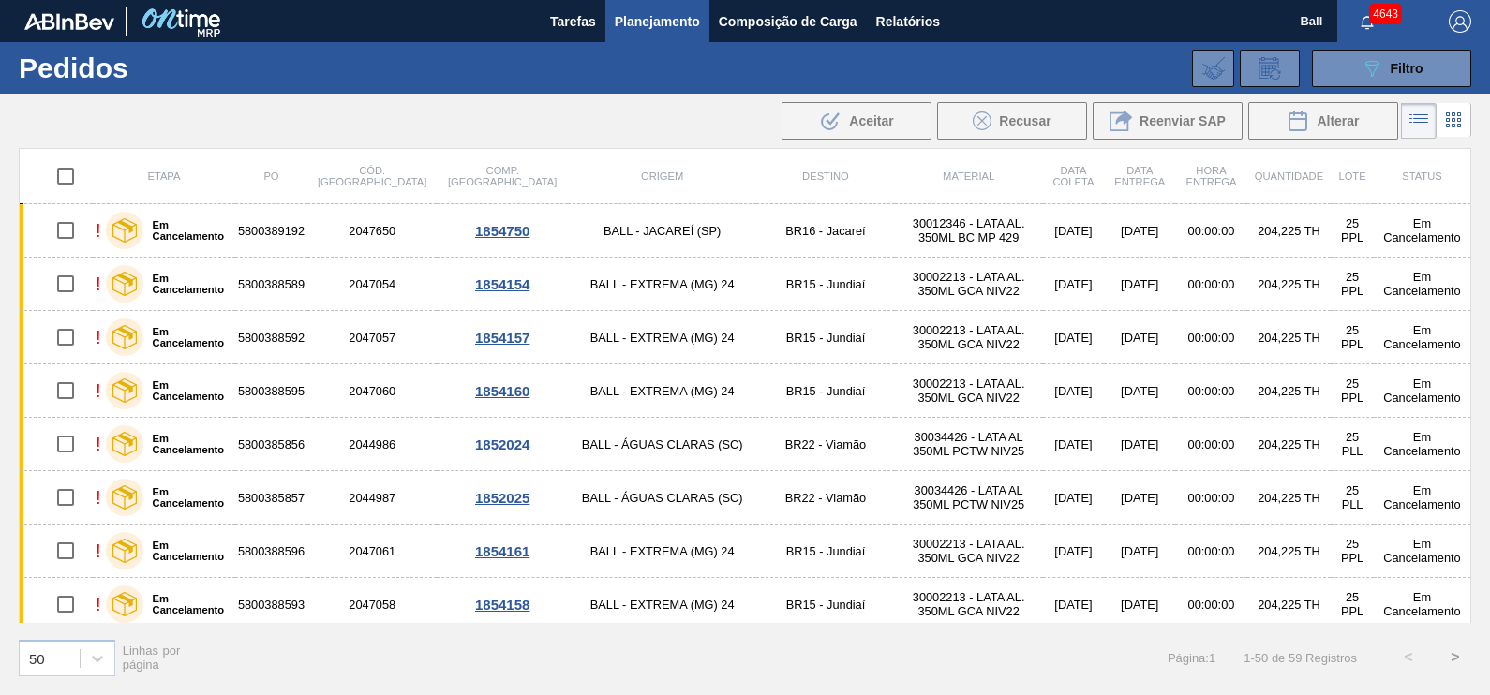
checkbox input "true"
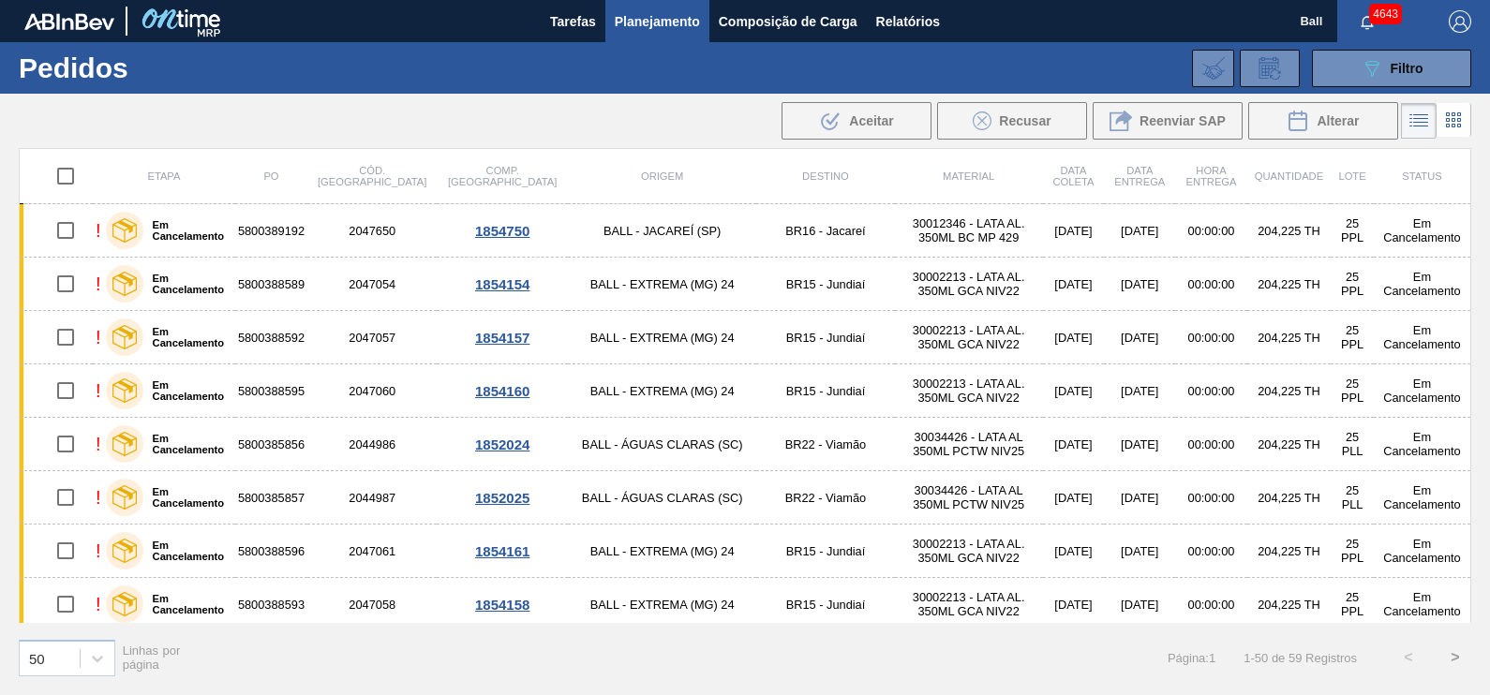
checkbox input "true"
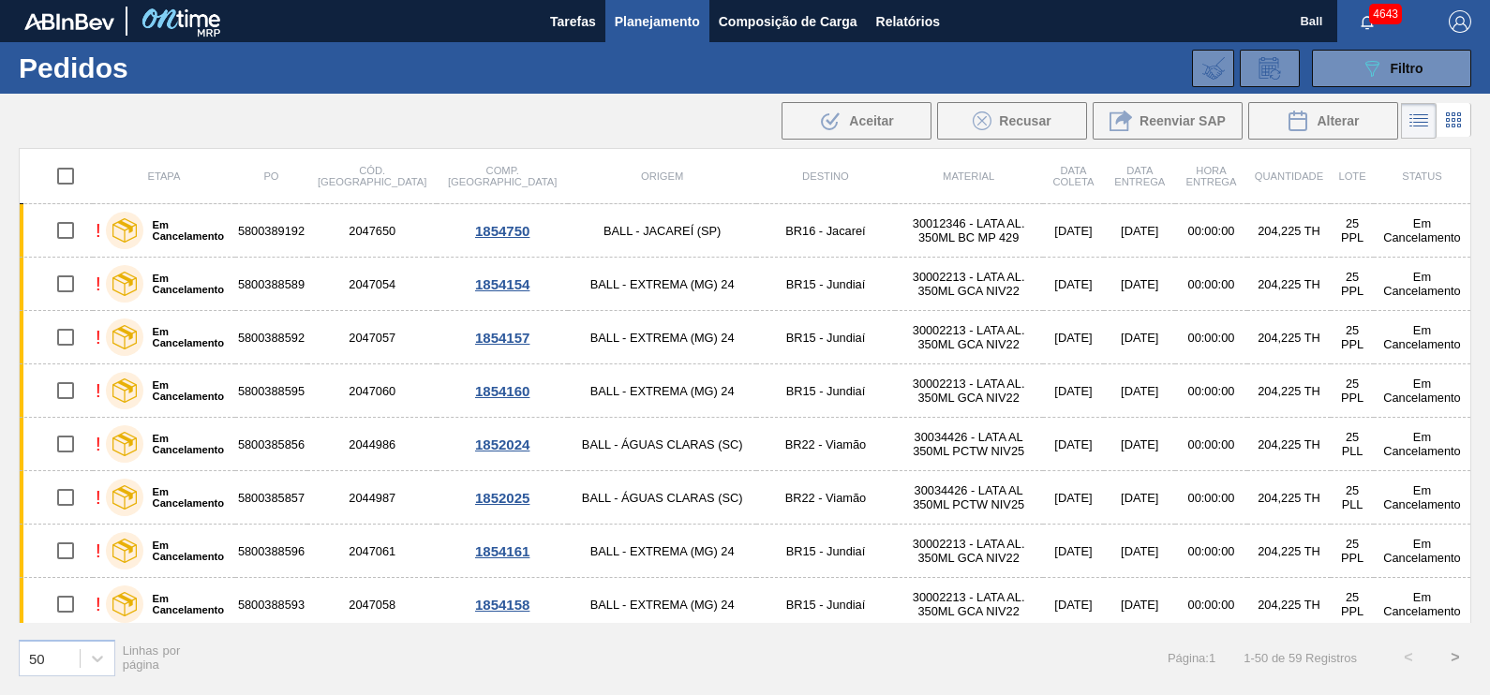
checkbox input "true"
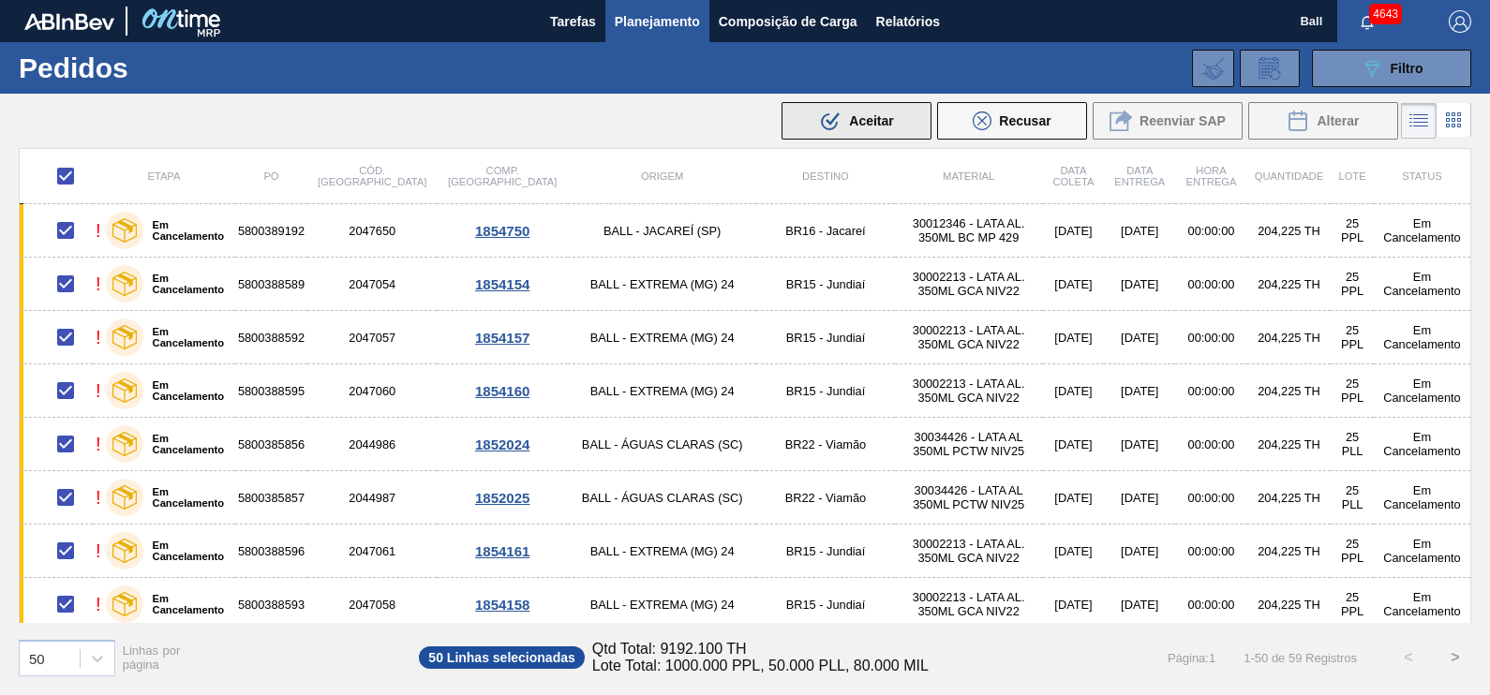
click at [864, 124] on span "Aceitar" at bounding box center [871, 120] width 44 height 15
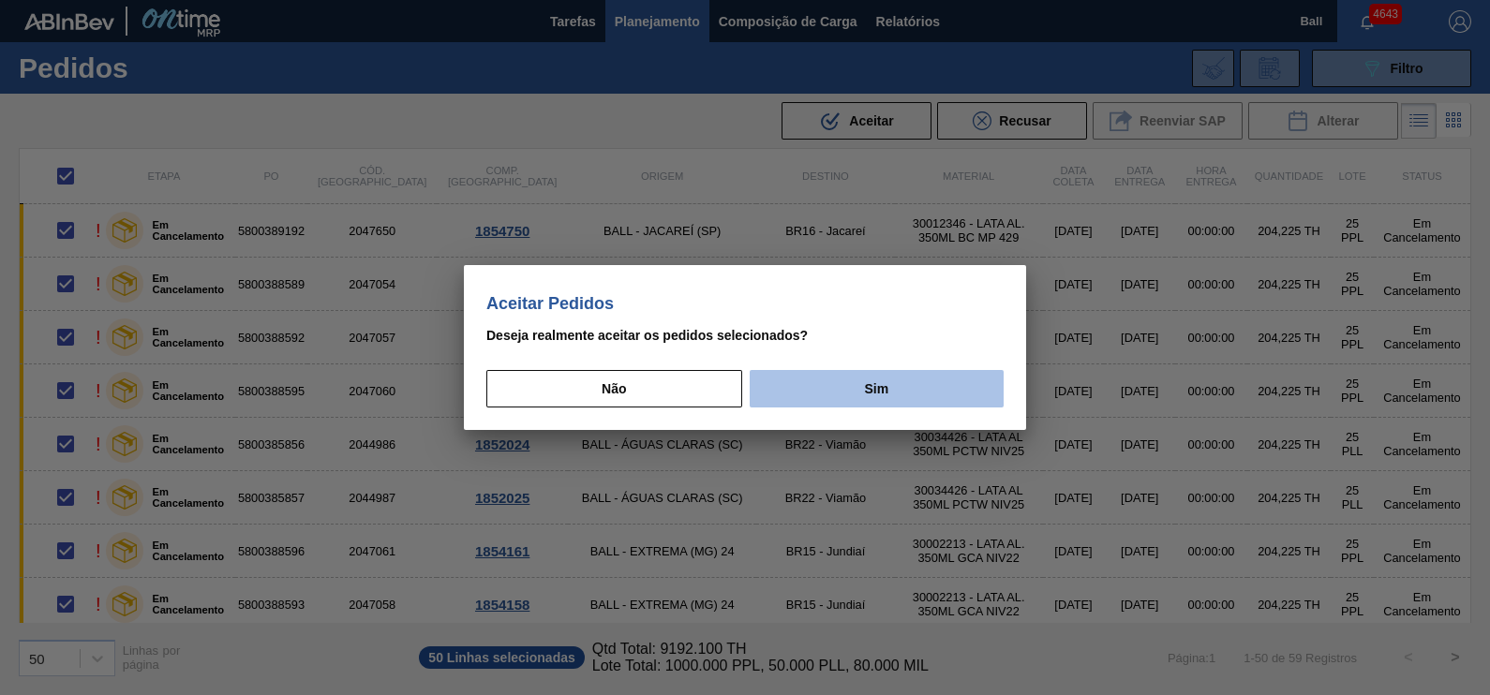
click at [883, 392] on button "Sim" at bounding box center [877, 388] width 254 height 37
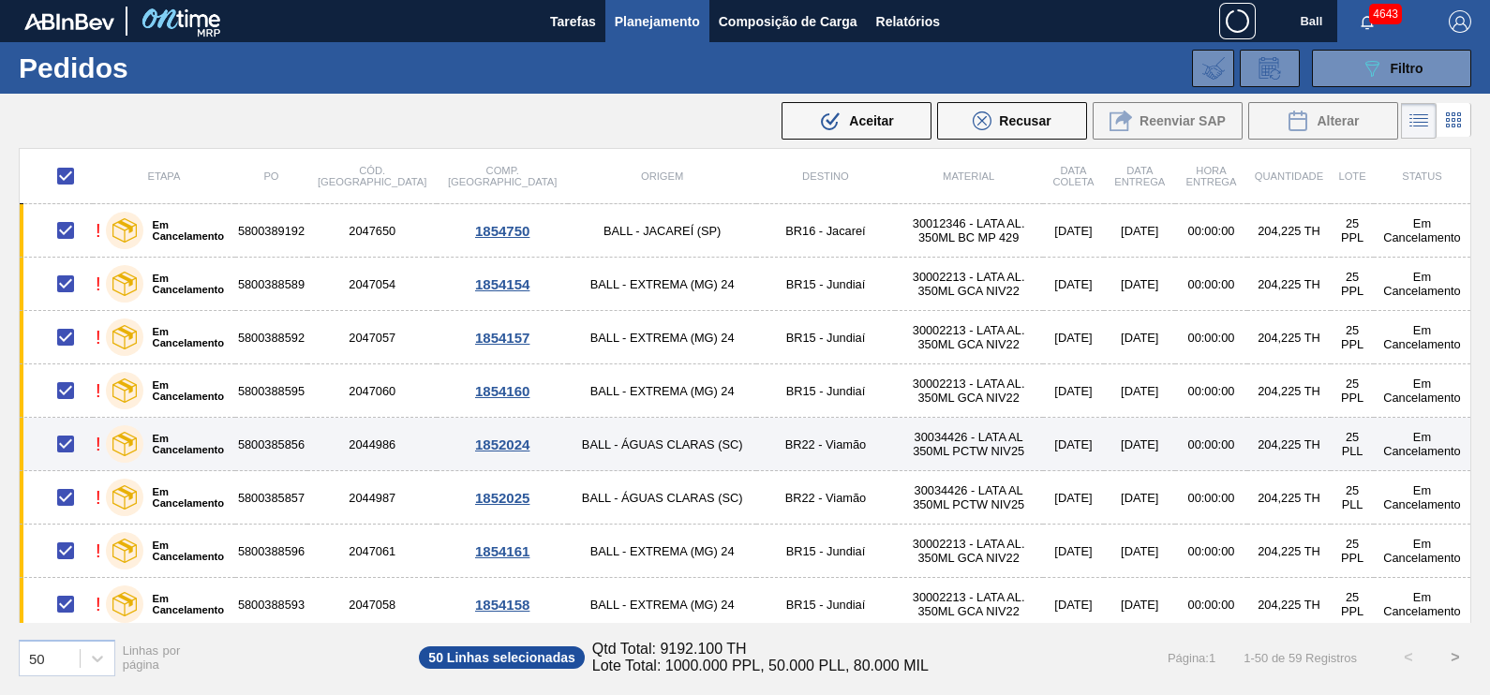
checkbox input "false"
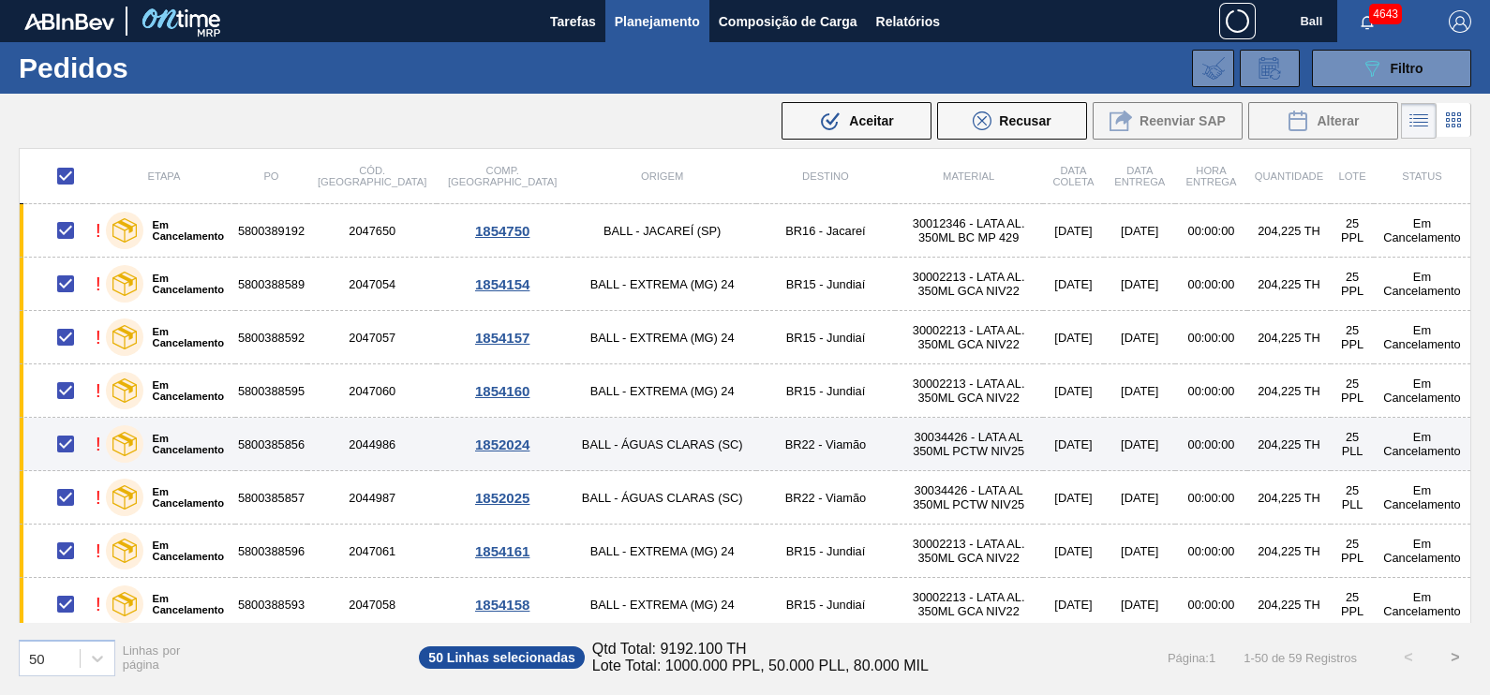
checkbox input "false"
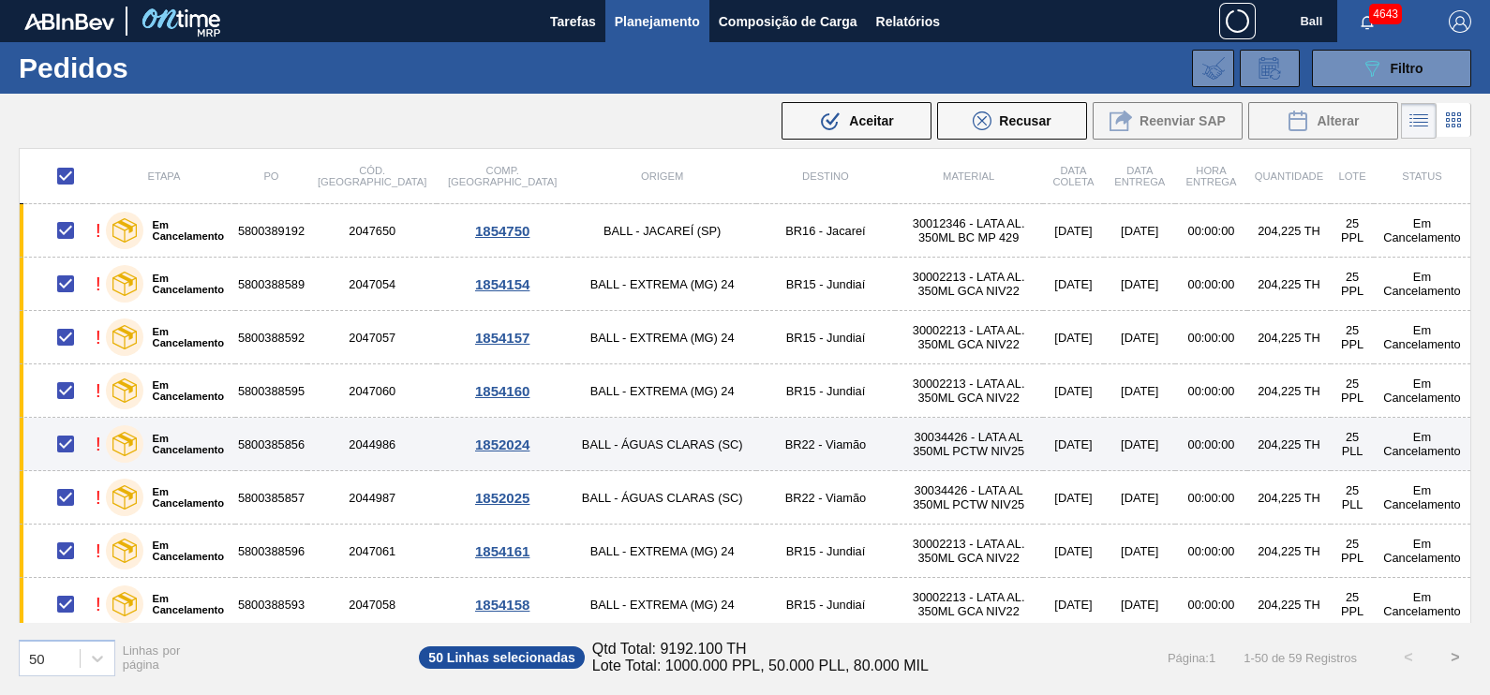
checkbox input "false"
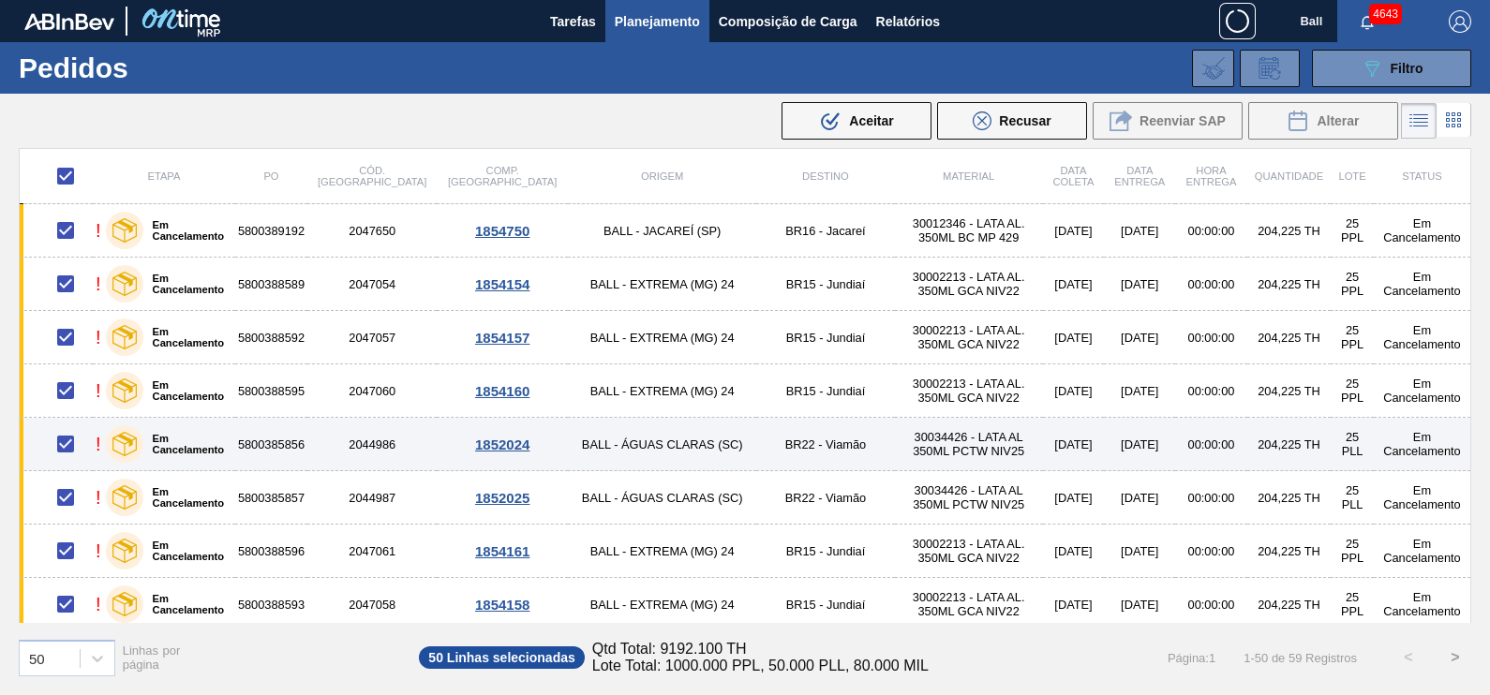
checkbox input "false"
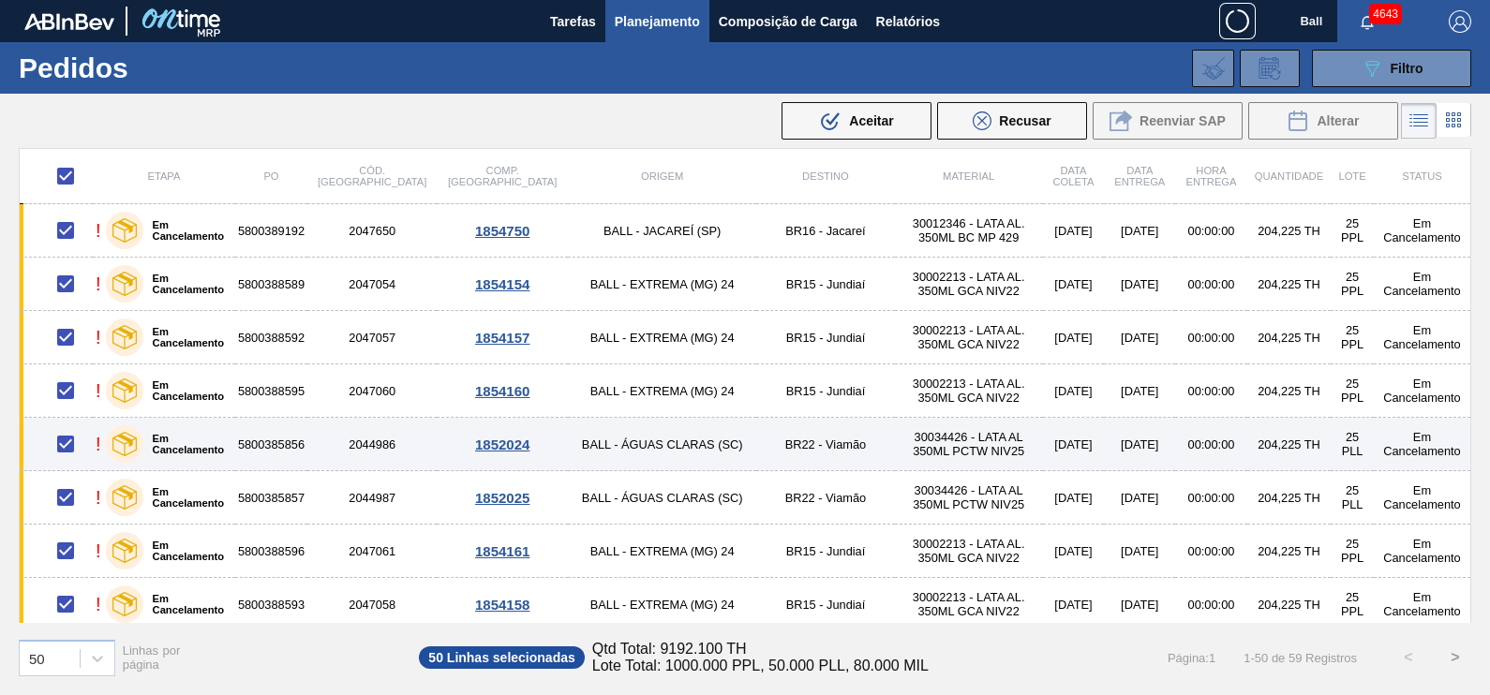
checkbox input "false"
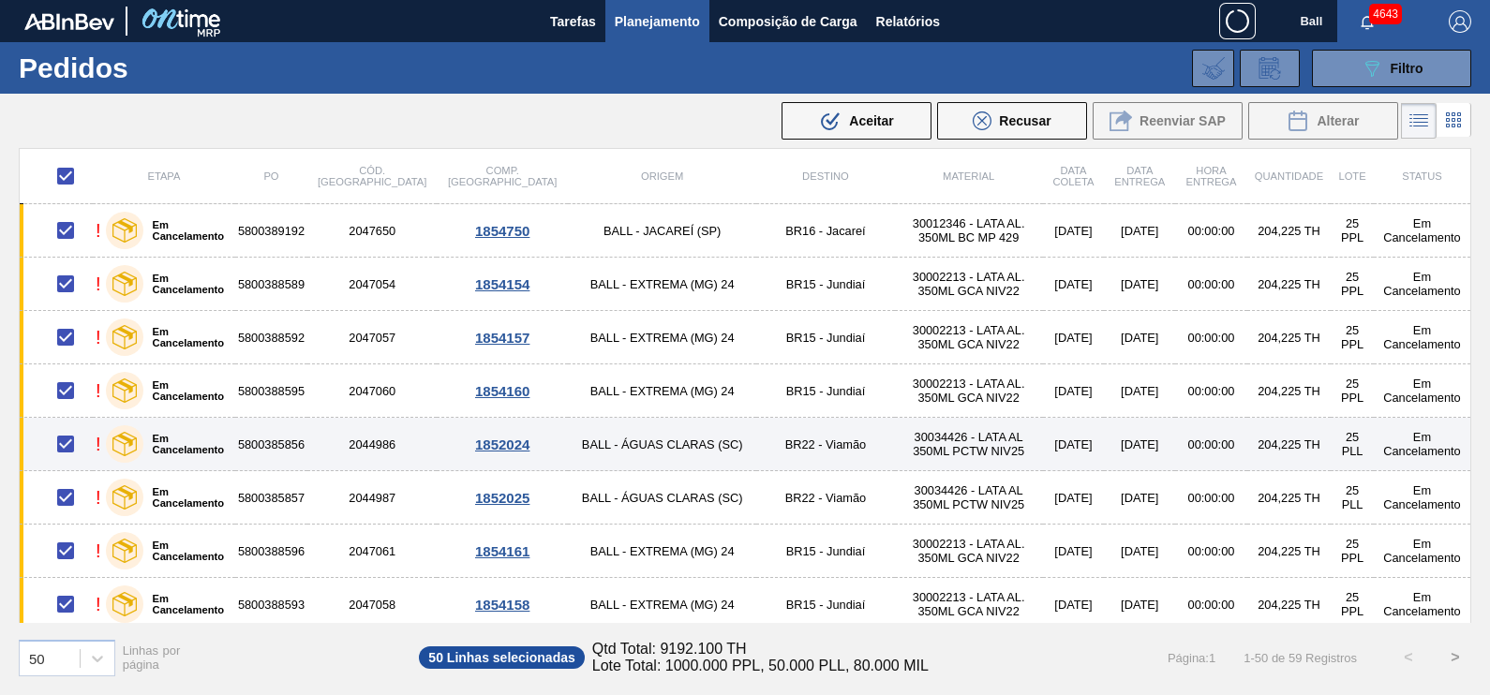
checkbox input "false"
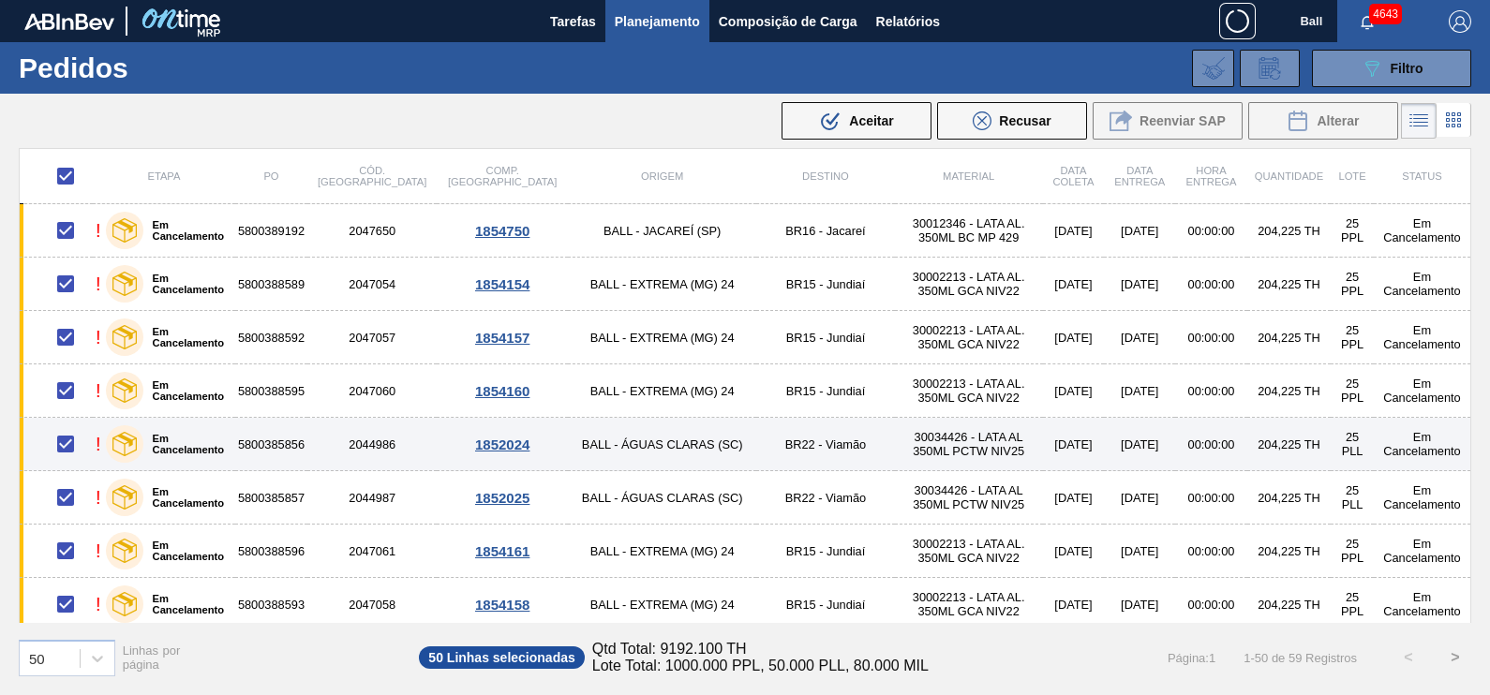
checkbox input "false"
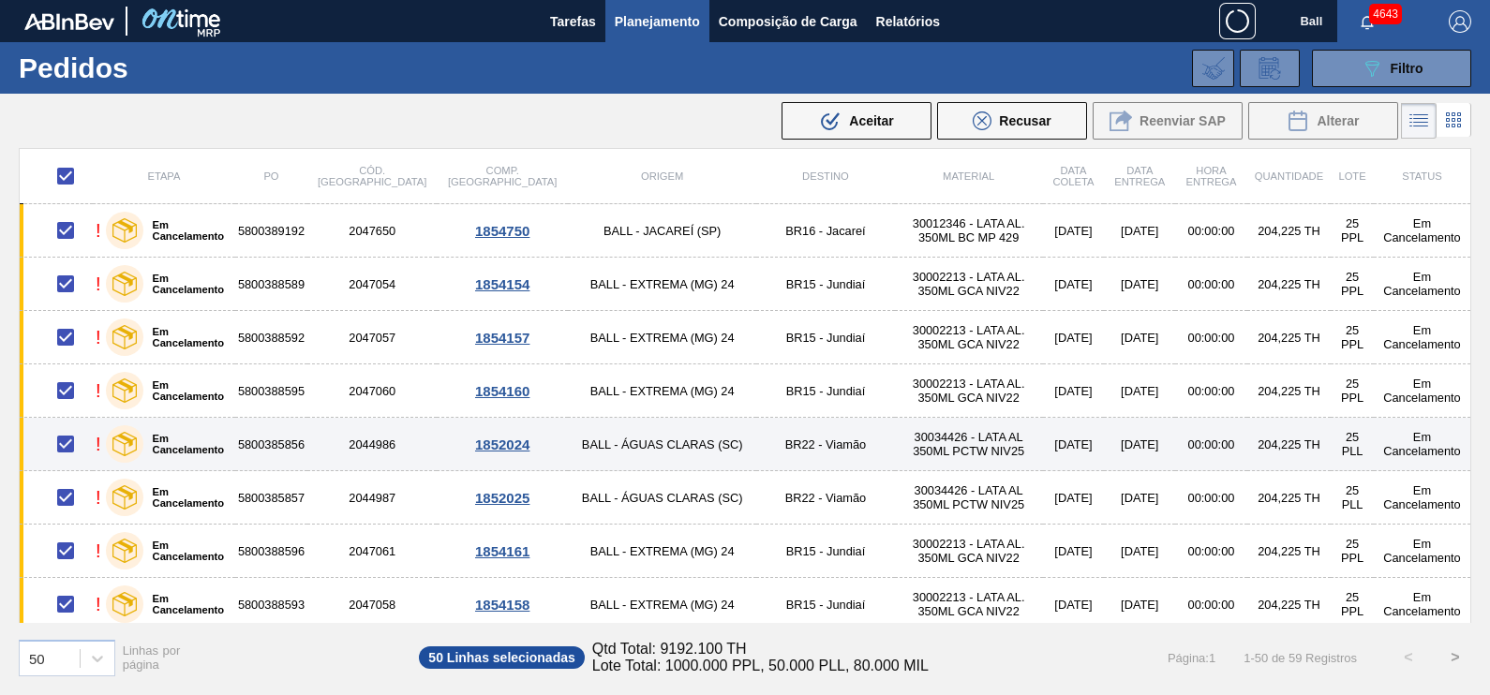
checkbox input "false"
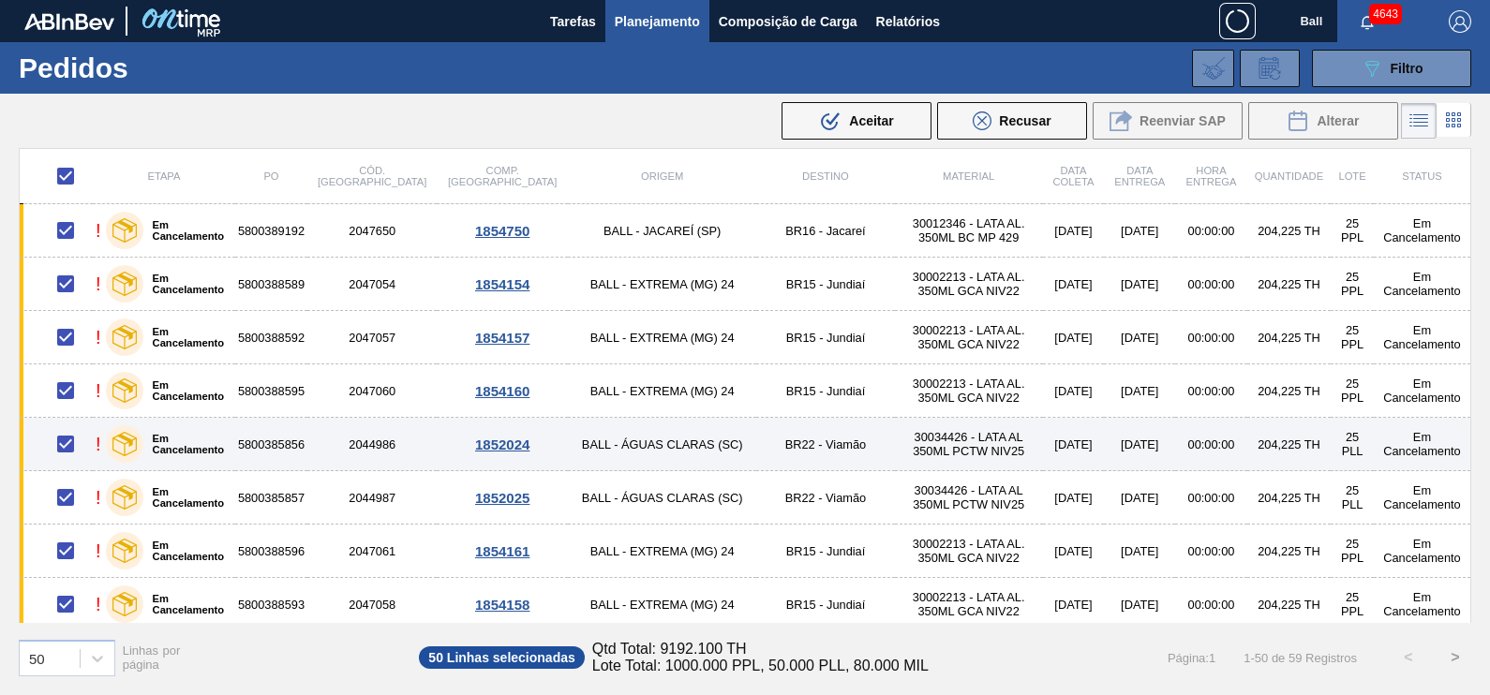
checkbox input "false"
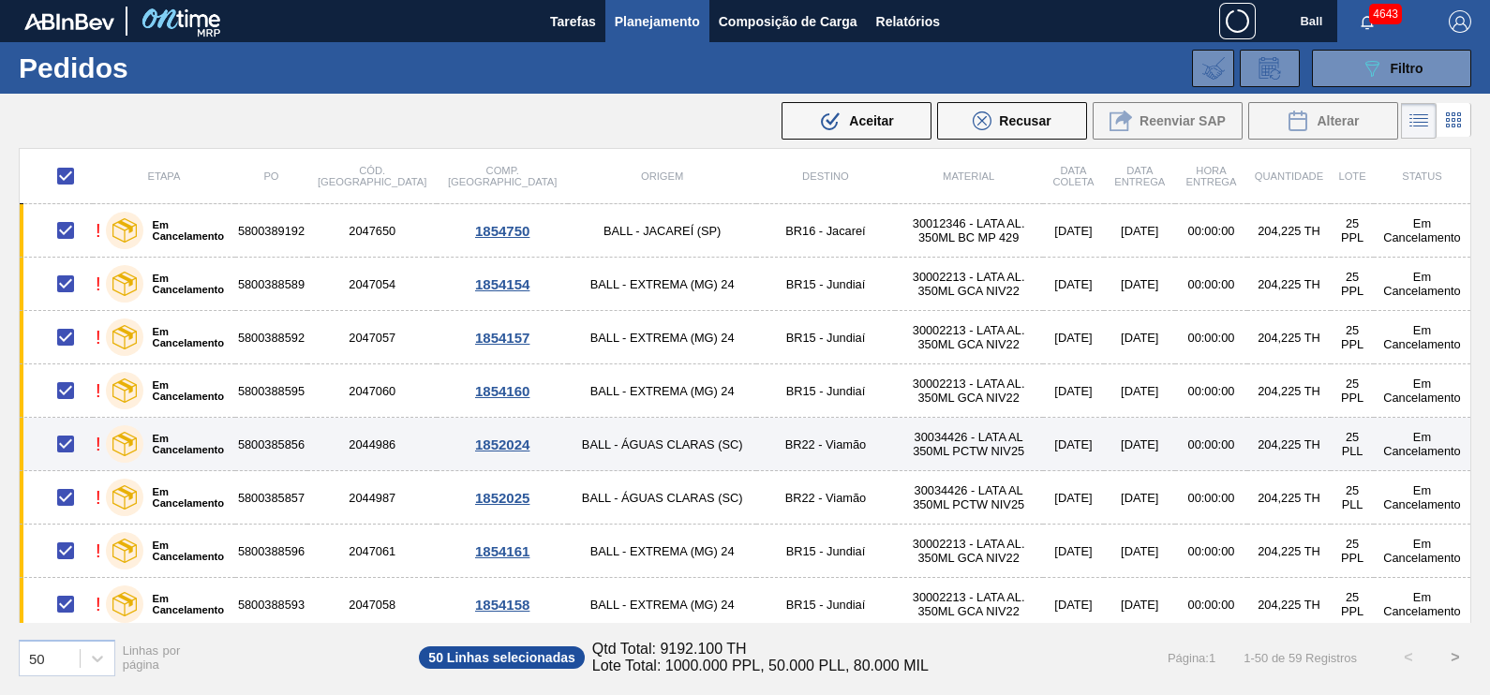
checkbox input "false"
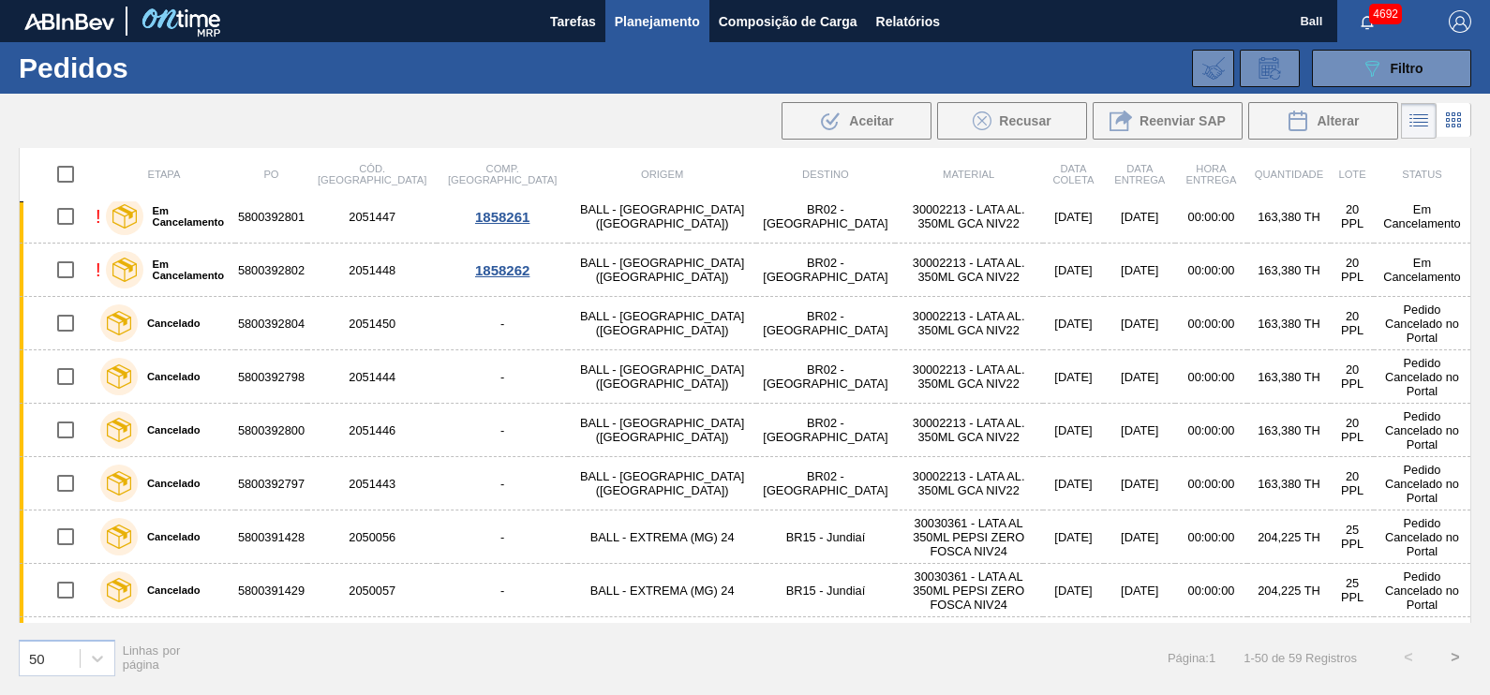
scroll to position [2225, 0]
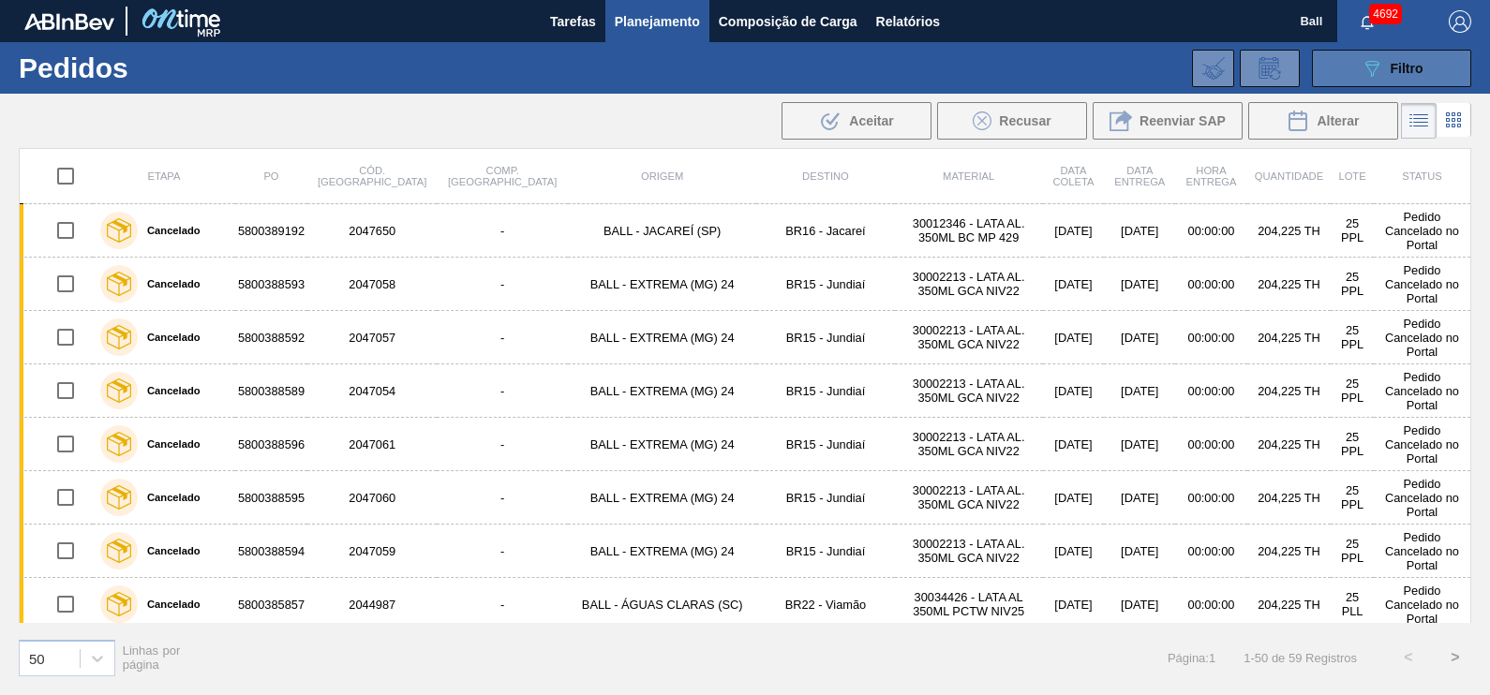
click at [1388, 83] on button "089F7B8B-B2A5-4AFE-B5C0-19BA573D28AC Filtro" at bounding box center [1391, 68] width 159 height 37
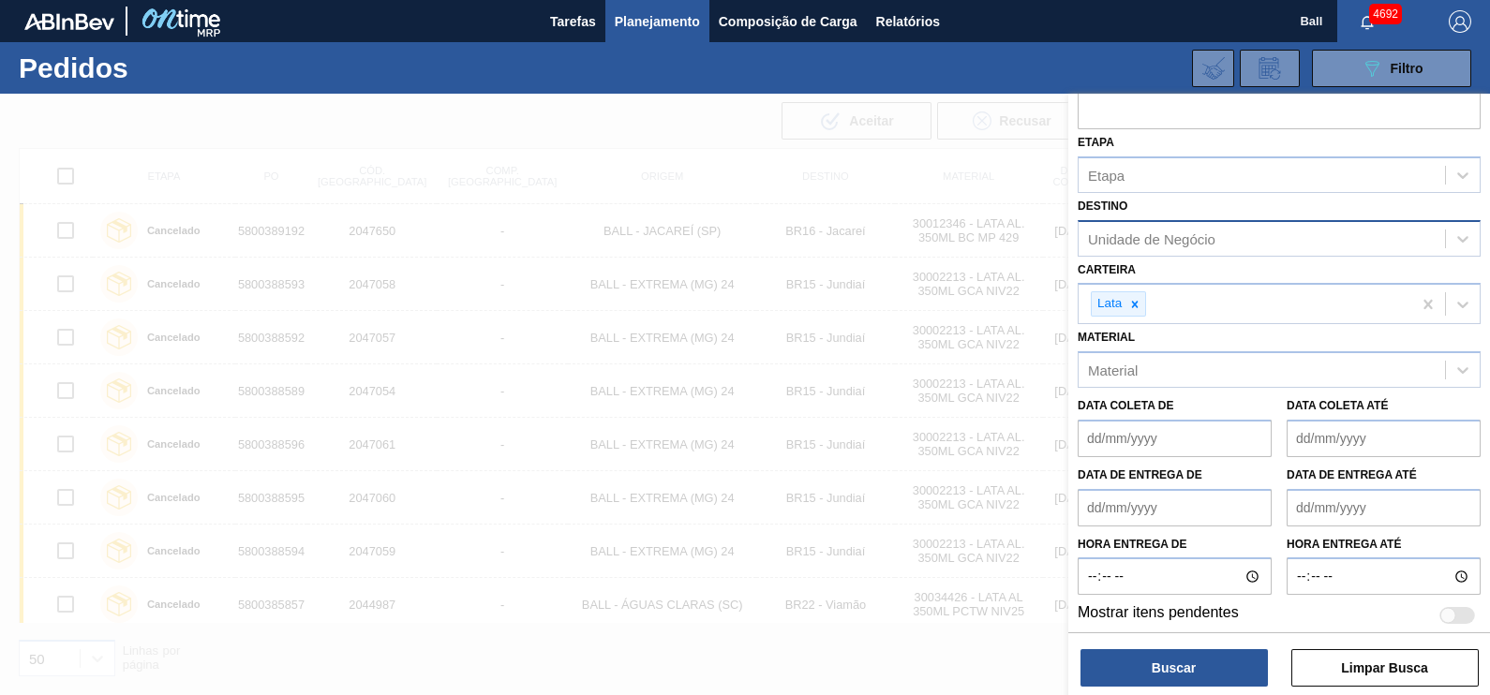
scroll to position [375, 0]
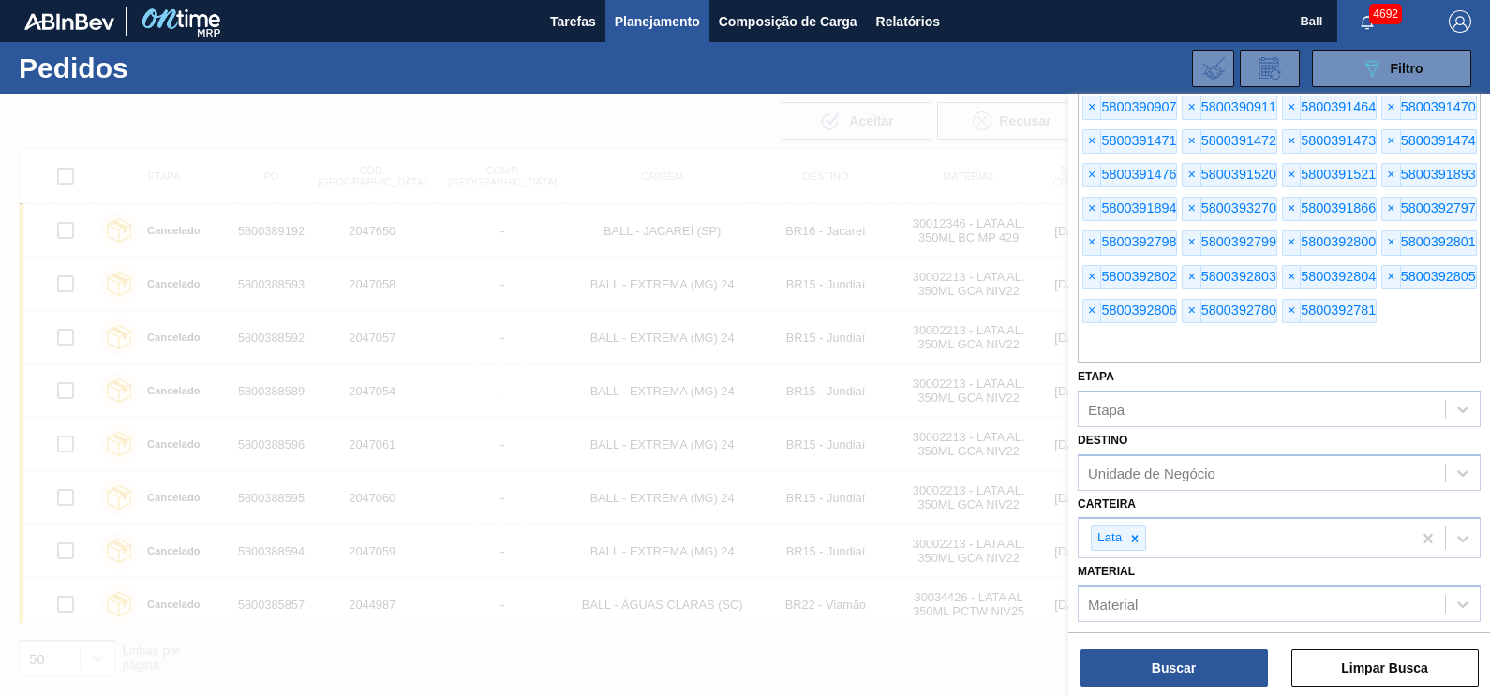
click at [1400, 328] on input "text" at bounding box center [1279, 346] width 403 height 36
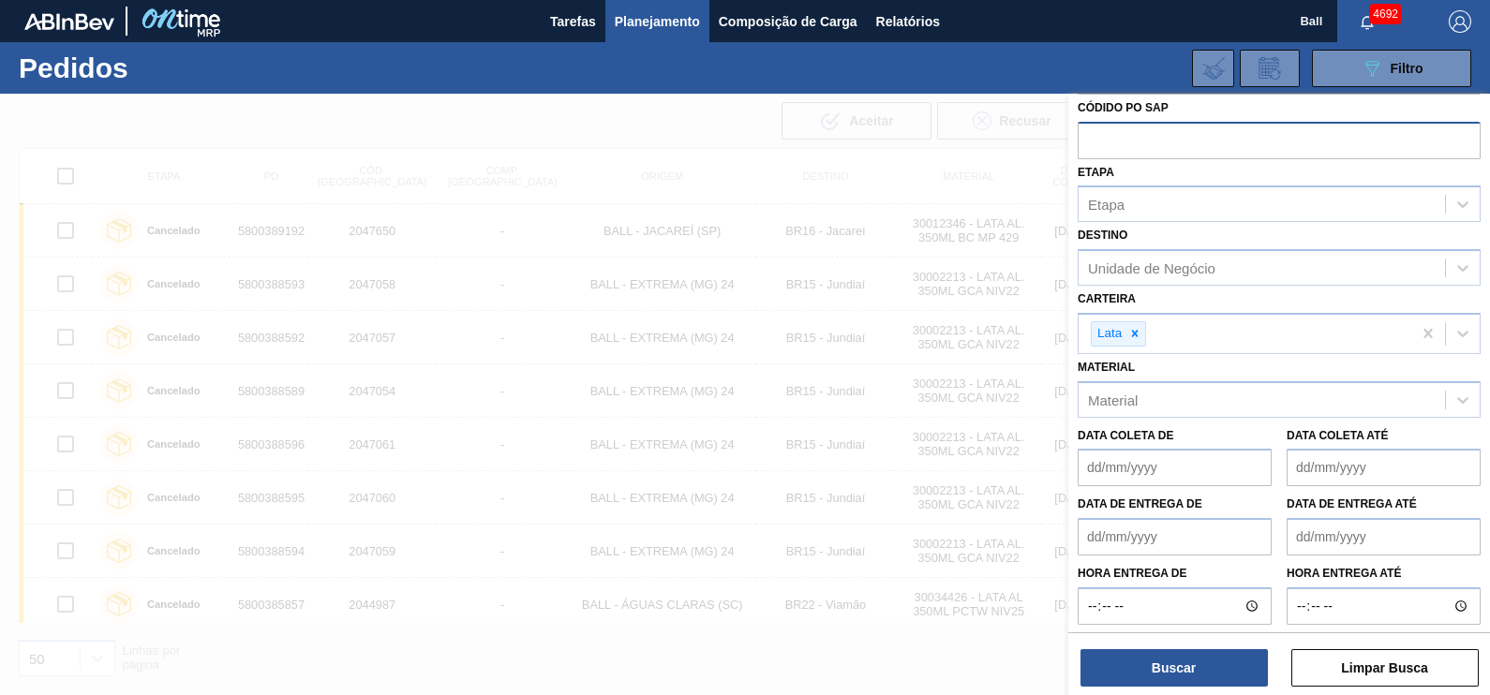
paste input "text"
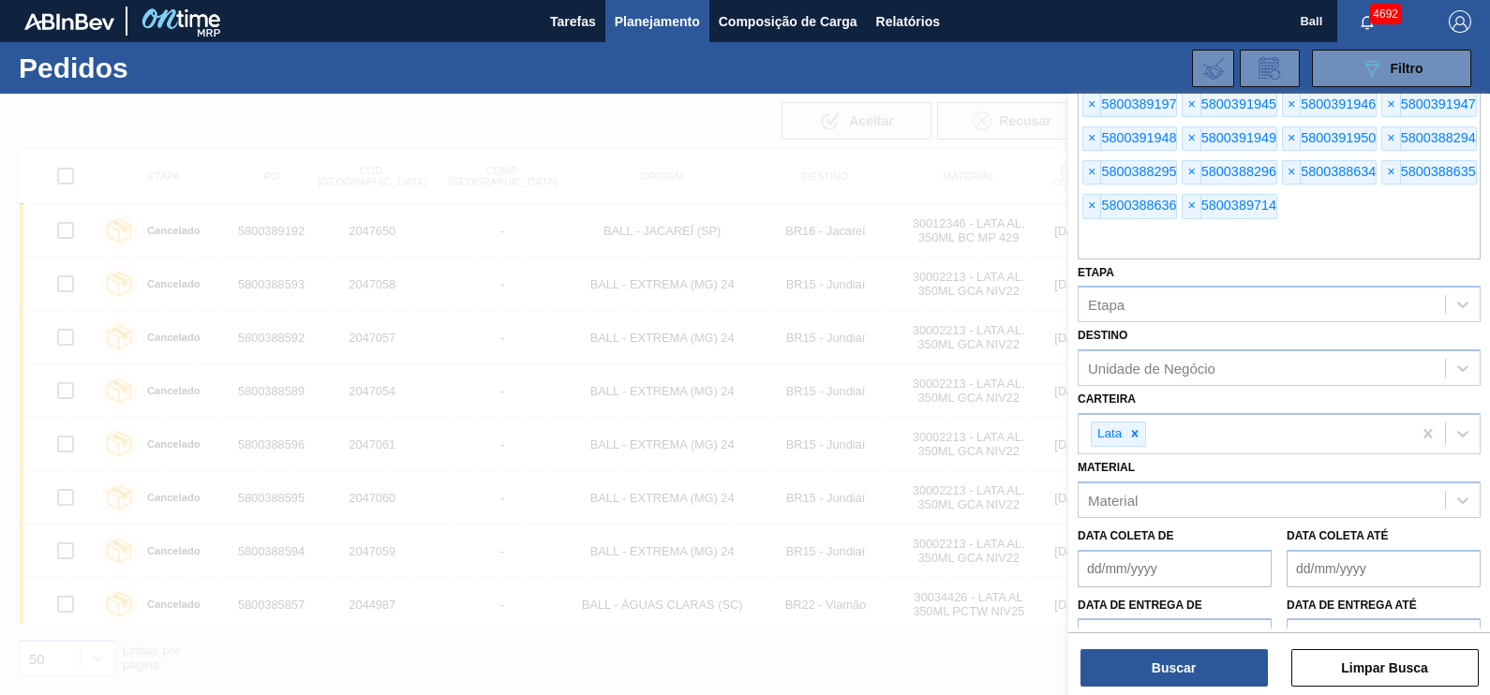
scroll to position [275, 0]
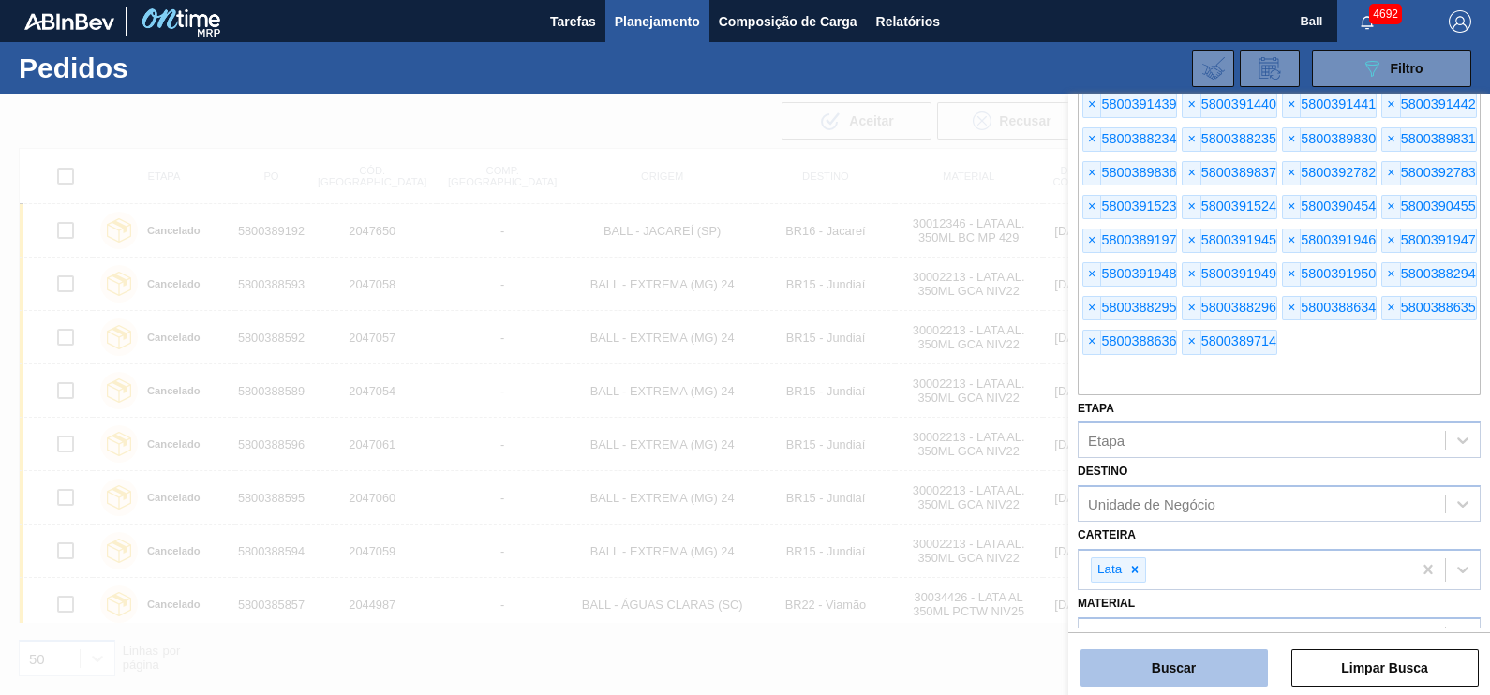
click at [1196, 656] on button "Buscar" at bounding box center [1173, 667] width 187 height 37
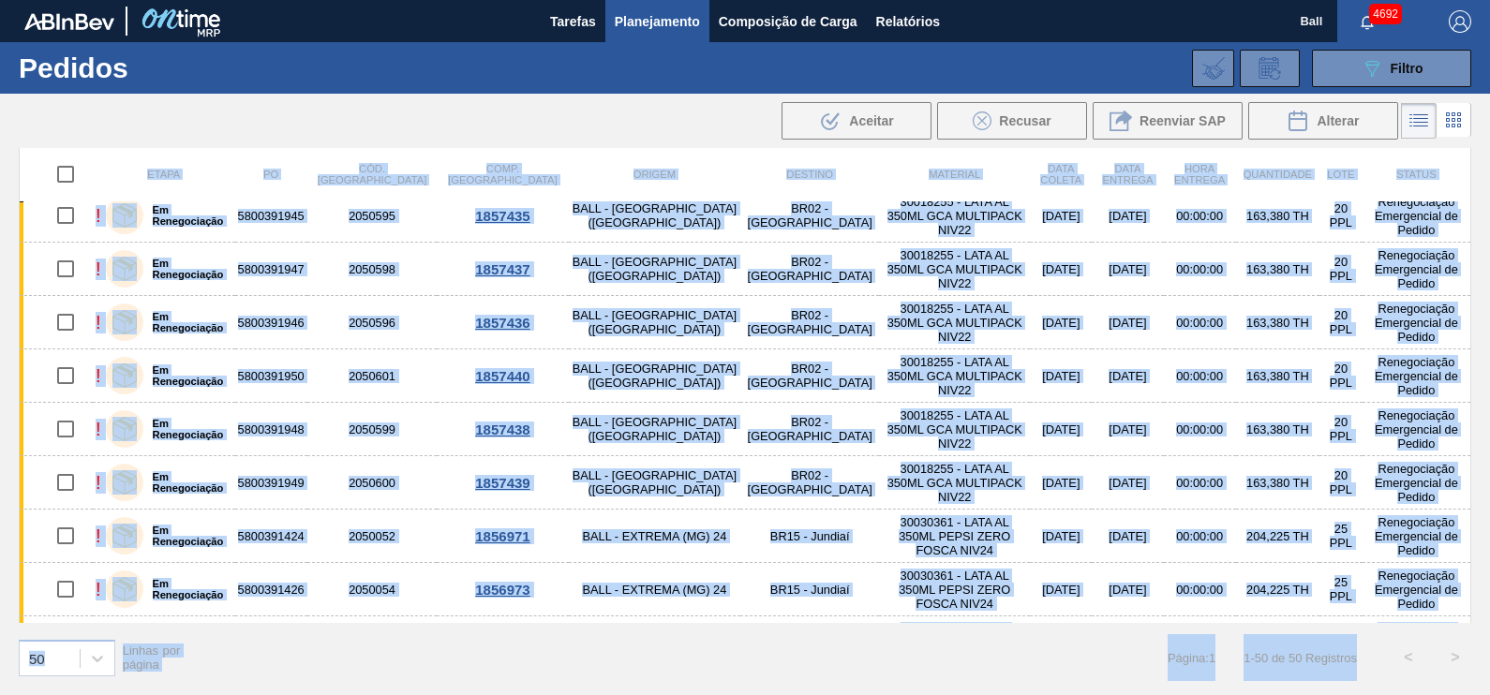
scroll to position [2242, 0]
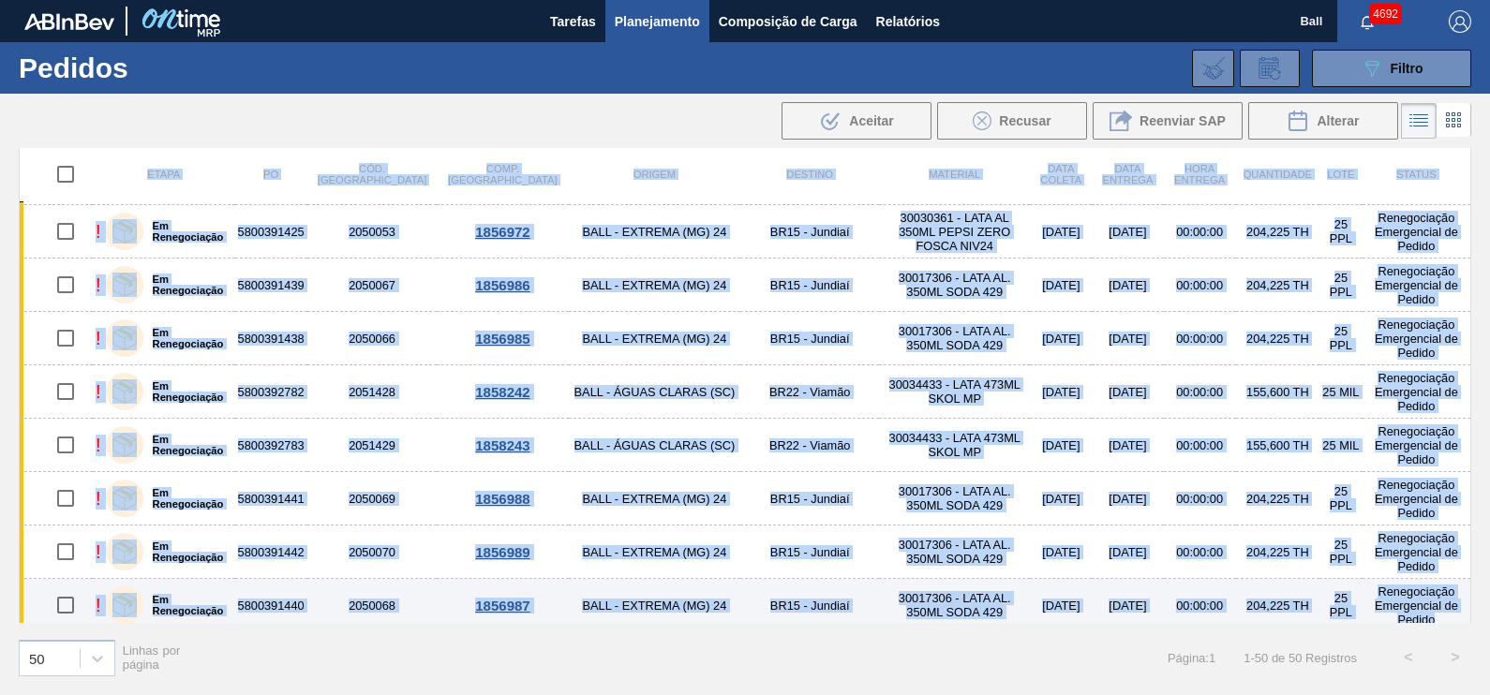
drag, startPoint x: 137, startPoint y: 172, endPoint x: 1438, endPoint y: 604, distance: 1371.4
copy table "Lorem IP Dol. Sitame Cons. Adipi Elitse Doeiusm Temporin Utla etdolo Magn Aliqu…"
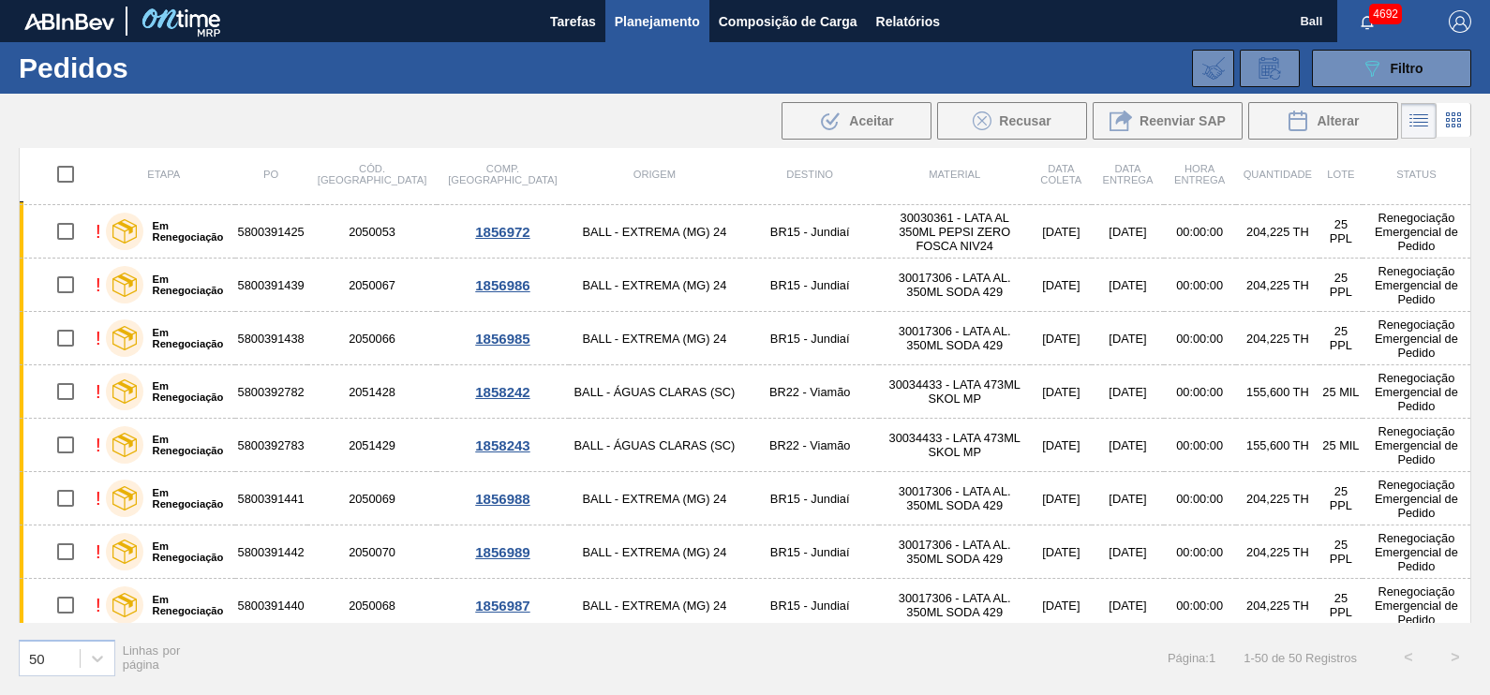
click at [701, 111] on div ".b{fill:var(--color-action-default)} Aceitar Recusar Reenviar SAP Alterar" at bounding box center [745, 120] width 1490 height 45
click at [1464, 122] on icon at bounding box center [1453, 120] width 22 height 22
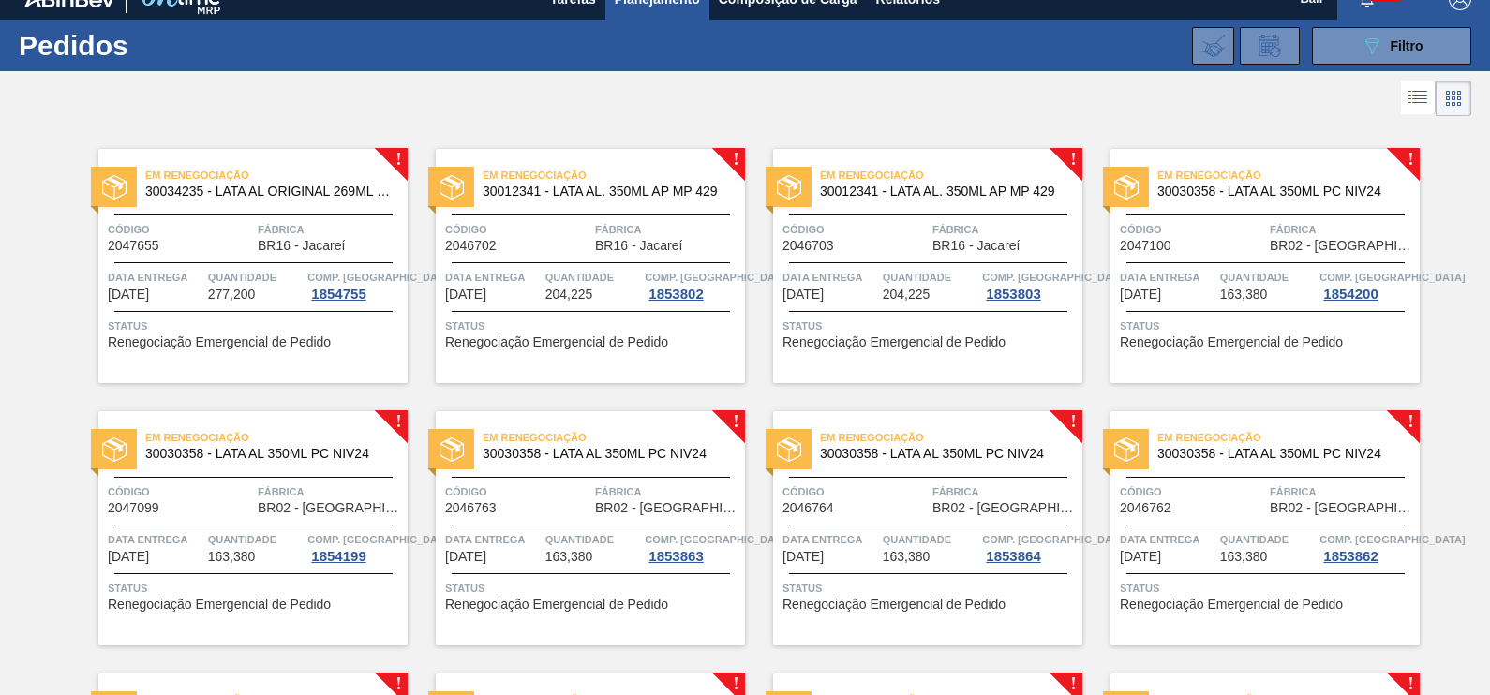
scroll to position [0, 0]
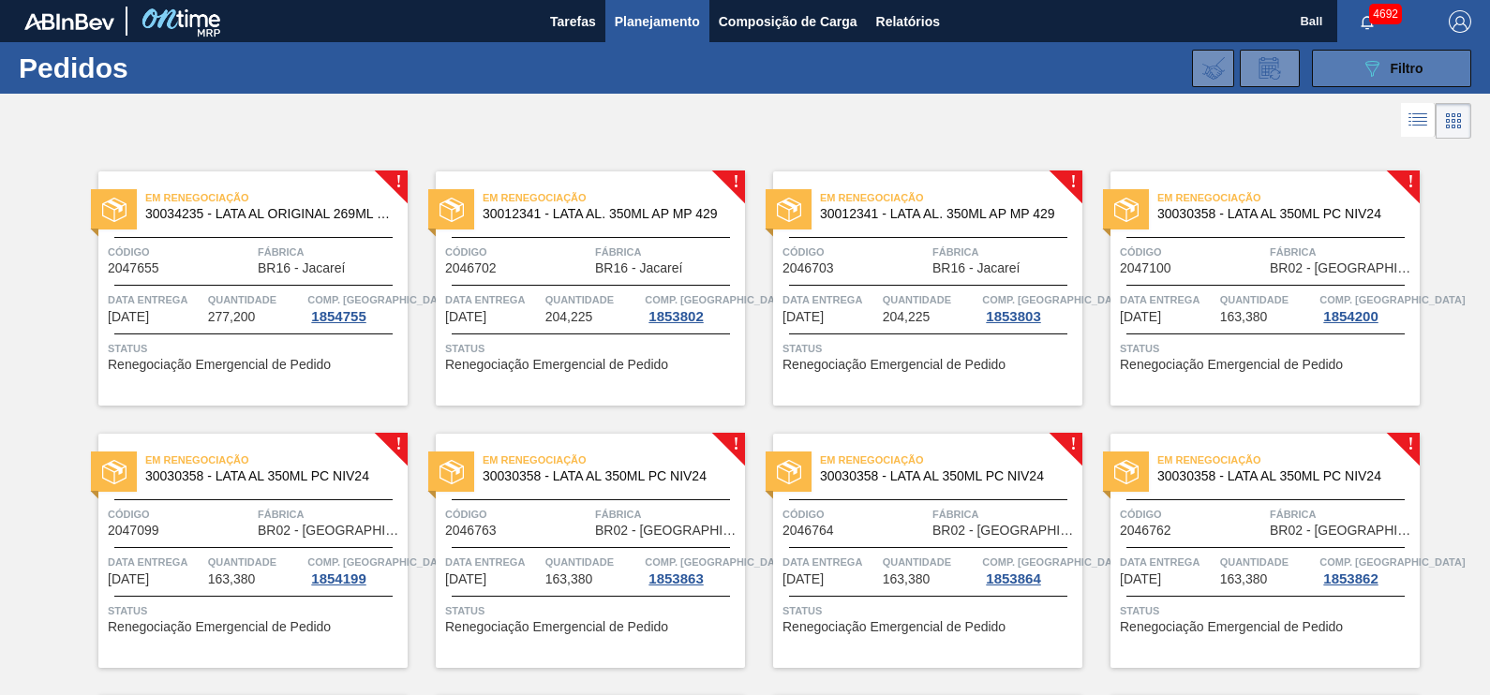
click at [1423, 67] on button "089F7B8B-B2A5-4AFE-B5C0-19BA573D28AC Filtro" at bounding box center [1391, 68] width 159 height 37
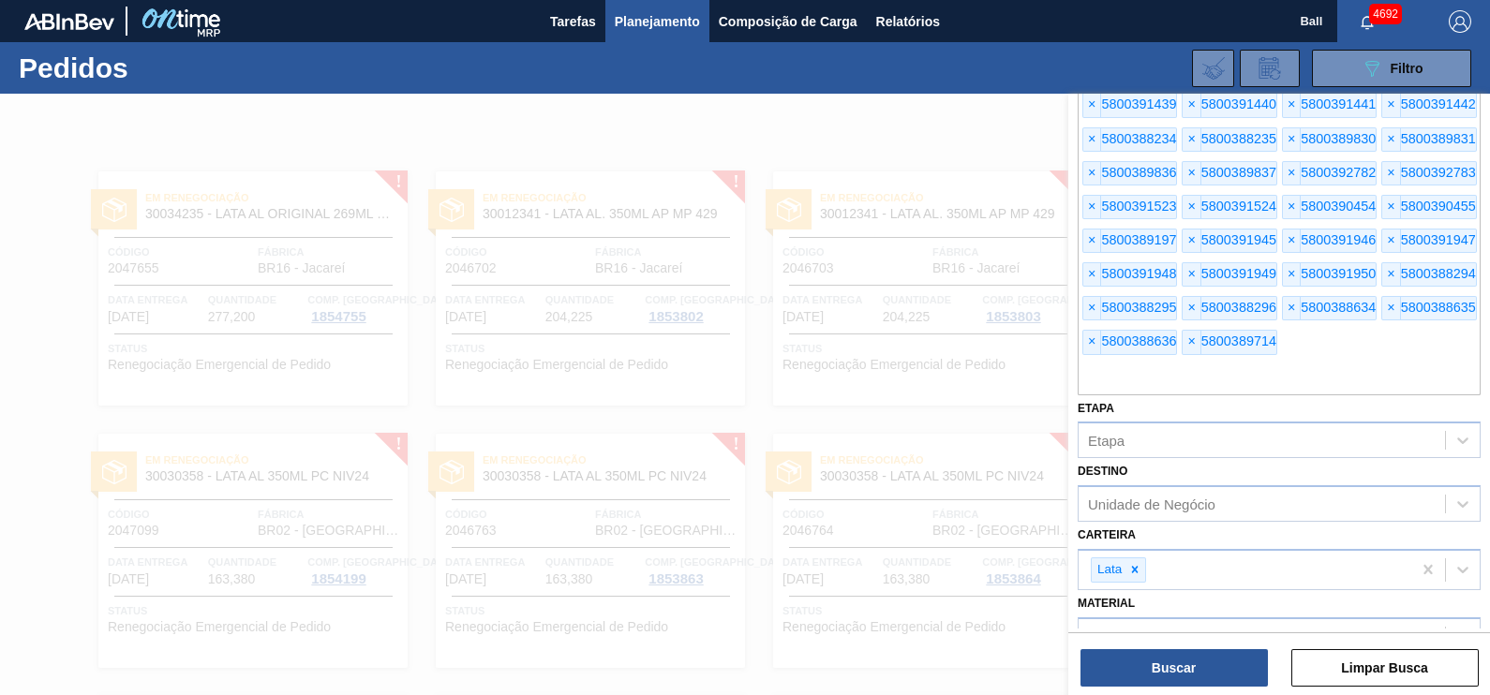
click at [1319, 350] on div "× 5800393498 × 5800393500 × 5800393501 × 5800393502 × 5800393503 × 5800391424 ×…" at bounding box center [1279, 157] width 403 height 476
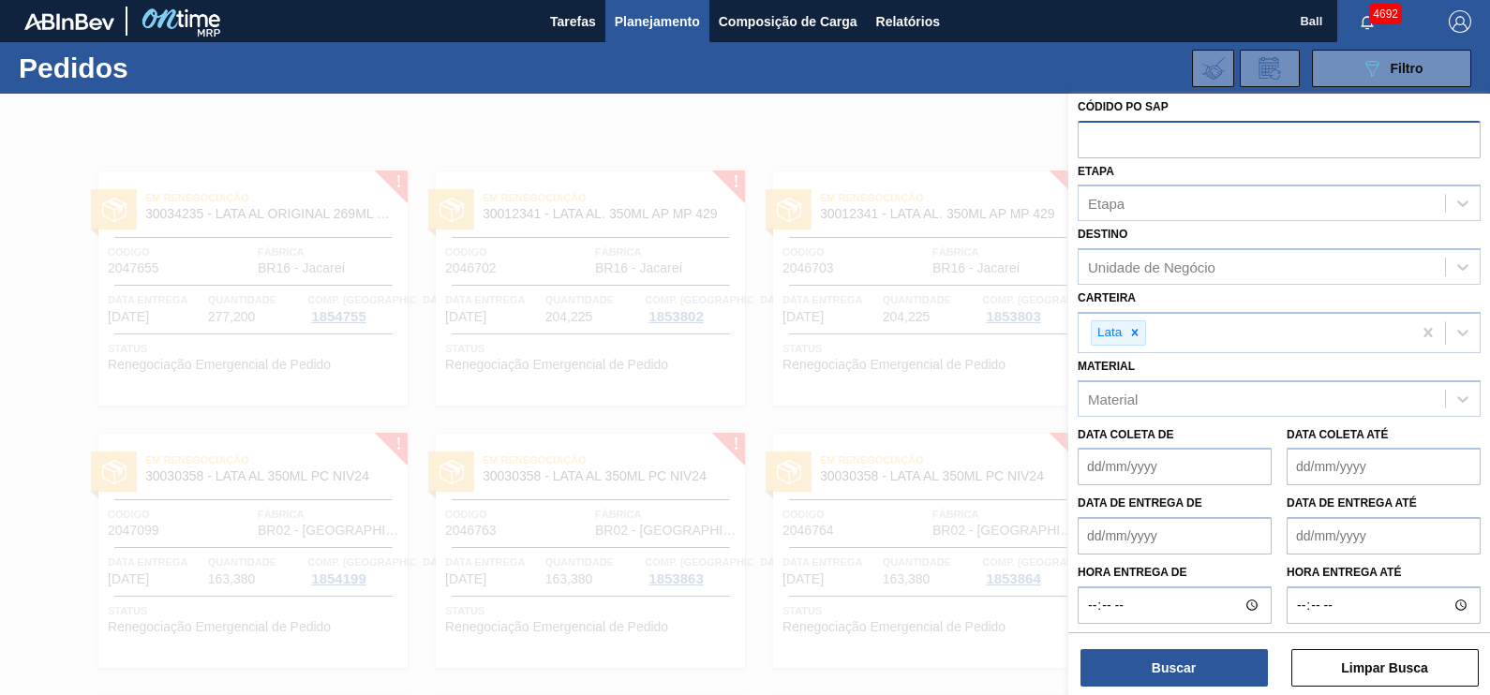
paste input "text"
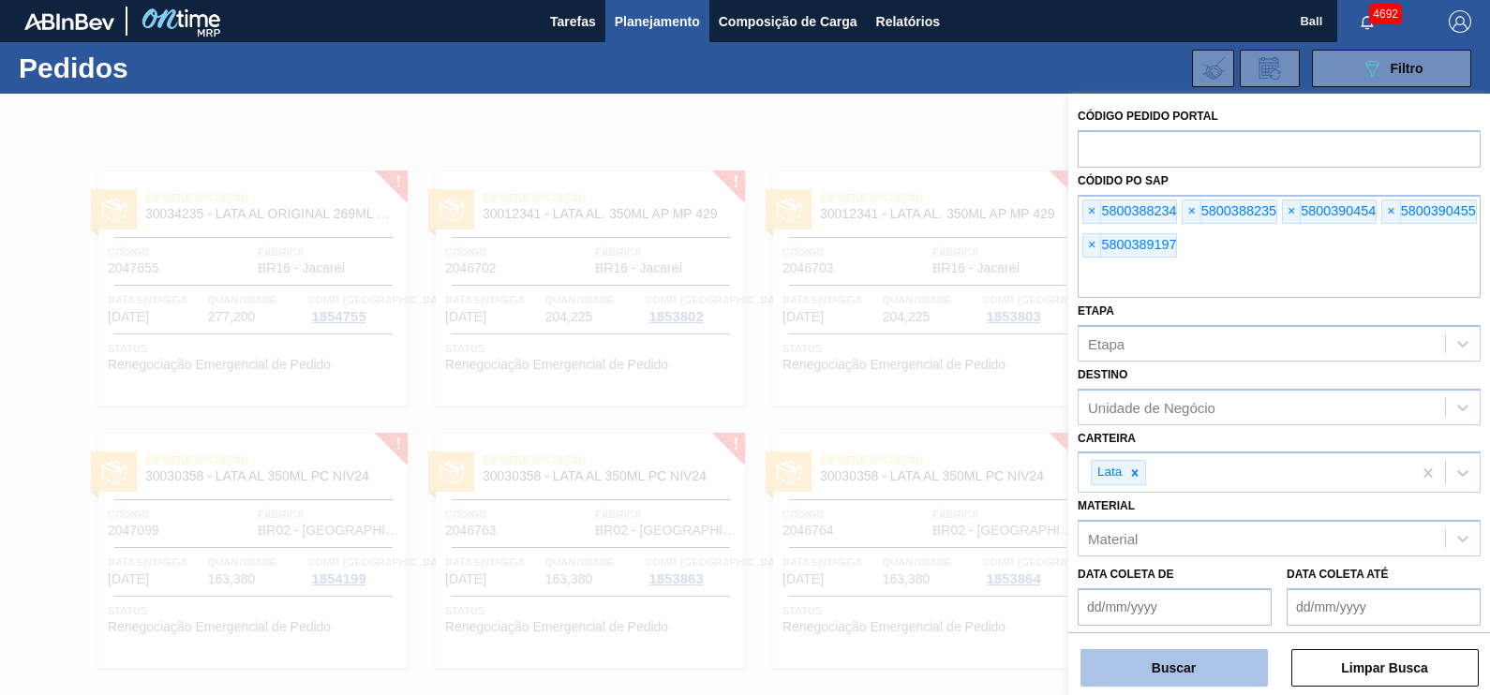
click at [1218, 684] on button "Buscar" at bounding box center [1173, 667] width 187 height 37
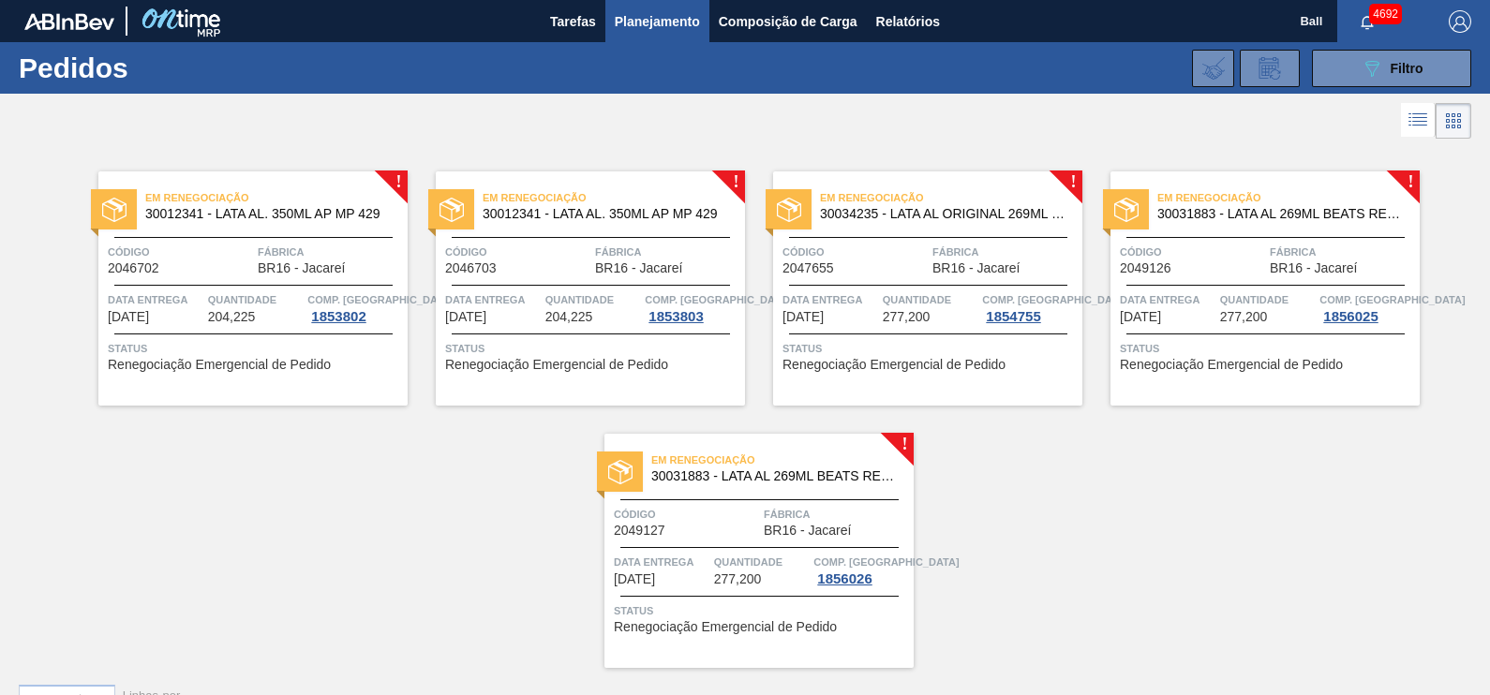
click at [1424, 125] on icon at bounding box center [1418, 120] width 22 height 22
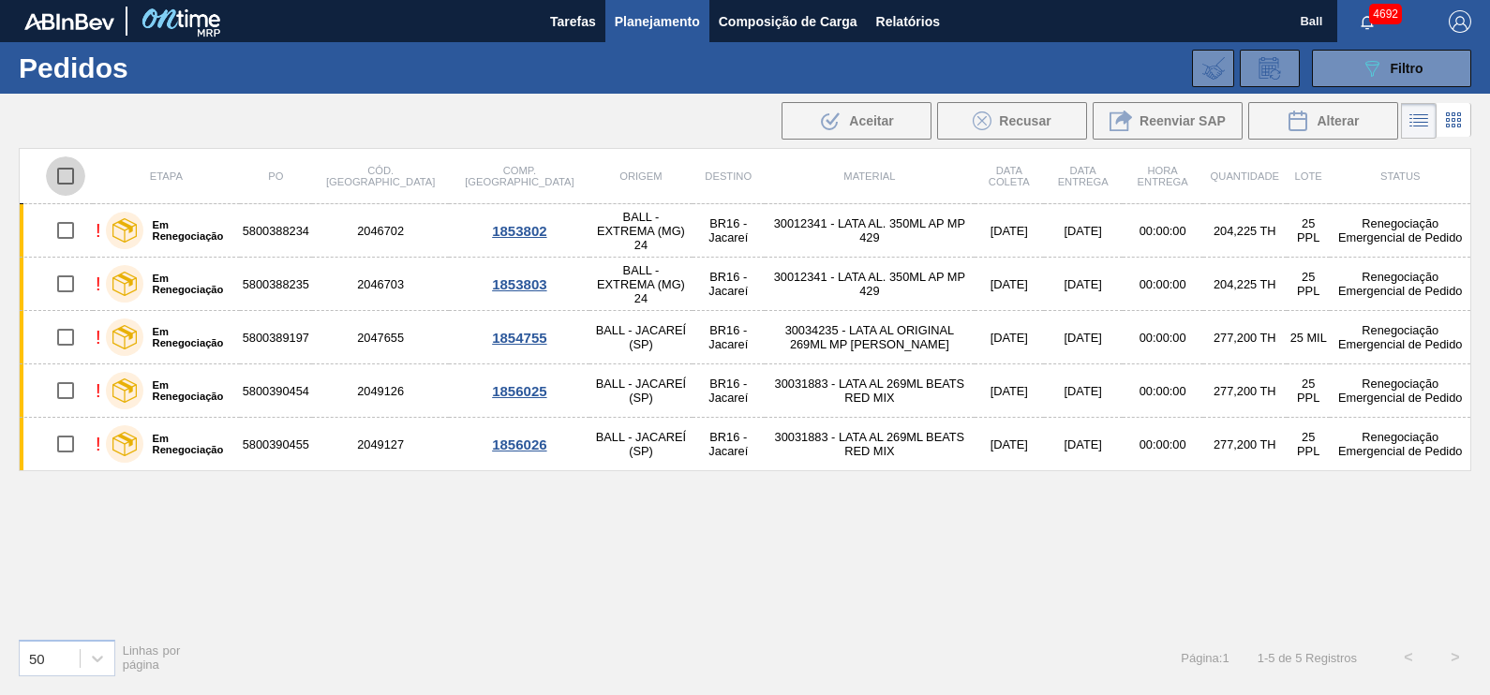
click at [70, 181] on input "checkbox" at bounding box center [65, 175] width 39 height 39
checkbox input "true"
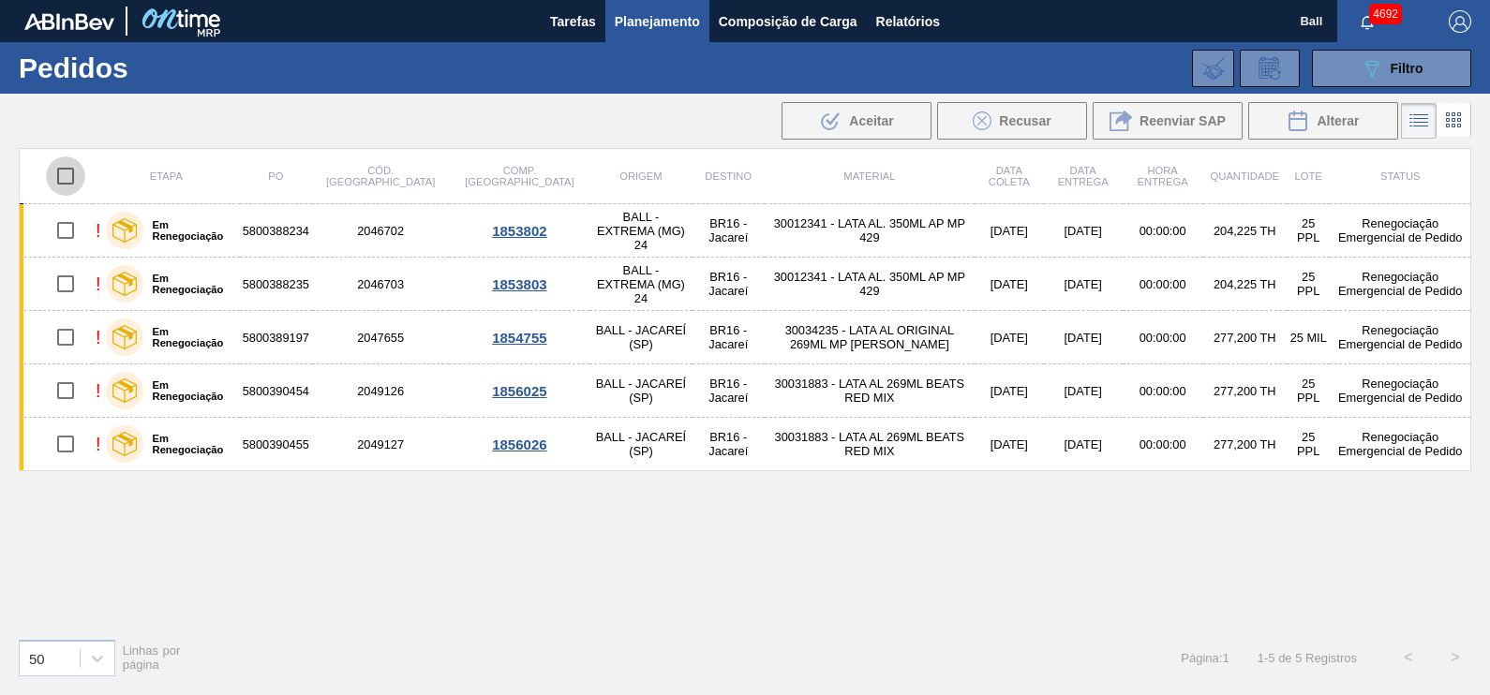
checkbox input "true"
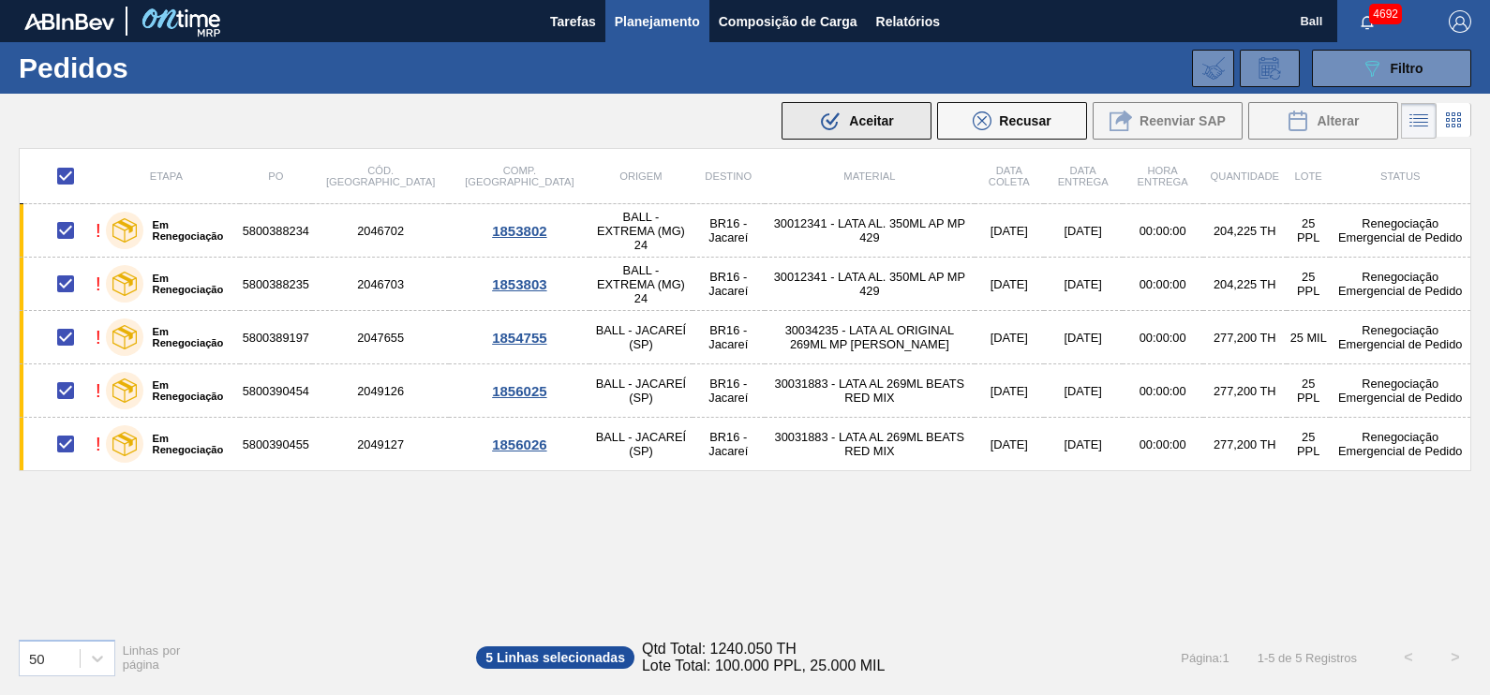
click at [878, 108] on button ".b{fill:var(--color-action-default)} Aceitar" at bounding box center [856, 120] width 150 height 37
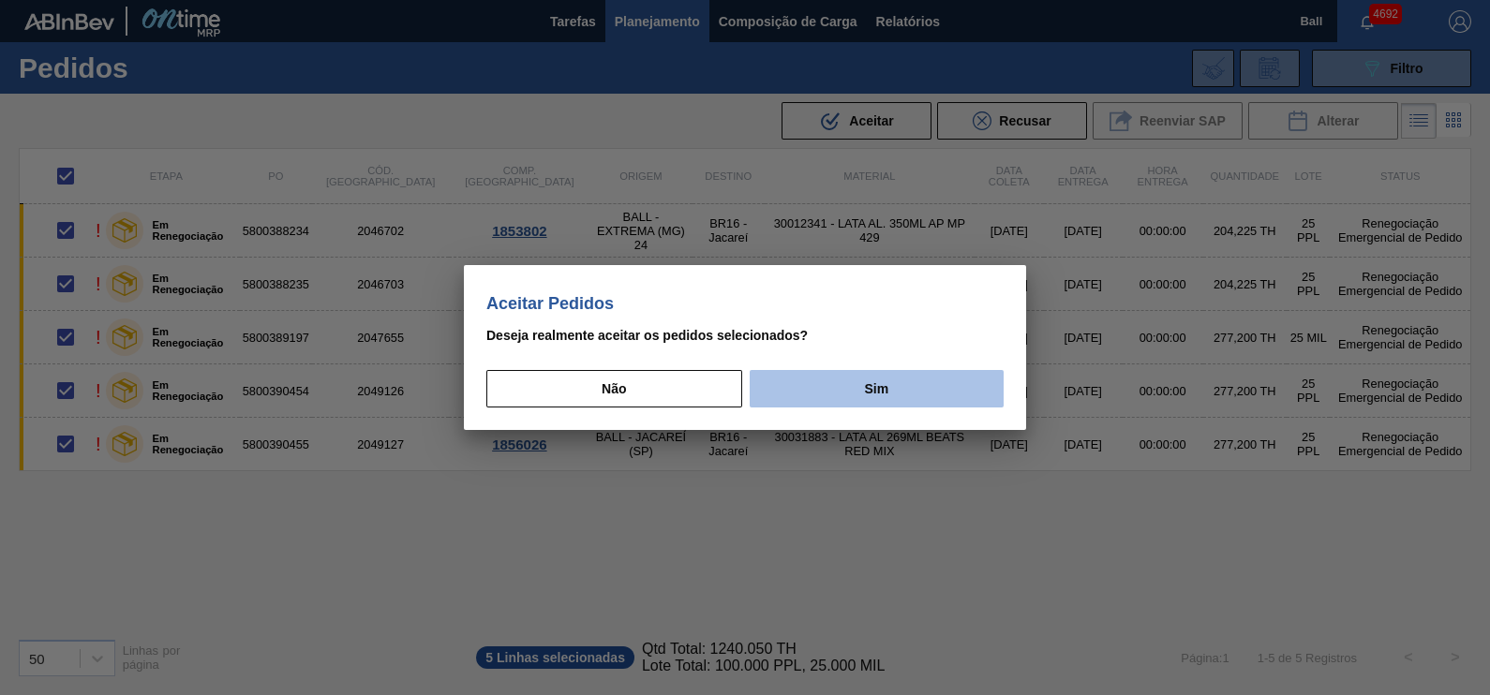
click at [876, 386] on button "Sim" at bounding box center [877, 388] width 254 height 37
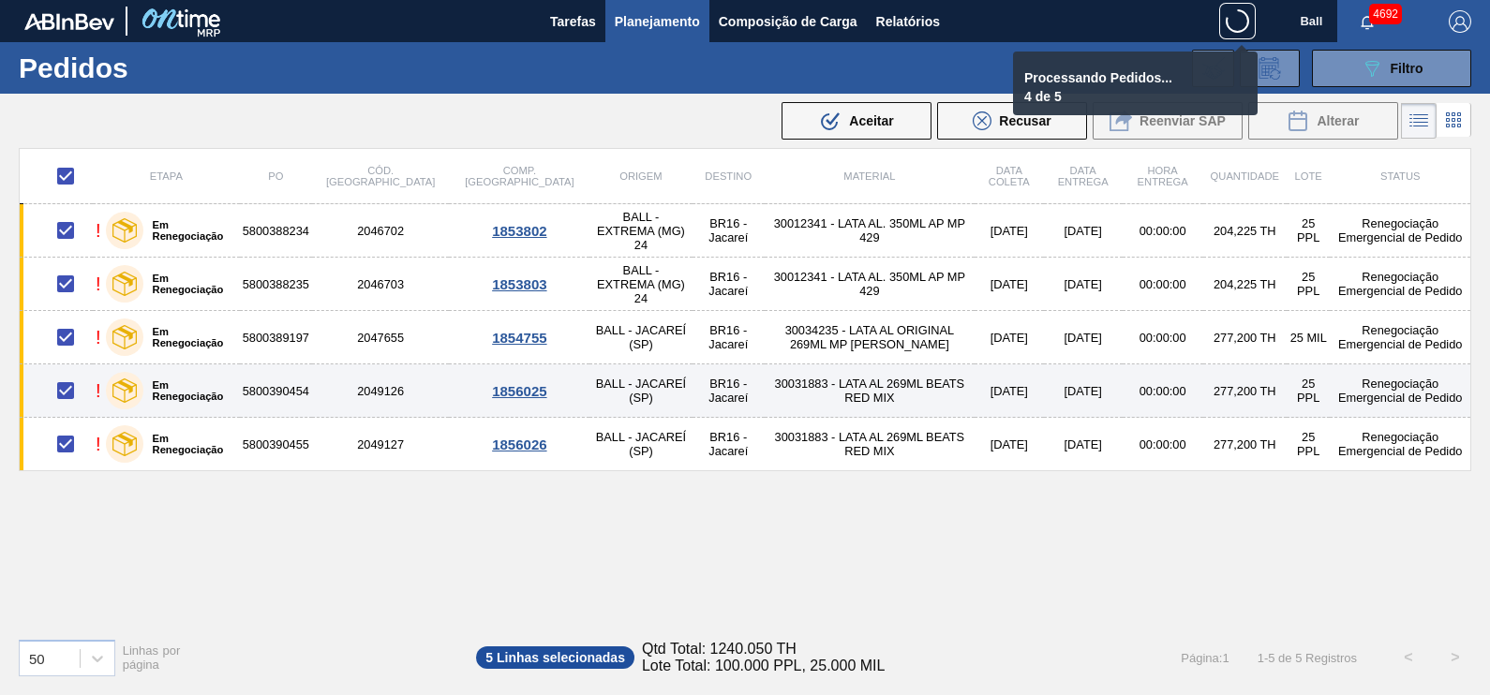
checkbox input "false"
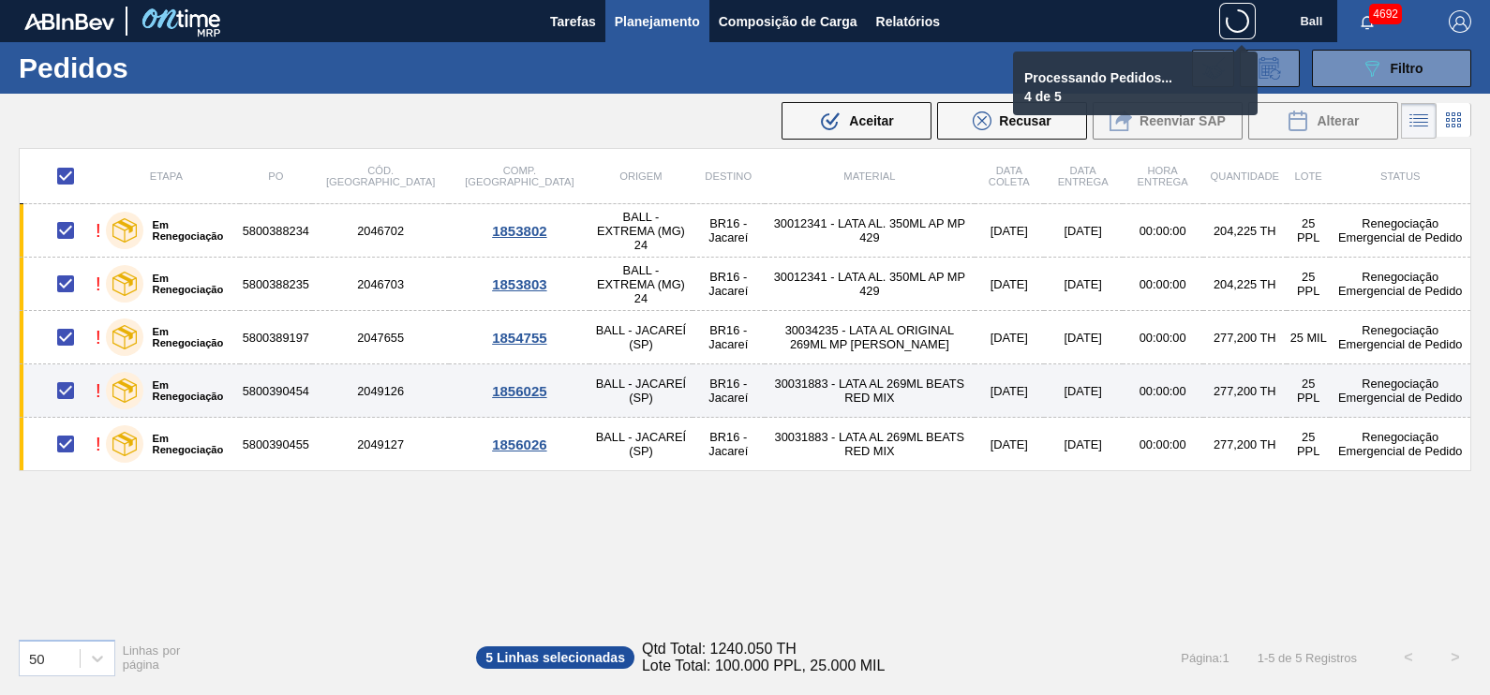
checkbox input "false"
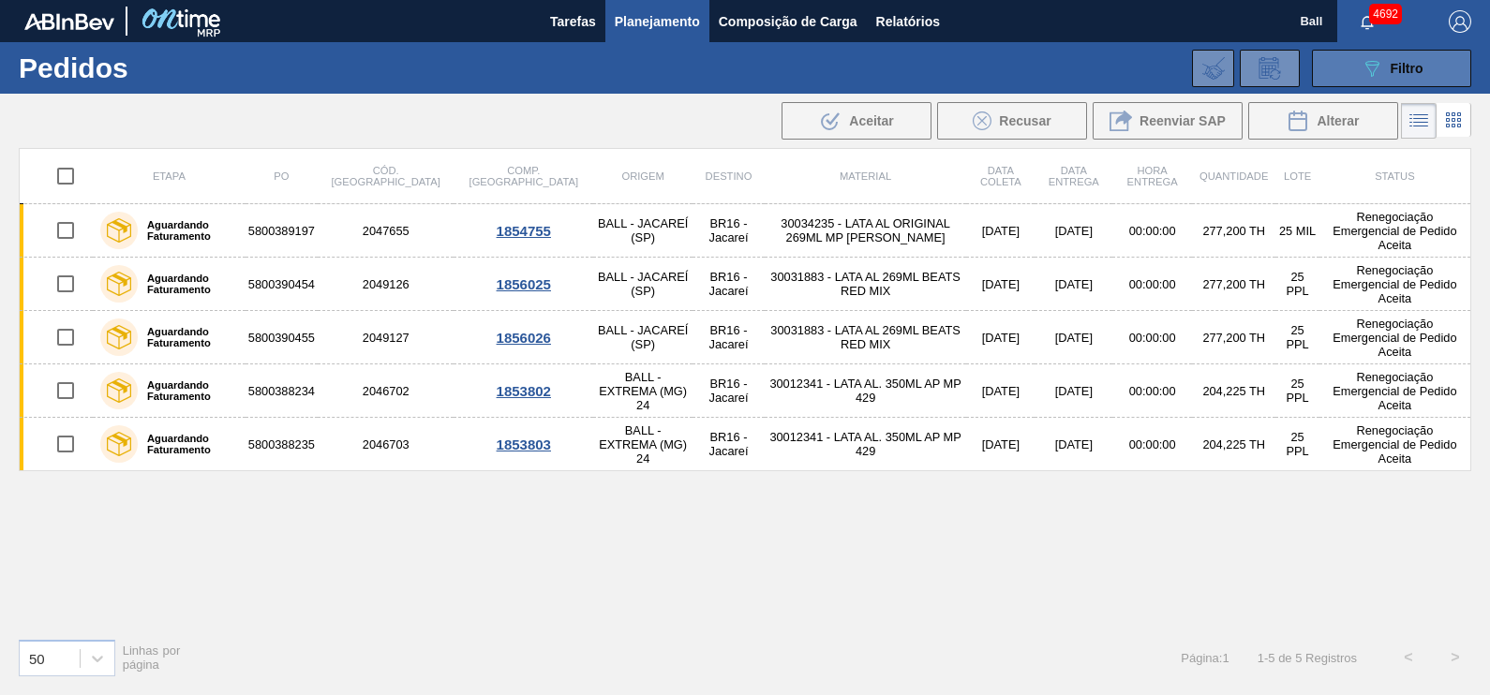
click at [1413, 64] on span "Filtro" at bounding box center [1407, 68] width 33 height 15
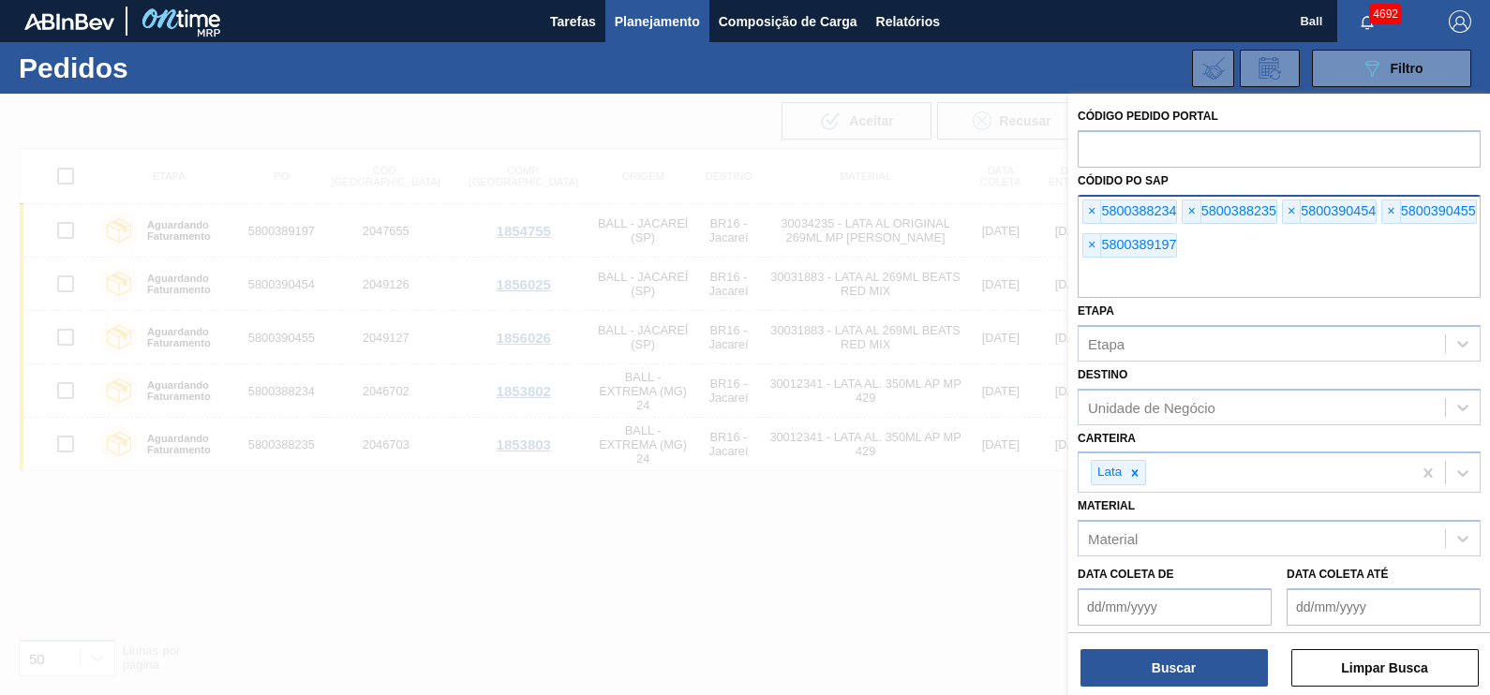
click at [1171, 281] on input "text" at bounding box center [1279, 280] width 403 height 36
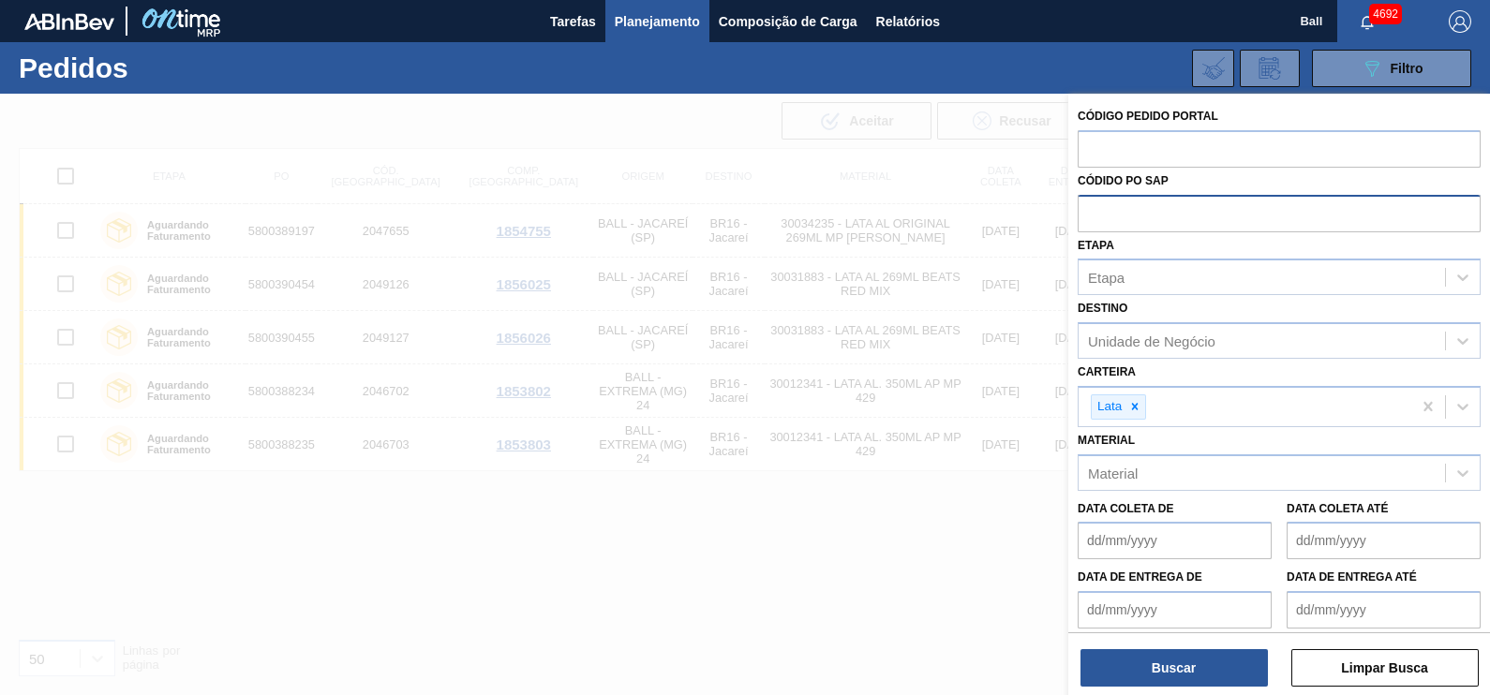
paste input "text"
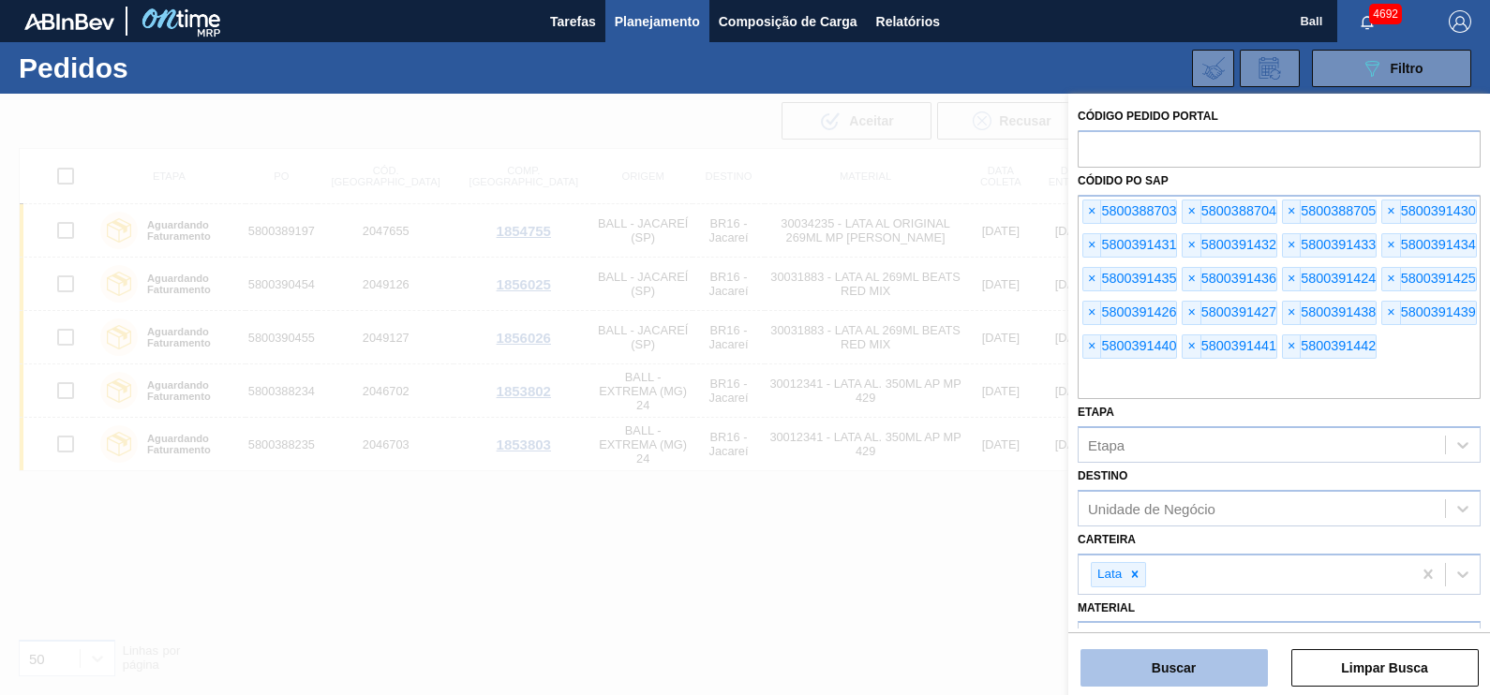
click at [1209, 668] on button "Buscar" at bounding box center [1173, 667] width 187 height 37
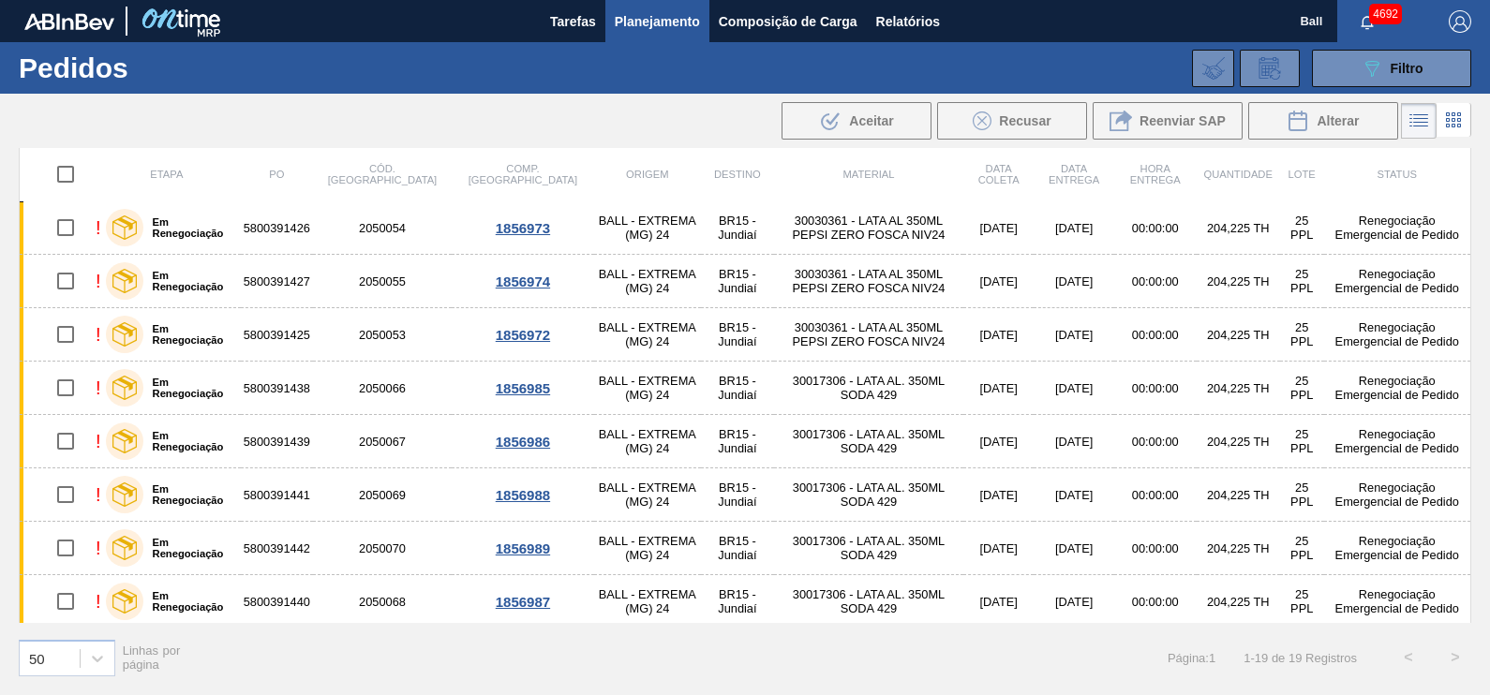
scroll to position [591, 0]
click at [57, 172] on input "checkbox" at bounding box center [65, 175] width 39 height 39
checkbox input "true"
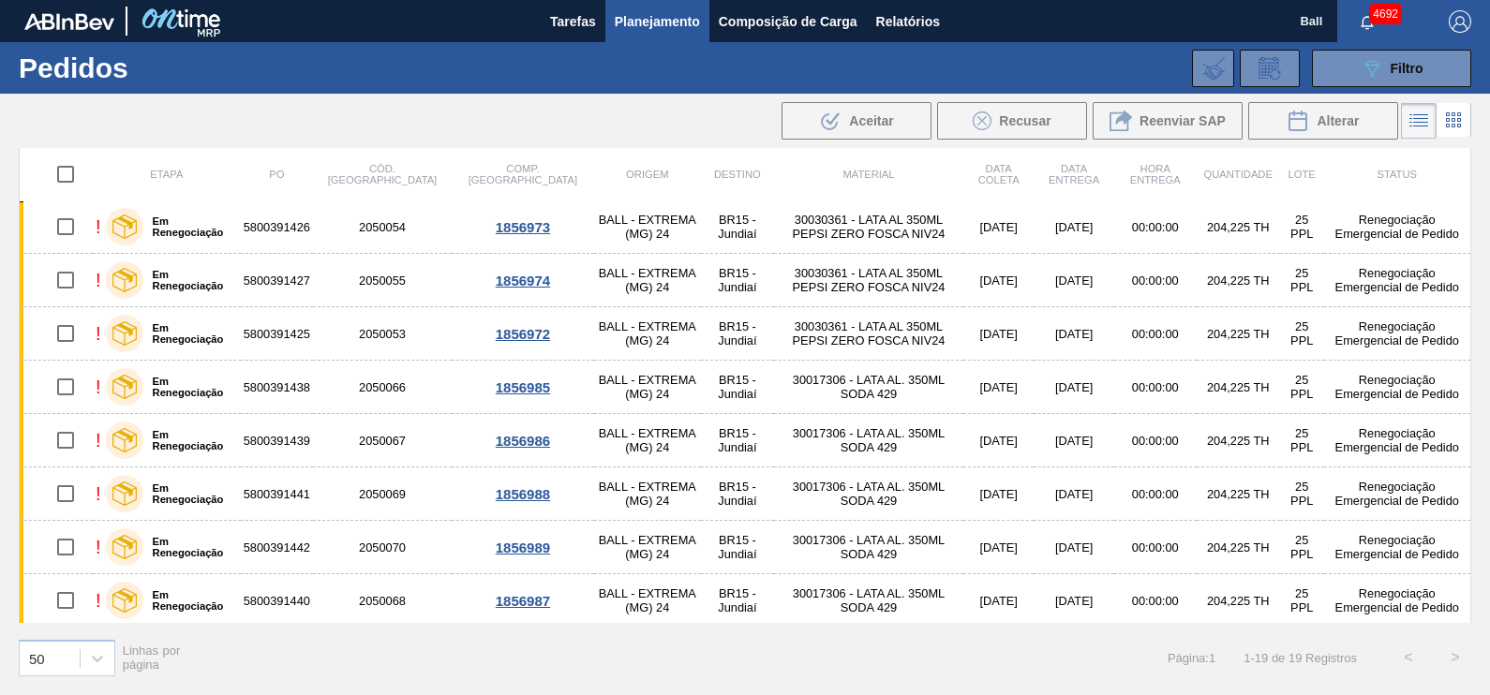
checkbox input "true"
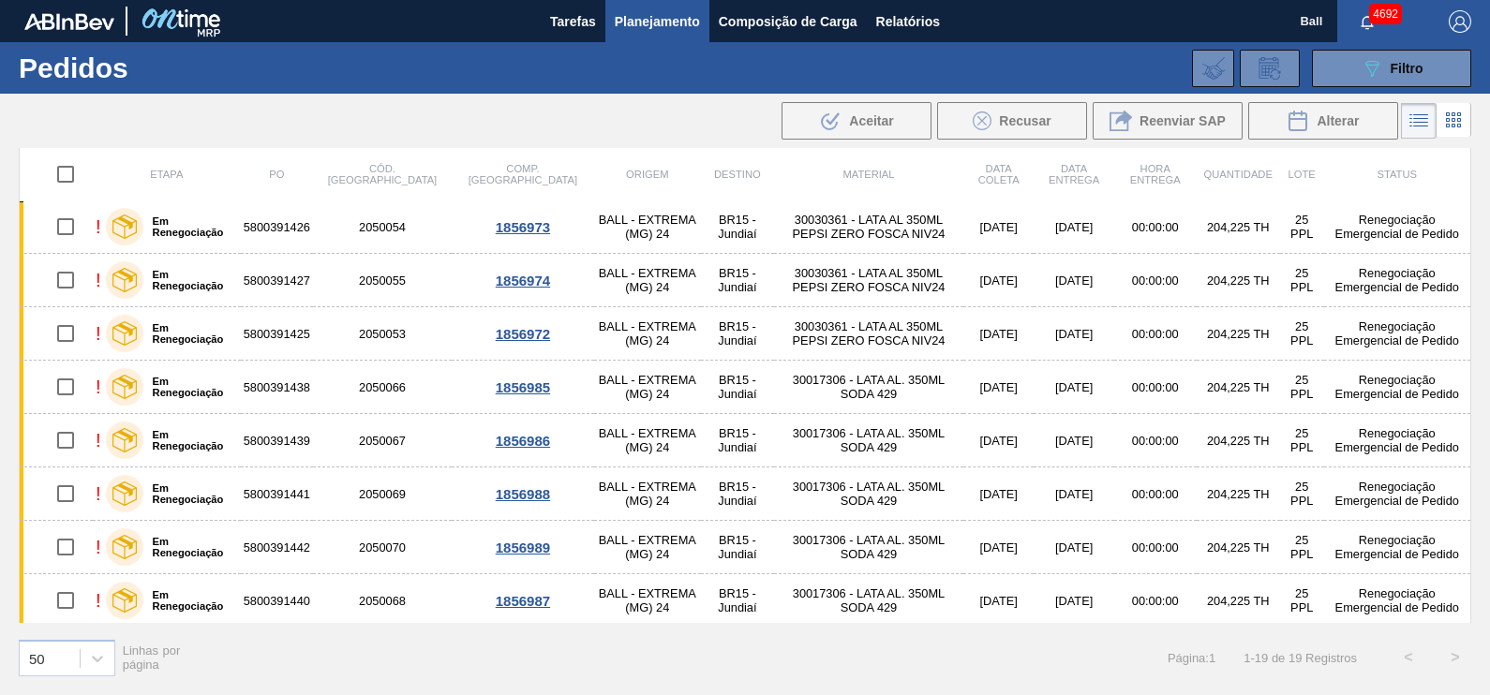
checkbox input "true"
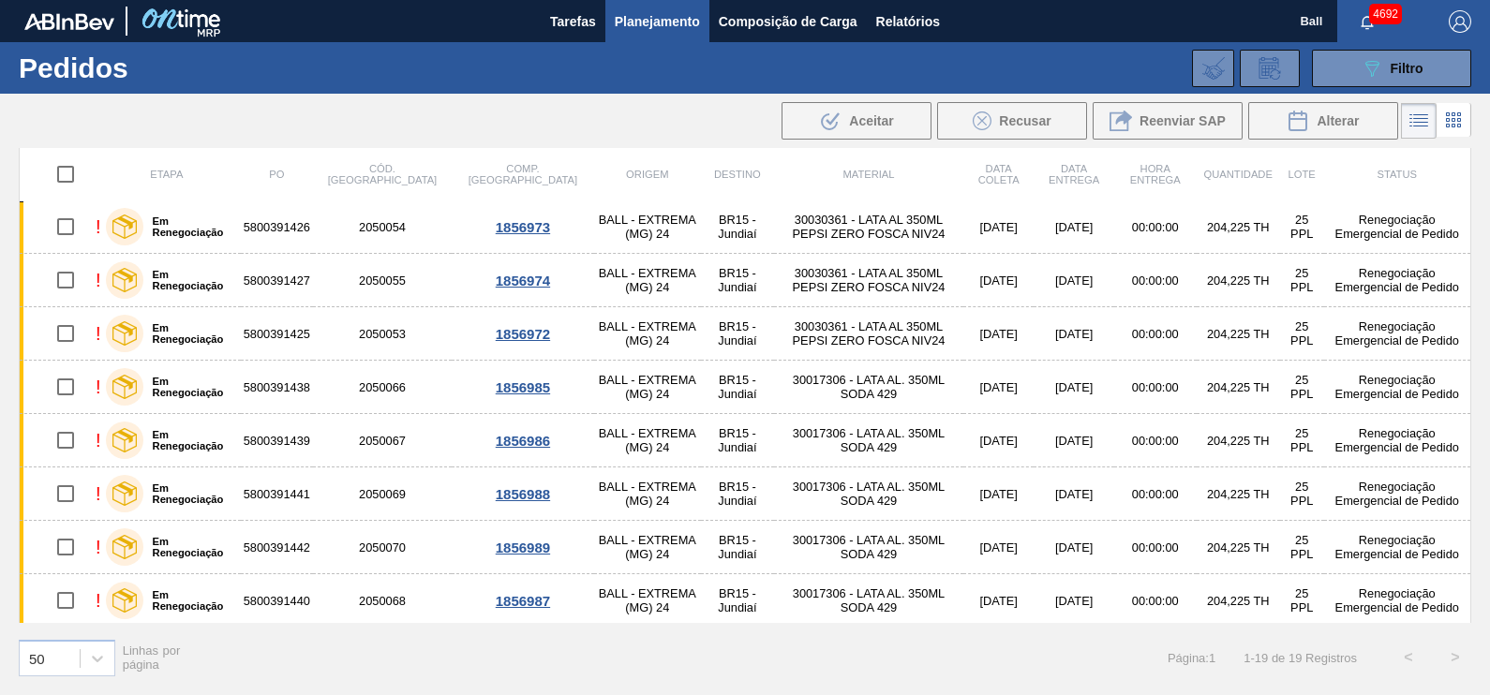
checkbox input "true"
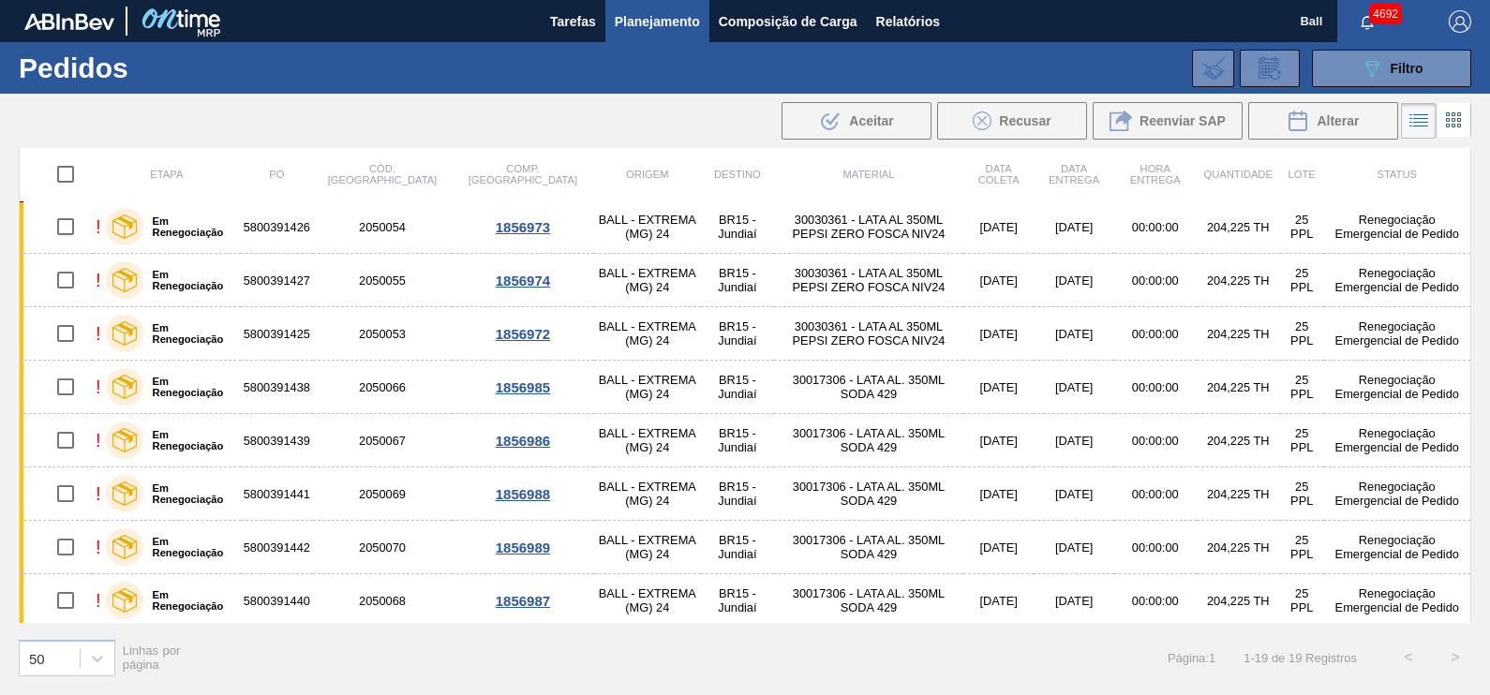
checkbox input "true"
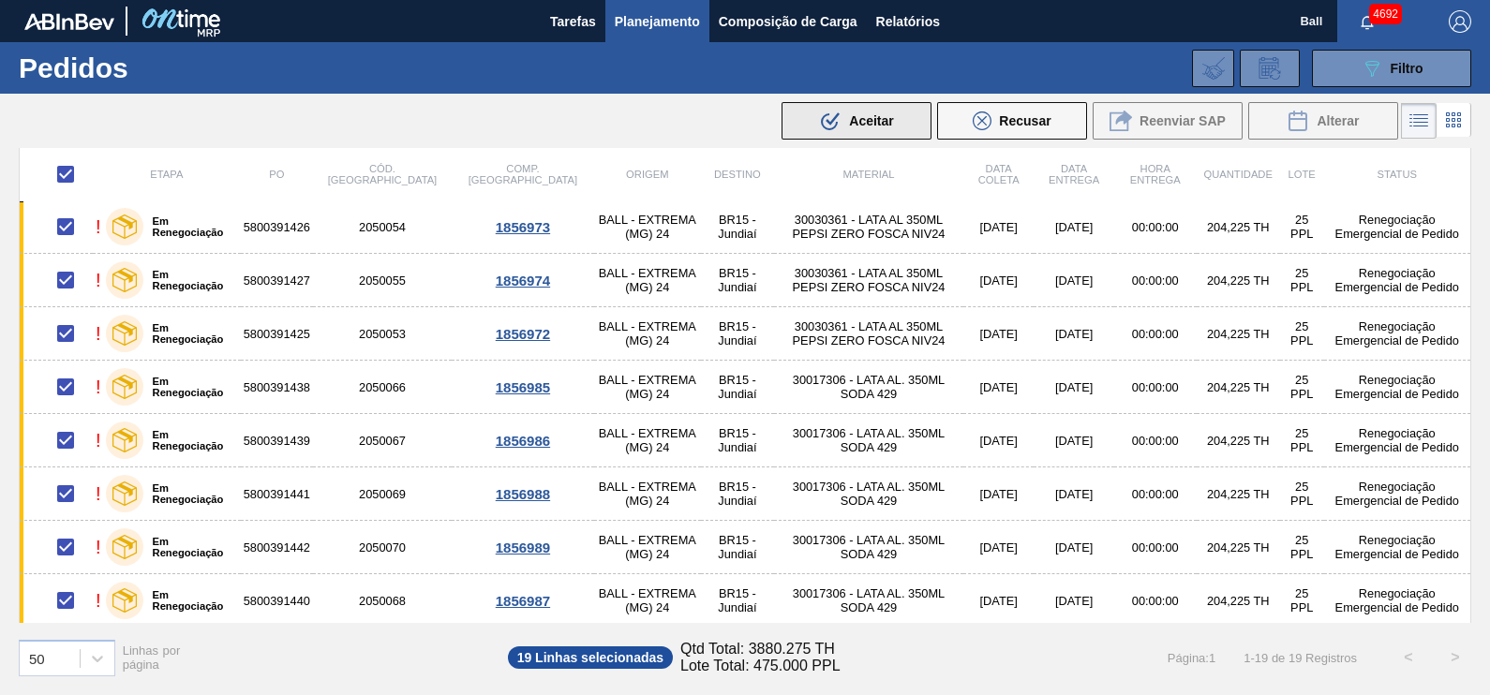
click at [887, 110] on div ".b{fill:var(--color-action-default)} Aceitar" at bounding box center [856, 121] width 74 height 22
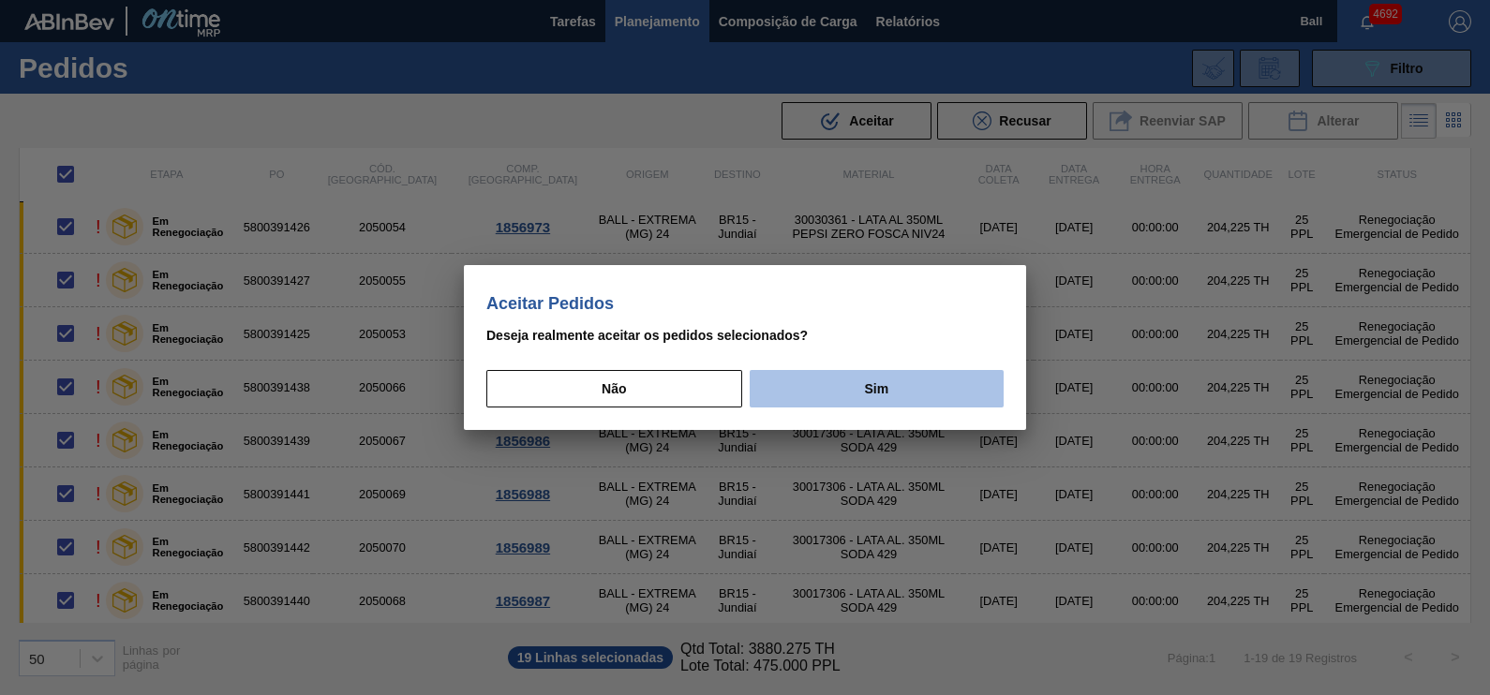
click at [903, 380] on button "Sim" at bounding box center [877, 388] width 254 height 37
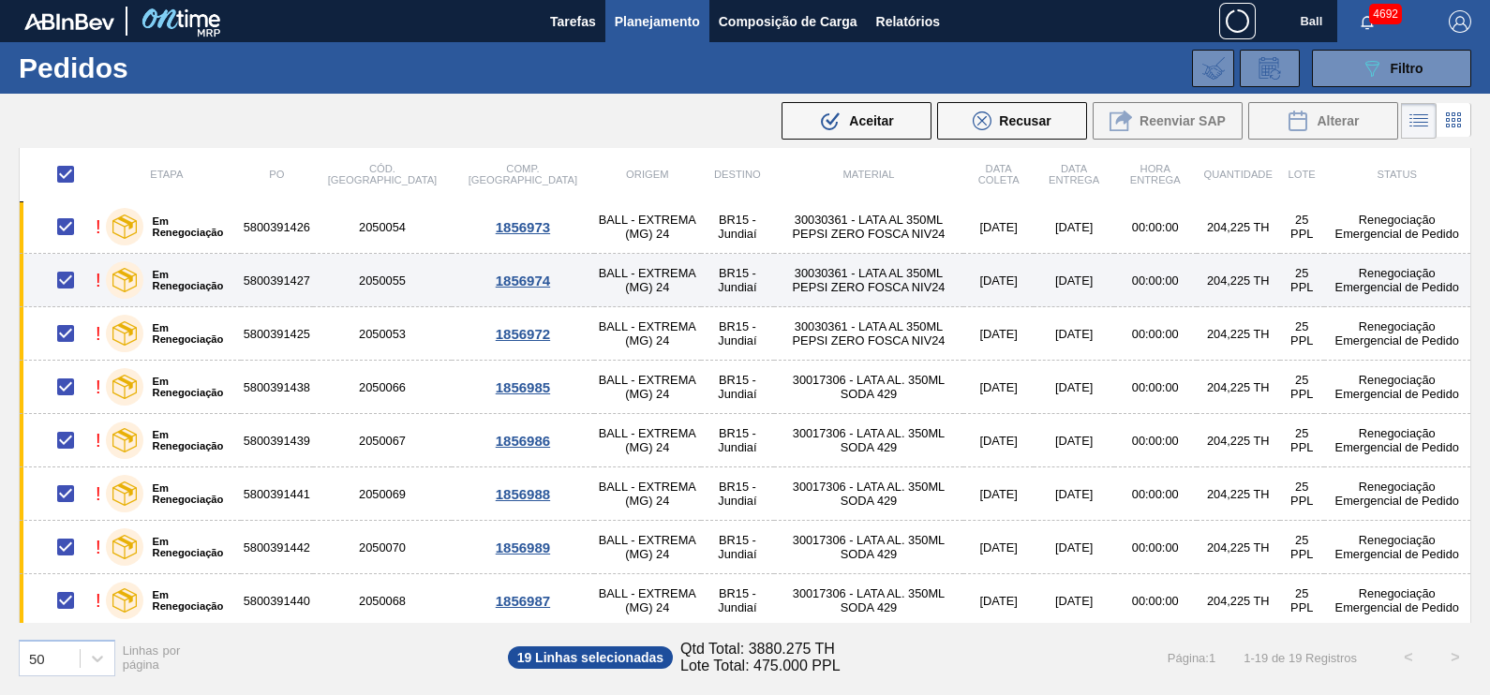
checkbox input "false"
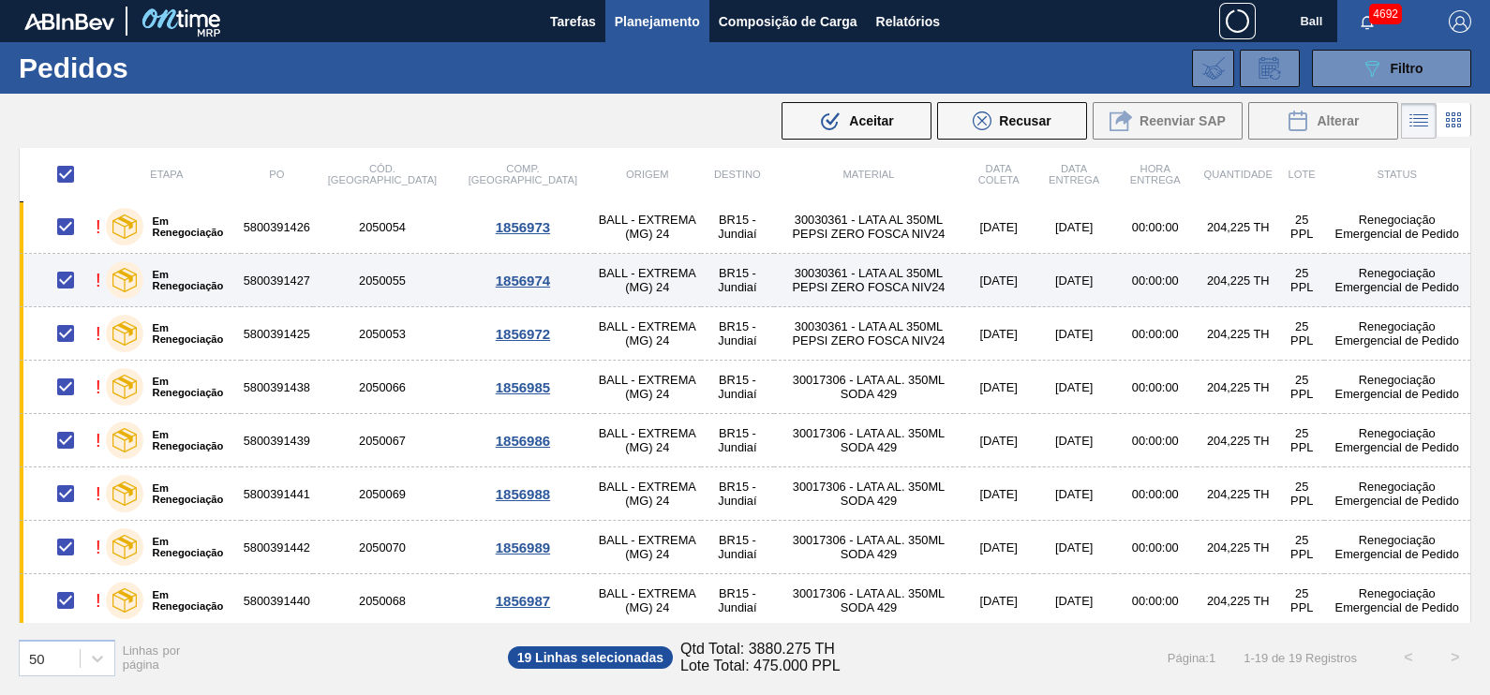
checkbox input "false"
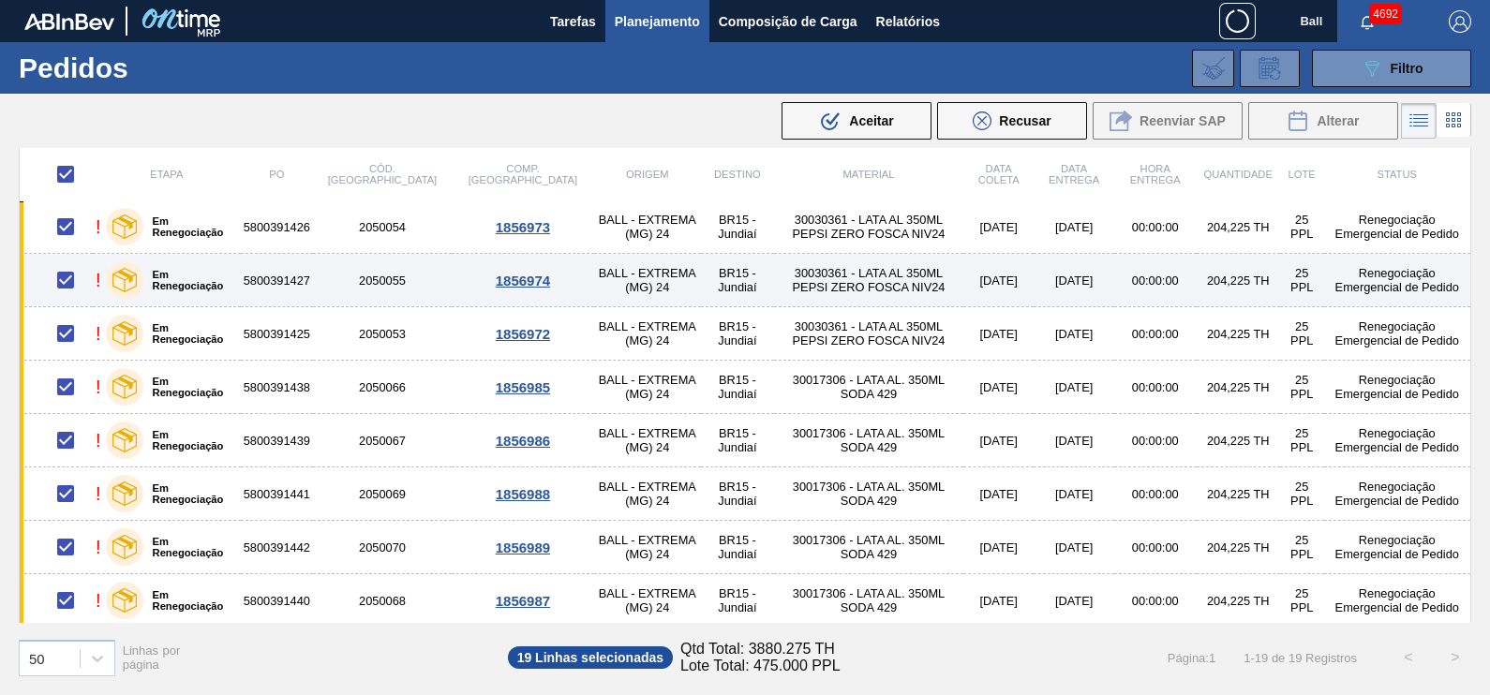
checkbox input "false"
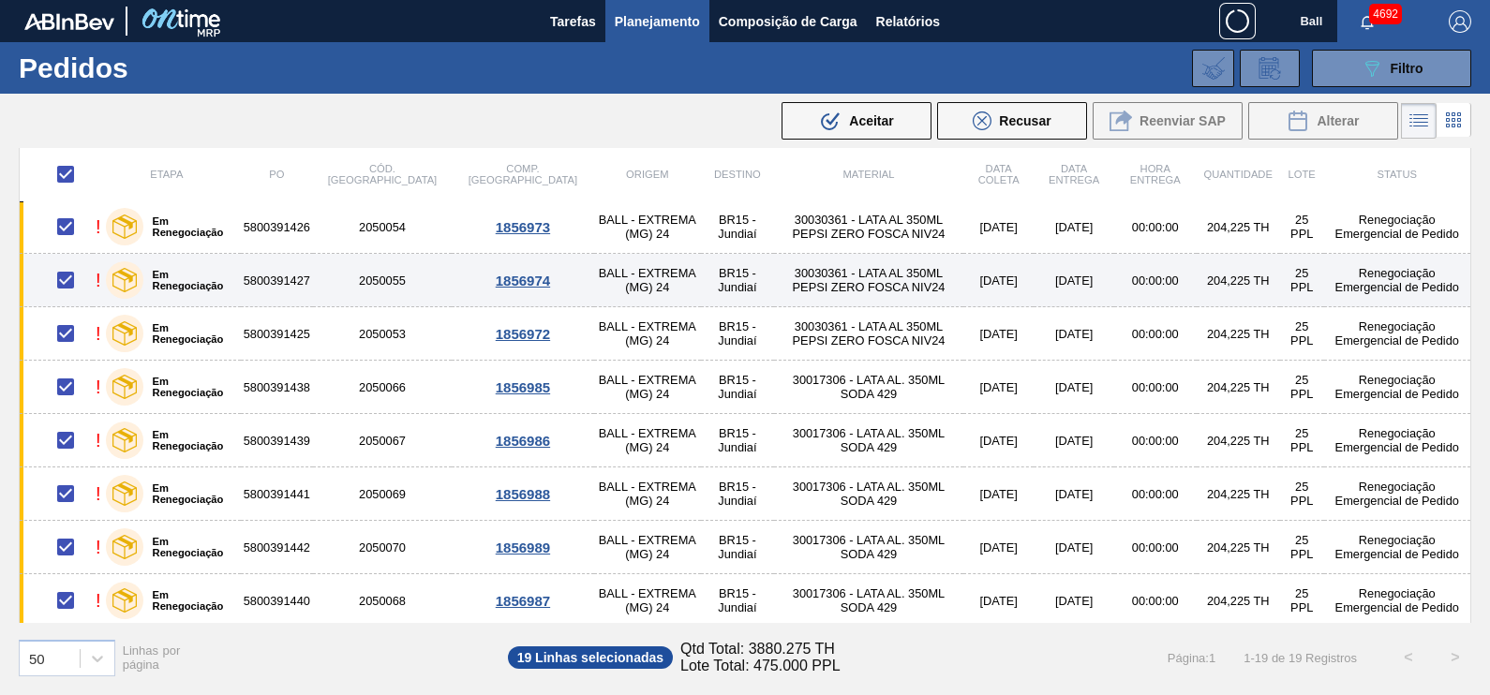
checkbox input "false"
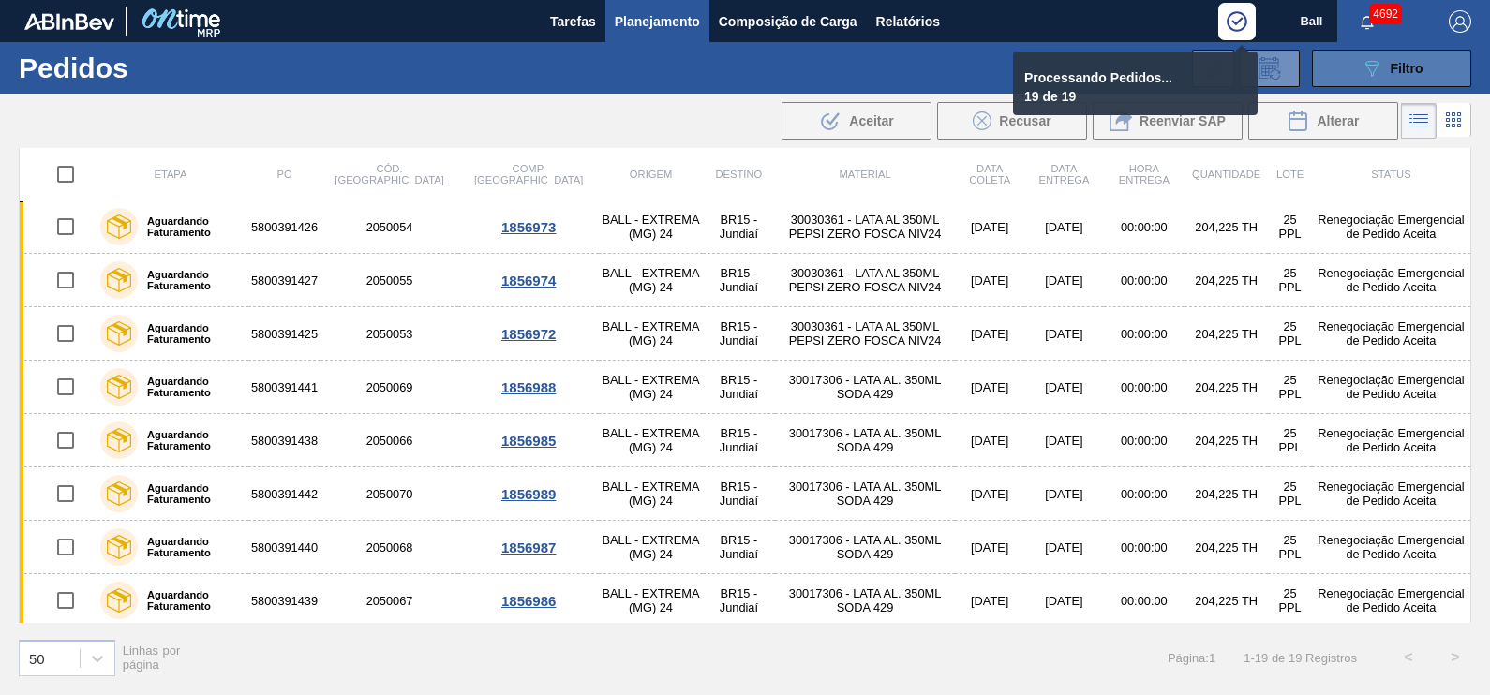
click at [1368, 71] on icon "089F7B8B-B2A5-4AFE-B5C0-19BA573D28AC" at bounding box center [1372, 68] width 22 height 22
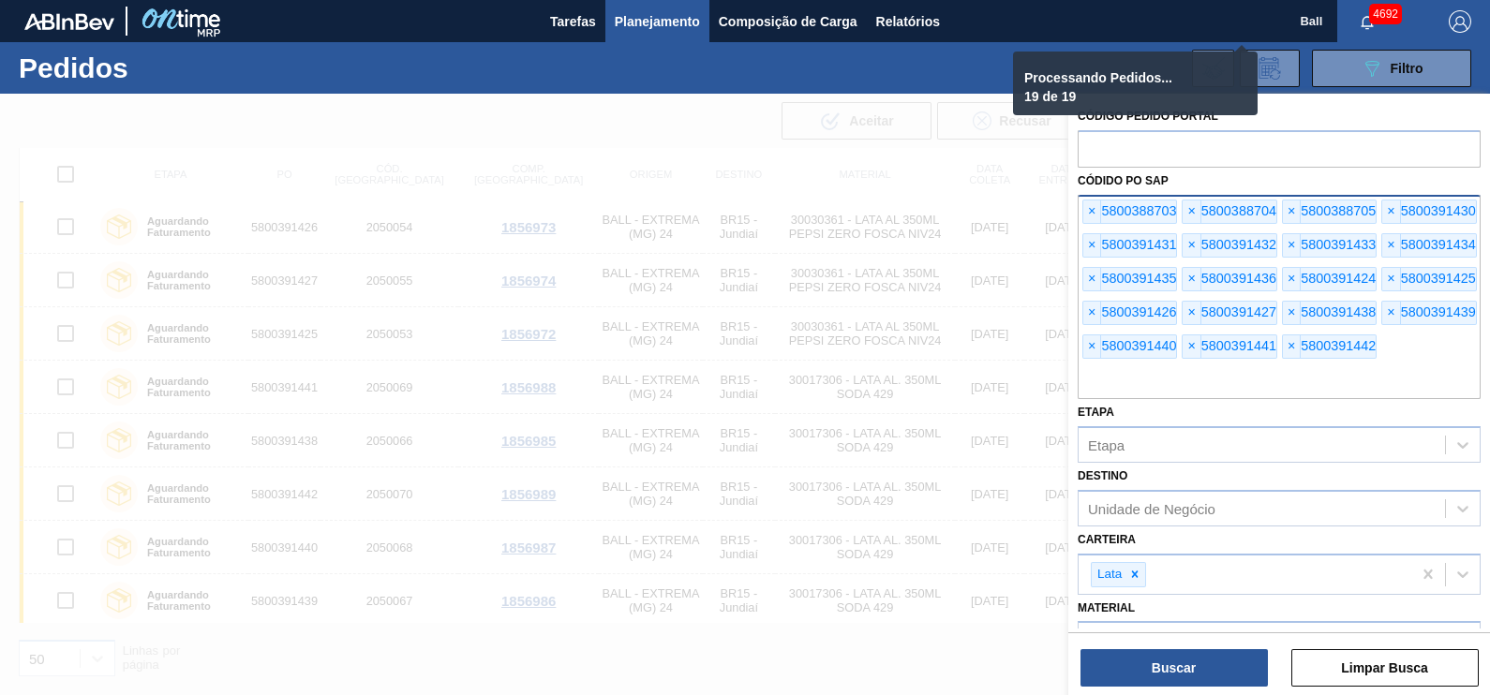
click at [1181, 361] on div "× 5800388703 × 5800388704 × 5800388705 × 5800391430 × 5800391431 × 5800391432 ×…" at bounding box center [1279, 297] width 403 height 205
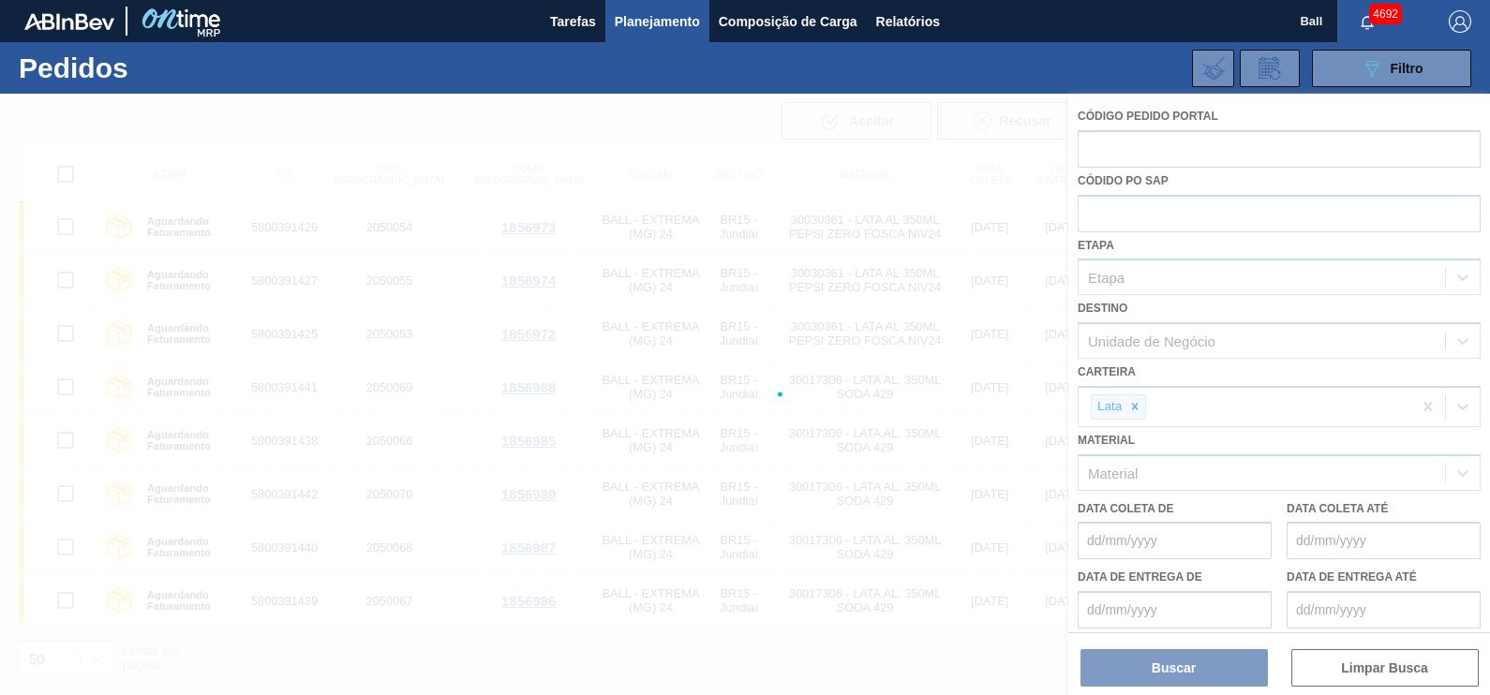
paste input "text"
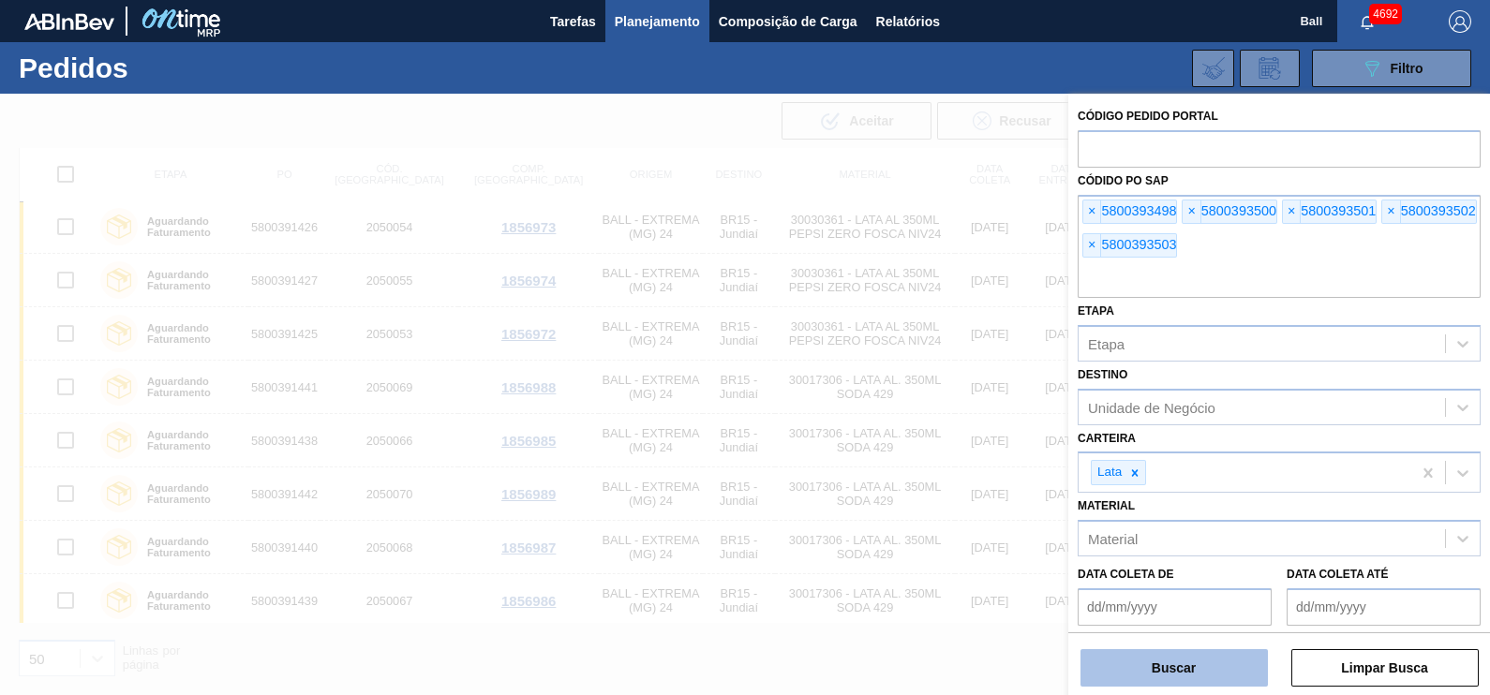
click at [1159, 666] on button "Buscar" at bounding box center [1173, 667] width 187 height 37
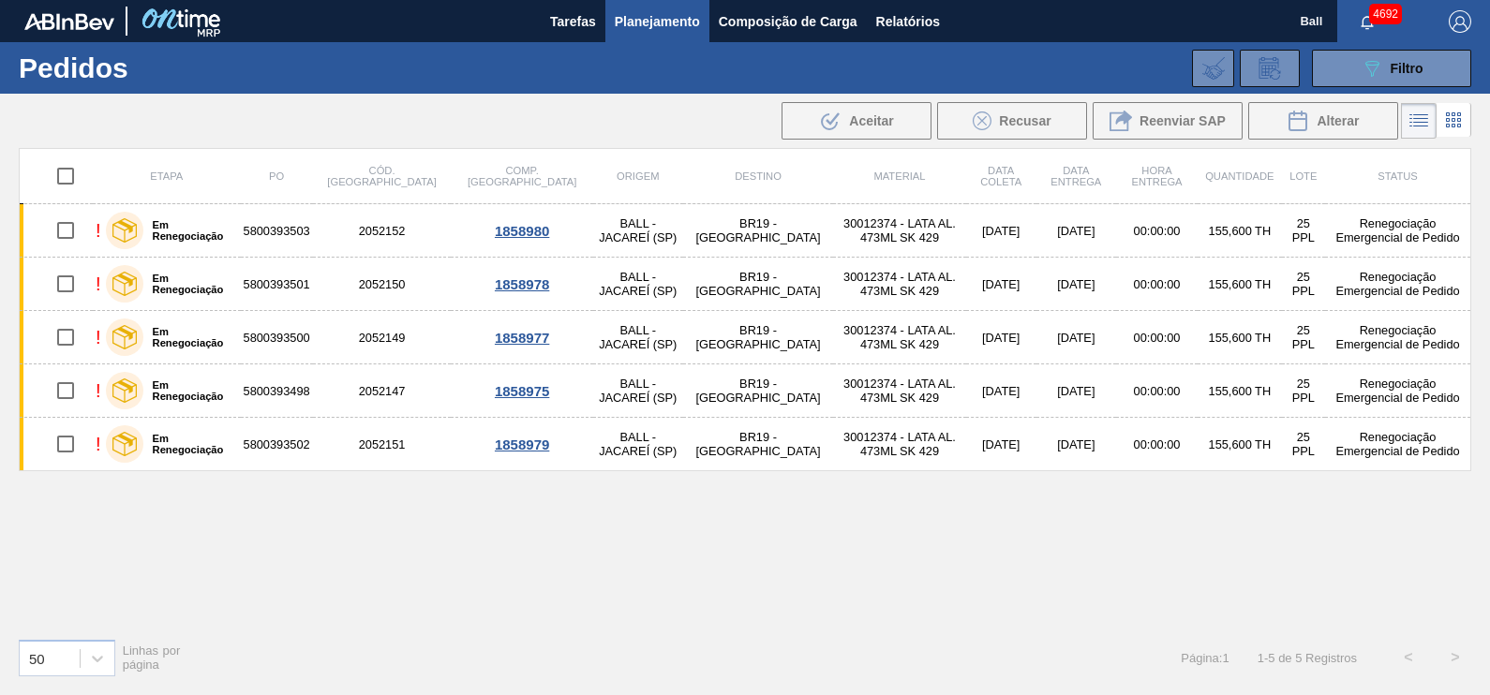
scroll to position [0, 0]
click at [64, 164] on input "checkbox" at bounding box center [65, 175] width 39 height 39
checkbox input "true"
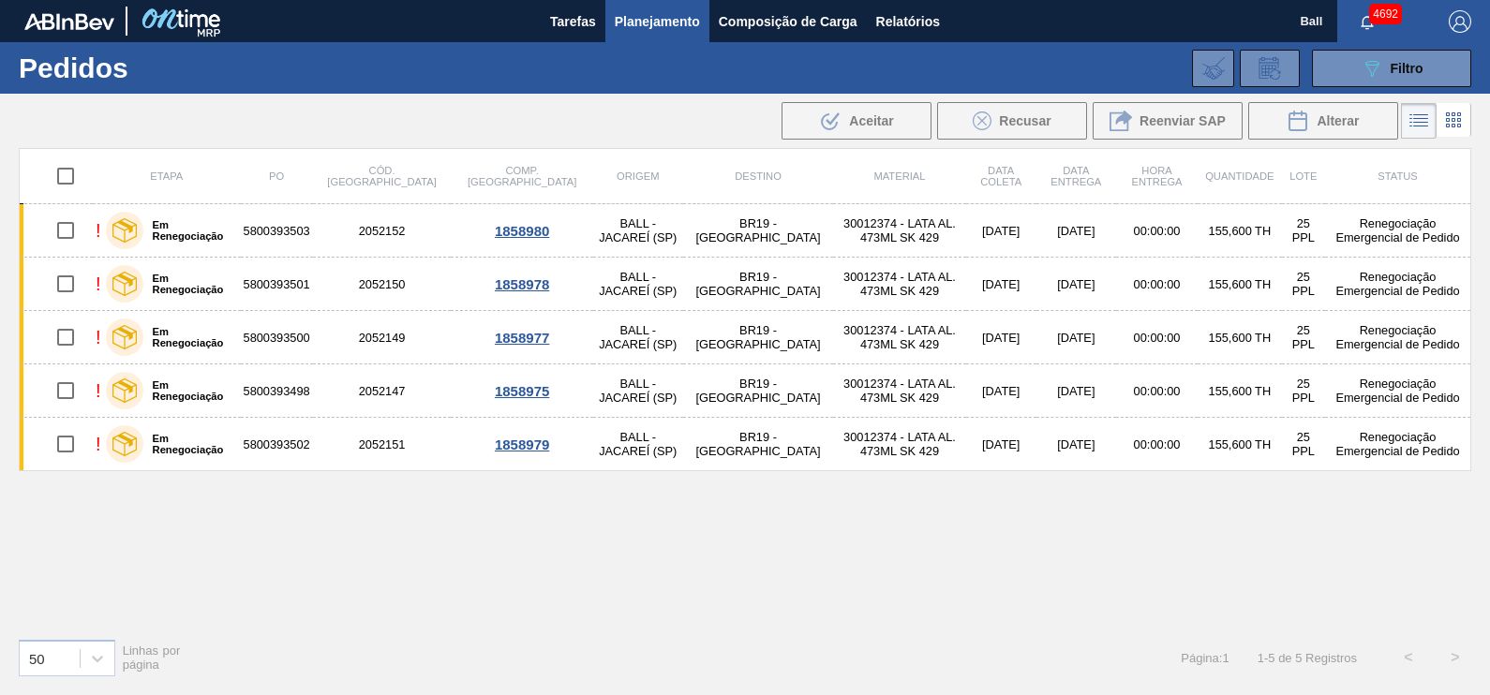
checkbox input "true"
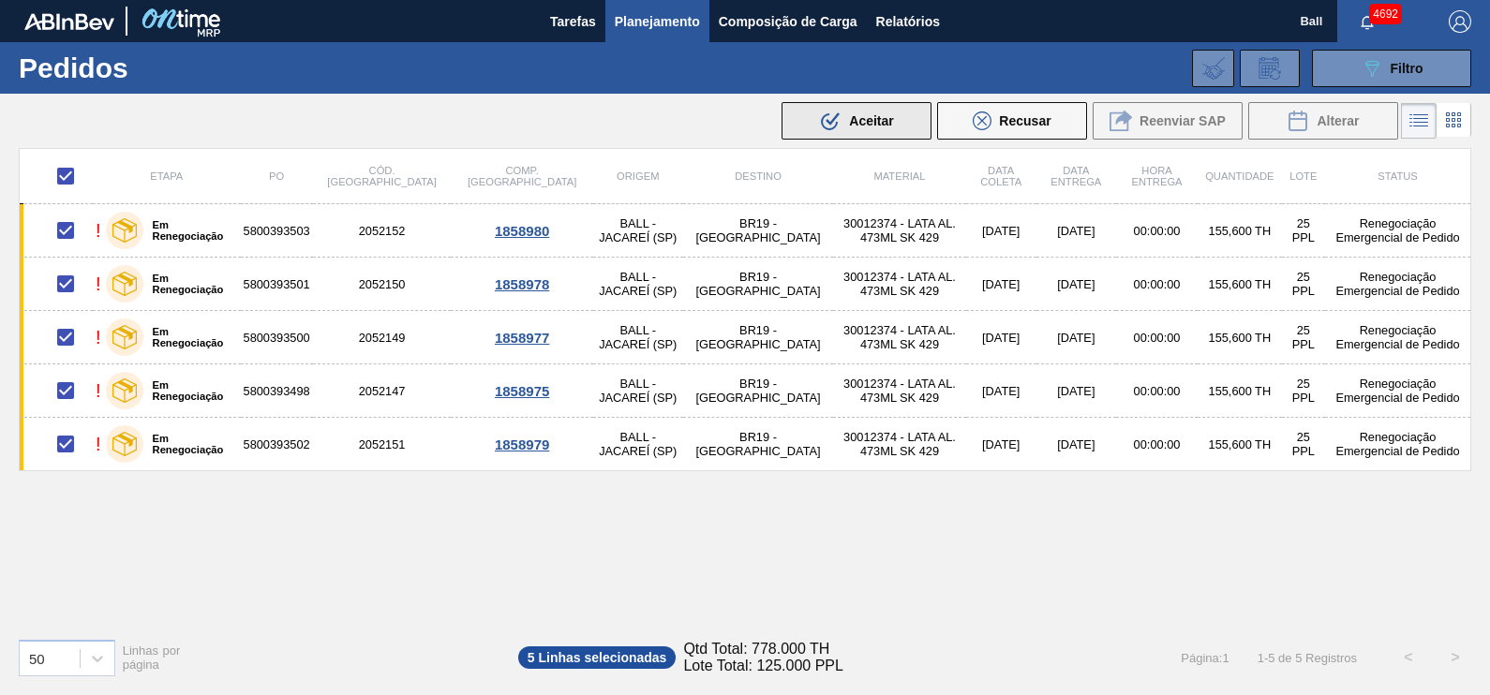
click at [890, 120] on span "Aceitar" at bounding box center [871, 120] width 44 height 15
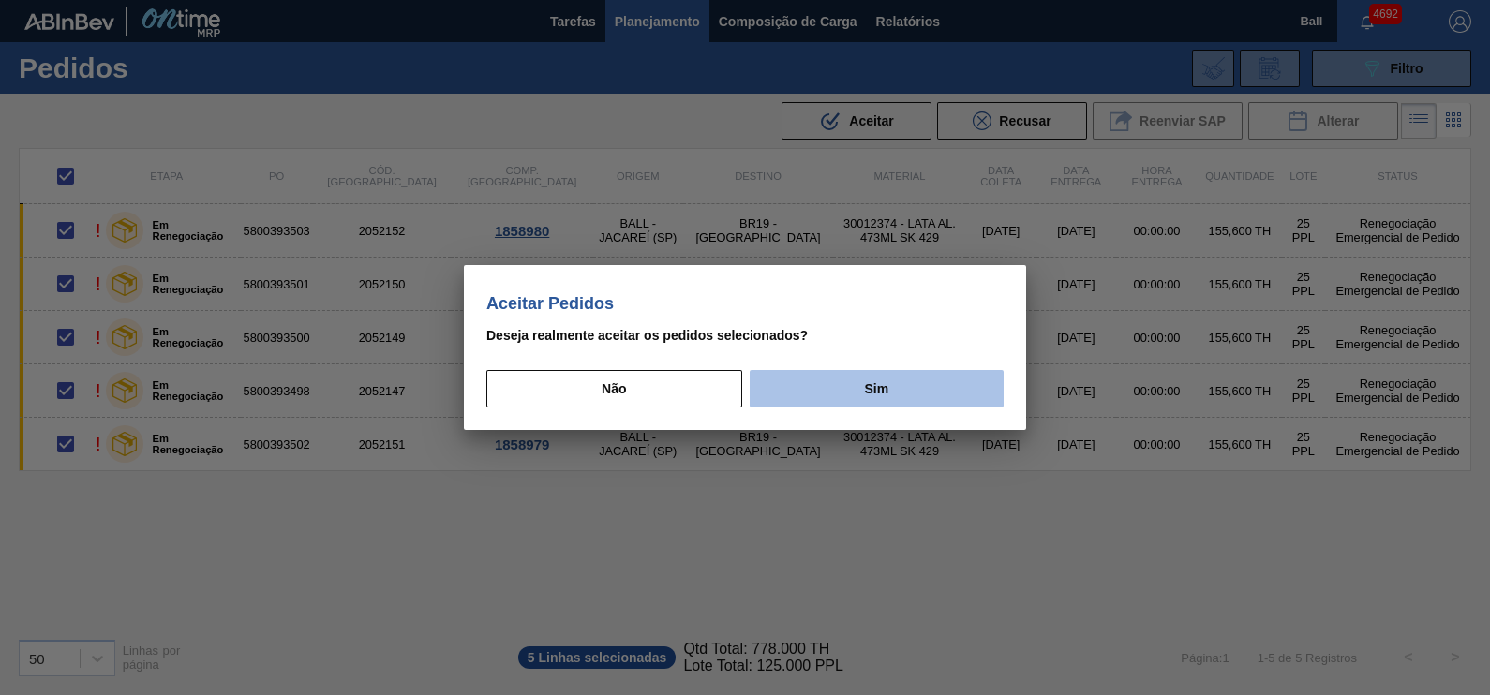
click at [890, 370] on button "Sim" at bounding box center [877, 388] width 254 height 37
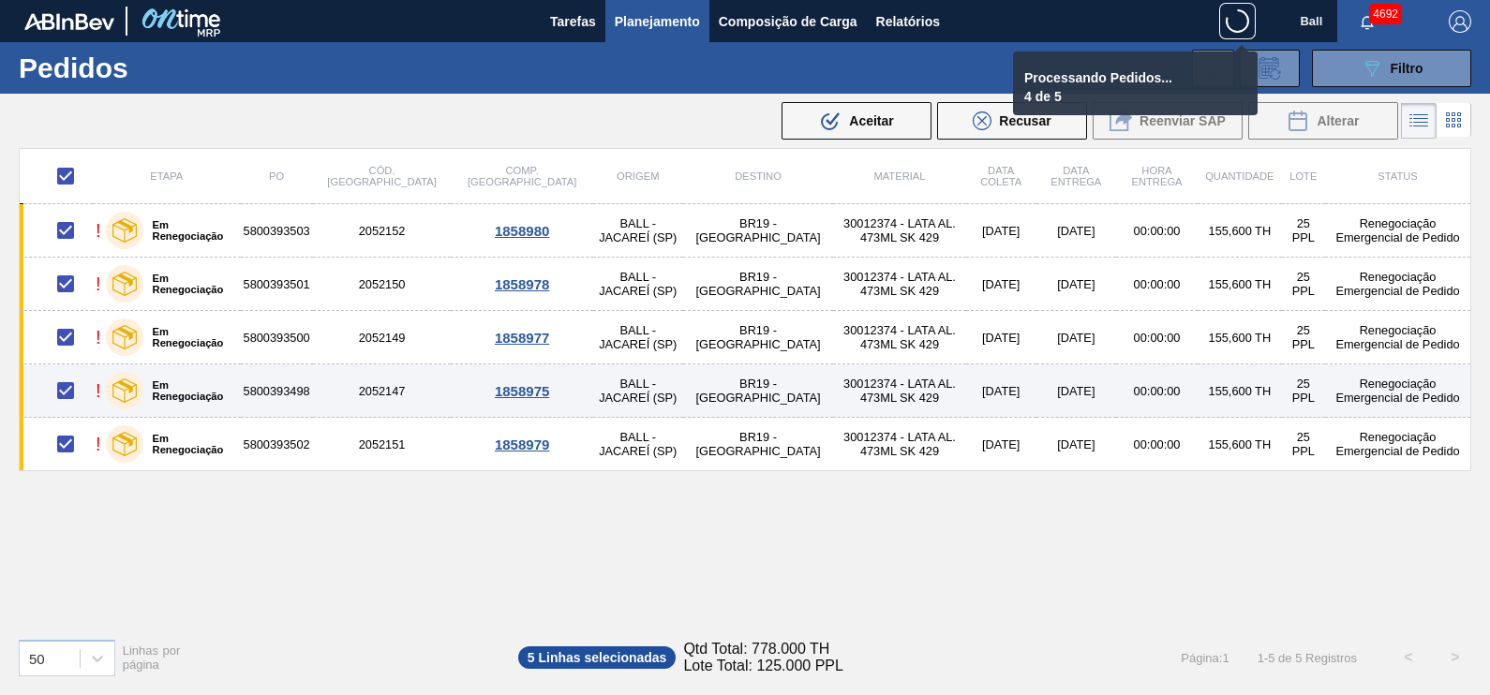
checkbox input "false"
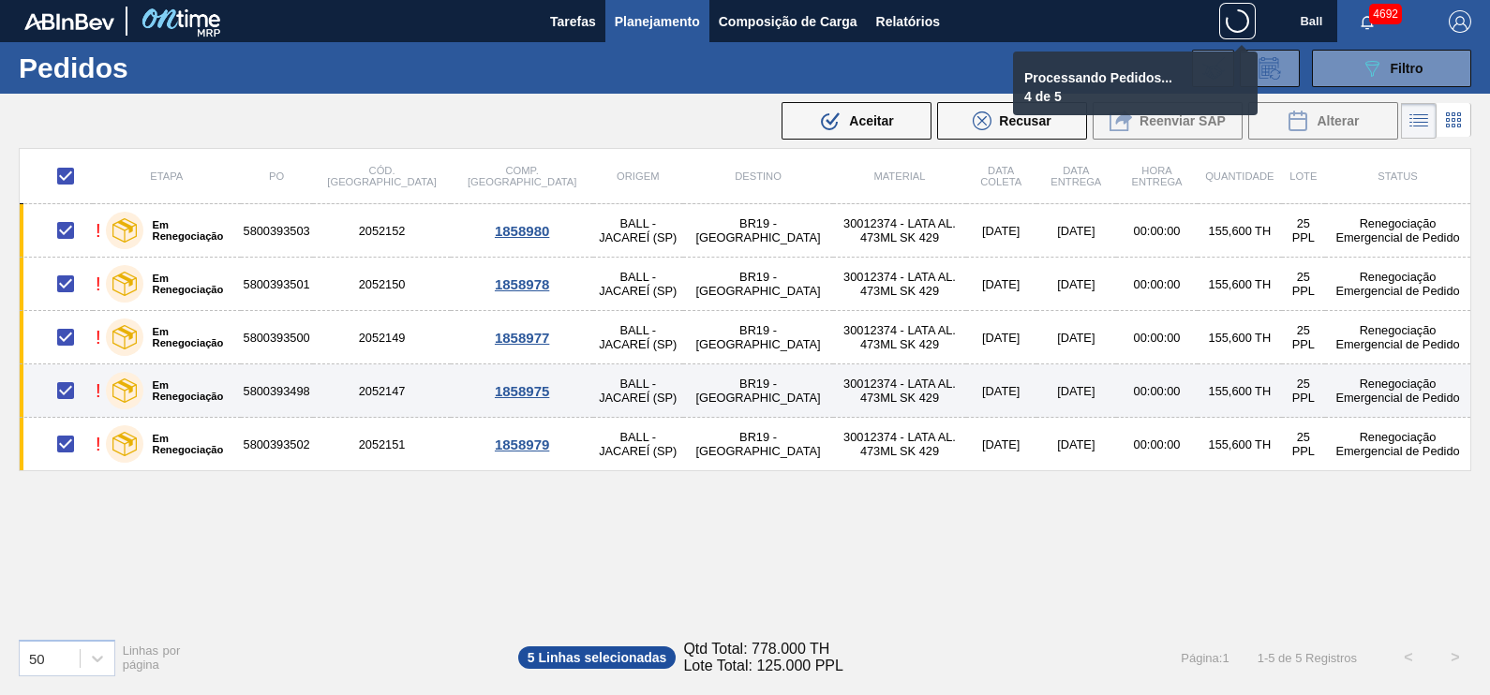
checkbox input "false"
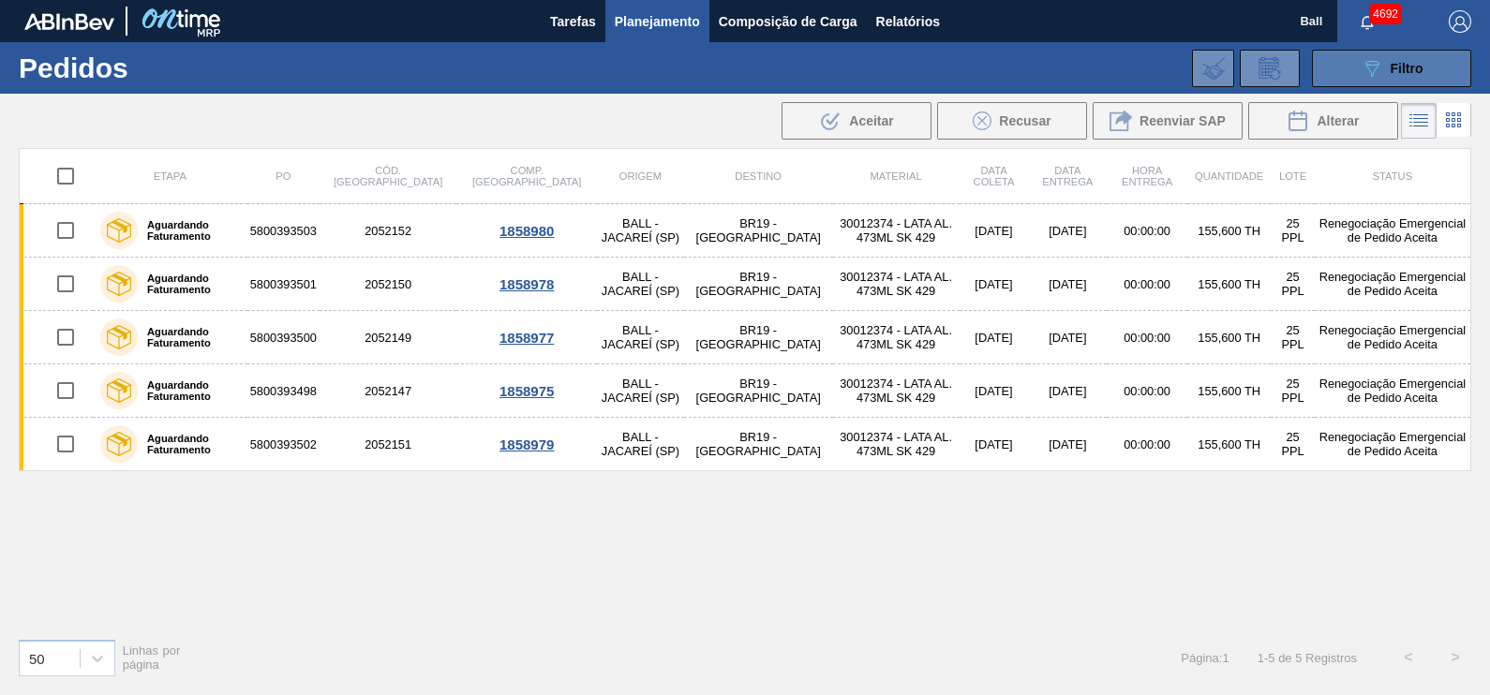
click at [1390, 75] on div "089F7B8B-B2A5-4AFE-B5C0-19BA573D28AC Filtro" at bounding box center [1392, 68] width 63 height 22
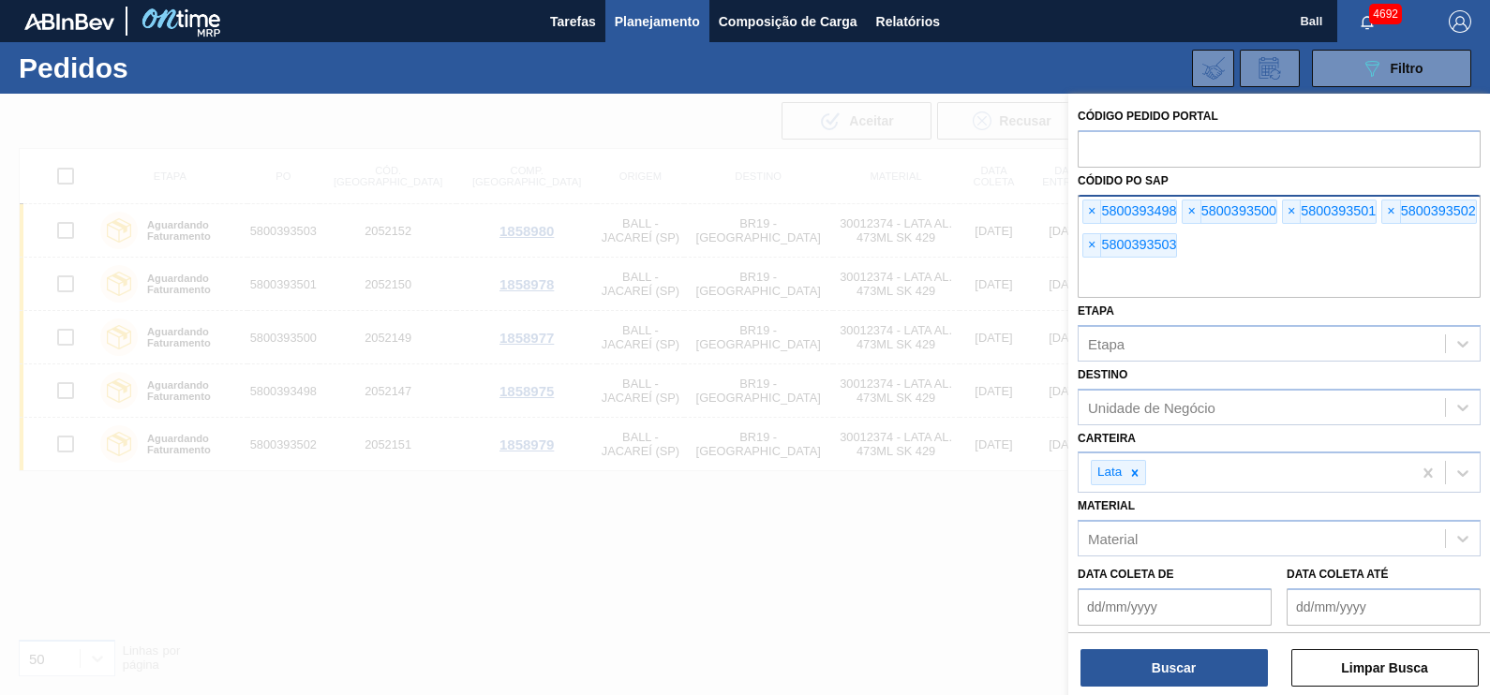
click at [1252, 251] on div "× 5800393498 × 5800393500 × 5800393501 × 5800393502 × 5800393503" at bounding box center [1279, 246] width 403 height 103
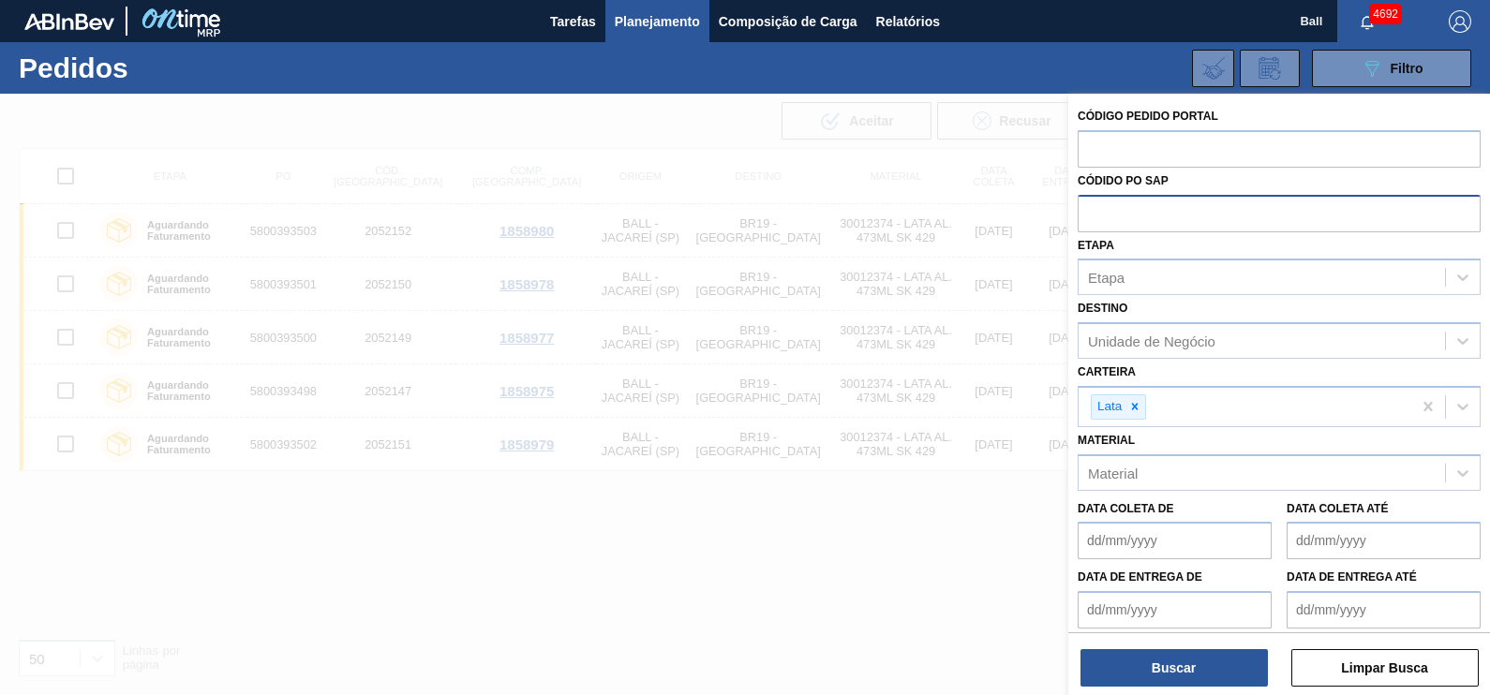
paste input "text"
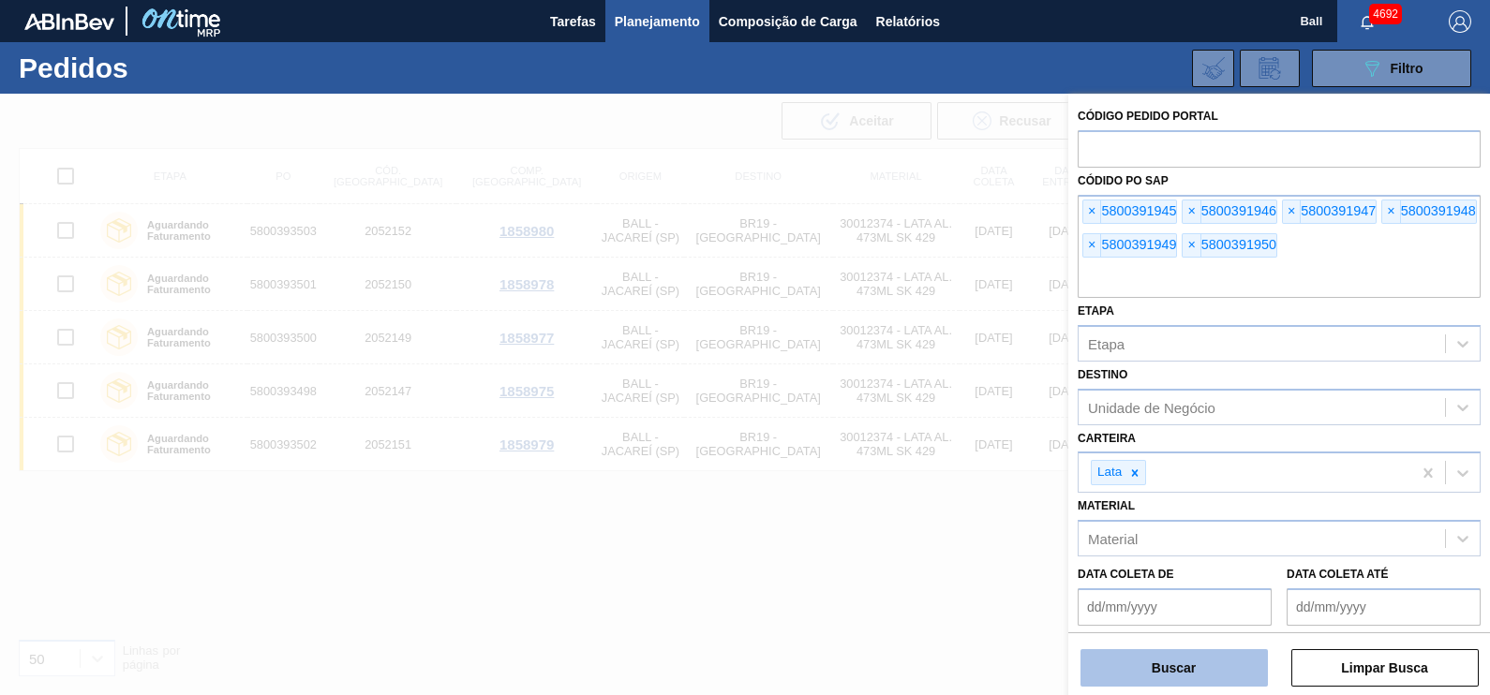
click at [1185, 660] on button "Buscar" at bounding box center [1173, 667] width 187 height 37
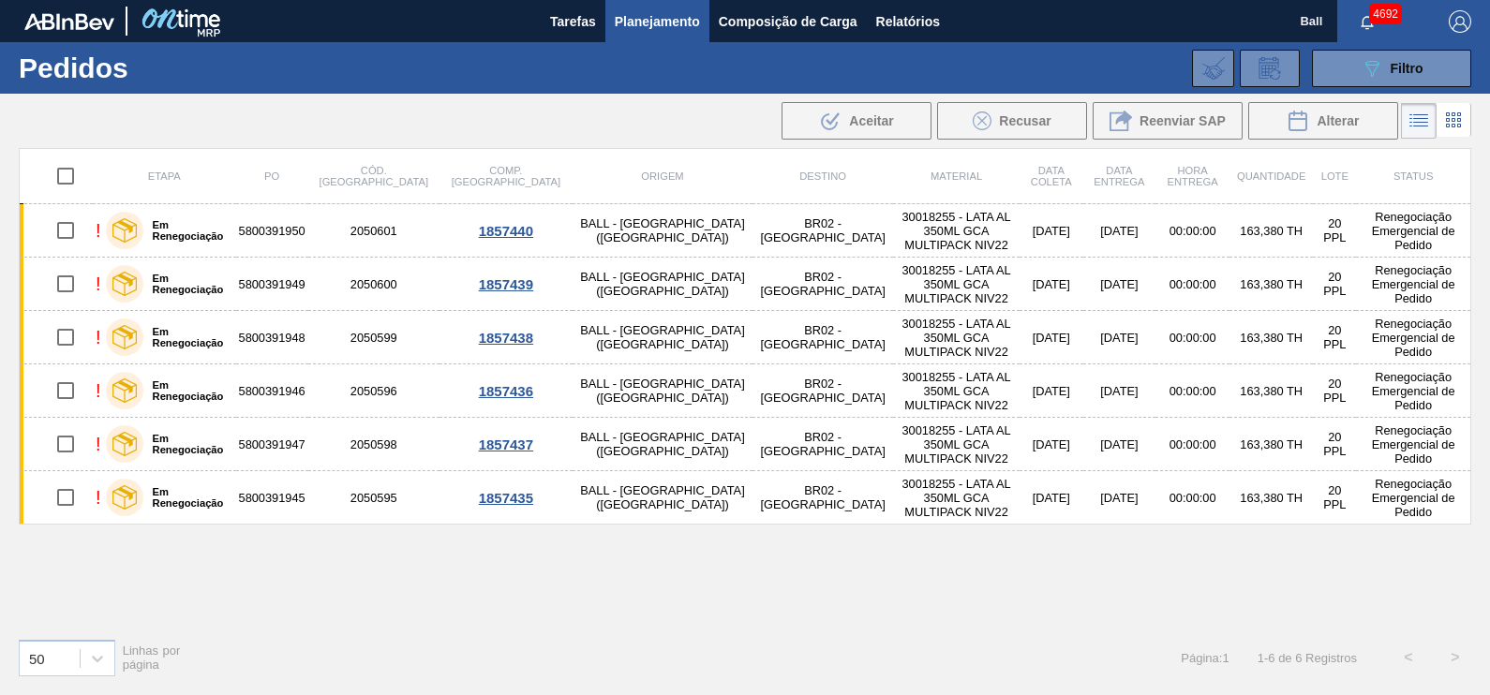
click at [64, 173] on input "checkbox" at bounding box center [65, 175] width 39 height 39
checkbox input "true"
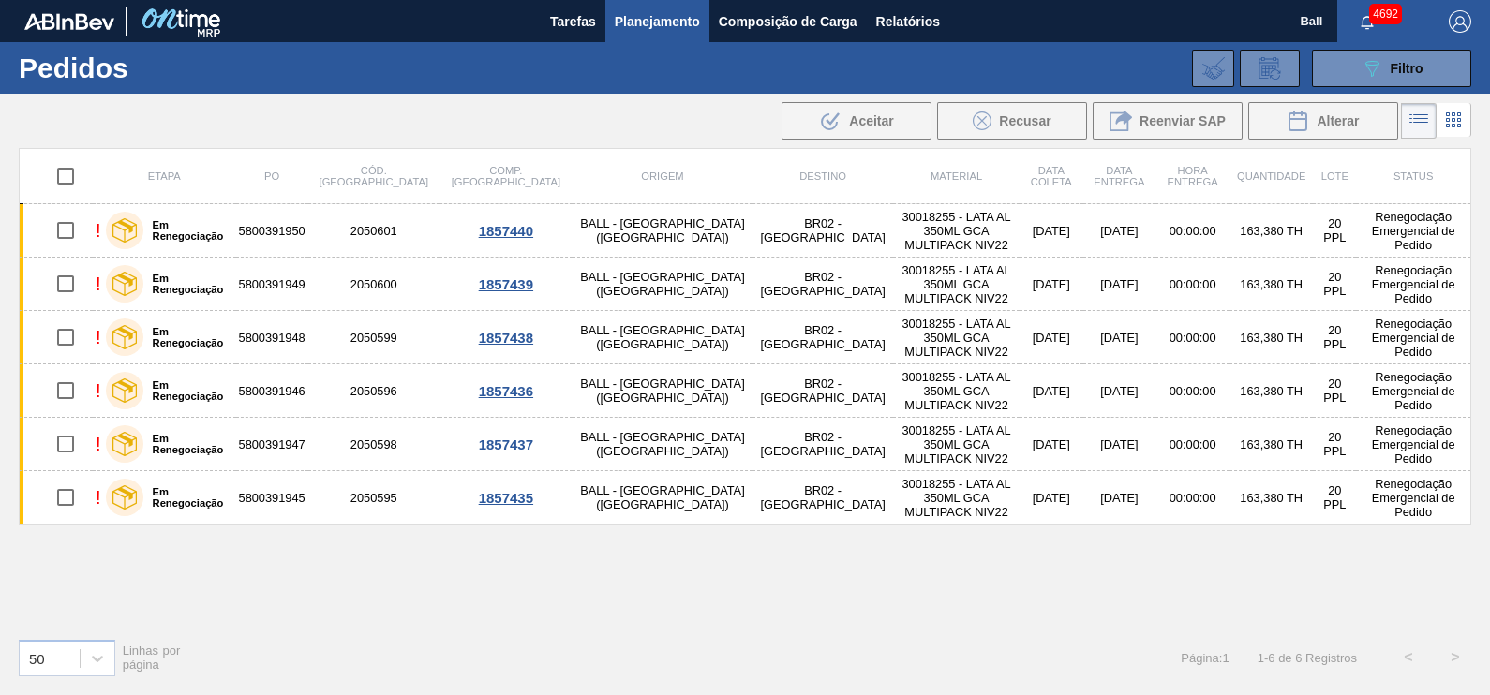
checkbox input "true"
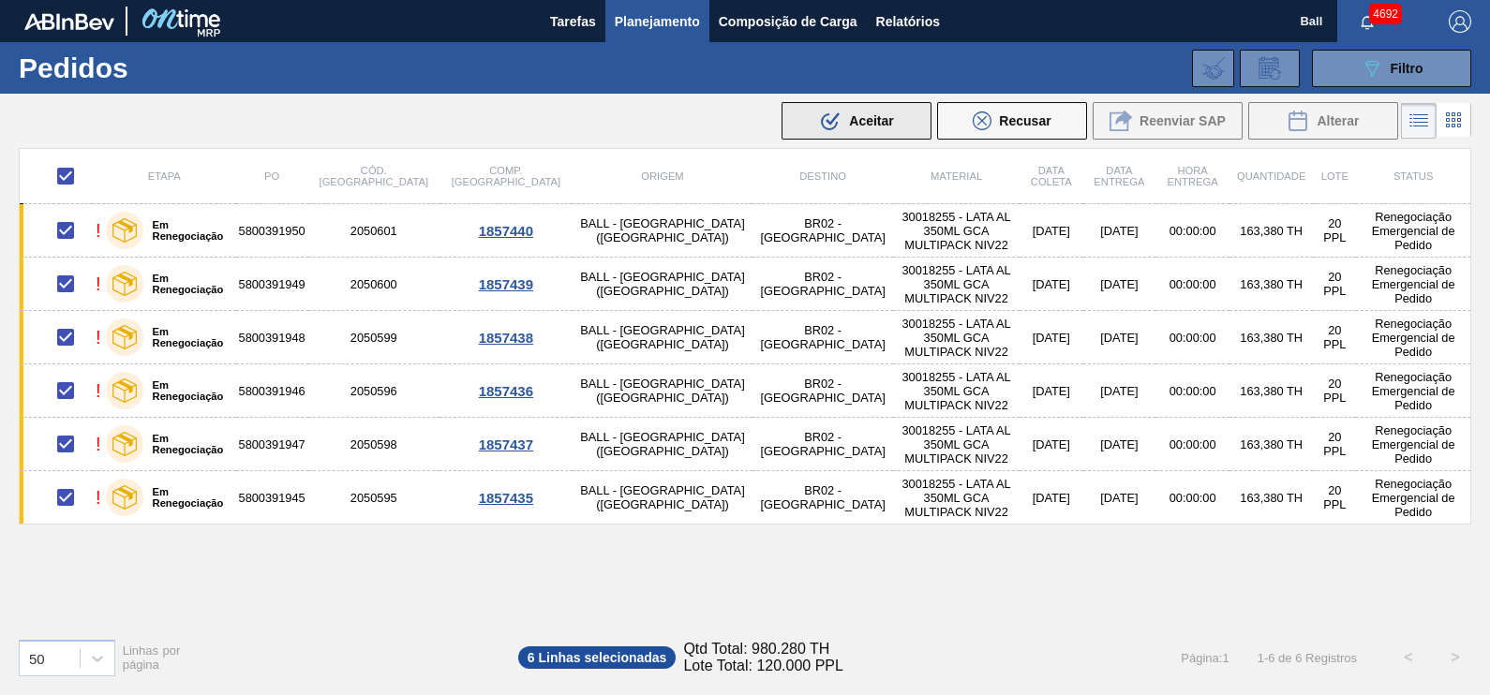
click at [849, 117] on span "Aceitar" at bounding box center [871, 120] width 44 height 15
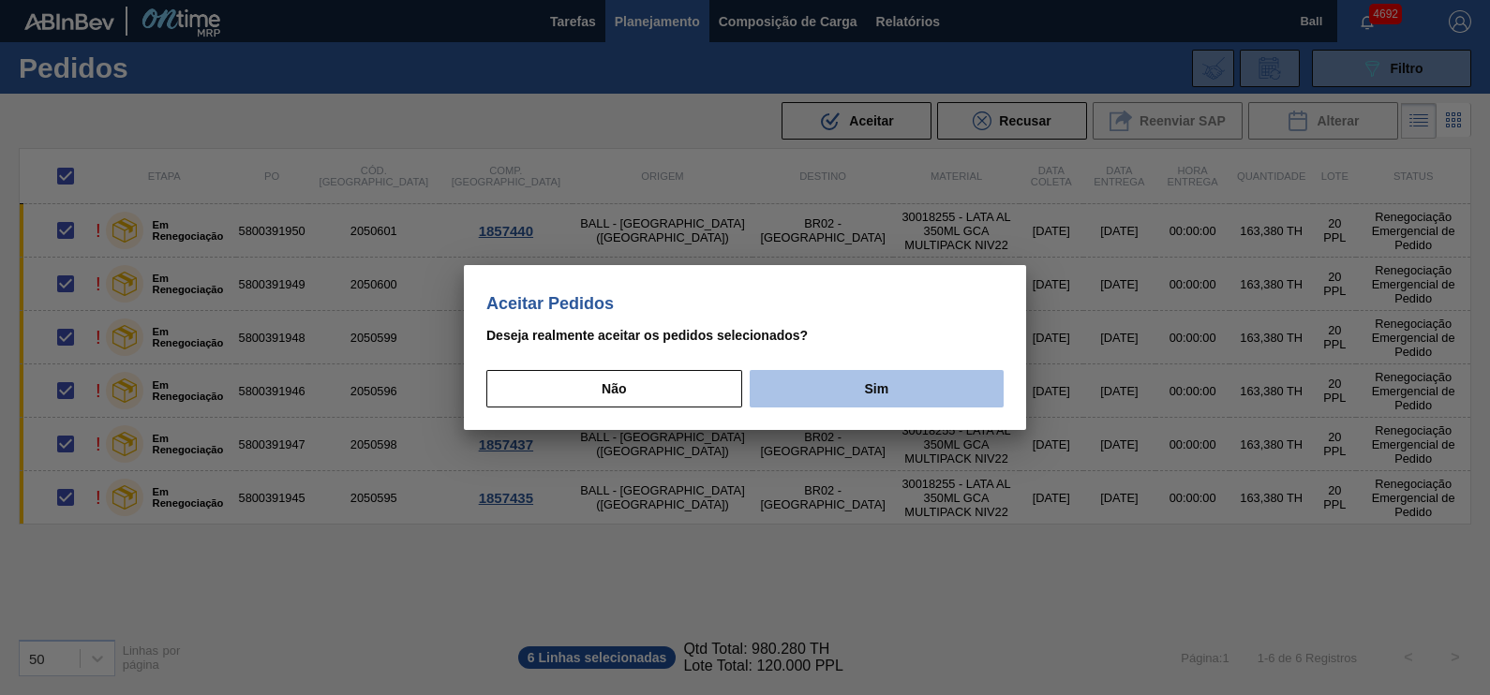
click at [908, 389] on button "Sim" at bounding box center [877, 388] width 254 height 37
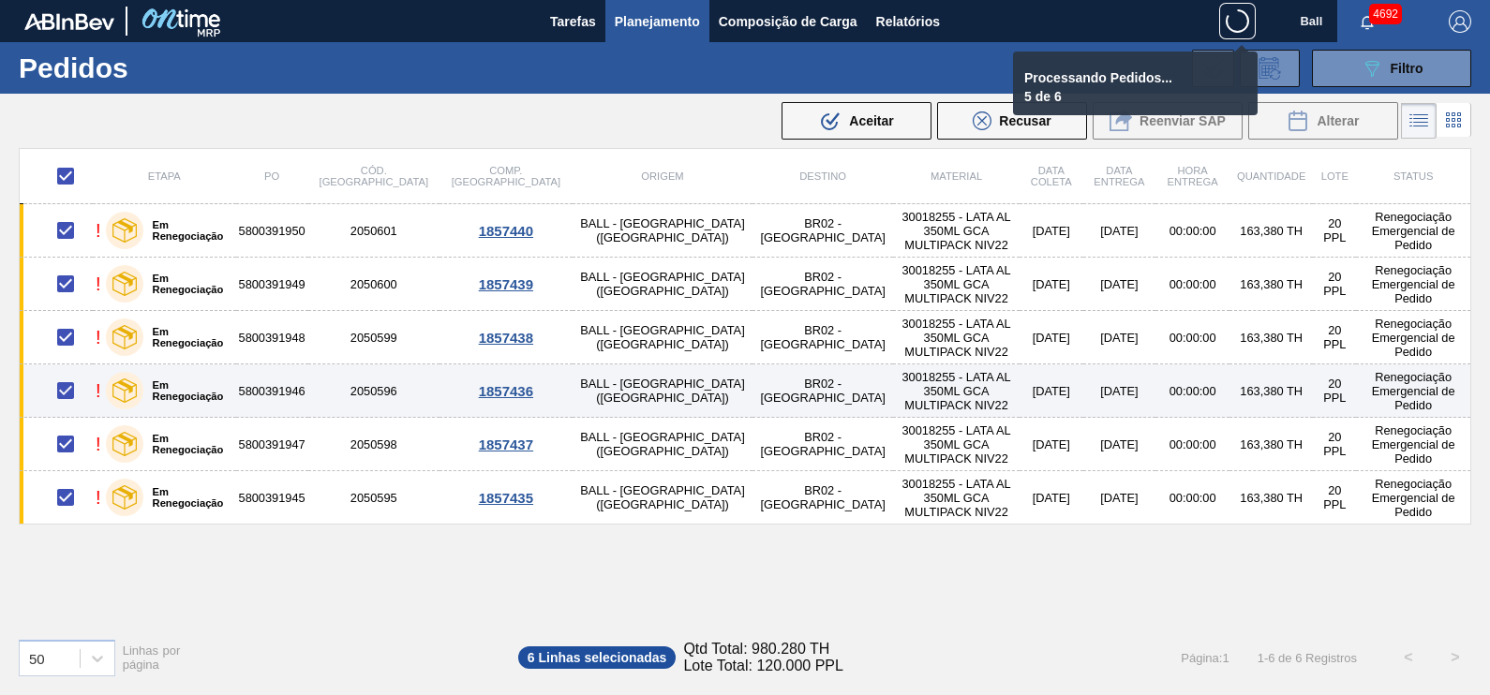
checkbox input "false"
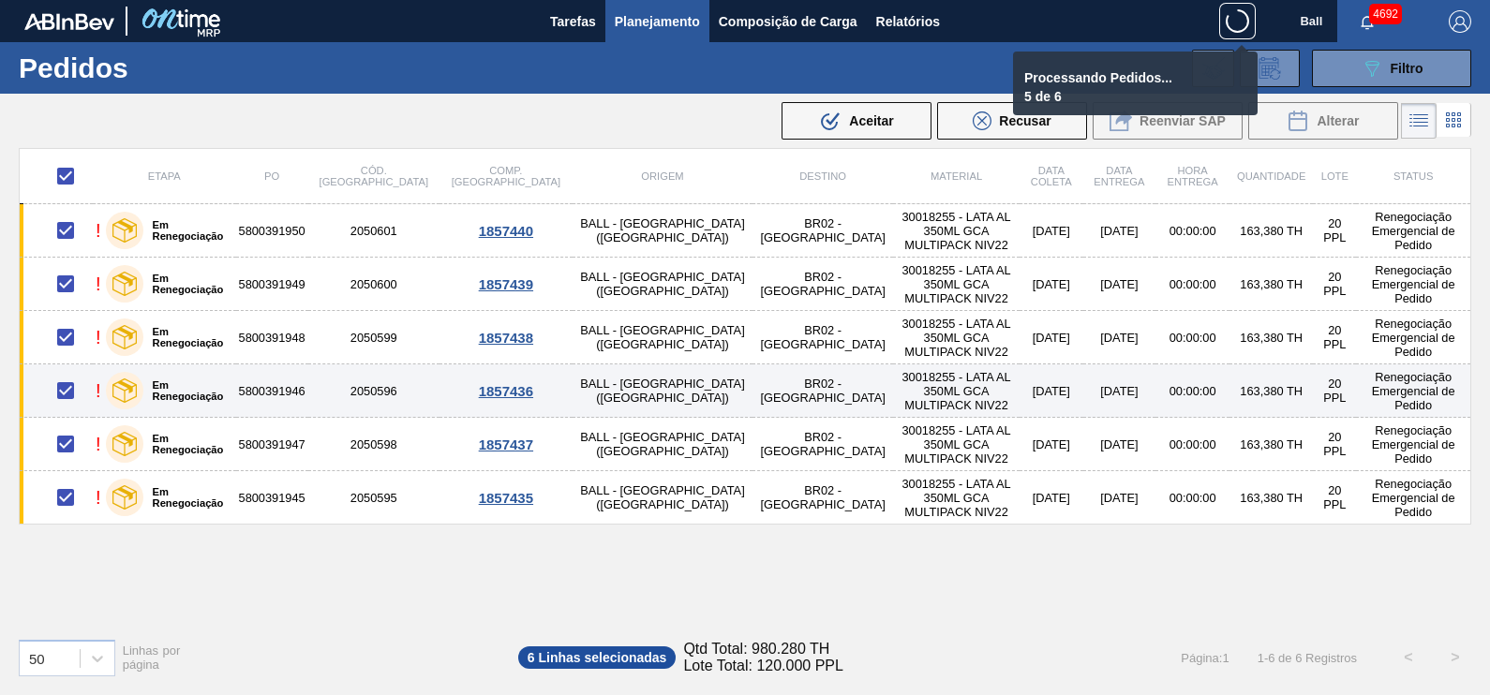
checkbox input "false"
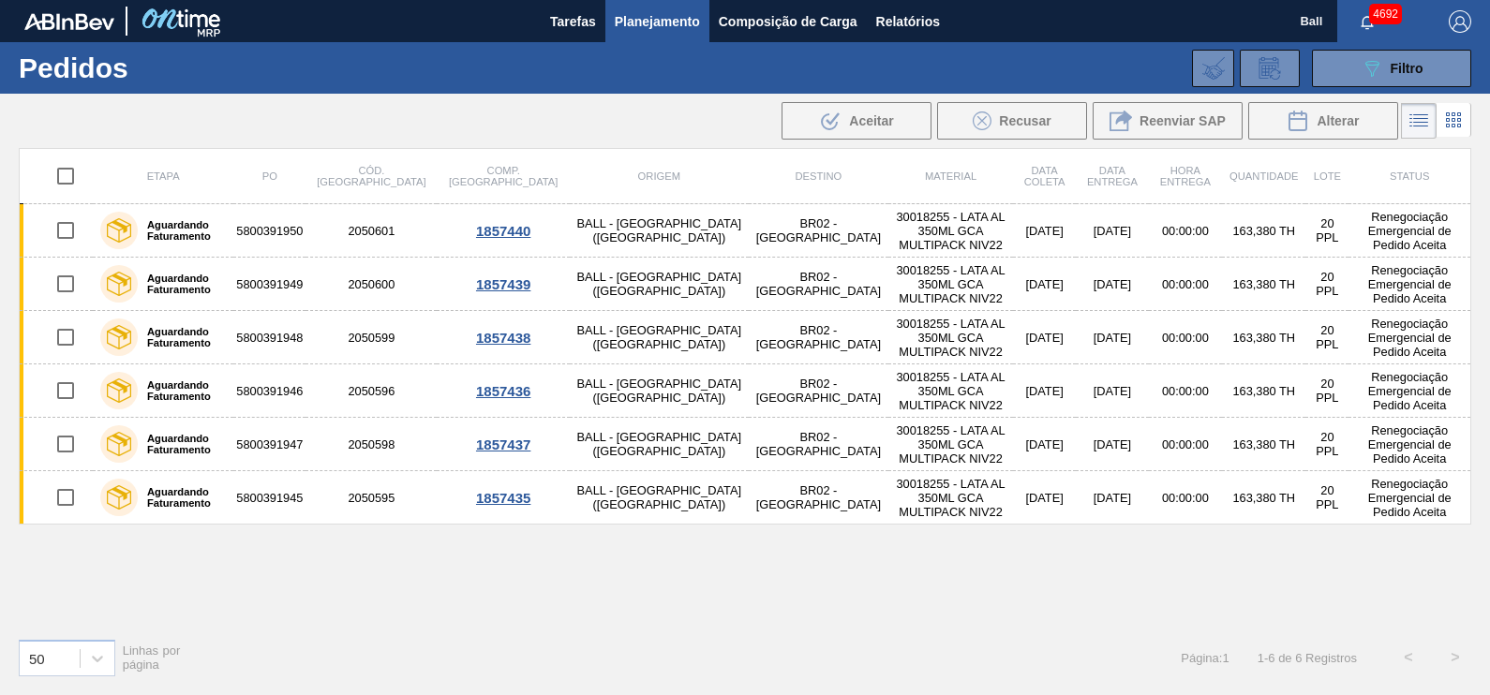
click at [1403, 46] on div "089F7B8B-B2A5-4AFE-B5C0-19BA573D28AC Filtro Código Pedido Portal Códido PO SAP …" at bounding box center [885, 68] width 1191 height 56
click at [1404, 66] on span "Filtro" at bounding box center [1407, 68] width 33 height 15
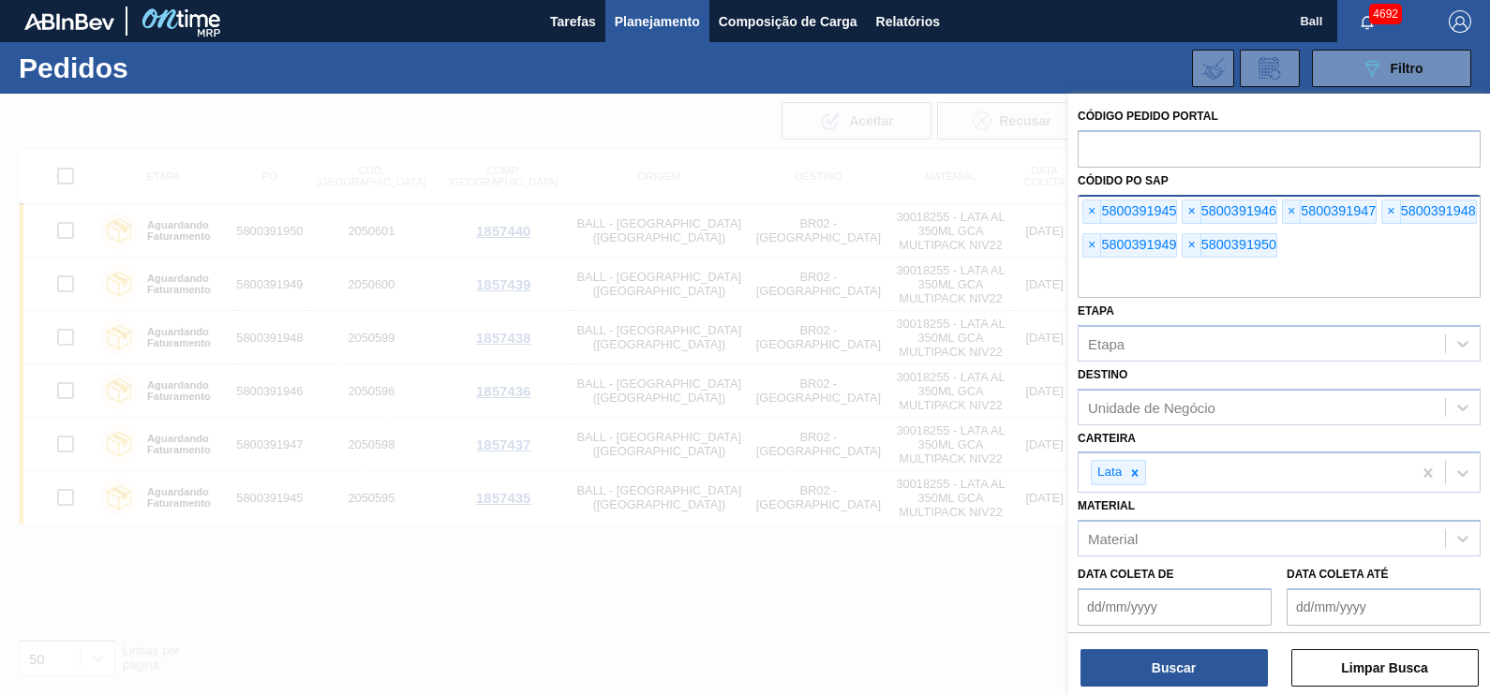
click at [1306, 251] on div "× 5800391945 × 5800391946 × 5800391947 × 5800391948 × 5800391949 × 5800391950" at bounding box center [1279, 246] width 403 height 103
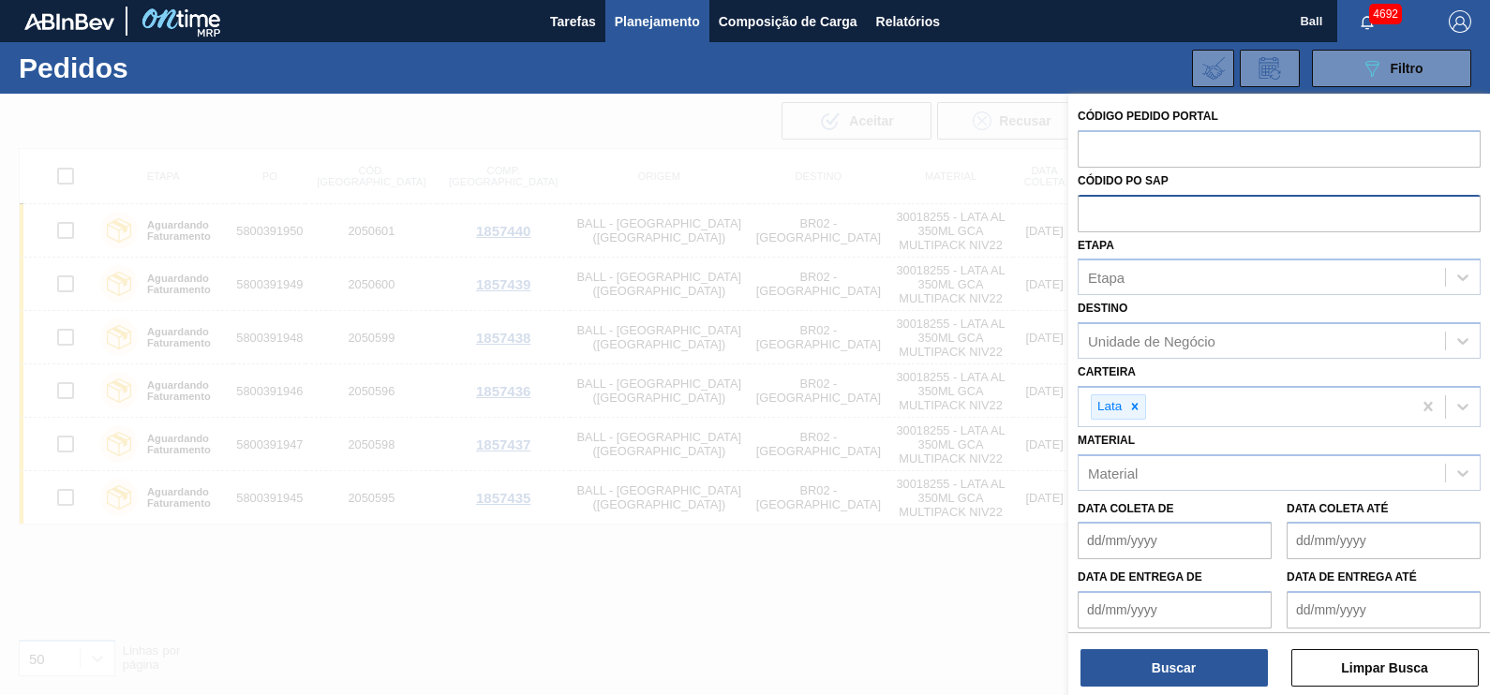
paste input "text"
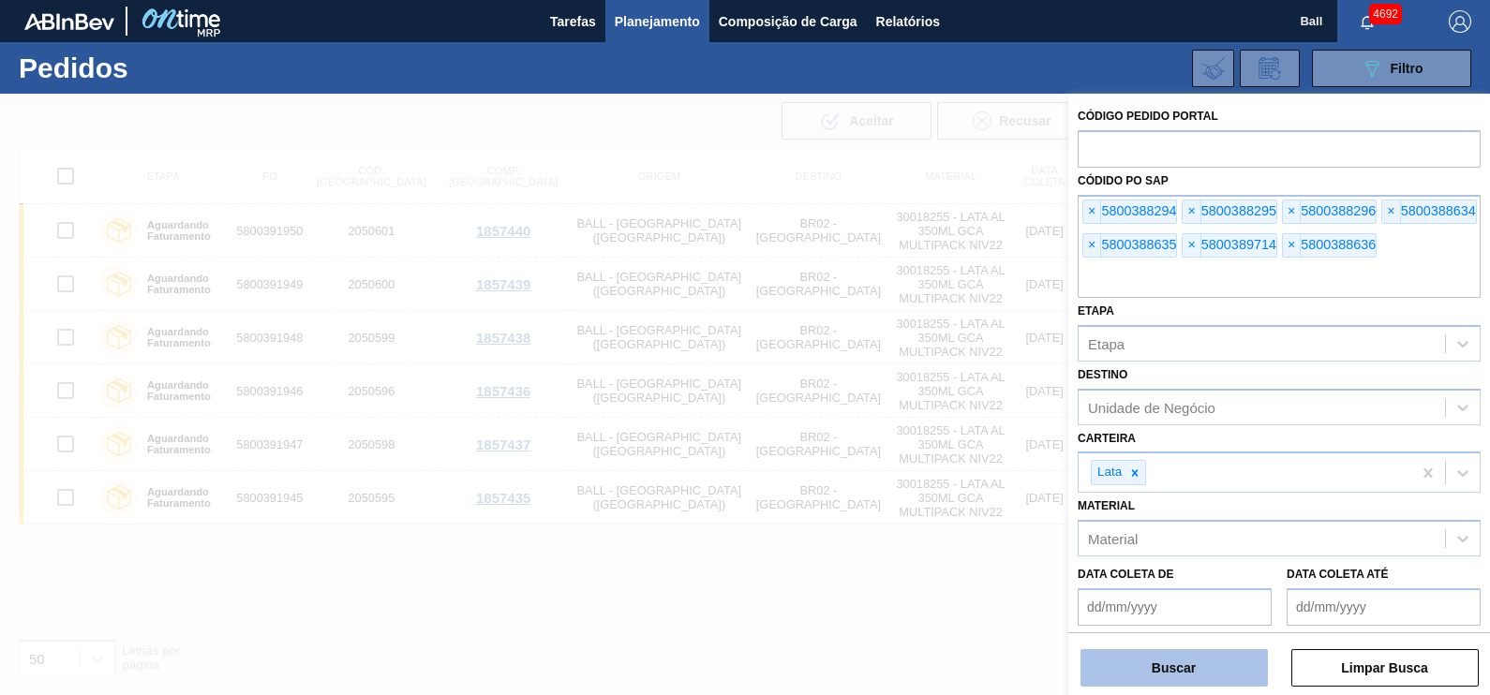
click at [1188, 656] on button "Buscar" at bounding box center [1173, 667] width 187 height 37
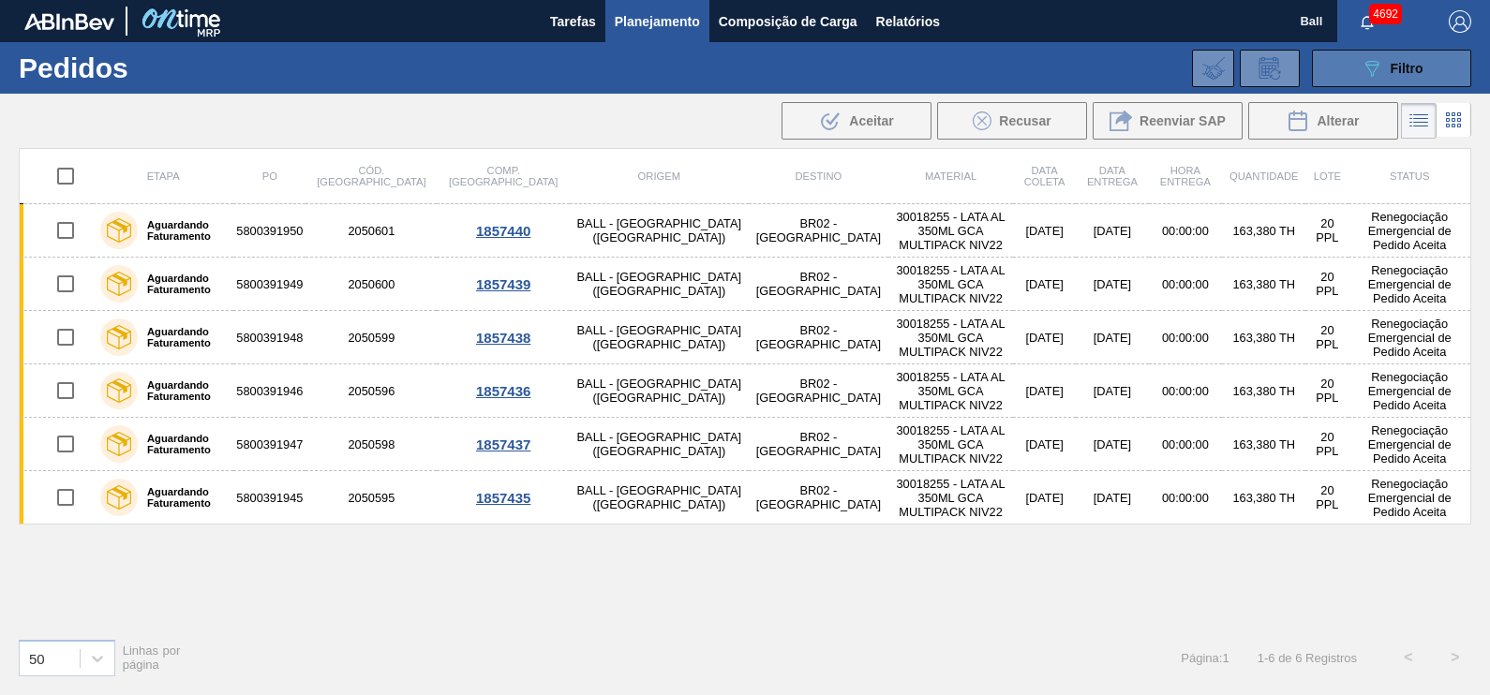
click at [1415, 80] on button "089F7B8B-B2A5-4AFE-B5C0-19BA573D28AC Filtro" at bounding box center [1391, 68] width 159 height 37
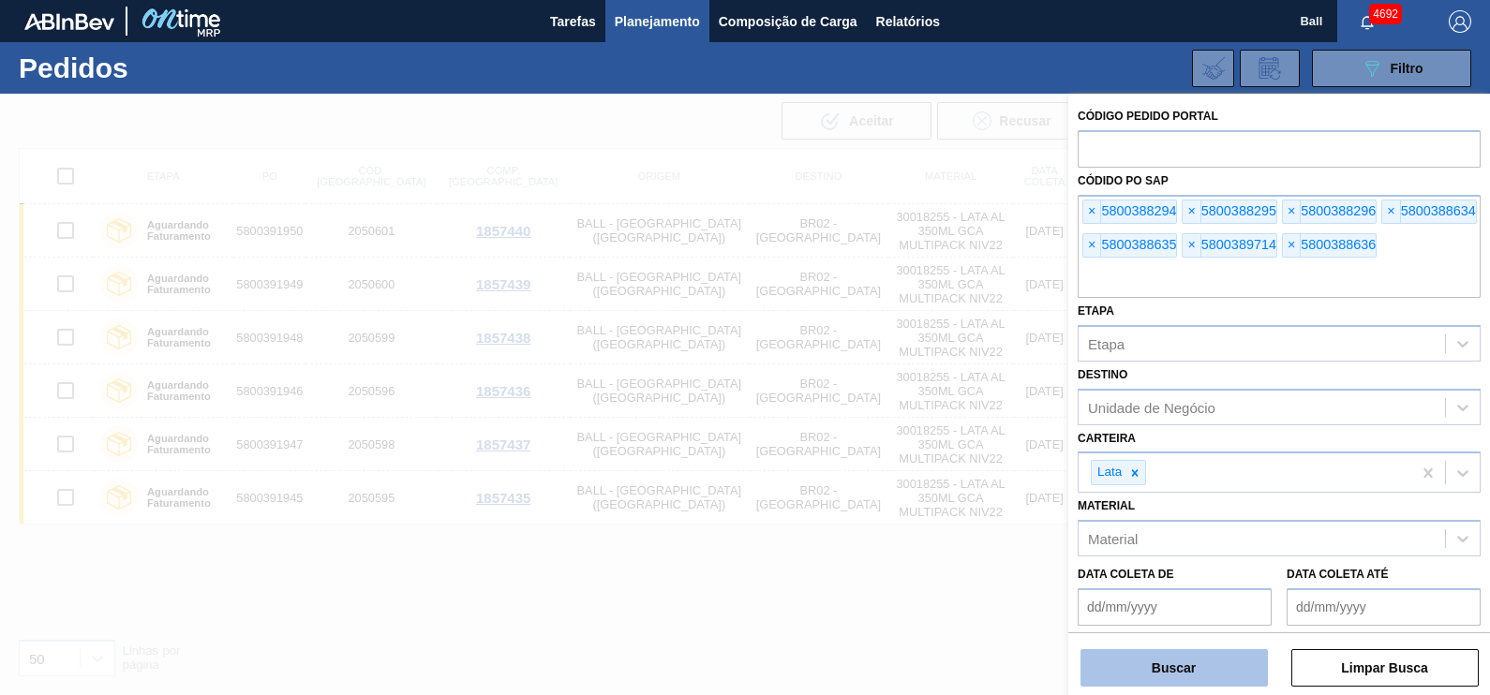
click at [1209, 680] on button "Buscar" at bounding box center [1173, 667] width 187 height 37
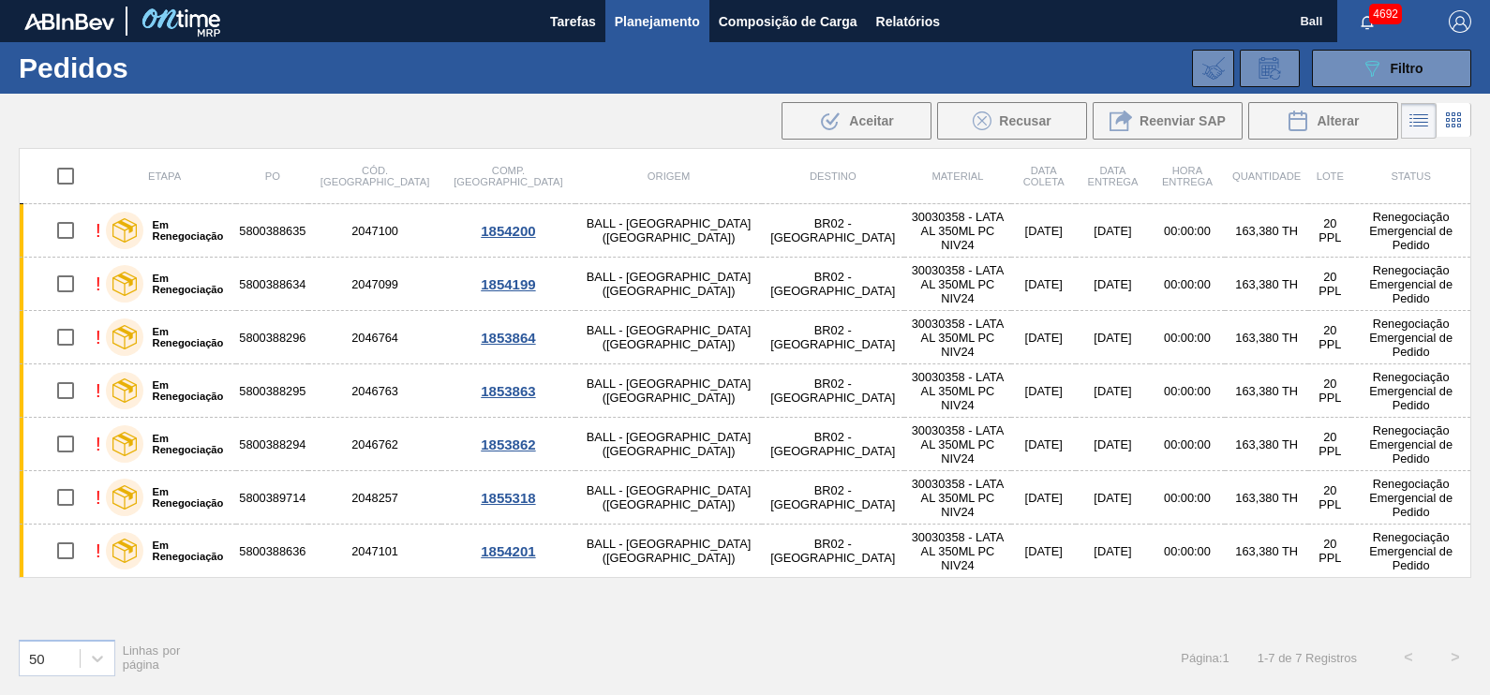
click at [62, 165] on input "checkbox" at bounding box center [65, 175] width 39 height 39
checkbox input "true"
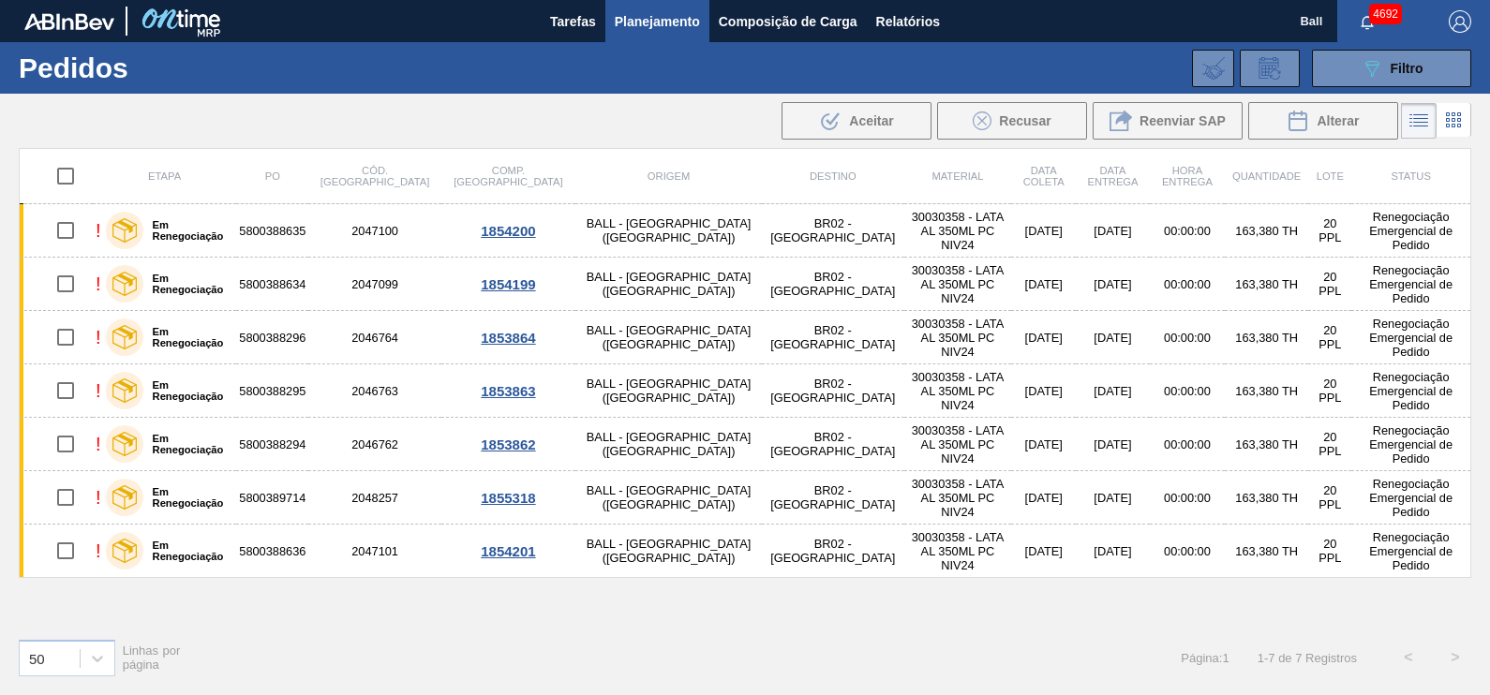
checkbox input "true"
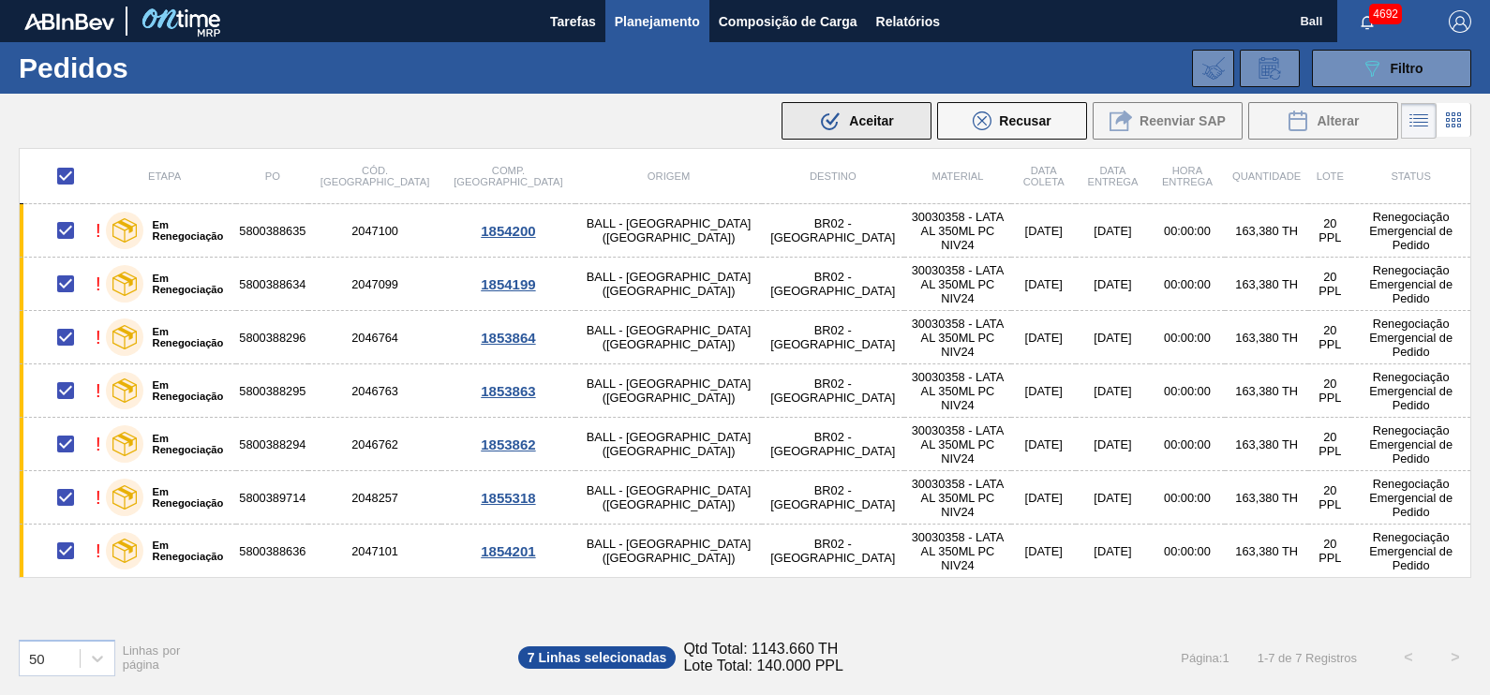
click at [862, 111] on div ".b{fill:var(--color-action-default)} Aceitar" at bounding box center [856, 121] width 74 height 22
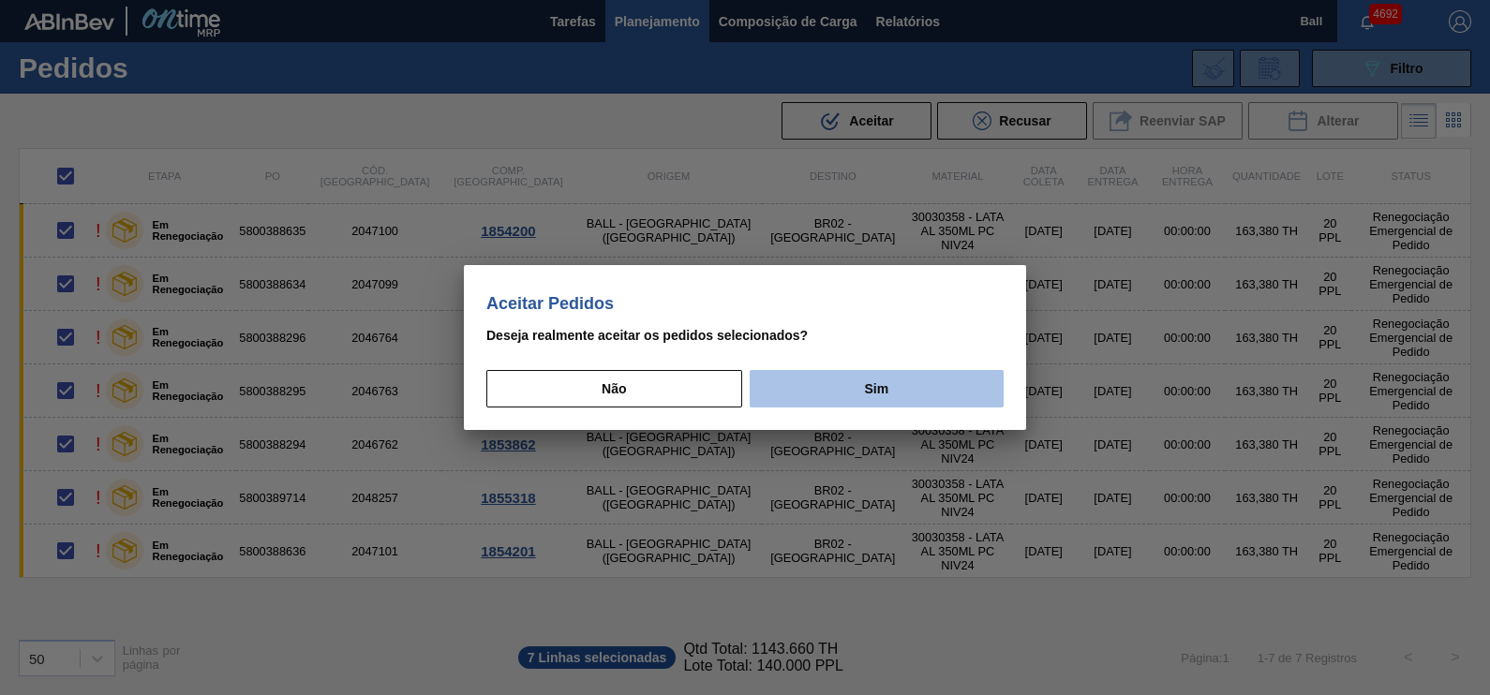
click at [907, 403] on button "Sim" at bounding box center [877, 388] width 254 height 37
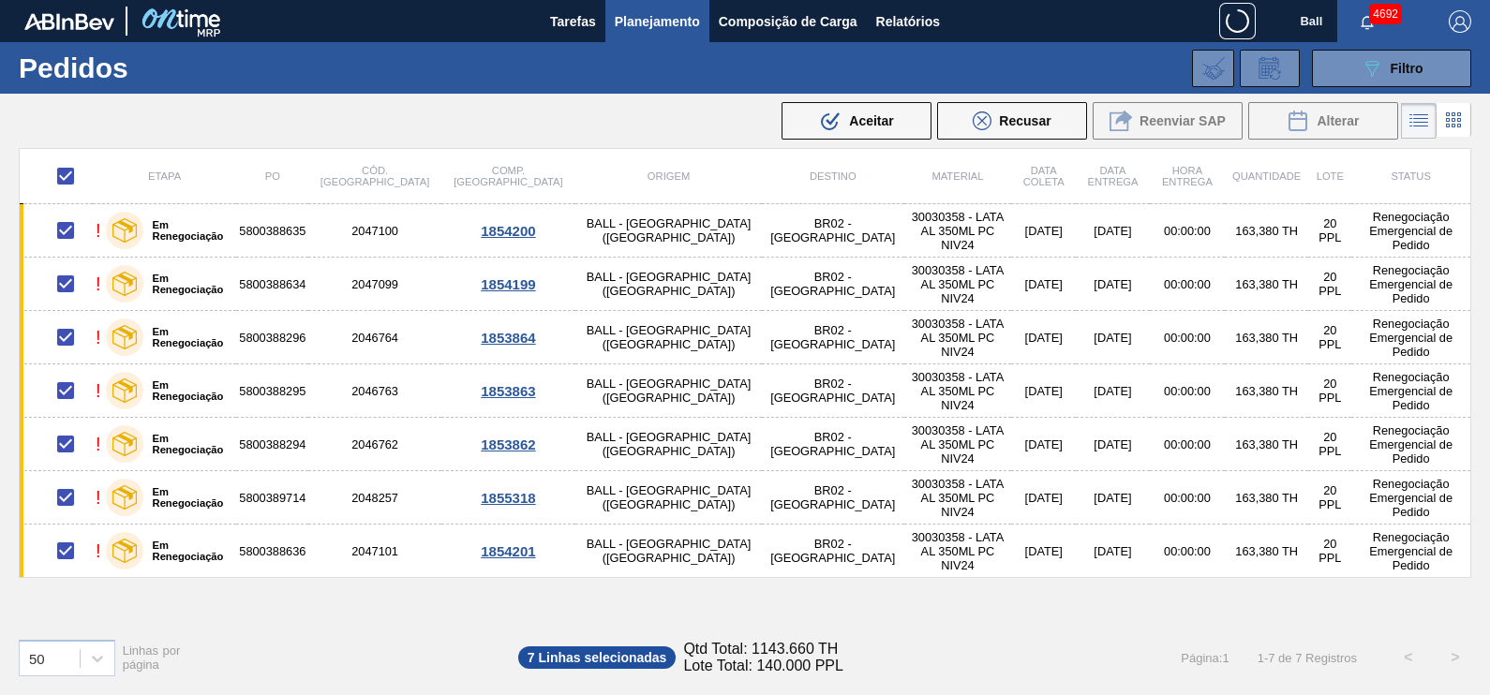
checkbox input "false"
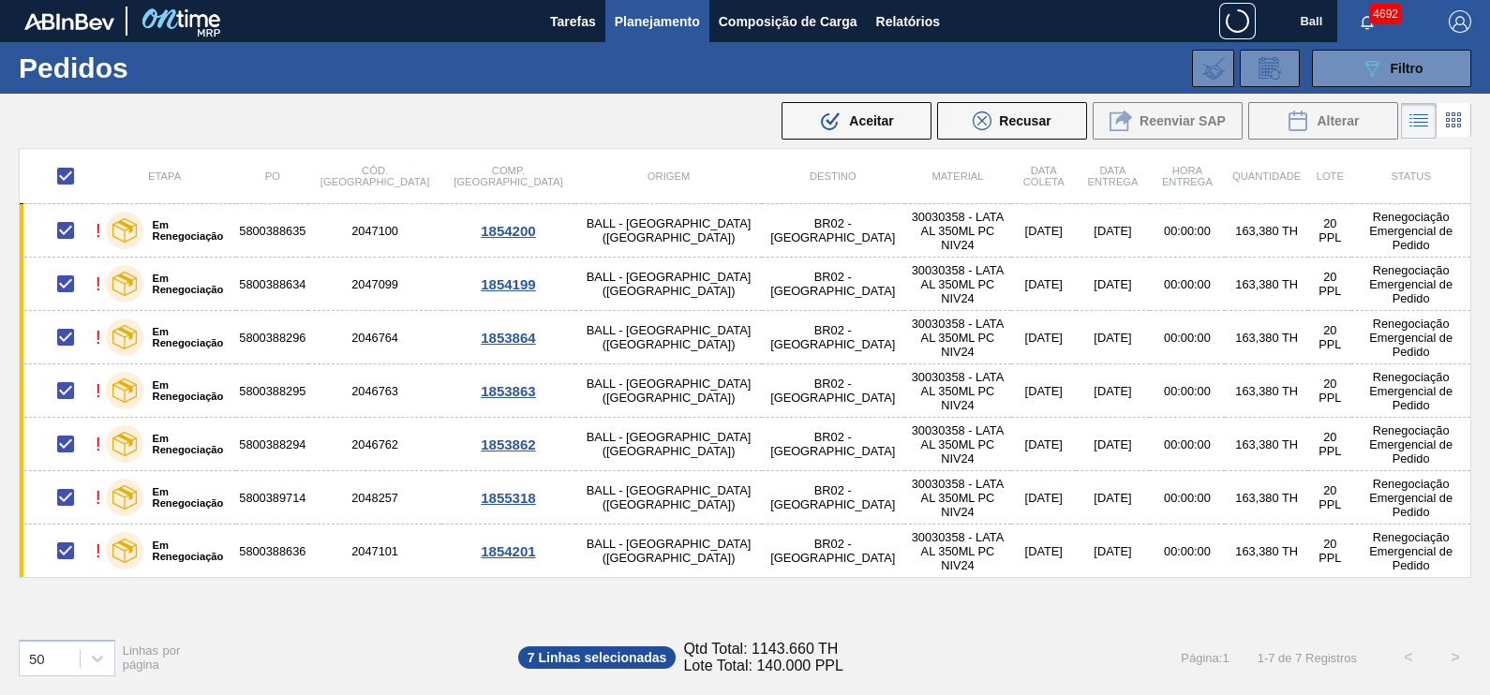
checkbox input "false"
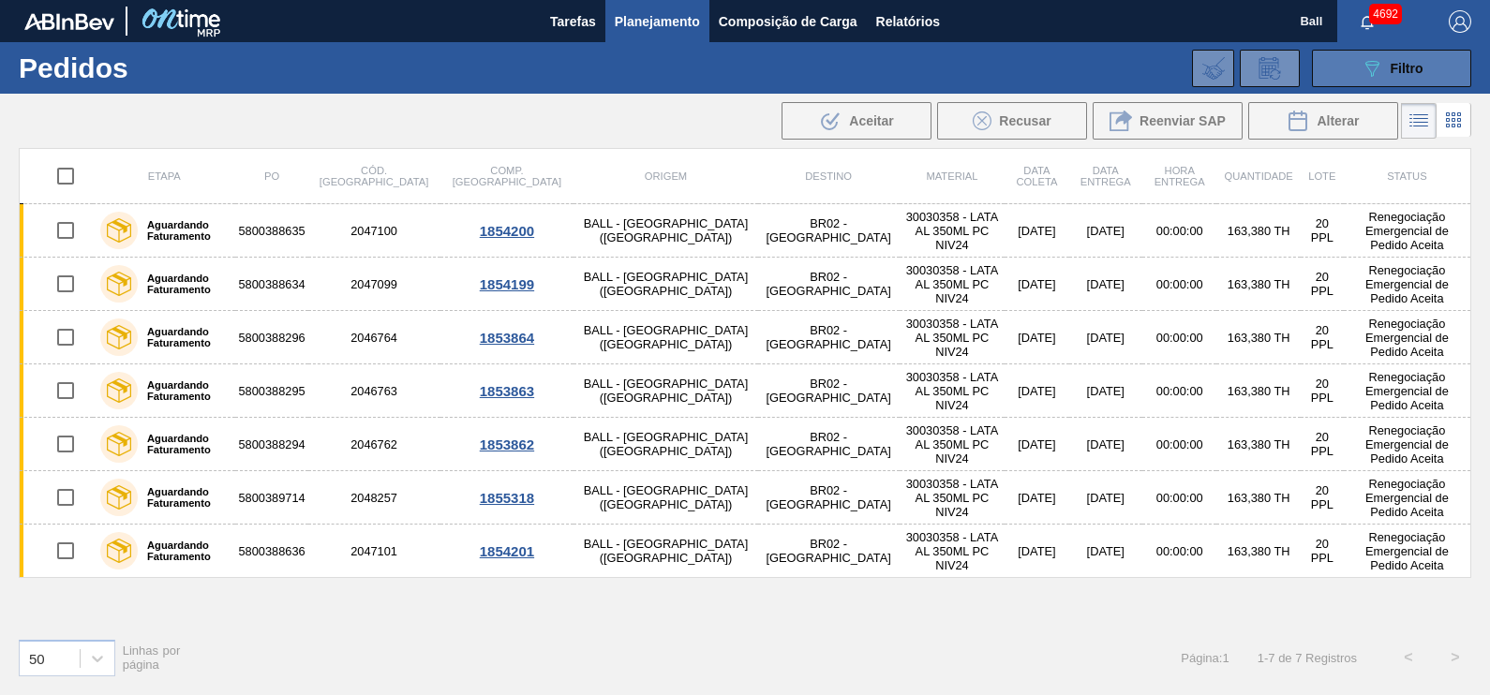
click at [1365, 59] on icon "089F7B8B-B2A5-4AFE-B5C0-19BA573D28AC" at bounding box center [1372, 68] width 22 height 22
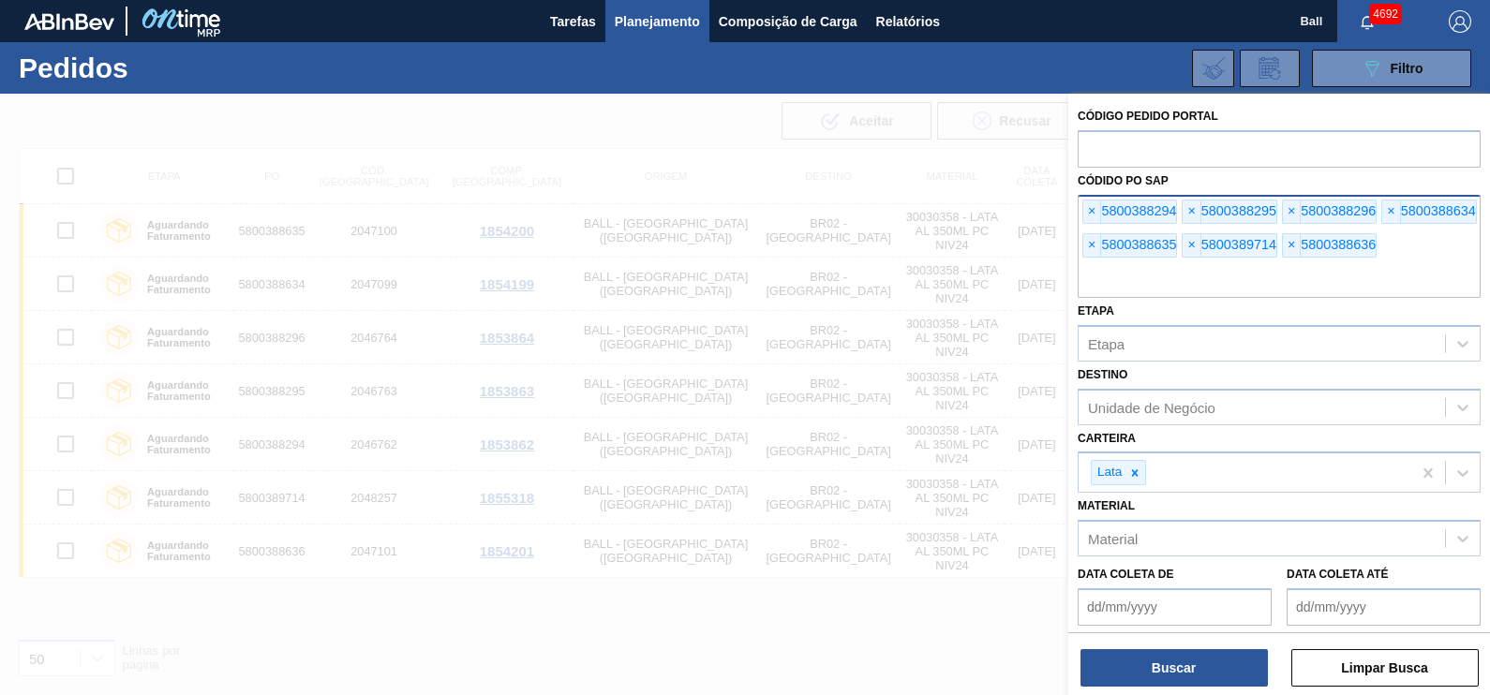
click at [1250, 277] on input "text" at bounding box center [1279, 280] width 403 height 36
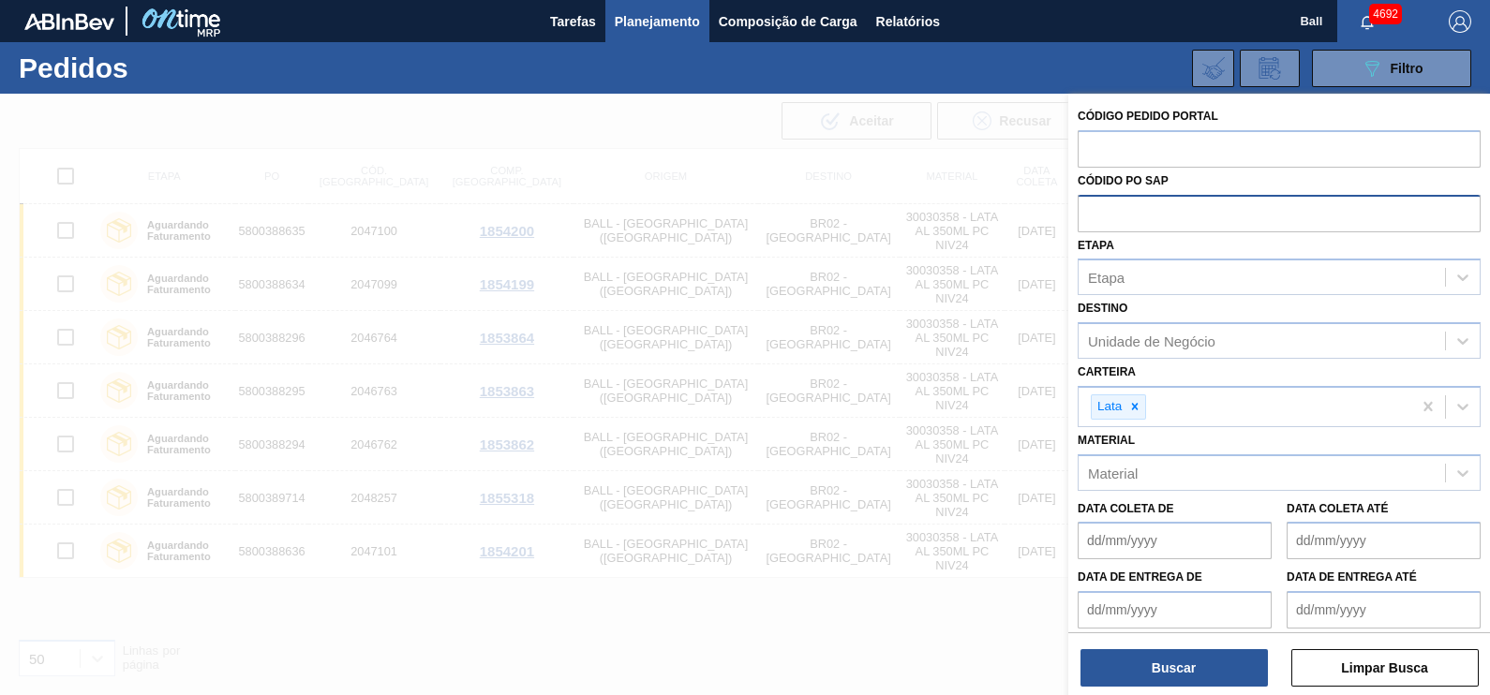
paste input "text"
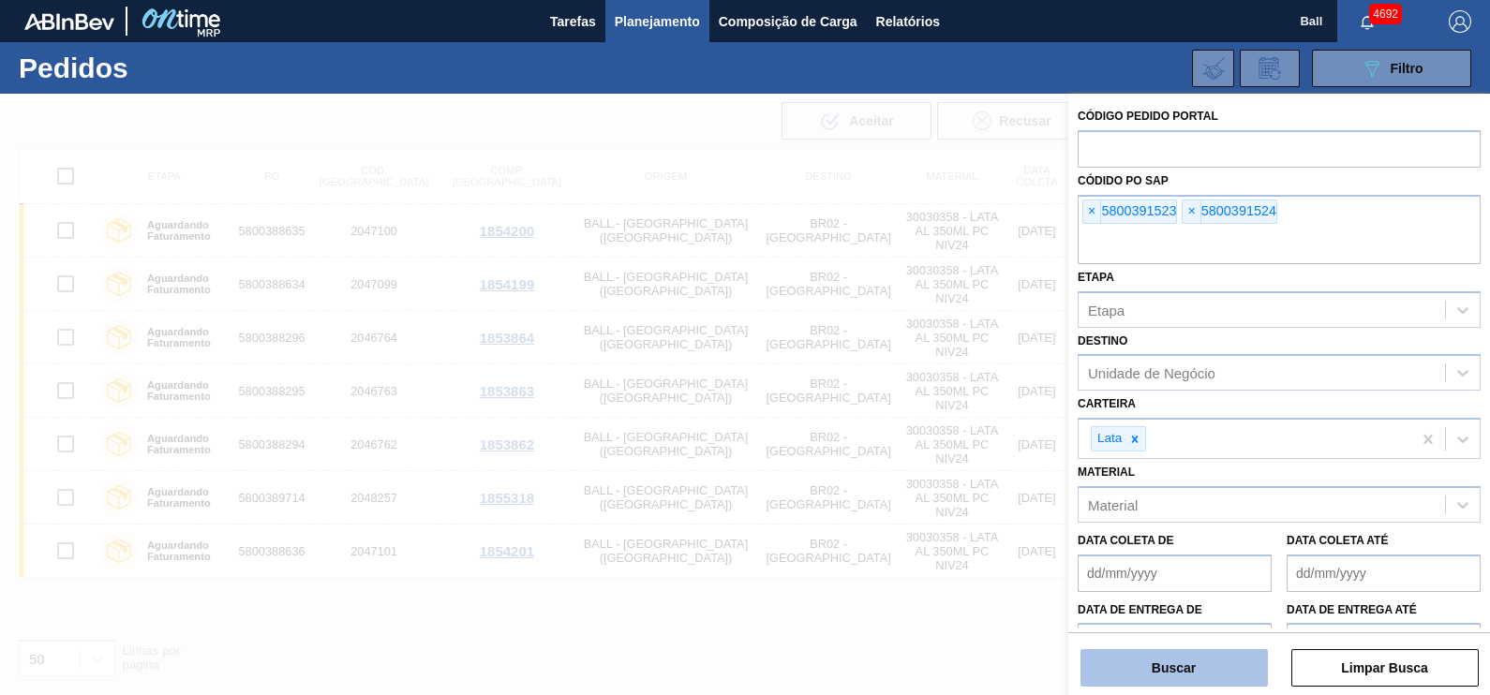
click at [1185, 665] on button "Buscar" at bounding box center [1173, 667] width 187 height 37
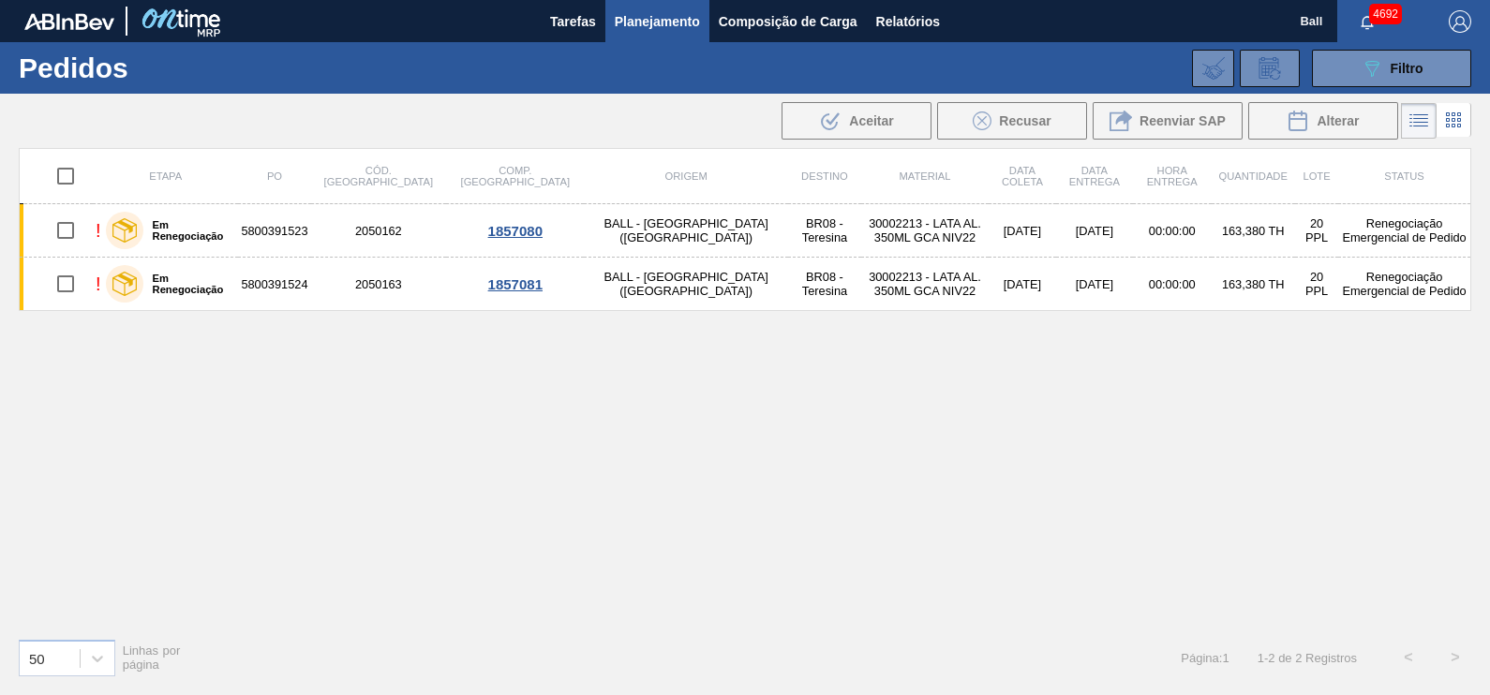
click at [64, 176] on input "checkbox" at bounding box center [65, 175] width 39 height 39
checkbox input "true"
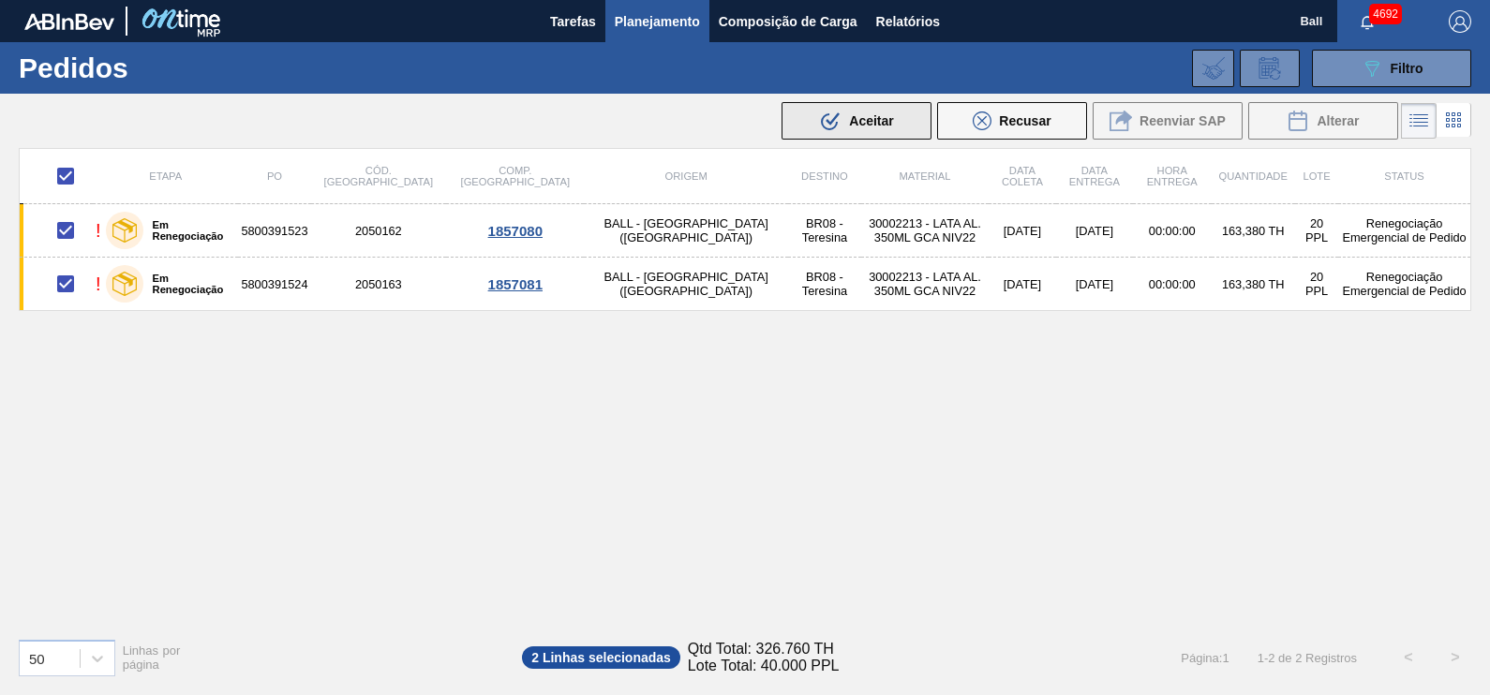
click at [830, 114] on icon ".b{fill:var(--color-action-default)}" at bounding box center [830, 121] width 22 height 22
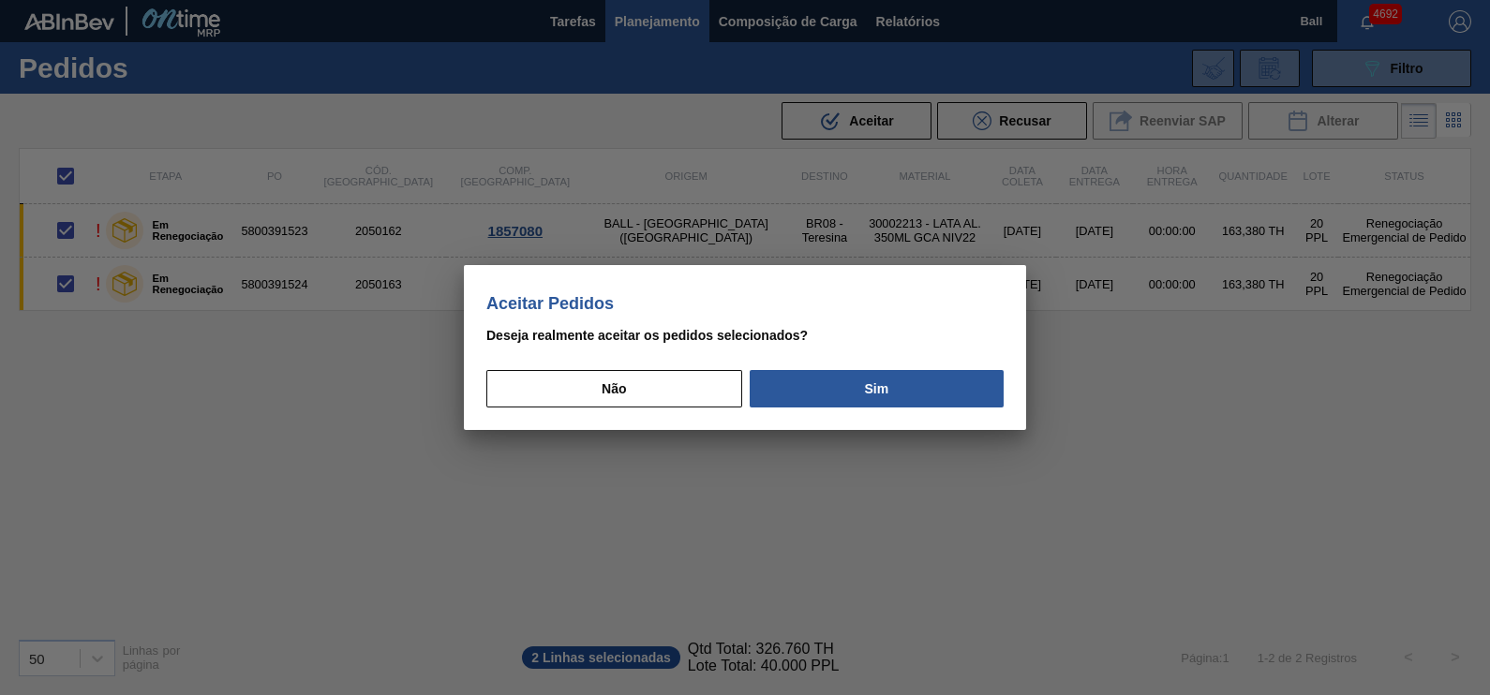
click at [888, 440] on div at bounding box center [745, 347] width 1490 height 695
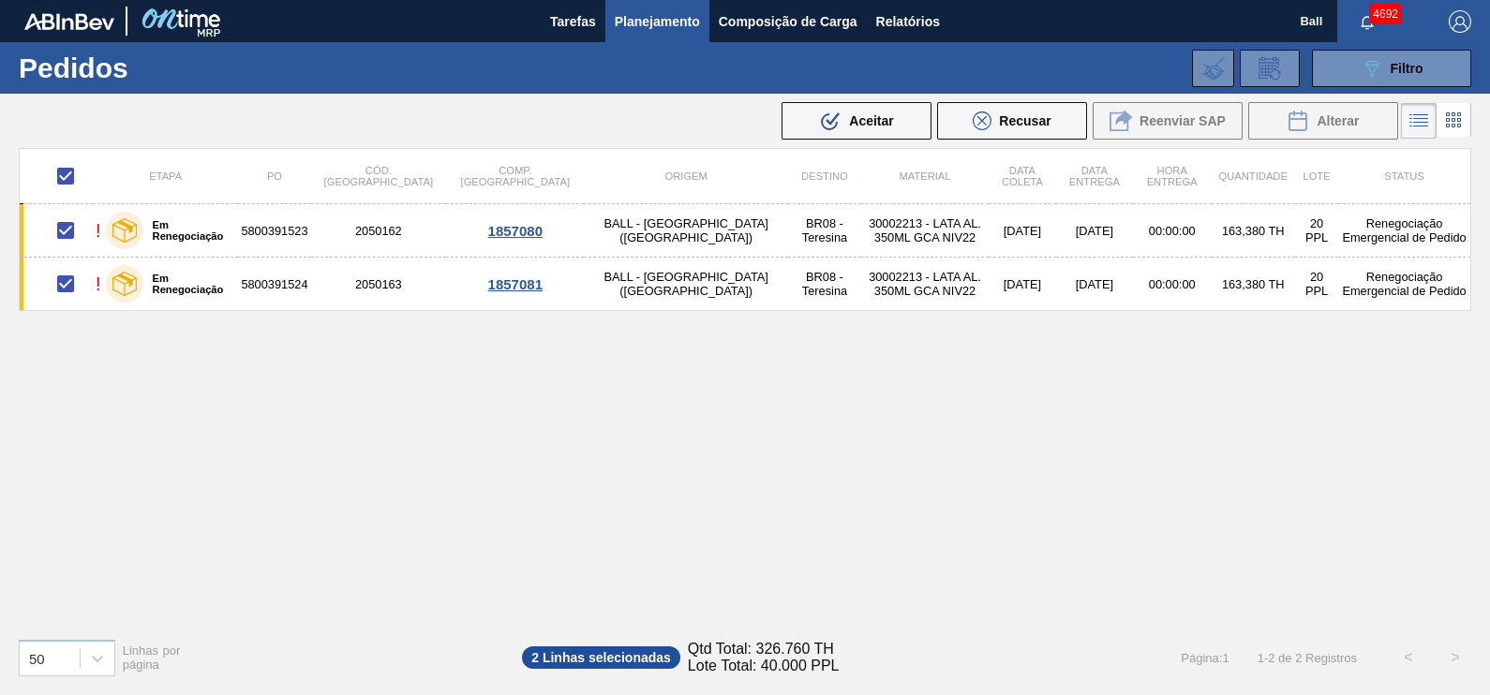
click at [873, 80] on div "089F7B8B-B2A5-4AFE-B5C0-19BA573D28AC Filtro Código Pedido Portal Códido PO SAP …" at bounding box center [885, 68] width 1191 height 56
click at [887, 113] on span "Aceitar" at bounding box center [871, 120] width 44 height 15
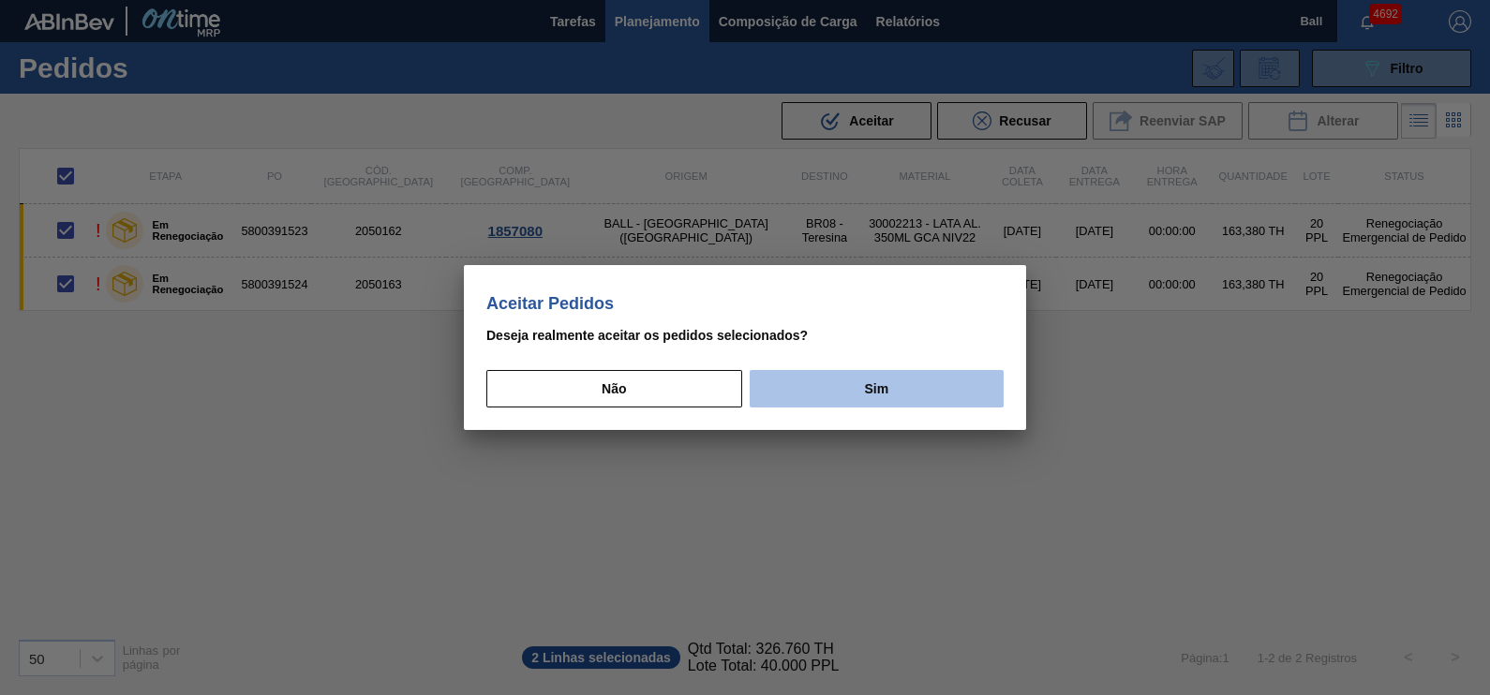
click at [926, 398] on button "Sim" at bounding box center [877, 388] width 254 height 37
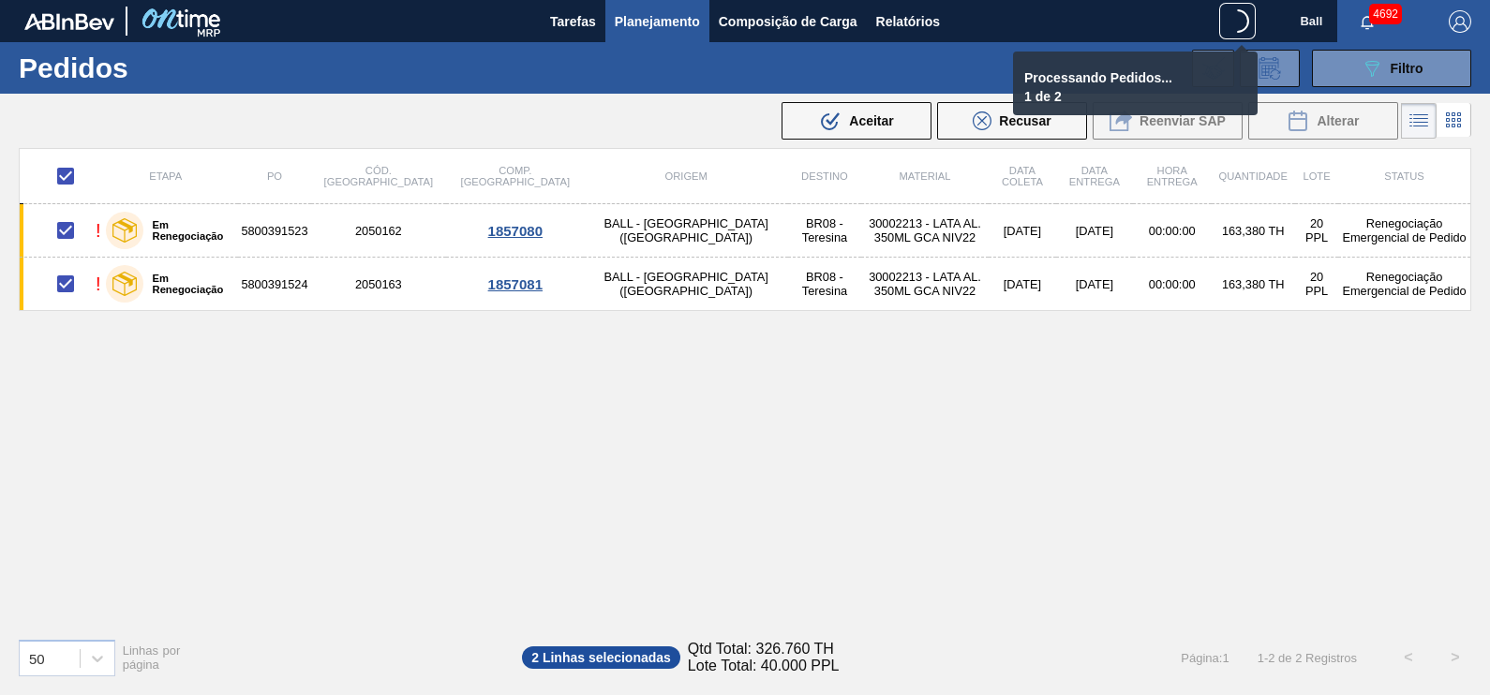
checkbox input "false"
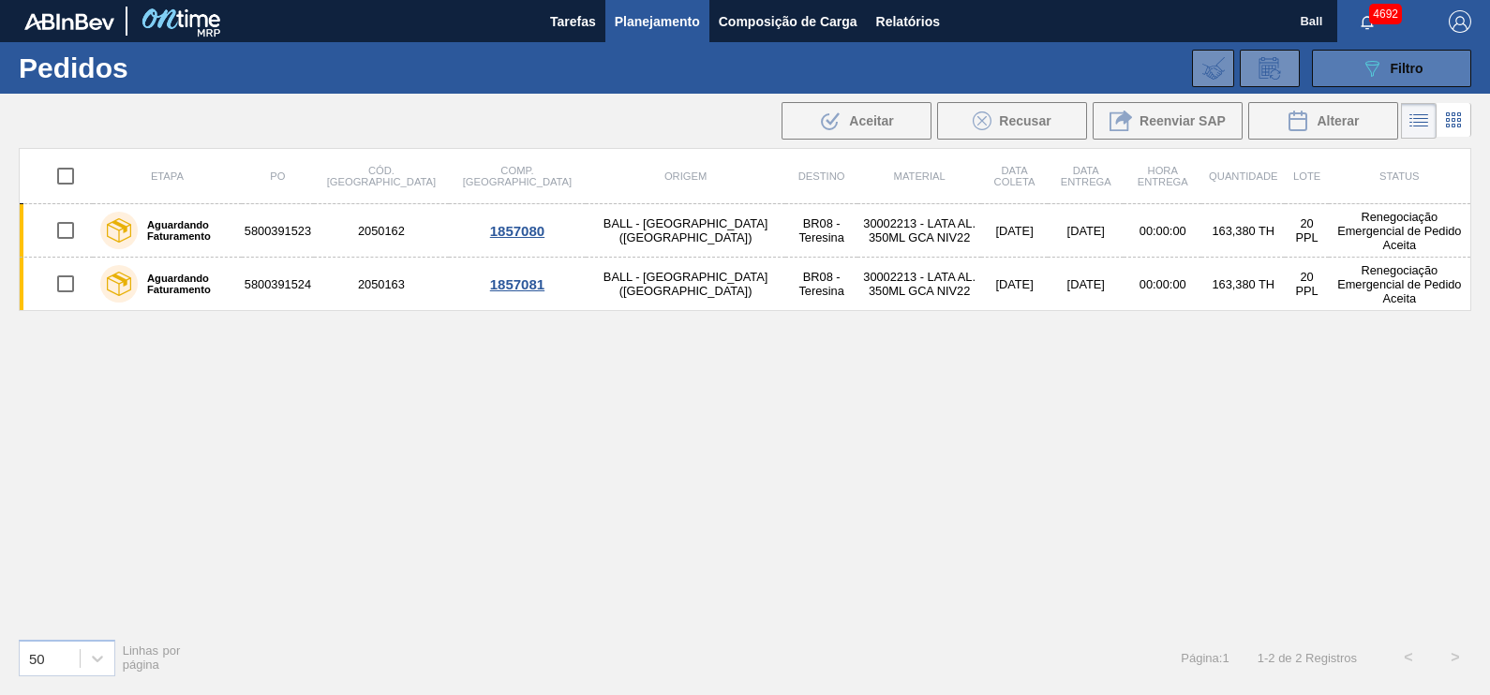
click at [1389, 66] on div "089F7B8B-B2A5-4AFE-B5C0-19BA573D28AC Filtro" at bounding box center [1392, 68] width 63 height 22
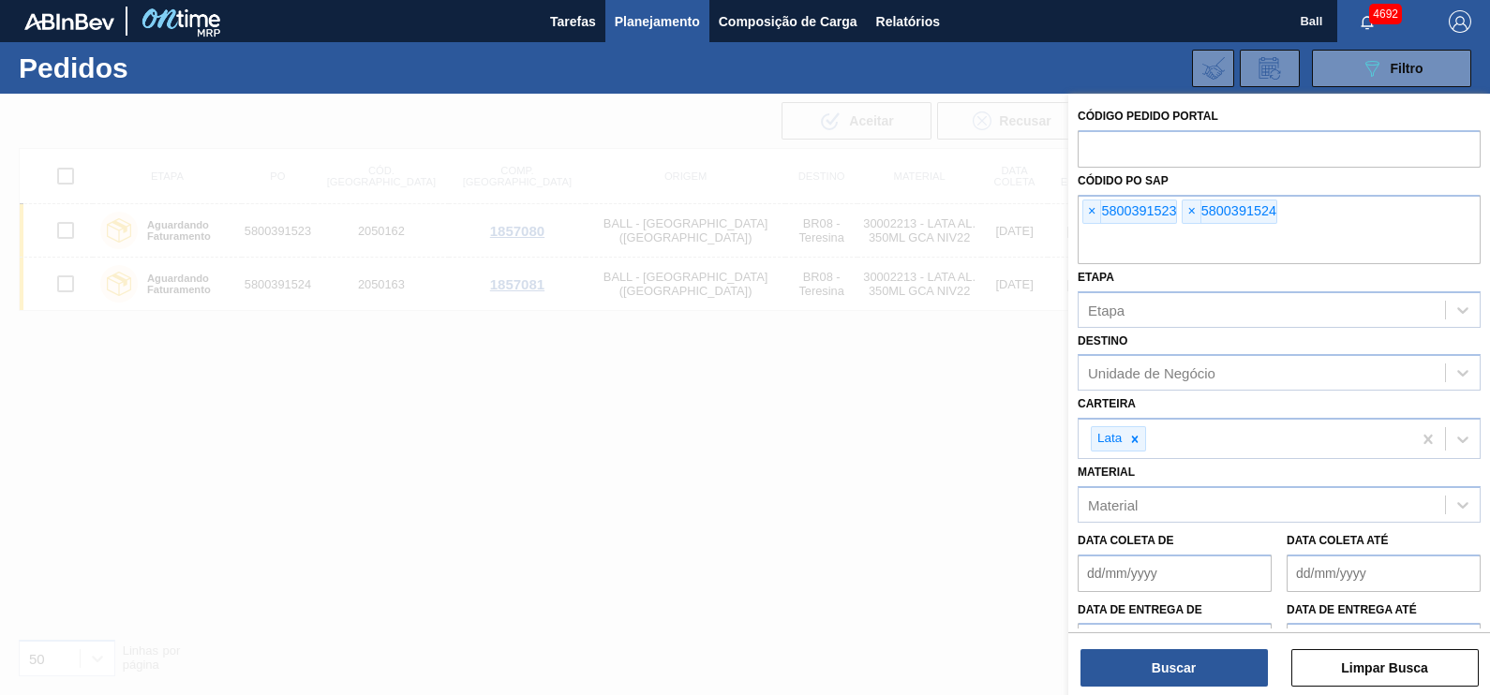
drag, startPoint x: 1244, startPoint y: 244, endPoint x: 1037, endPoint y: 232, distance: 207.4
click at [1068, 239] on div "Código Pedido Portal Códido PO SAP × 5800391523 × 5800391524 Etapa Etapa Destin…" at bounding box center [1279, 441] width 422 height 695
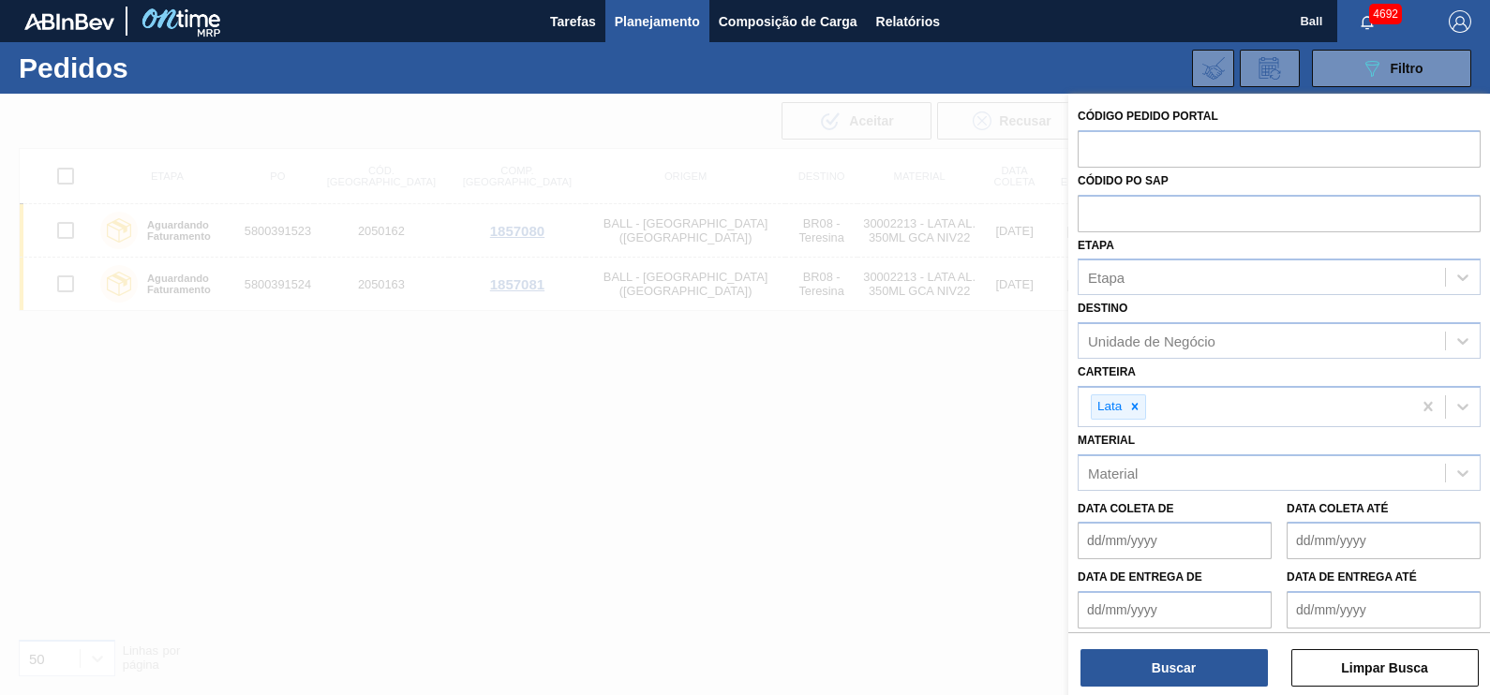
paste input "text"
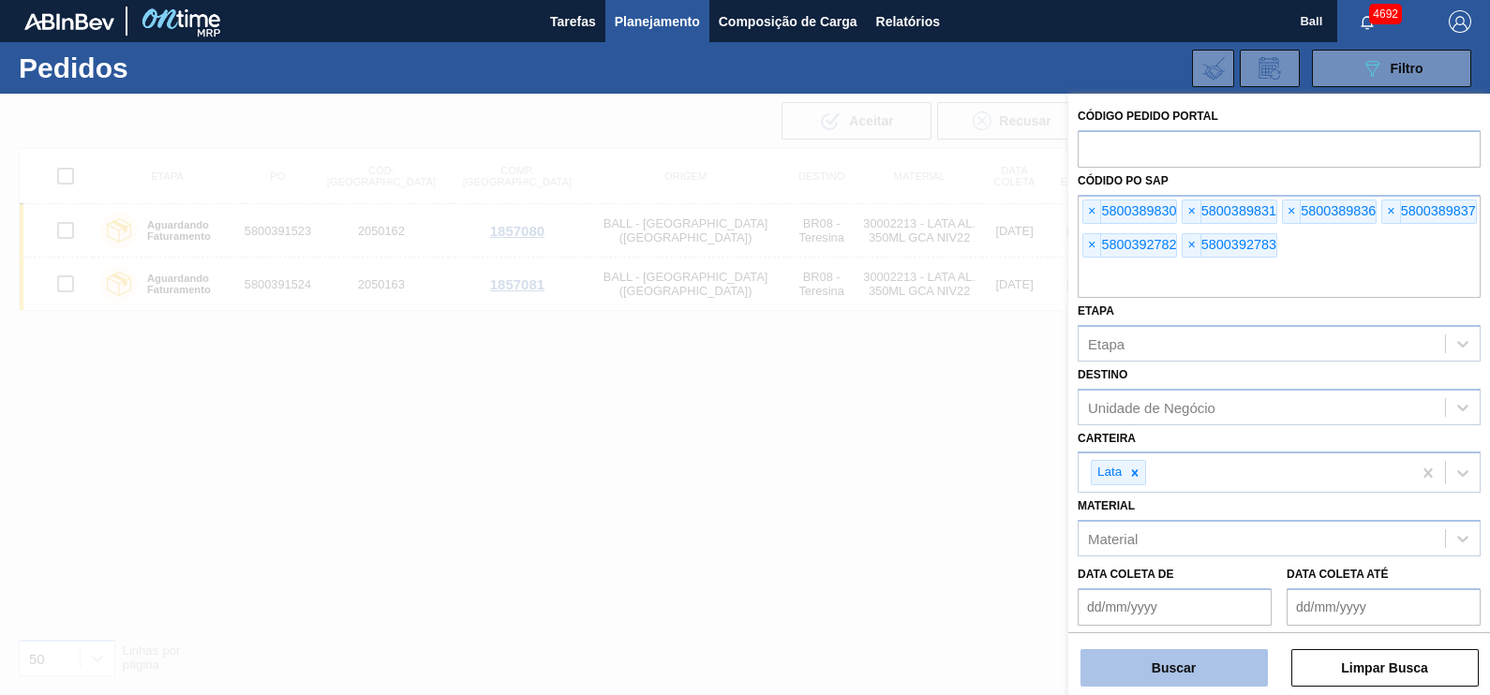
click at [1173, 667] on button "Buscar" at bounding box center [1173, 667] width 187 height 37
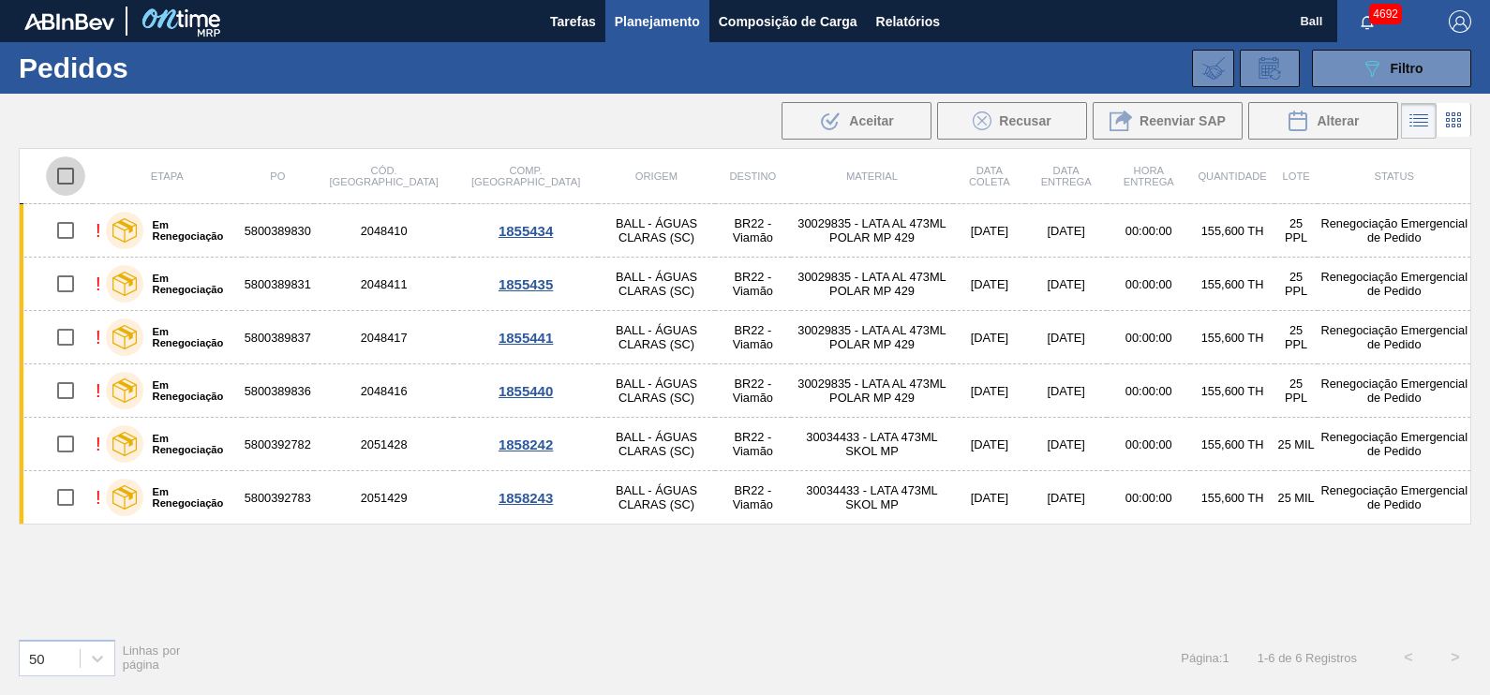
click at [65, 166] on input "checkbox" at bounding box center [65, 175] width 39 height 39
checkbox input "true"
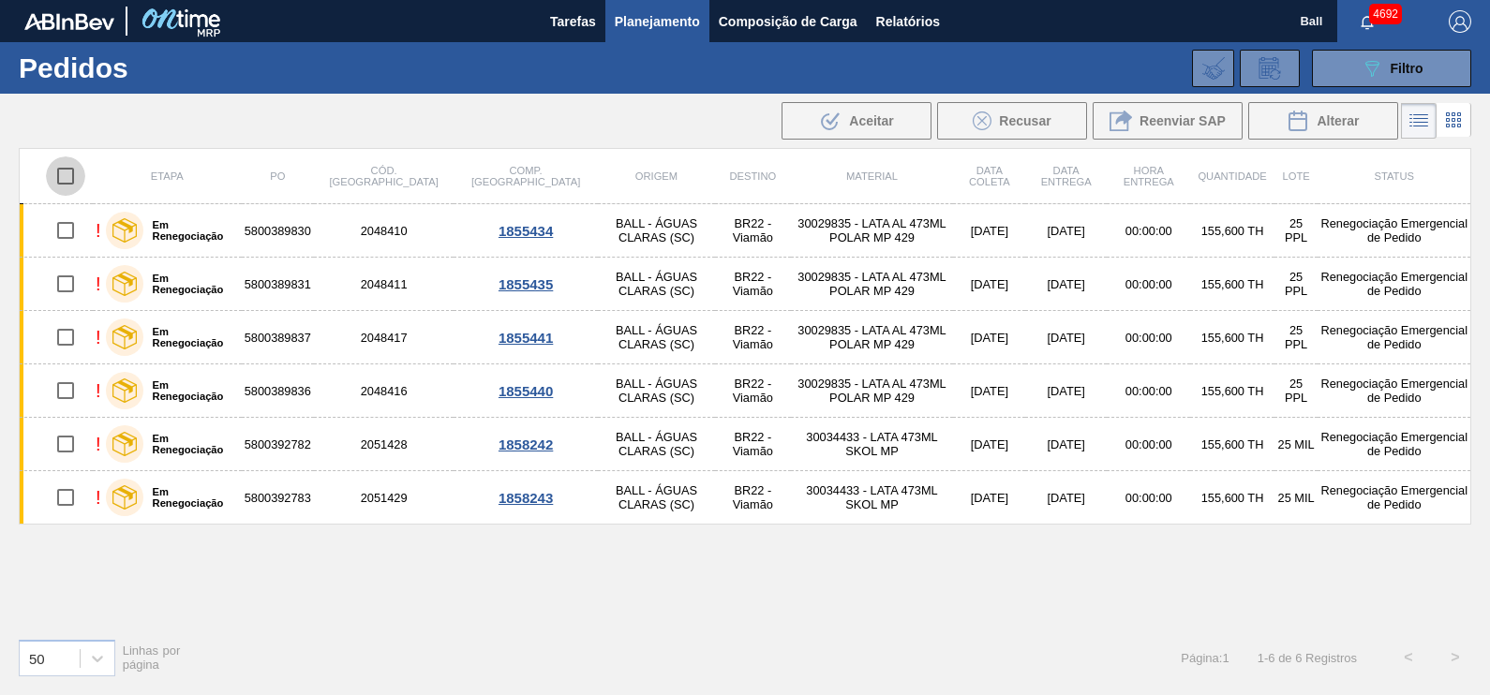
checkbox input "true"
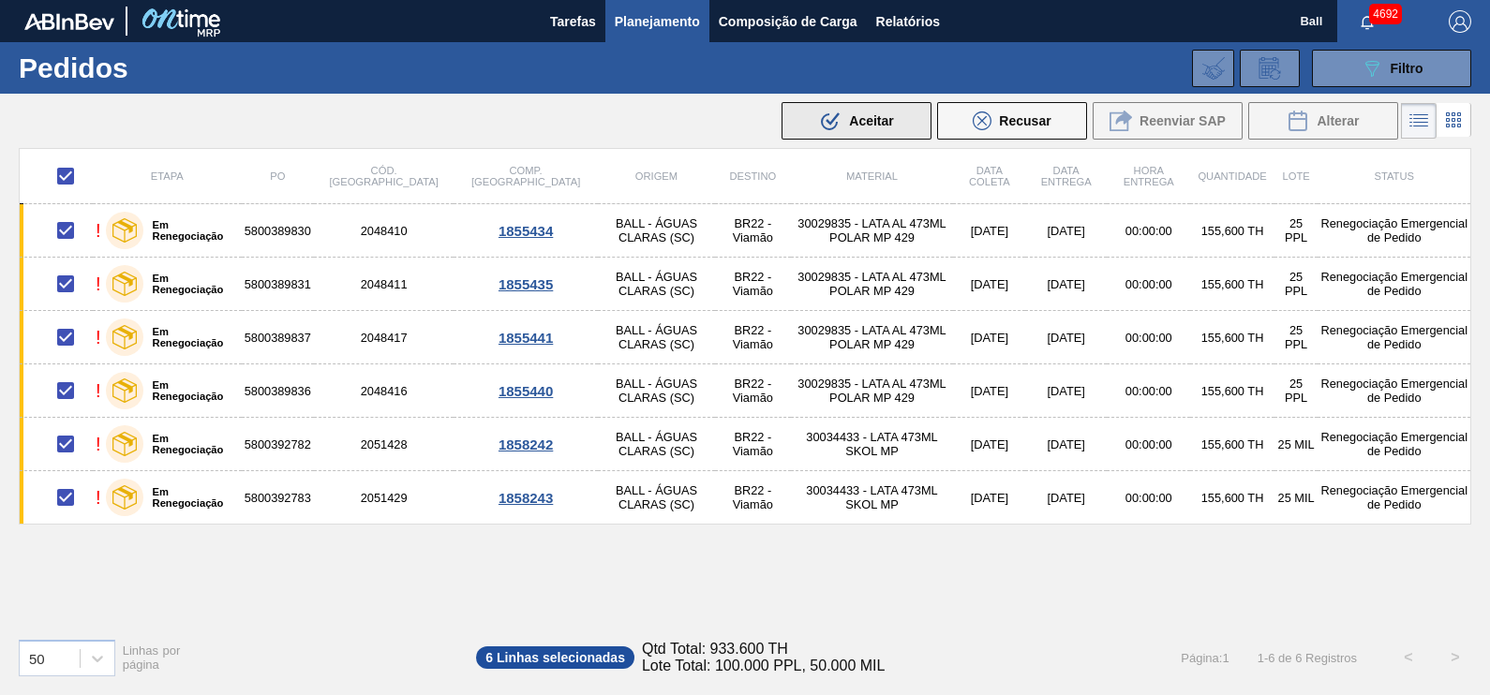
click at [880, 121] on span "Aceitar" at bounding box center [871, 120] width 44 height 15
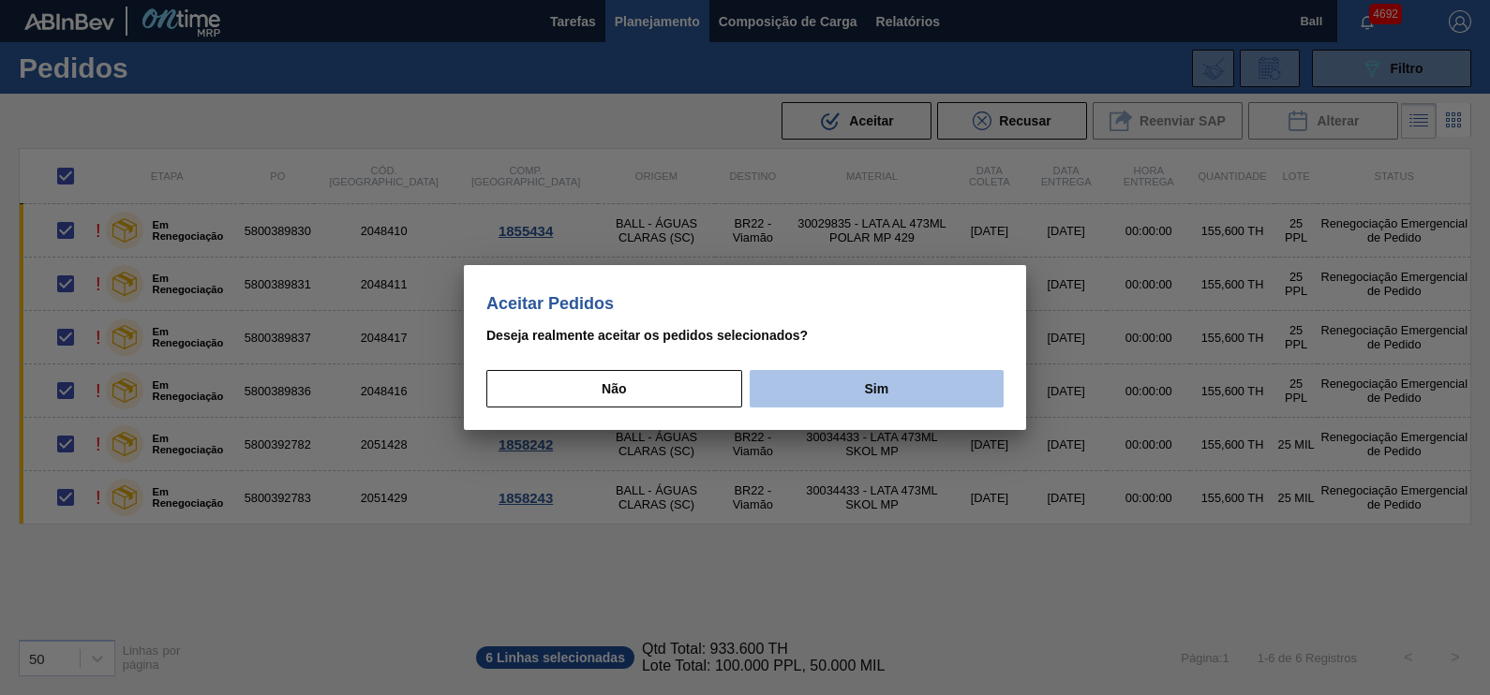
click at [880, 394] on button "Sim" at bounding box center [877, 388] width 254 height 37
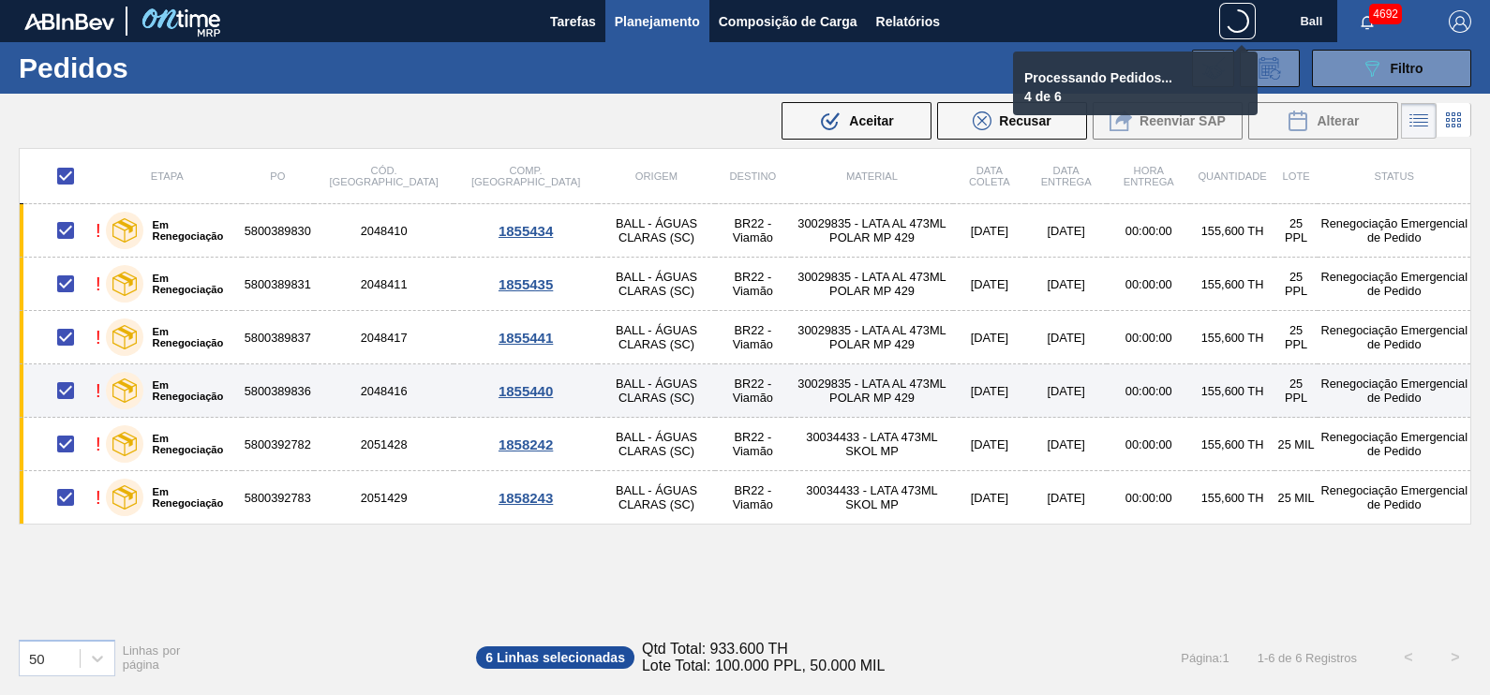
checkbox input "false"
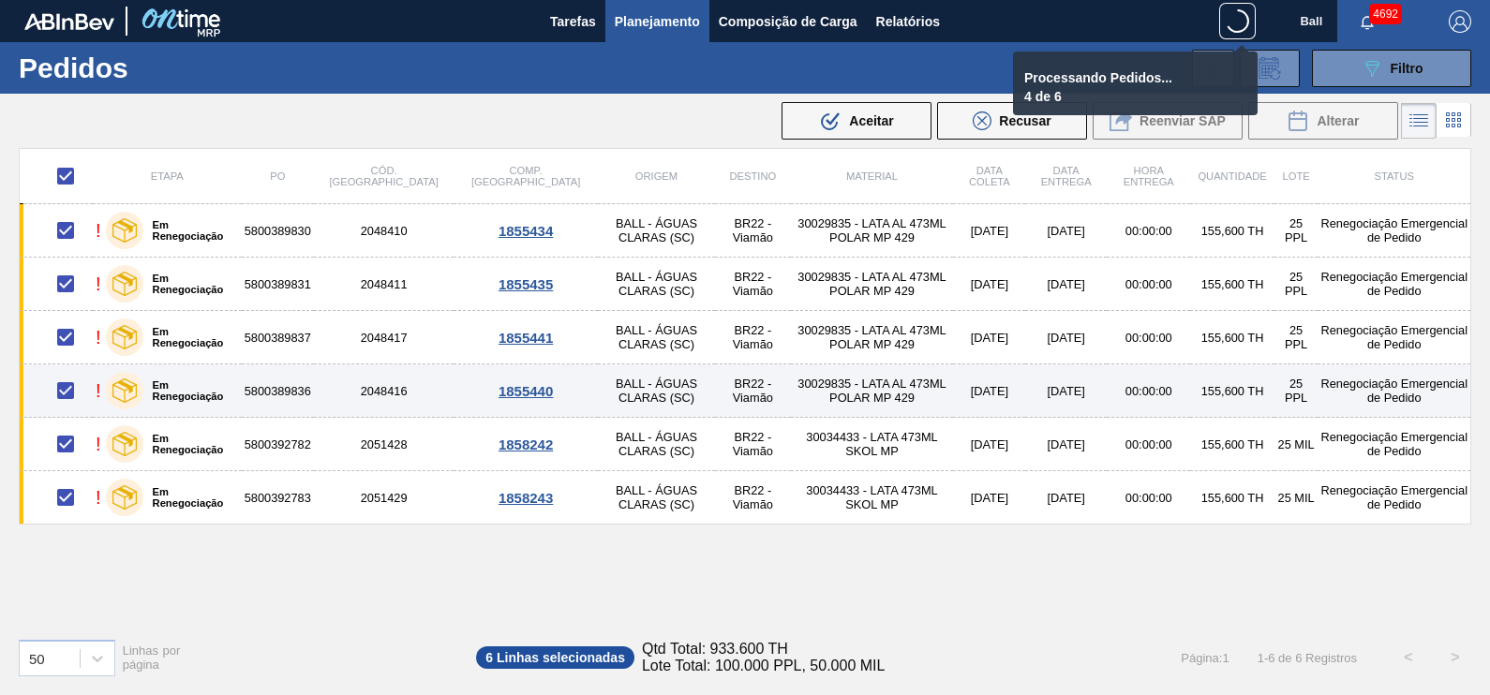
checkbox input "false"
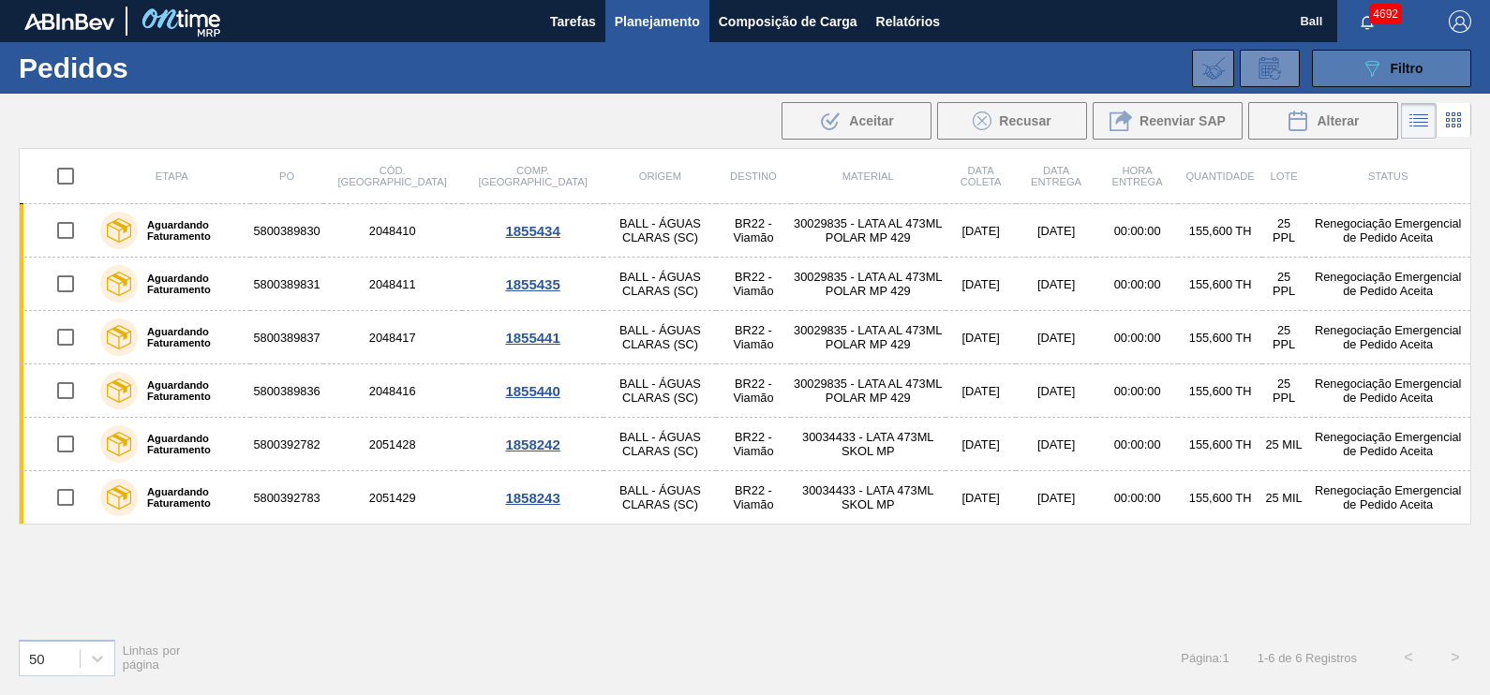
click at [1421, 74] on span "Filtro" at bounding box center [1407, 68] width 33 height 15
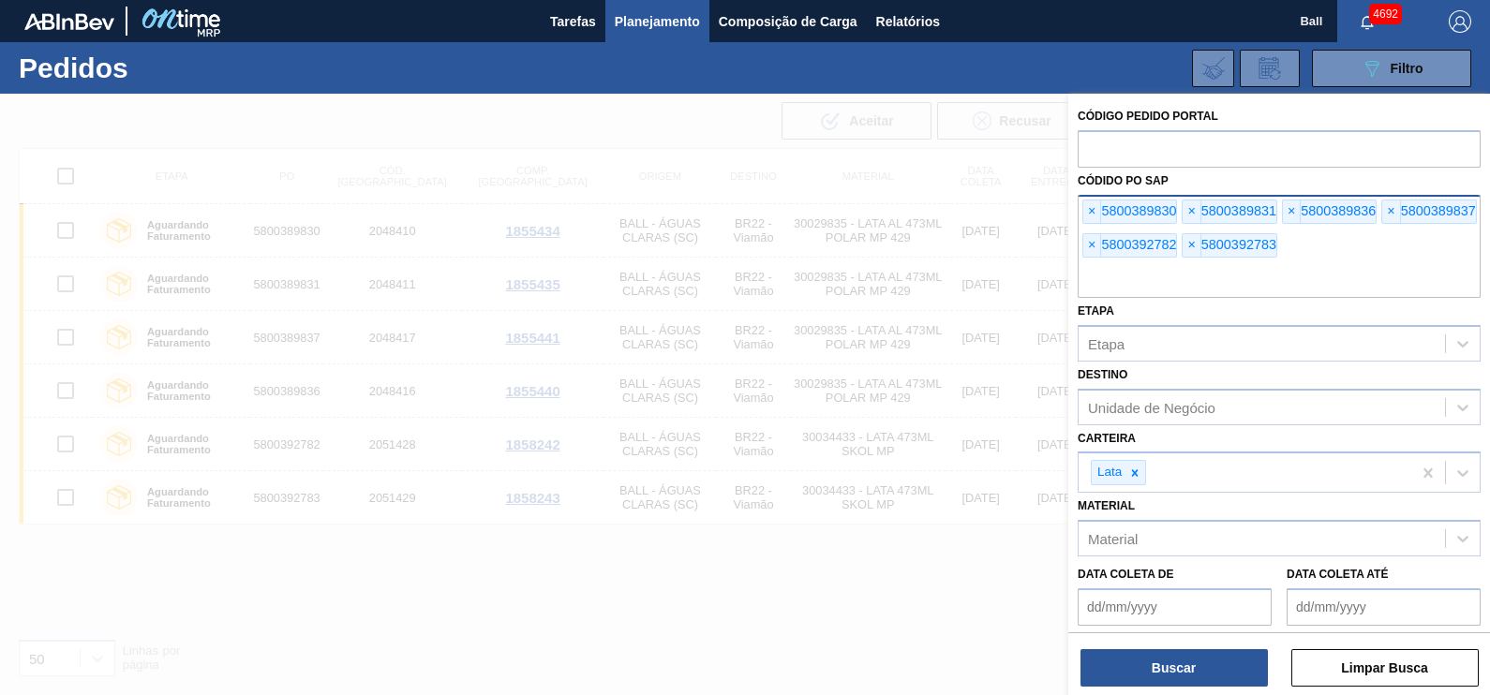
click at [1193, 284] on input "text" at bounding box center [1279, 280] width 403 height 36
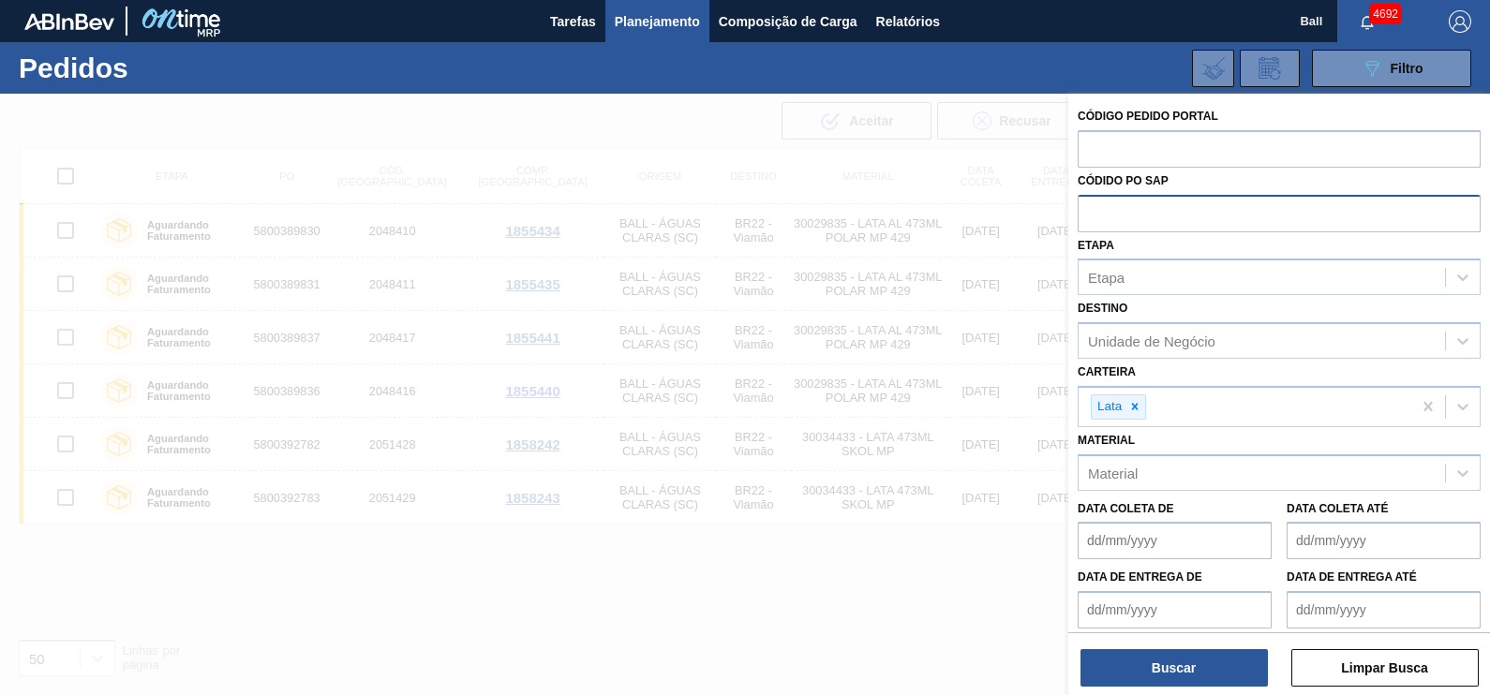
paste input "text"
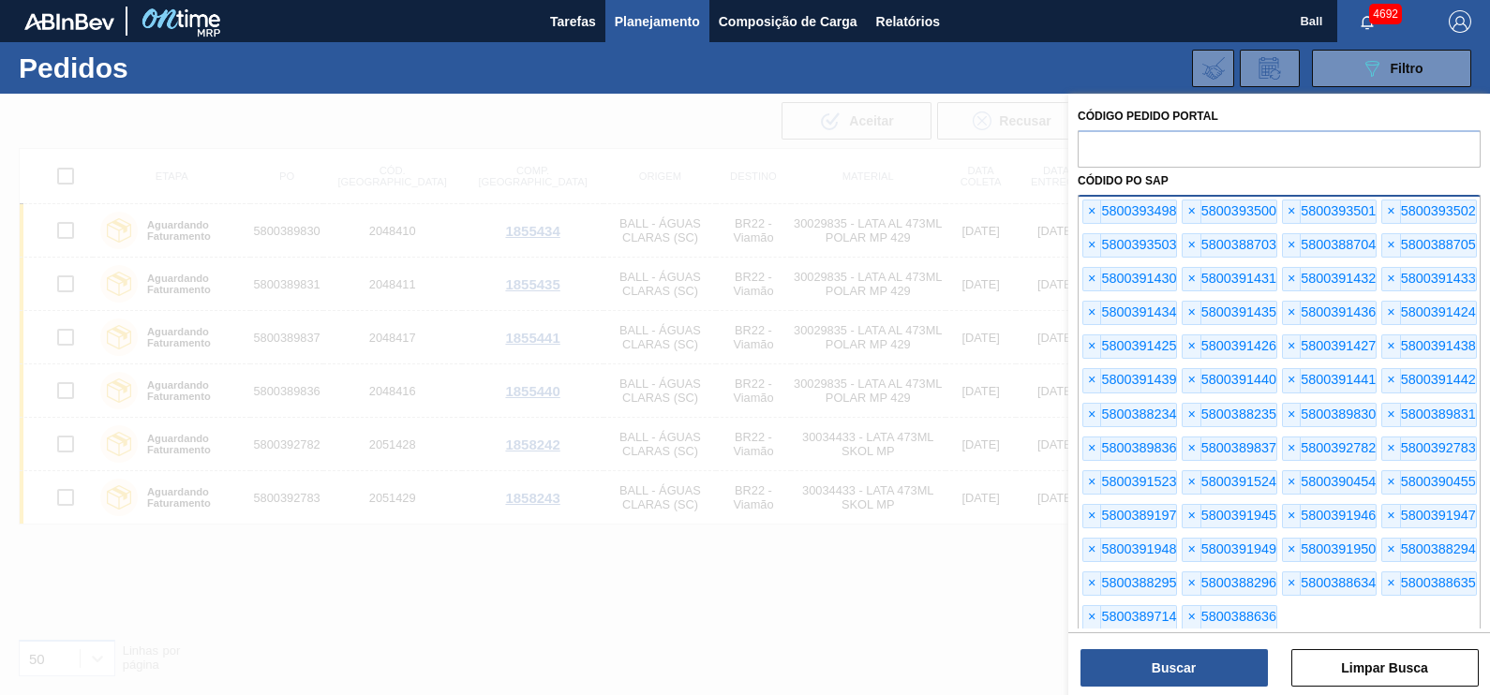
scroll to position [27, 0]
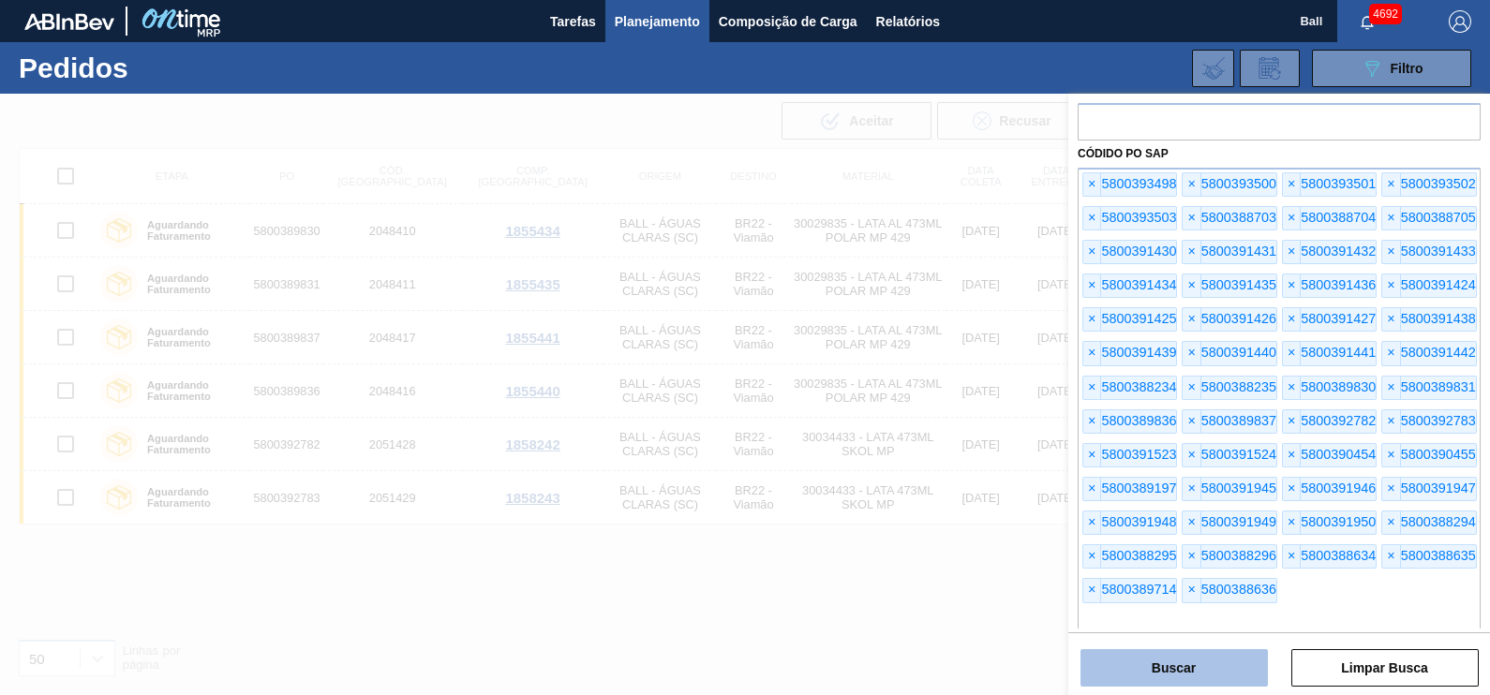
click at [1193, 661] on button "Buscar" at bounding box center [1173, 667] width 187 height 37
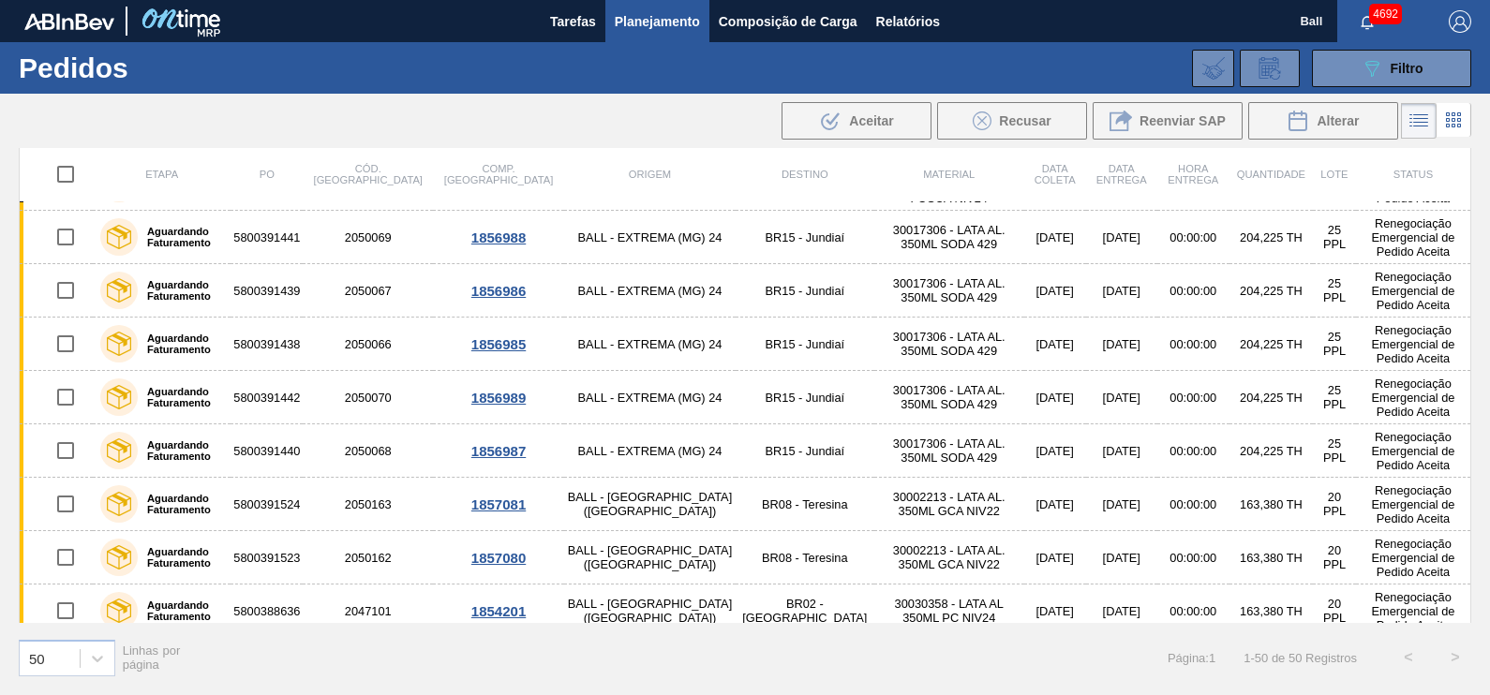
scroll to position [2242, 0]
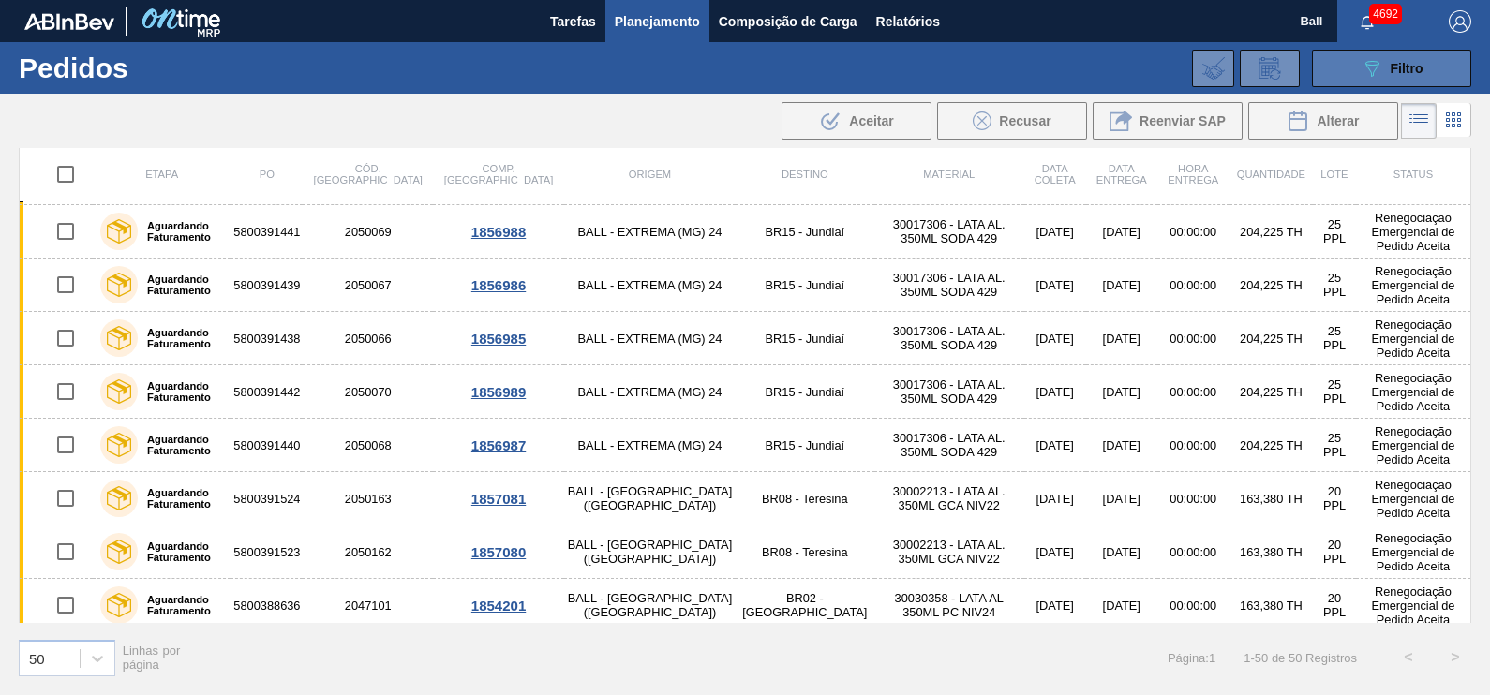
click at [1371, 58] on icon "089F7B8B-B2A5-4AFE-B5C0-19BA573D28AC" at bounding box center [1372, 68] width 22 height 22
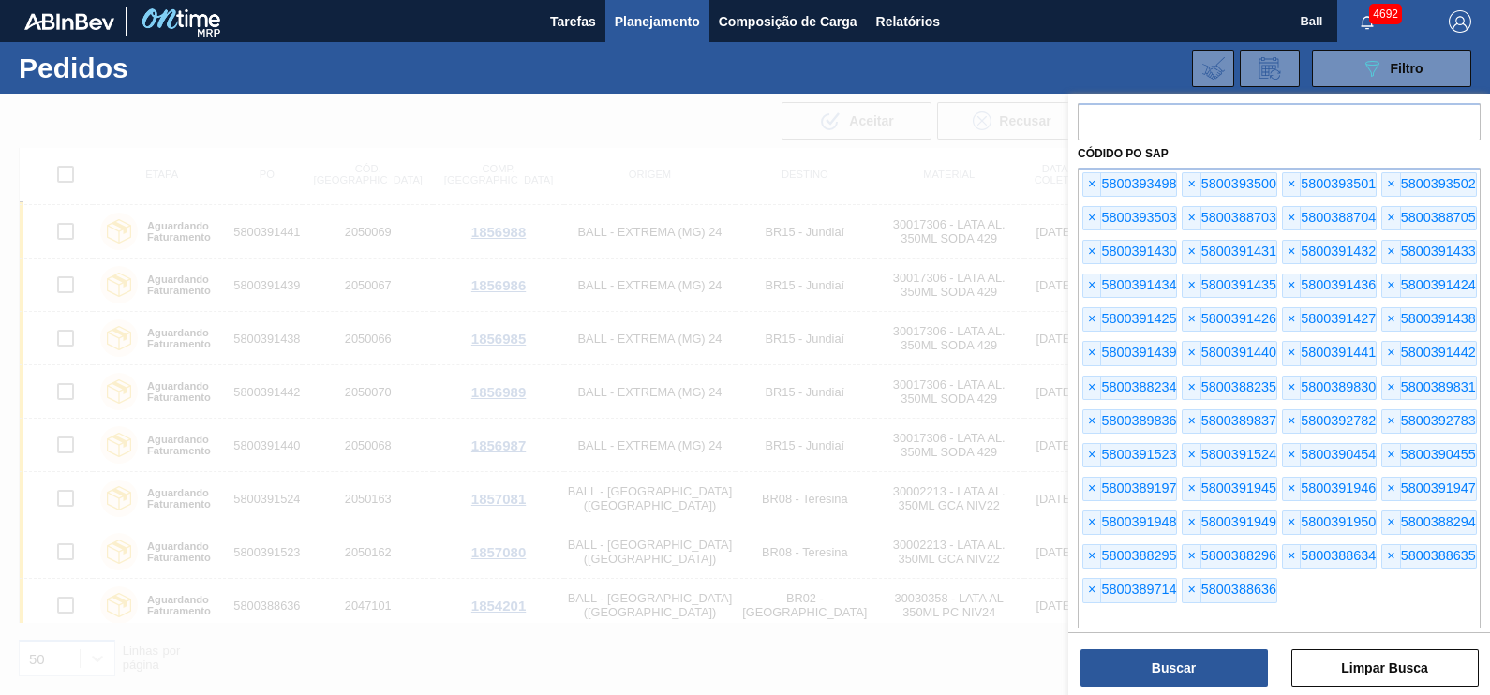
drag, startPoint x: 1317, startPoint y: 618, endPoint x: 914, endPoint y: 54, distance: 693.2
click at [920, 80] on div "089F7B8B-B2A5-4AFE-B5C0-19BA573D28AC Filtro Código Pedido Portal Códido PO SAP …" at bounding box center [885, 68] width 1191 height 56
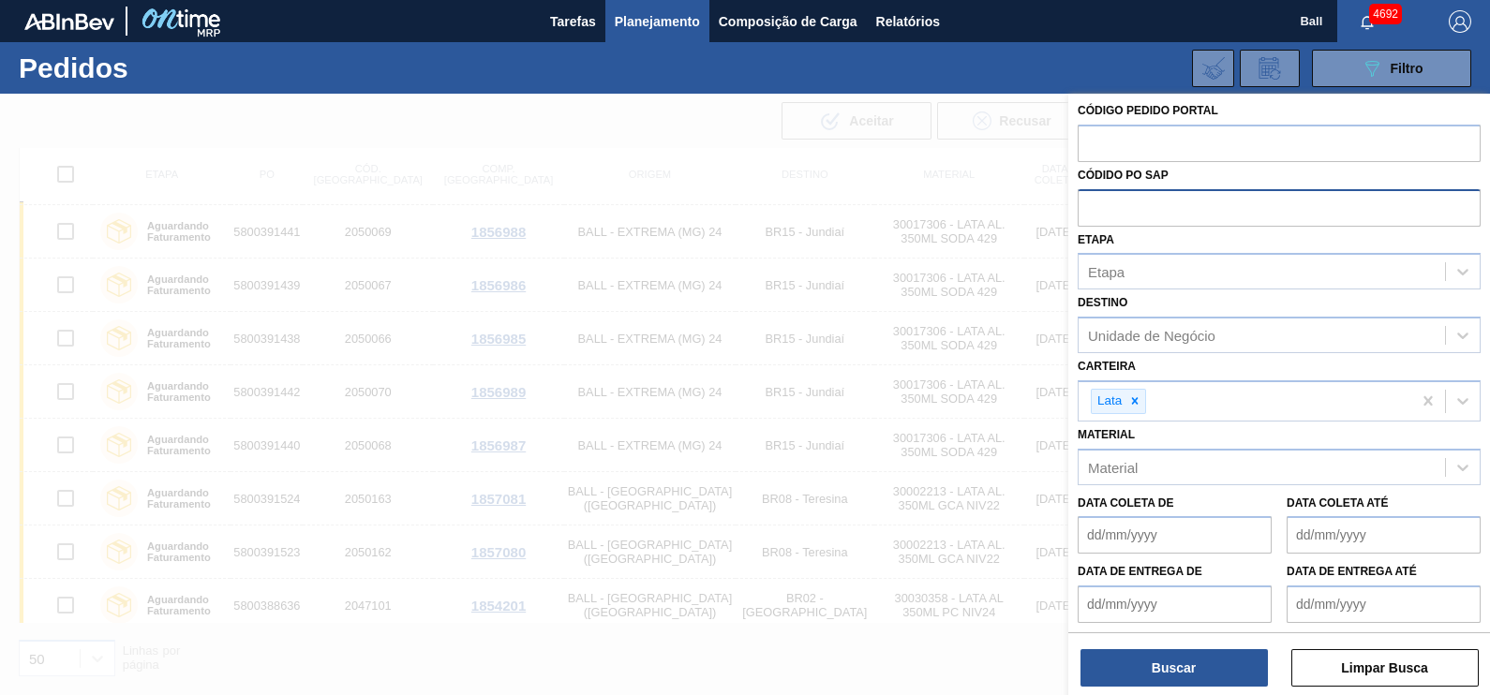
scroll to position [0, 0]
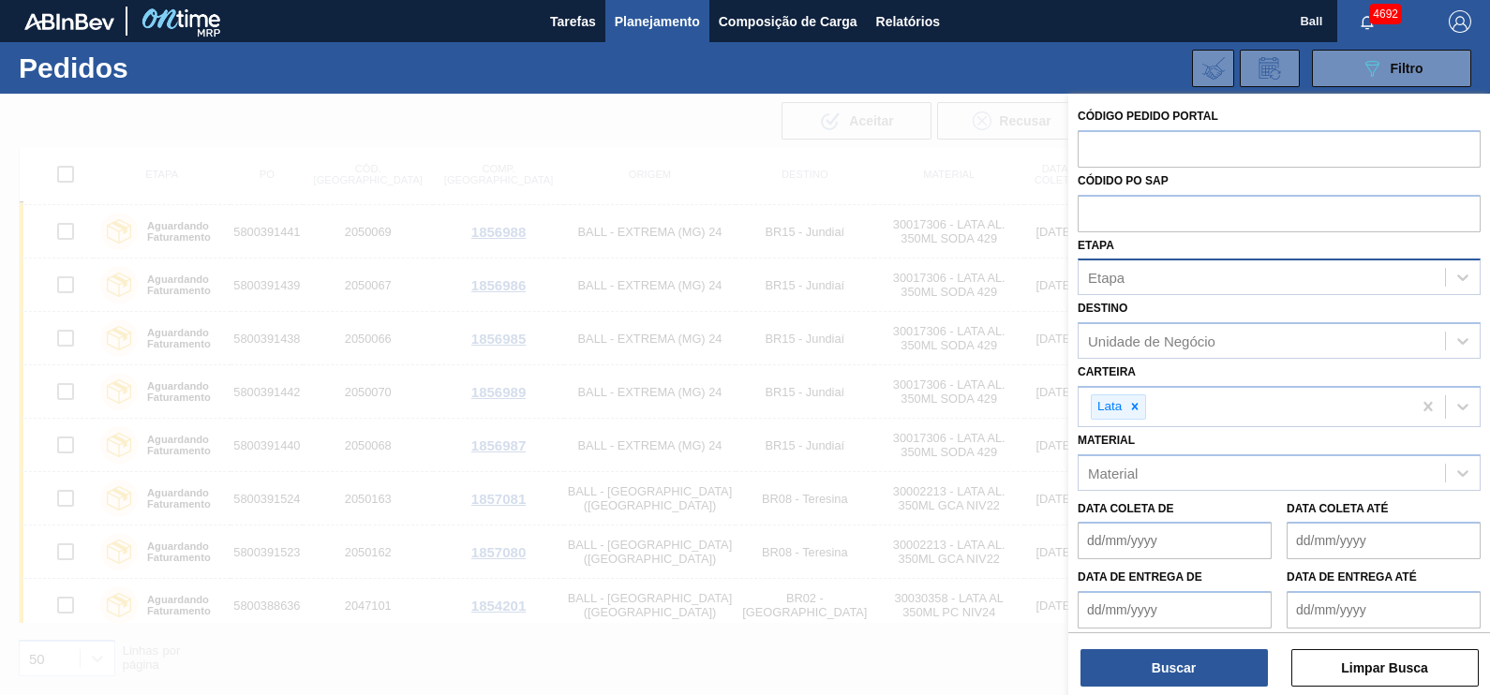
click at [1220, 290] on div "Etapa" at bounding box center [1262, 277] width 366 height 27
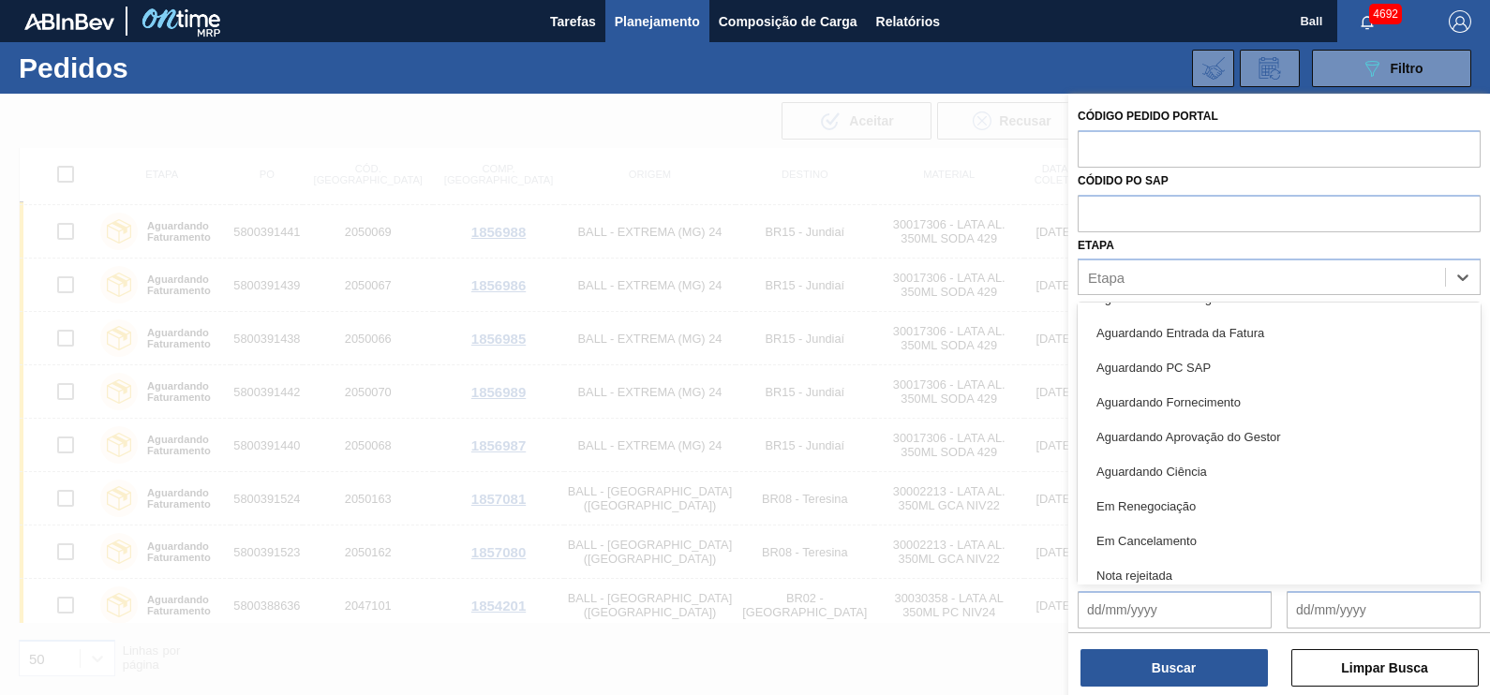
scroll to position [246, 0]
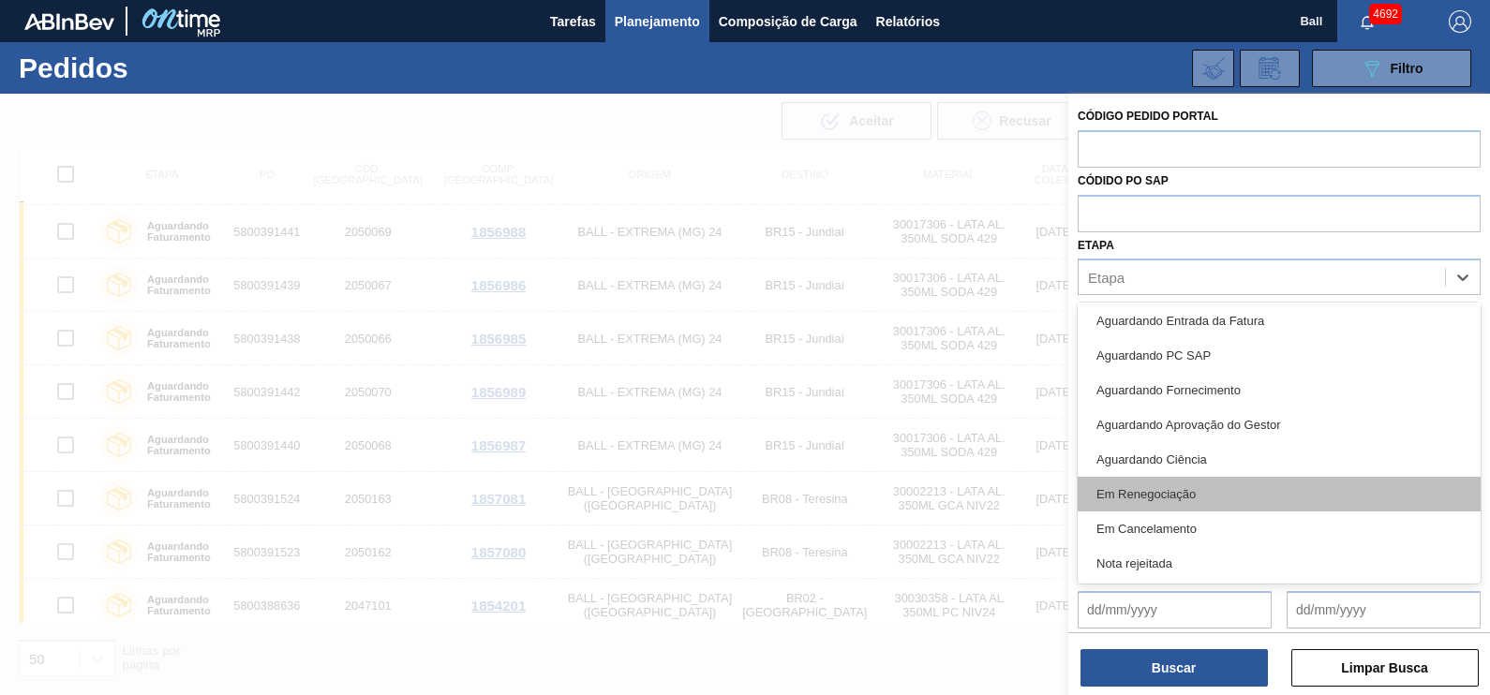
click at [1229, 486] on div "Em Renegociação" at bounding box center [1279, 494] width 403 height 35
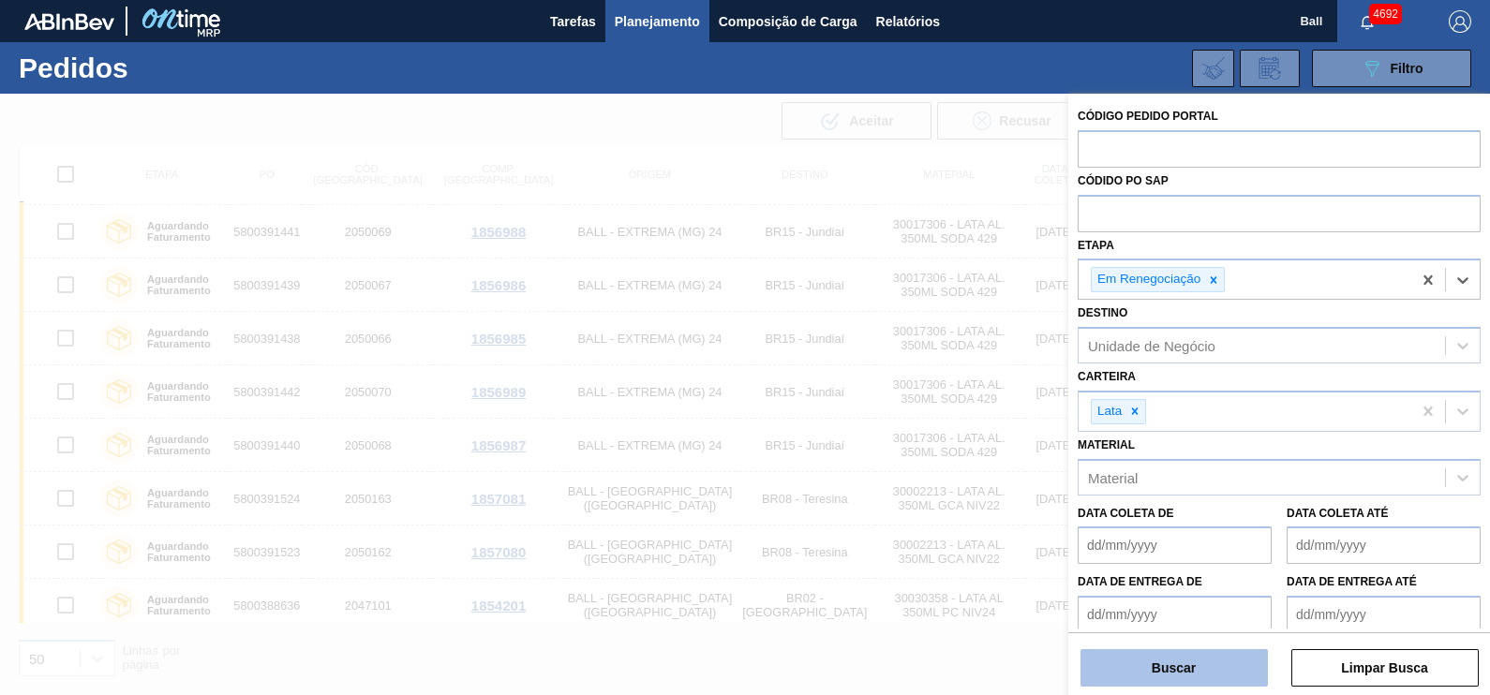
click at [1218, 660] on button "Buscar" at bounding box center [1173, 667] width 187 height 37
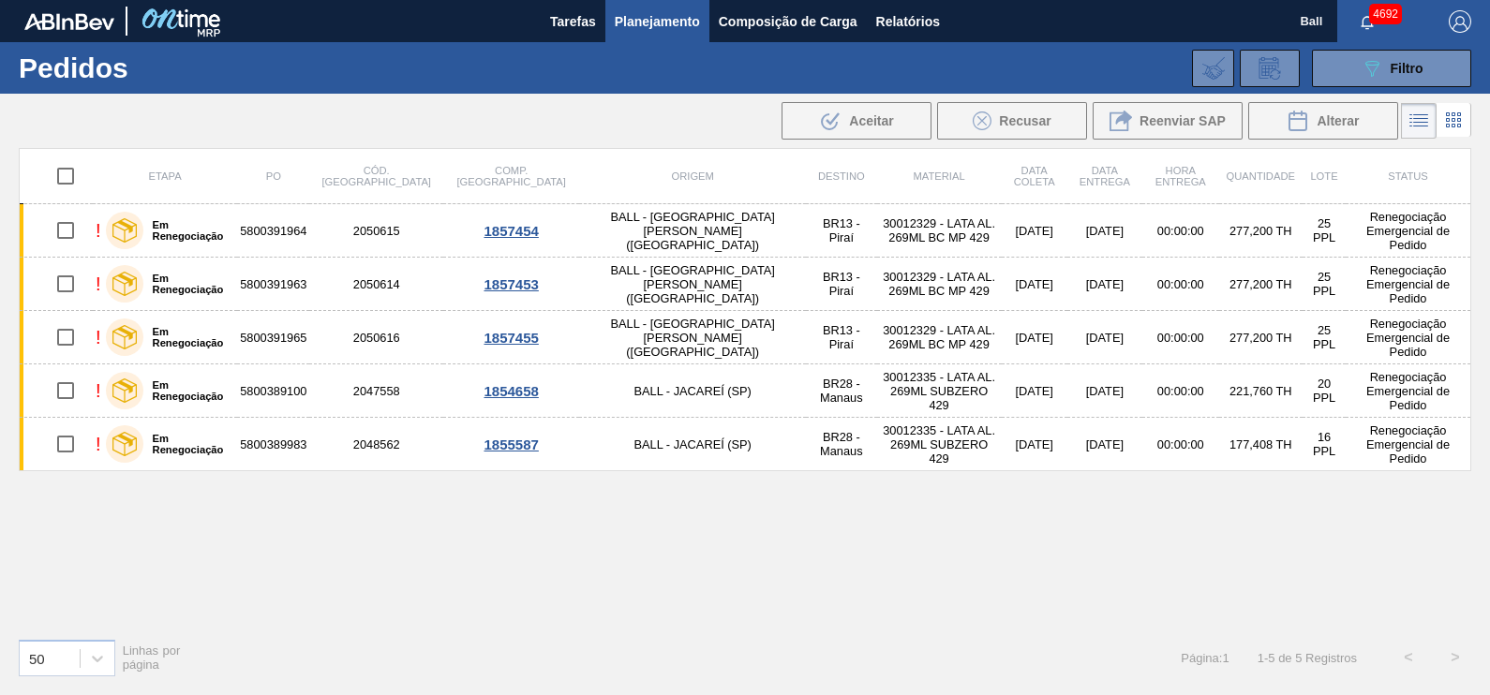
scroll to position [0, 0]
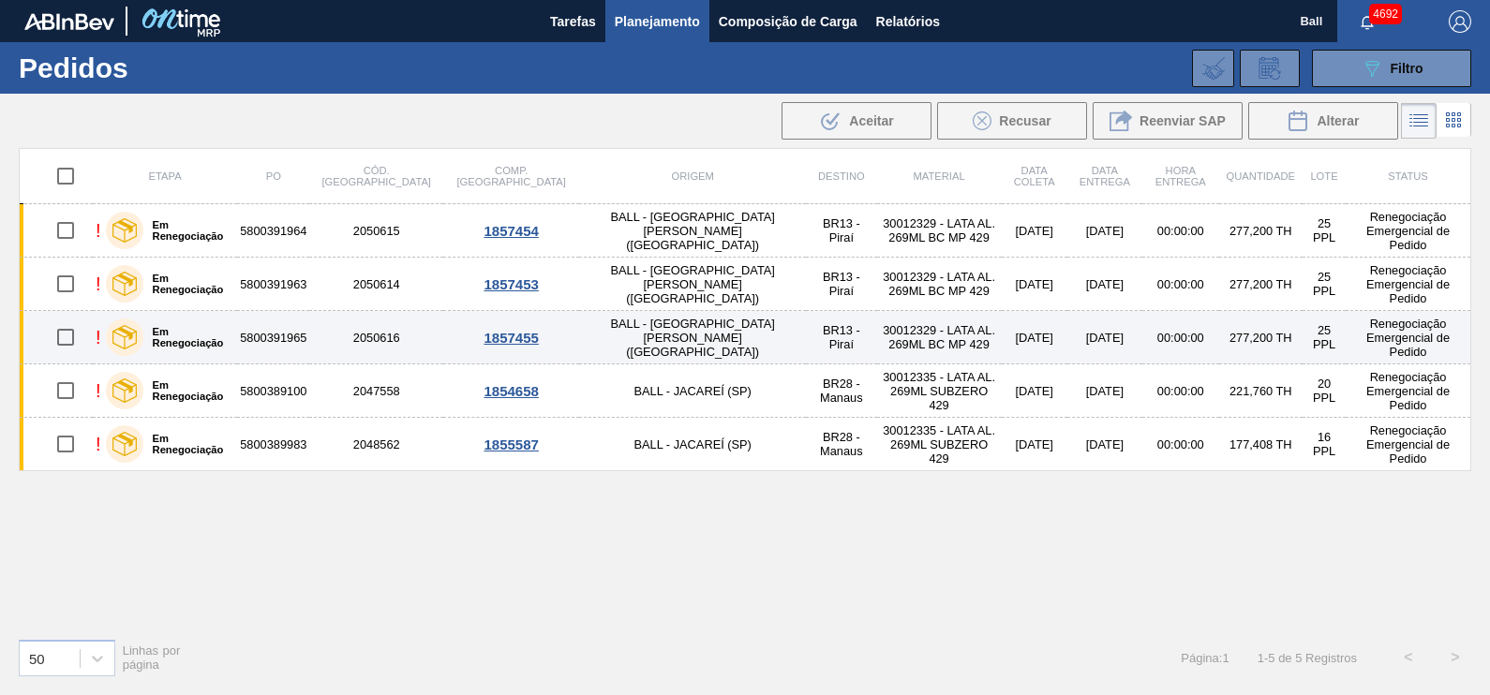
click at [377, 346] on td "2050616" at bounding box center [376, 337] width 134 height 53
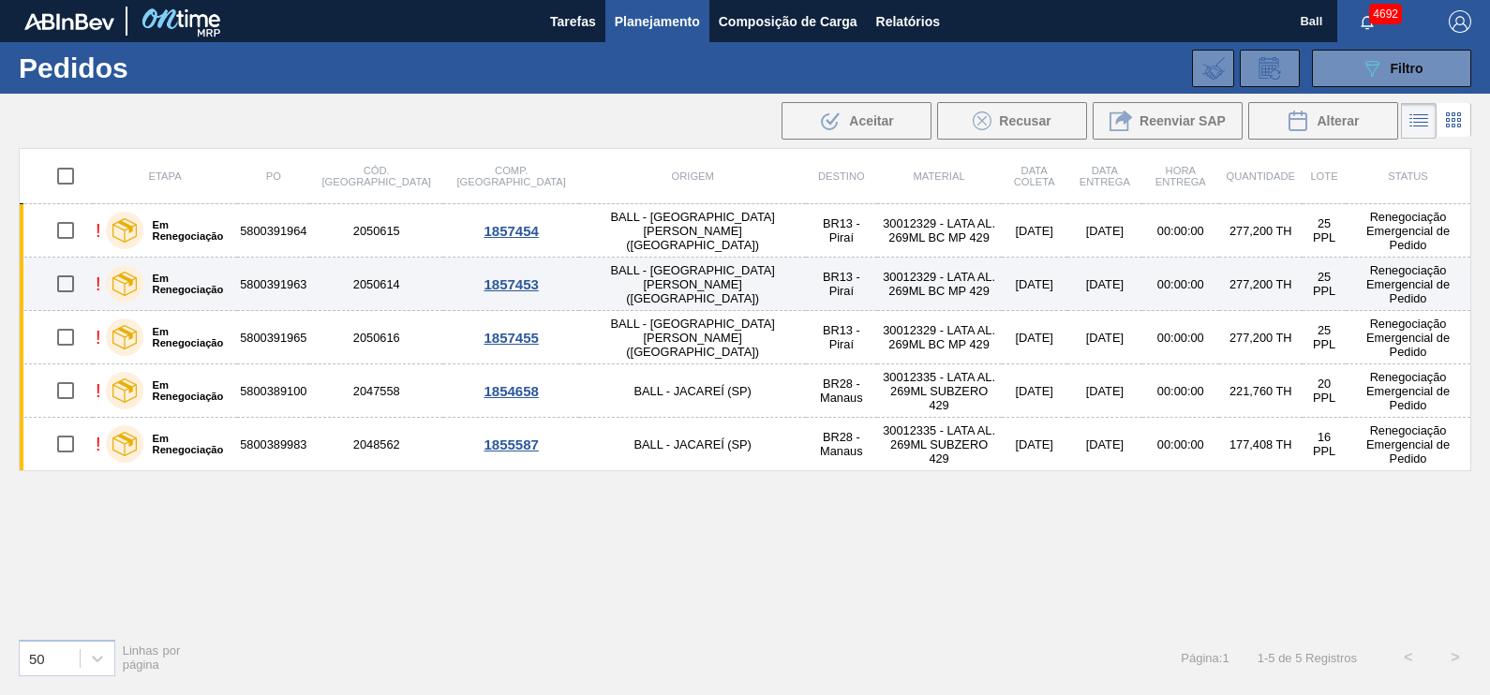
click at [368, 291] on td "2050614" at bounding box center [376, 284] width 134 height 53
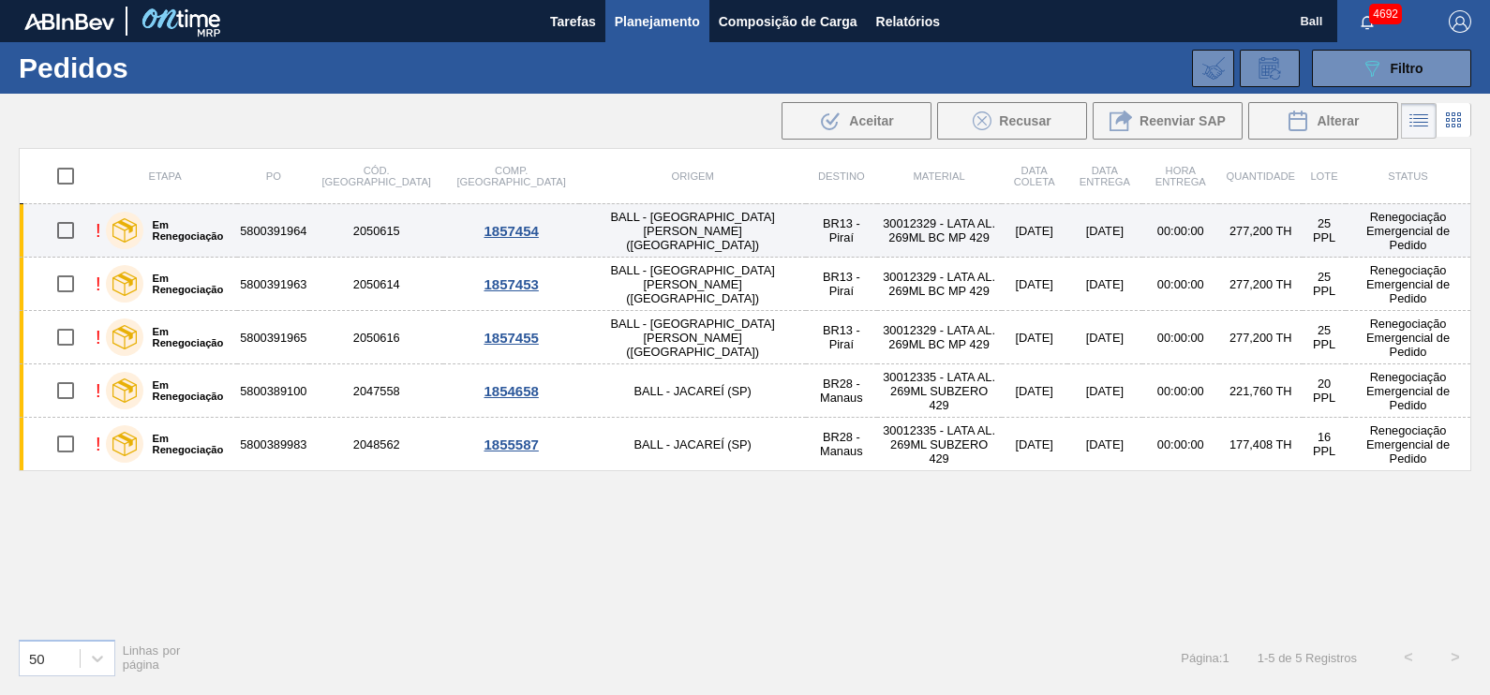
click at [368, 225] on td "2050615" at bounding box center [376, 230] width 134 height 53
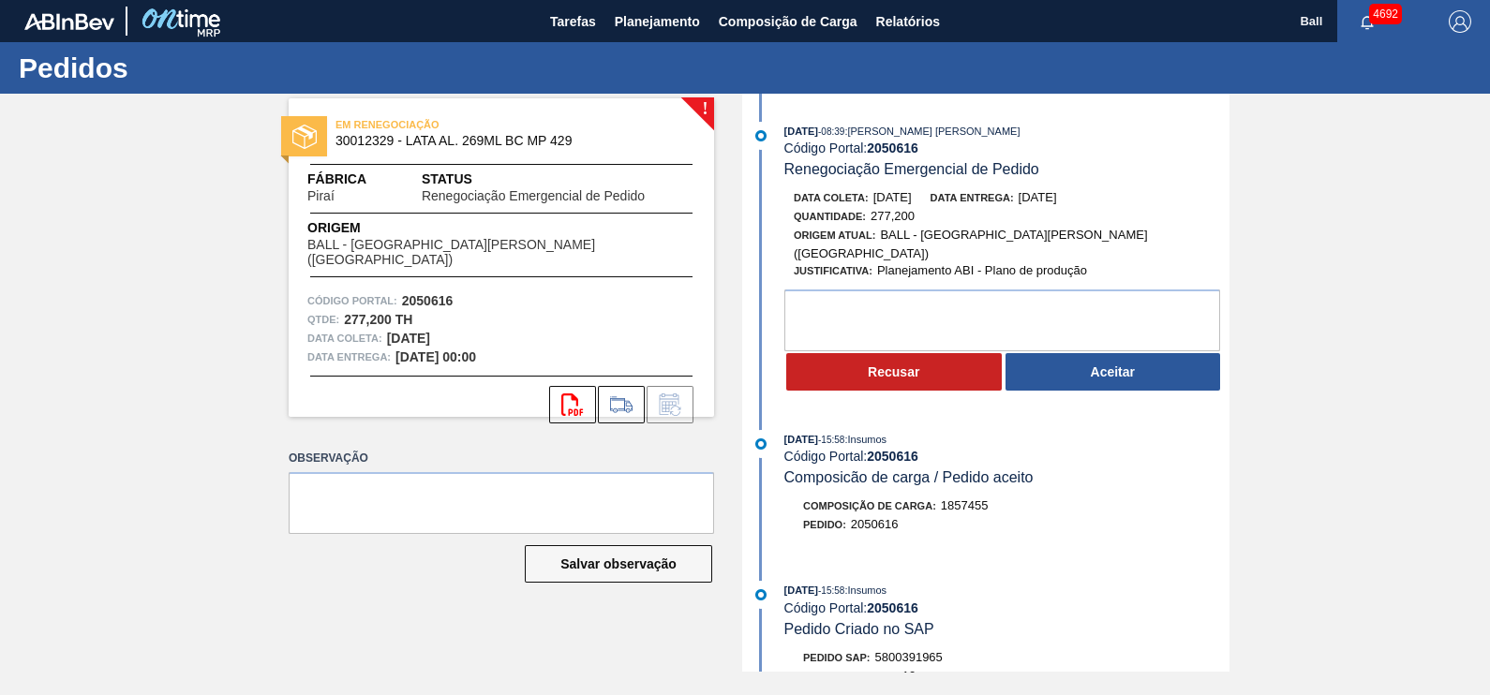
click at [923, 627] on span "Pedido Criado no SAP" at bounding box center [859, 629] width 150 height 16
click at [921, 650] on span "5800391965" at bounding box center [908, 657] width 67 height 14
copy span "5800391965"
click at [1007, 648] on div "Pedido SAP: 5800391965" at bounding box center [1006, 657] width 445 height 19
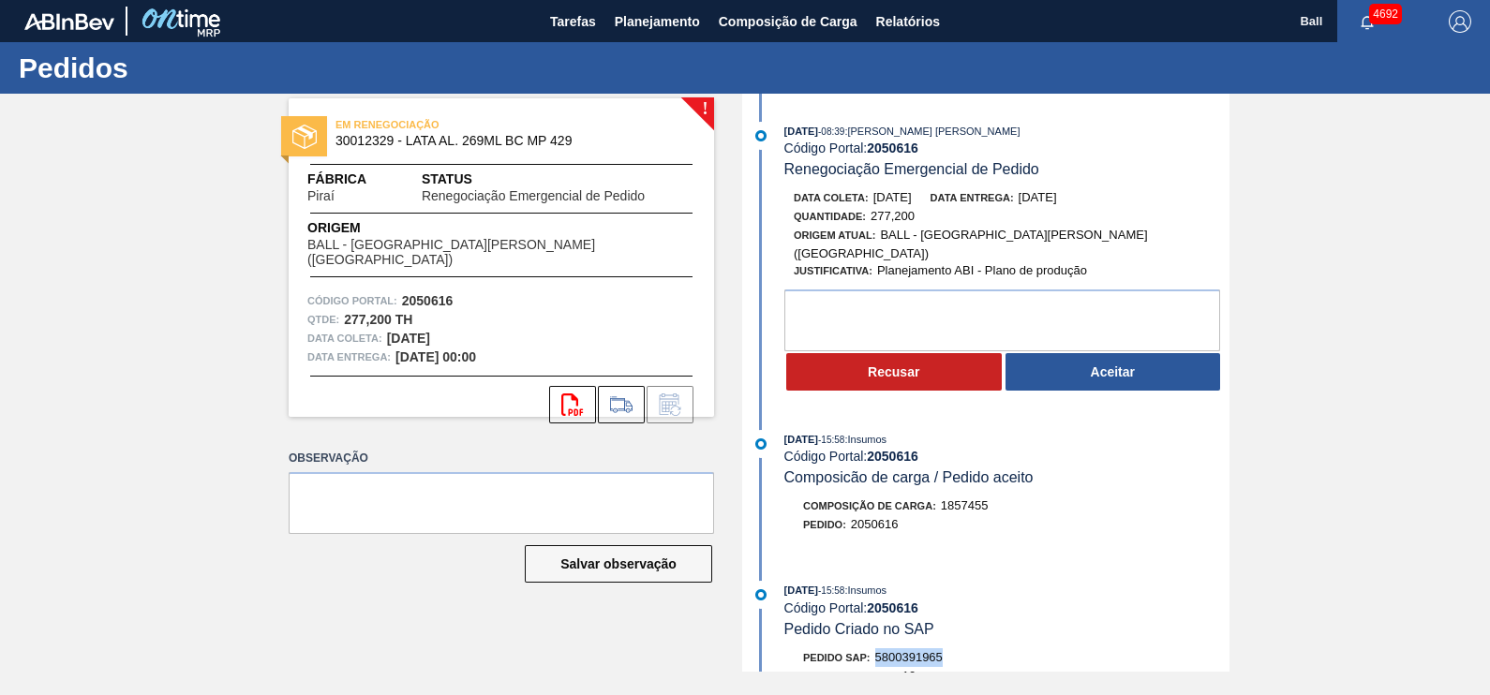
drag, startPoint x: 947, startPoint y: 649, endPoint x: 879, endPoint y: 649, distance: 68.4
click at [879, 649] on div "Pedido SAP: 5800391965" at bounding box center [1006, 657] width 445 height 19
copy span "5800391965"
click at [1178, 604] on div "Código Portal: 2050616" at bounding box center [1006, 608] width 445 height 15
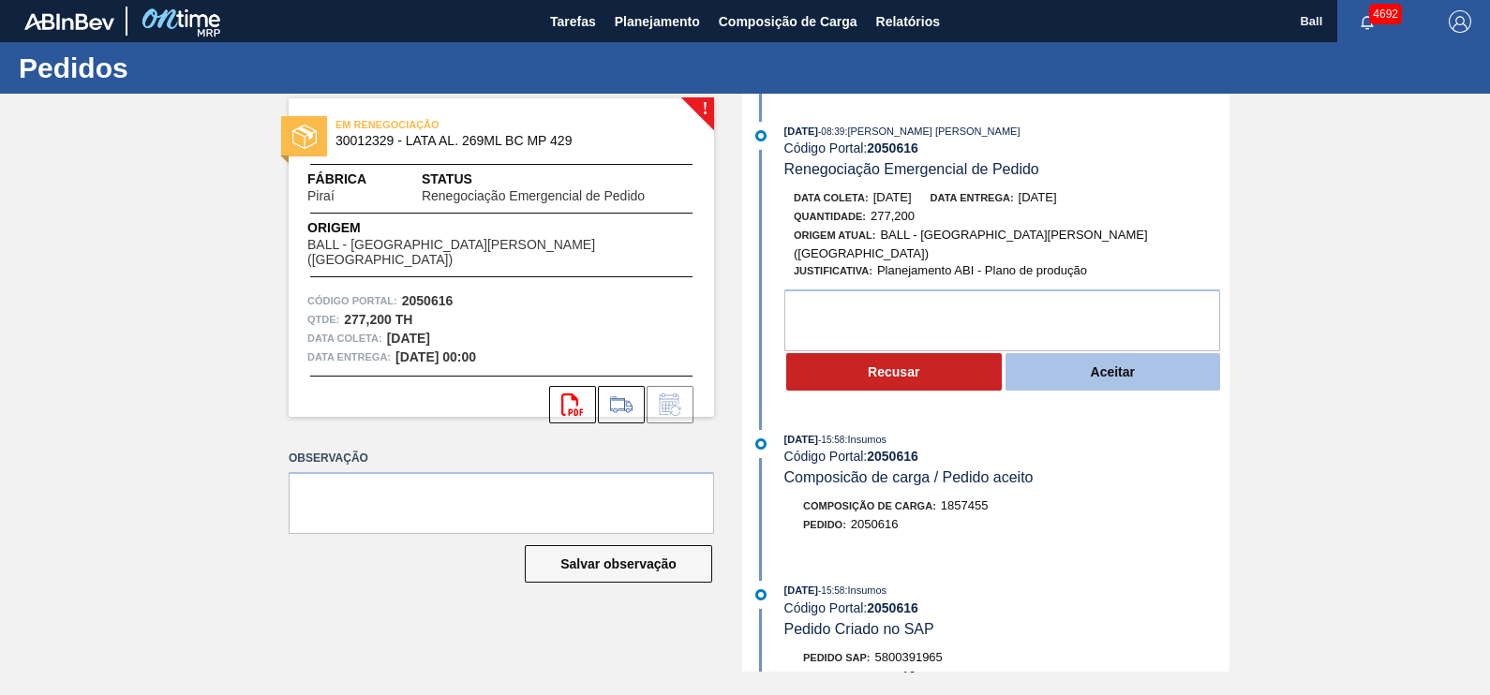
click at [1072, 365] on button "Aceitar" at bounding box center [1113, 371] width 216 height 37
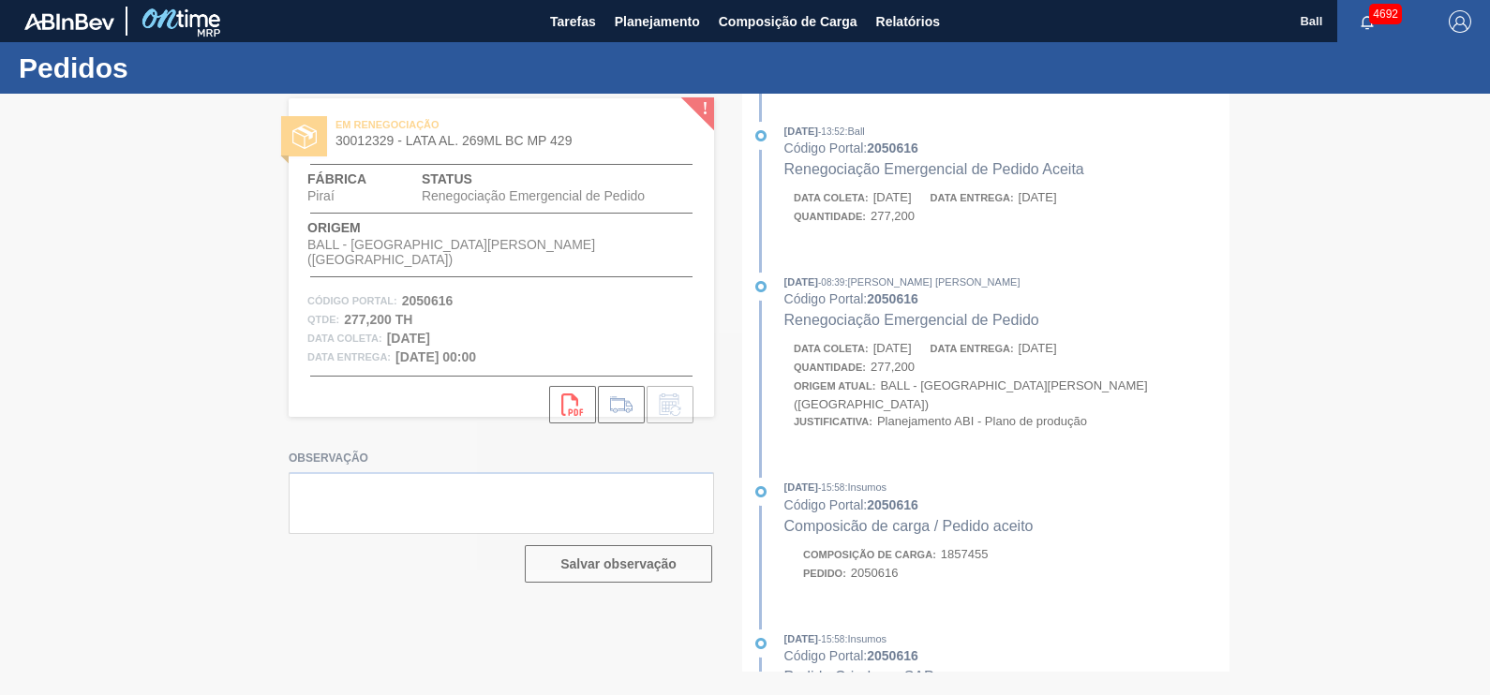
click at [905, 398] on div at bounding box center [745, 395] width 1490 height 602
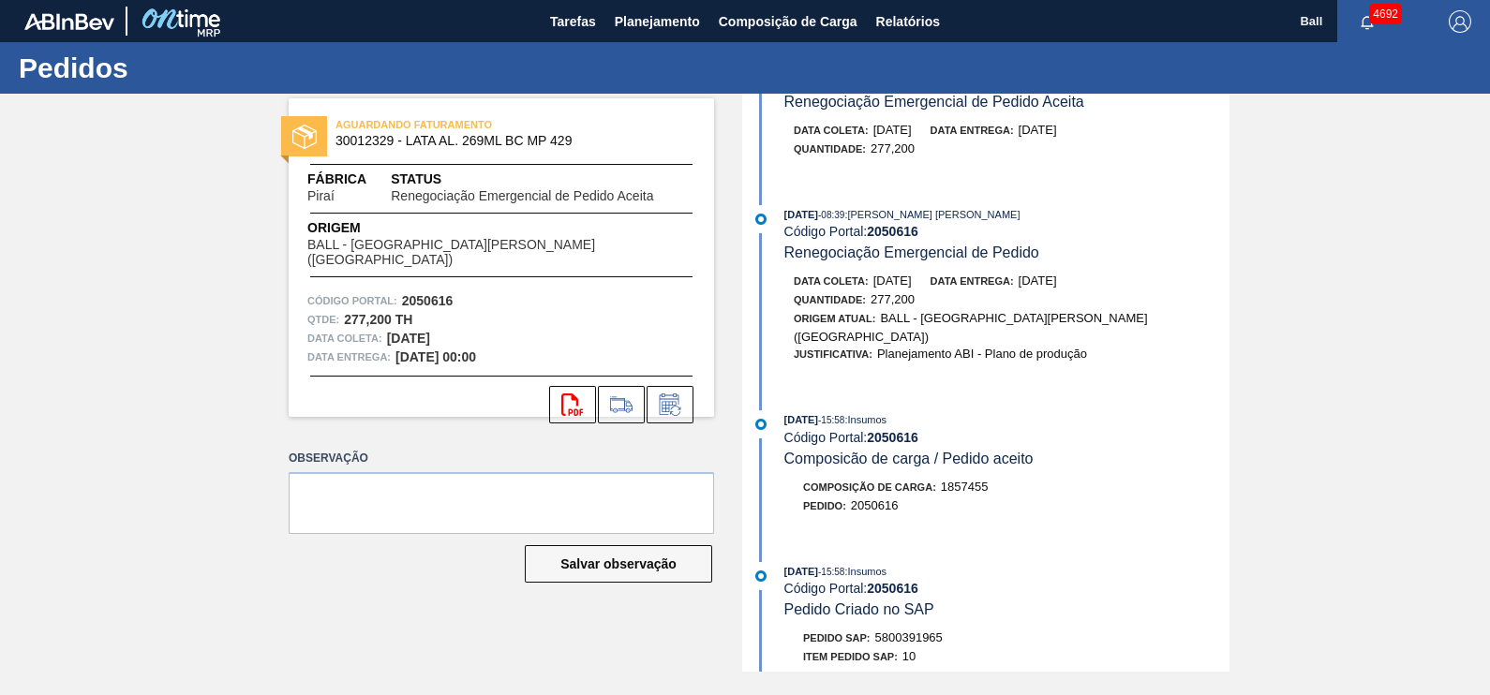
scroll to position [116, 0]
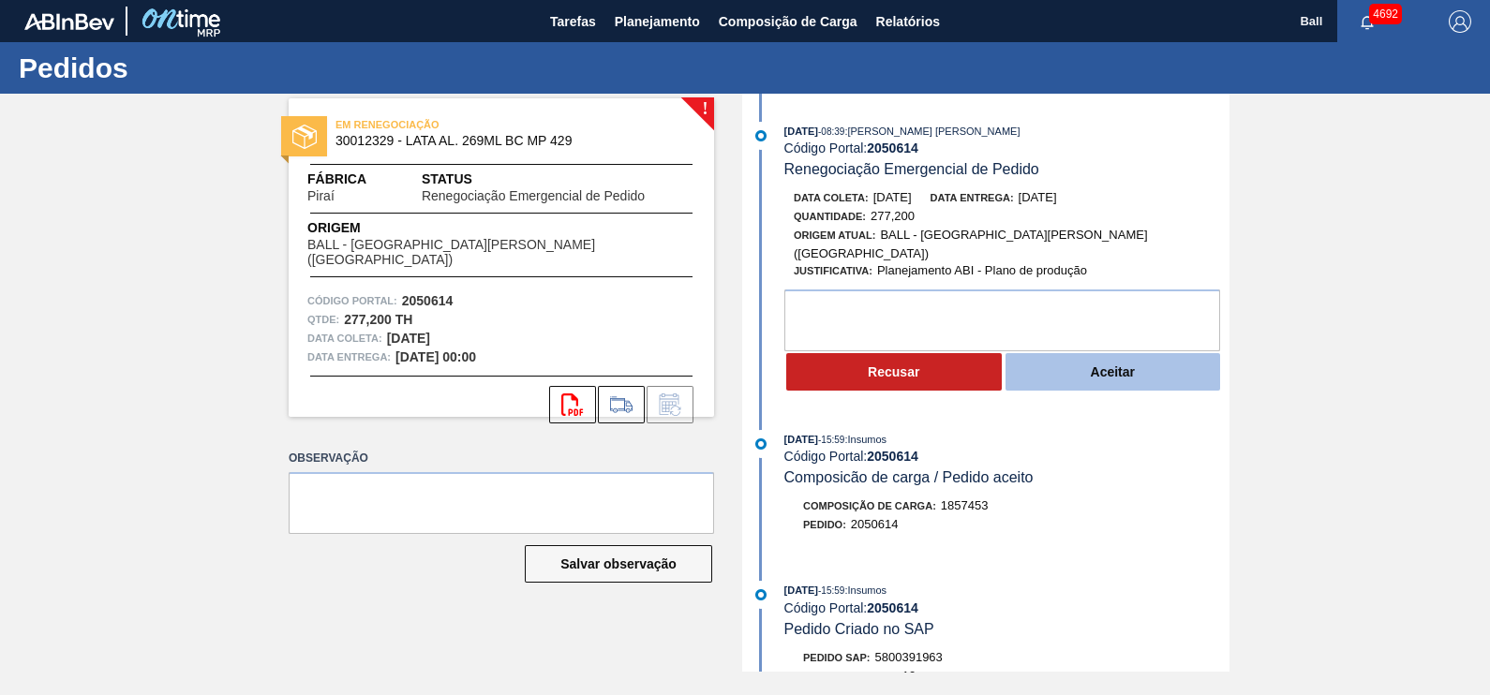
click at [1091, 363] on button "Aceitar" at bounding box center [1113, 371] width 216 height 37
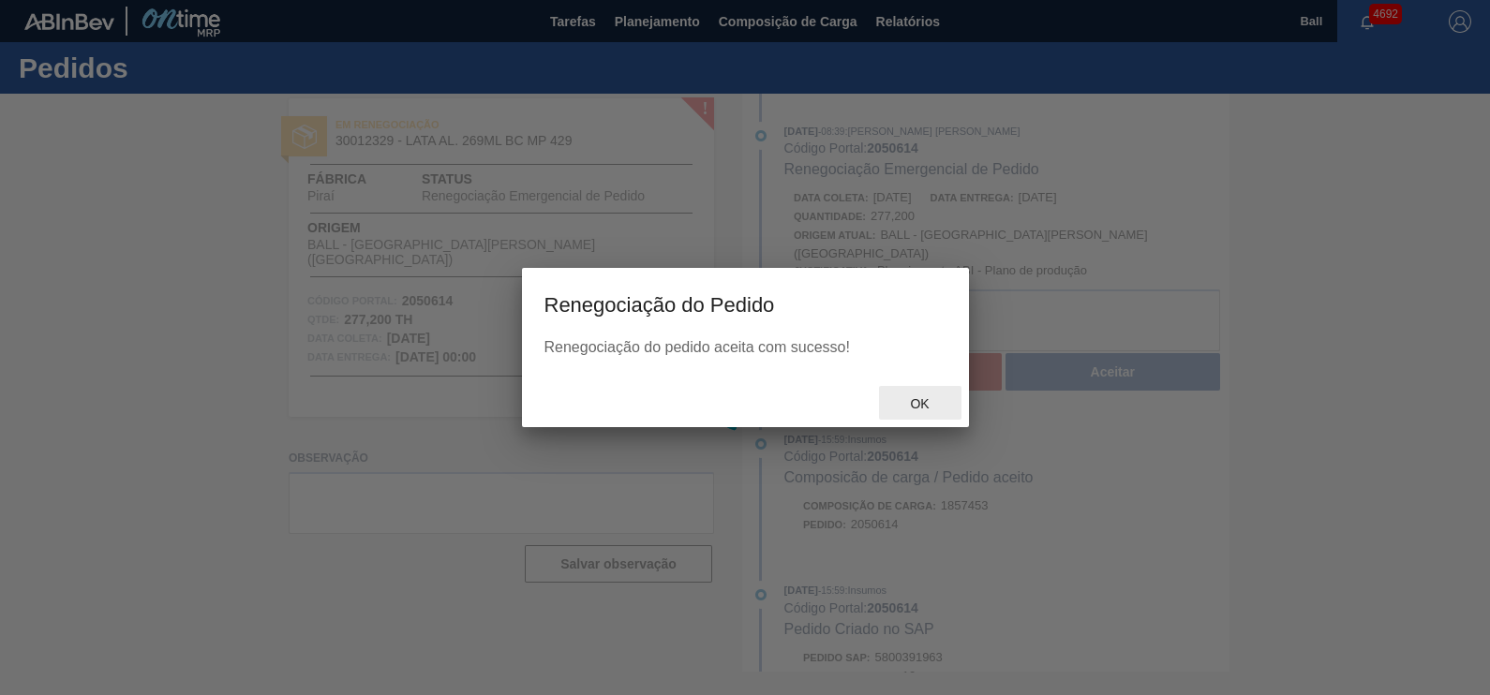
click at [975, 395] on div at bounding box center [745, 347] width 1490 height 695
click at [933, 403] on span "Ok" at bounding box center [919, 403] width 49 height 15
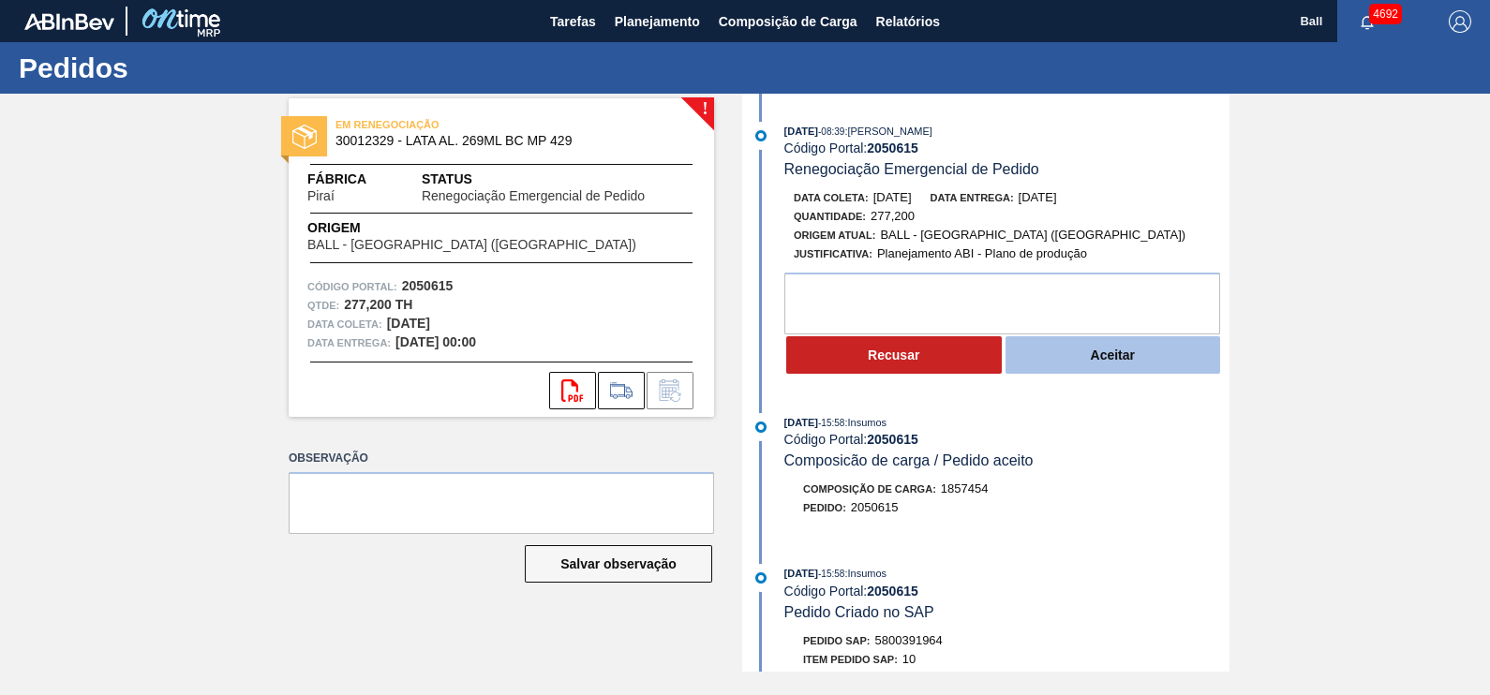
click at [1120, 364] on button "Aceitar" at bounding box center [1113, 354] width 216 height 37
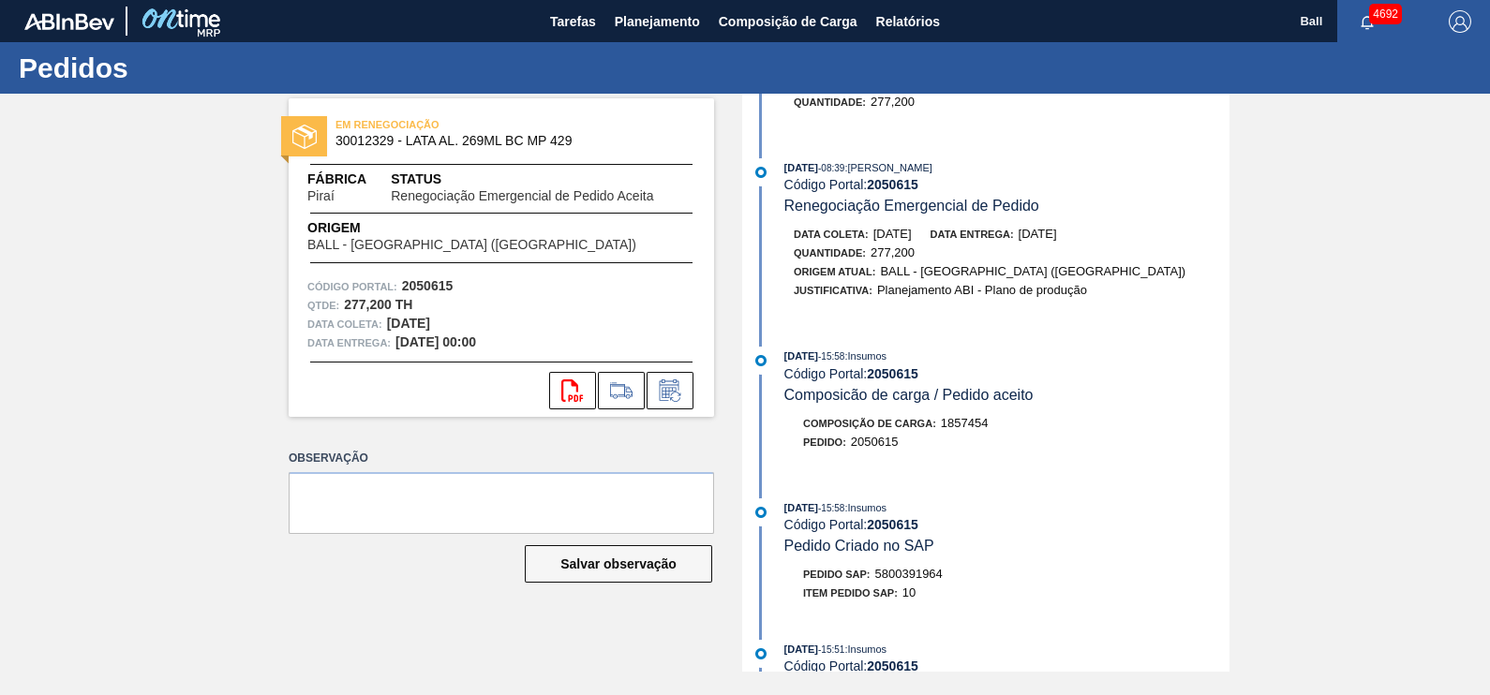
scroll to position [351, 0]
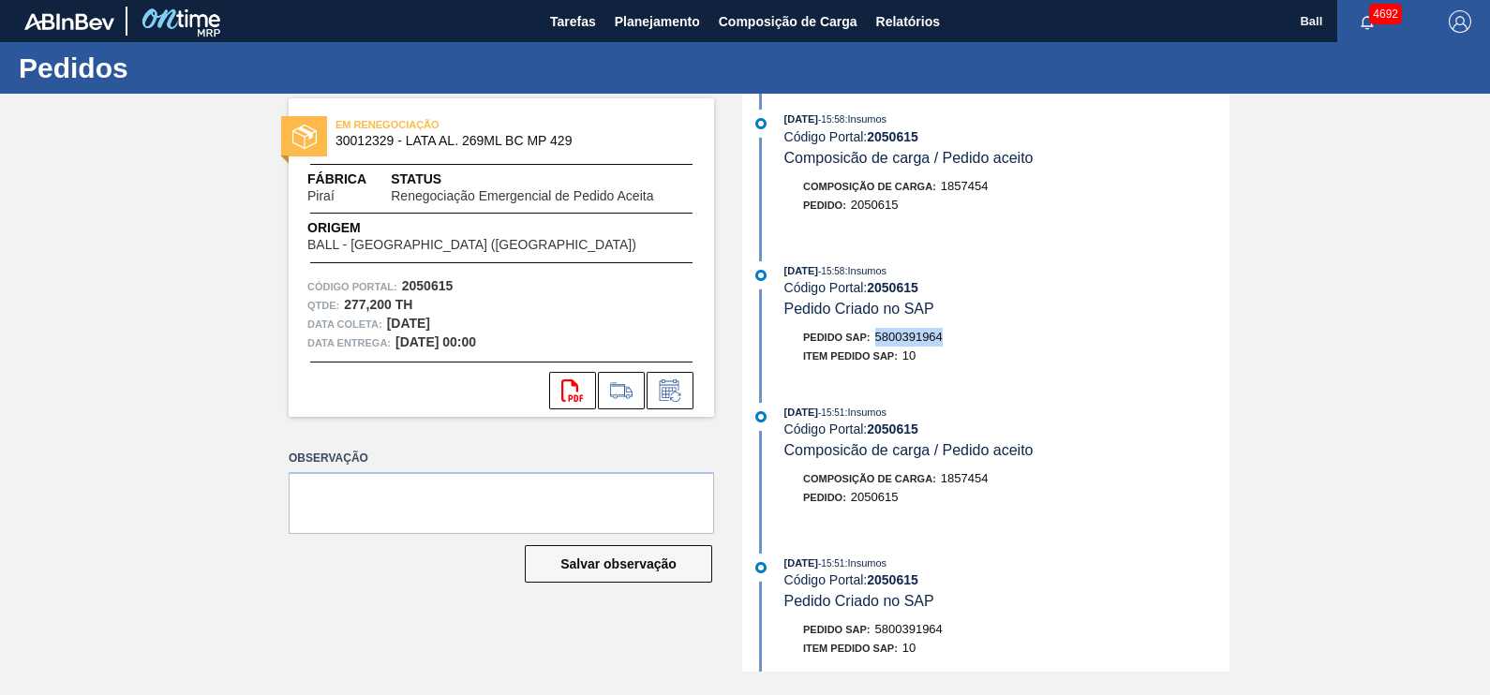
drag, startPoint x: 953, startPoint y: 355, endPoint x: 873, endPoint y: 334, distance: 82.5
click at [873, 334] on div "[DATE] 15:58 : Insumos Código Portal: 2050615 Pedido Criado no SAP Pedido SAP: …" at bounding box center [988, 317] width 483 height 113
copy span "5800391964"
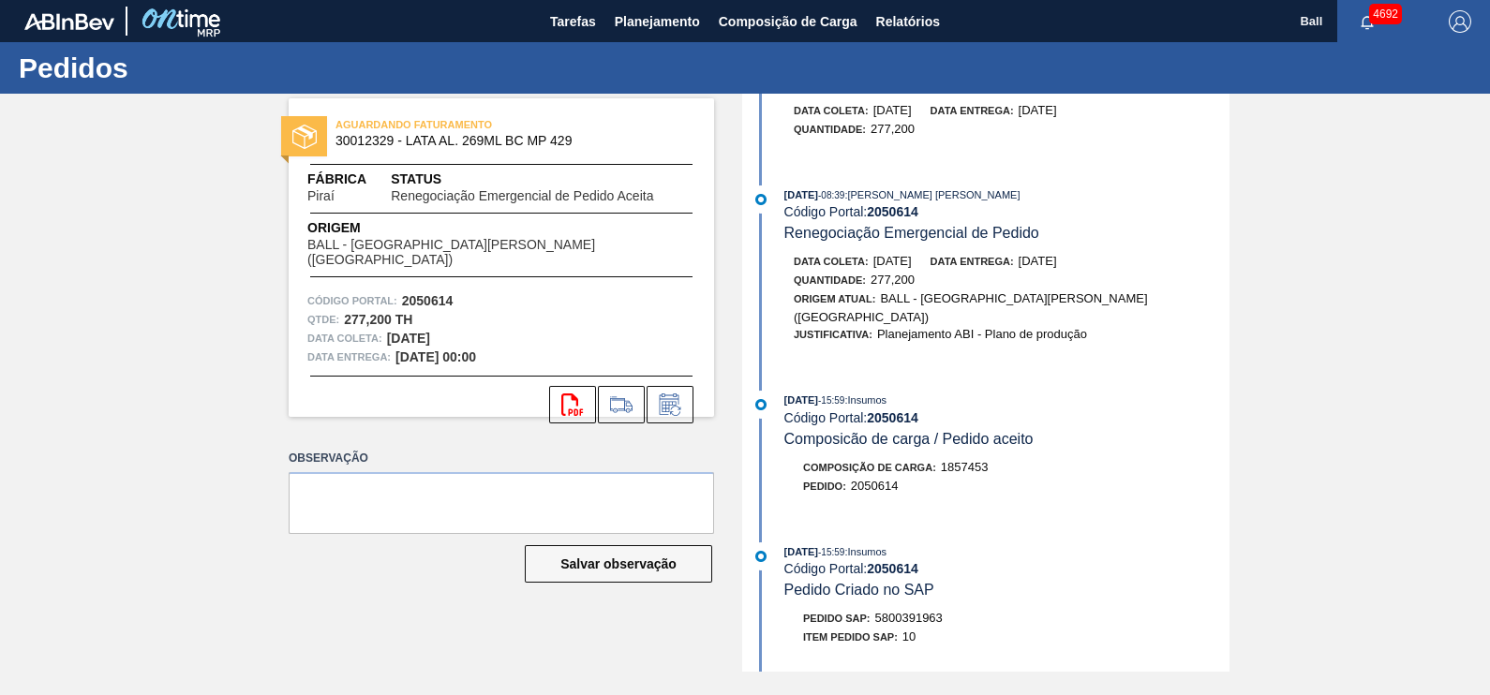
scroll to position [233, 0]
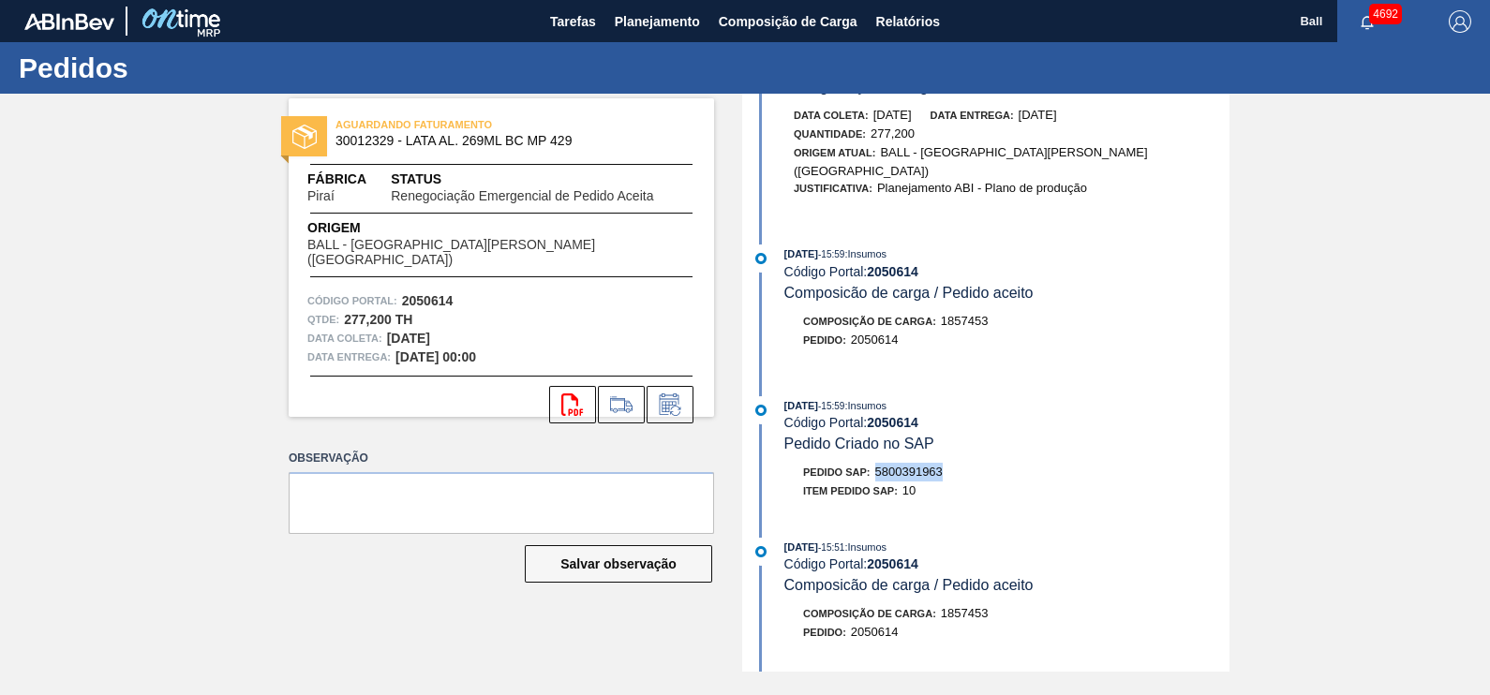
drag, startPoint x: 946, startPoint y: 469, endPoint x: 875, endPoint y: 470, distance: 71.2
click at [875, 470] on div "Pedido SAP: 5800391963" at bounding box center [1006, 472] width 445 height 19
copy span "5800391963"
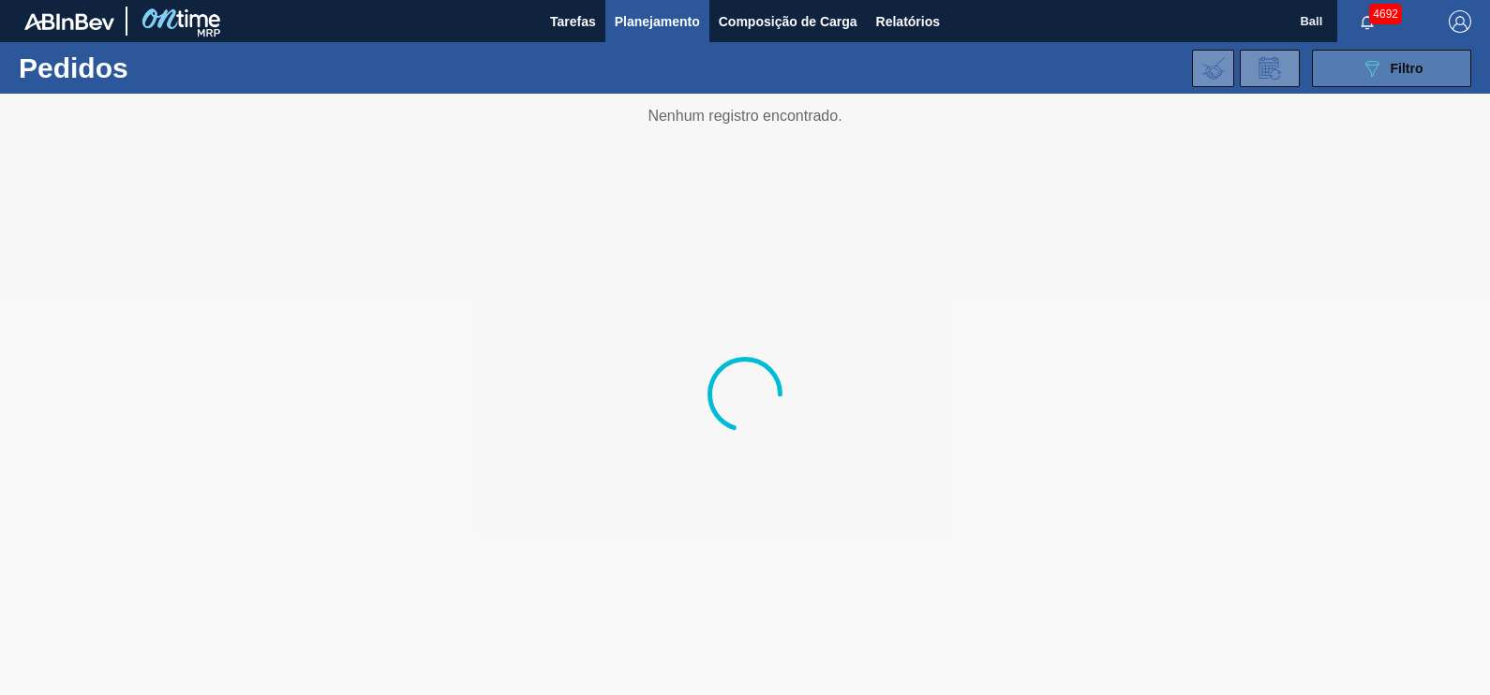
click at [1395, 62] on span "Filtro" at bounding box center [1407, 68] width 33 height 15
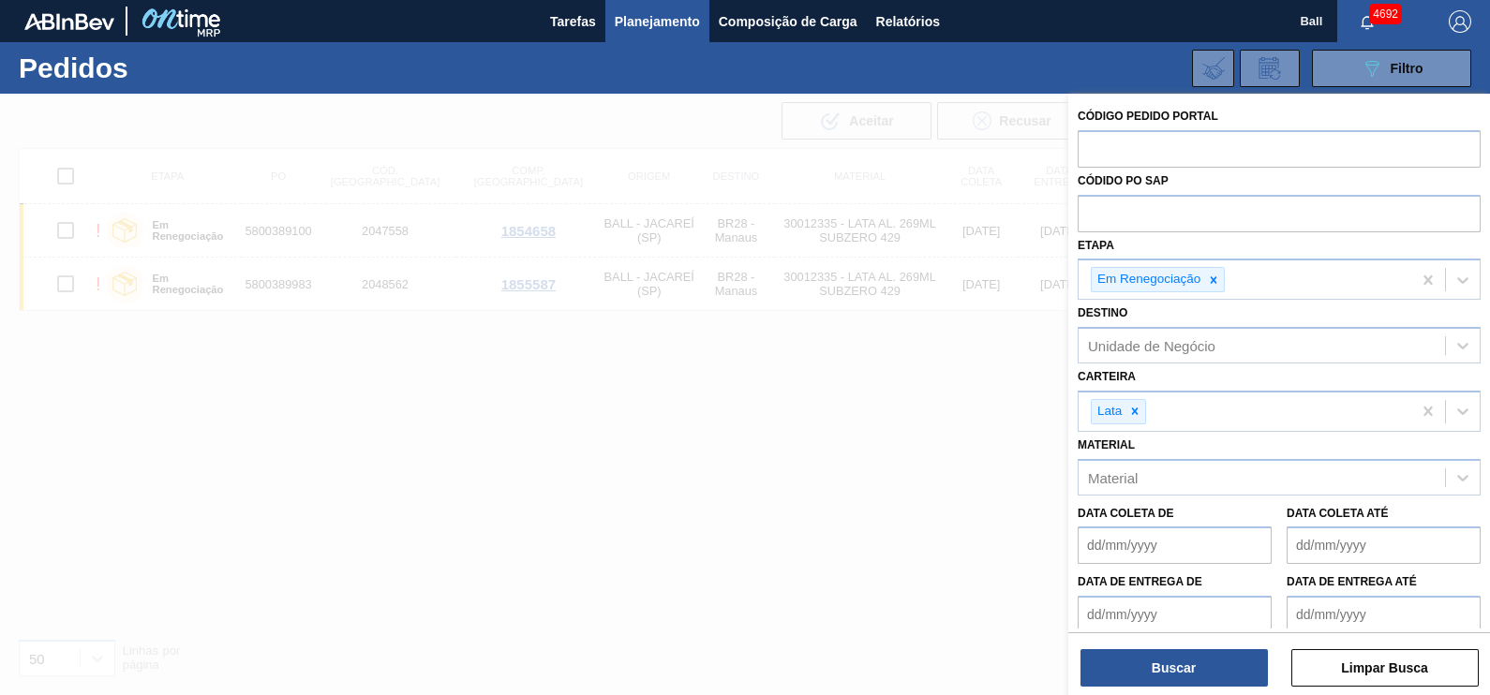
click at [621, 513] on div at bounding box center [745, 441] width 1490 height 695
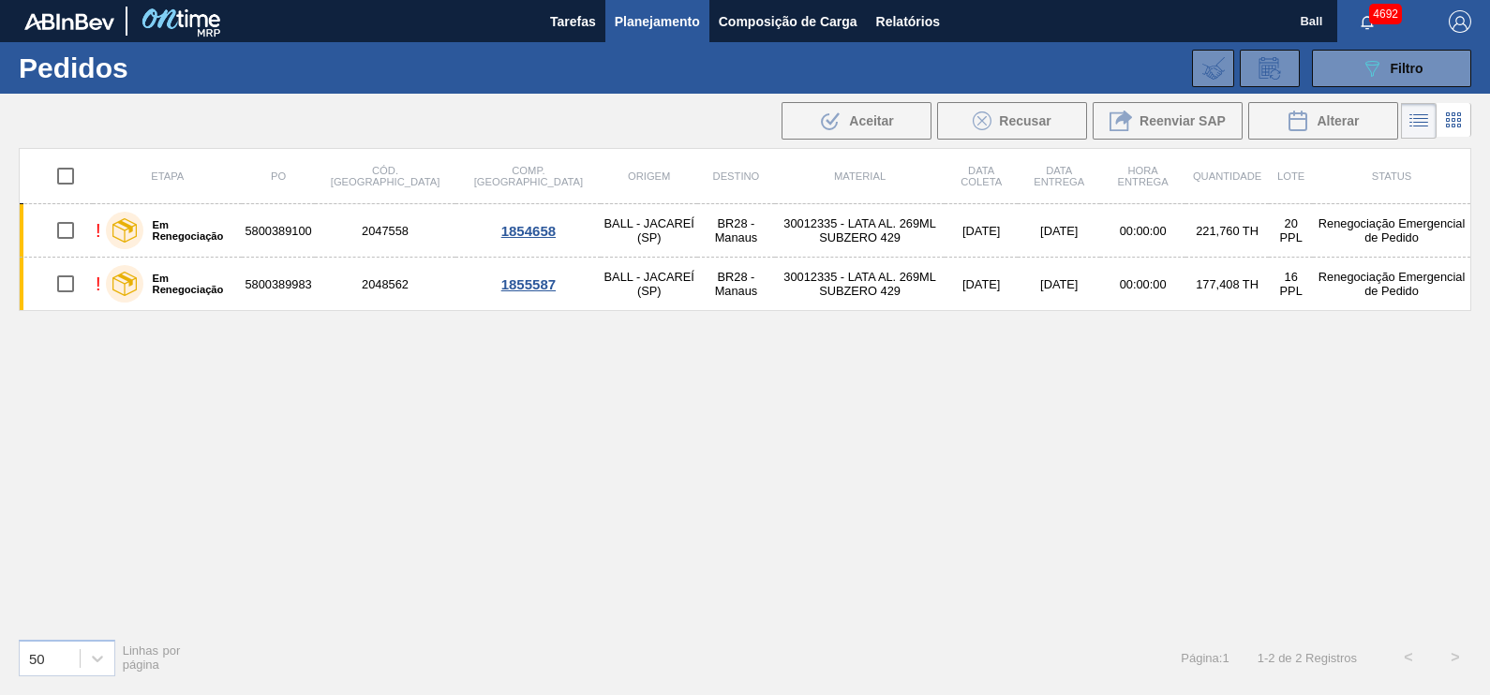
click at [297, 412] on div "Etapa PO Cód. Pedido Comp. Carga Origem Destino Material Data coleta Data Entre…" at bounding box center [745, 385] width 1452 height 475
click at [1180, 356] on div "Etapa PO Cód. Pedido Comp. Carga Origem Destino Material Data coleta Data Entre…" at bounding box center [745, 385] width 1452 height 475
click at [1389, 57] on div "089F7B8B-B2A5-4AFE-B5C0-19BA573D28AC Filtro" at bounding box center [1392, 68] width 63 height 22
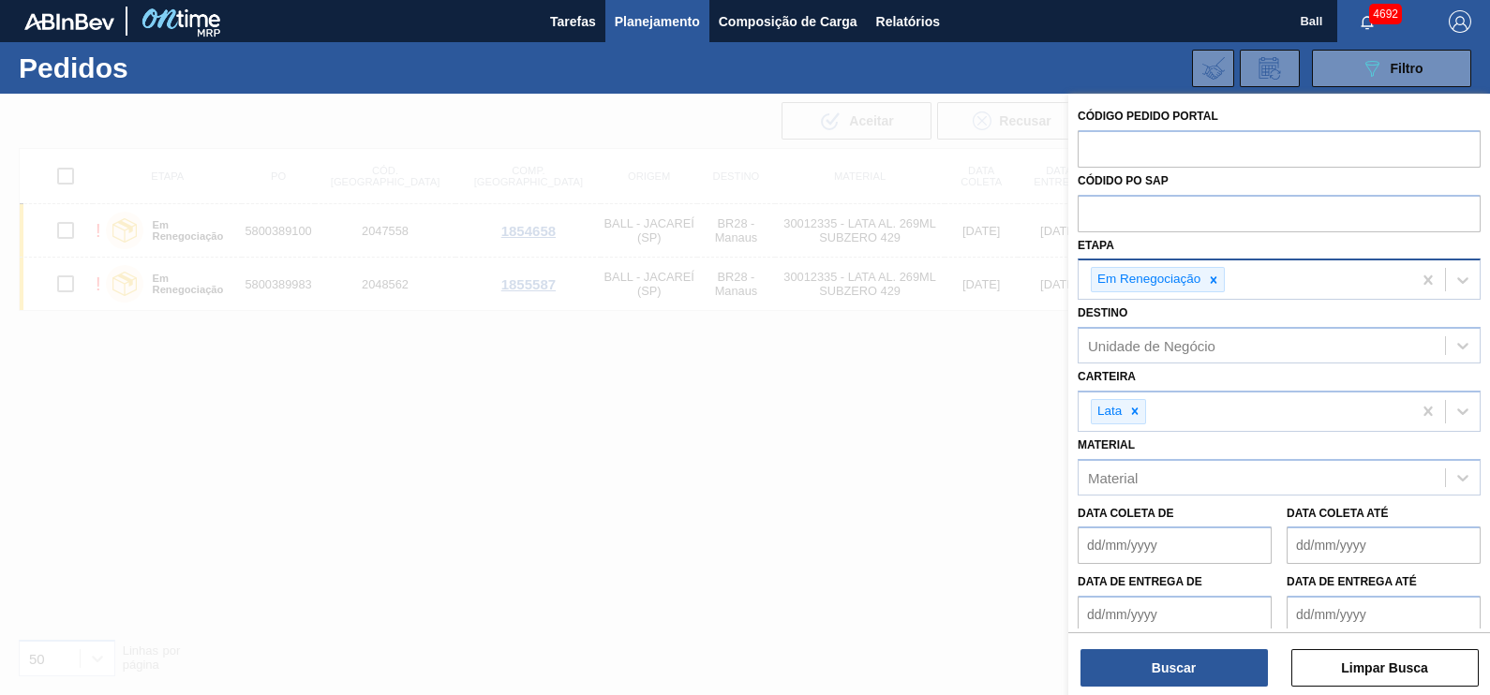
click at [1255, 287] on div "Em Renegociação" at bounding box center [1245, 279] width 333 height 38
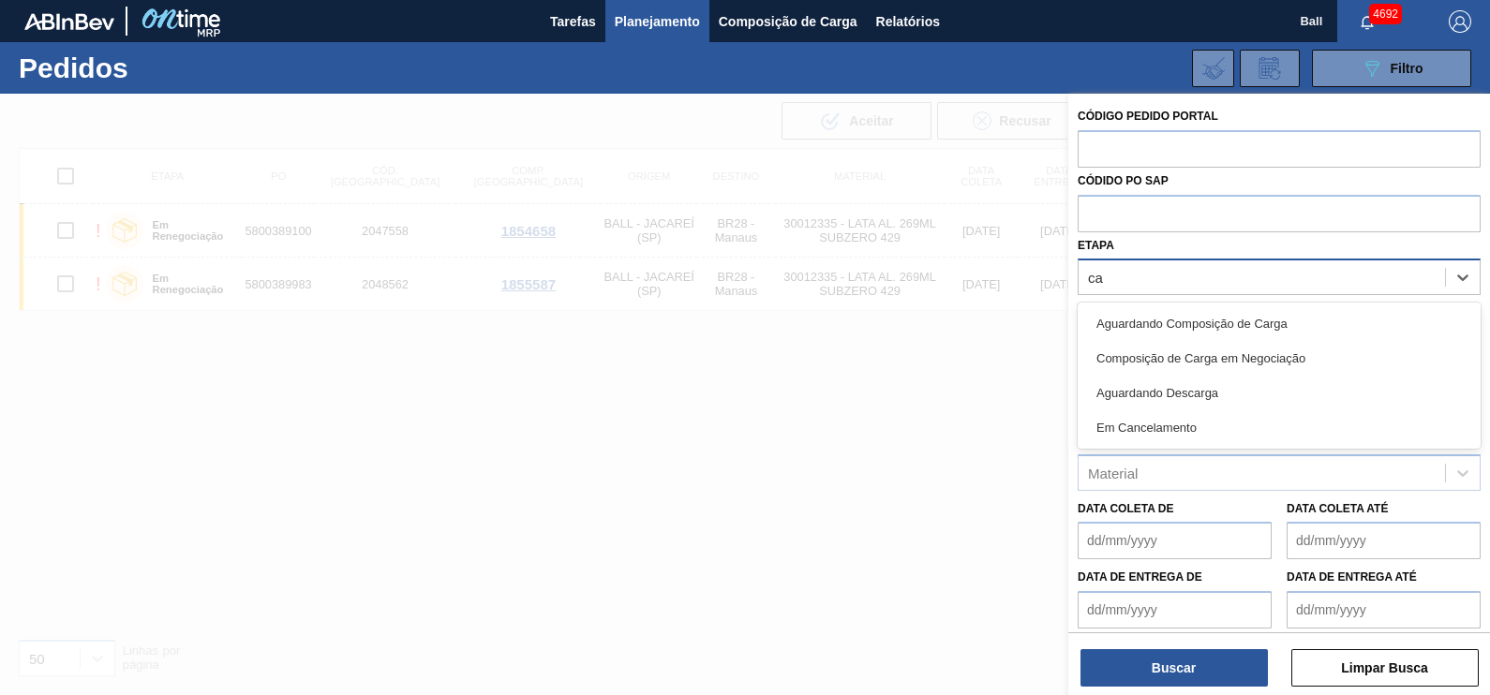
type input "can"
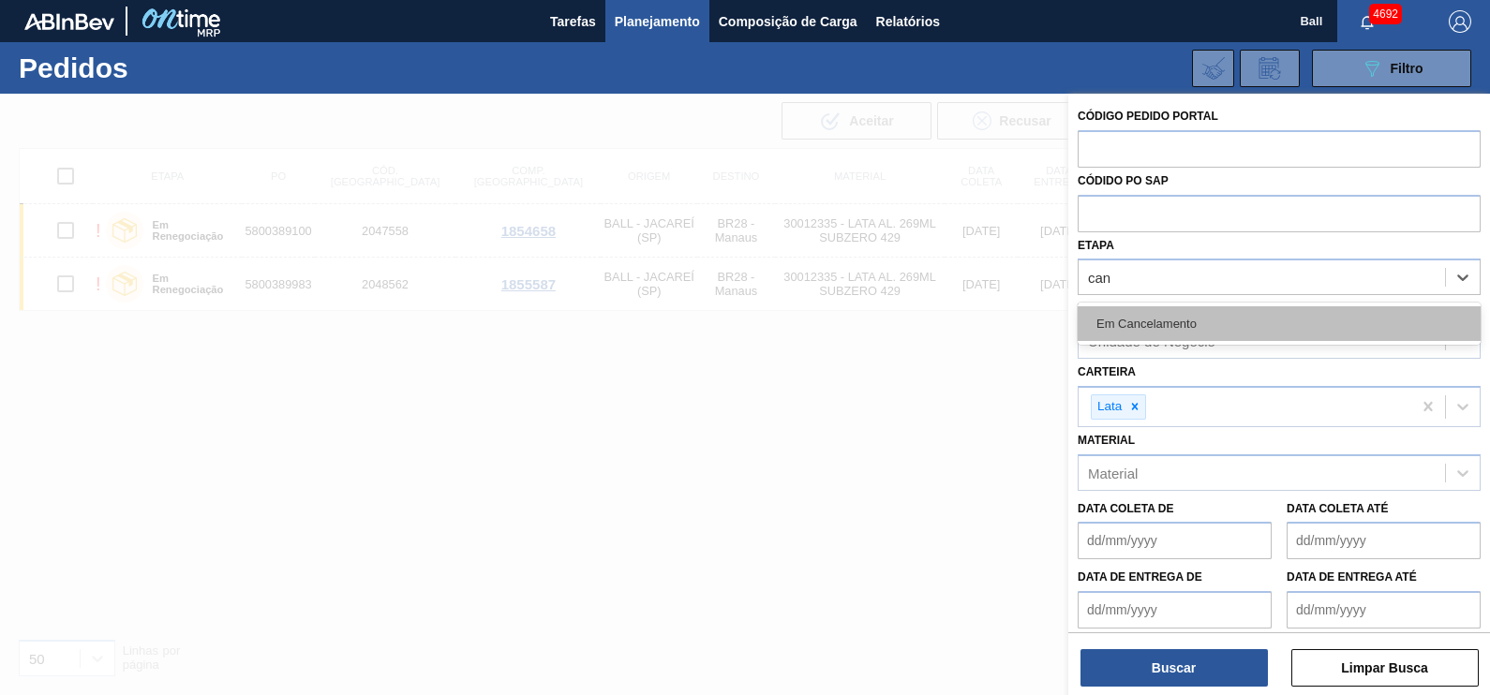
click at [1235, 312] on div "Em Cancelamento" at bounding box center [1279, 323] width 403 height 35
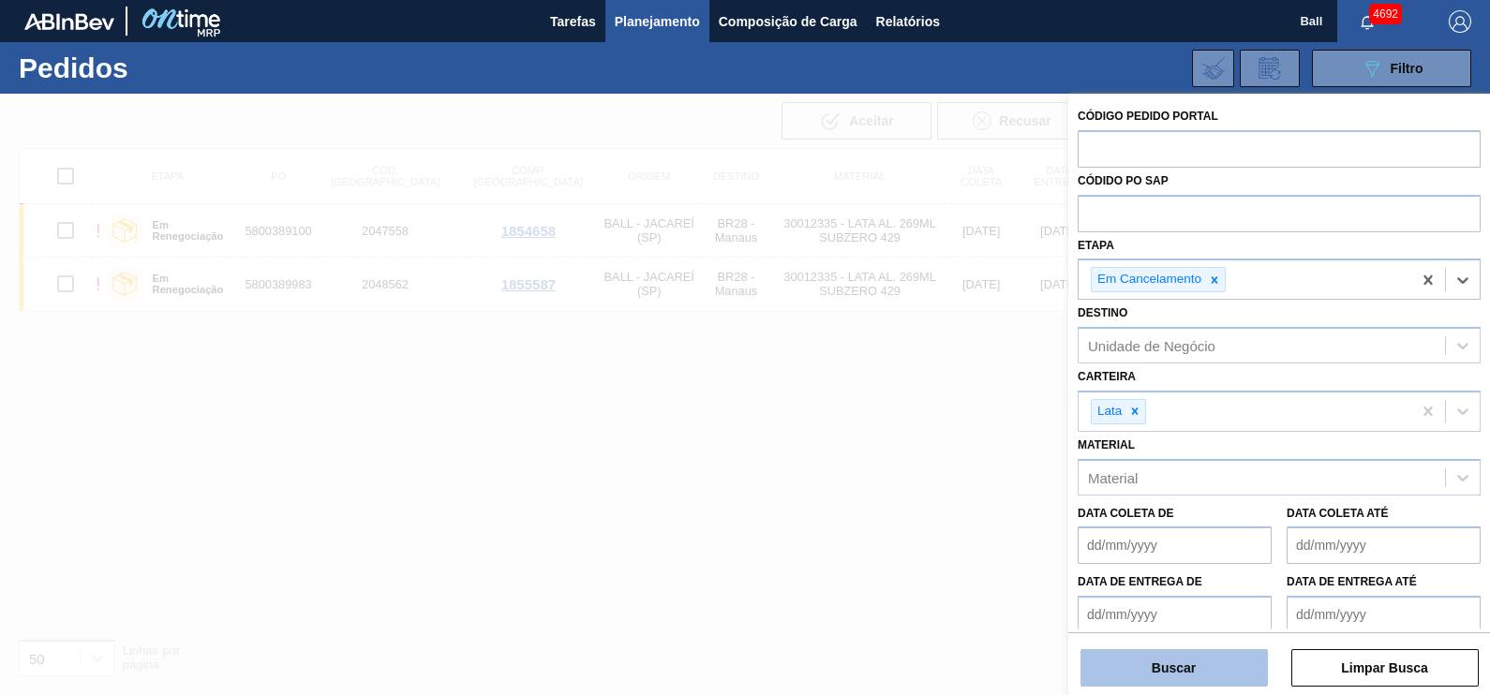
click at [1206, 660] on button "Buscar" at bounding box center [1173, 667] width 187 height 37
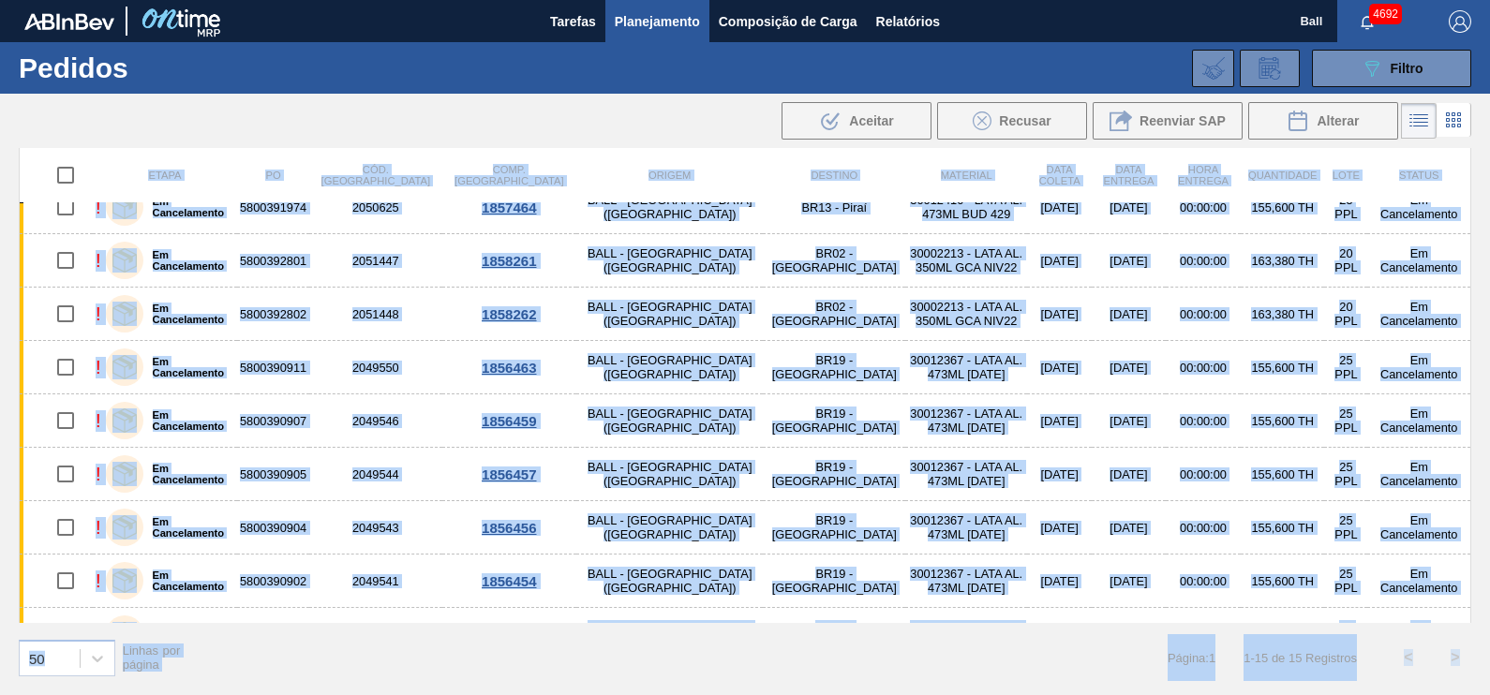
scroll to position [379, 0]
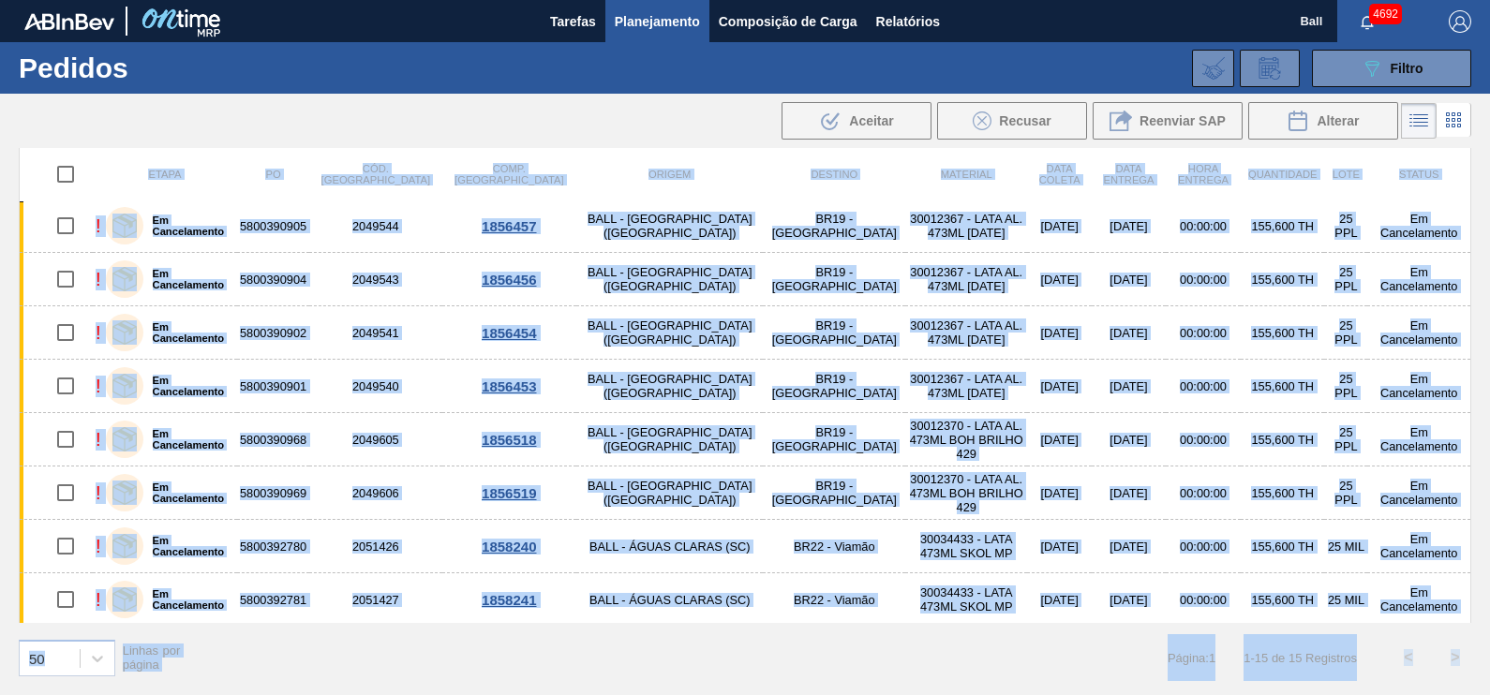
drag, startPoint x: 33, startPoint y: 184, endPoint x: 1500, endPoint y: 661, distance: 1543.0
click at [1489, 0] on html "Tarefas Planejamento Composição de Carga Relatórios Ball 4692 Marcar todas como…" at bounding box center [745, 0] width 1490 height 0
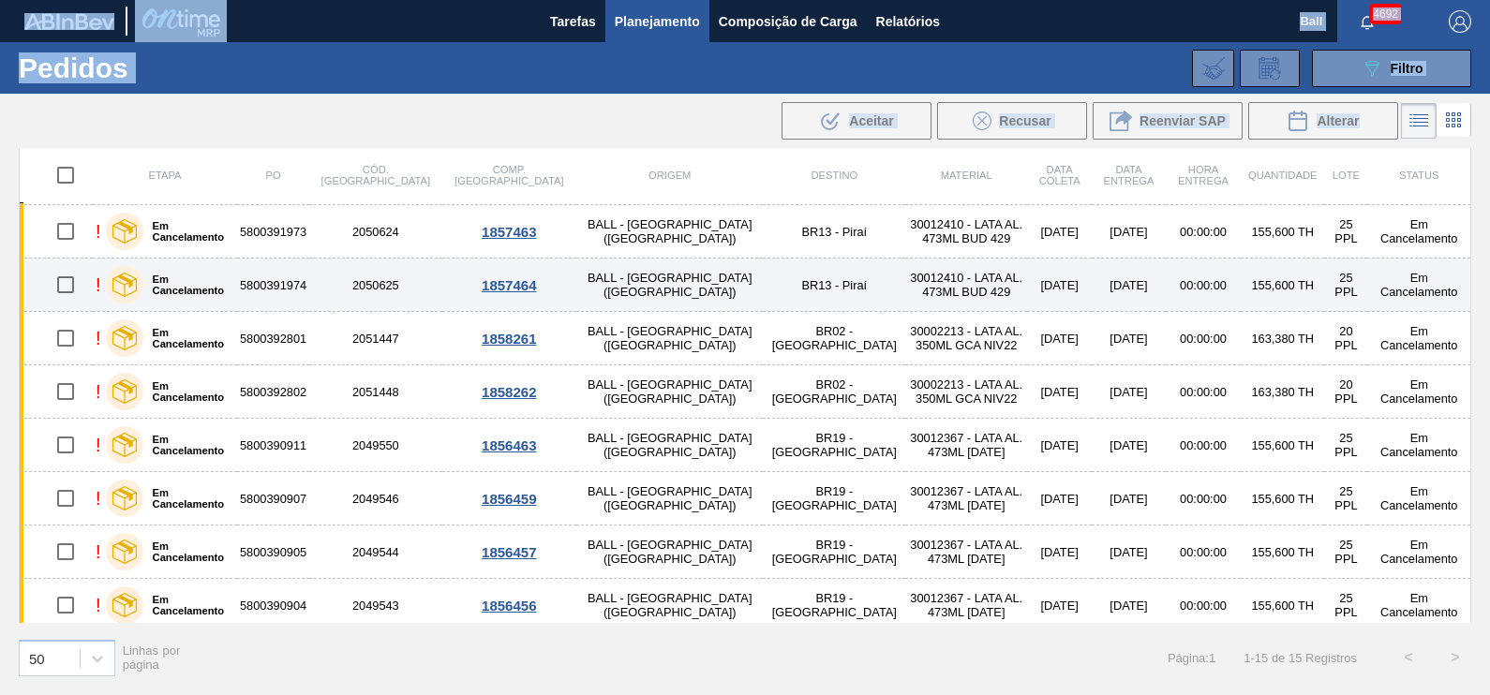
scroll to position [0, 0]
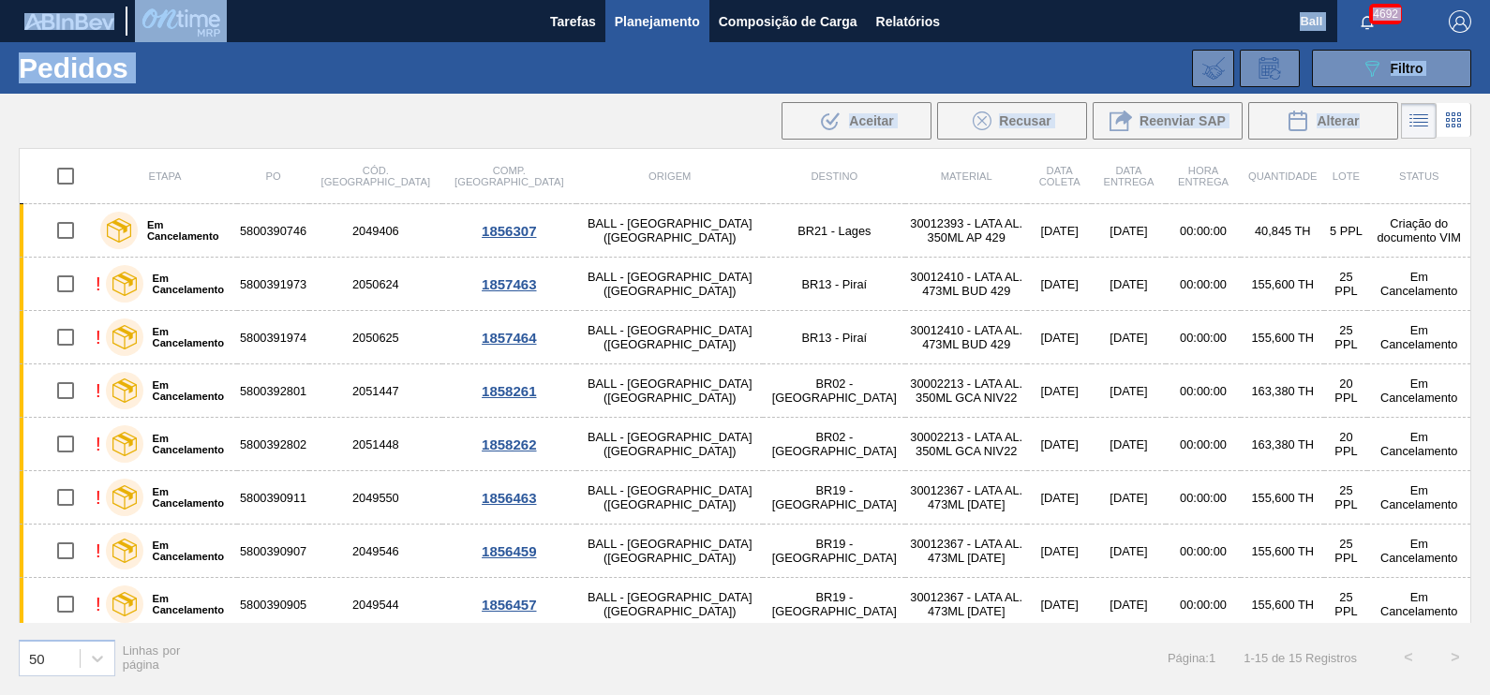
click at [0, 0] on html "Tarefas Planejamento Composição de Carga Relatórios Ball 4692 Marcar todas como…" at bounding box center [745, 0] width 1490 height 0
click at [29, 121] on div ".b{fill:var(--color-action-default)} Aceitar Recusar Reenviar SAP Alterar" at bounding box center [745, 120] width 1490 height 45
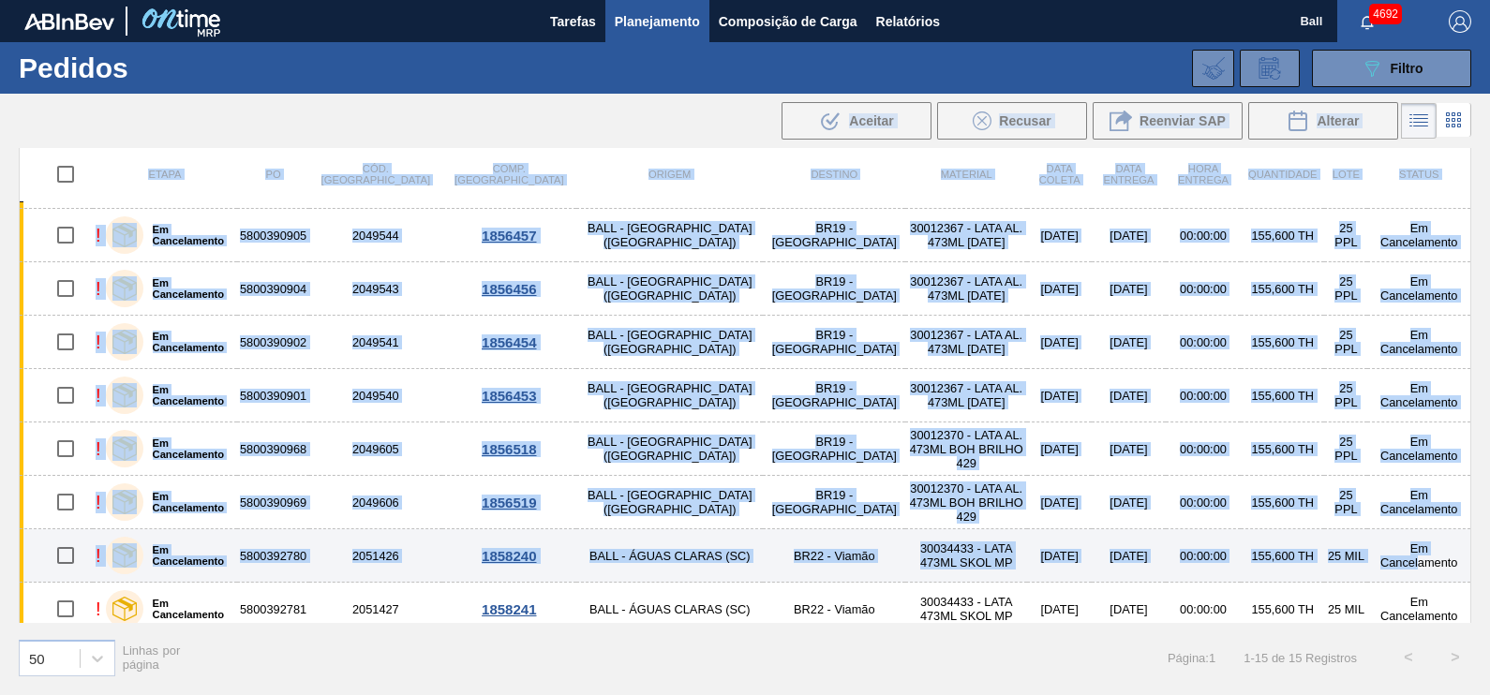
scroll to position [379, 0]
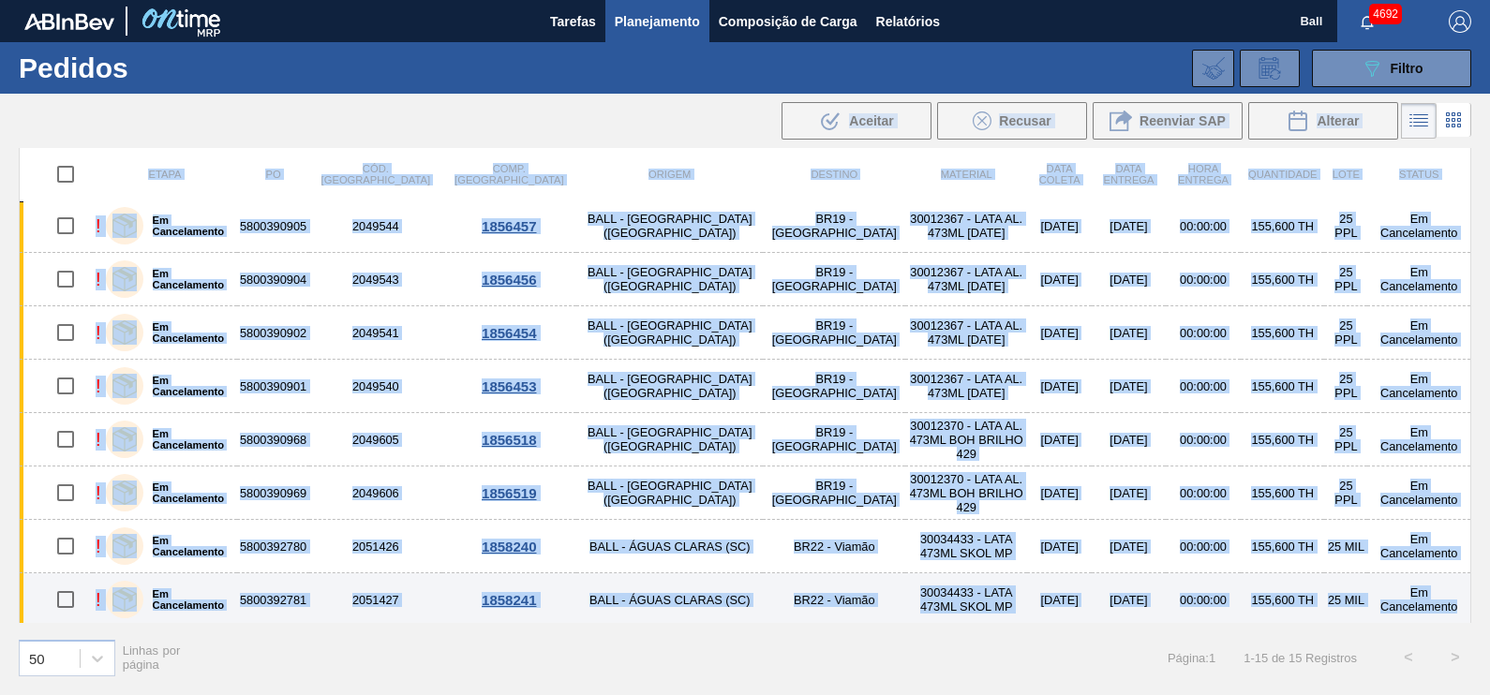
drag, startPoint x: 45, startPoint y: 128, endPoint x: 1451, endPoint y: 575, distance: 1474.9
click at [1451, 575] on main "Tarefas Planejamento Composição de Carga Relatórios Ball 4692 Marcar todas como…" at bounding box center [745, 347] width 1490 height 695
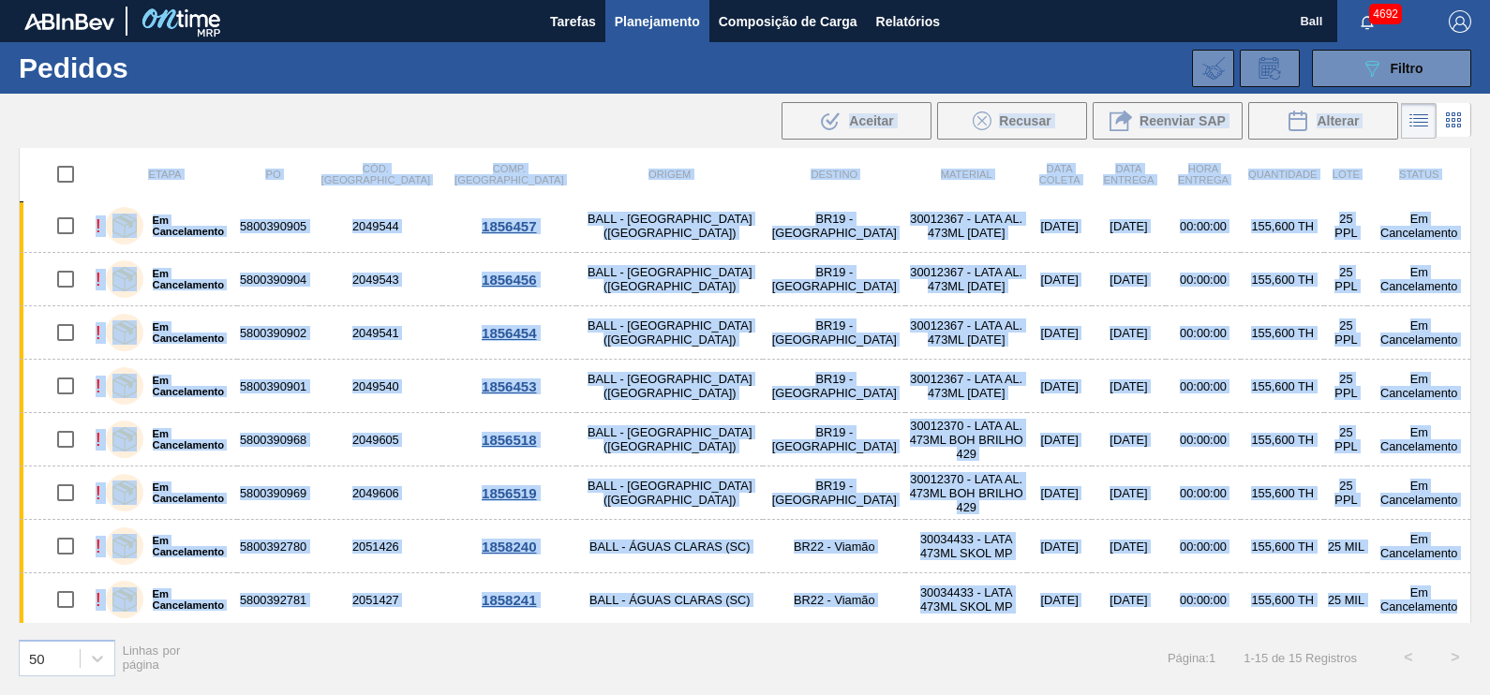
copy main "Aceitar Recusar Reenviar SAP Alterar Etapa PO Cód. Pedido Comp. Carga Origem De…"
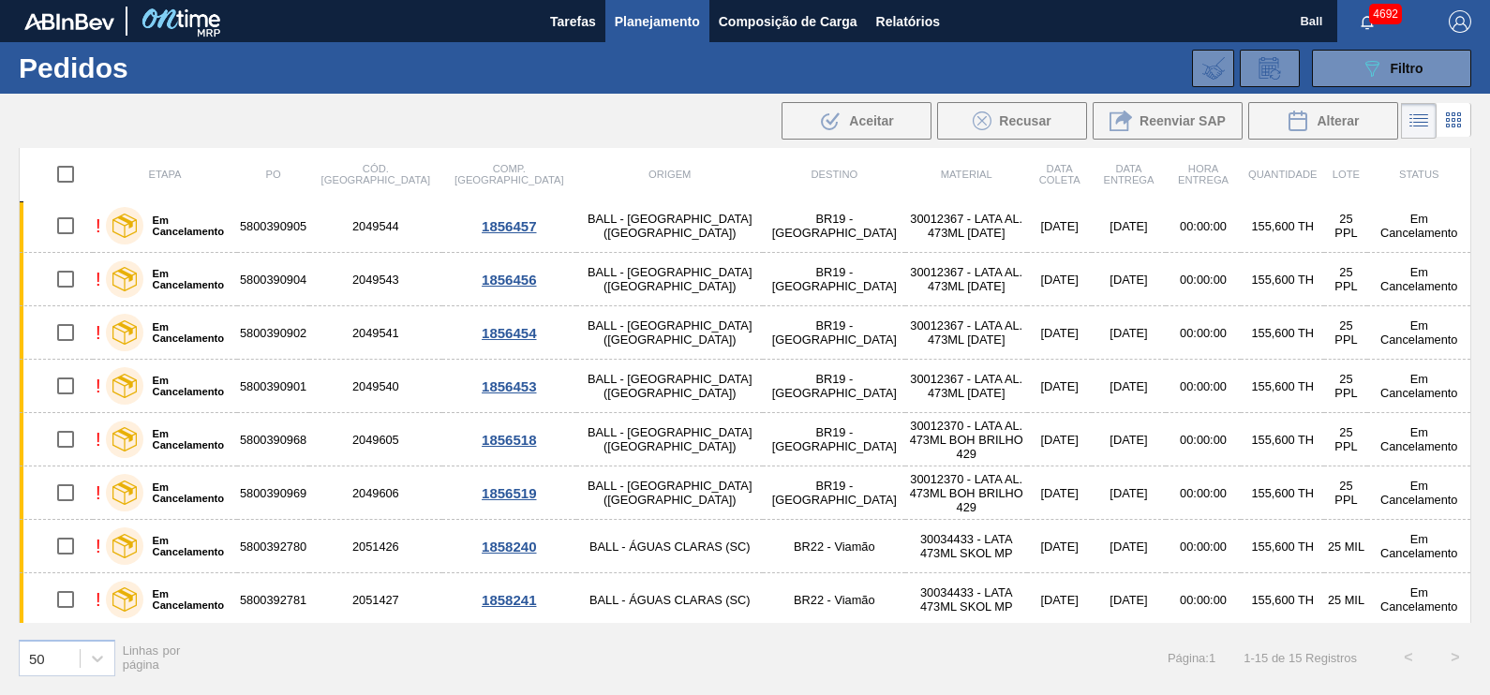
click at [624, 114] on div ".b{fill:var(--color-action-default)} Aceitar Recusar Reenviar SAP Alterar" at bounding box center [745, 120] width 1490 height 45
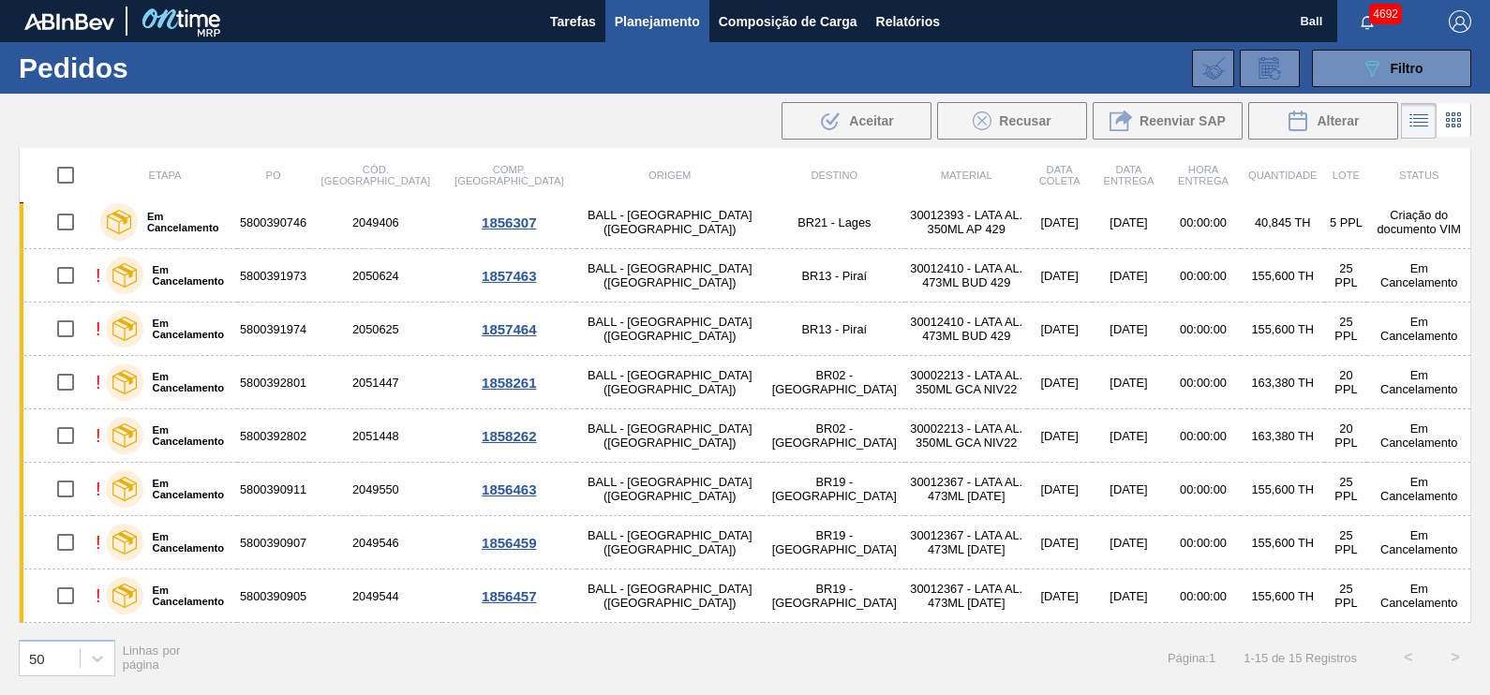
scroll to position [0, 0]
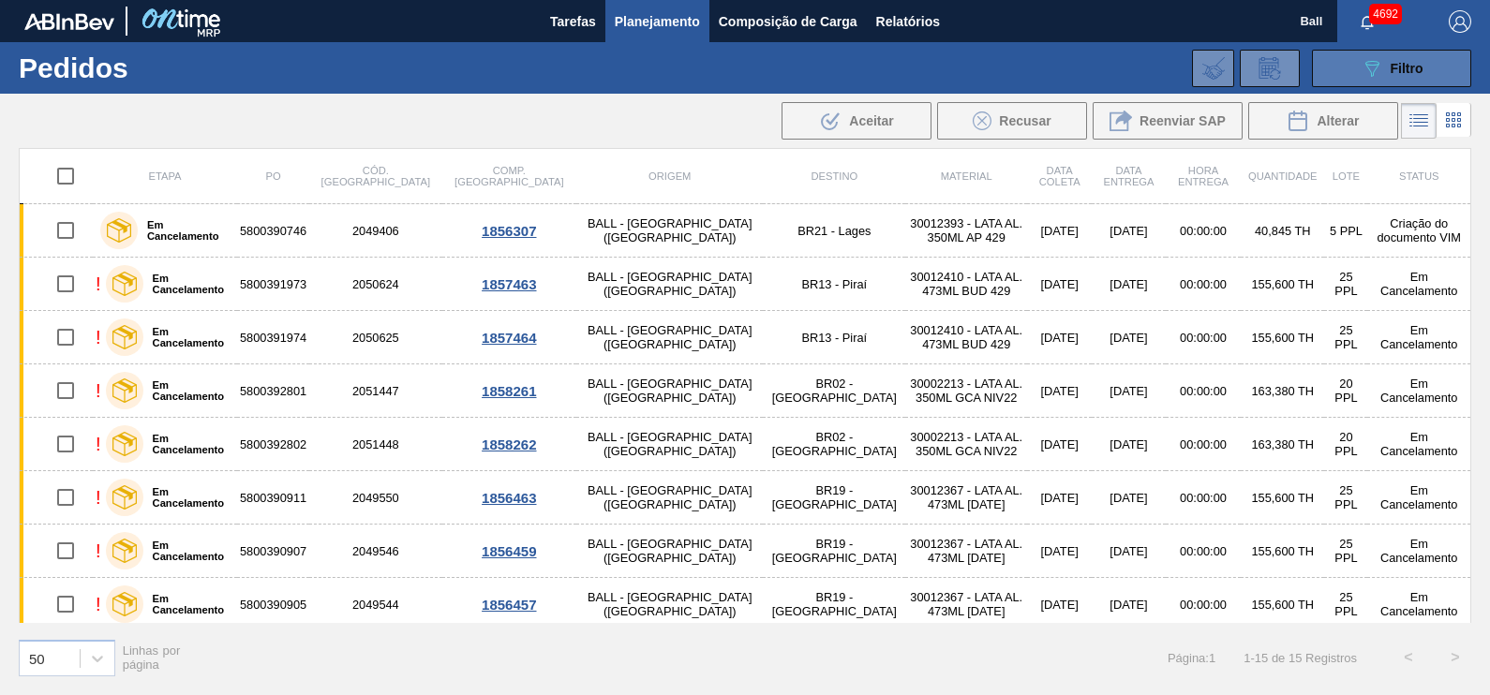
click at [1349, 61] on button "089F7B8B-B2A5-4AFE-B5C0-19BA573D28AC Filtro" at bounding box center [1391, 68] width 159 height 37
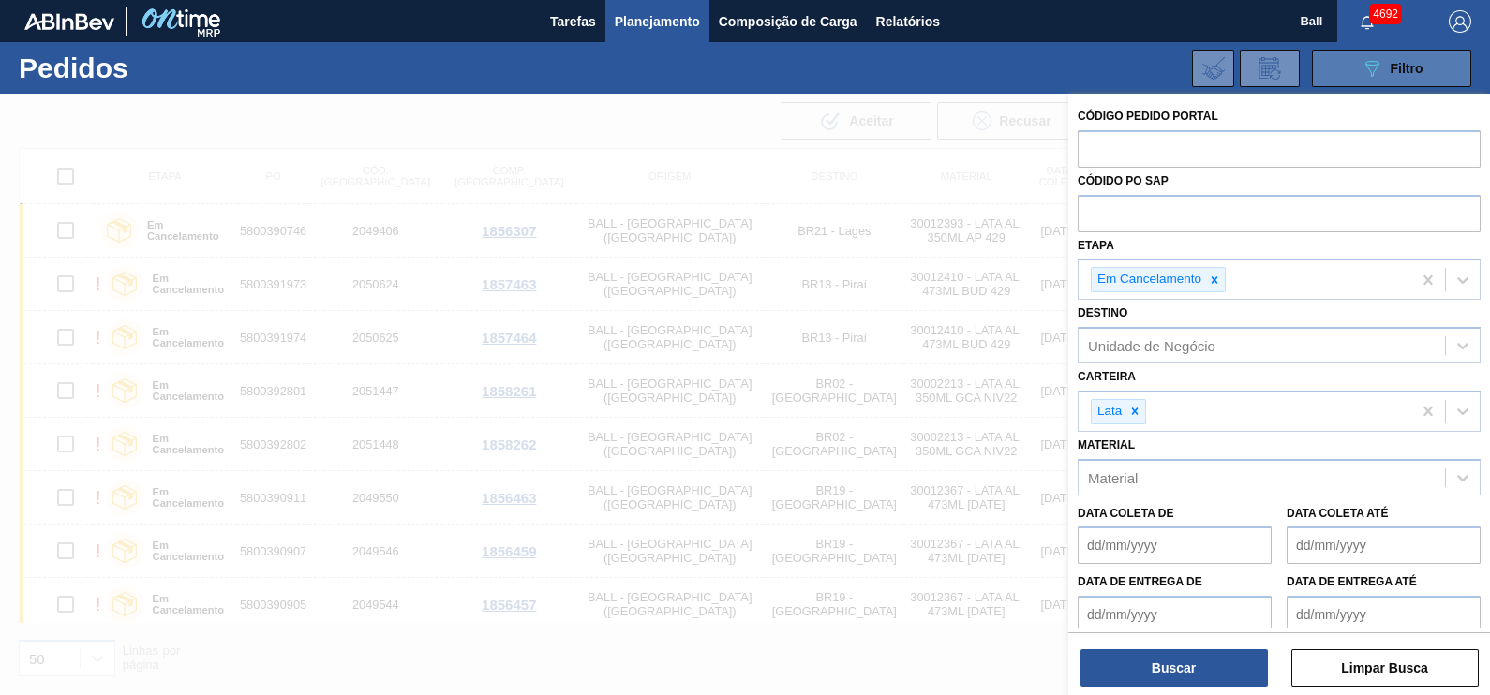
click at [1349, 61] on button "089F7B8B-B2A5-4AFE-B5C0-19BA573D28AC Filtro" at bounding box center [1391, 68] width 159 height 37
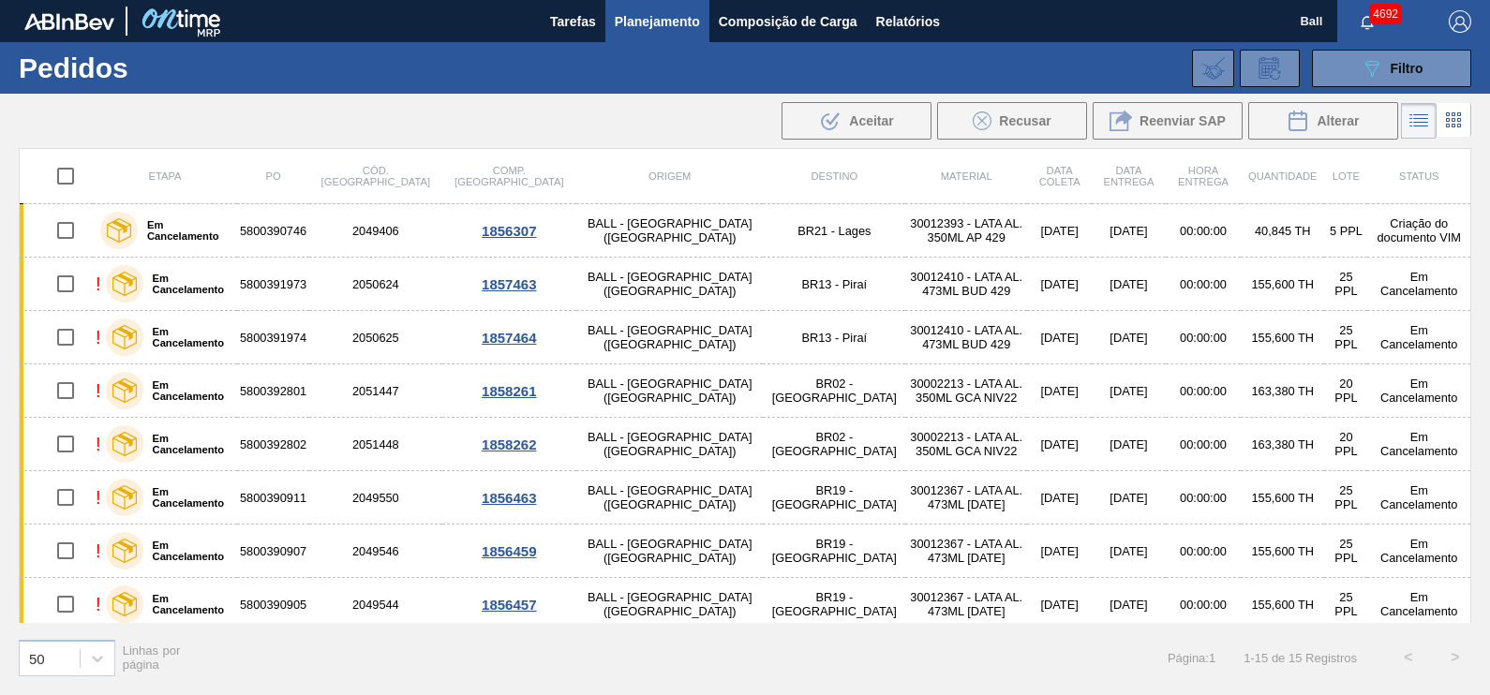
click at [67, 173] on input "checkbox" at bounding box center [65, 175] width 39 height 39
checkbox input "true"
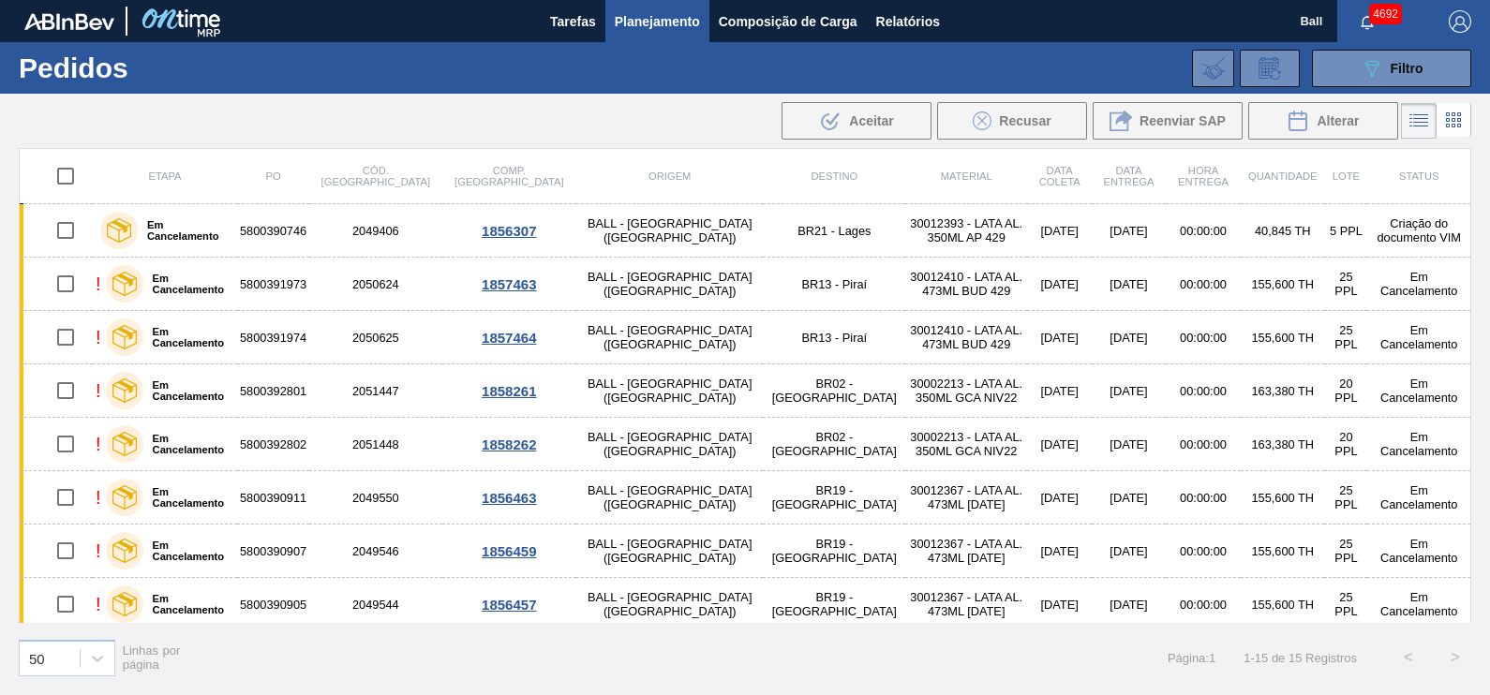
checkbox input "true"
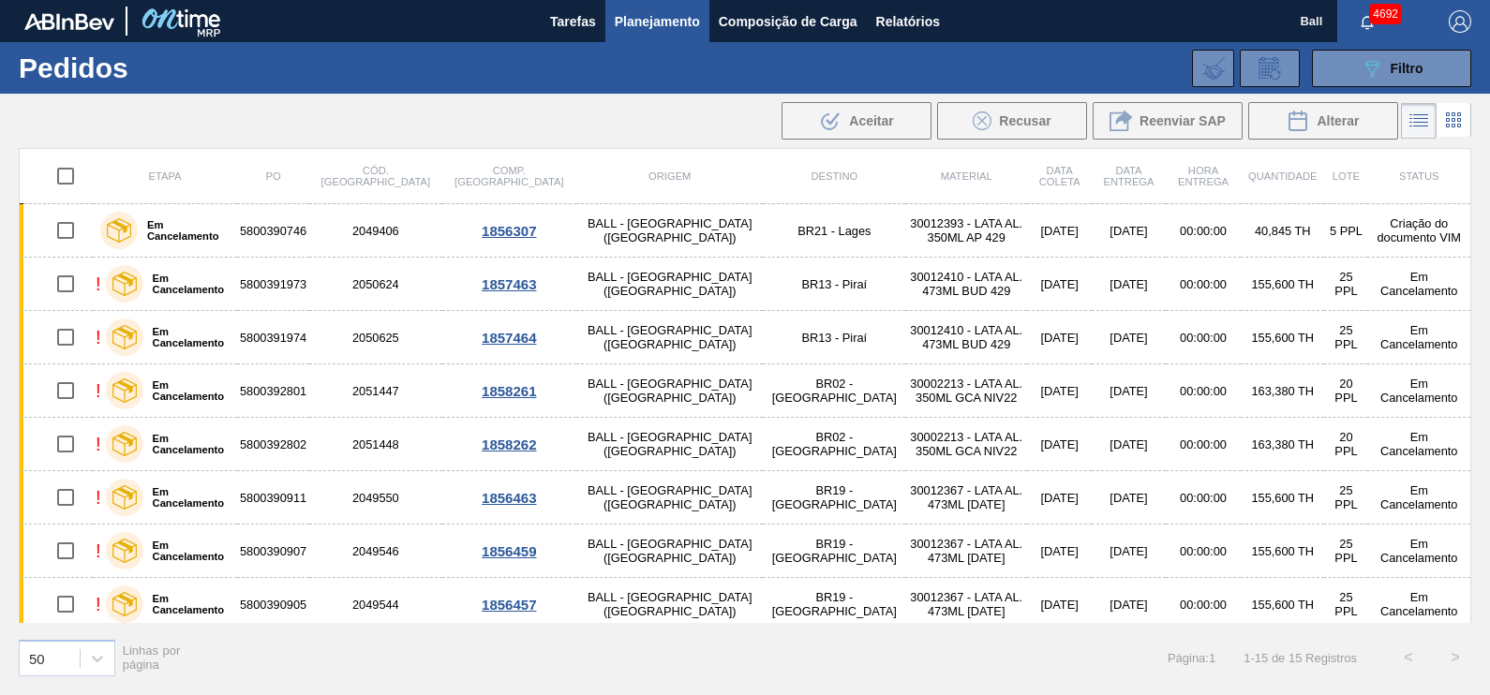
checkbox input "true"
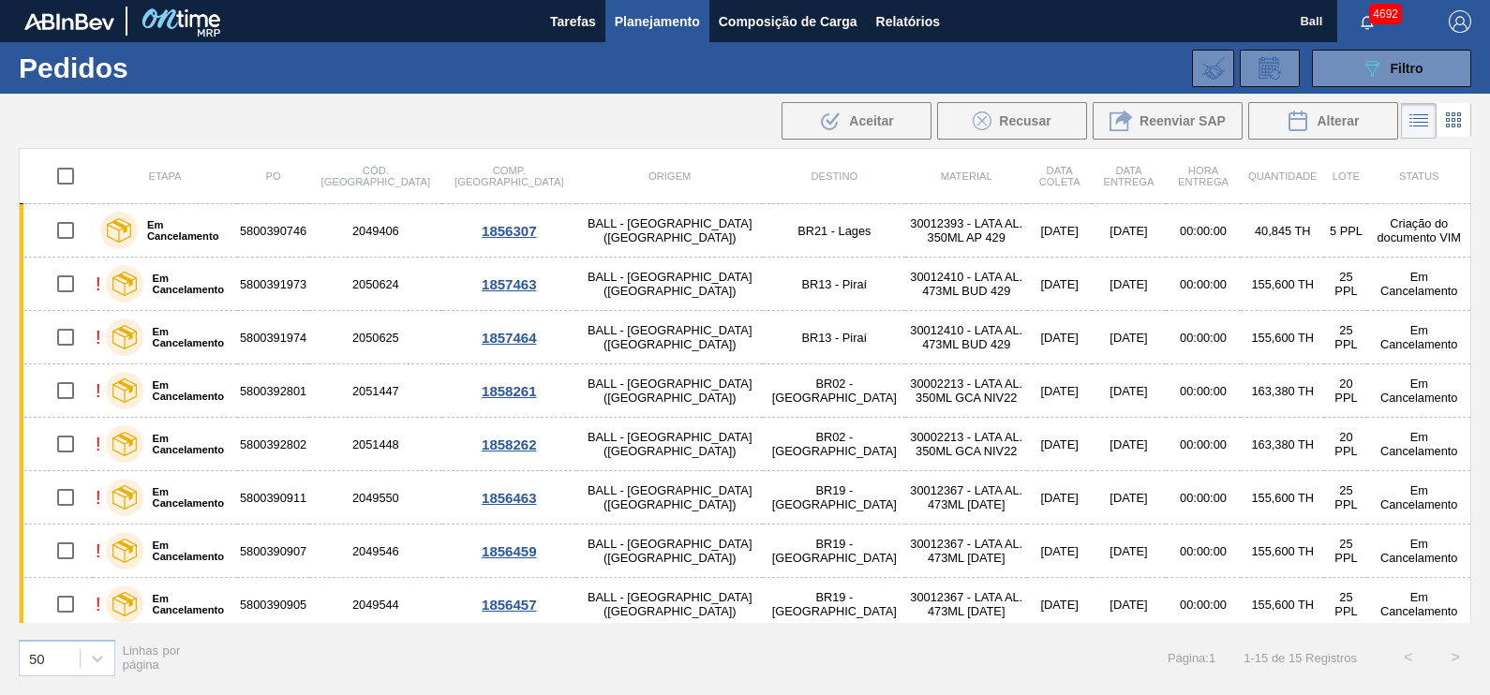
checkbox input "true"
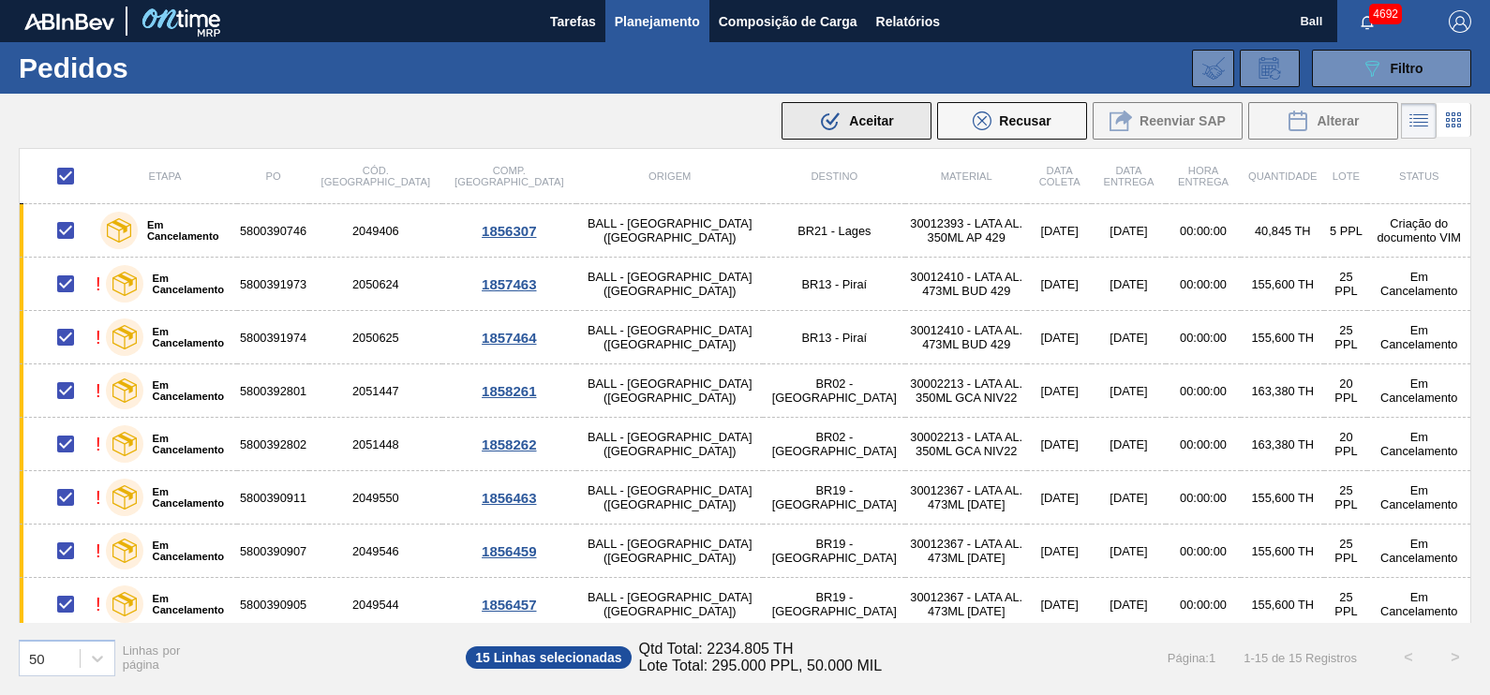
click at [869, 116] on span "Aceitar" at bounding box center [871, 120] width 44 height 15
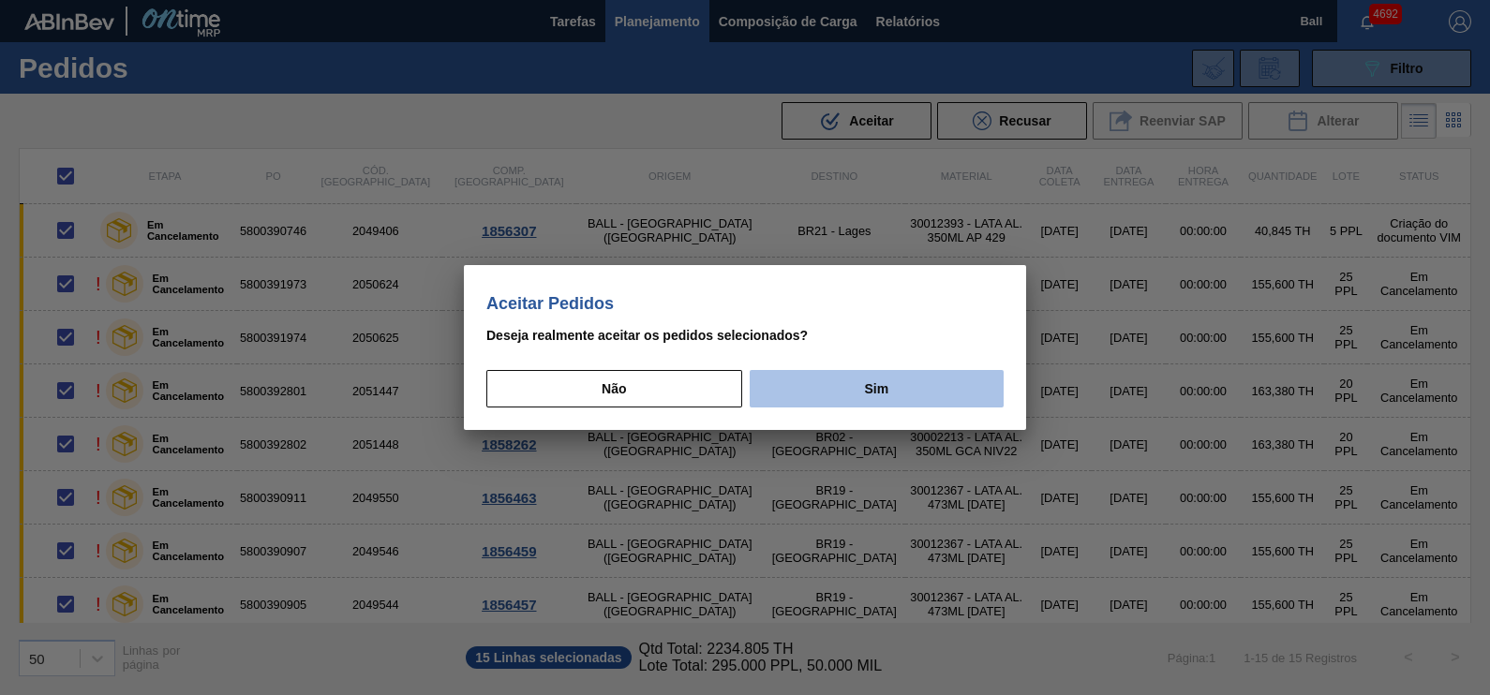
click at [880, 395] on button "Sim" at bounding box center [877, 388] width 254 height 37
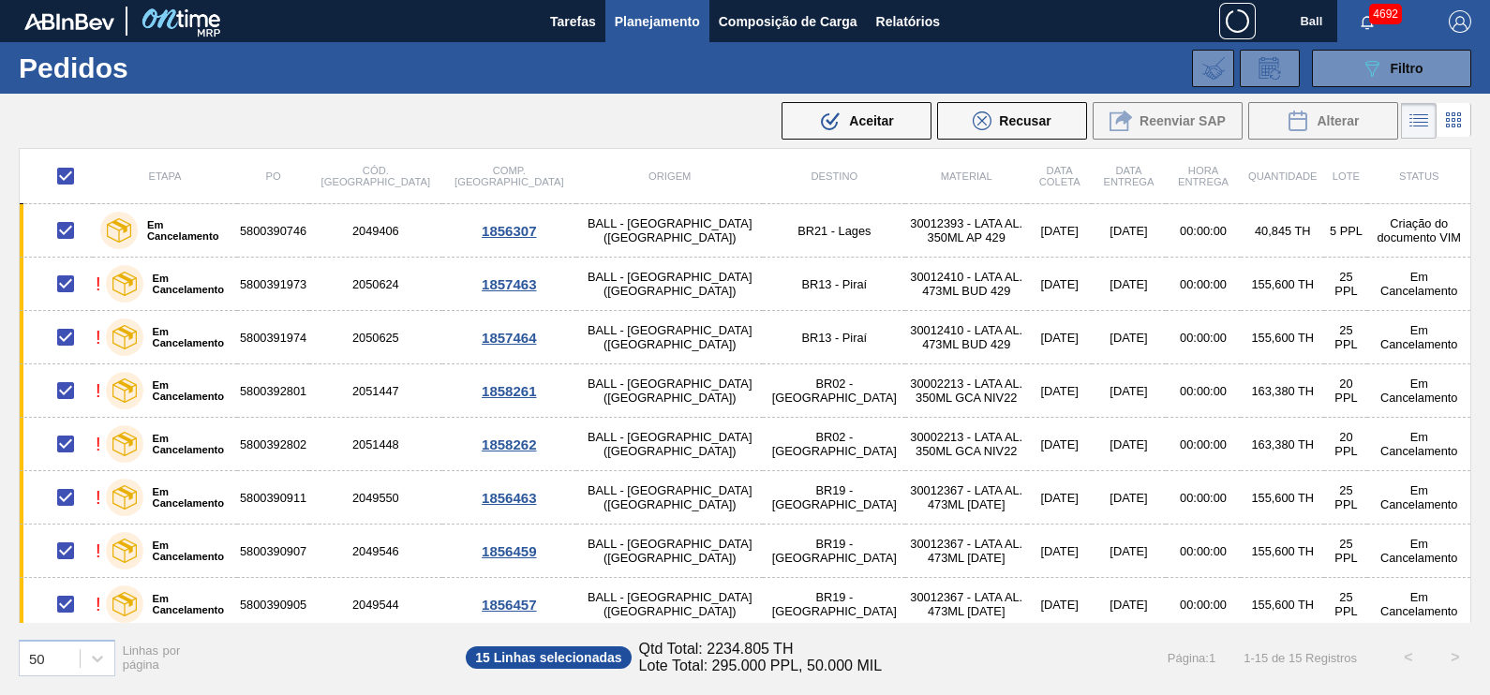
checkbox input "false"
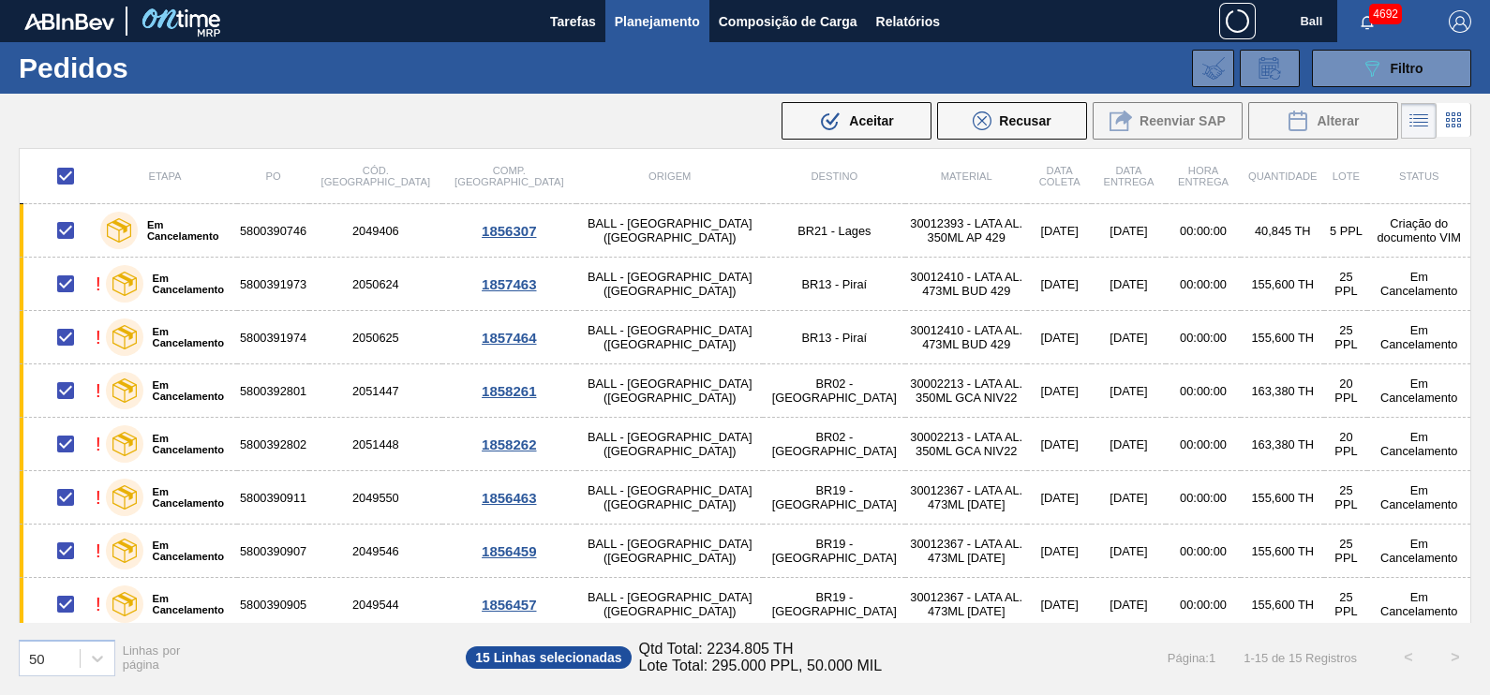
checkbox input "false"
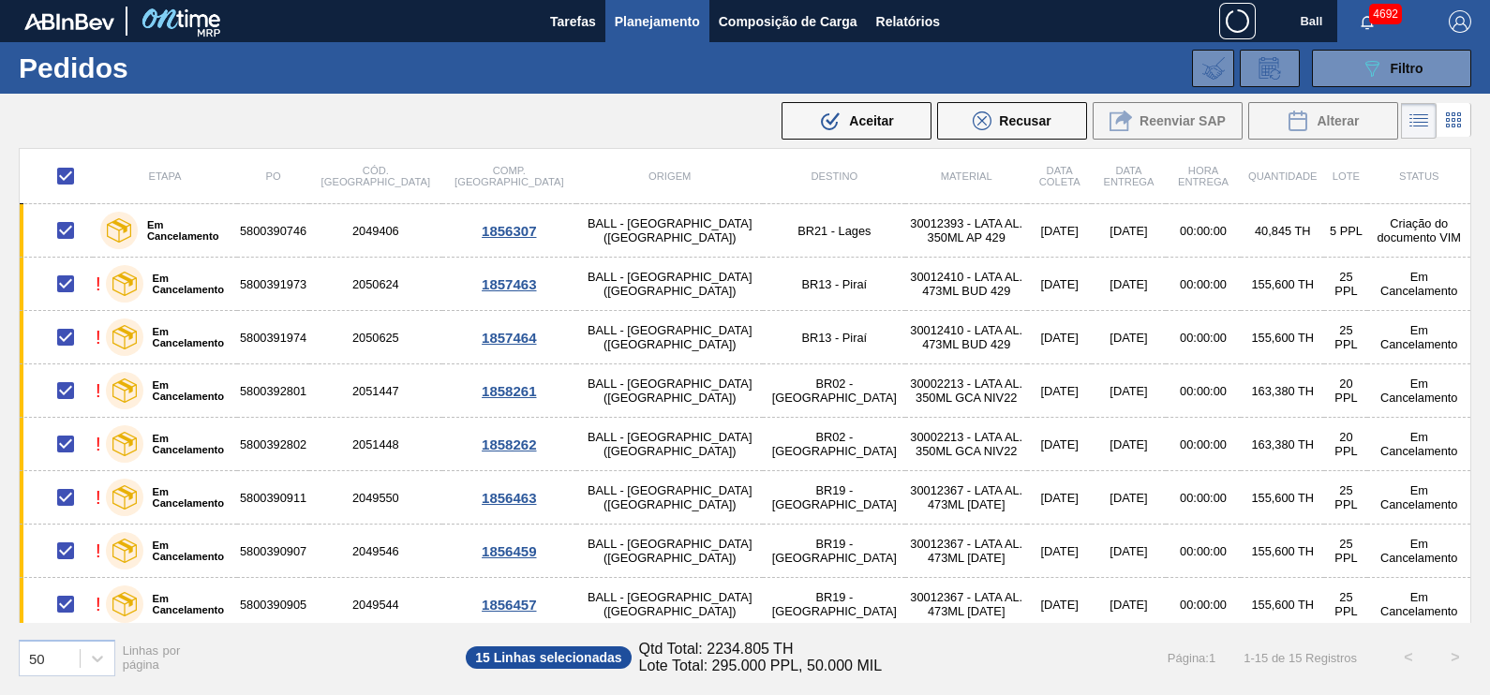
checkbox input "false"
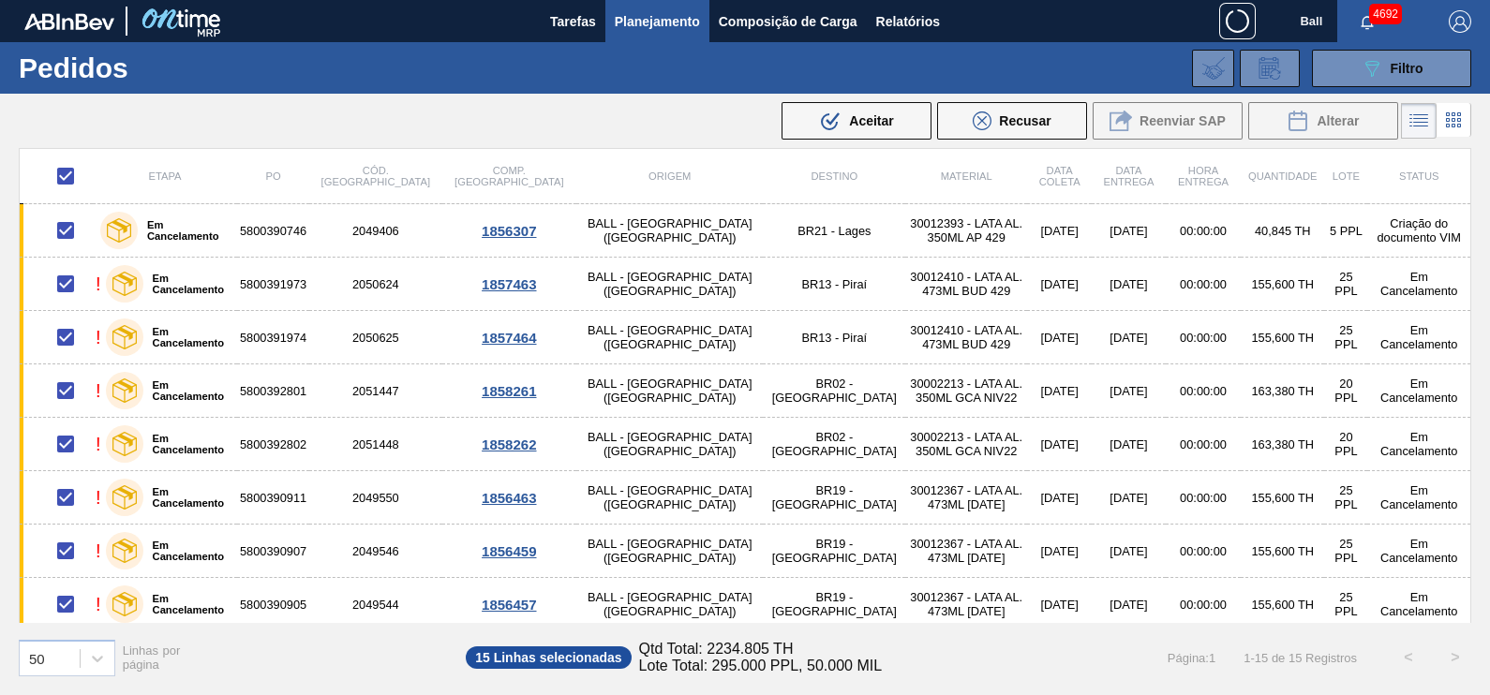
checkbox input "false"
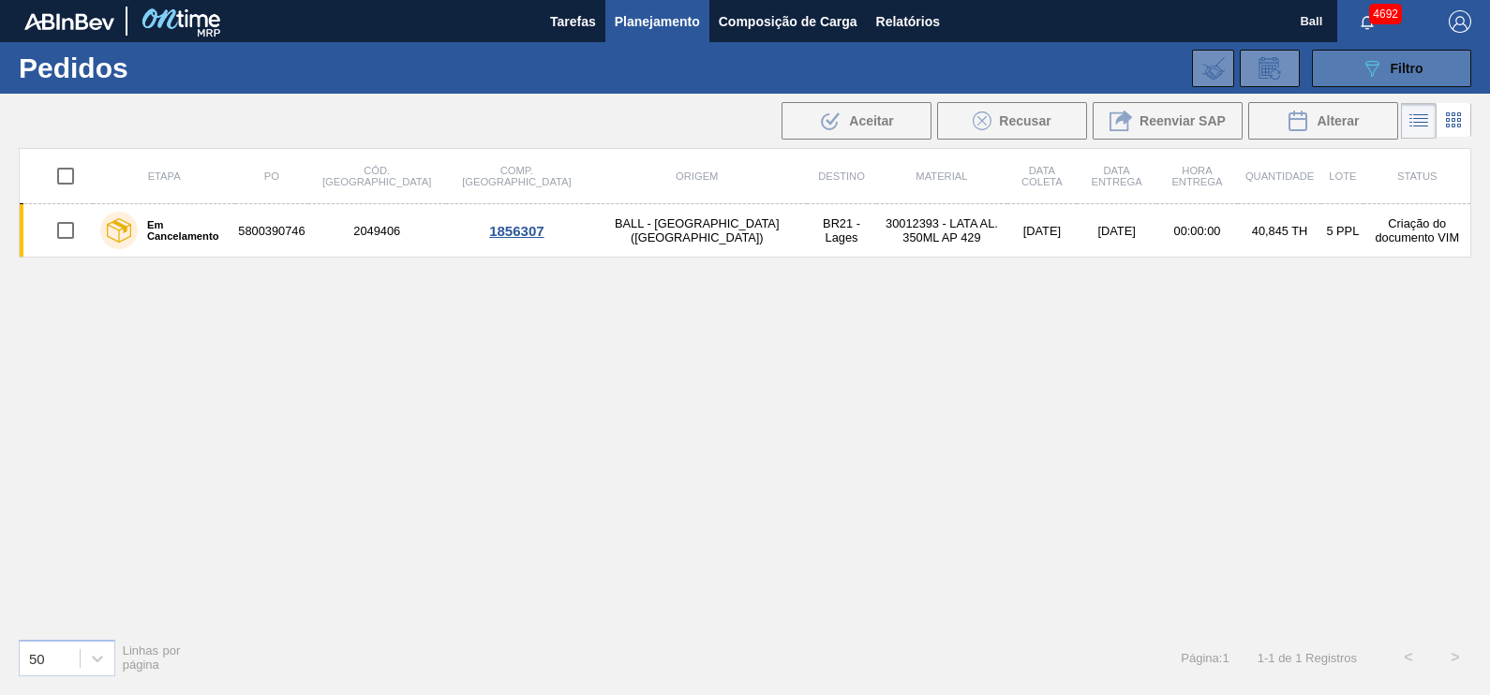
click at [1369, 70] on icon "089F7B8B-B2A5-4AFE-B5C0-19BA573D28AC" at bounding box center [1372, 68] width 22 height 22
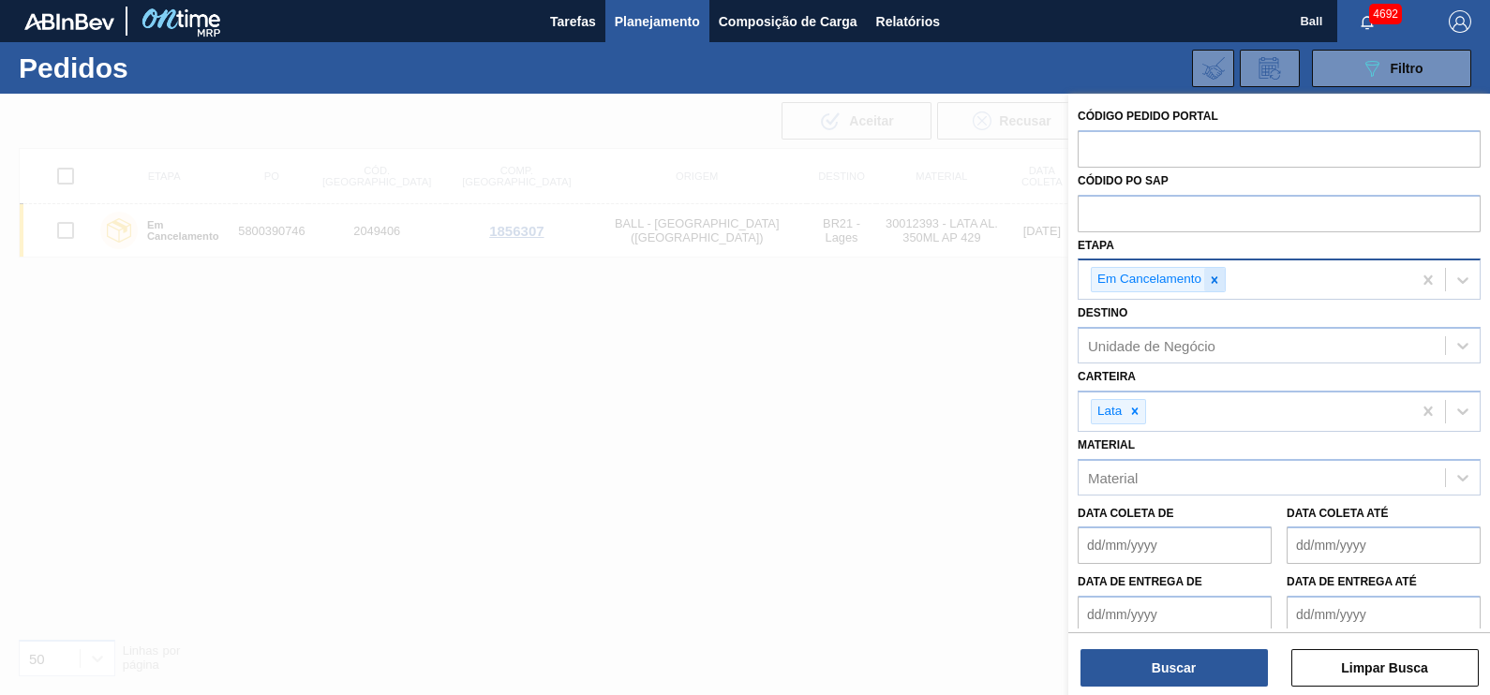
click at [1213, 279] on icon at bounding box center [1215, 279] width 7 height 7
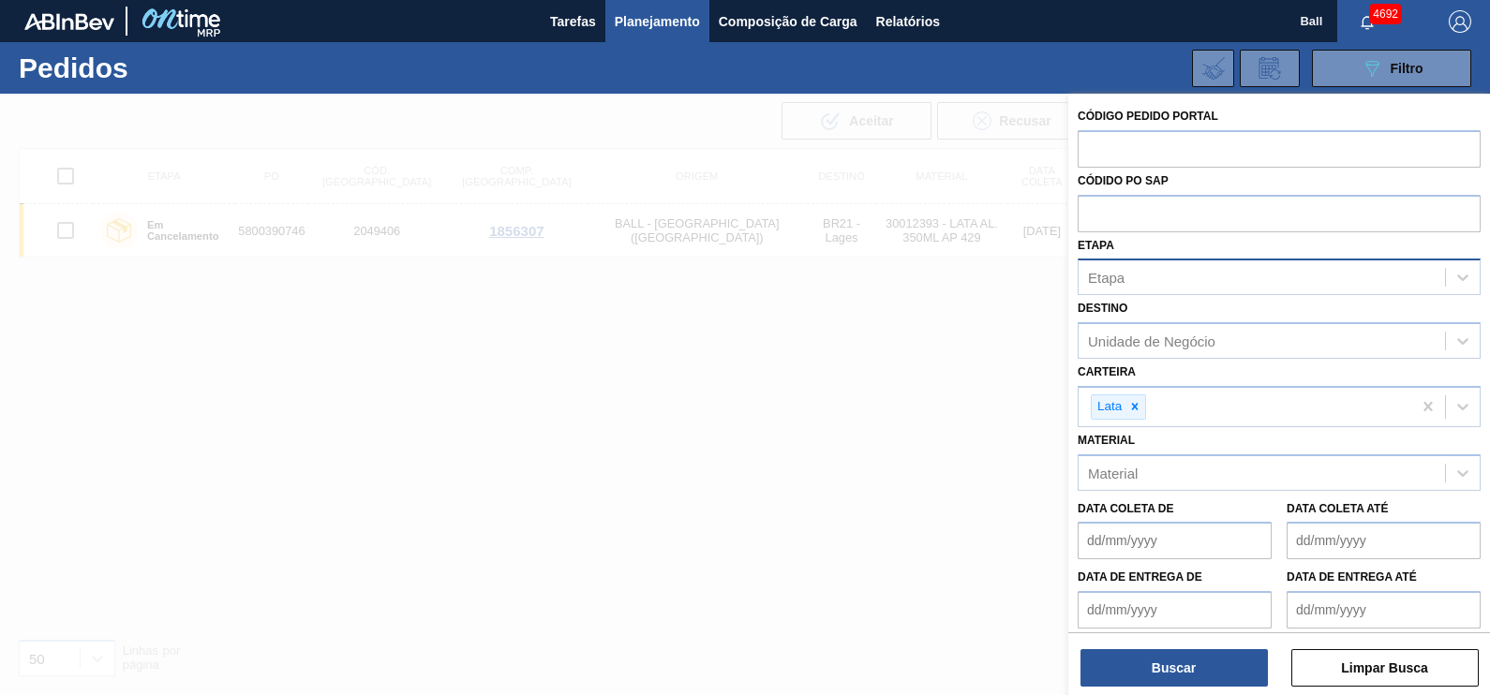
click at [673, 507] on div at bounding box center [745, 441] width 1490 height 695
